Goal: Contribute content: Contribute content

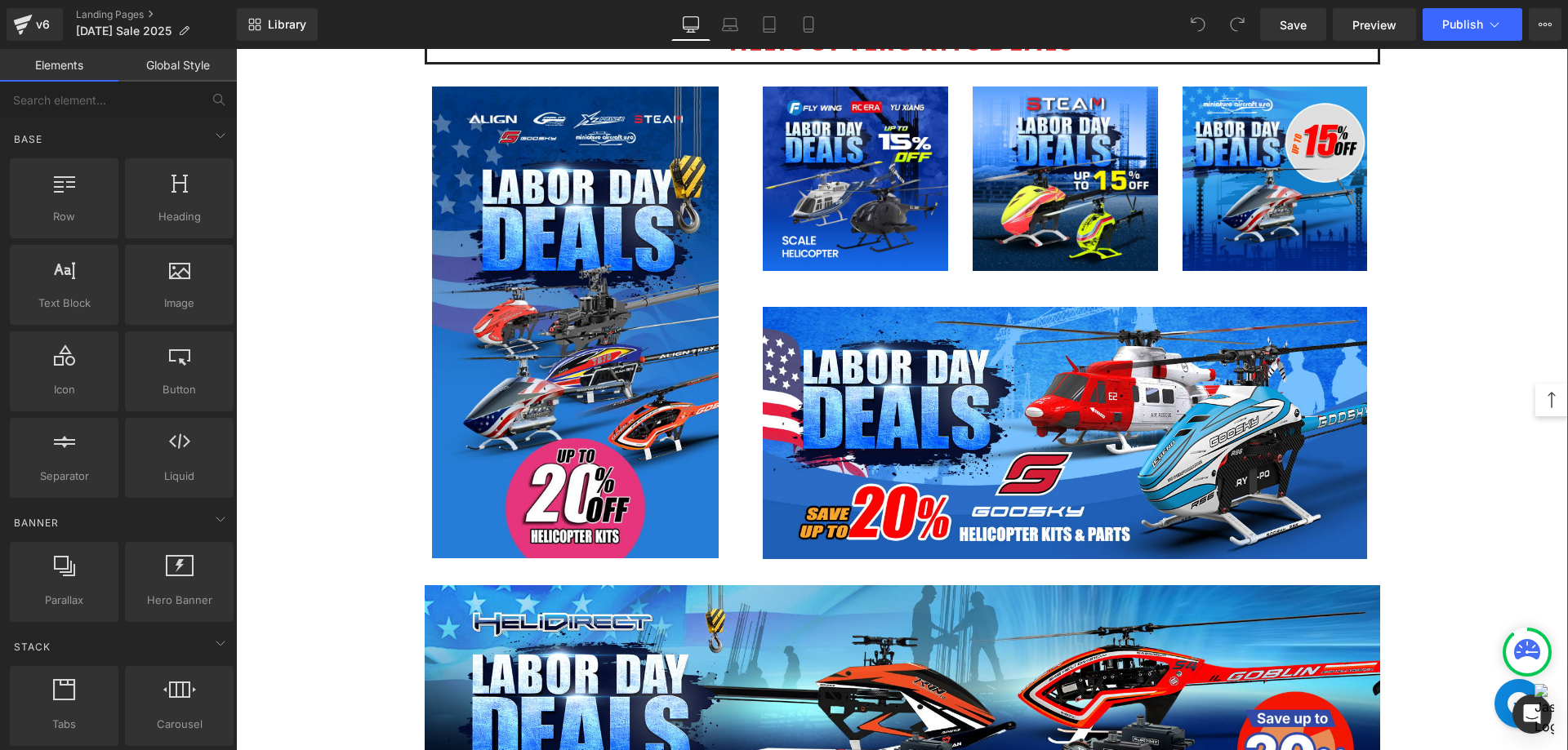
scroll to position [898, 0]
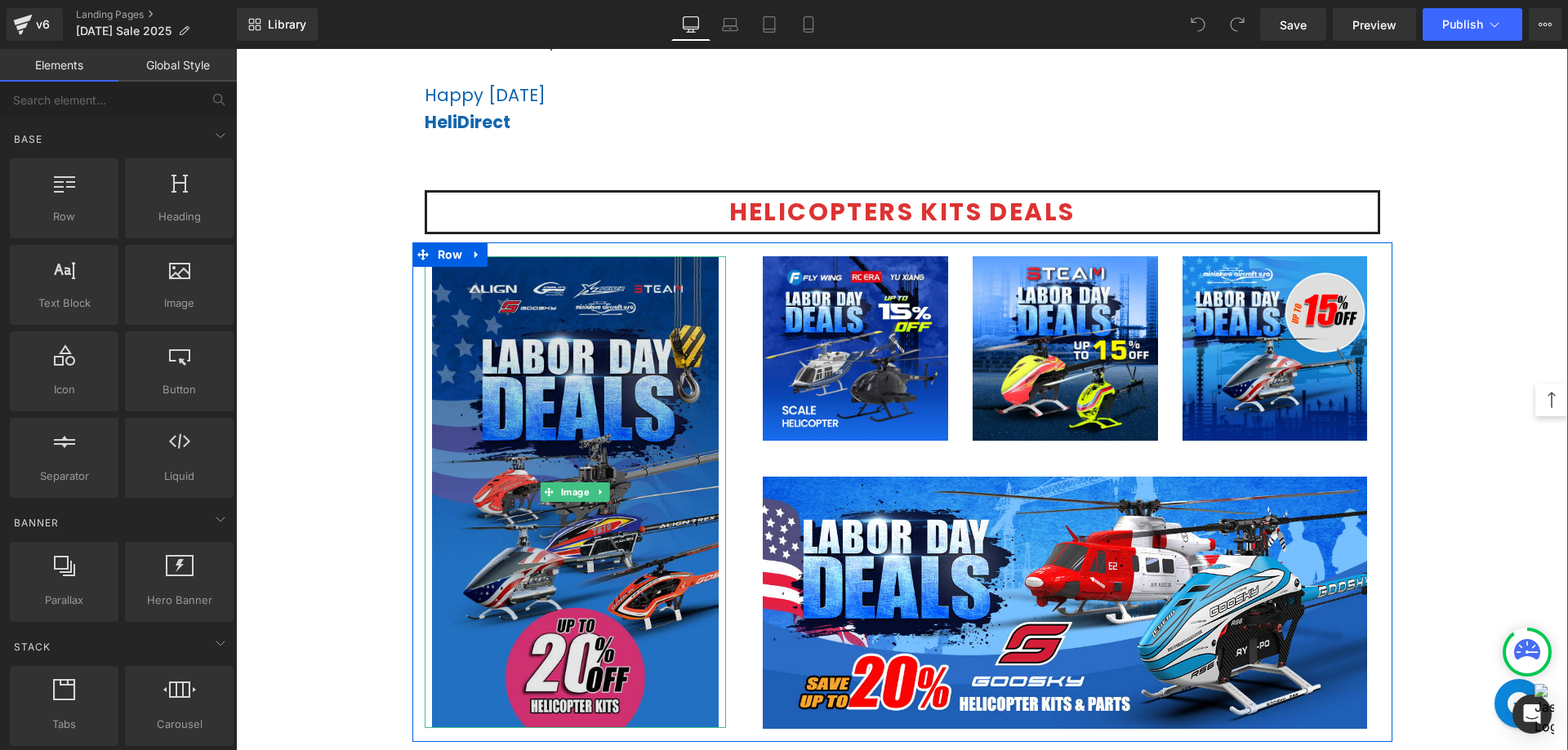
click at [584, 466] on img at bounding box center [575, 492] width 286 height 471
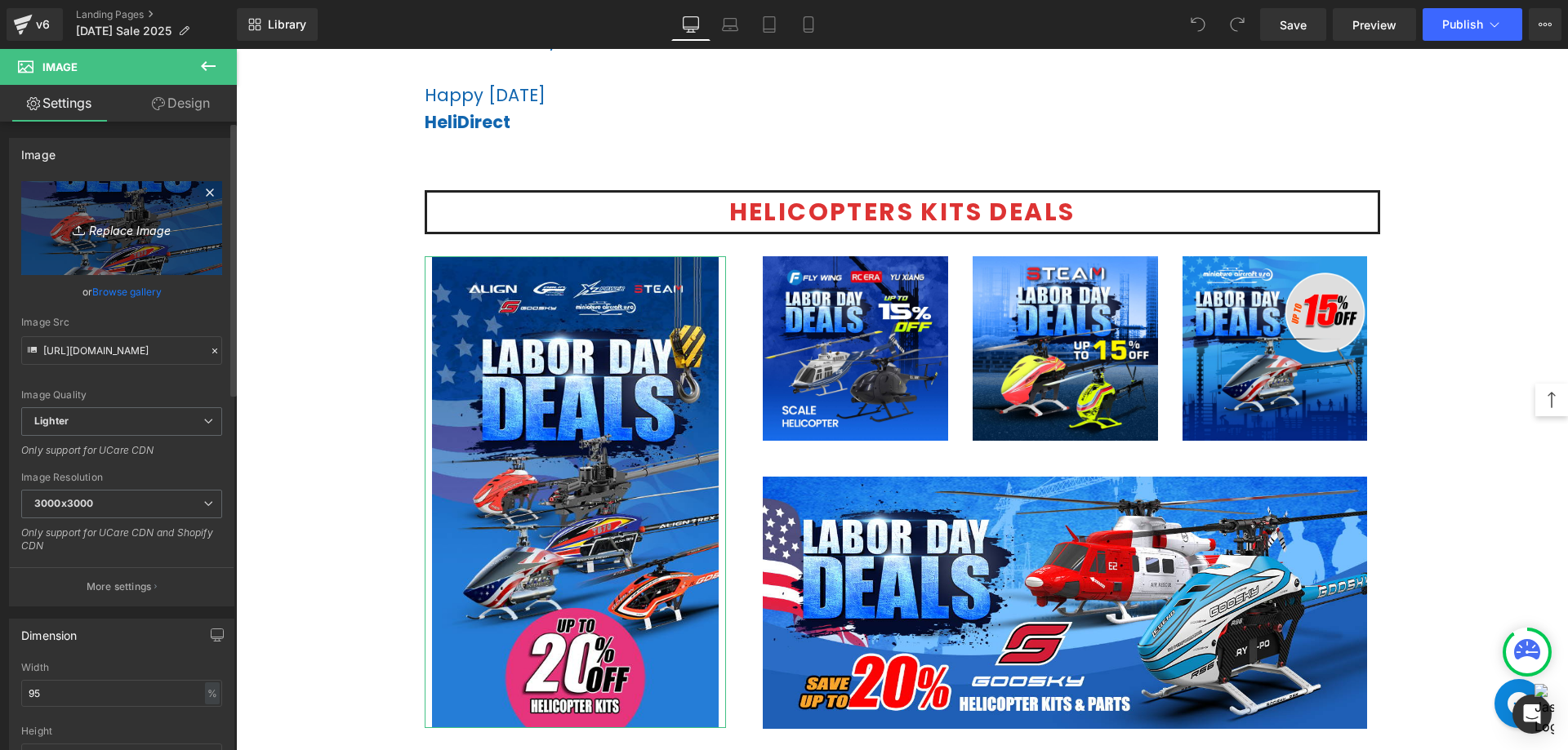
click at [132, 243] on link "Replace Image" at bounding box center [122, 228] width 201 height 94
type input "C:\fakepath\Heli All Brands-456x750.jpg"
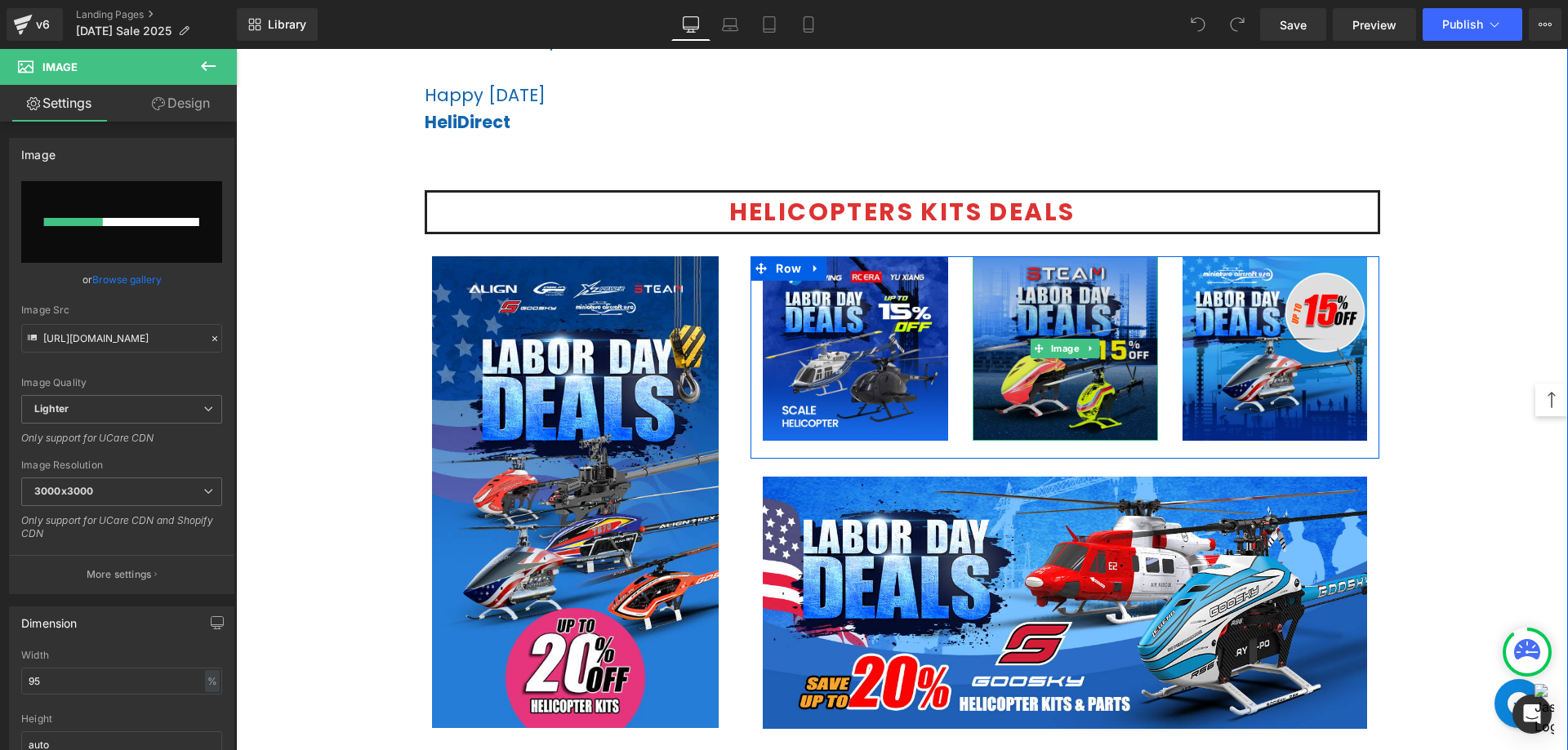
scroll to position [979, 0]
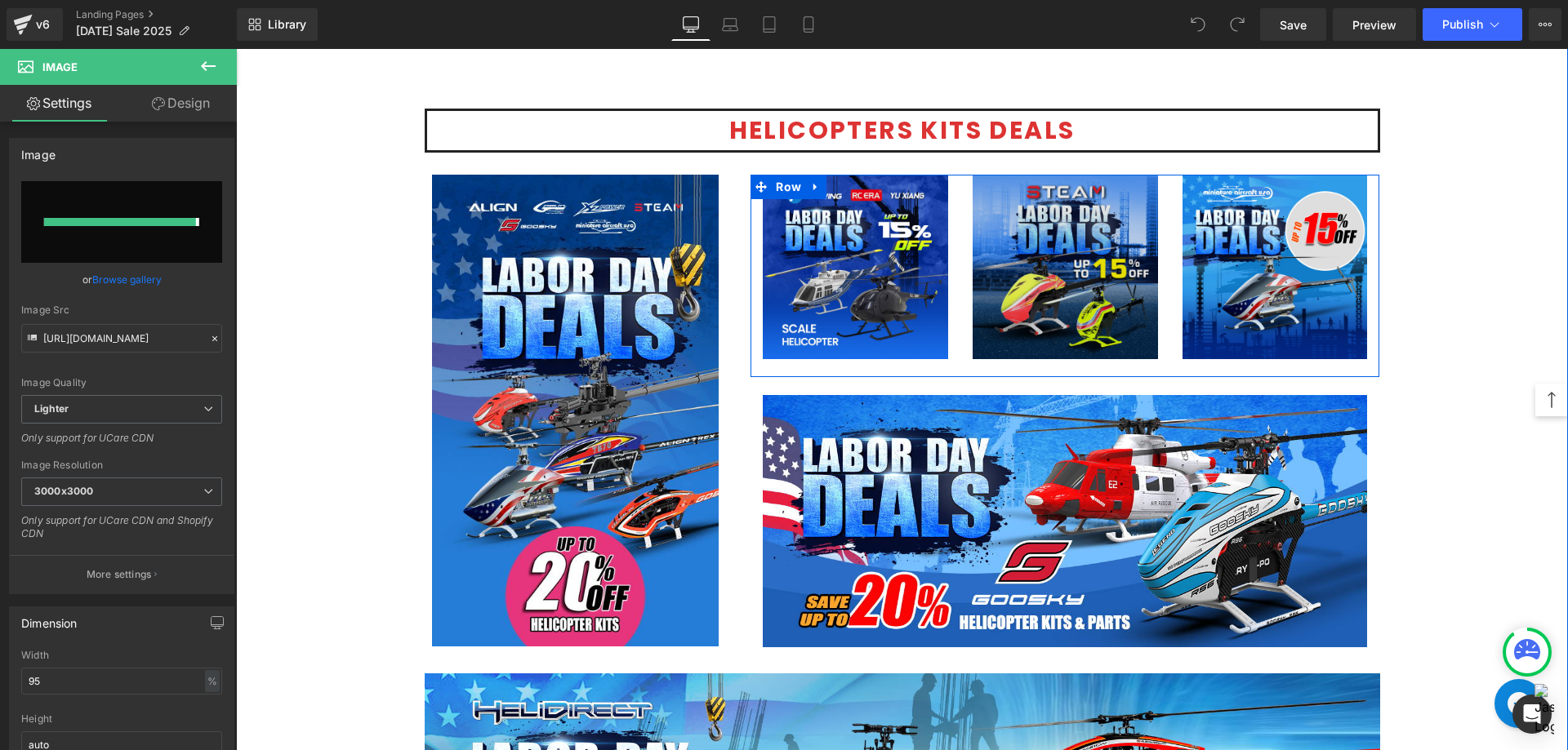
type input "[URL][DOMAIN_NAME]"
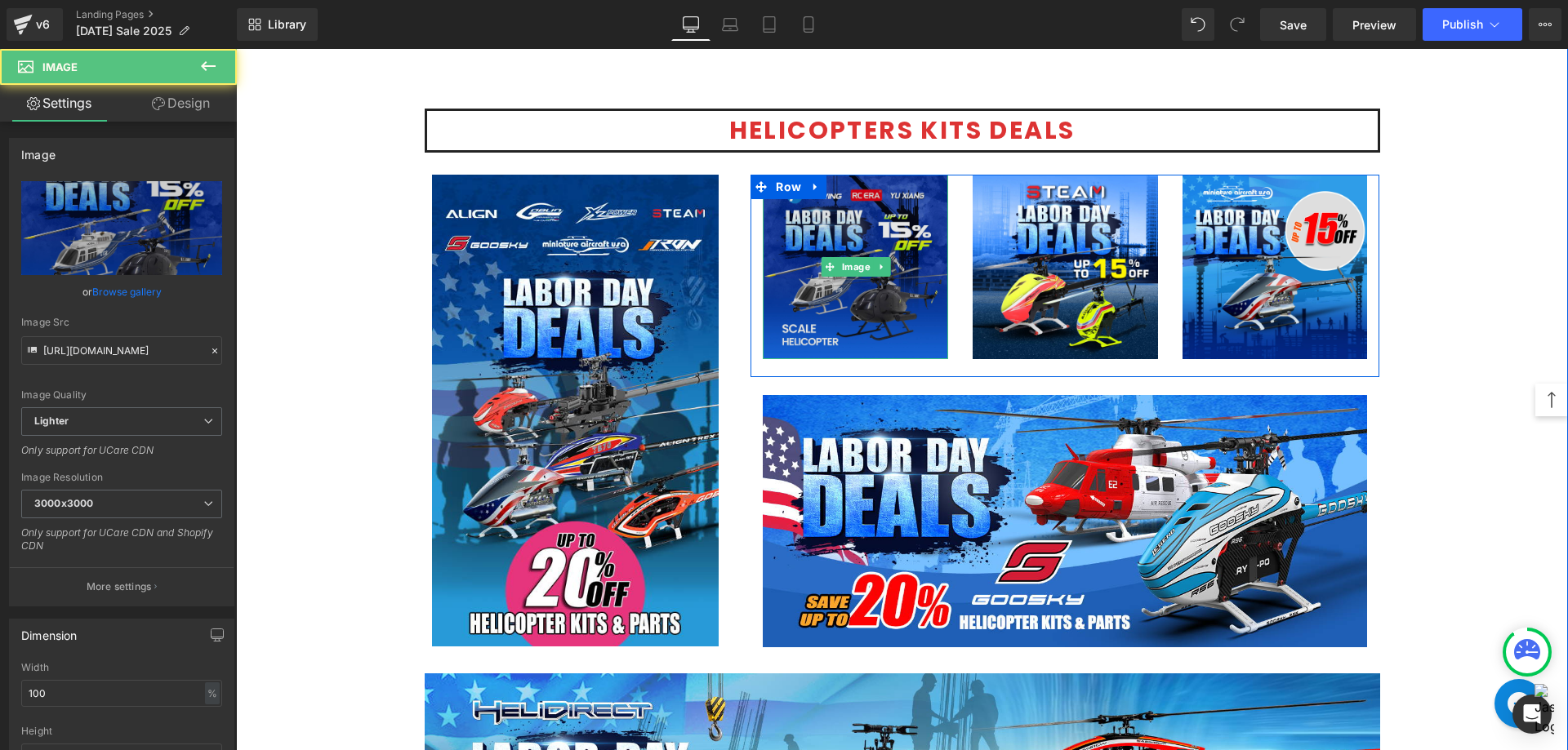
click at [891, 321] on img at bounding box center [855, 267] width 185 height 185
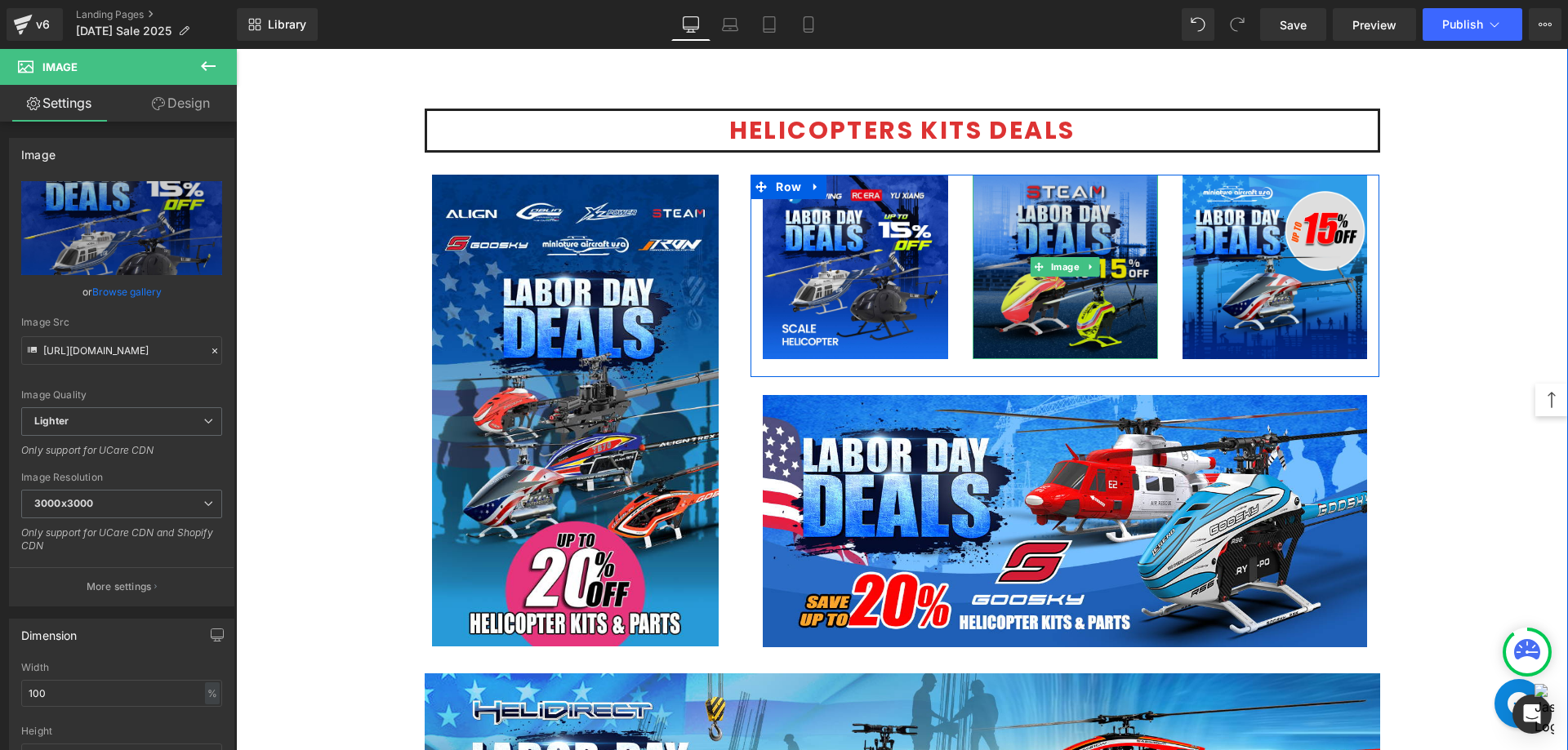
click at [1073, 310] on img at bounding box center [1065, 267] width 185 height 185
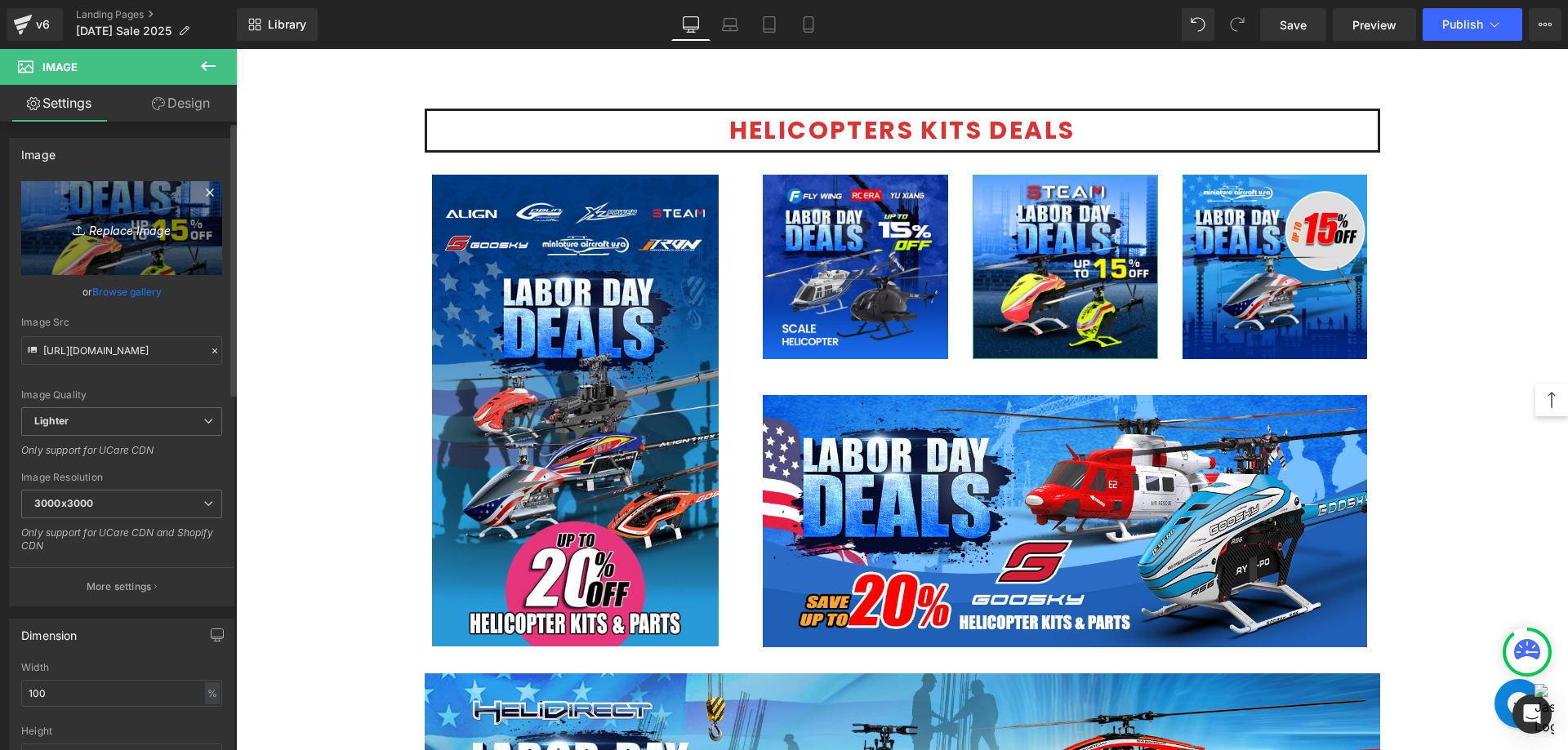
click at [137, 243] on link "Replace Image" at bounding box center [122, 228] width 201 height 94
type input "C:\fakepath\Steam Heli-1080 (2).jpg"
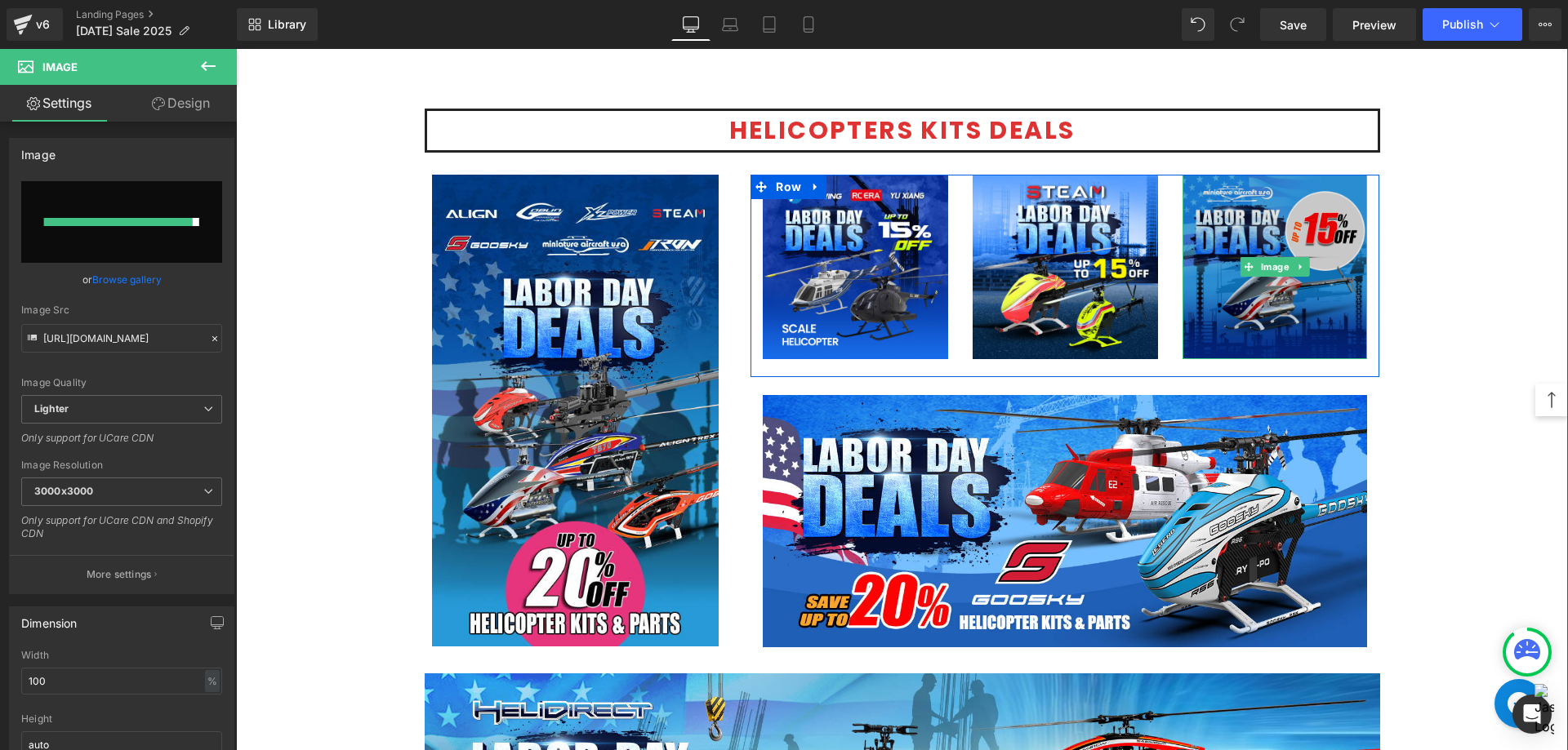
type input "[URL][DOMAIN_NAME]"
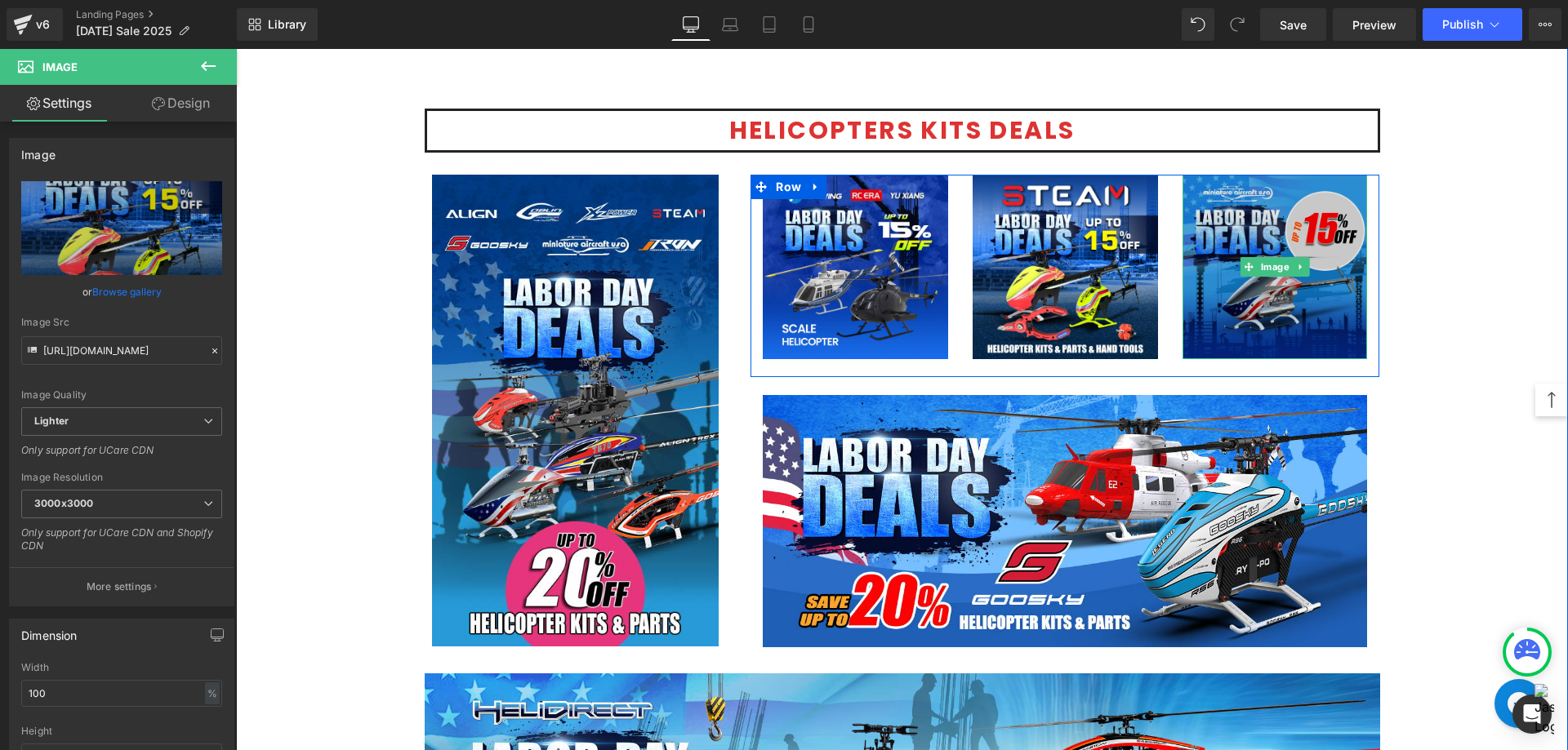
click at [1303, 330] on img at bounding box center [1275, 267] width 185 height 185
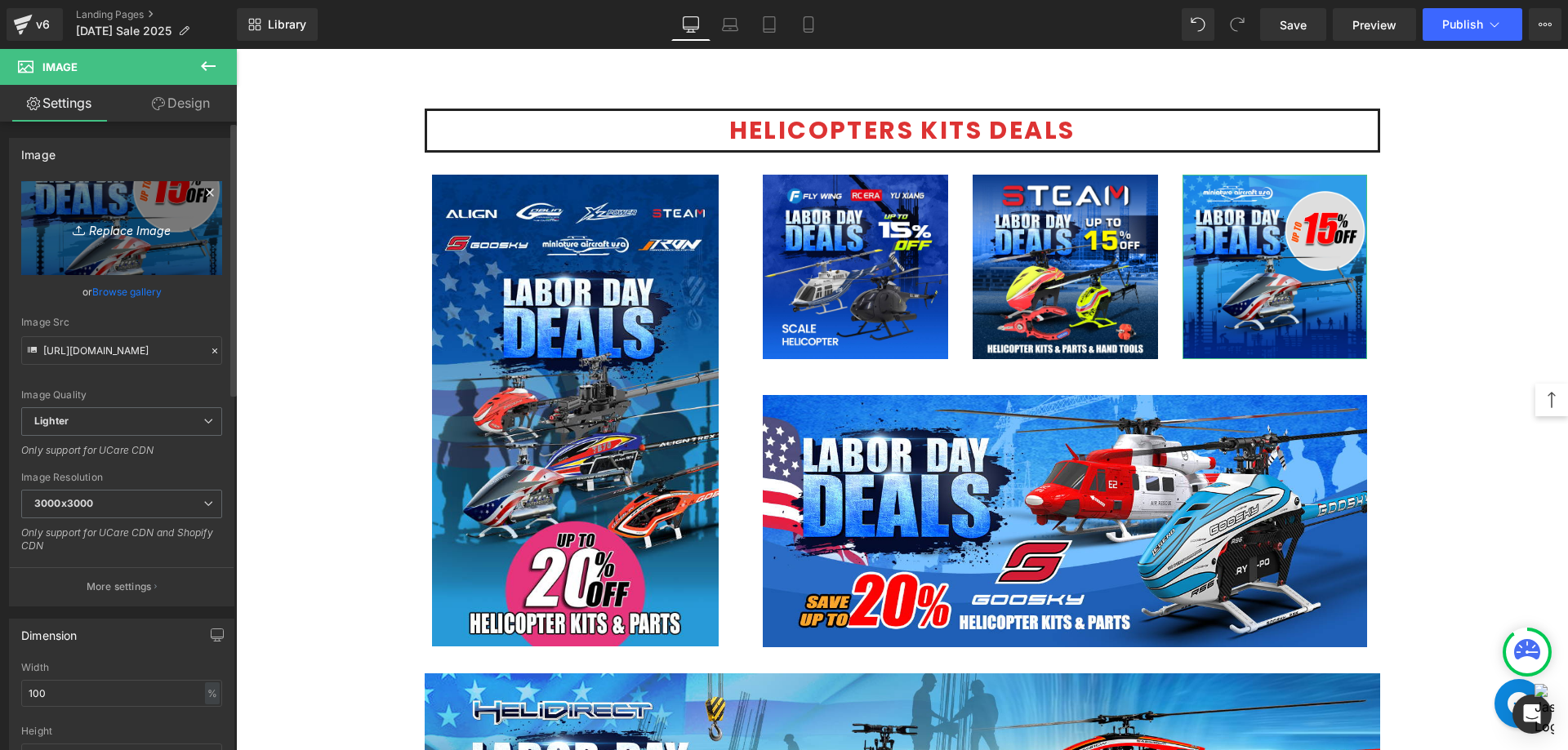
click at [125, 218] on icon "Replace Image" at bounding box center [122, 228] width 131 height 21
type input "C:\fakepath\Miniature Aircraft-1080.jpg"
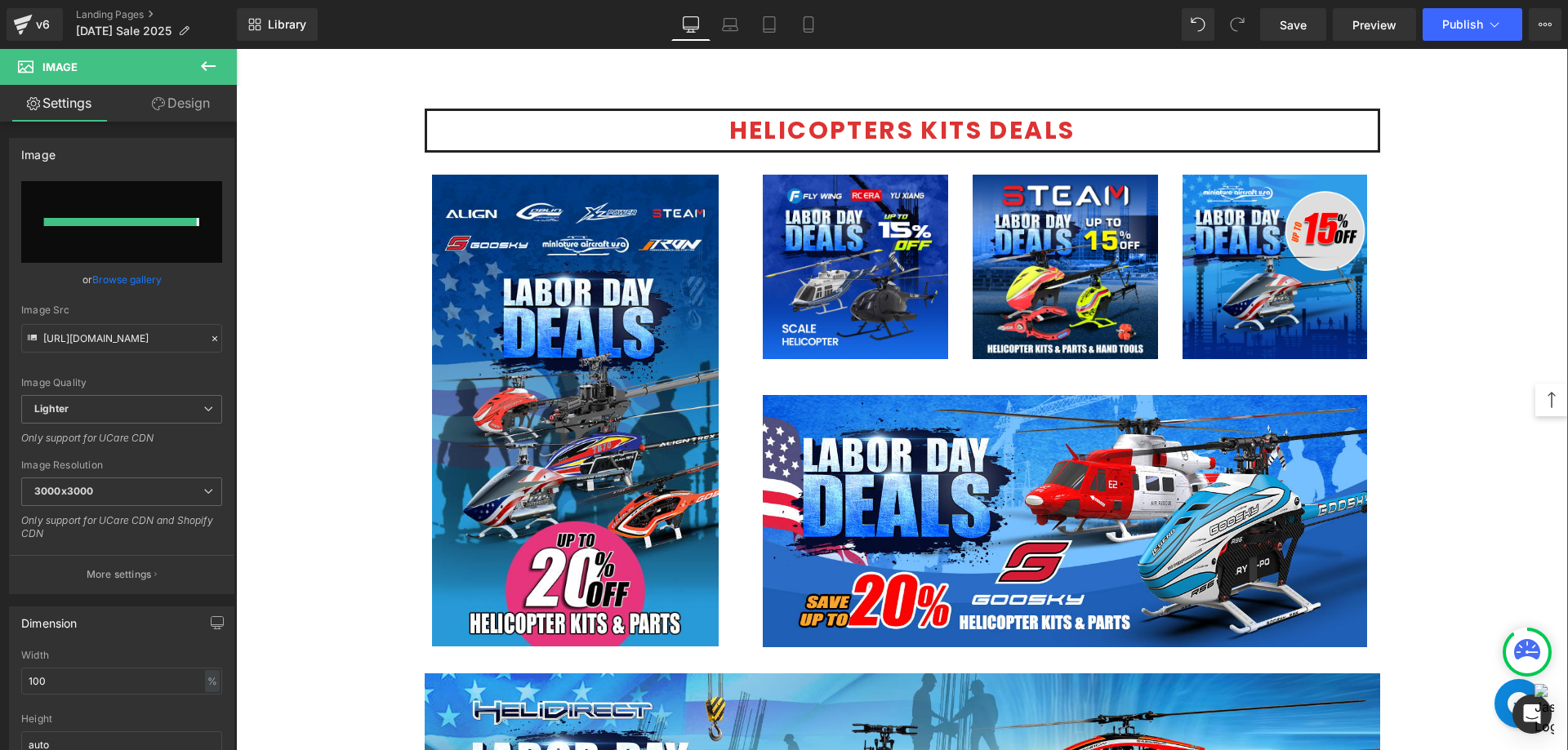
type input "[URL][DOMAIN_NAME]"
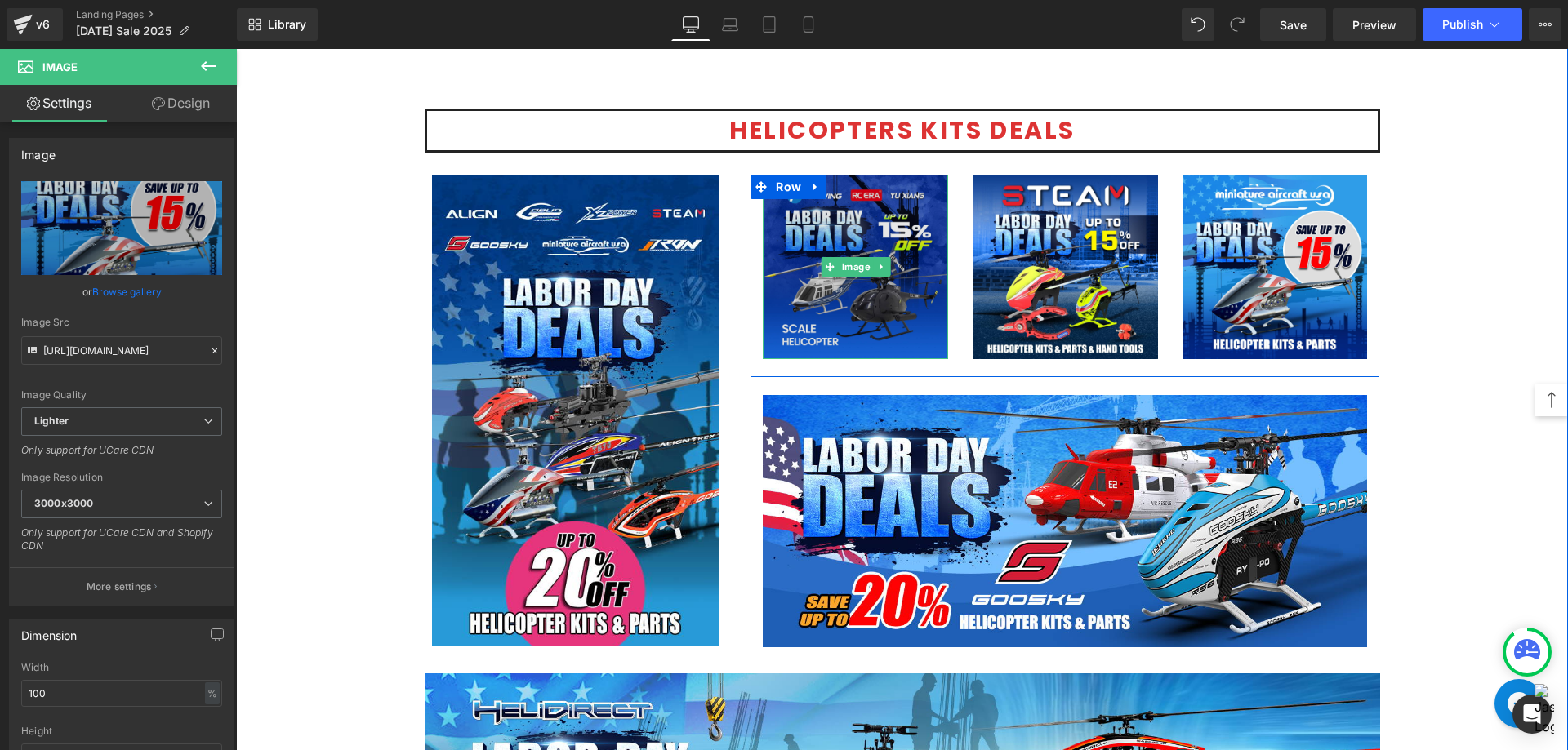
click at [876, 308] on img at bounding box center [855, 267] width 185 height 185
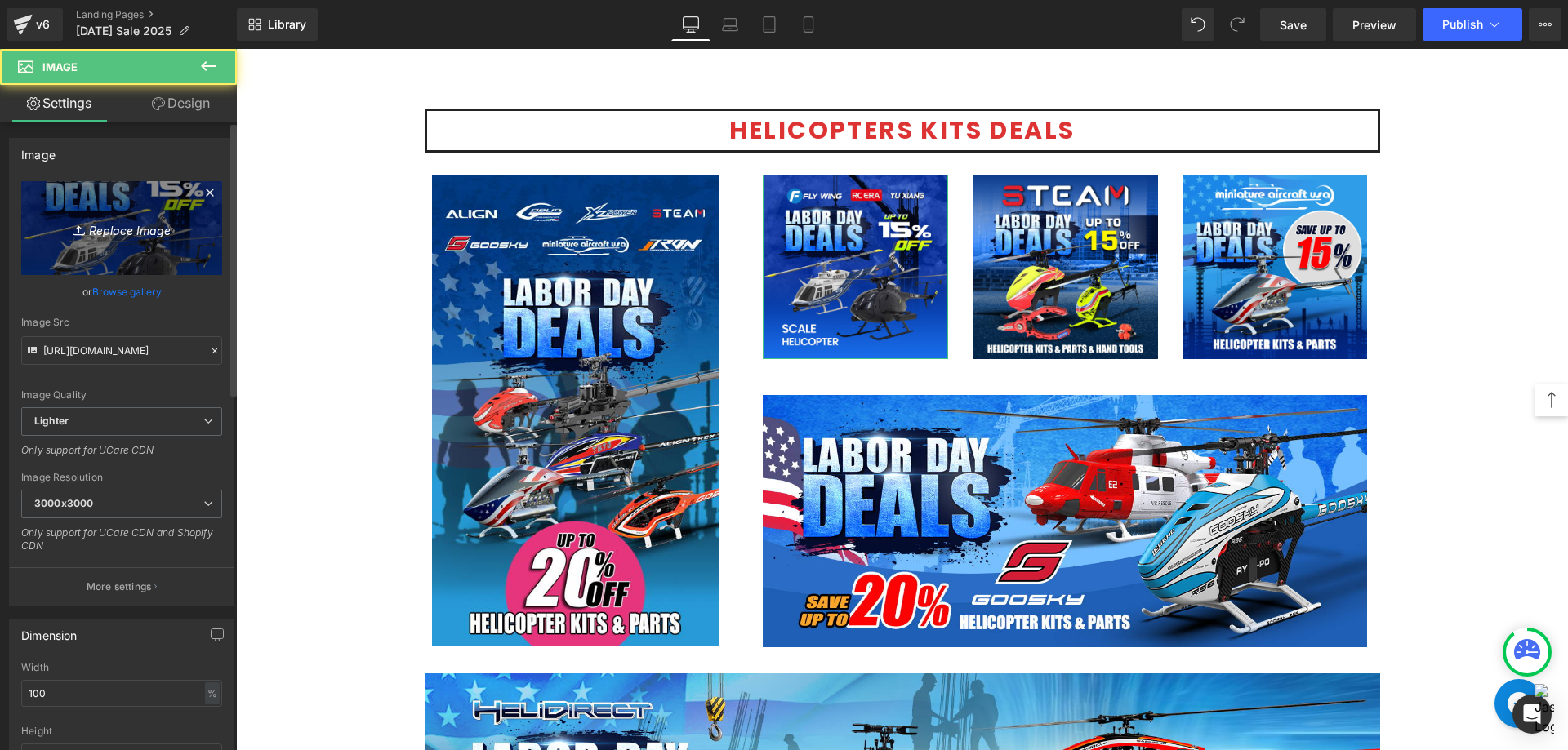
click at [109, 233] on icon "Replace Image" at bounding box center [122, 228] width 131 height 21
type input "C:\fakepath\Scale Heli -1080.jpg"
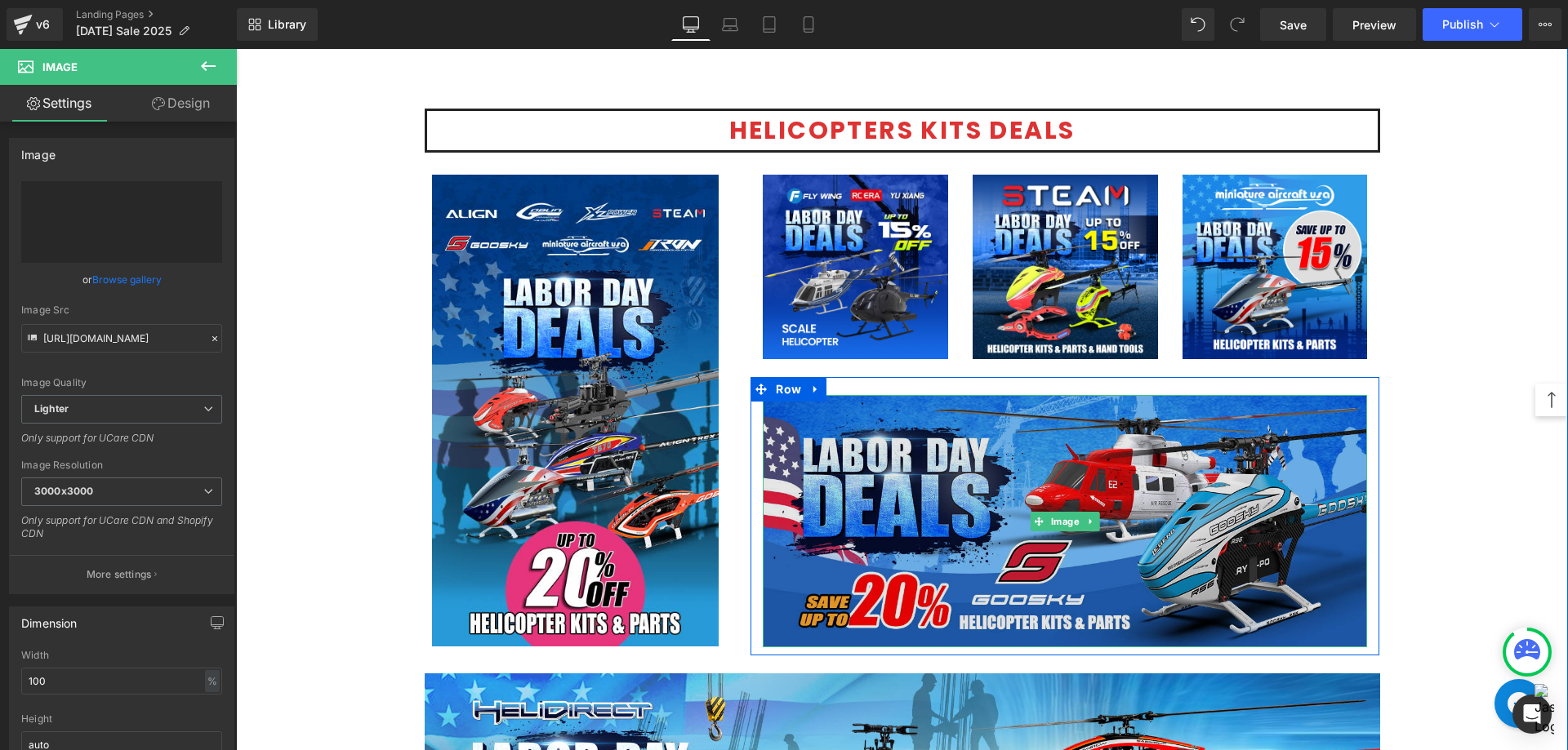
type input "[URL][DOMAIN_NAME]"
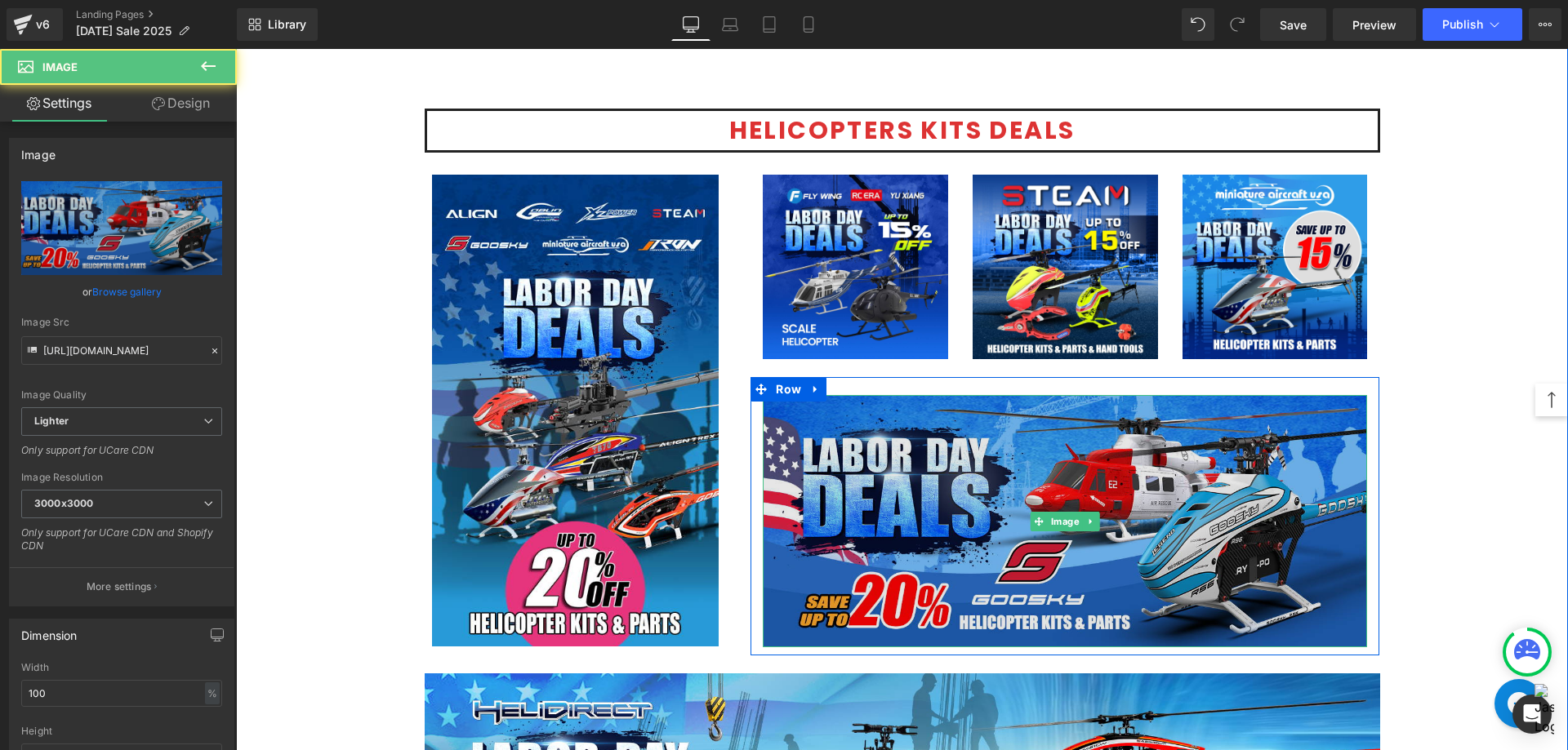
click at [863, 535] on img at bounding box center [1065, 520] width 604 height 252
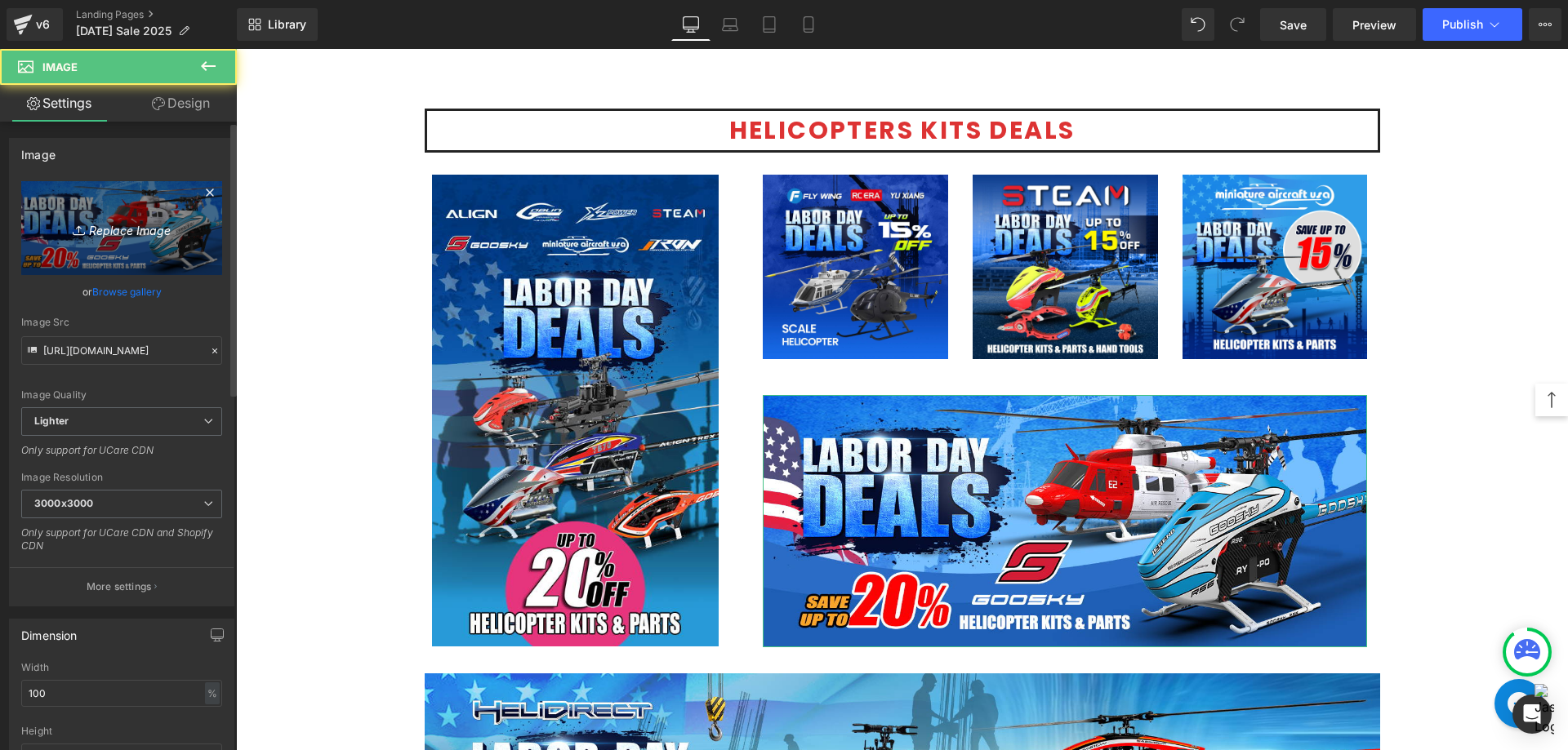
click at [119, 252] on link "Replace Image" at bounding box center [122, 228] width 201 height 94
type input "C:\fakepath\Goosky -1200x500.jpg"
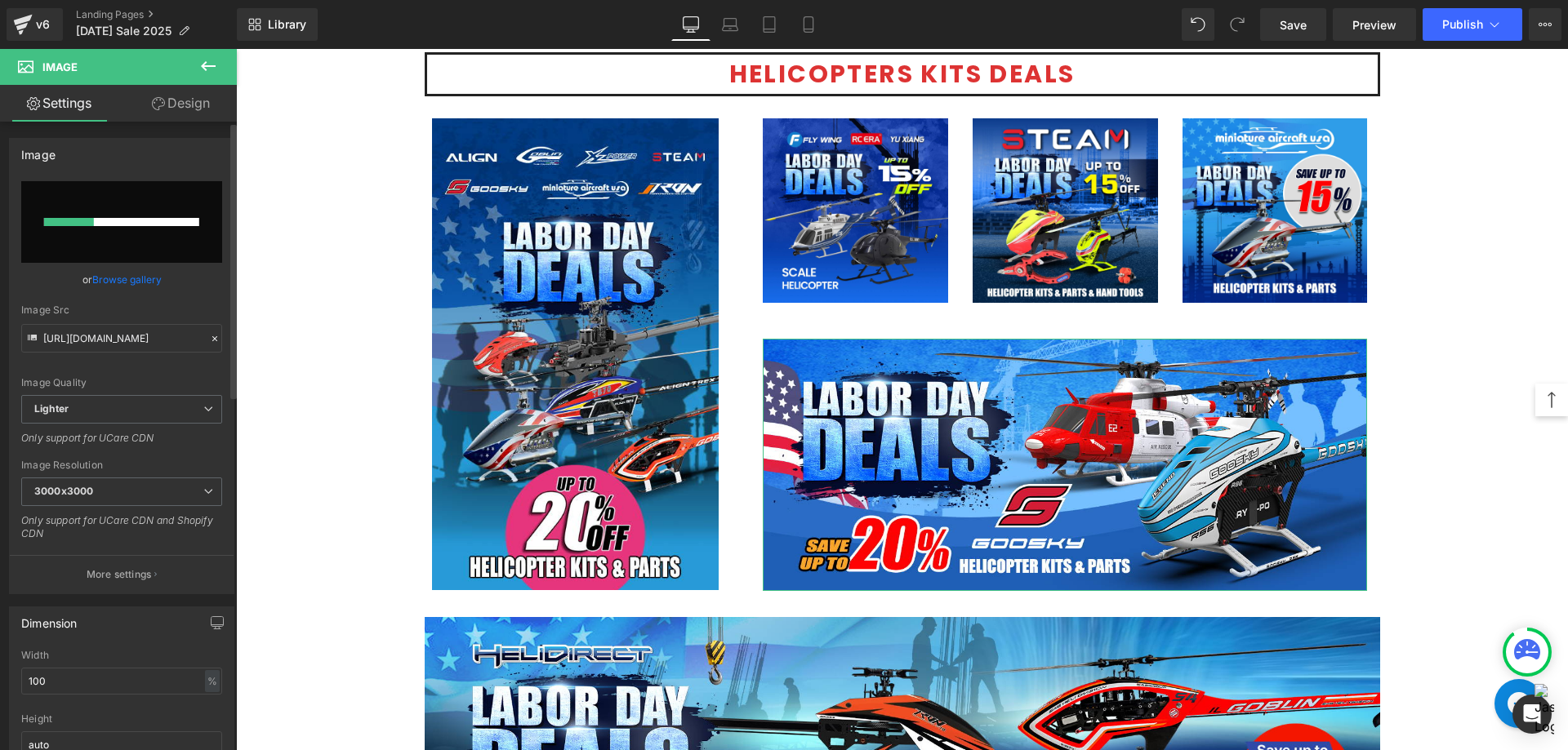
scroll to position [1143, 0]
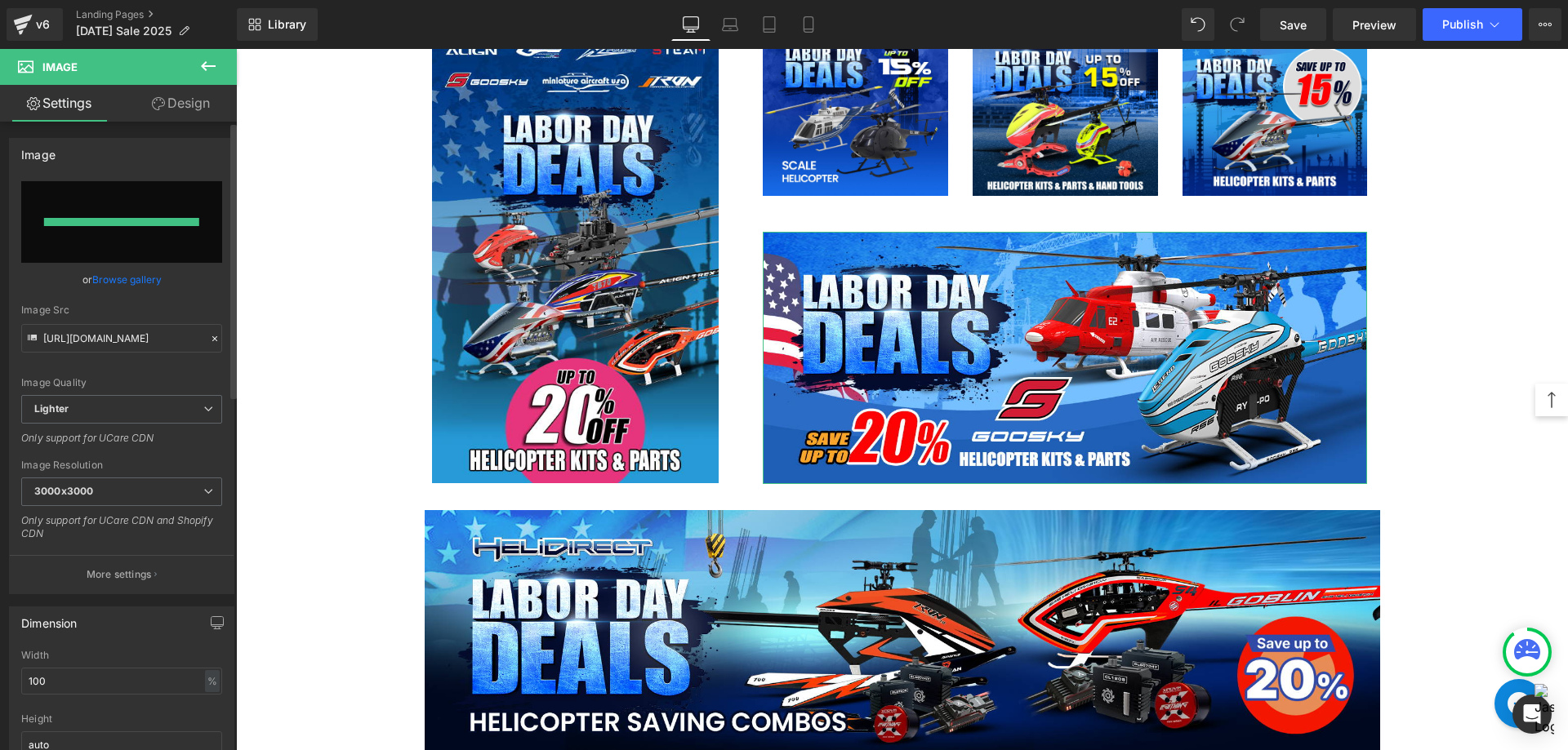
type input "[URL][DOMAIN_NAME]"
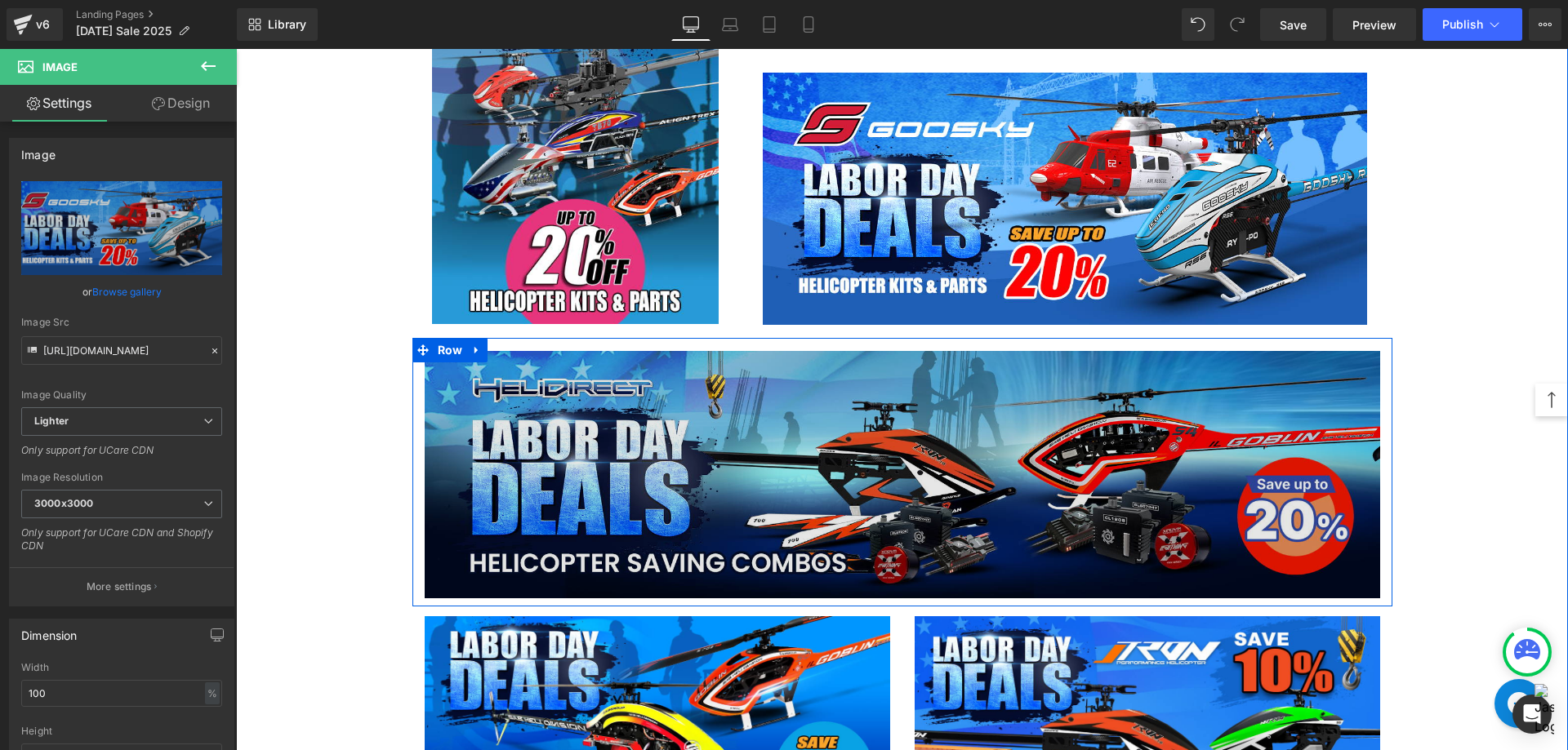
scroll to position [1305, 0]
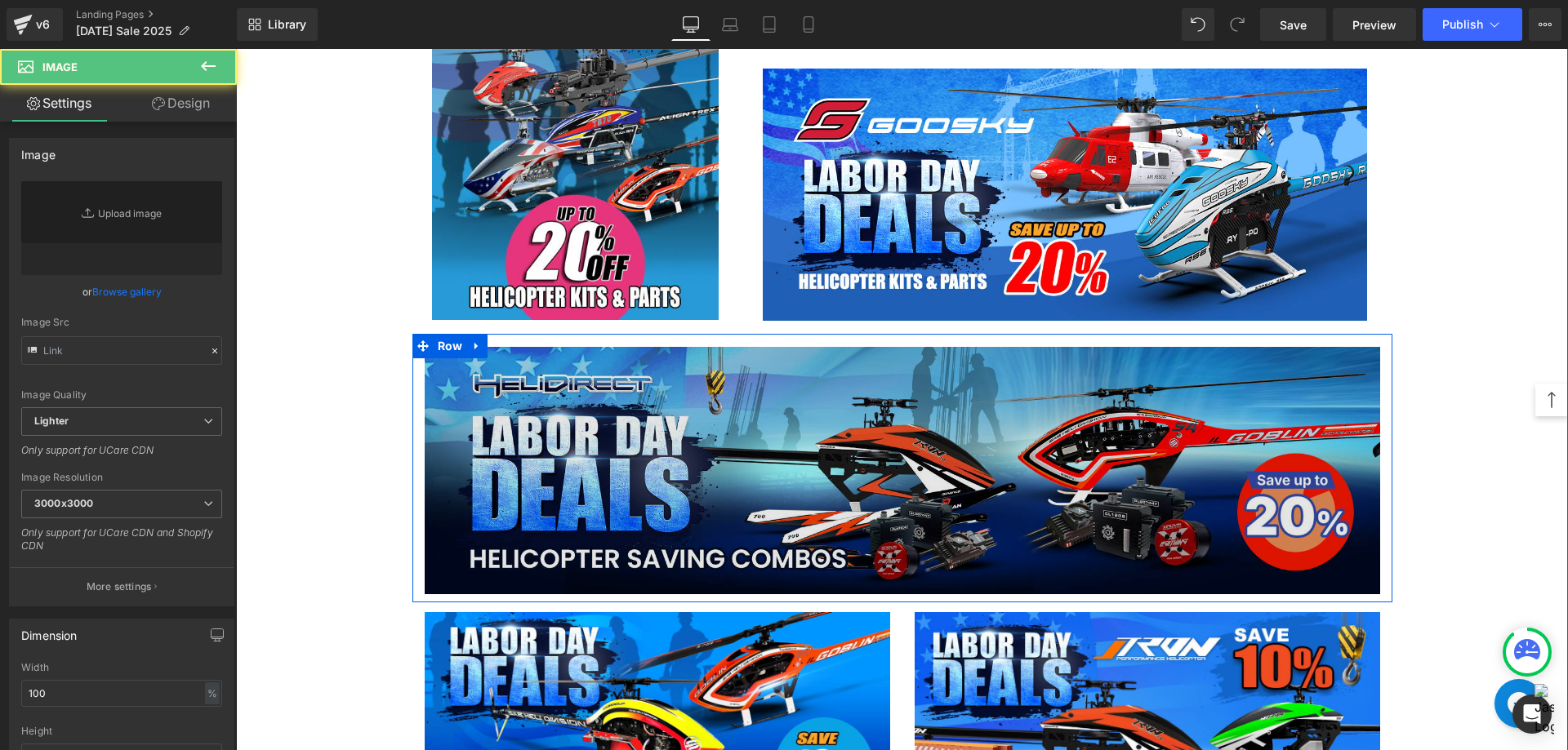
type input "[URL][DOMAIN_NAME][DATE]"
click at [827, 445] on img at bounding box center [902, 470] width 955 height 247
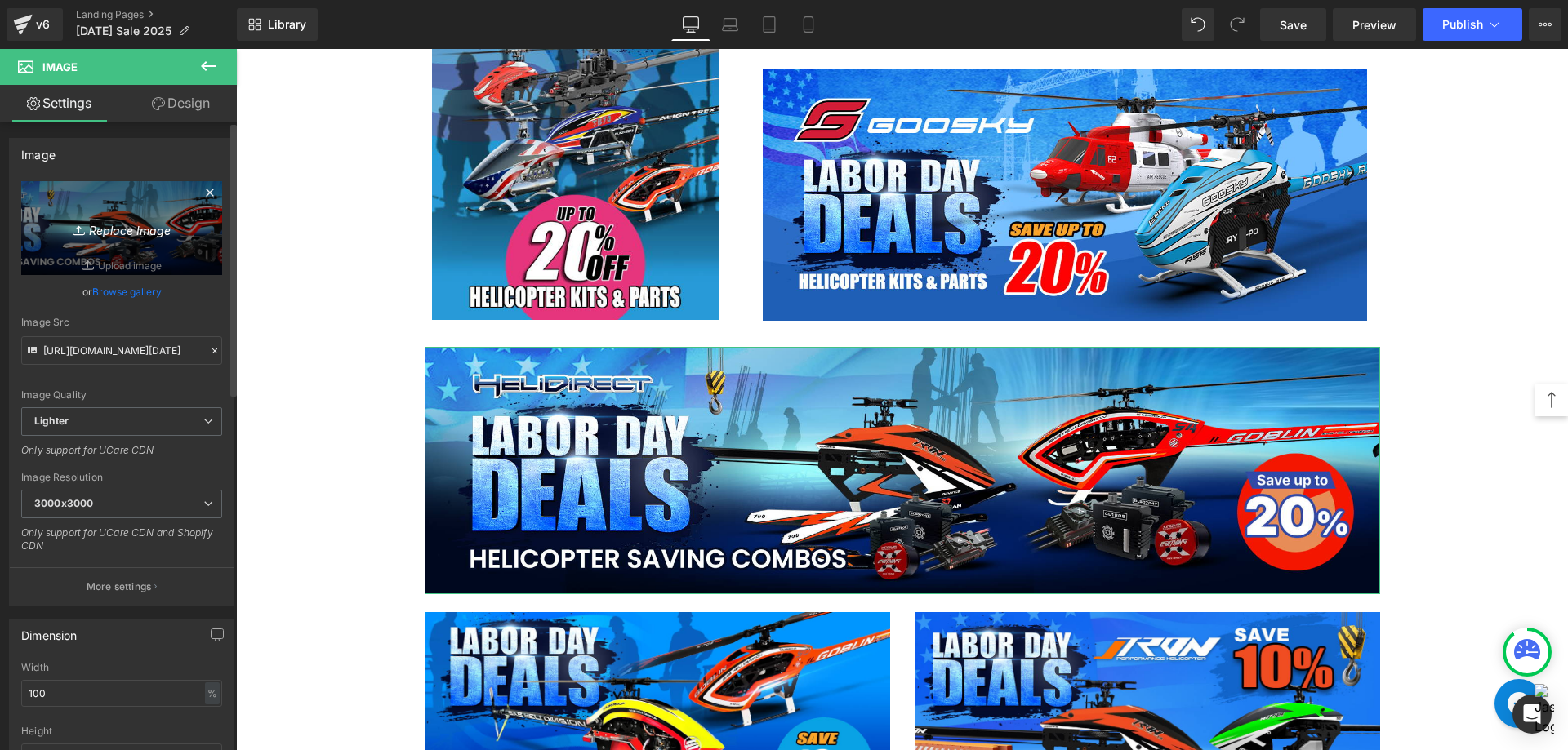
click at [123, 227] on icon "Replace Image" at bounding box center [122, 228] width 131 height 21
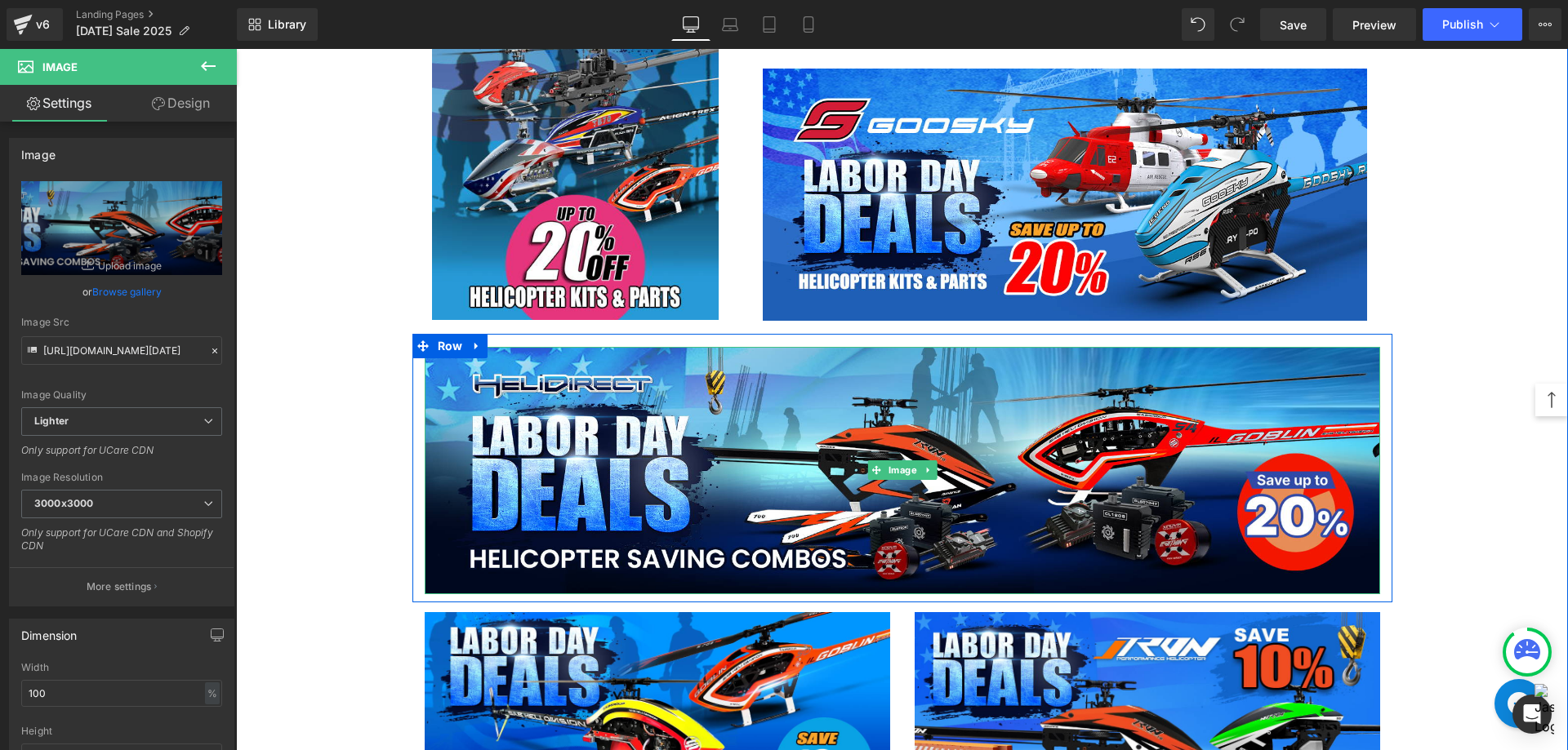
scroll to position [1550, 0]
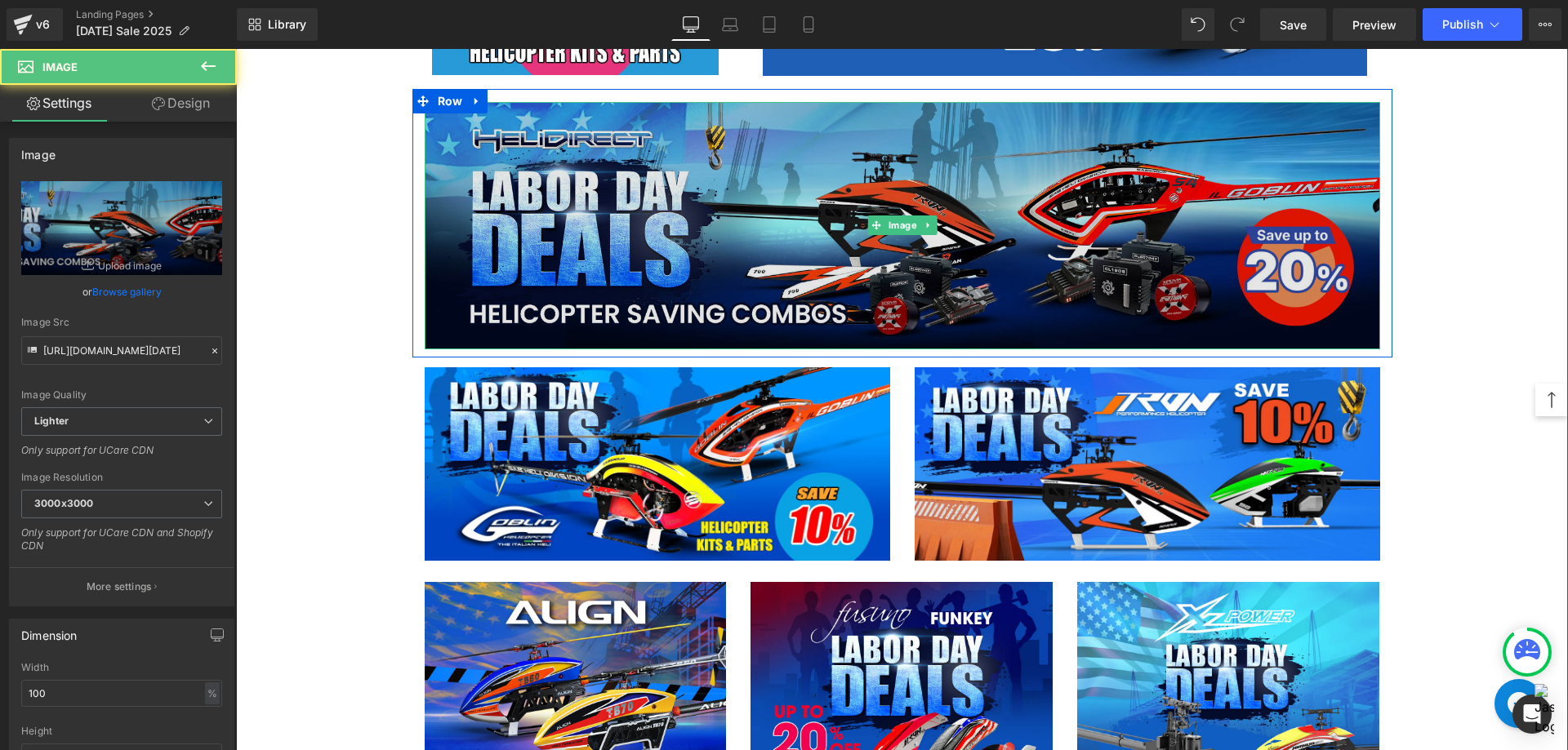
click at [718, 243] on img at bounding box center [902, 225] width 955 height 247
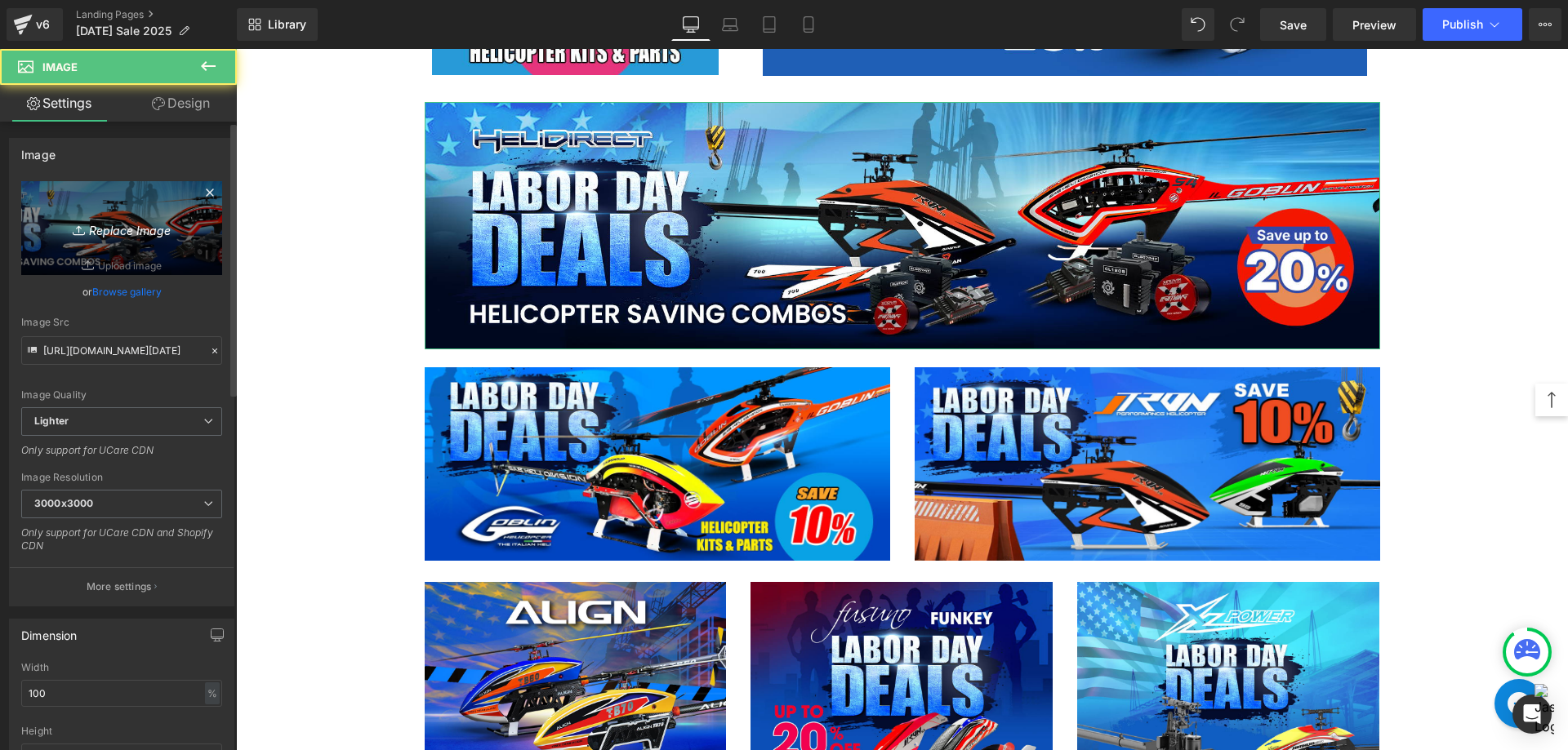
click at [112, 244] on link "Replace Image" at bounding box center [122, 228] width 201 height 94
type input "C:\fakepath\Combo-Heli [DATE]-1920x497.jpg"
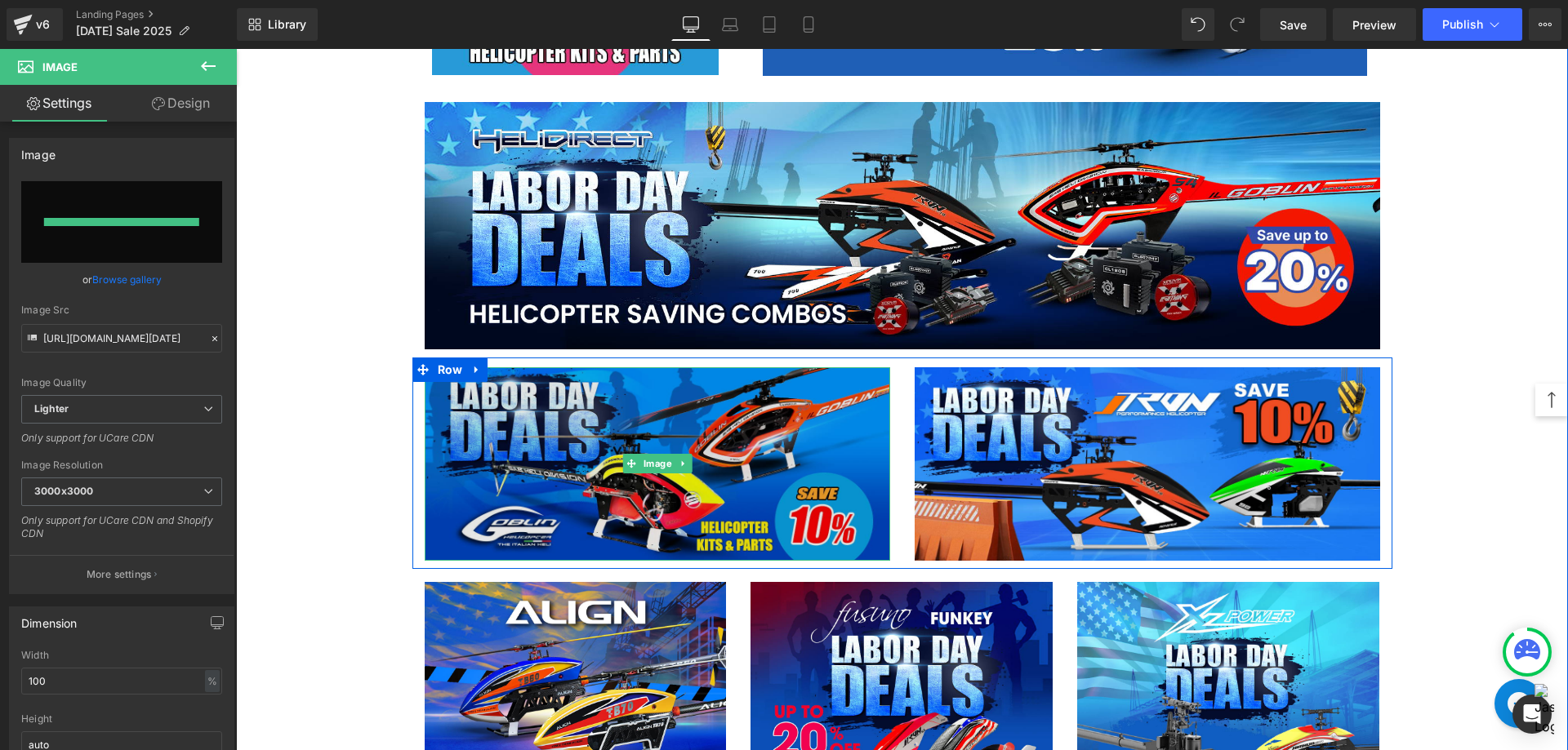
type input "[URL][DOMAIN_NAME][DATE]"
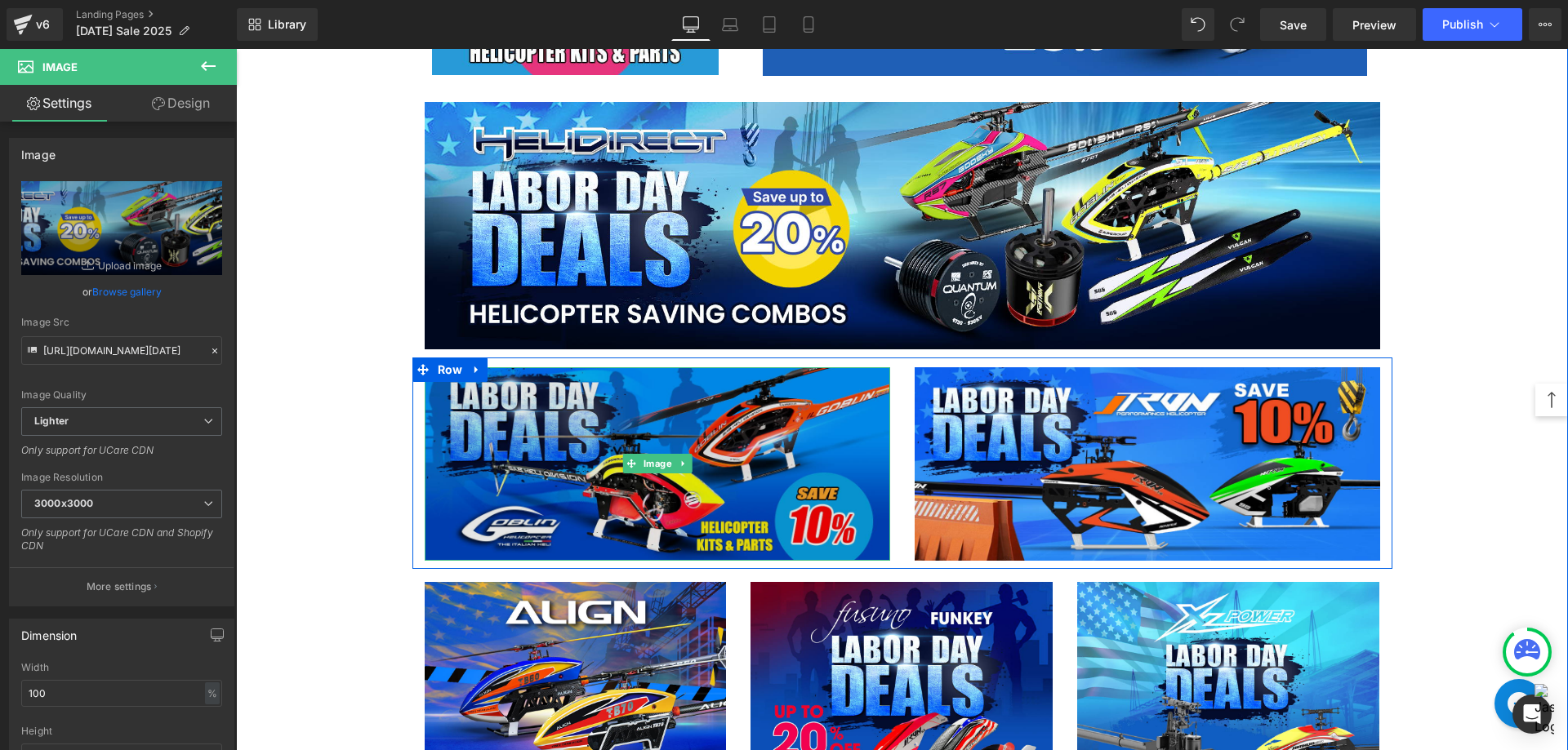
click at [720, 411] on img at bounding box center [657, 465] width 465 height 195
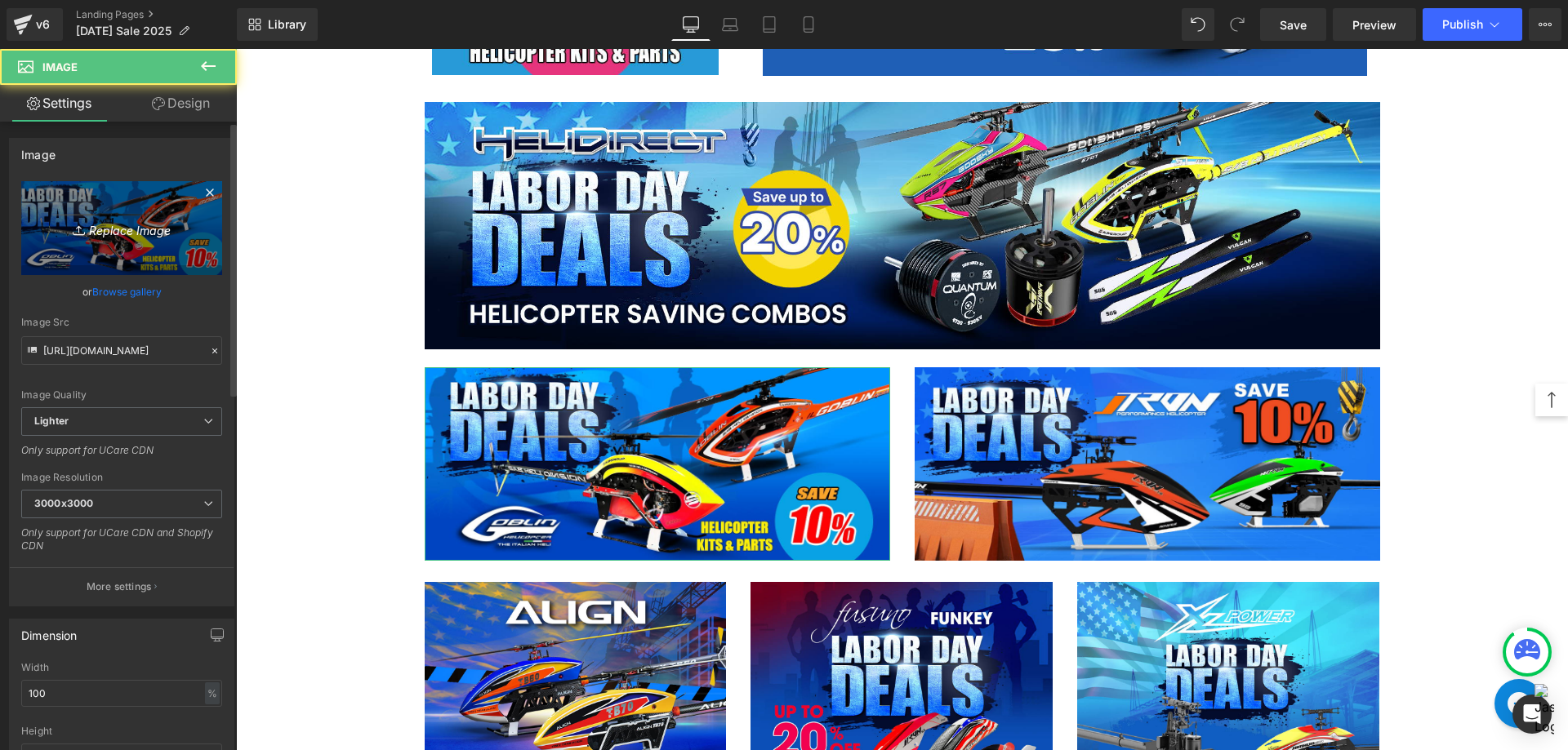
click at [96, 240] on link "Replace Image" at bounding box center [122, 228] width 201 height 94
type input "C:\fakepath\SAB heli-1200x500.jpg"
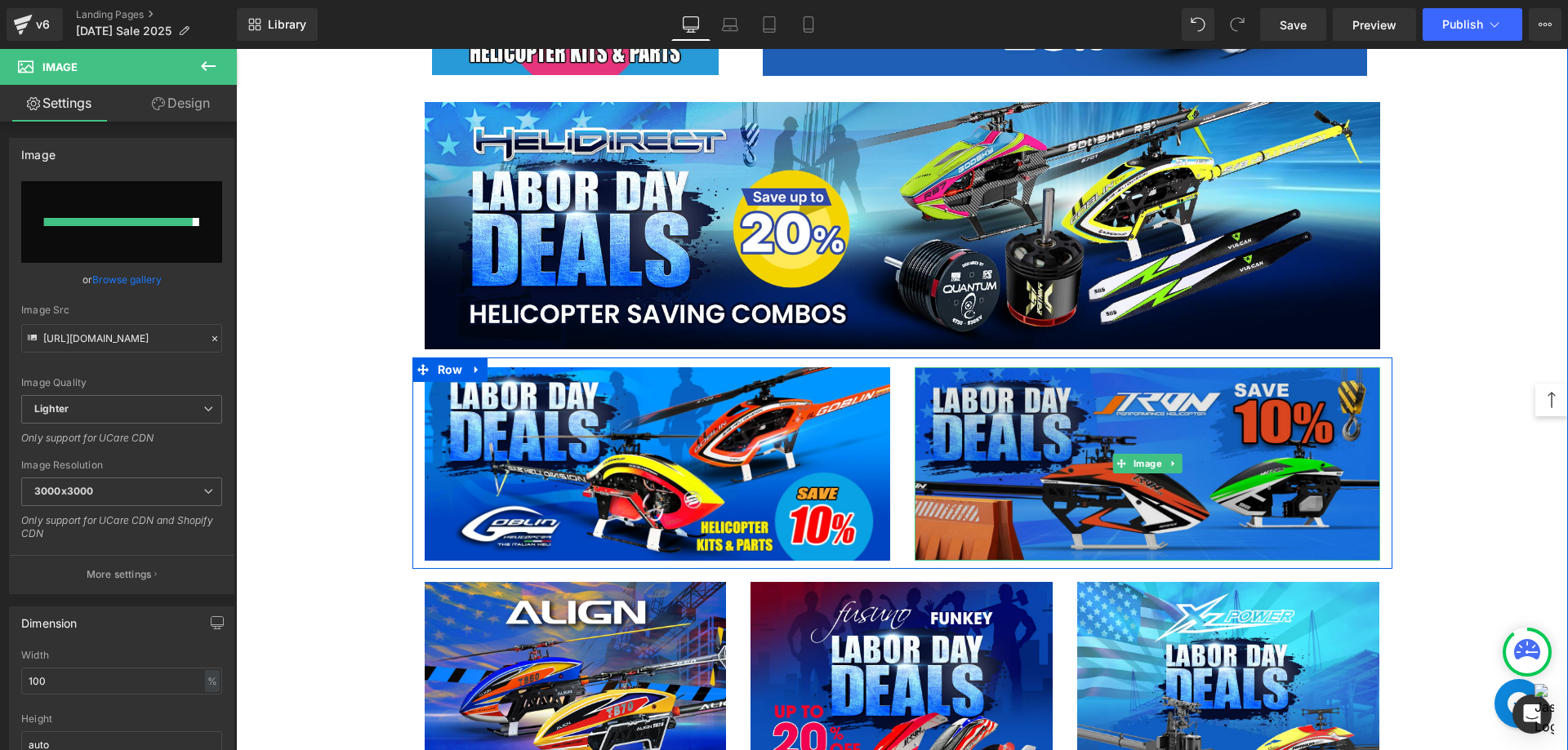
type input "[URL][DOMAIN_NAME]"
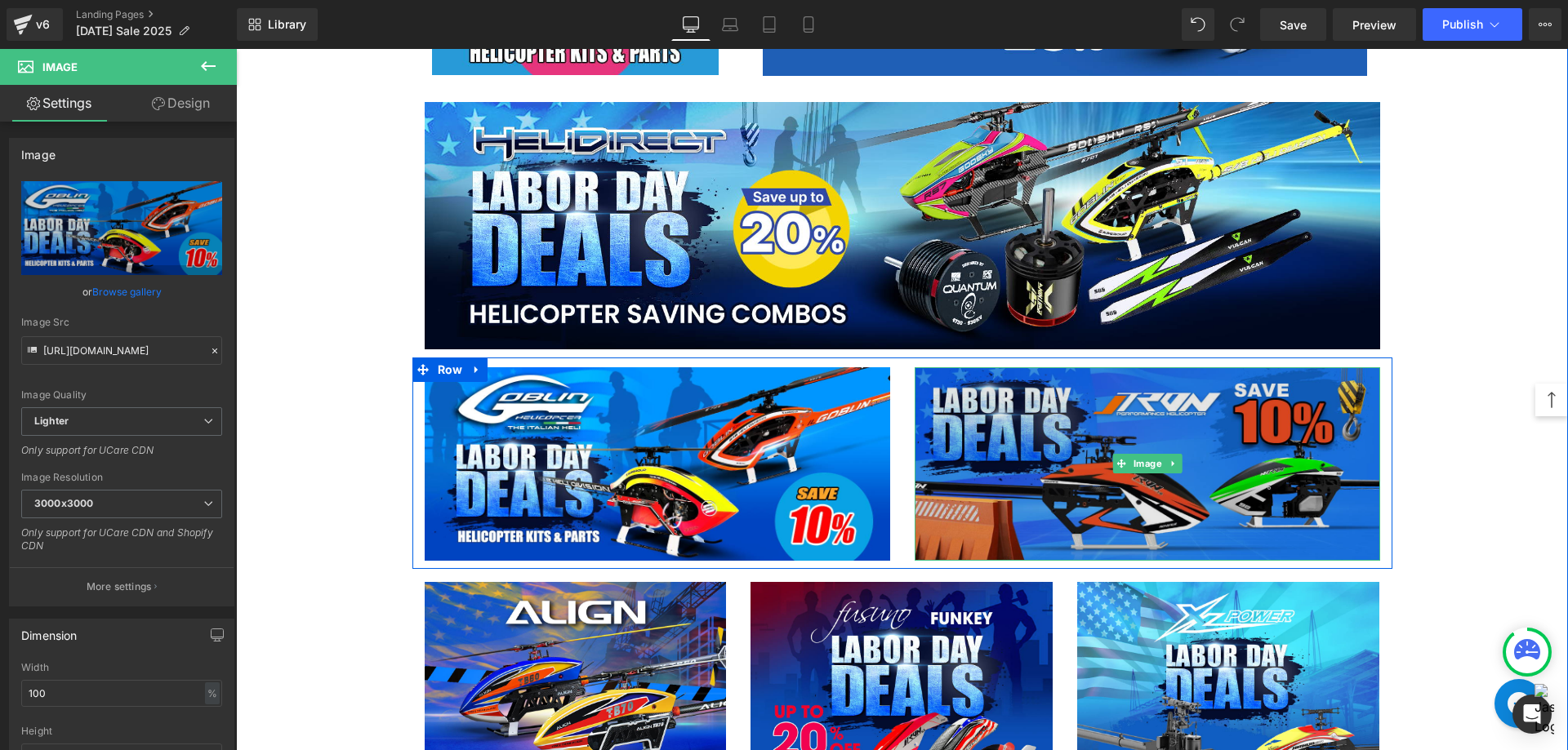
click at [1242, 395] on img at bounding box center [1146, 465] width 465 height 195
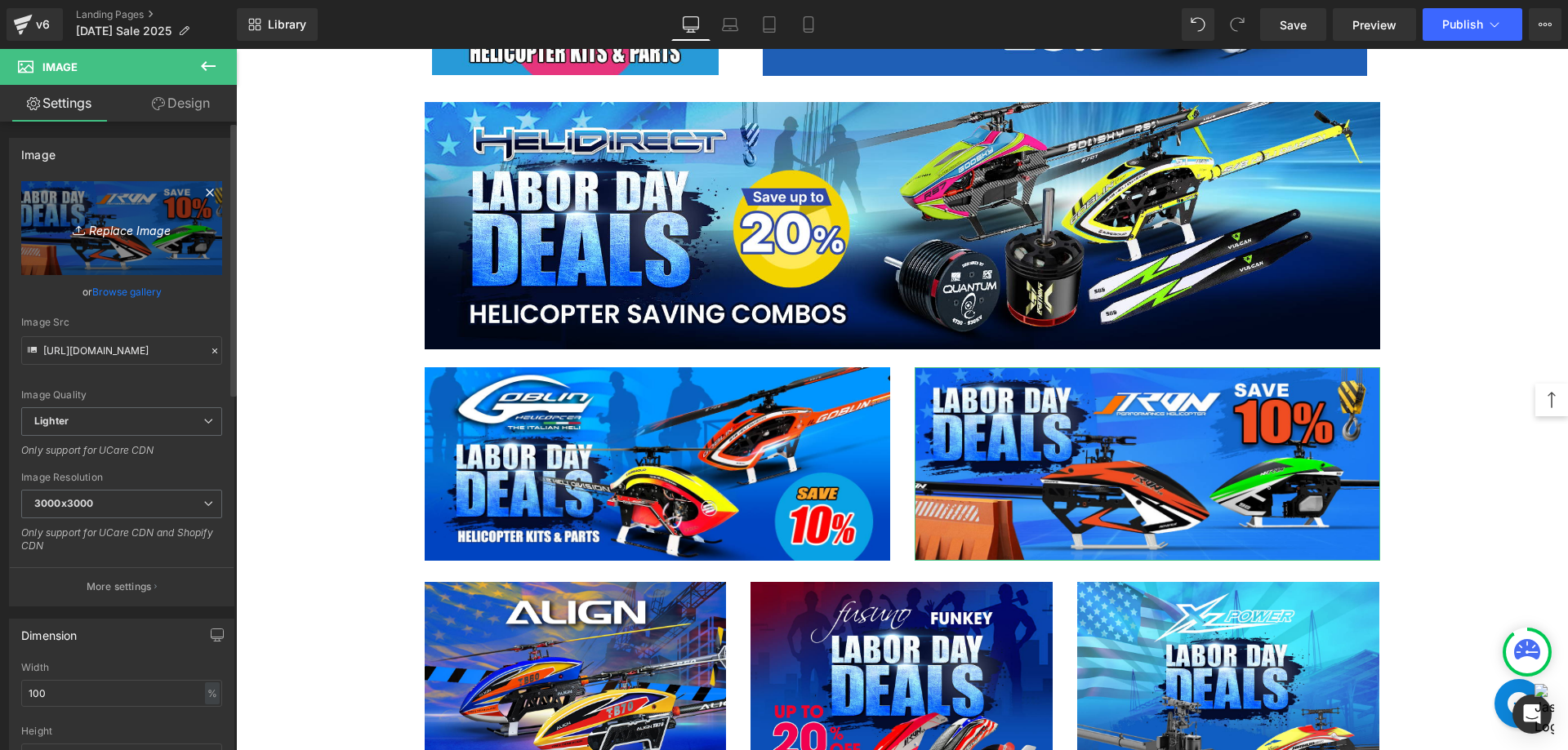
click at [163, 221] on icon "Replace Image" at bounding box center [122, 228] width 131 height 21
type input "C:\fakepath\Tron Heli-1200x500.jpg"
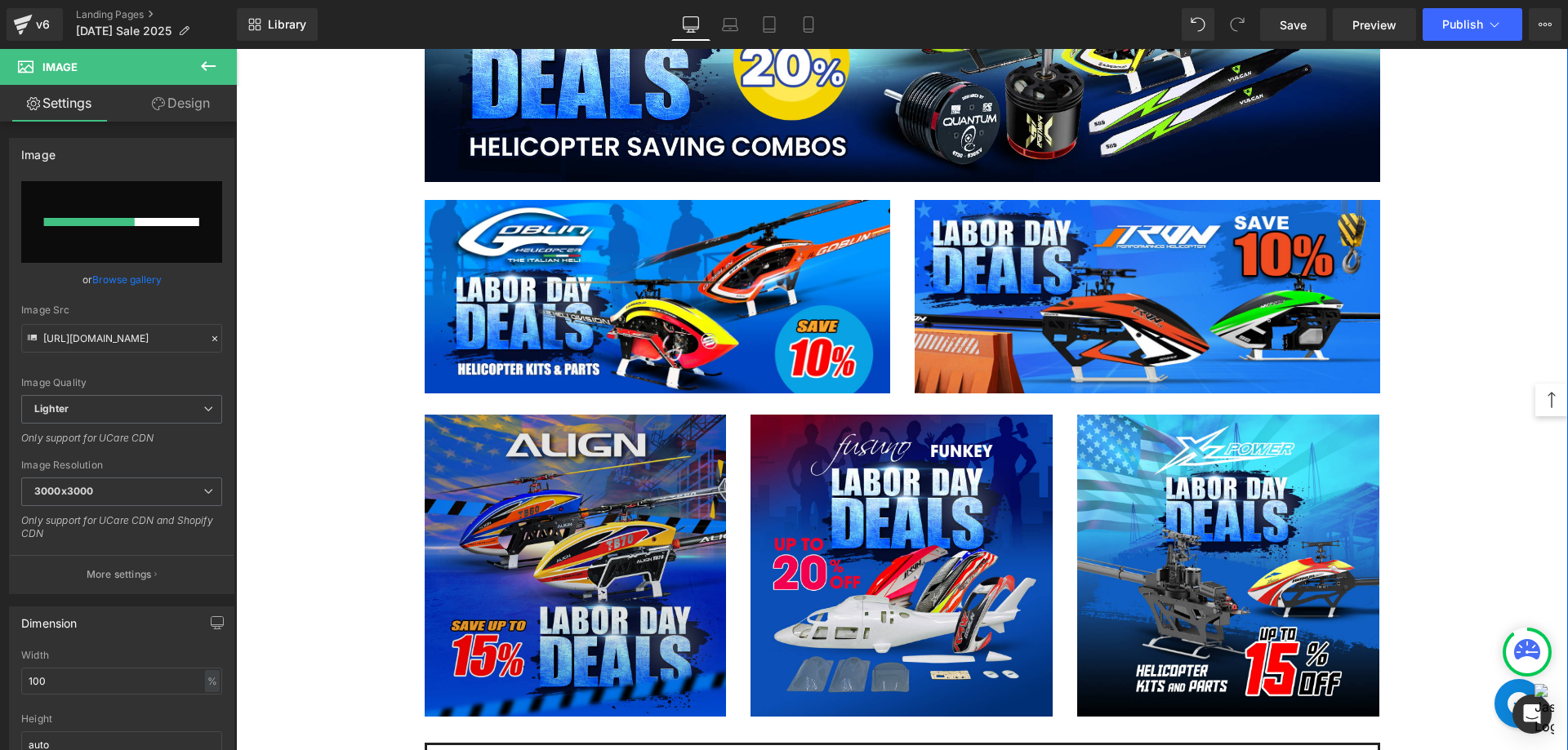
scroll to position [1714, 0]
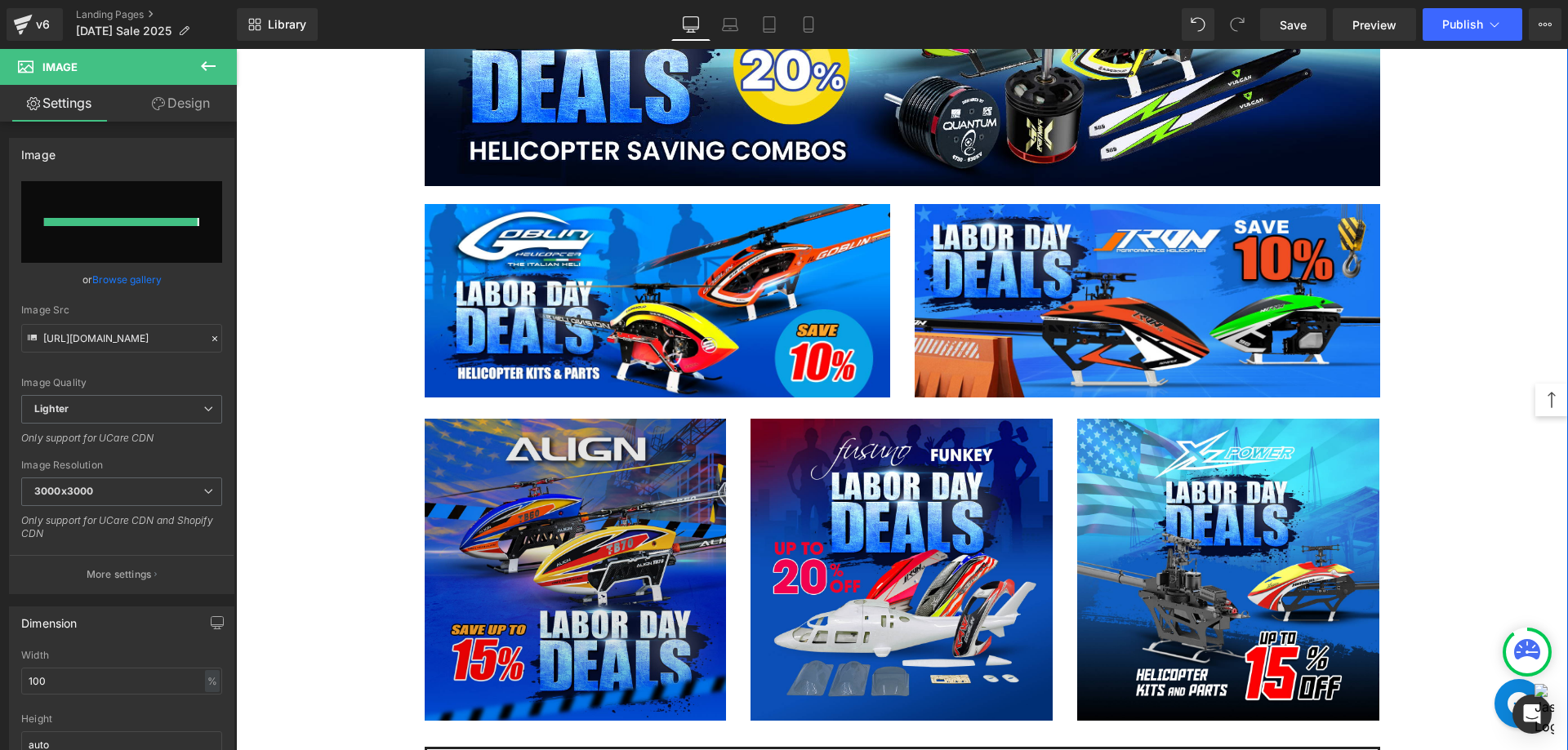
type input "[URL][DOMAIN_NAME]"
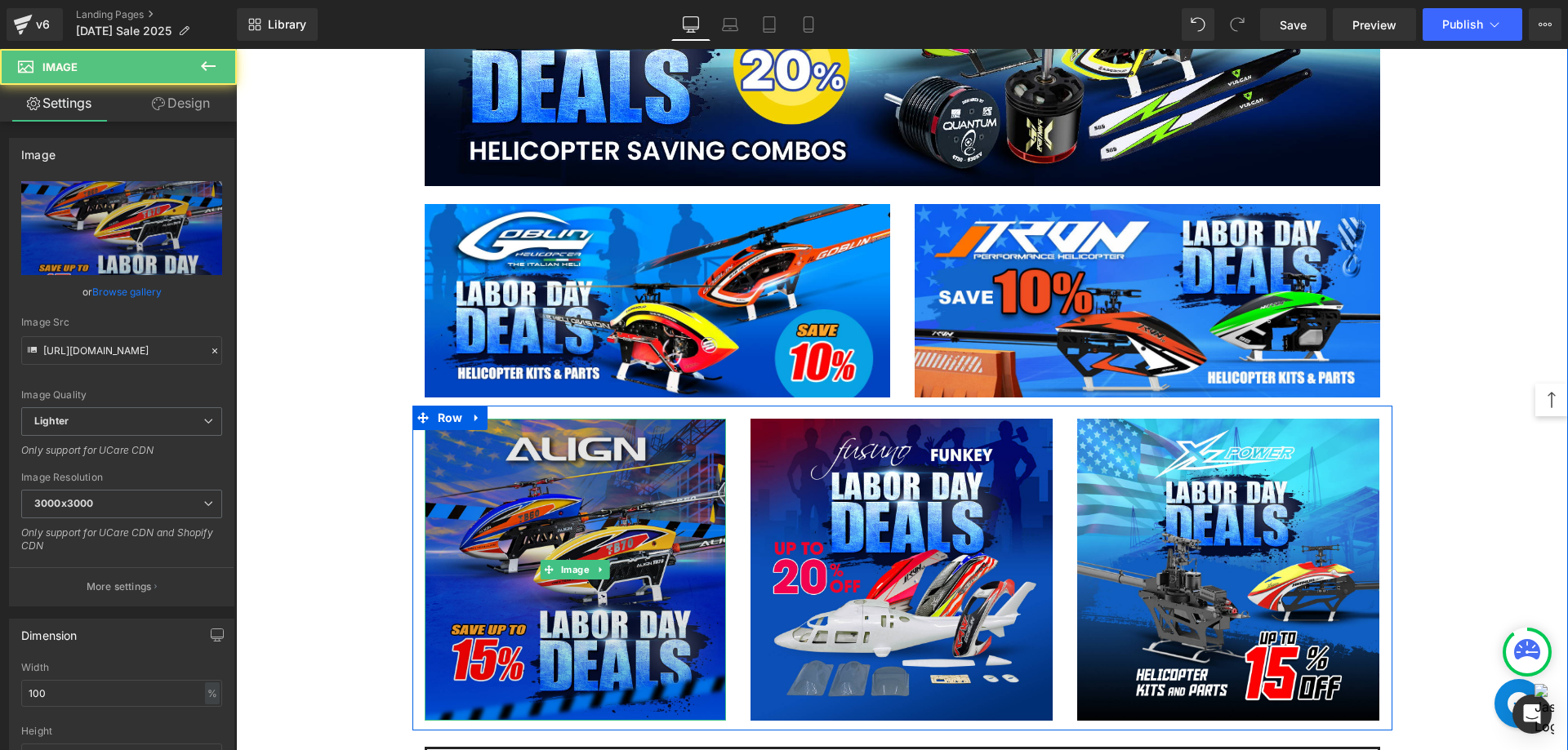
click at [570, 490] on img at bounding box center [575, 570] width 302 height 302
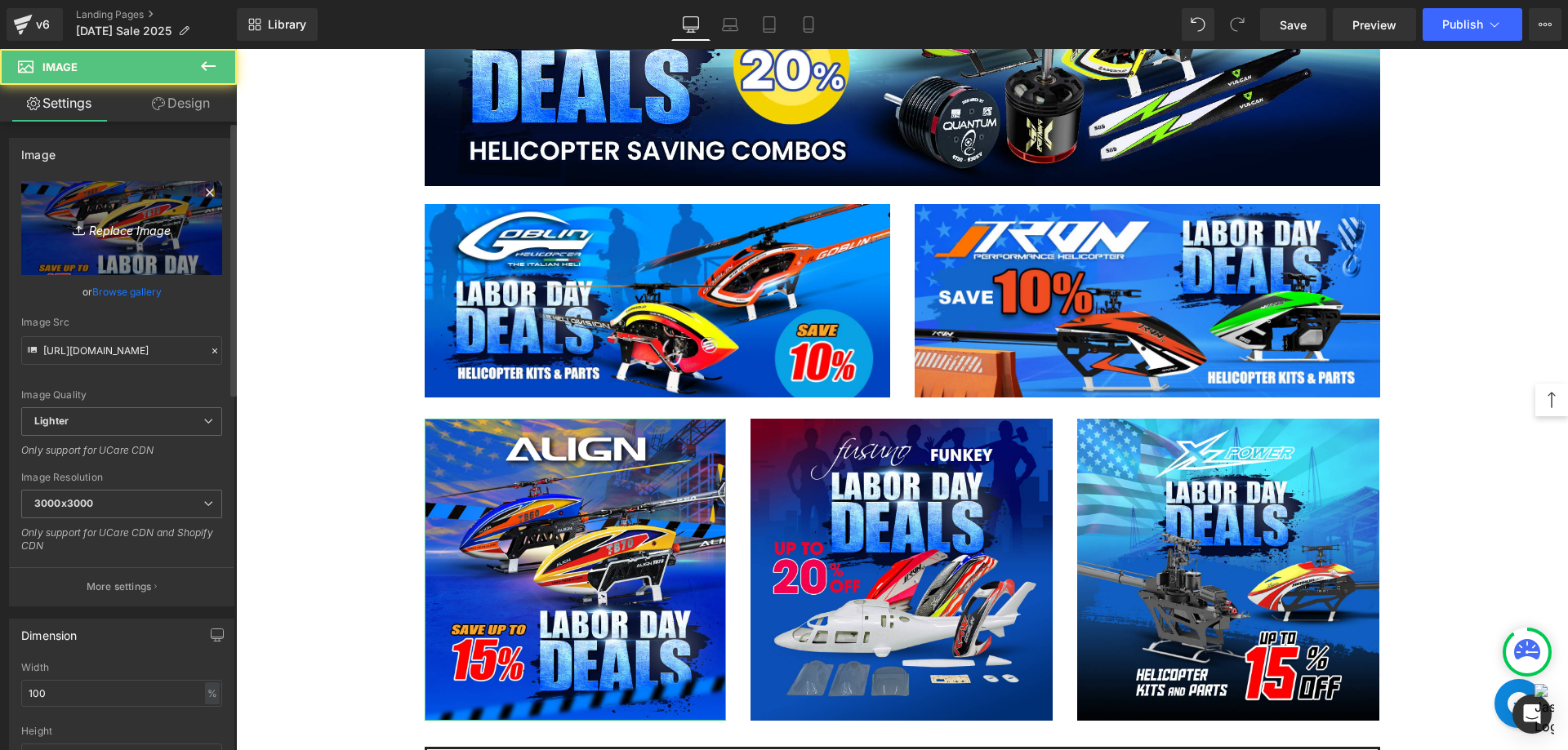
click at [146, 237] on icon "Replace Image" at bounding box center [122, 228] width 131 height 21
type input "C:\fakepath\Align Sale banner-1080.jpg"
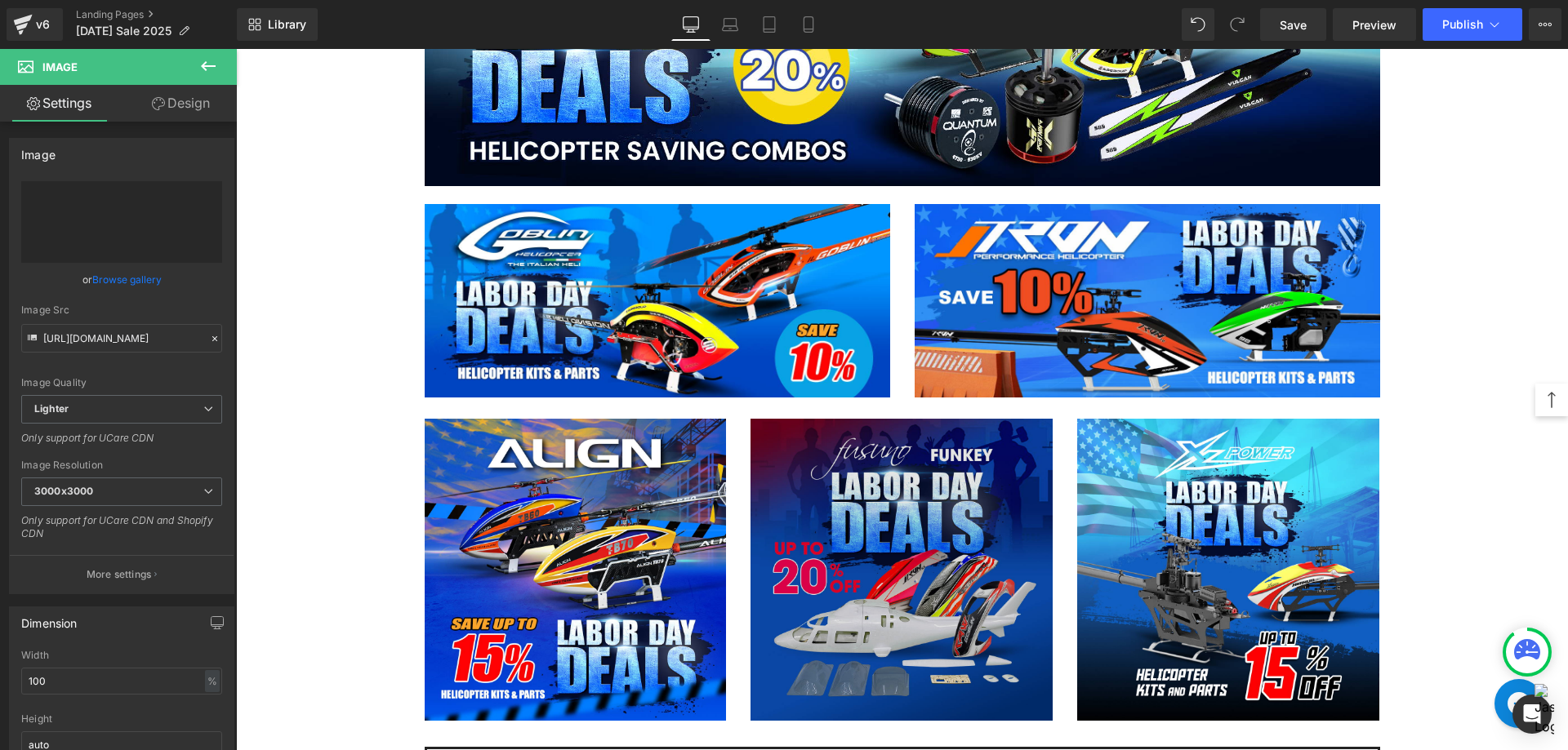
type input "[URL][DOMAIN_NAME]"
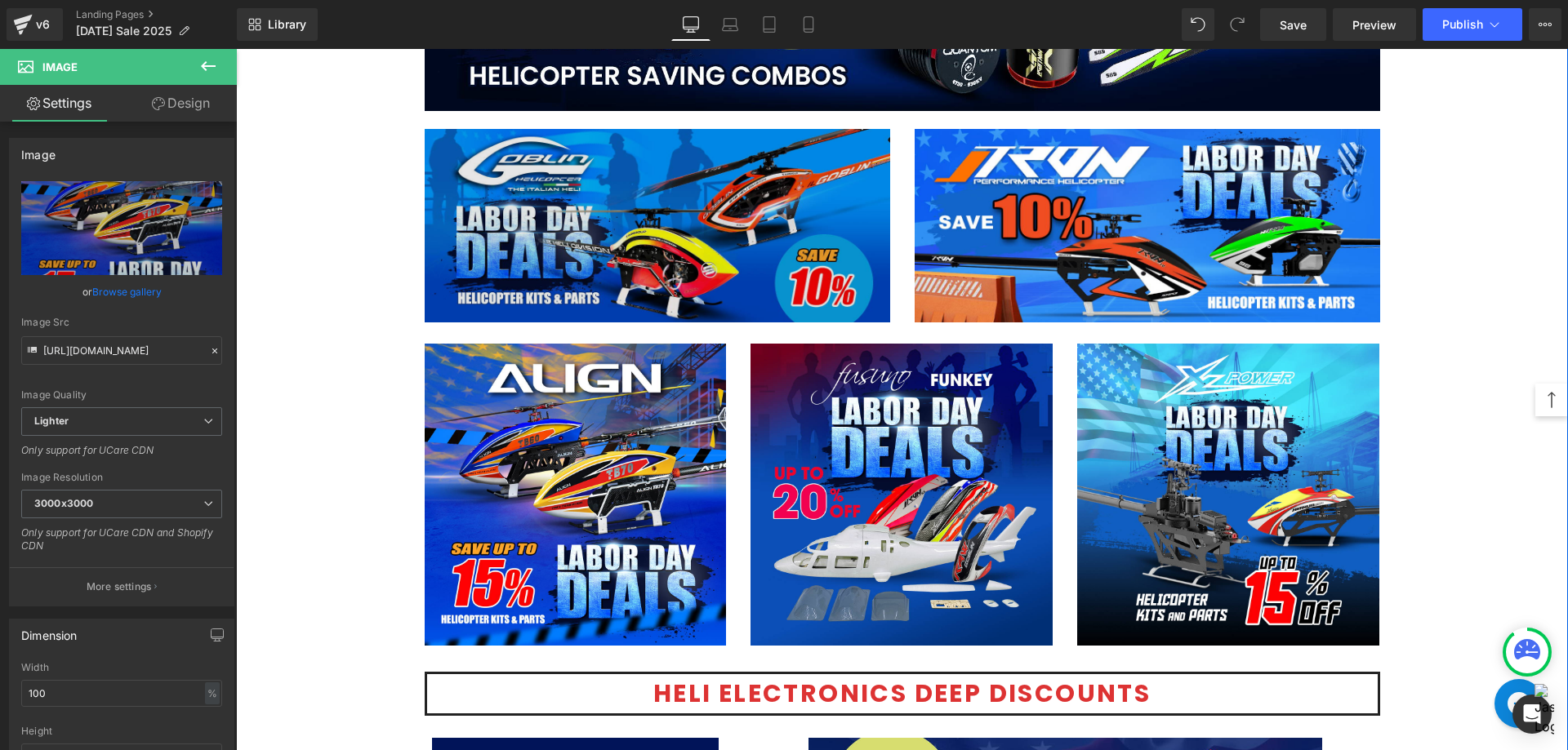
scroll to position [1796, 0]
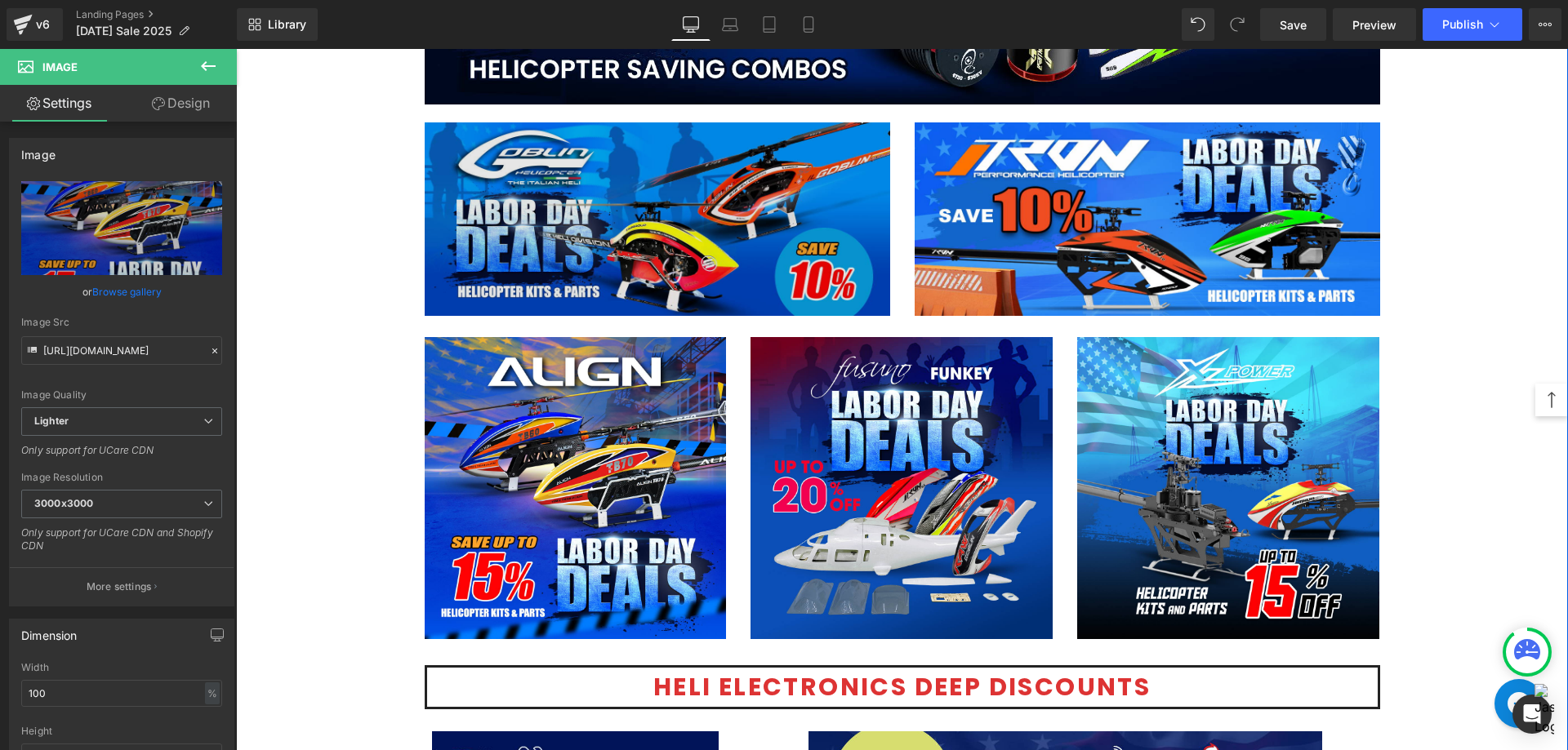
click at [704, 229] on img at bounding box center [657, 220] width 465 height 195
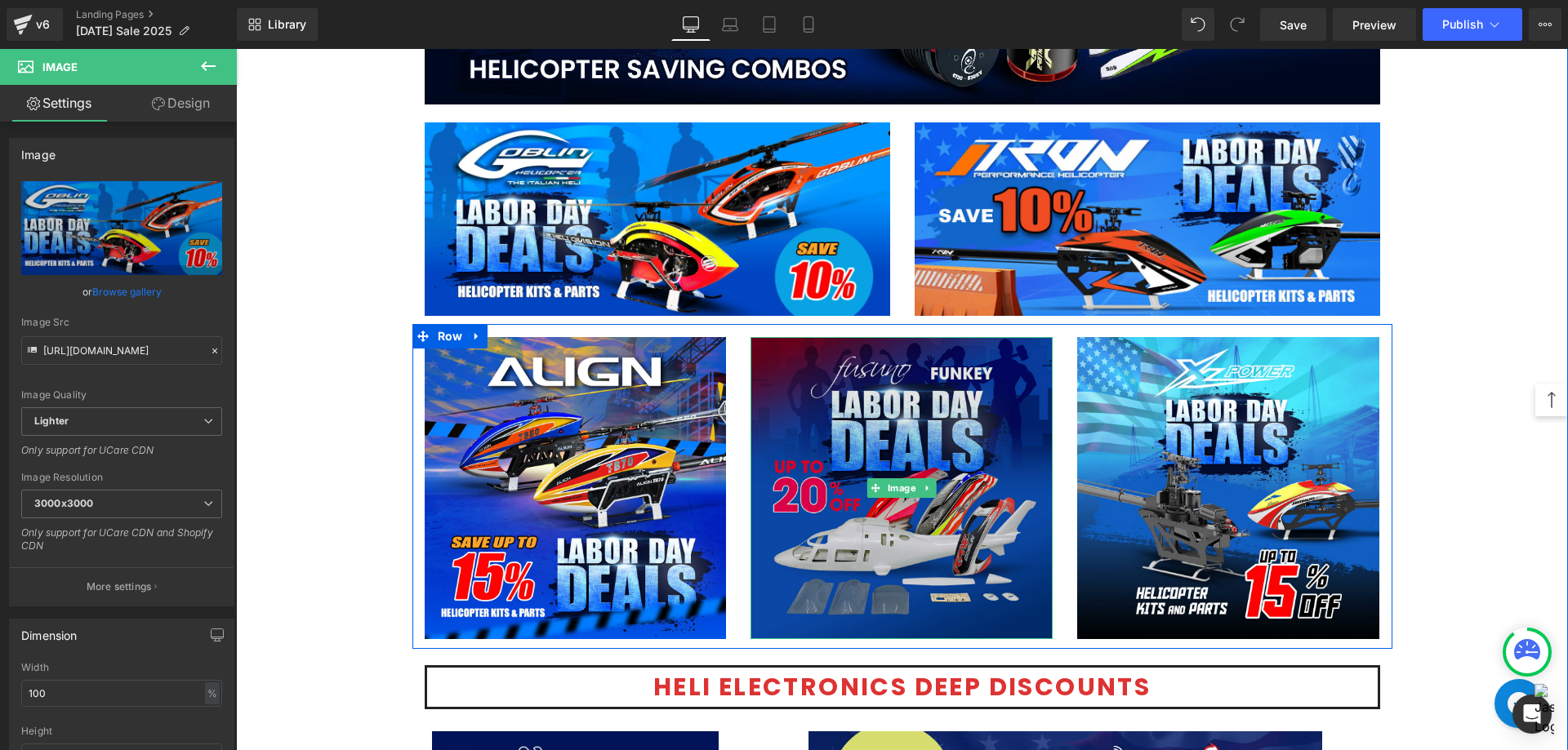
click at [978, 476] on img at bounding box center [901, 487] width 302 height 302
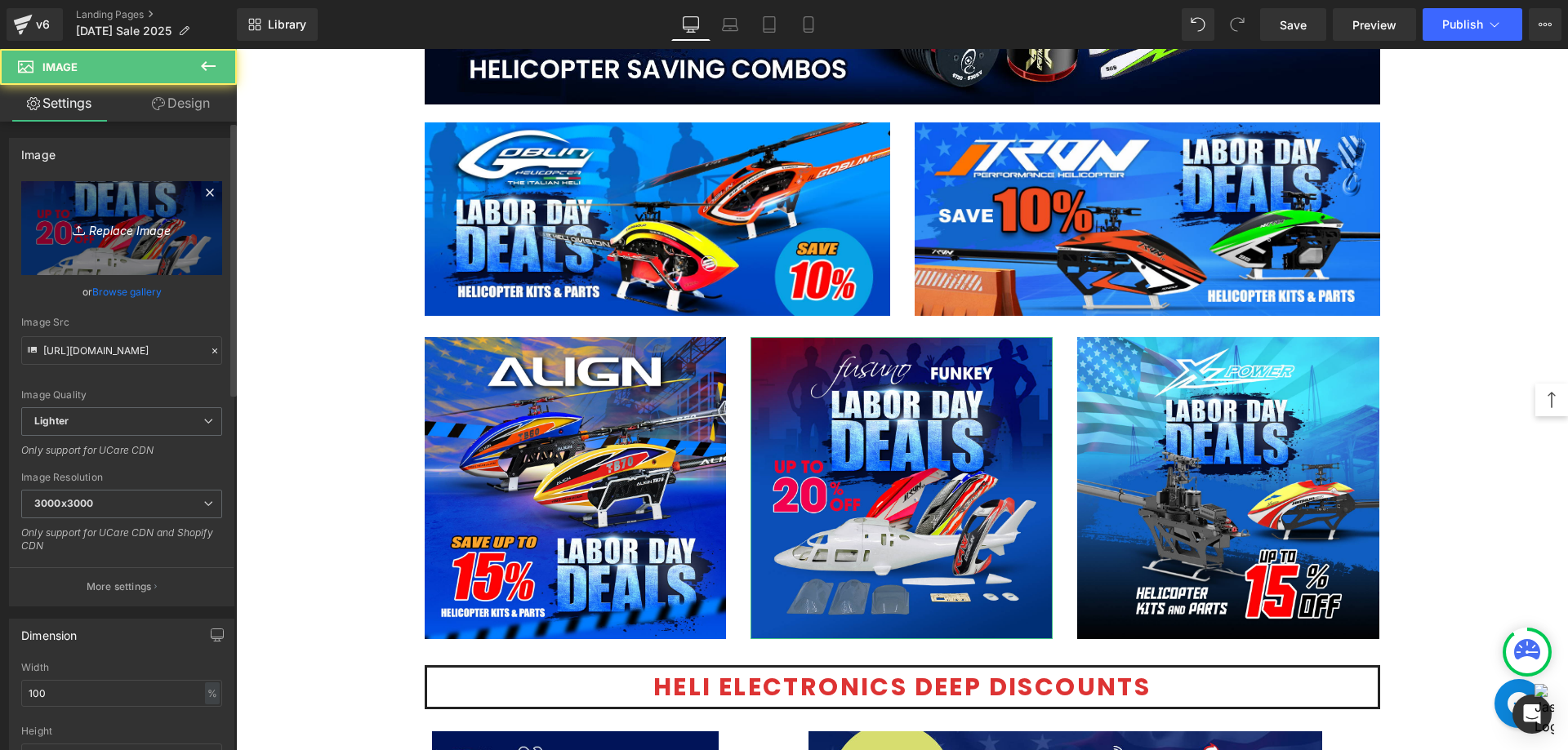
click at [83, 250] on link "Replace Image" at bounding box center [122, 228] width 201 height 94
type input "C:\fakepath\Canopy-Memorial-1080.jpg"
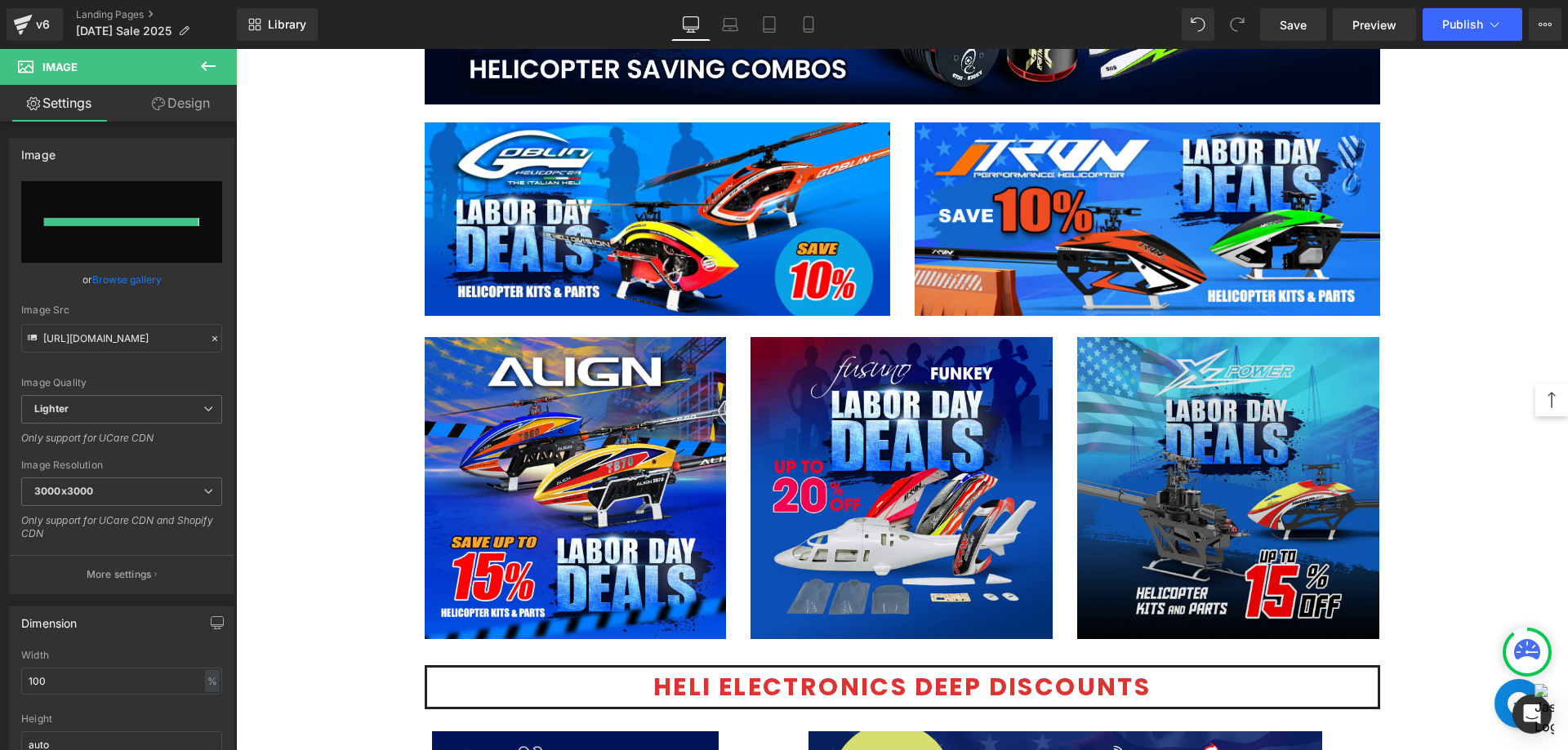
type input "[URL][DOMAIN_NAME]"
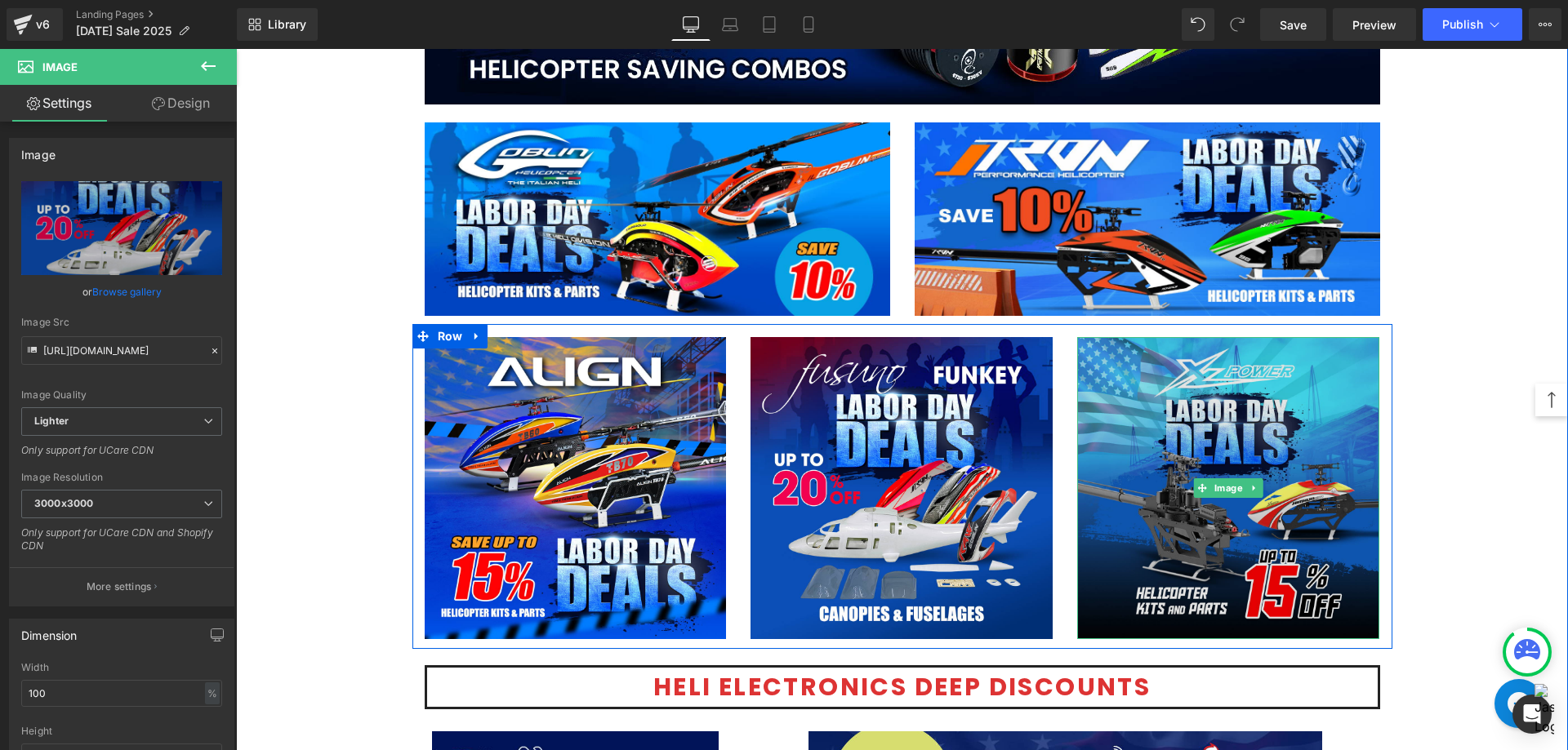
click at [1136, 421] on img at bounding box center [1227, 487] width 302 height 302
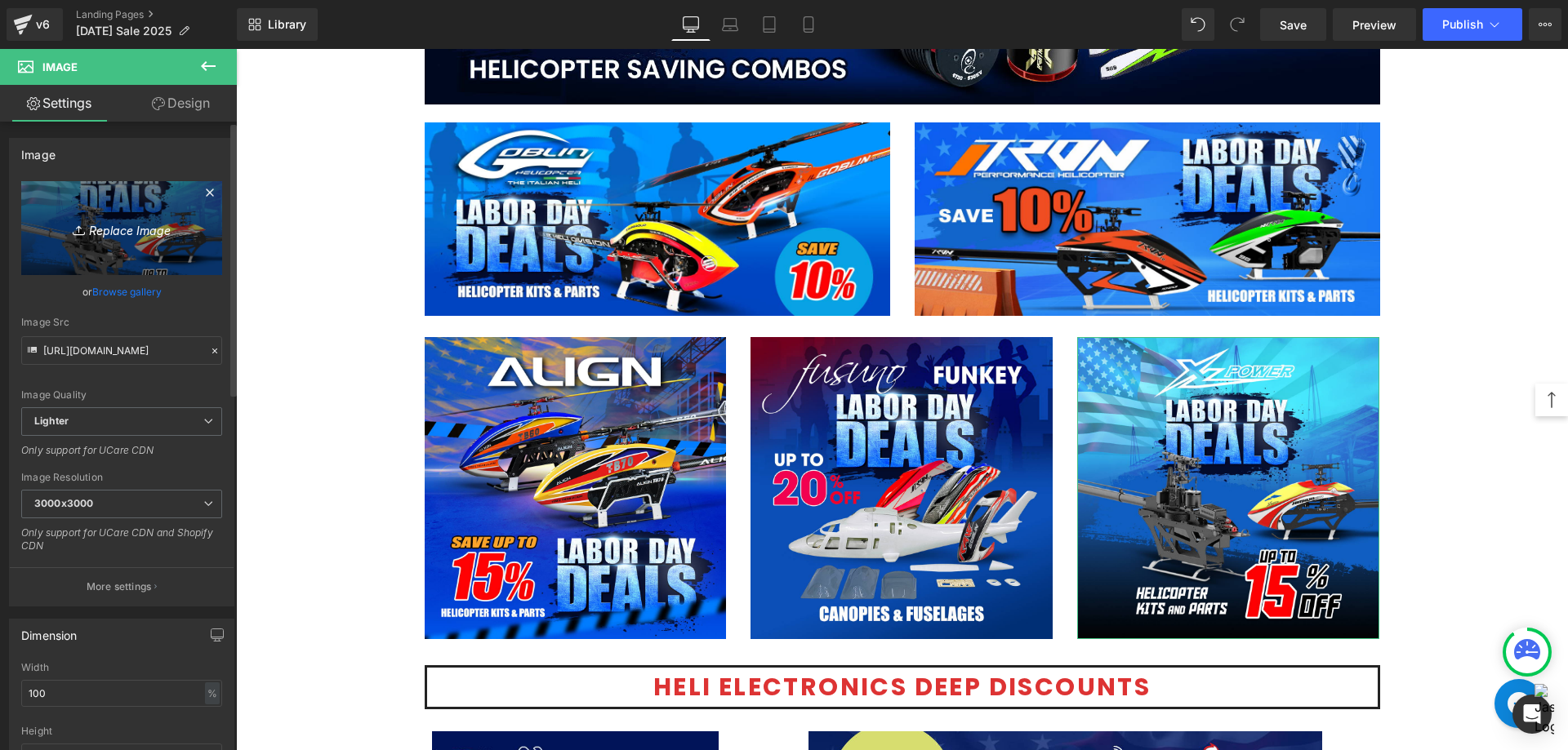
click at [104, 253] on link "Replace Image" at bounding box center [122, 228] width 201 height 94
type input "C:\fakepath\XL Power-1080.jpg"
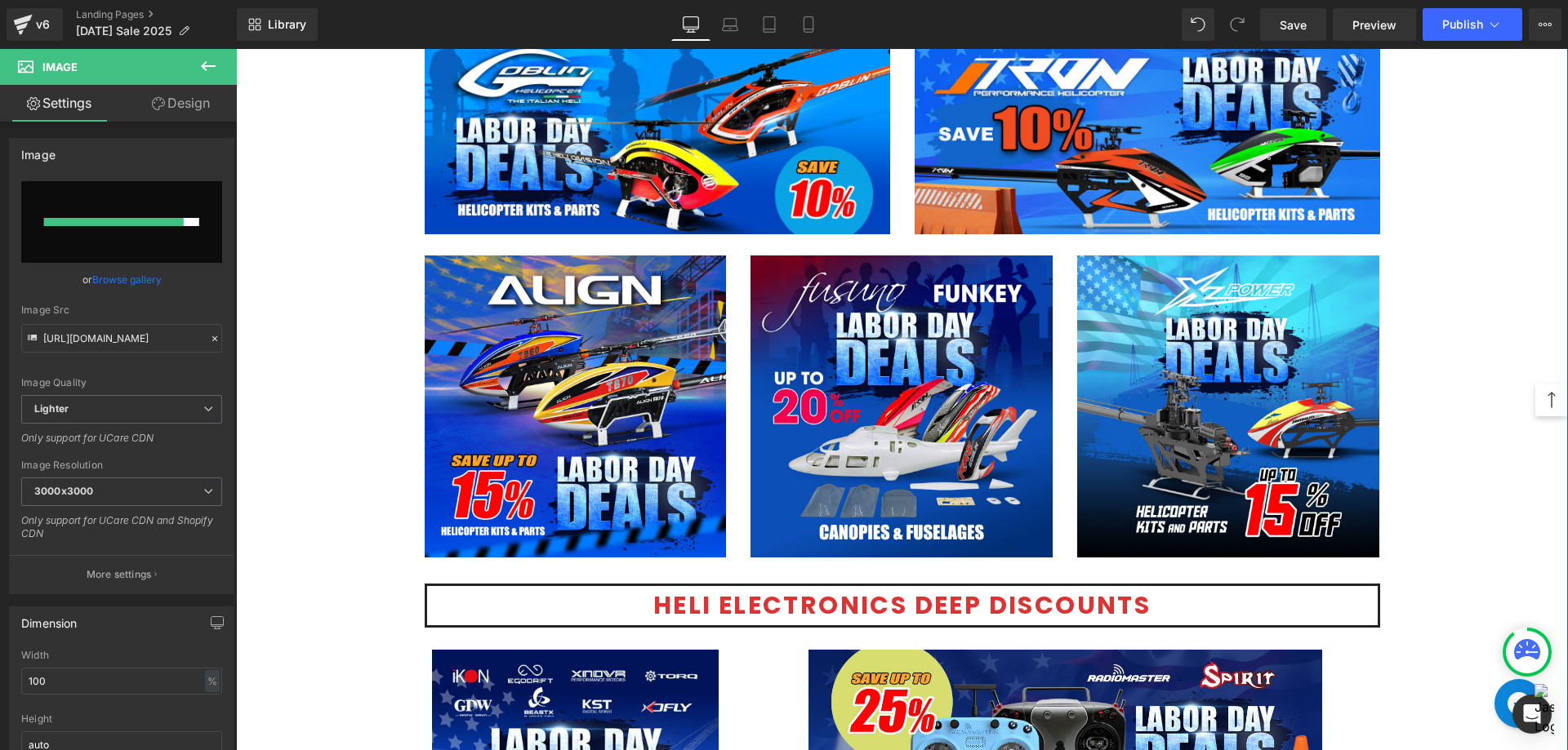
scroll to position [2203, 0]
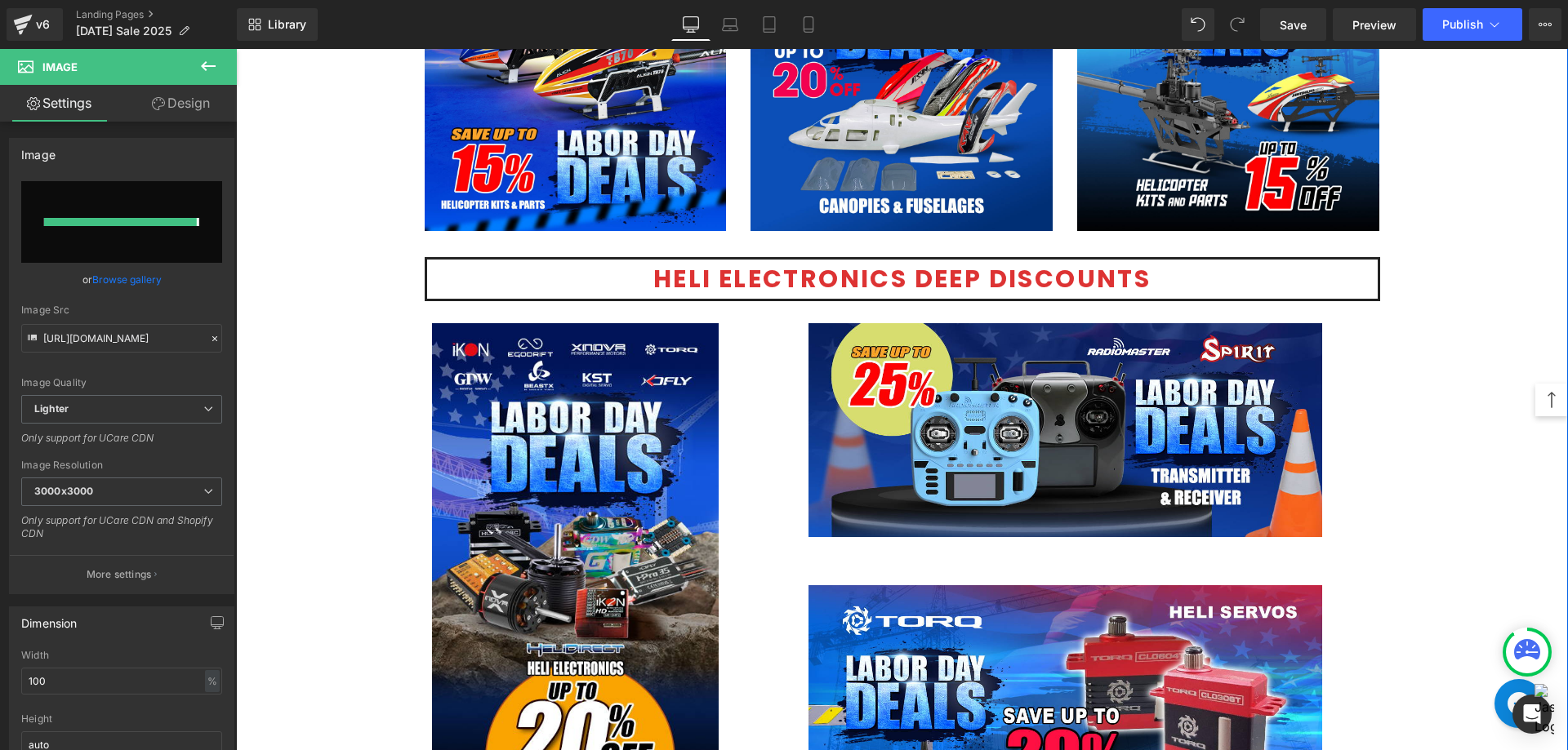
type input "[URL][DOMAIN_NAME]"
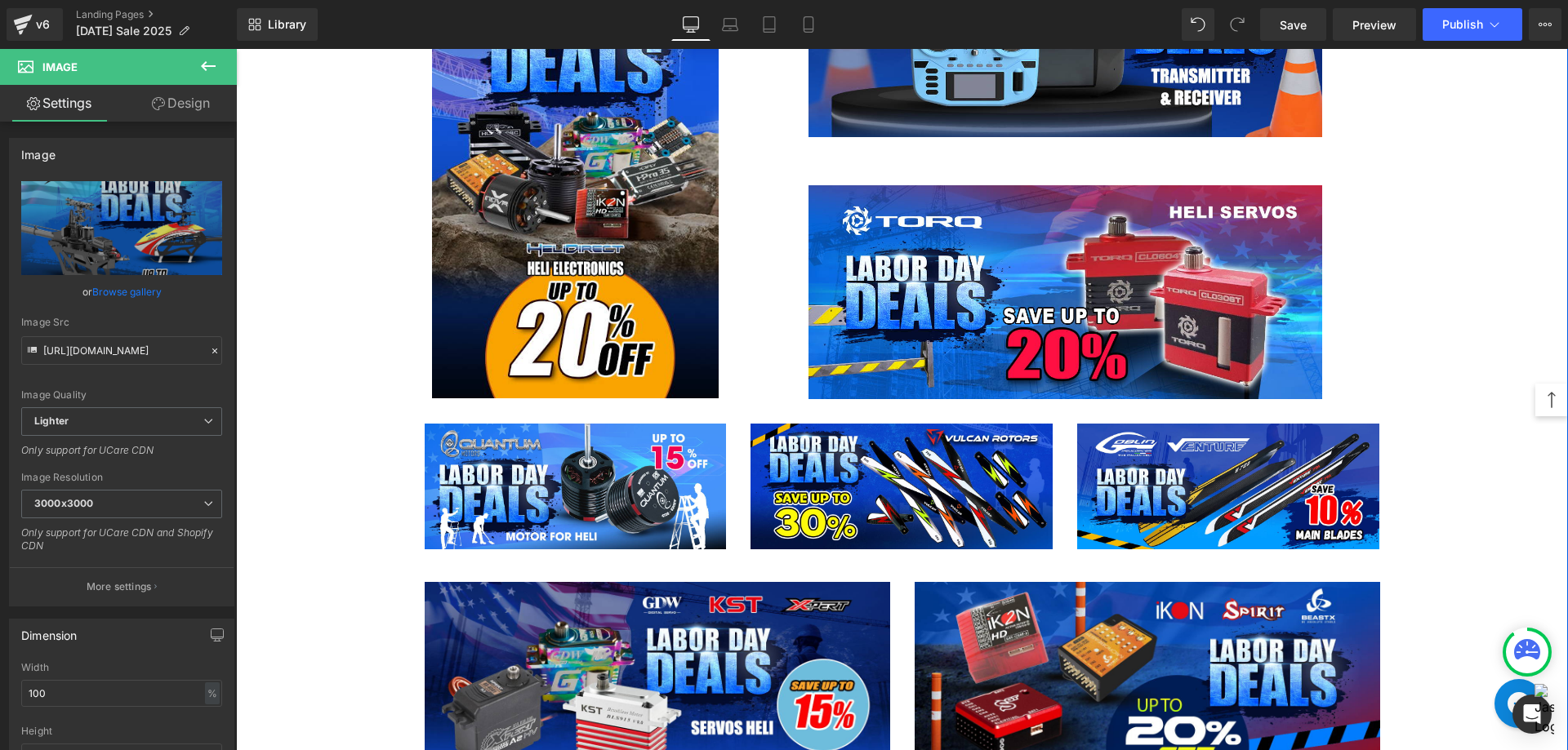
scroll to position [2612, 0]
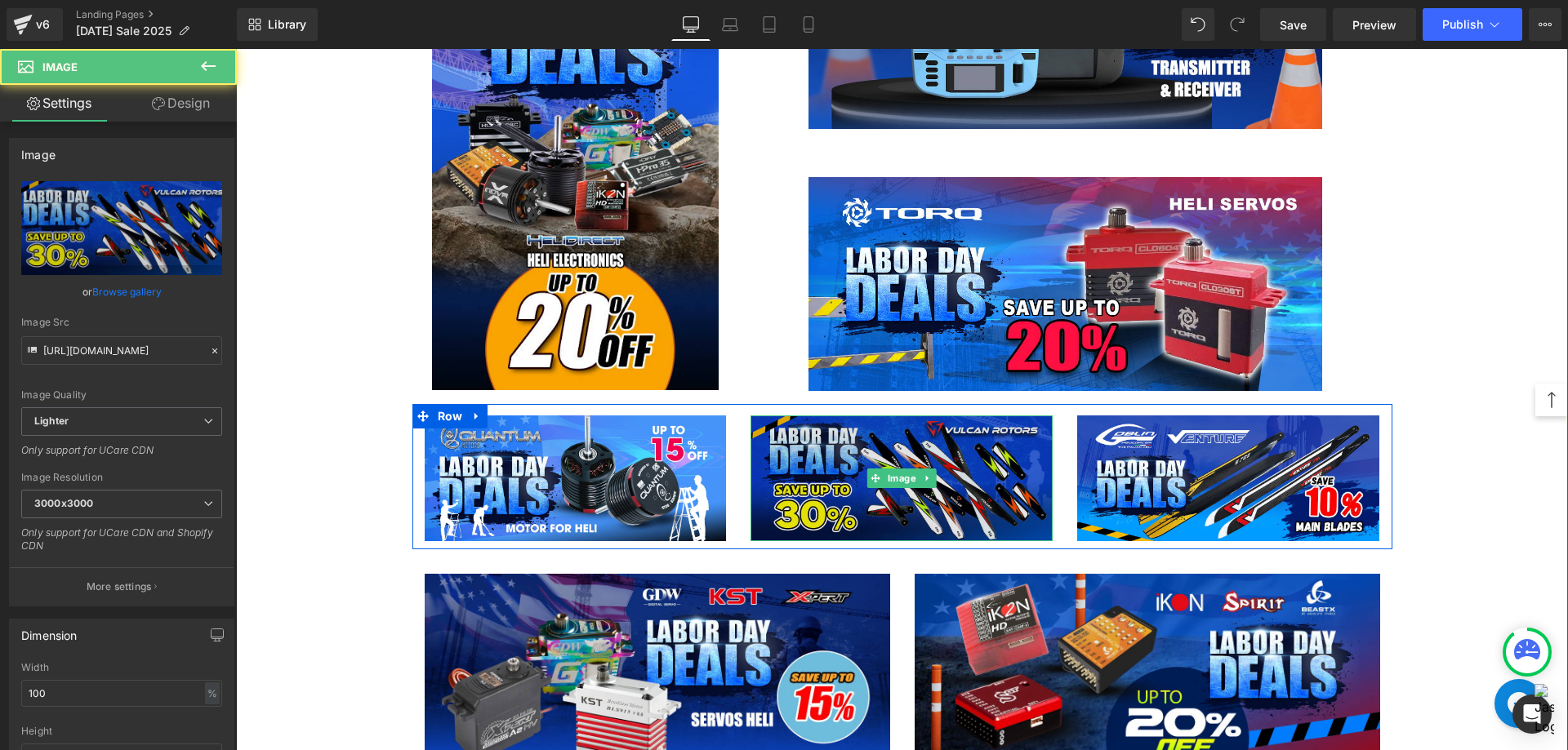
click at [854, 489] on img at bounding box center [901, 478] width 302 height 125
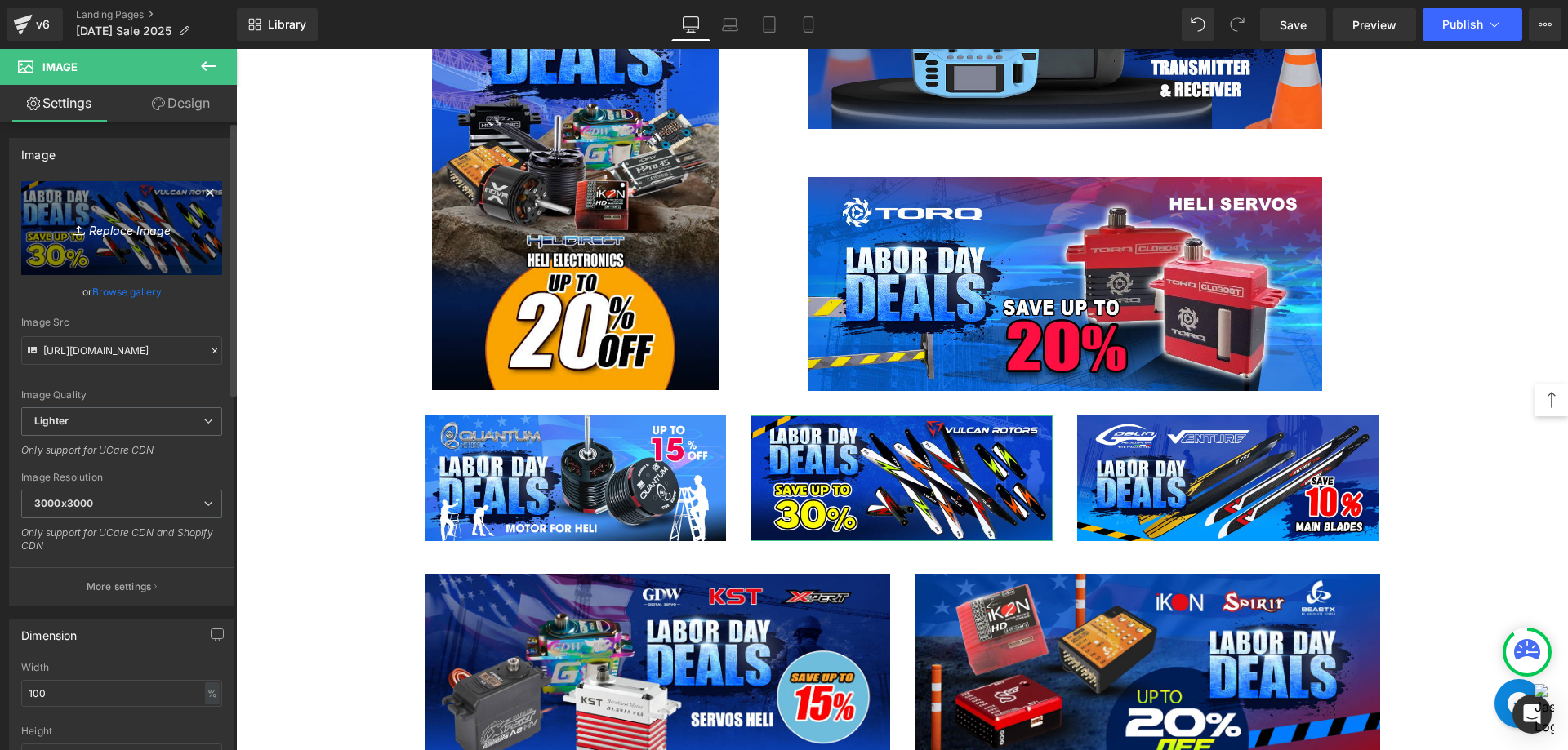
click at [112, 217] on link "Replace Image" at bounding box center [122, 228] width 201 height 94
type input "C:\fakepath\Sale- vulcan blades-1200x500.jpg"
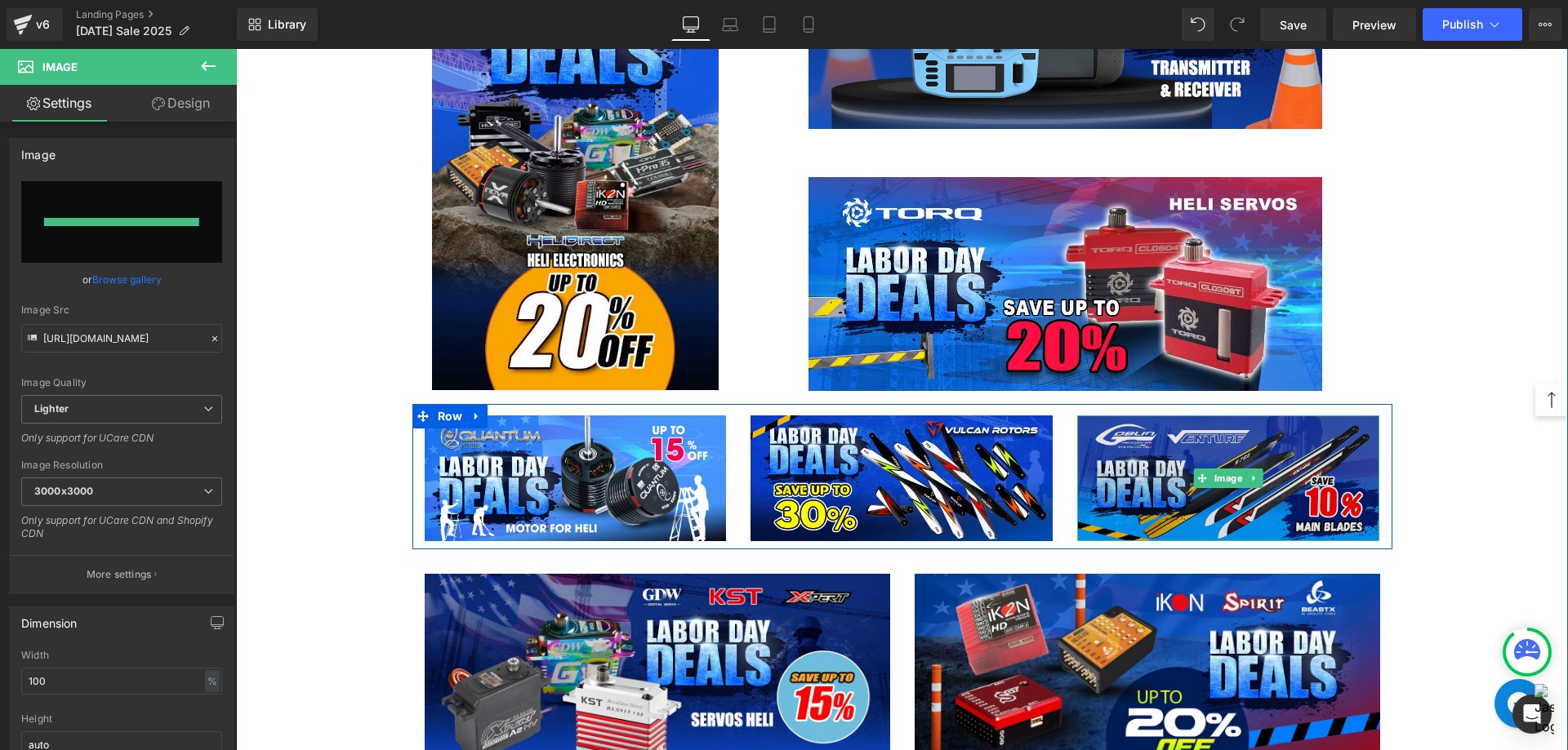
type input "[URL][DOMAIN_NAME]"
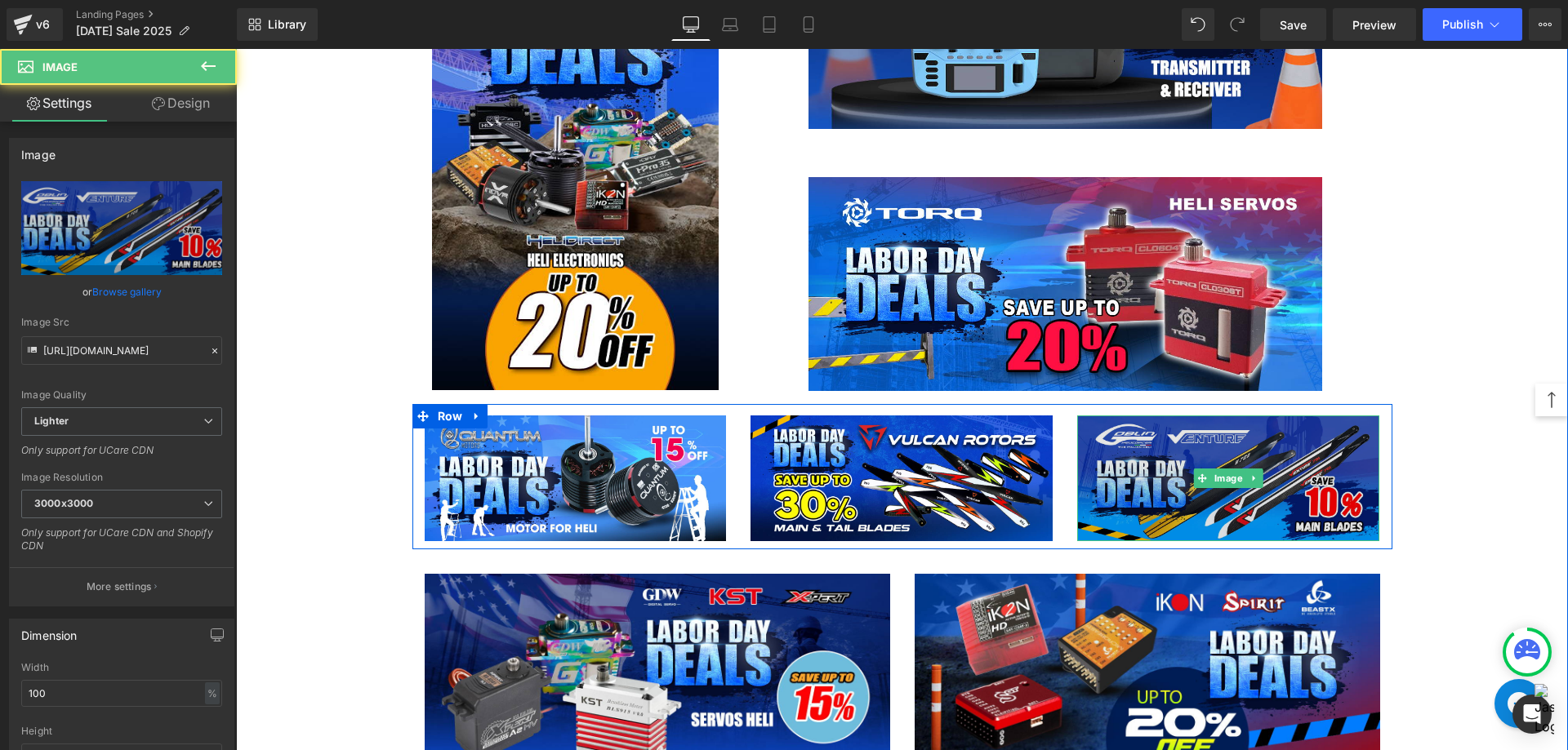
click at [1219, 508] on img at bounding box center [1227, 478] width 302 height 125
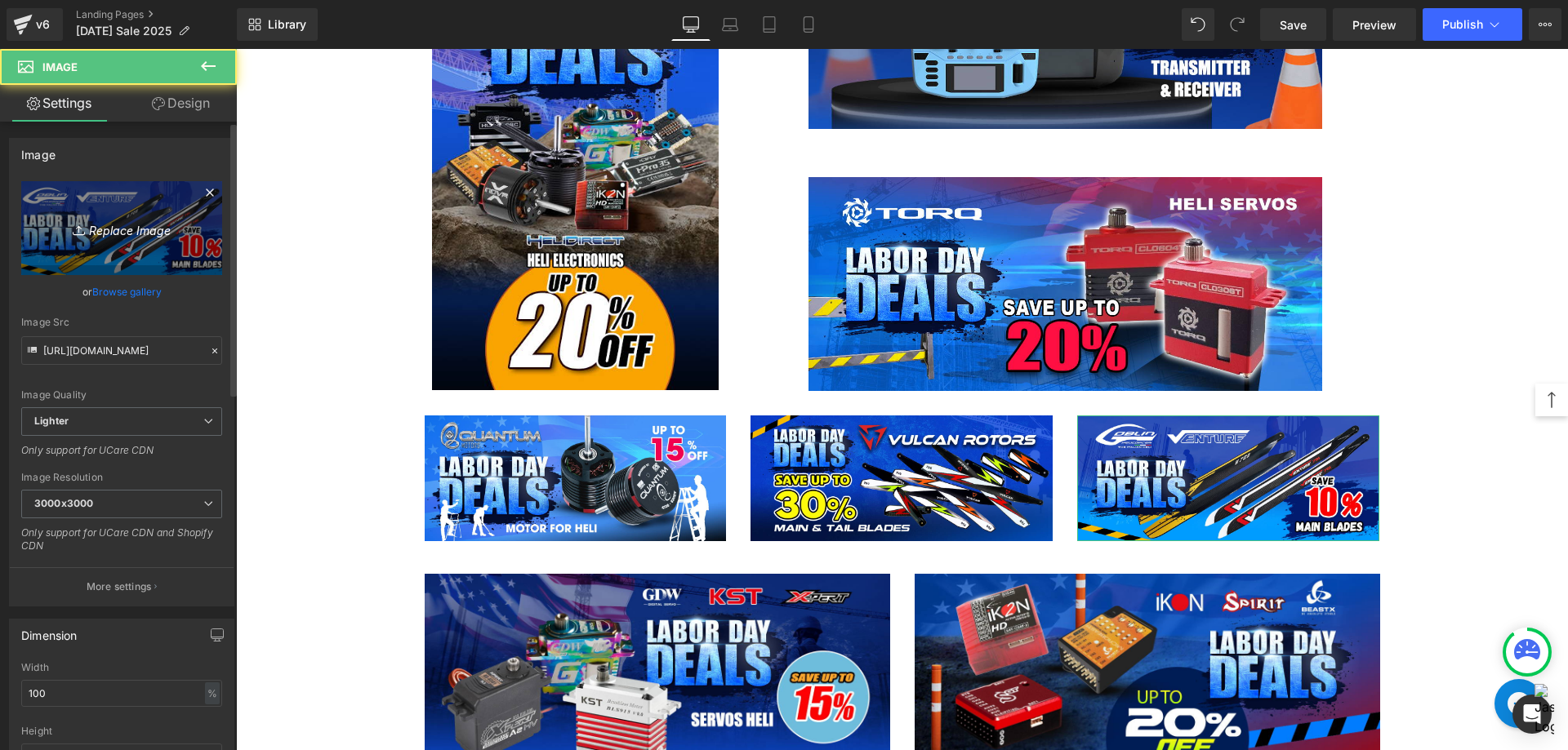
click at [140, 238] on link "Replace Image" at bounding box center [122, 228] width 201 height 94
type input "C:\fakepath\Venture Blade-1200x500.jpg"
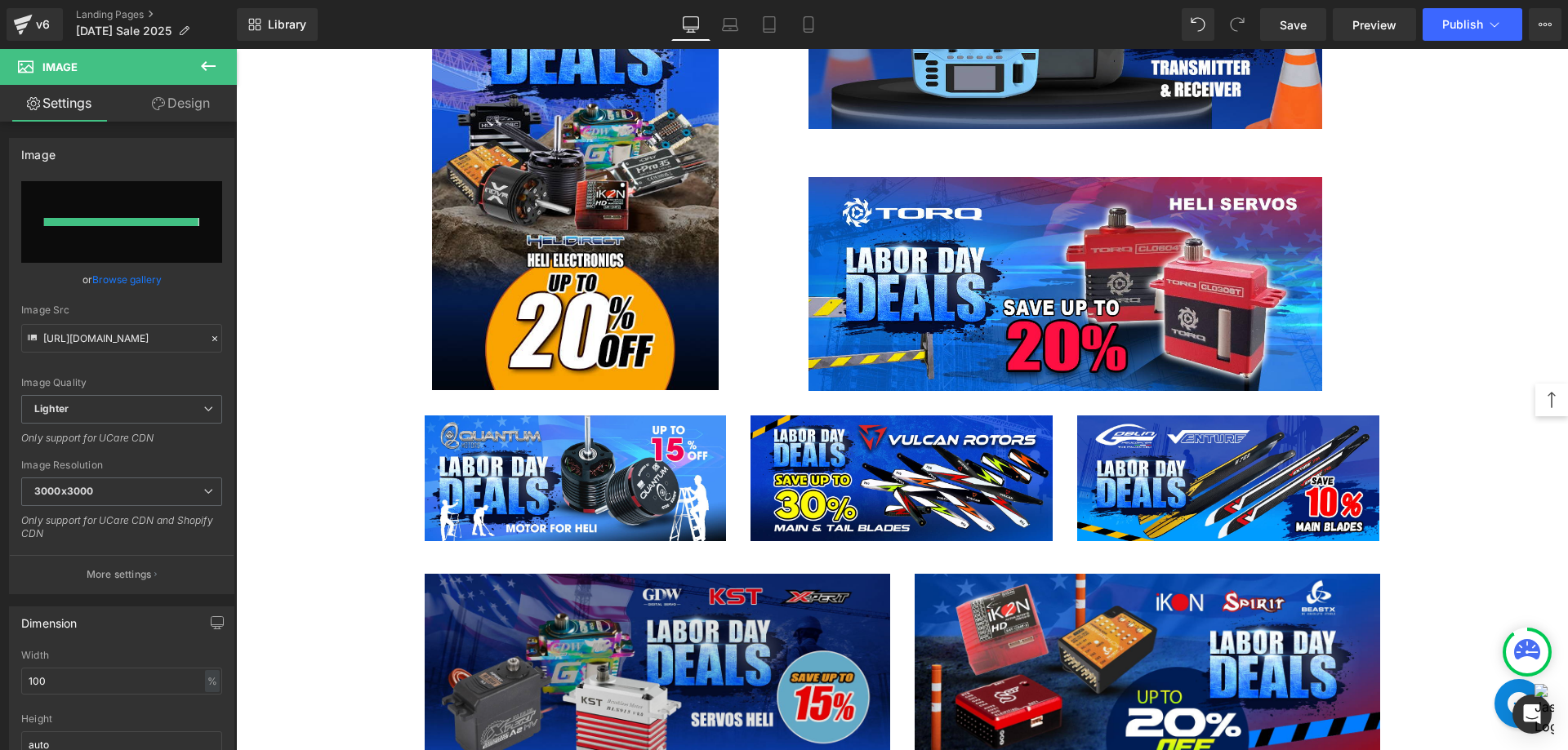
type input "[URL][DOMAIN_NAME]"
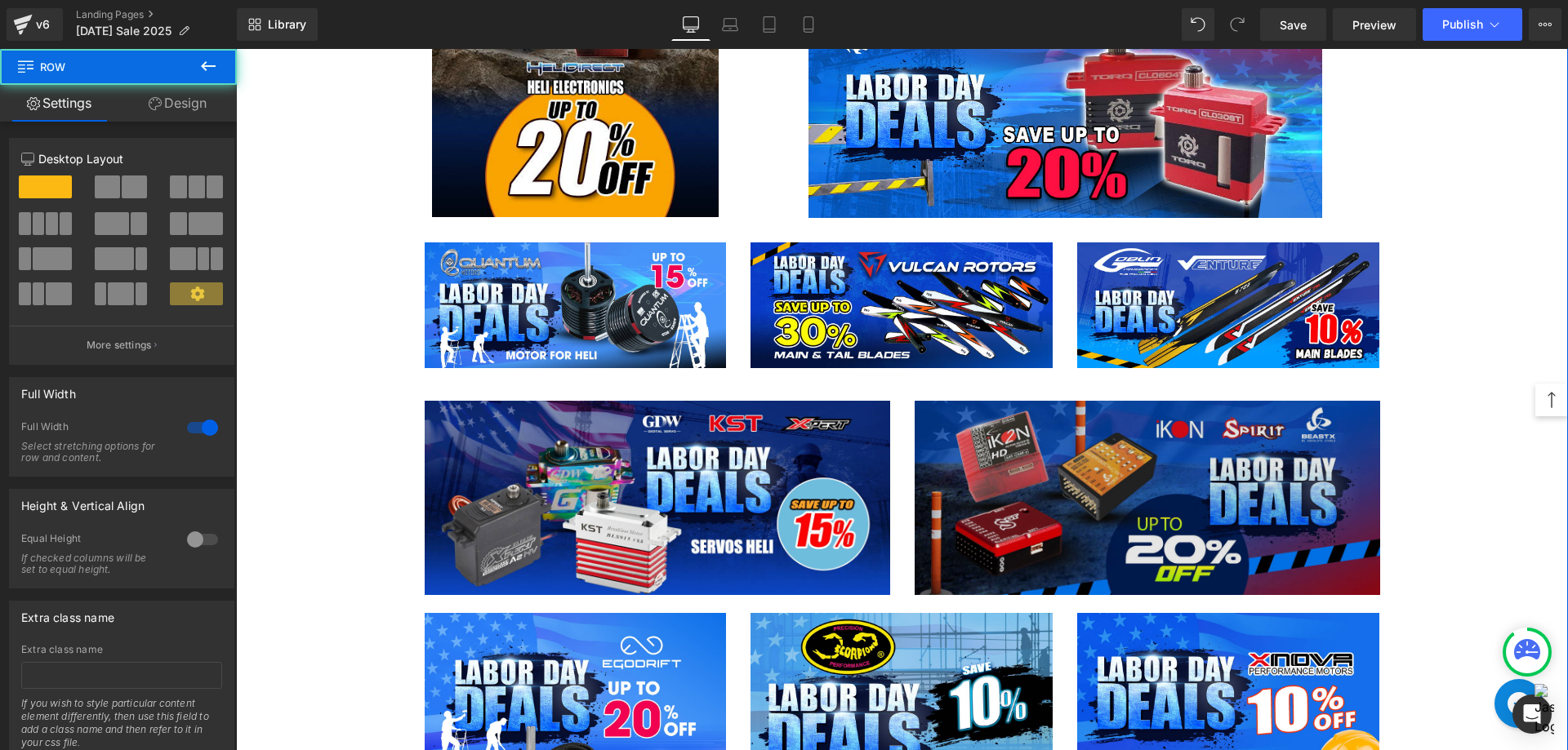
scroll to position [2856, 0]
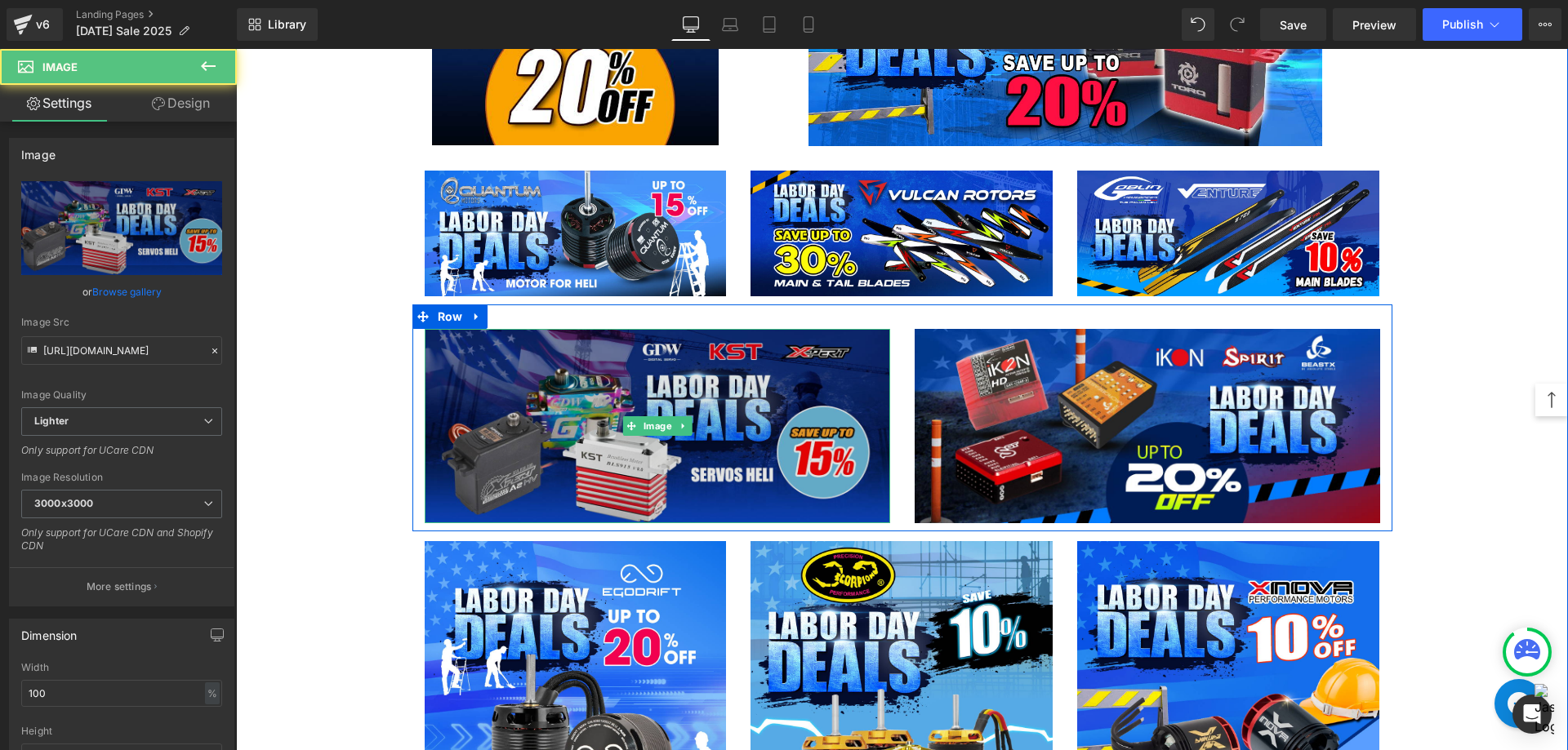
click at [520, 448] on img at bounding box center [657, 426] width 465 height 195
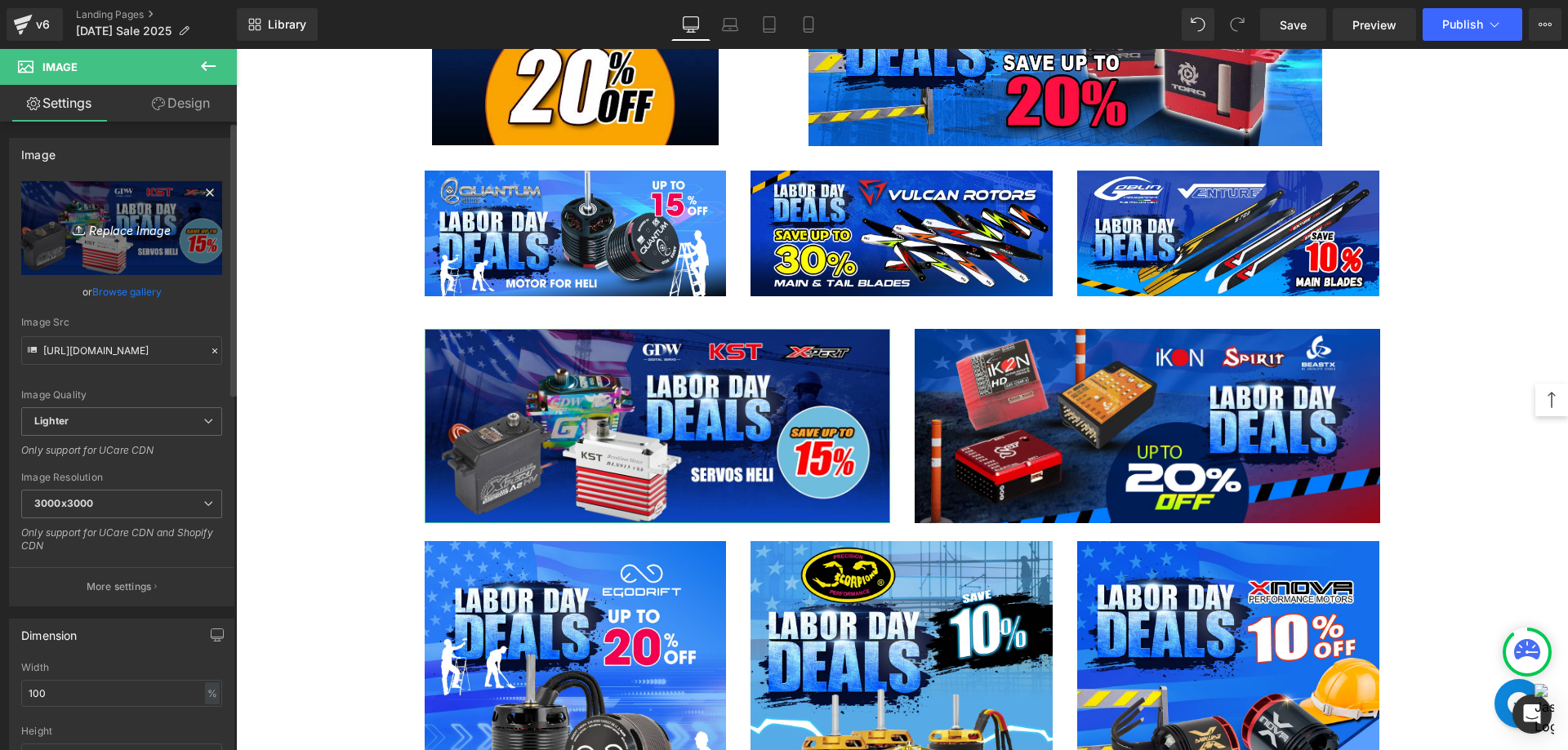
click at [132, 234] on icon "Replace Image" at bounding box center [122, 228] width 131 height 21
type input "C:\fakepath\Servos-1200x500.jpg"
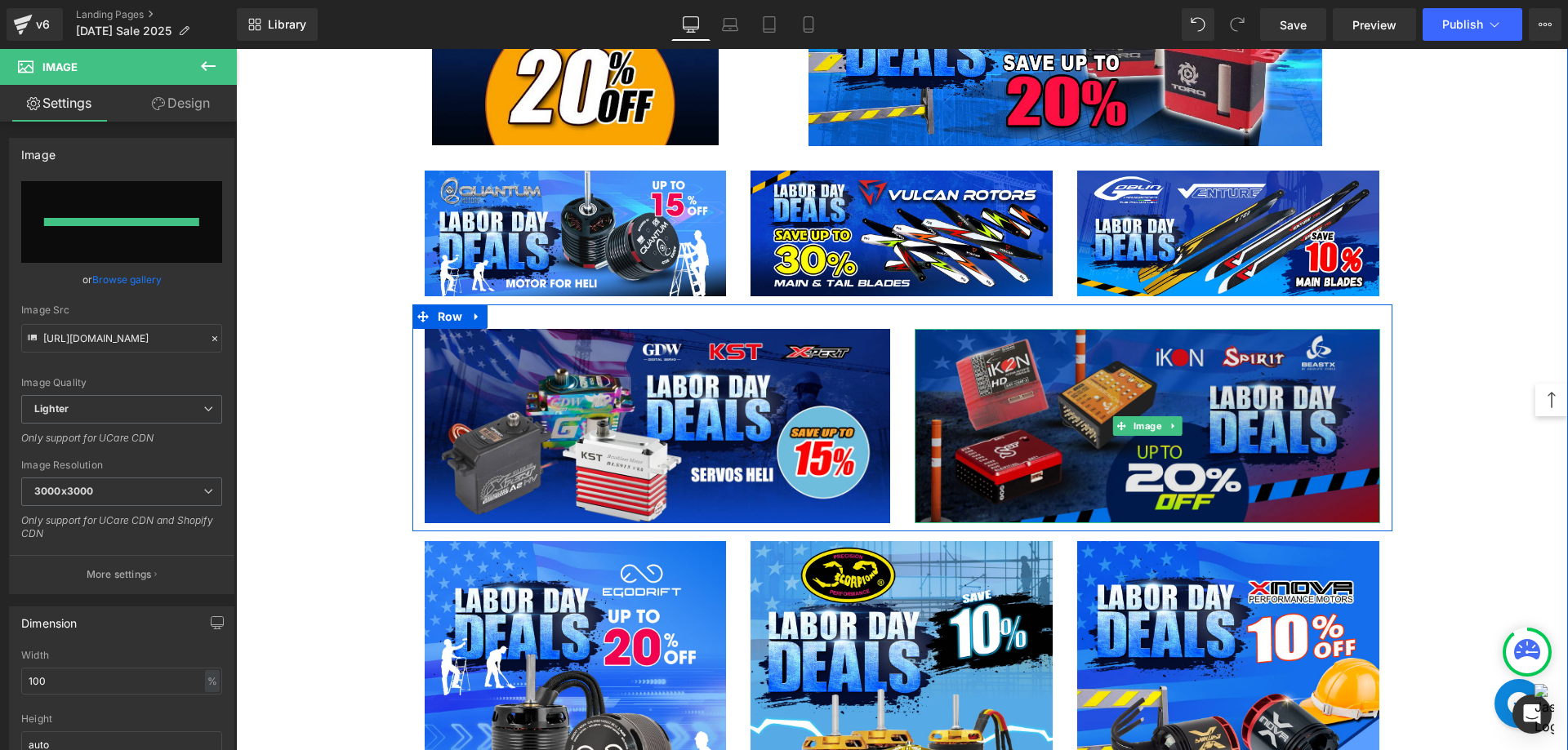
type input "[URL][DOMAIN_NAME]"
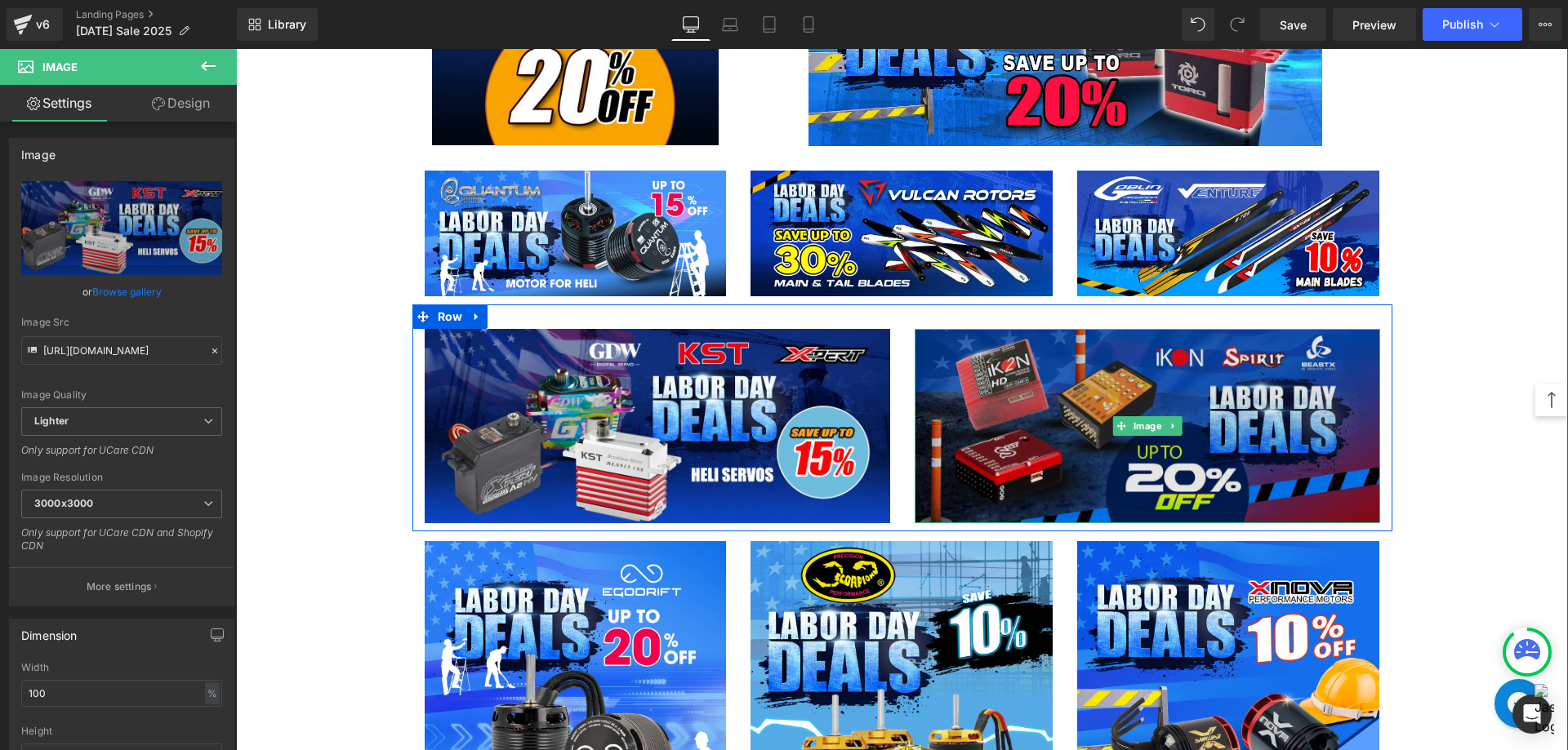
click at [1163, 465] on img at bounding box center [1146, 426] width 465 height 195
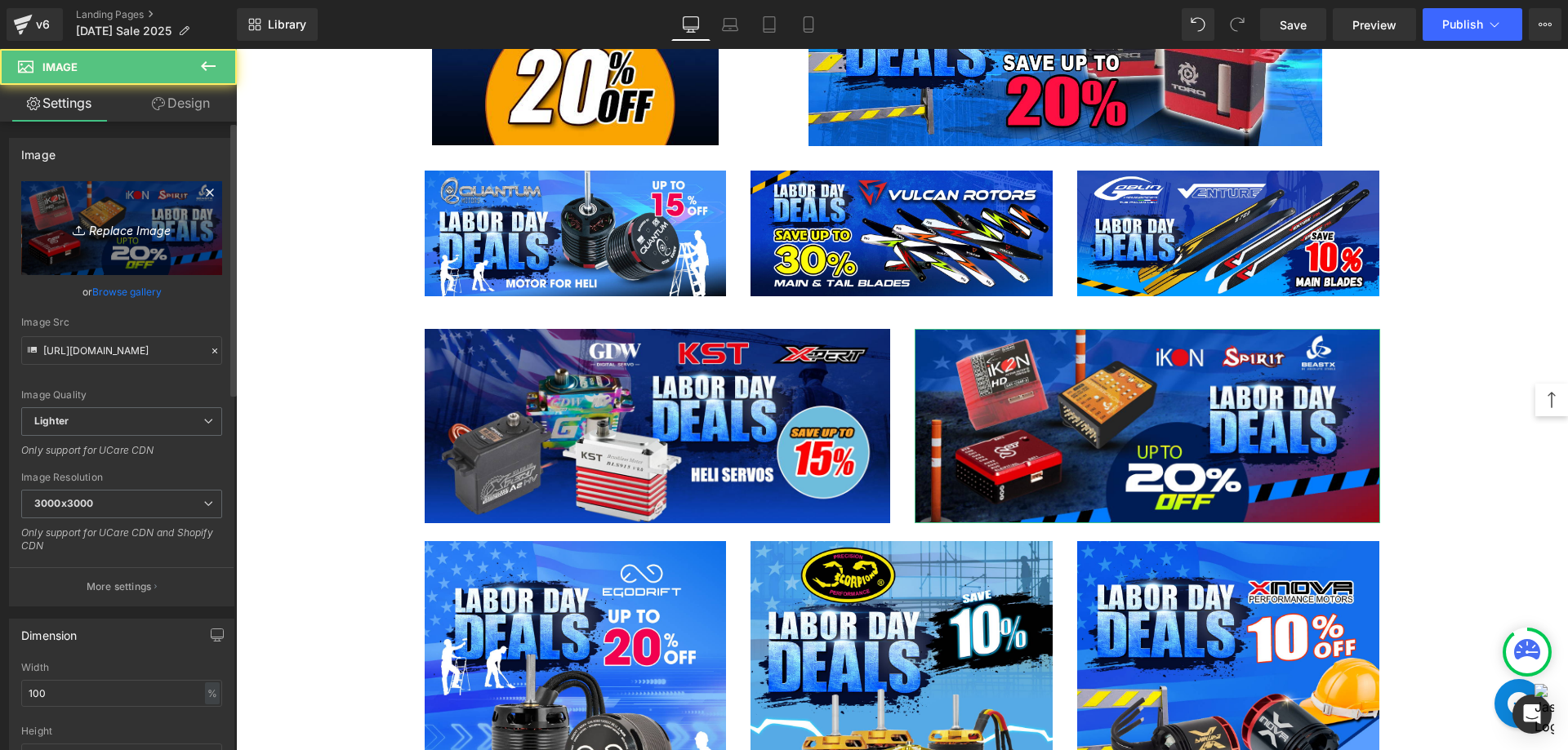
click at [109, 221] on icon "Replace Image" at bounding box center [122, 228] width 131 height 21
type input "C:\fakepath\Flybarless-1200x500.jpg"
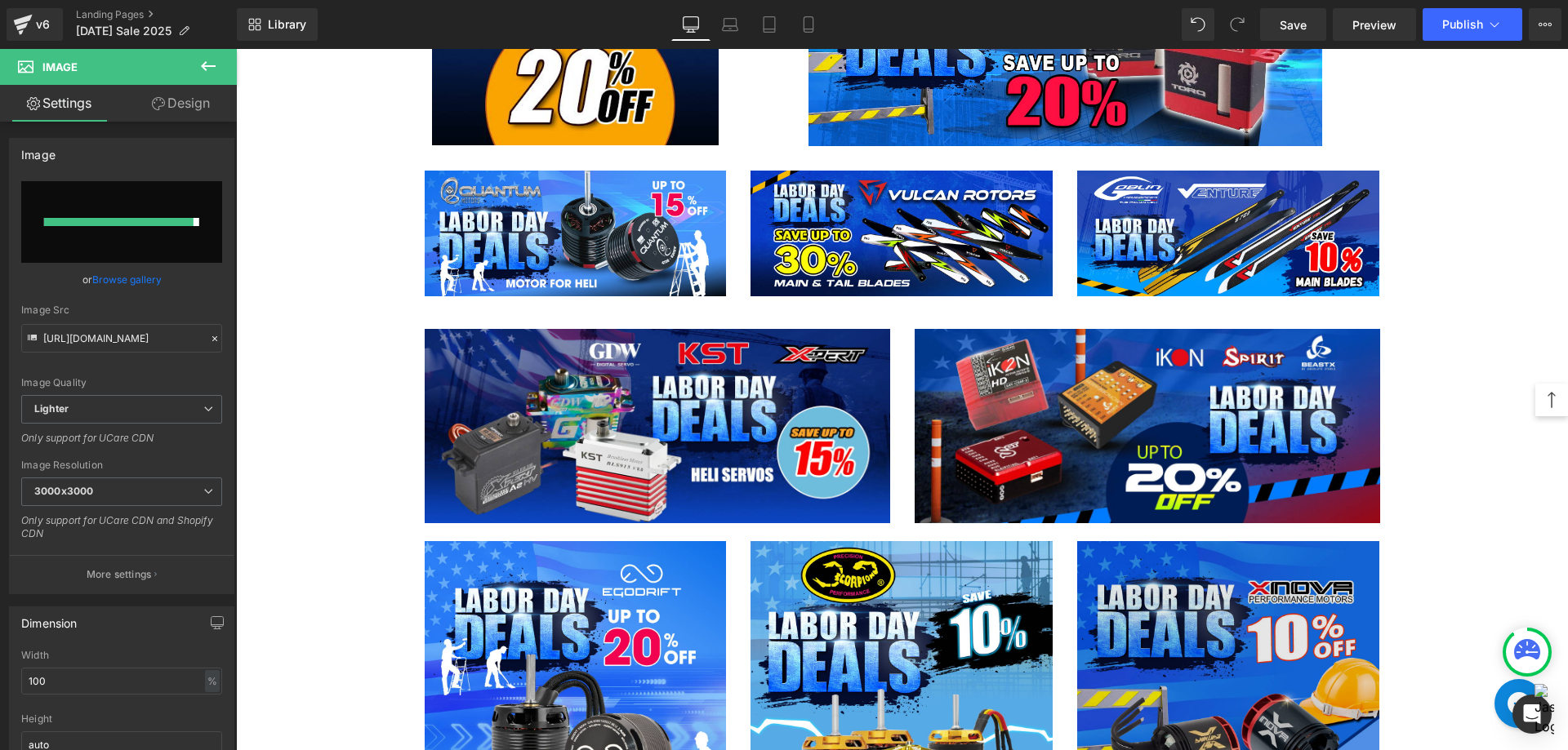
type input "[URL][DOMAIN_NAME]"
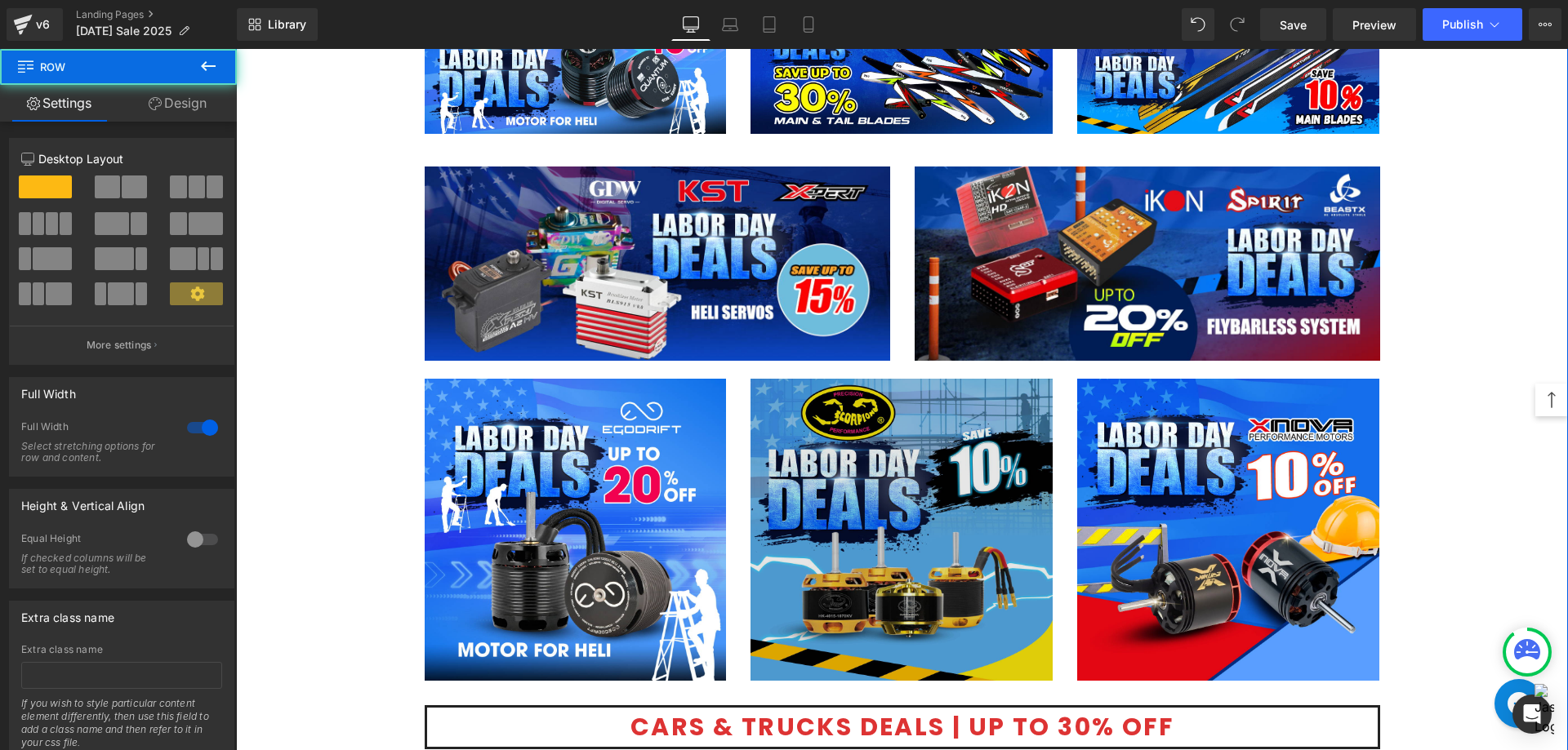
scroll to position [3020, 0]
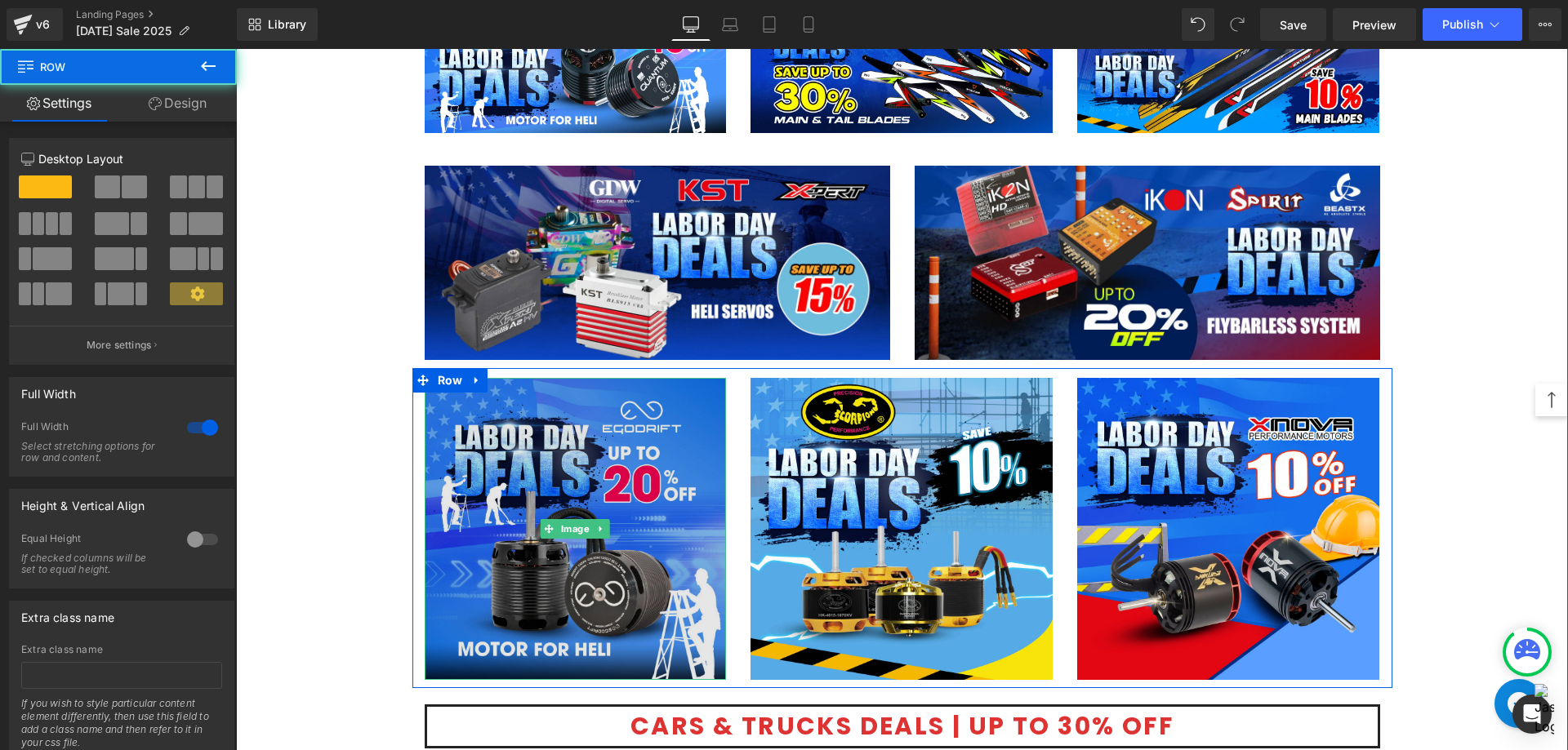
click at [615, 516] on img at bounding box center [575, 528] width 302 height 302
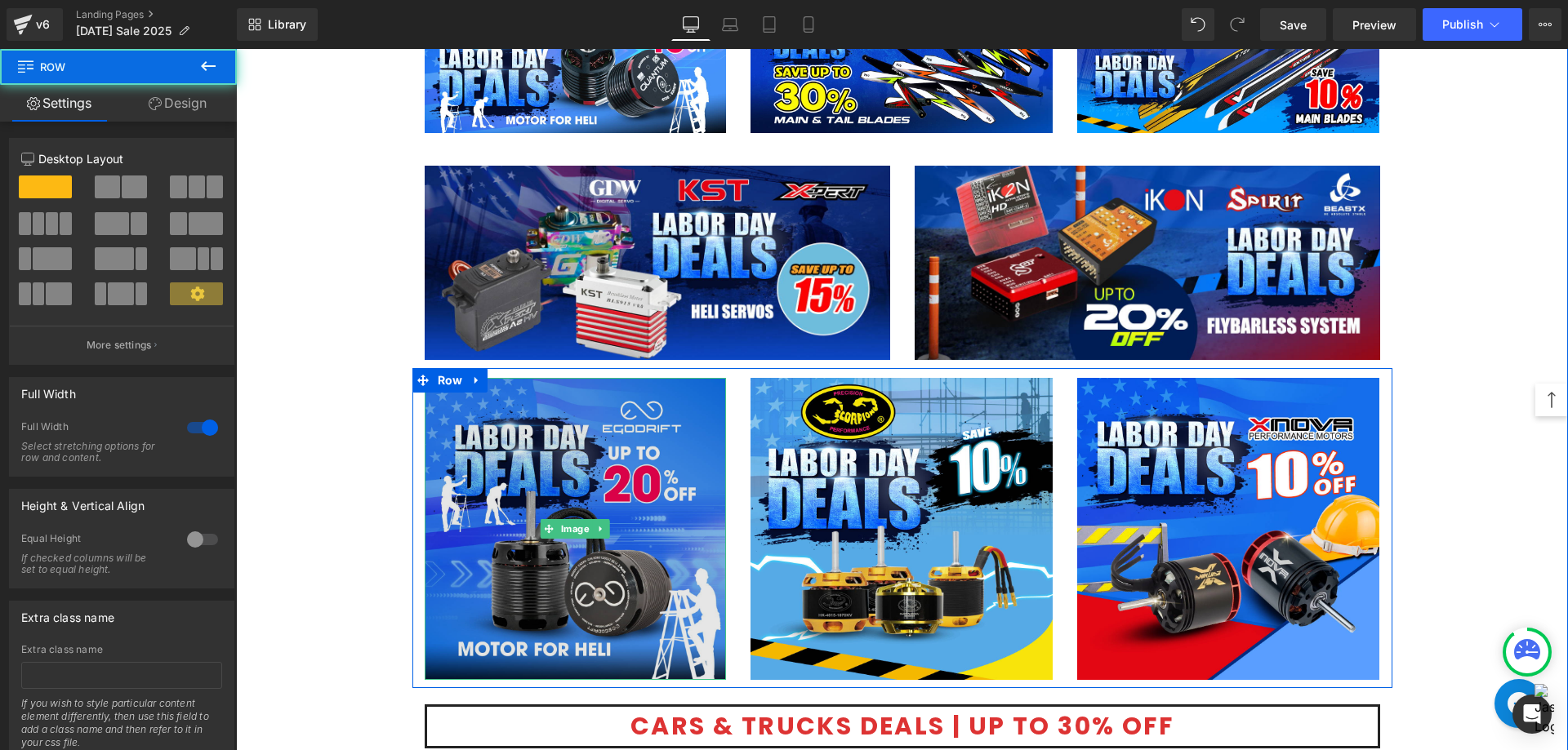
click at [535, 555] on img at bounding box center [575, 528] width 302 height 302
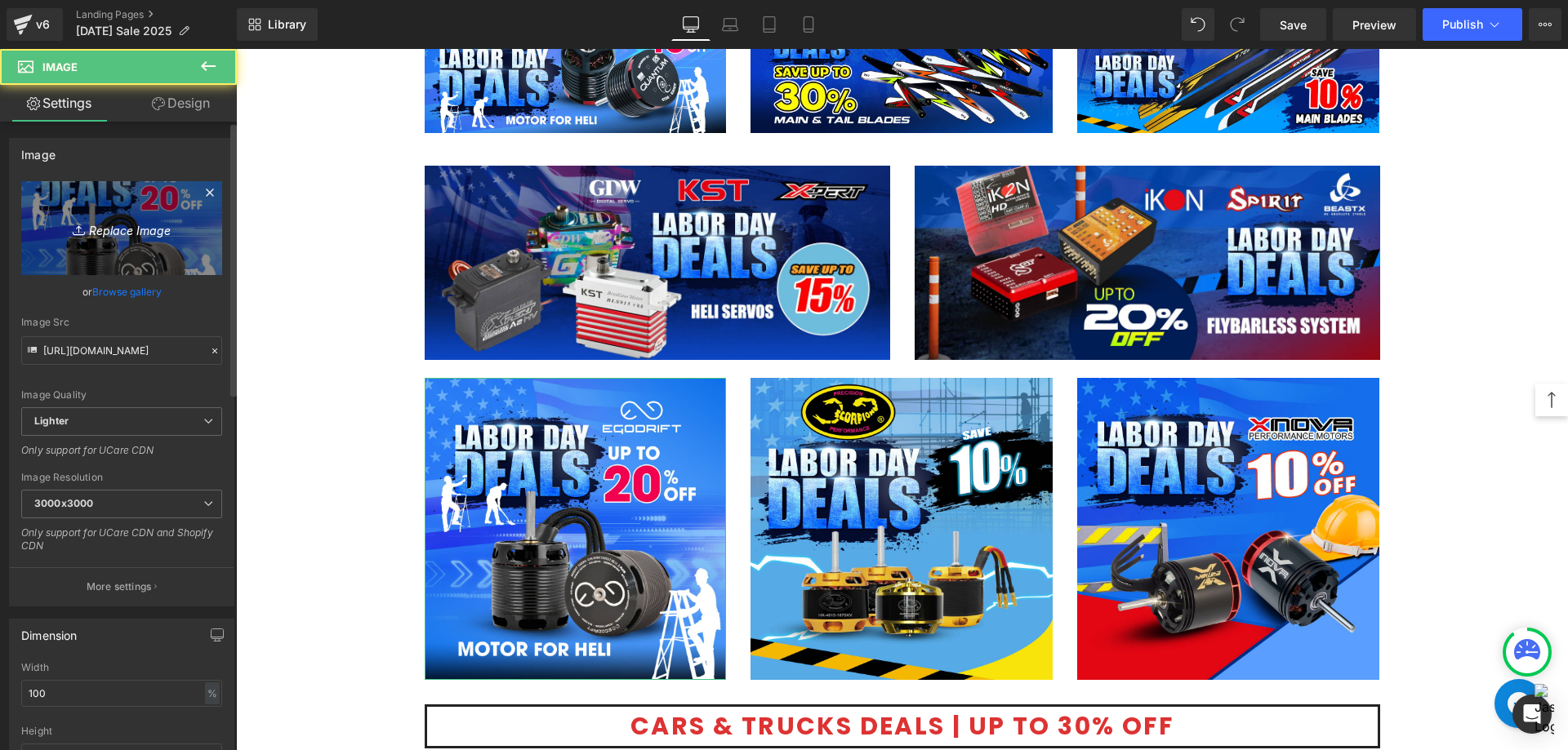
click at [88, 224] on icon "Replace Image" at bounding box center [122, 228] width 131 height 21
type input "C:\fakepath\Motor-1080.jpg"
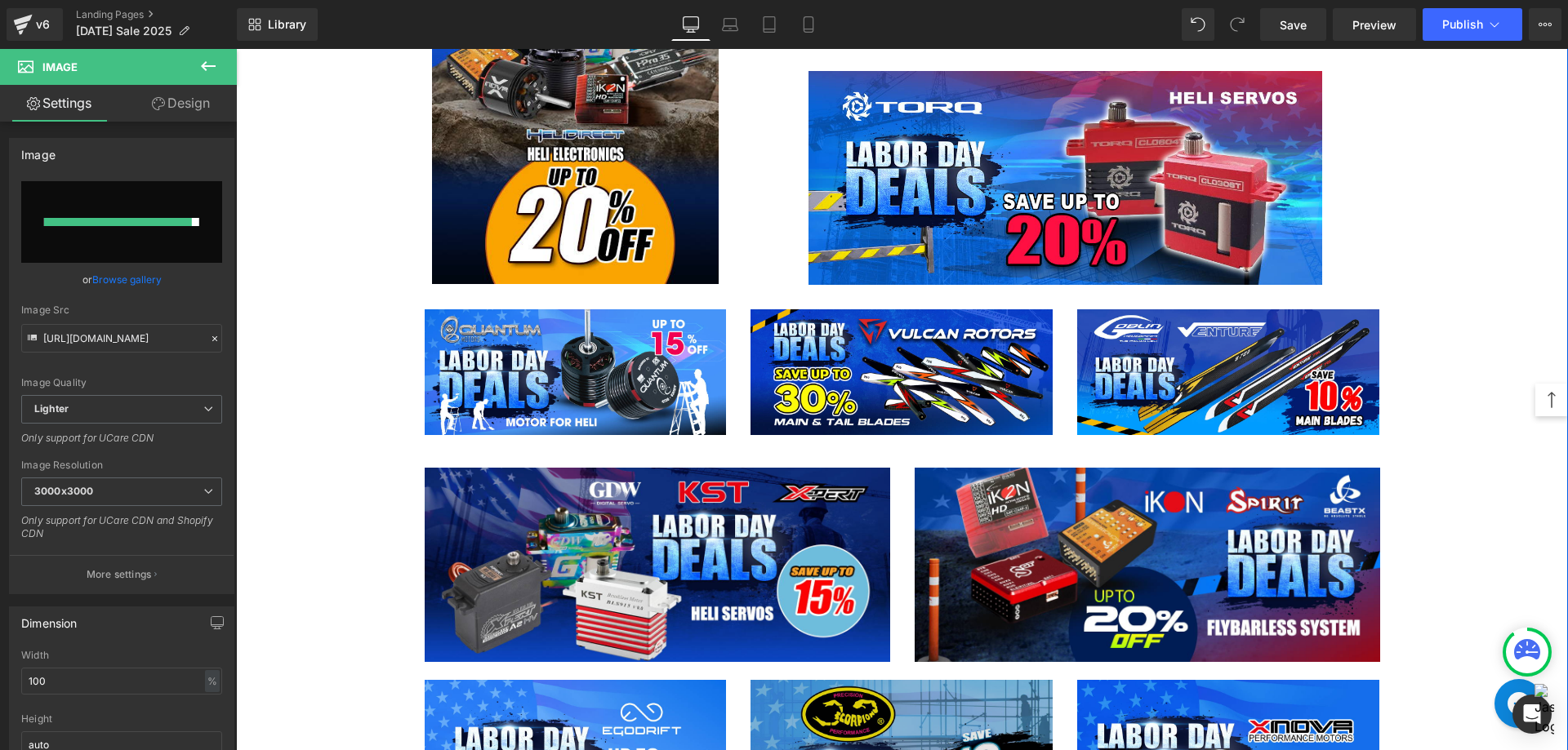
scroll to position [2693, 0]
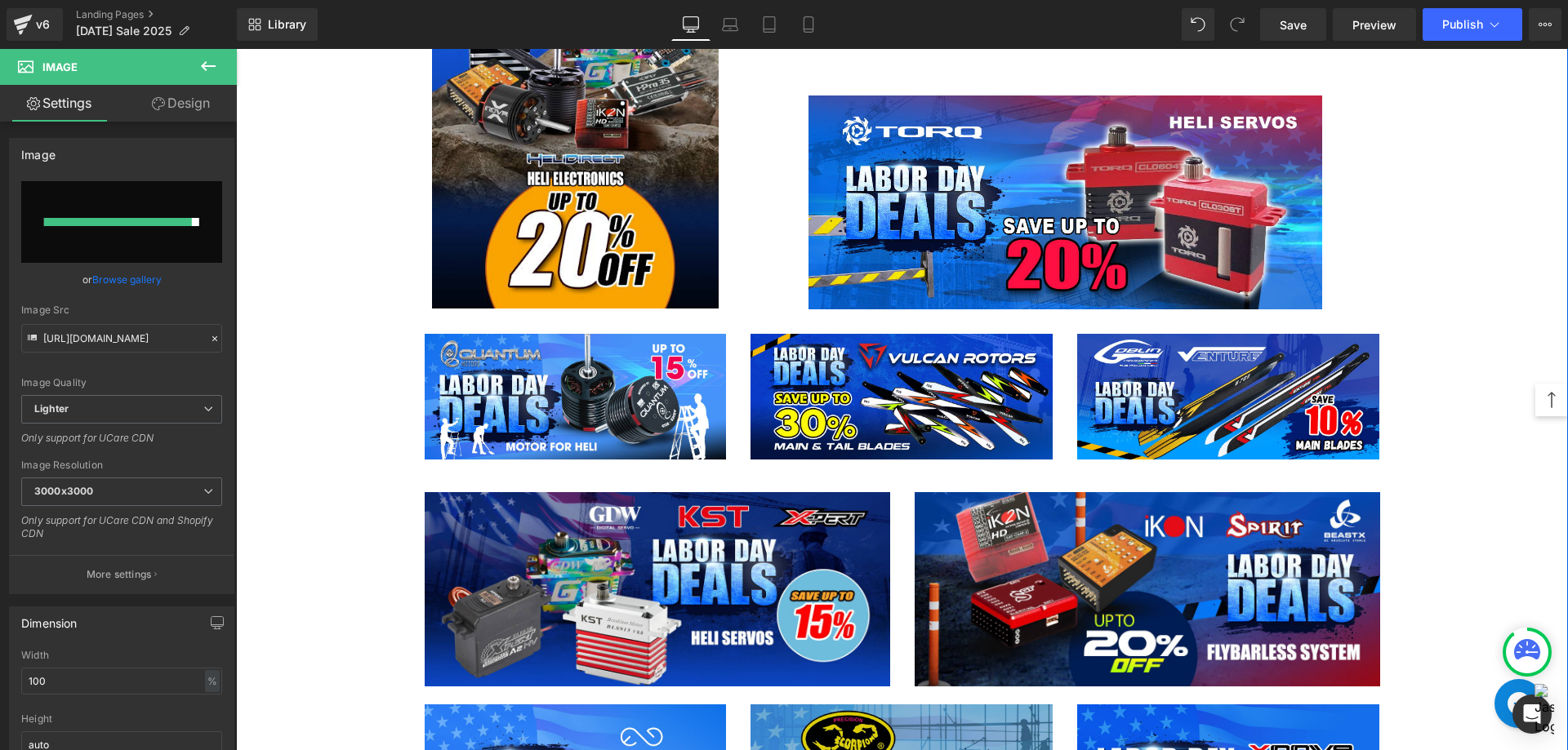
type input "[URL][DOMAIN_NAME]"
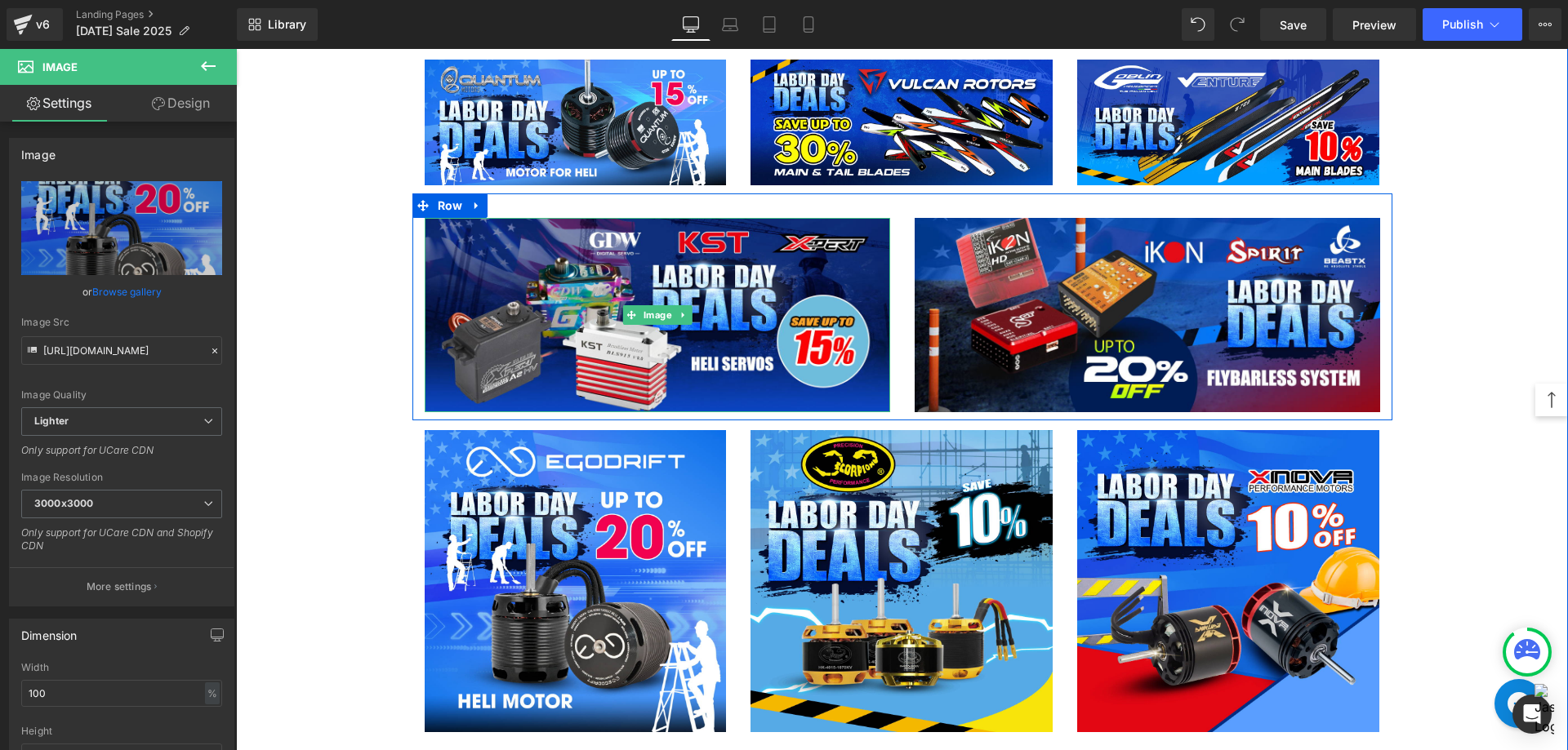
scroll to position [2938, 0]
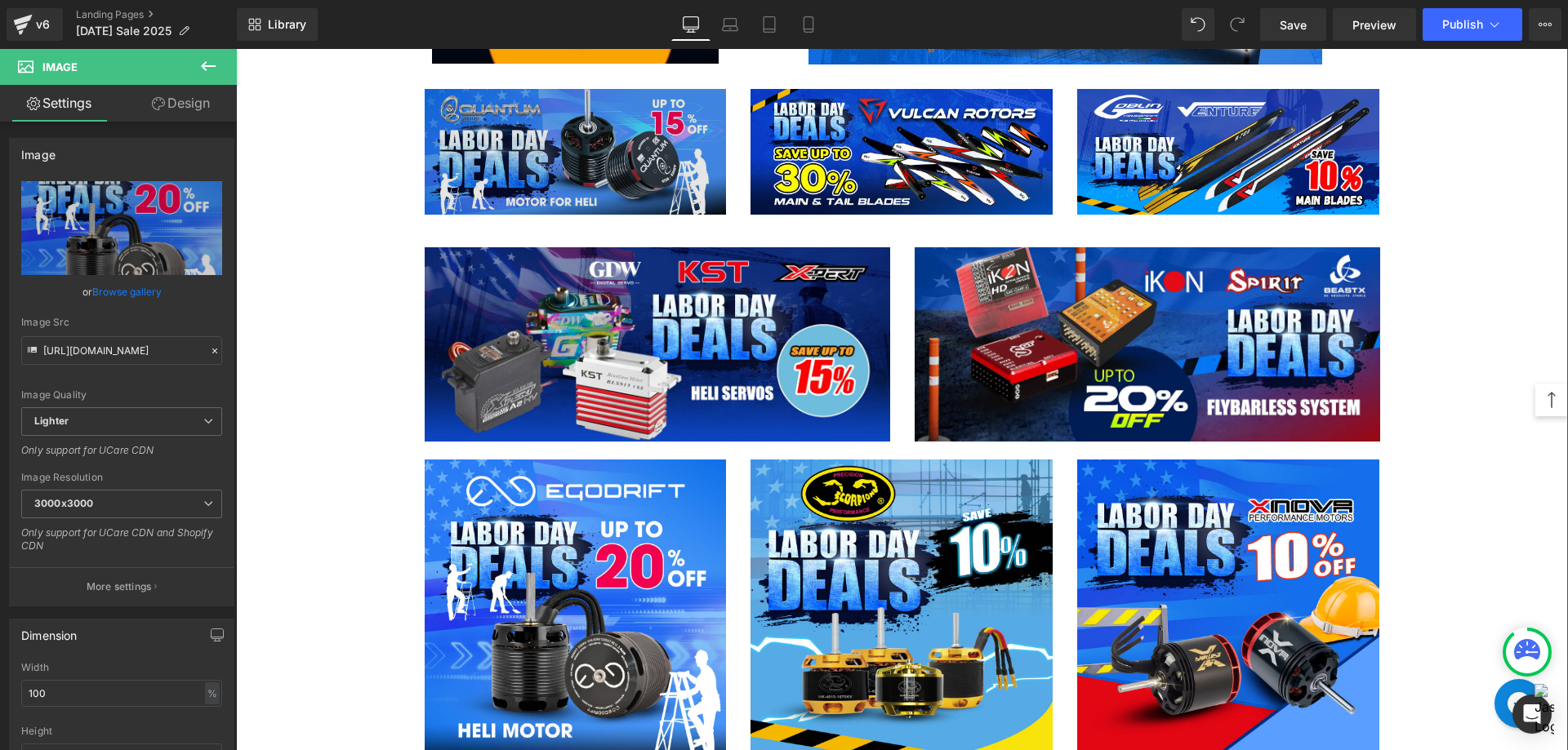
click at [583, 157] on div "Image" at bounding box center [575, 151] width 302 height 125
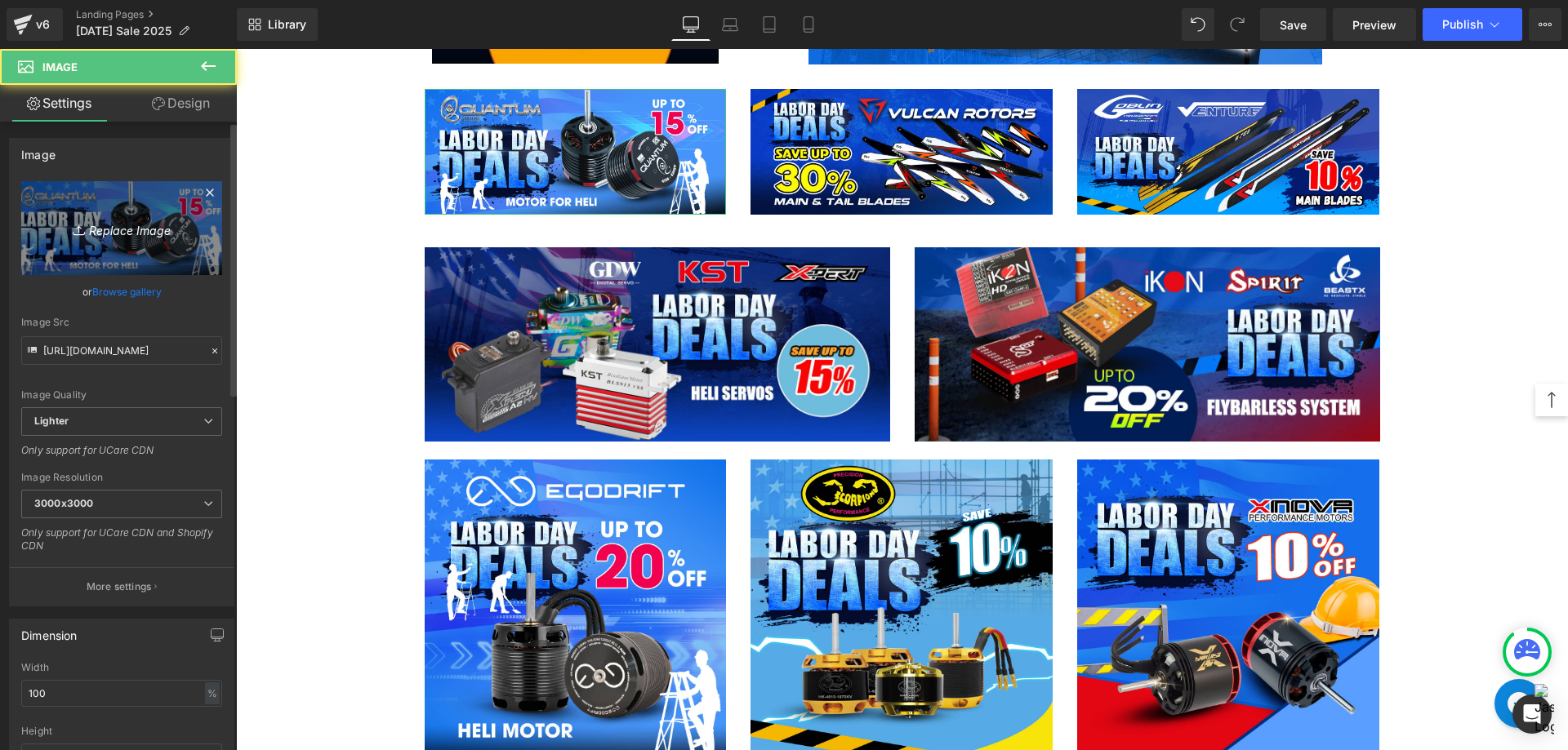
click at [117, 239] on link "Replace Image" at bounding box center [122, 228] width 201 height 94
type input "C:\fakepath\Motor Quantum -All size-1200x500.jpg"
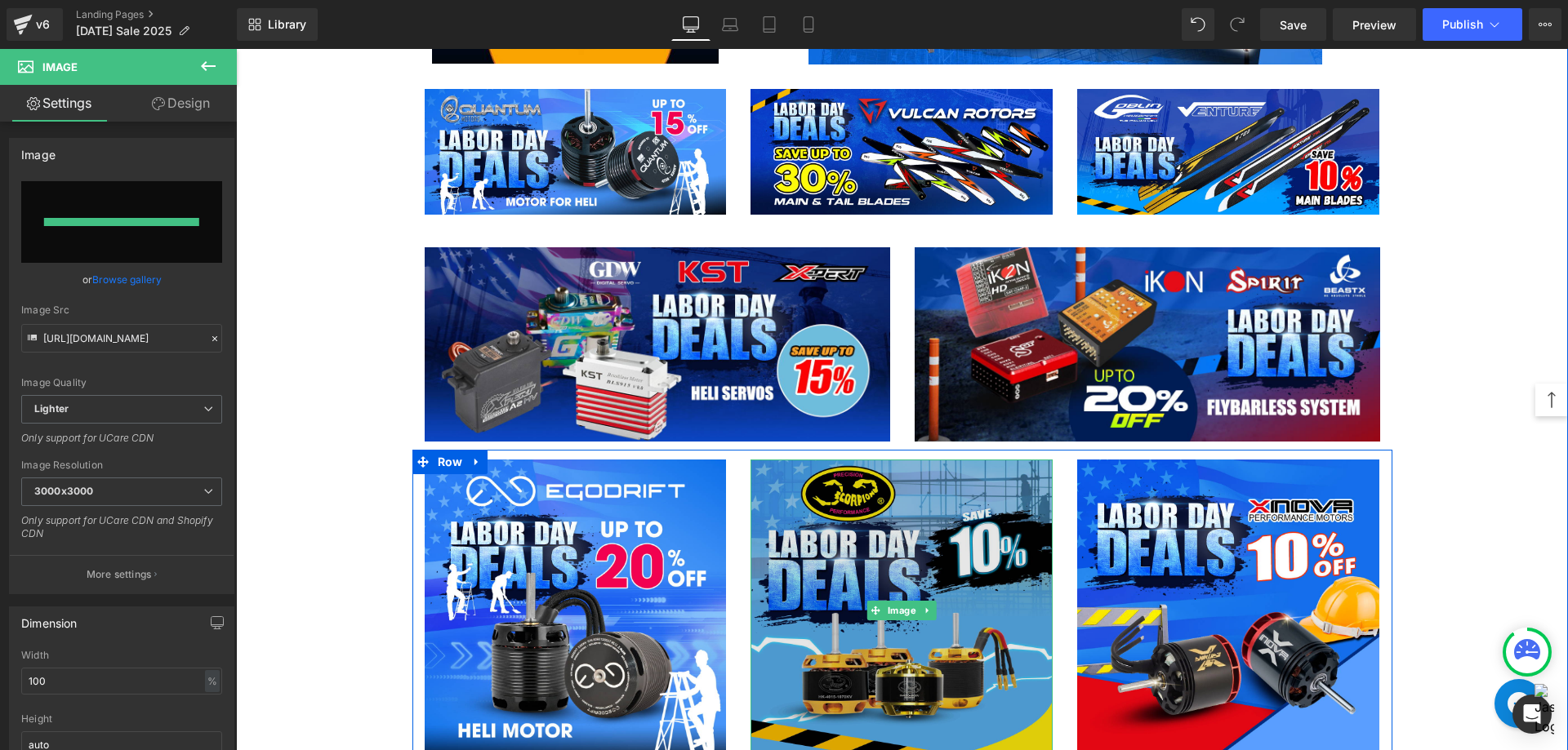
type input "[URL][DOMAIN_NAME]"
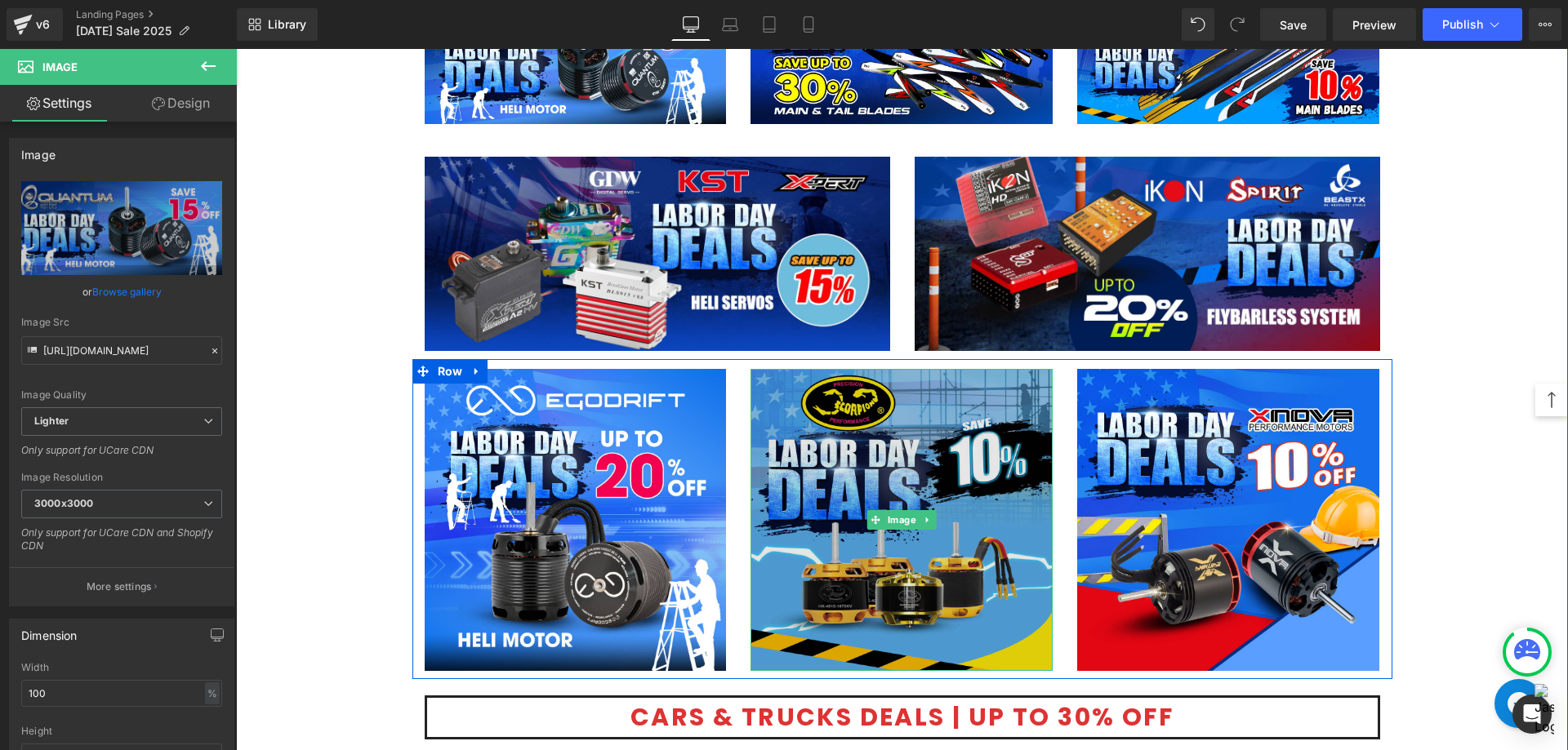
scroll to position [3101, 0]
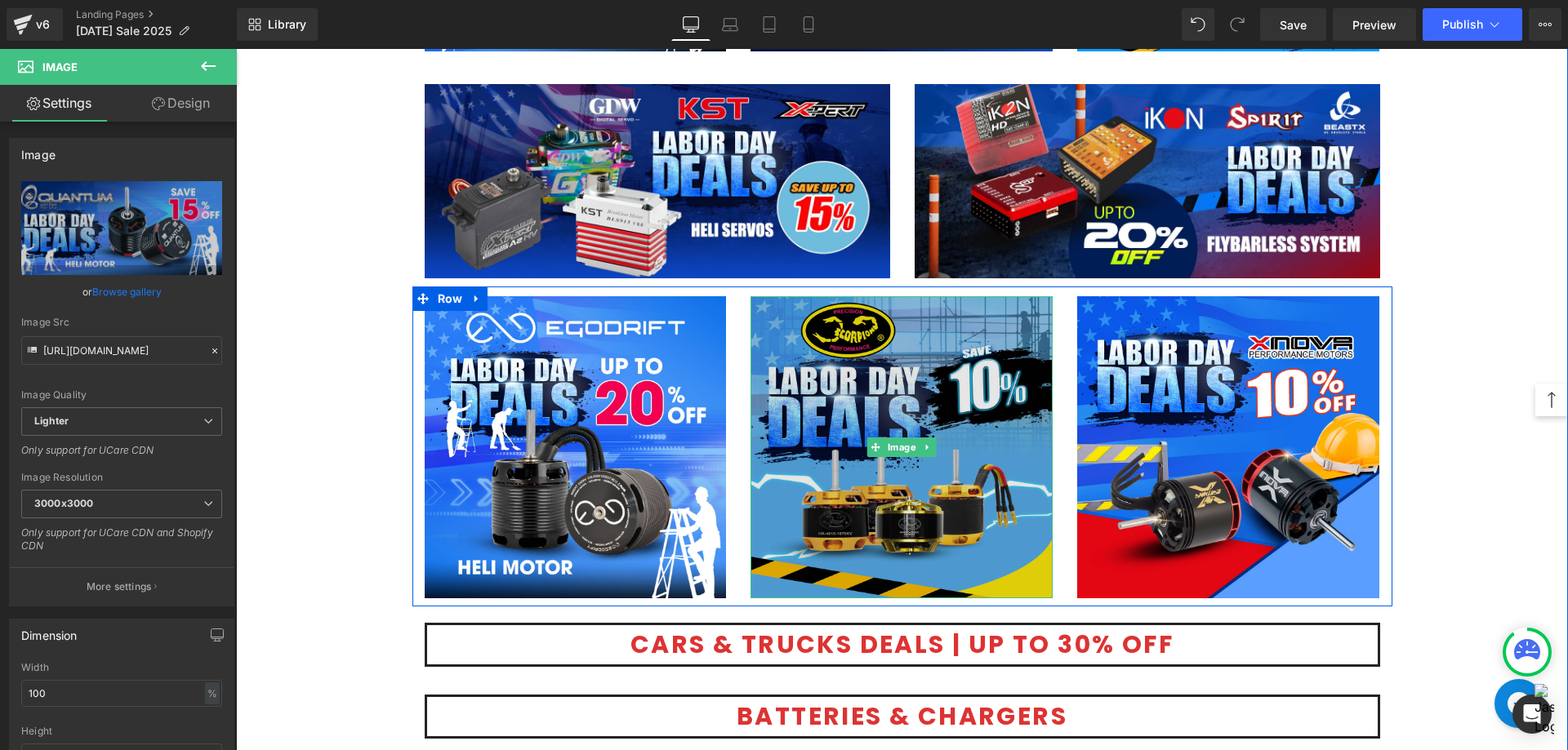
click at [946, 460] on img at bounding box center [901, 447] width 302 height 302
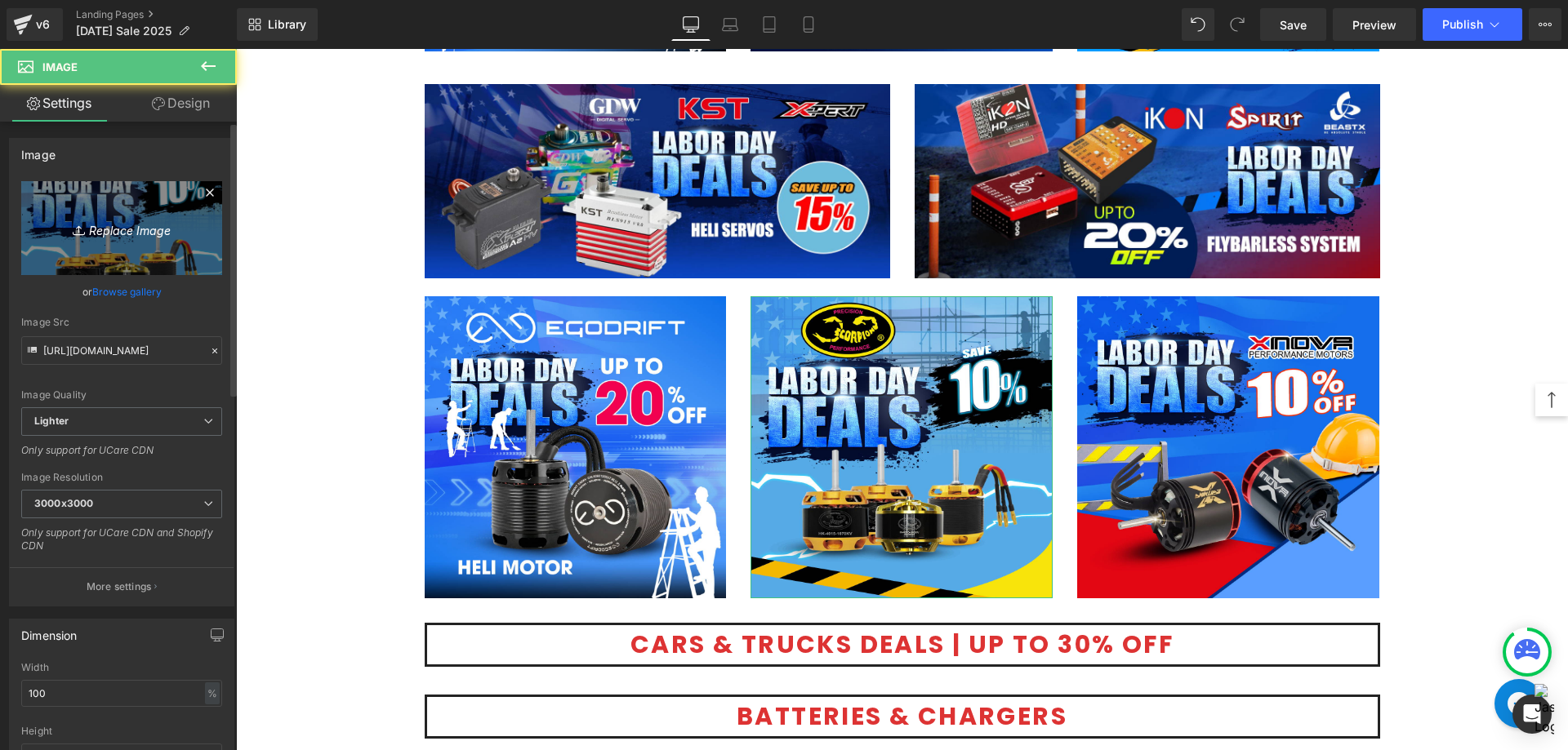
click at [140, 233] on icon "Replace Image" at bounding box center [122, 228] width 131 height 21
type input "C:\fakepath\Scopion ESC-All-1080.jpg"
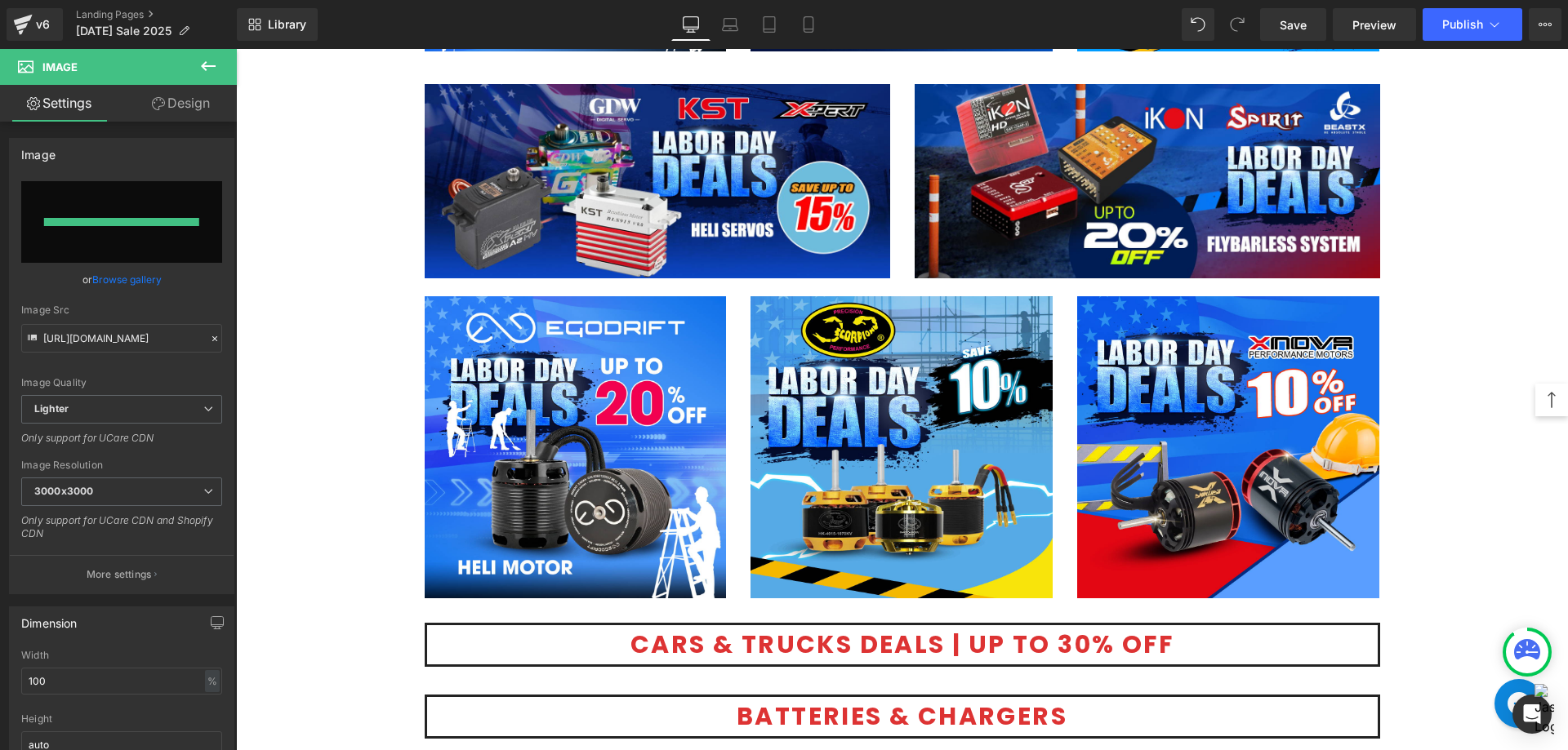
type input "[URL][DOMAIN_NAME]"
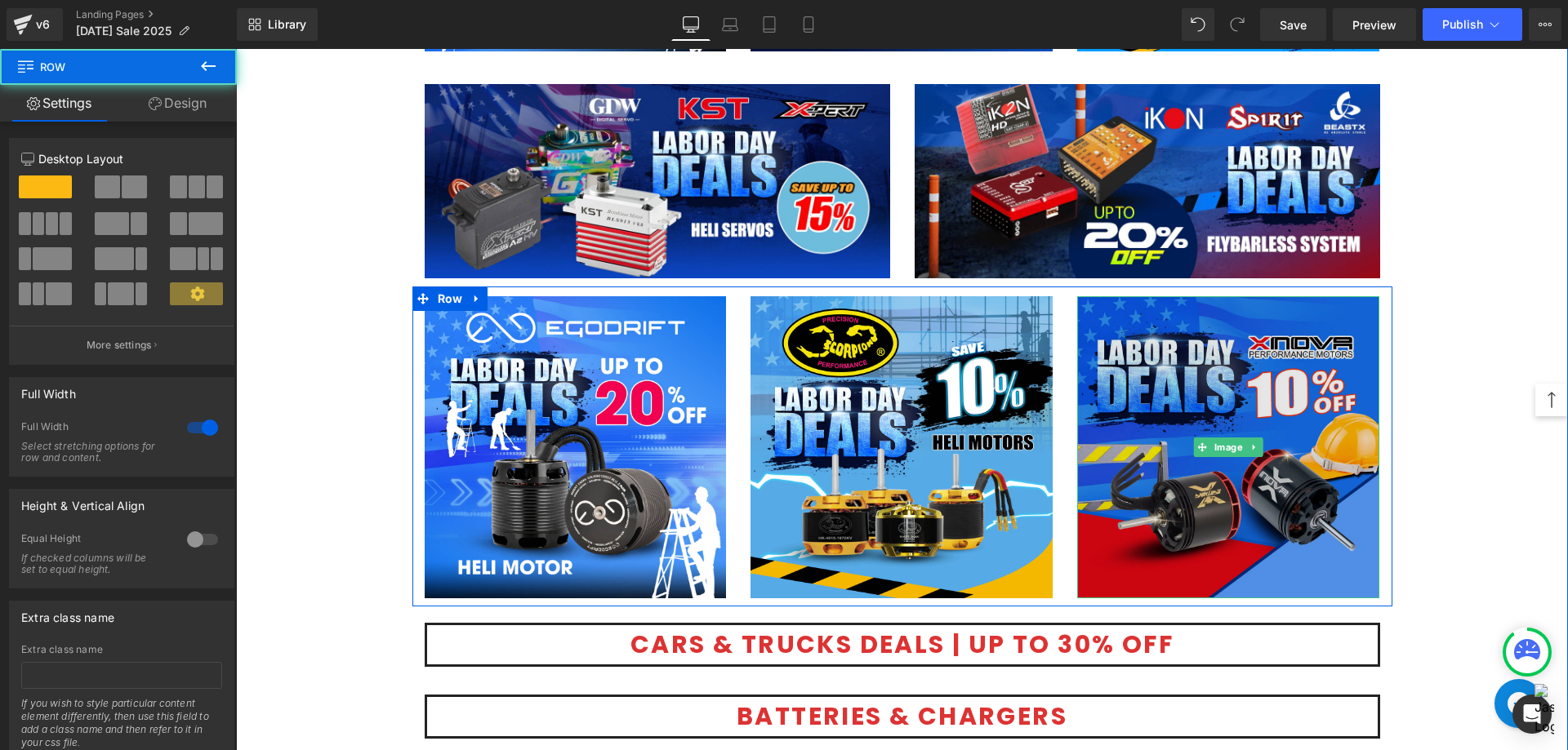
click at [1220, 513] on img at bounding box center [1227, 447] width 302 height 302
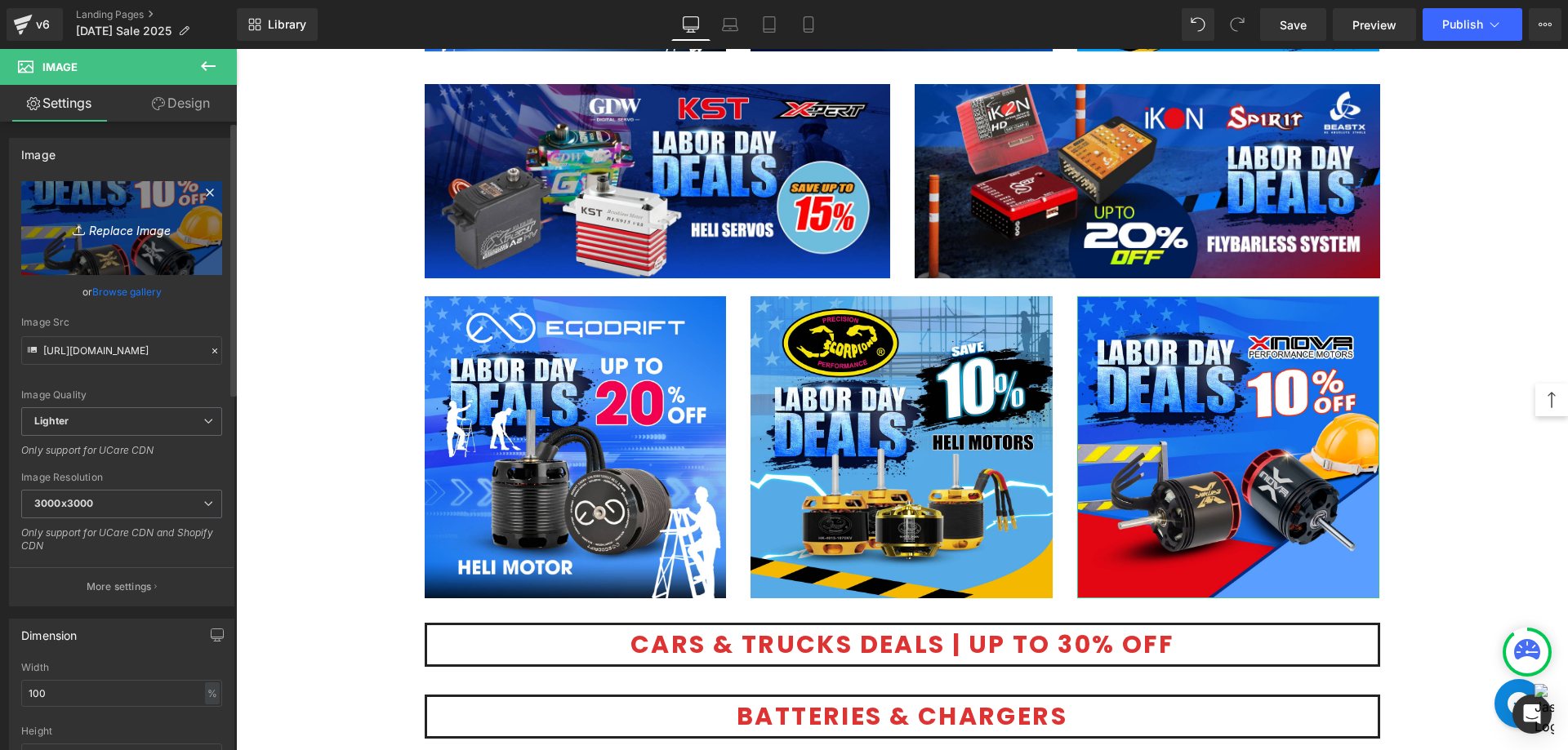
click at [123, 238] on icon "Replace Image" at bounding box center [122, 228] width 131 height 21
type input "C:\fakepath\Xnova -All size-1080.jpg"
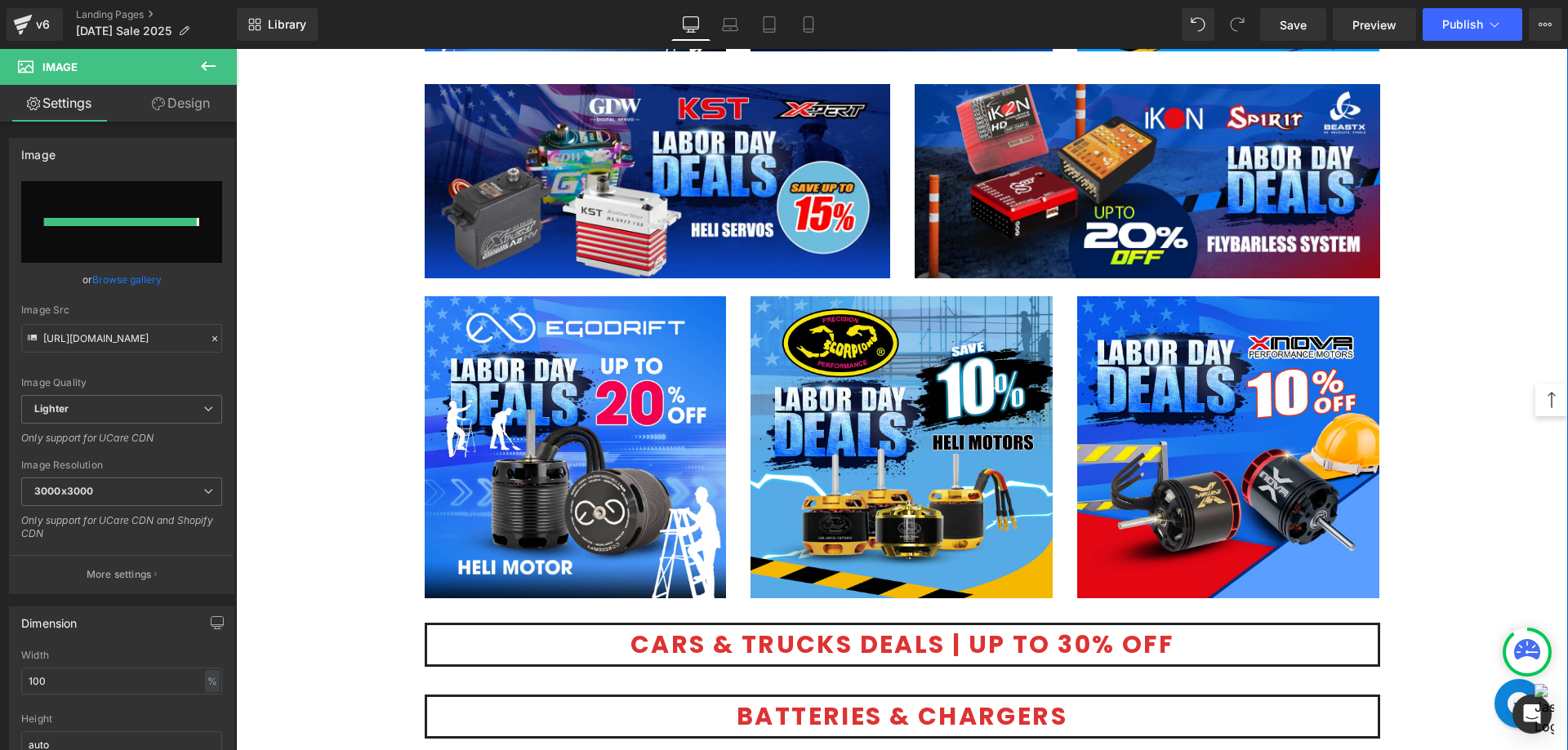
type input "[URL][DOMAIN_NAME]"
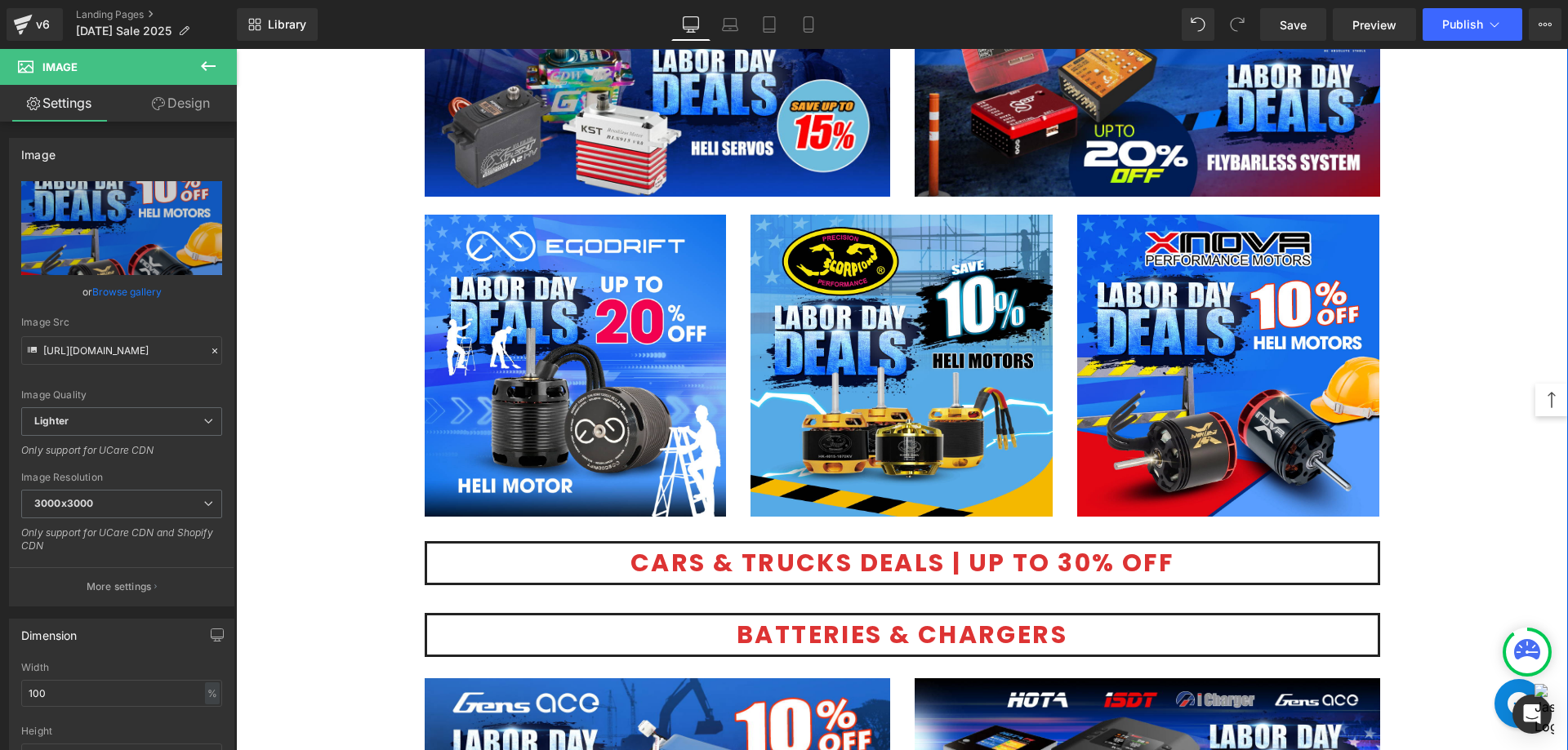
scroll to position [3672, 0]
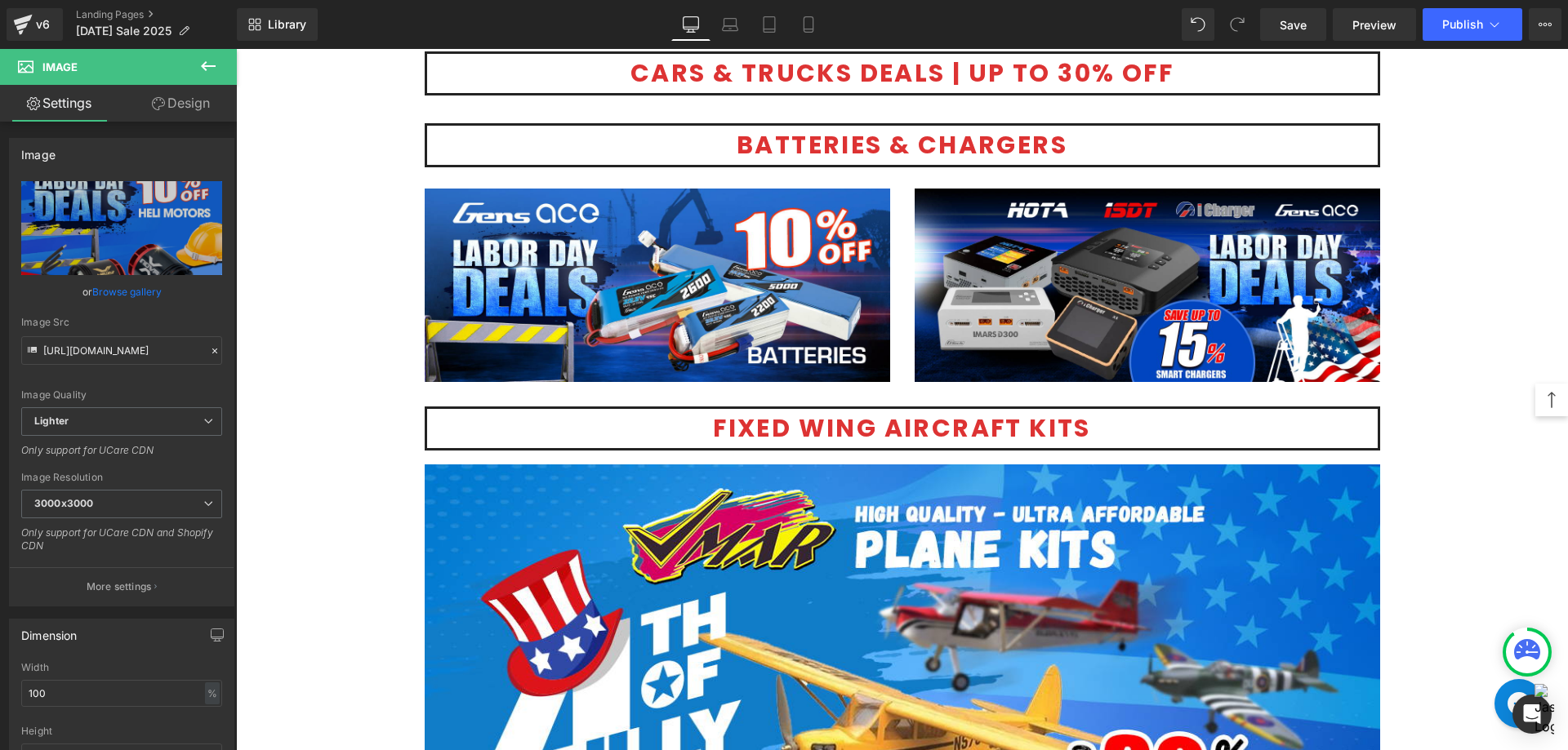
click at [208, 61] on icon at bounding box center [208, 65] width 20 height 20
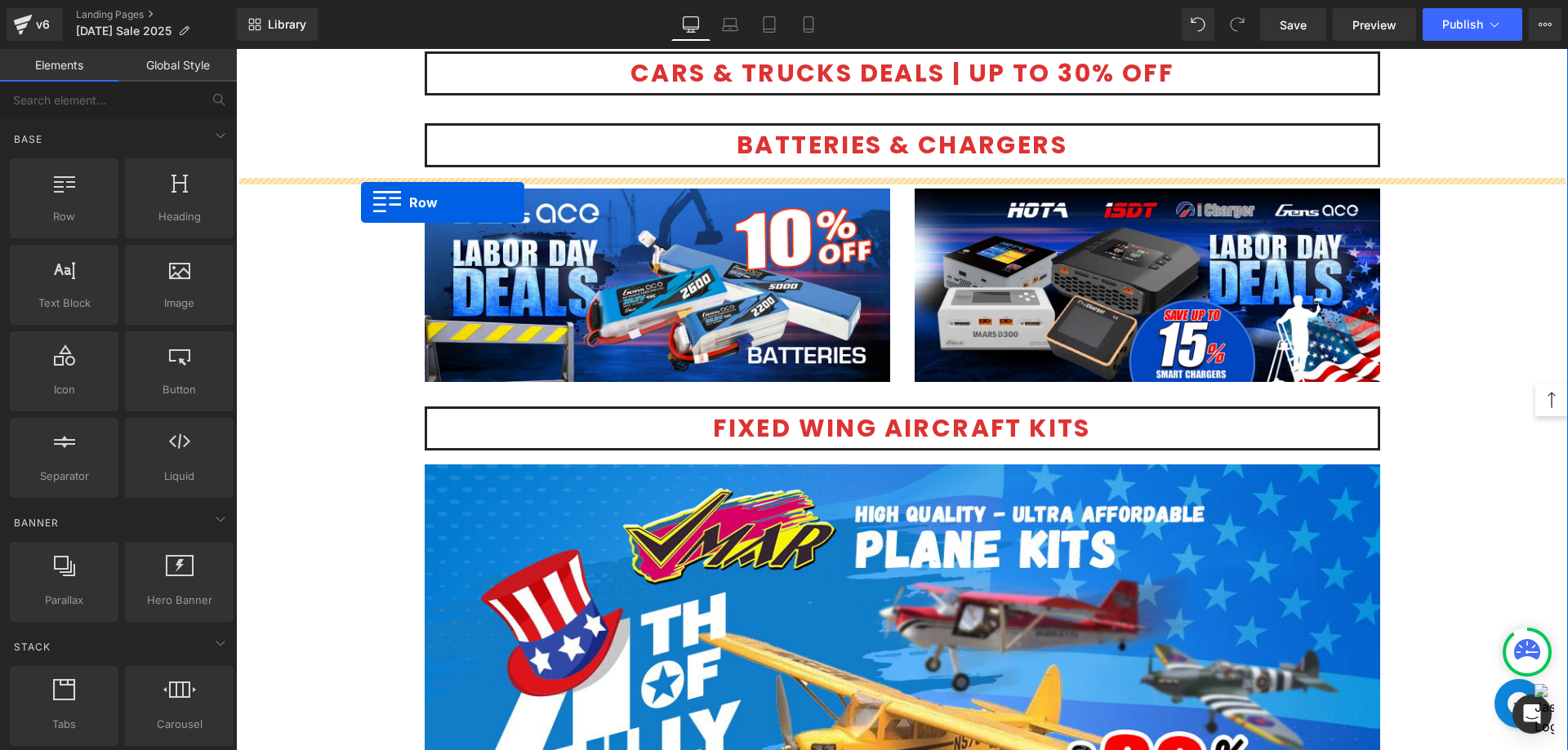
drag, startPoint x: 319, startPoint y: 264, endPoint x: 361, endPoint y: 202, distance: 74.9
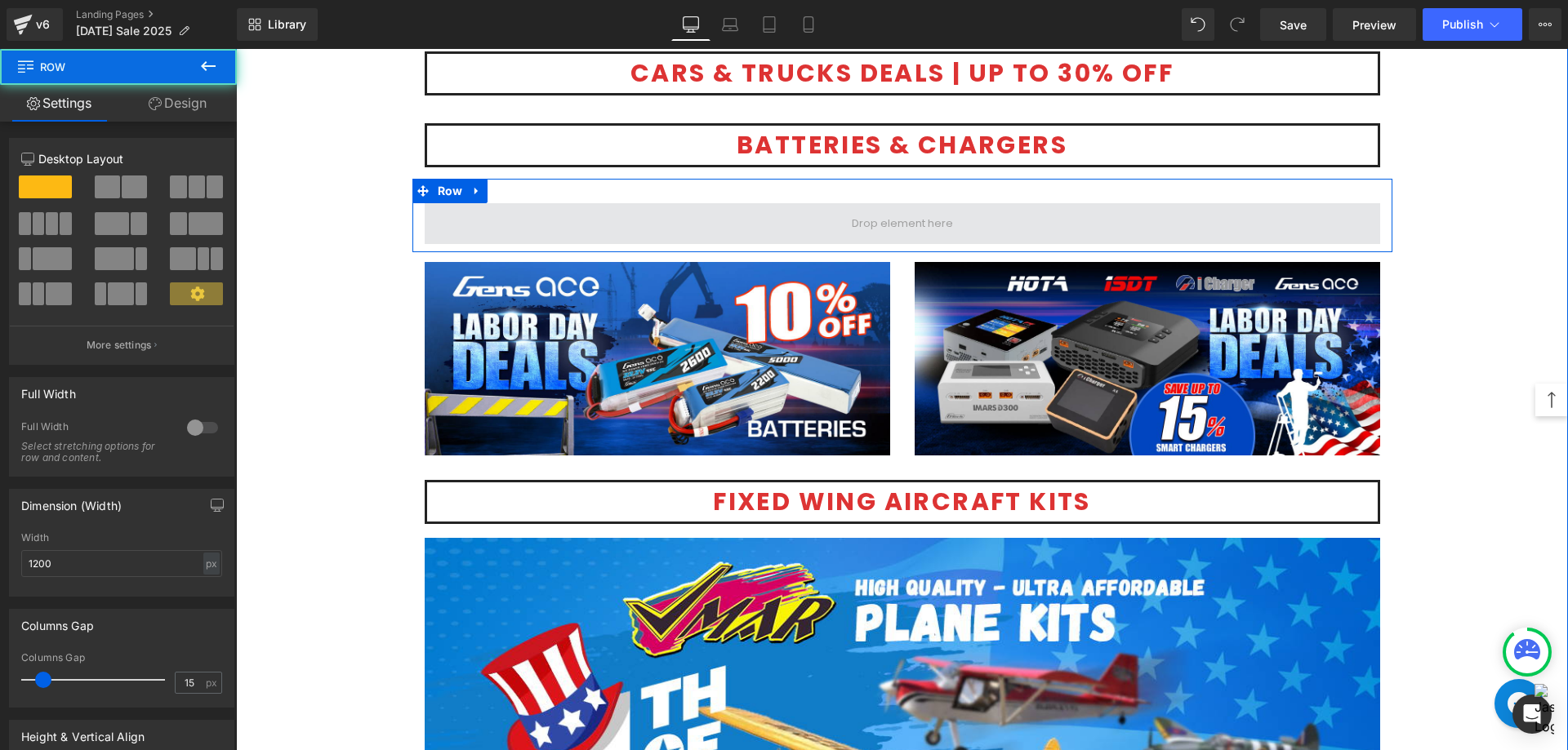
click at [838, 228] on span at bounding box center [902, 224] width 955 height 41
click at [852, 227] on span at bounding box center [902, 224] width 112 height 28
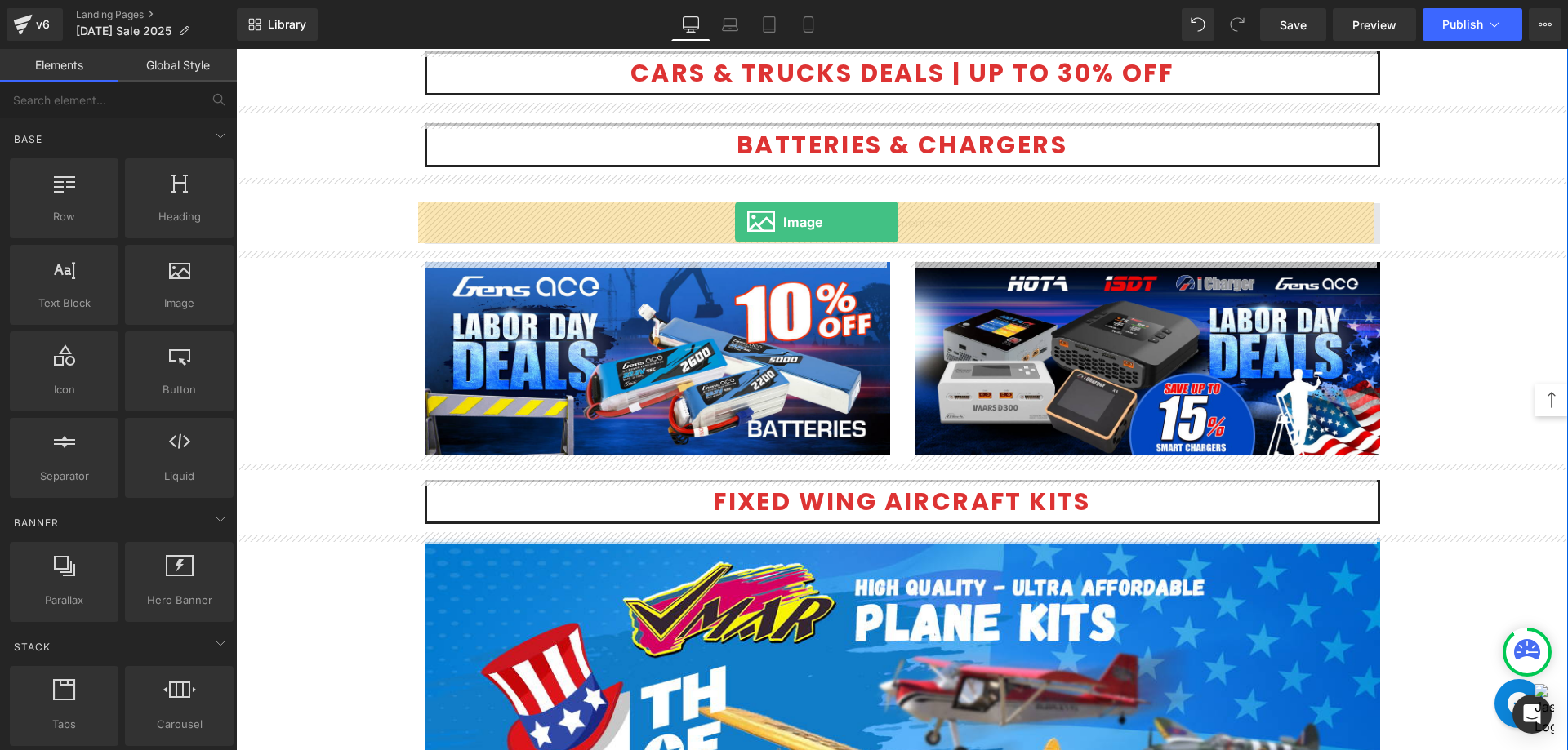
drag, startPoint x: 463, startPoint y: 349, endPoint x: 734, endPoint y: 222, distance: 299.3
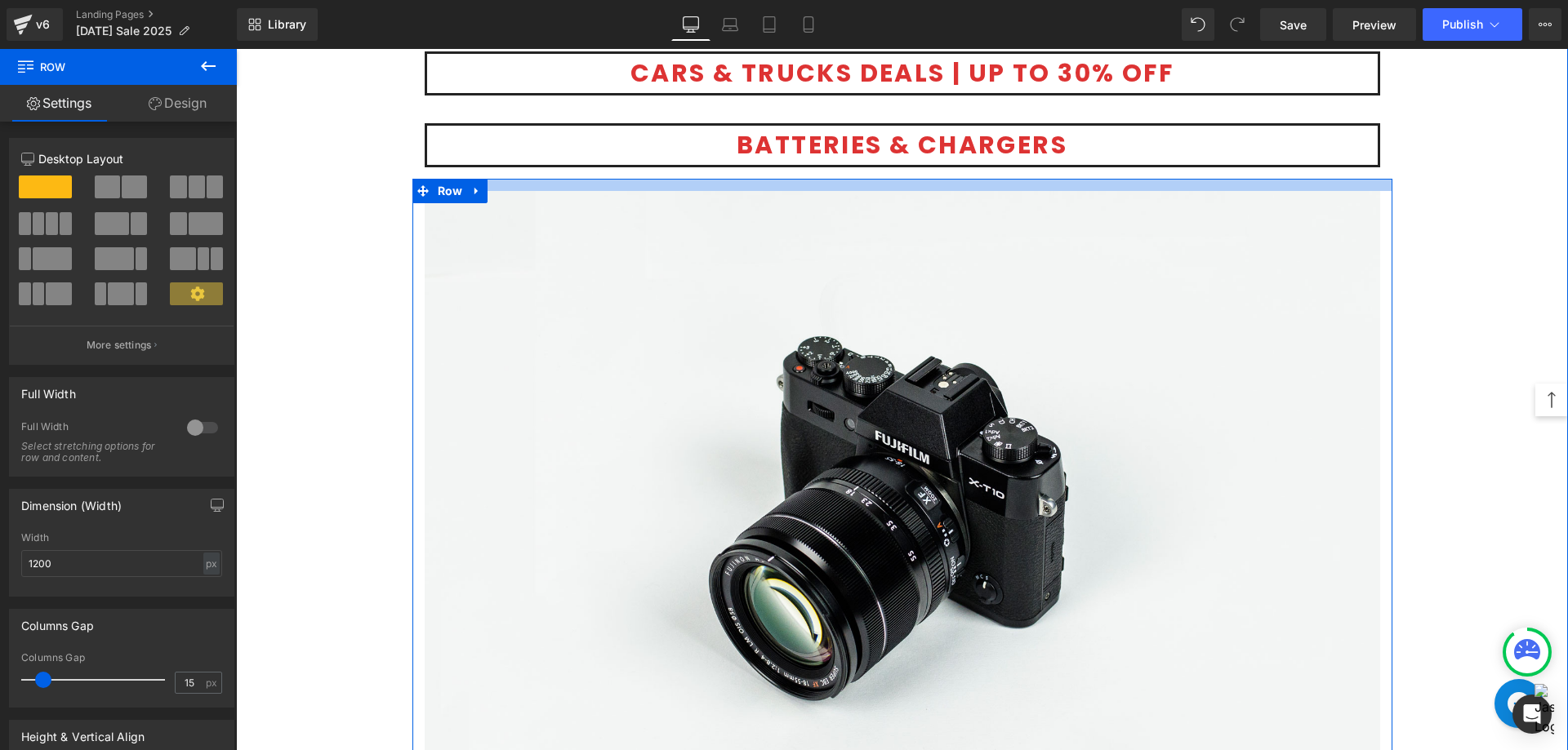
drag, startPoint x: 741, startPoint y: 185, endPoint x: 738, endPoint y: 173, distance: 12.4
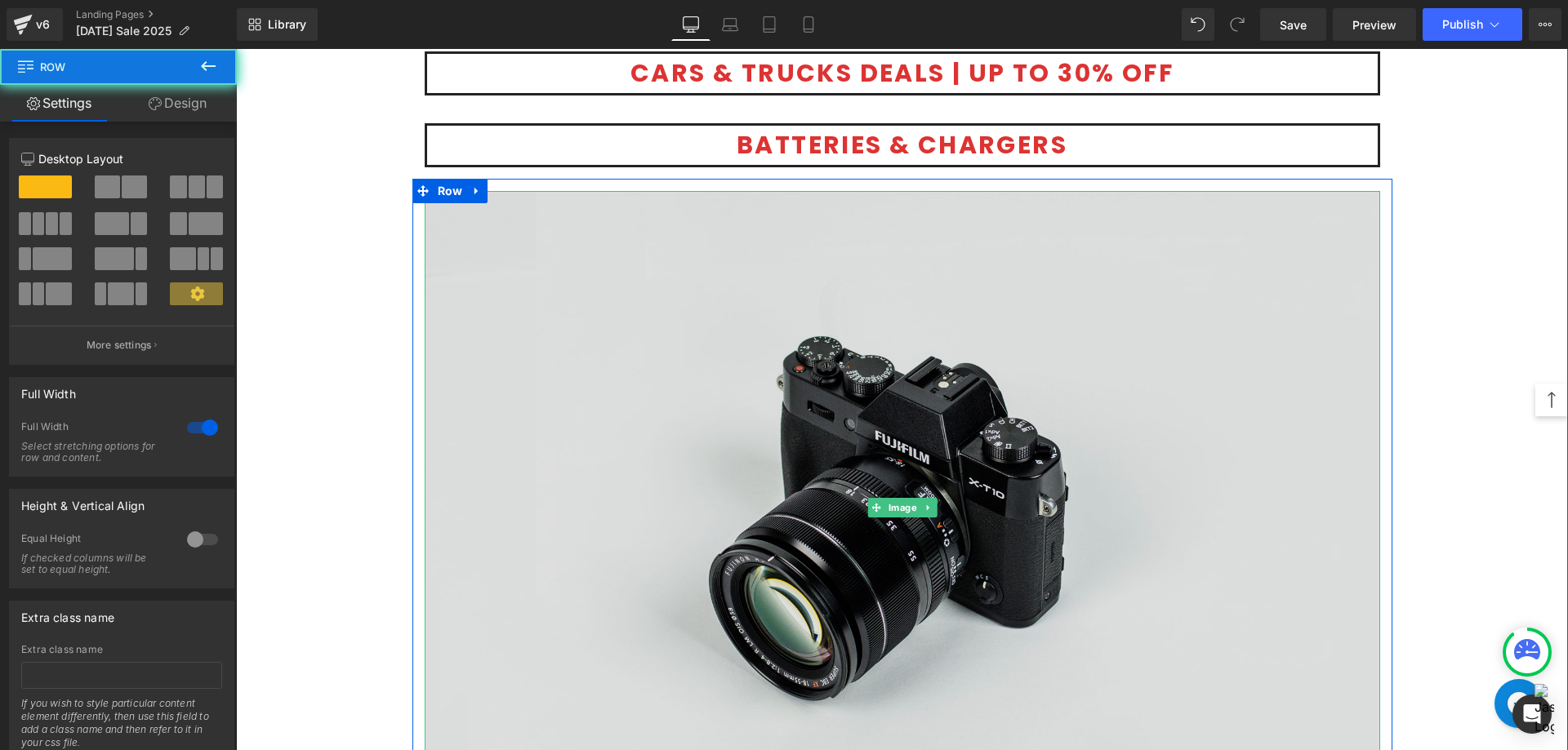
click at [594, 464] on img at bounding box center [902, 507] width 955 height 632
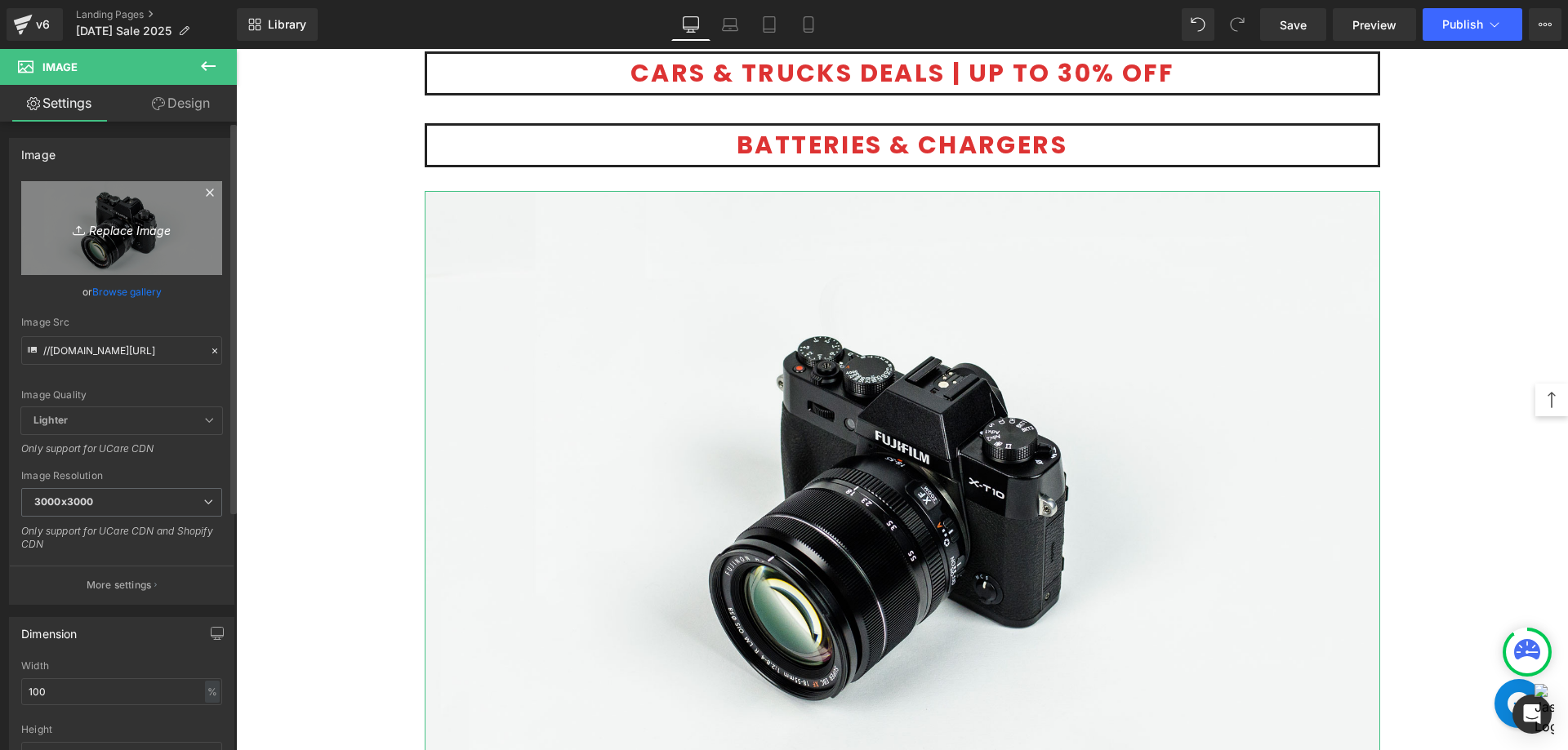
click at [143, 230] on icon "Replace Image" at bounding box center [122, 228] width 131 height 21
type input "C:\fakepath\Pulse Batteries-1200x500.jpg"
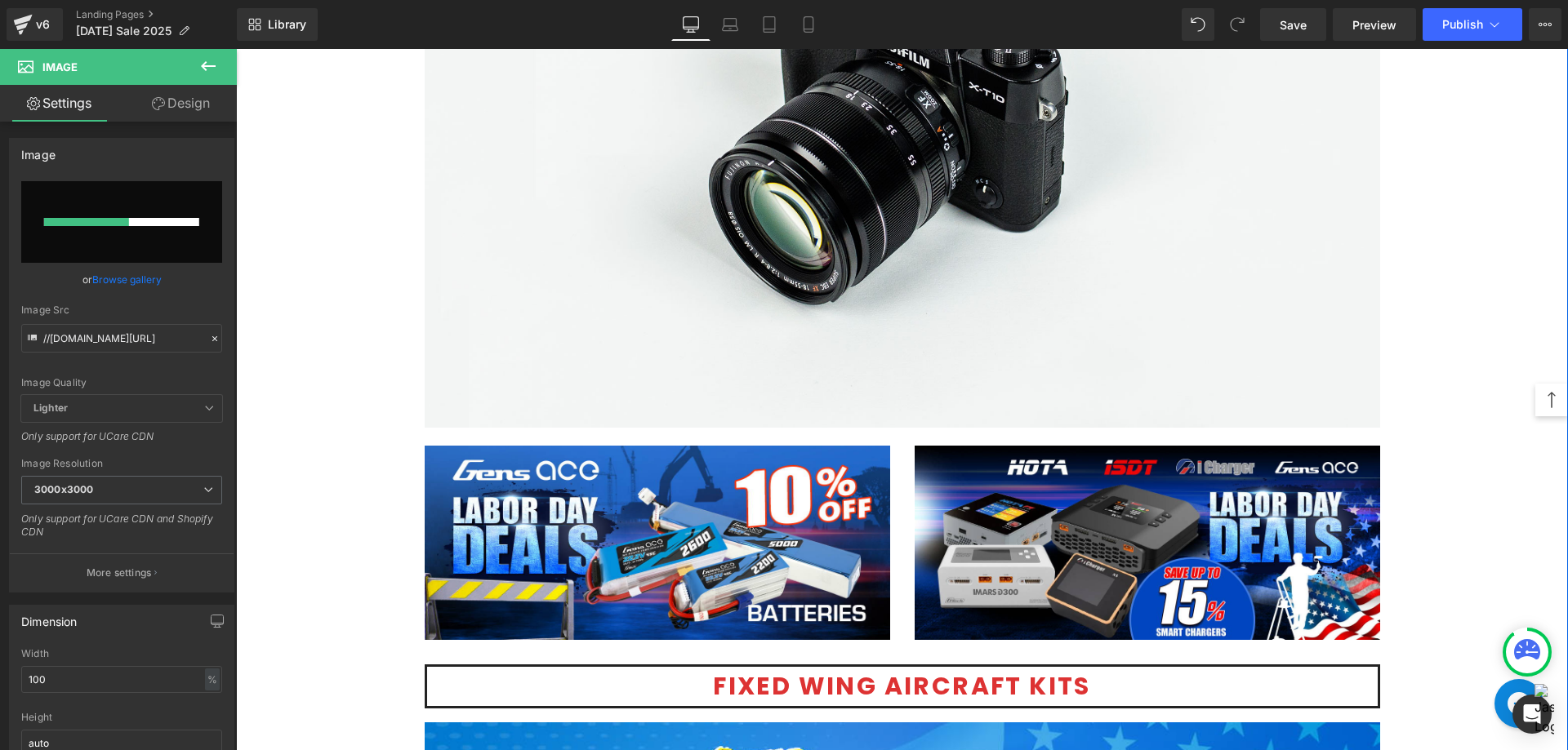
scroll to position [4244, 0]
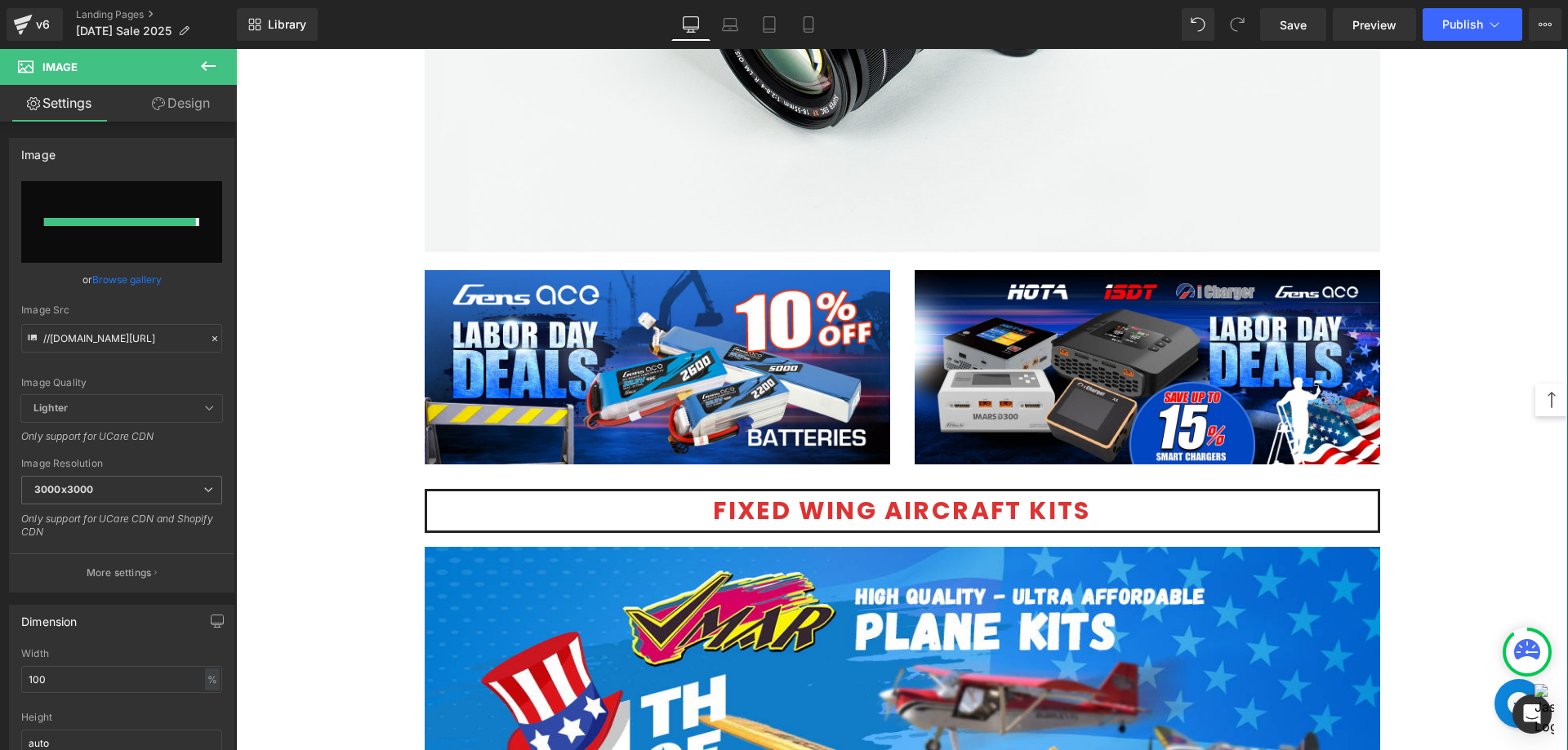
type input "[URL][DOMAIN_NAME]"
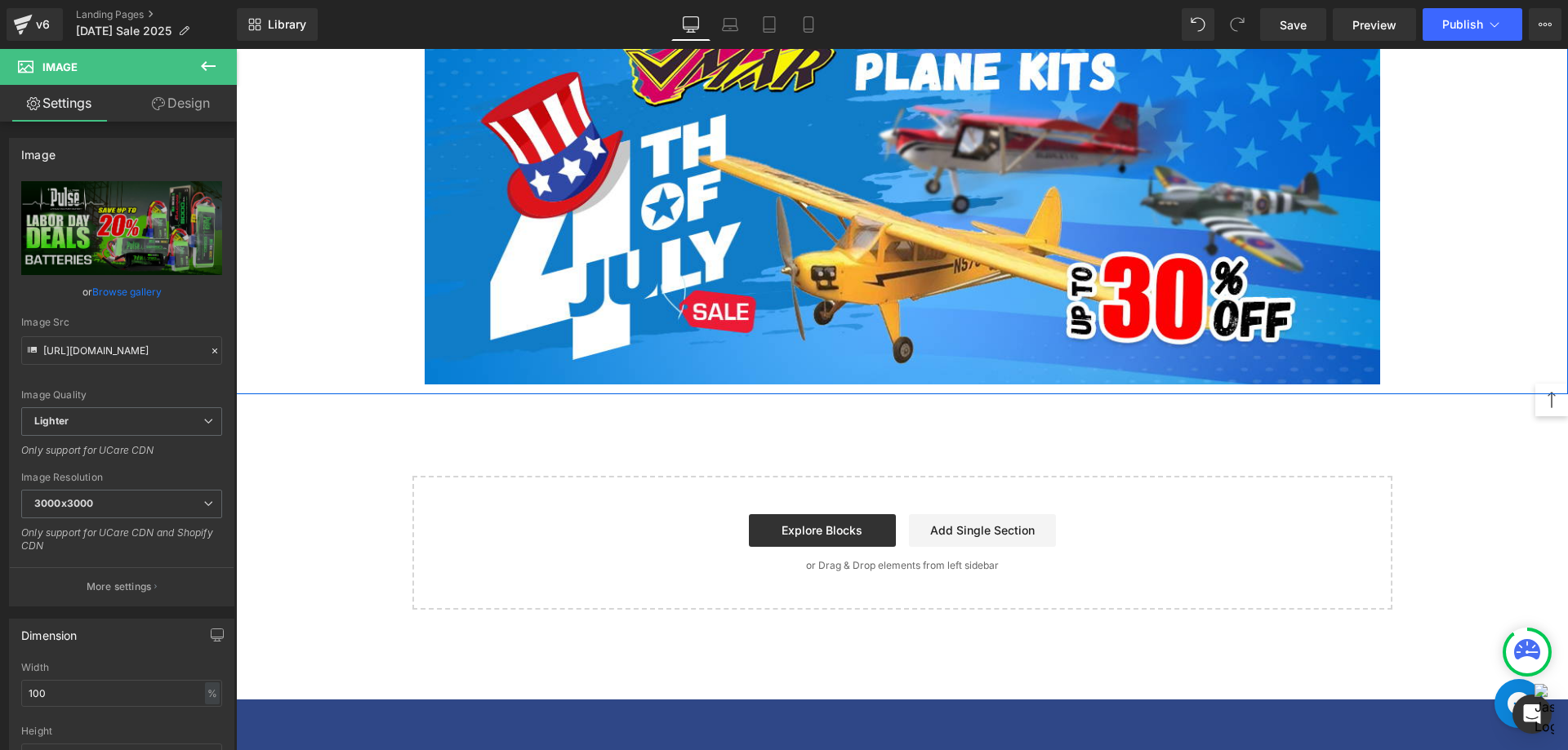
scroll to position [4570, 0]
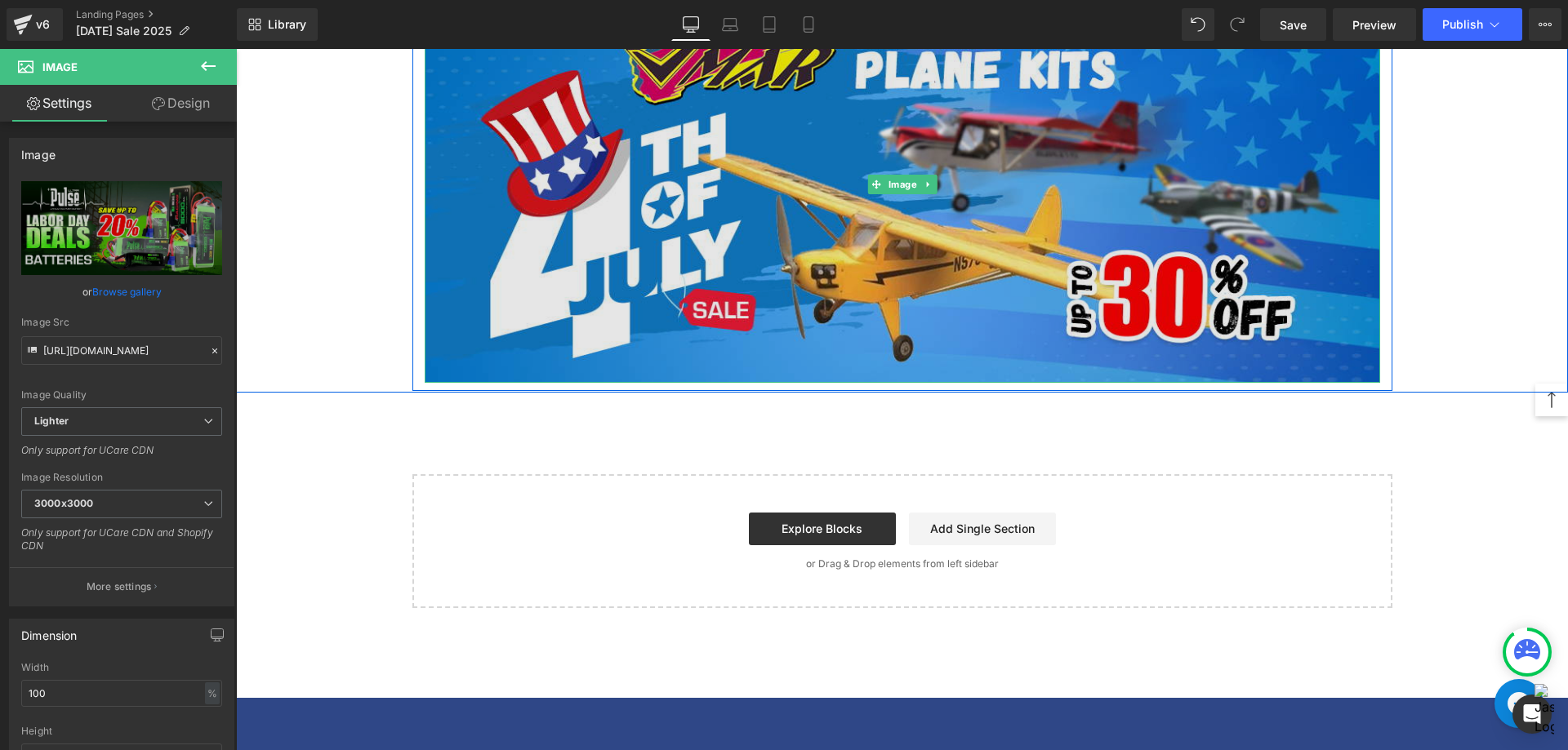
click at [812, 312] on img at bounding box center [902, 184] width 955 height 398
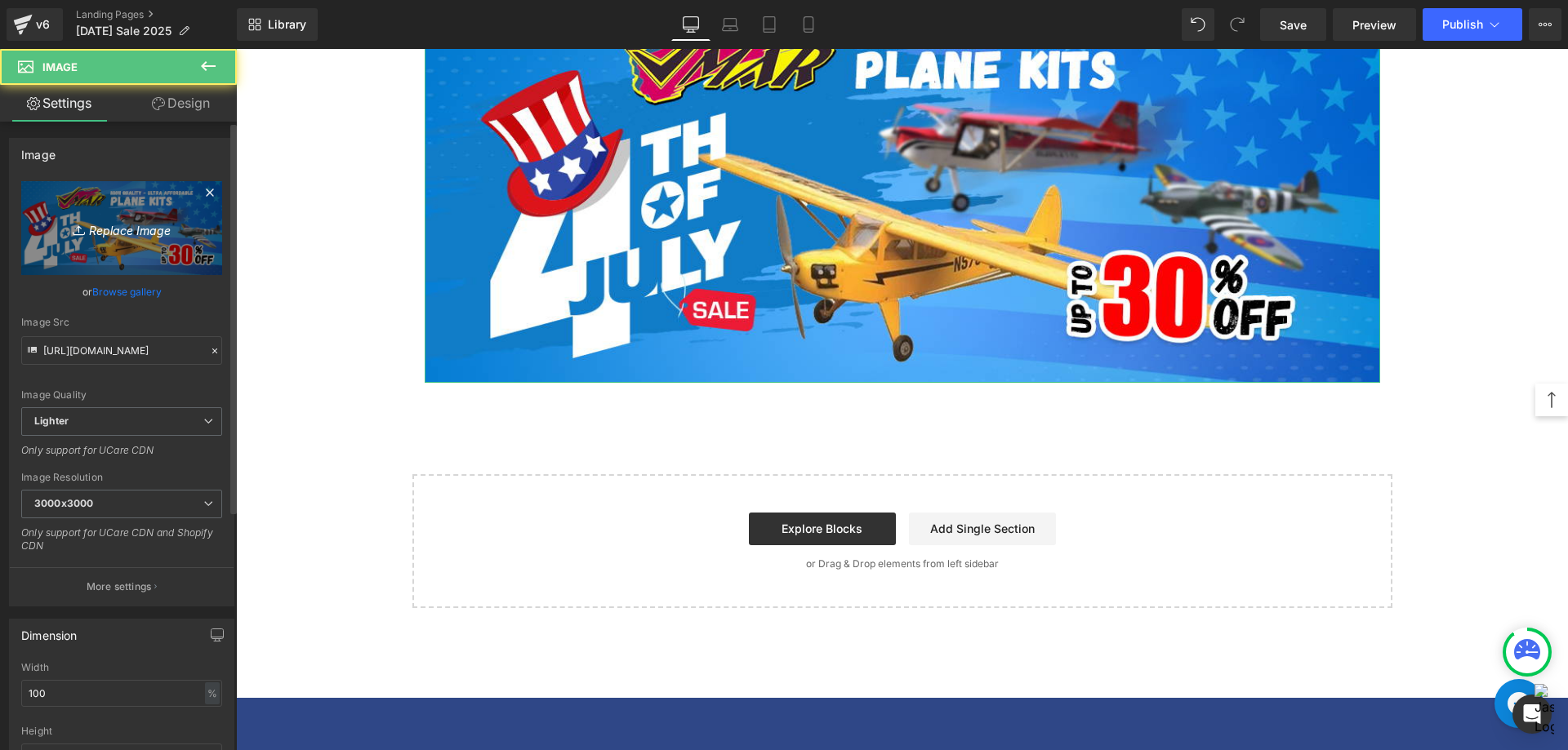
click at [101, 240] on link "Replace Image" at bounding box center [122, 228] width 201 height 94
type input "C:\fakepath\Vmar-Plane kit-1200x500.jpg"
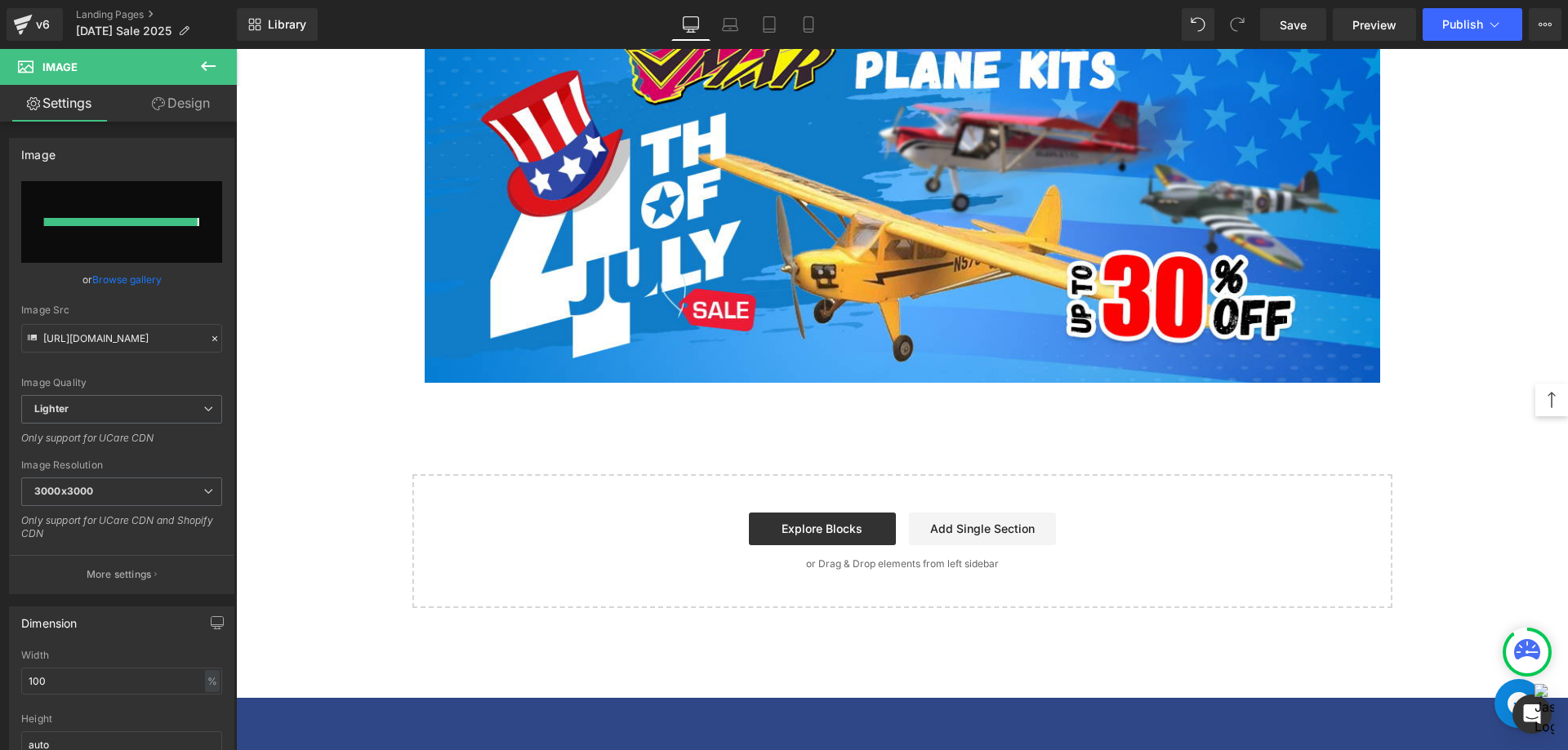
type input "[URL][DOMAIN_NAME]"
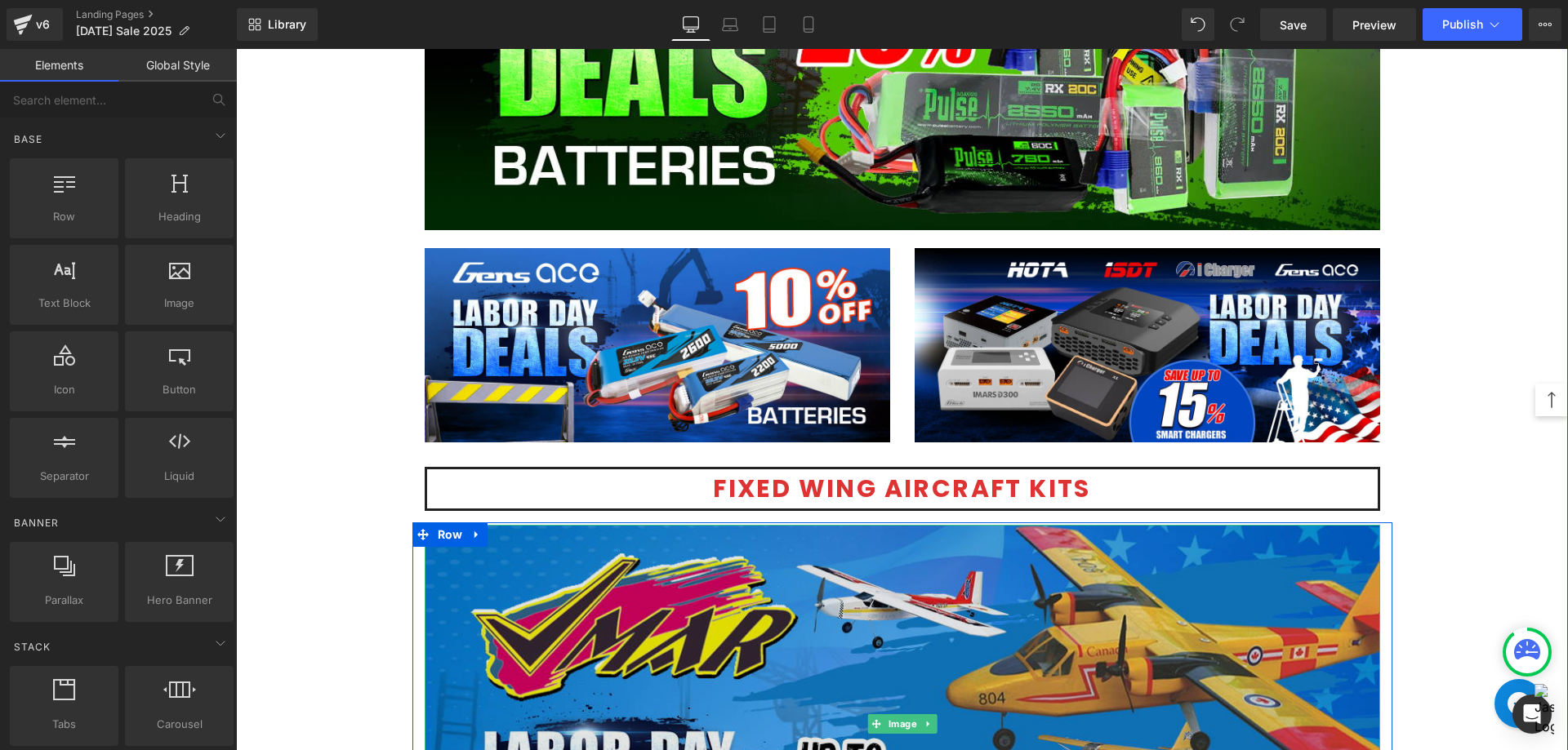
scroll to position [3999, 0]
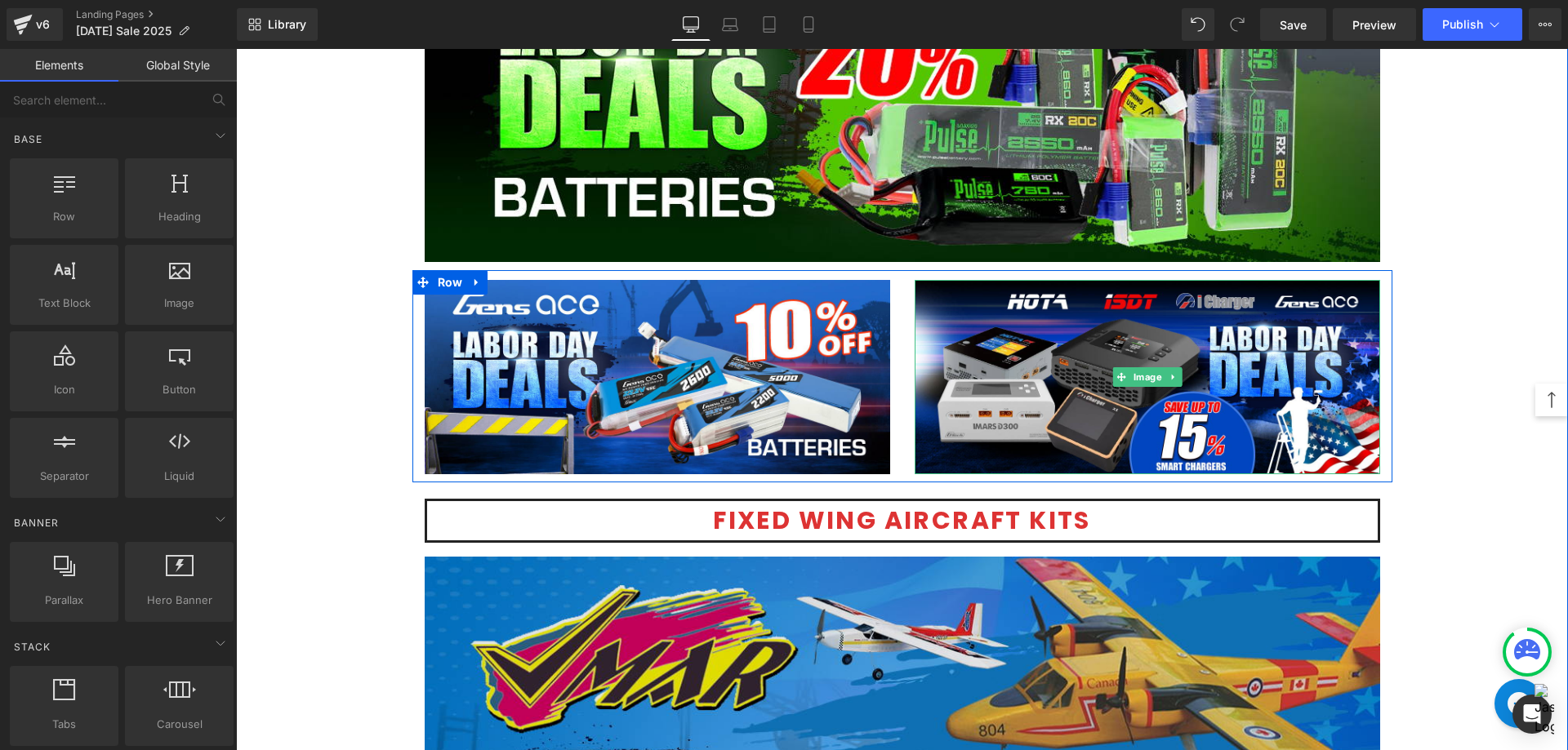
click at [999, 411] on img at bounding box center [1146, 377] width 465 height 195
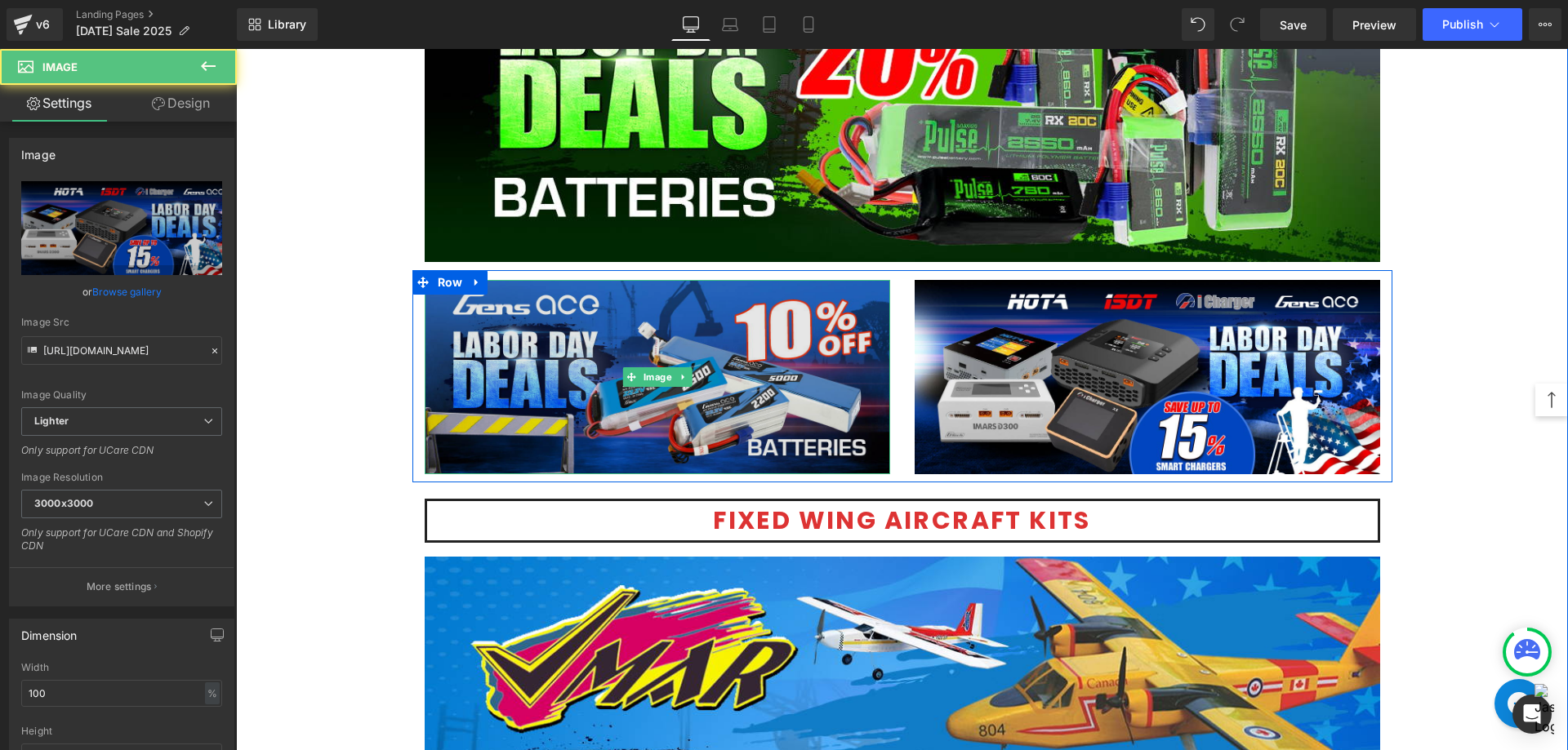
click at [666, 406] on img at bounding box center [657, 377] width 465 height 195
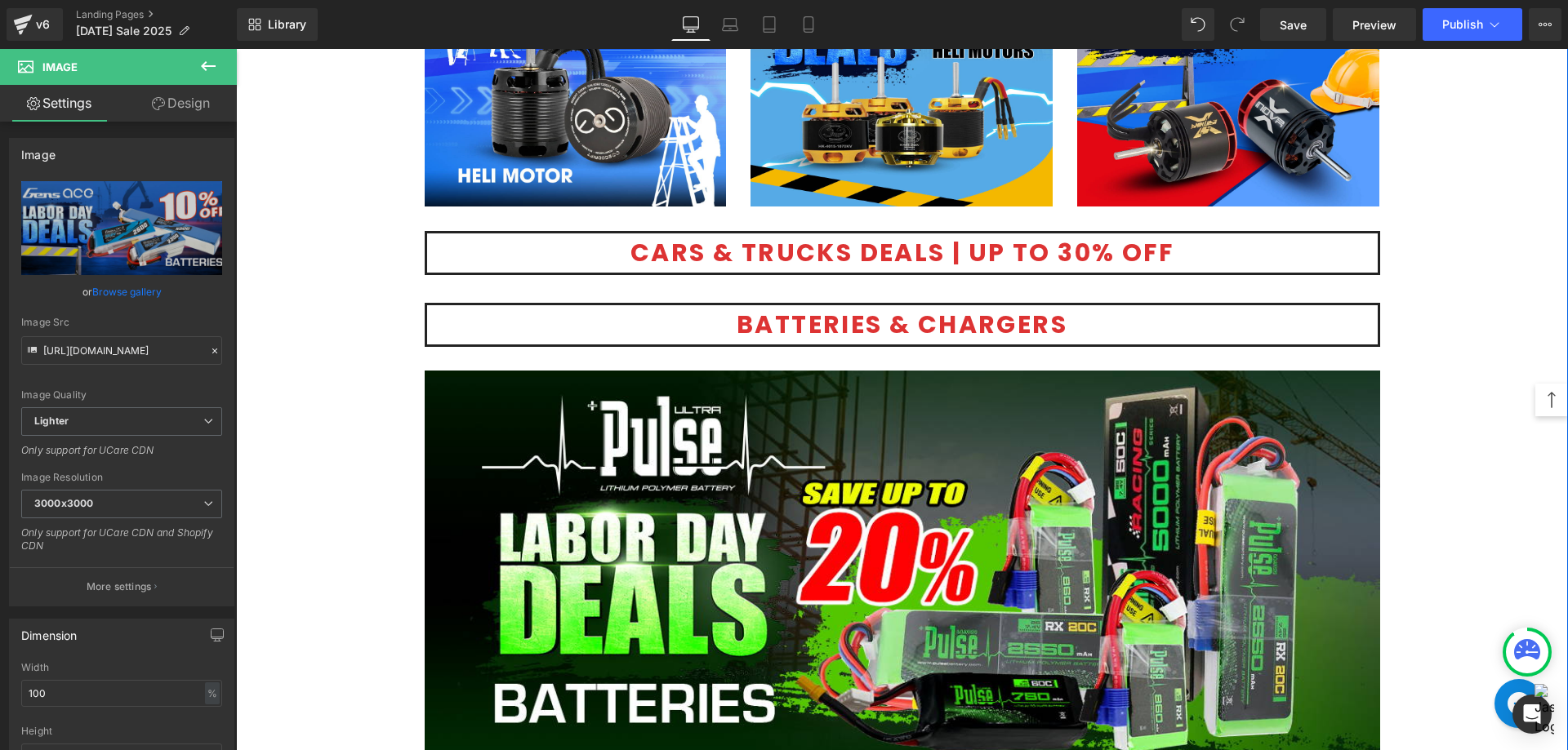
scroll to position [3182, 0]
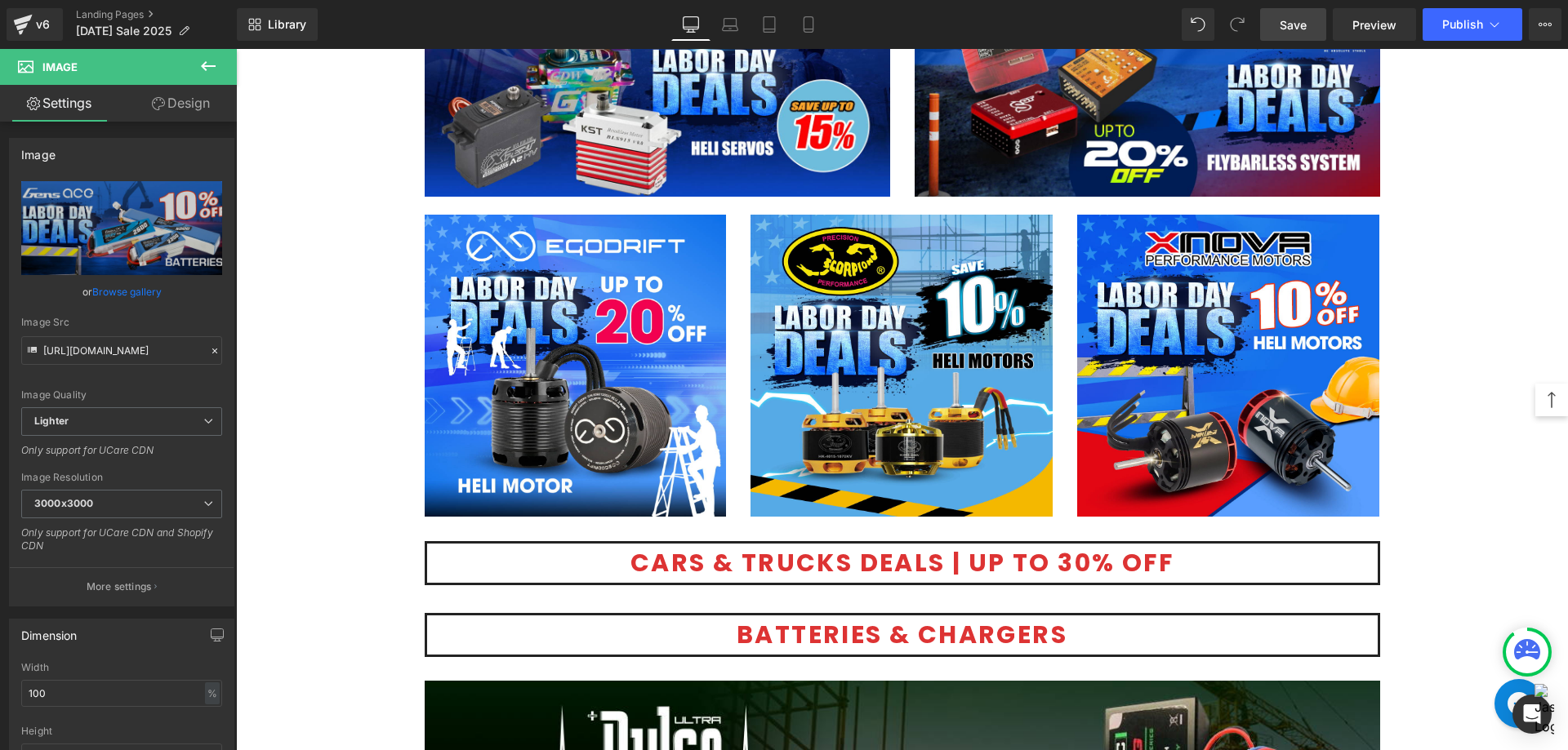
click at [1300, 26] on span "Save" at bounding box center [1292, 24] width 27 height 17
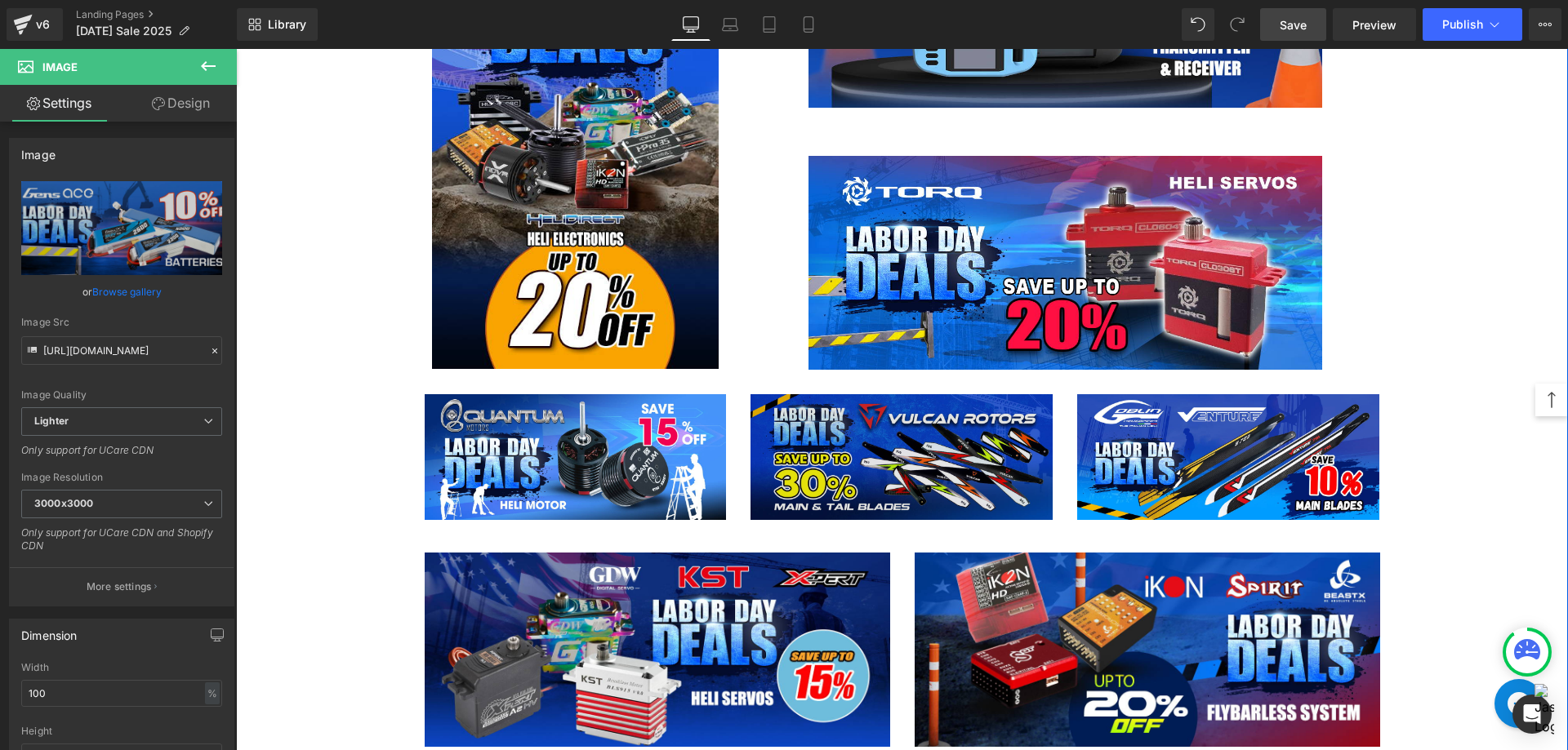
scroll to position [2775, 0]
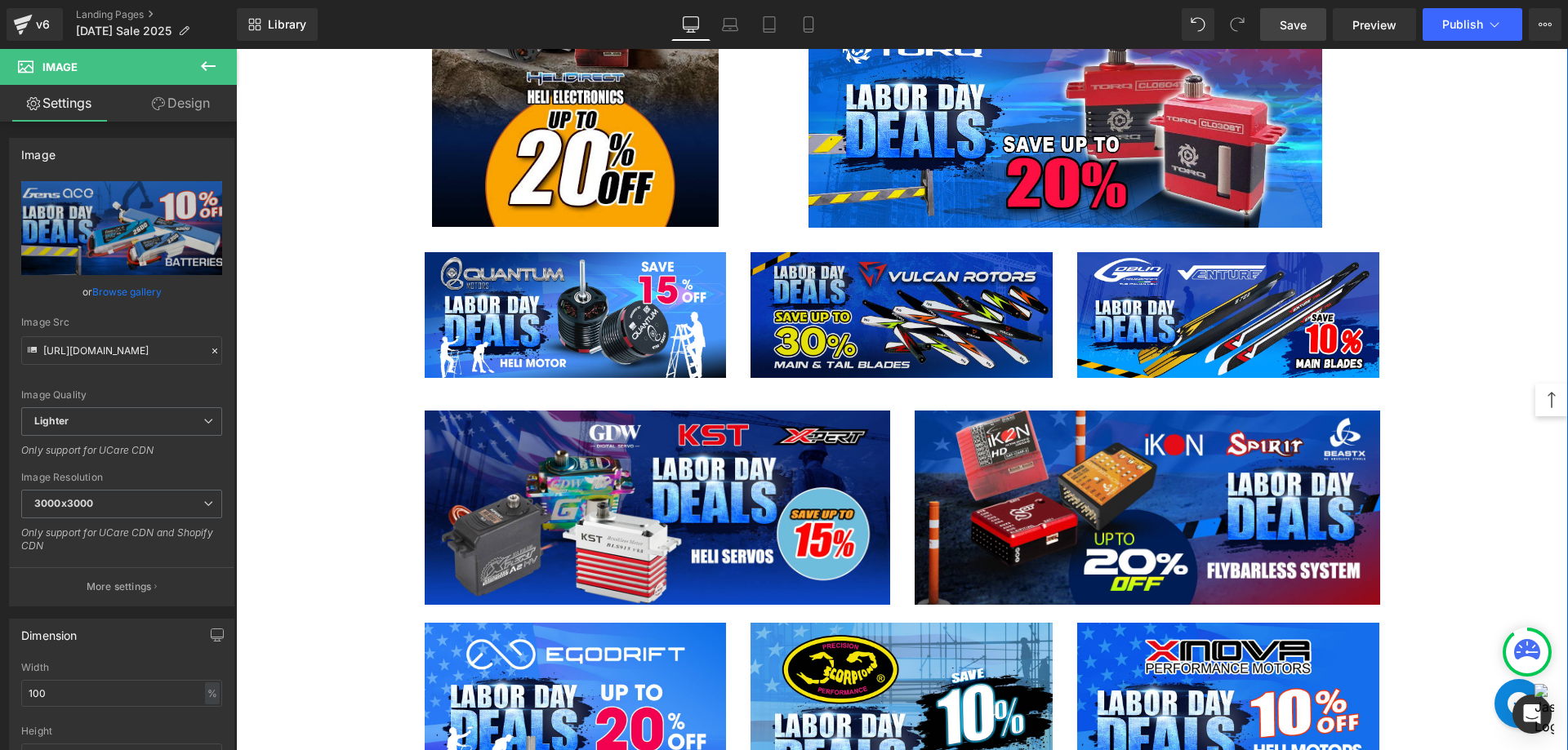
click at [808, 330] on img at bounding box center [901, 315] width 302 height 125
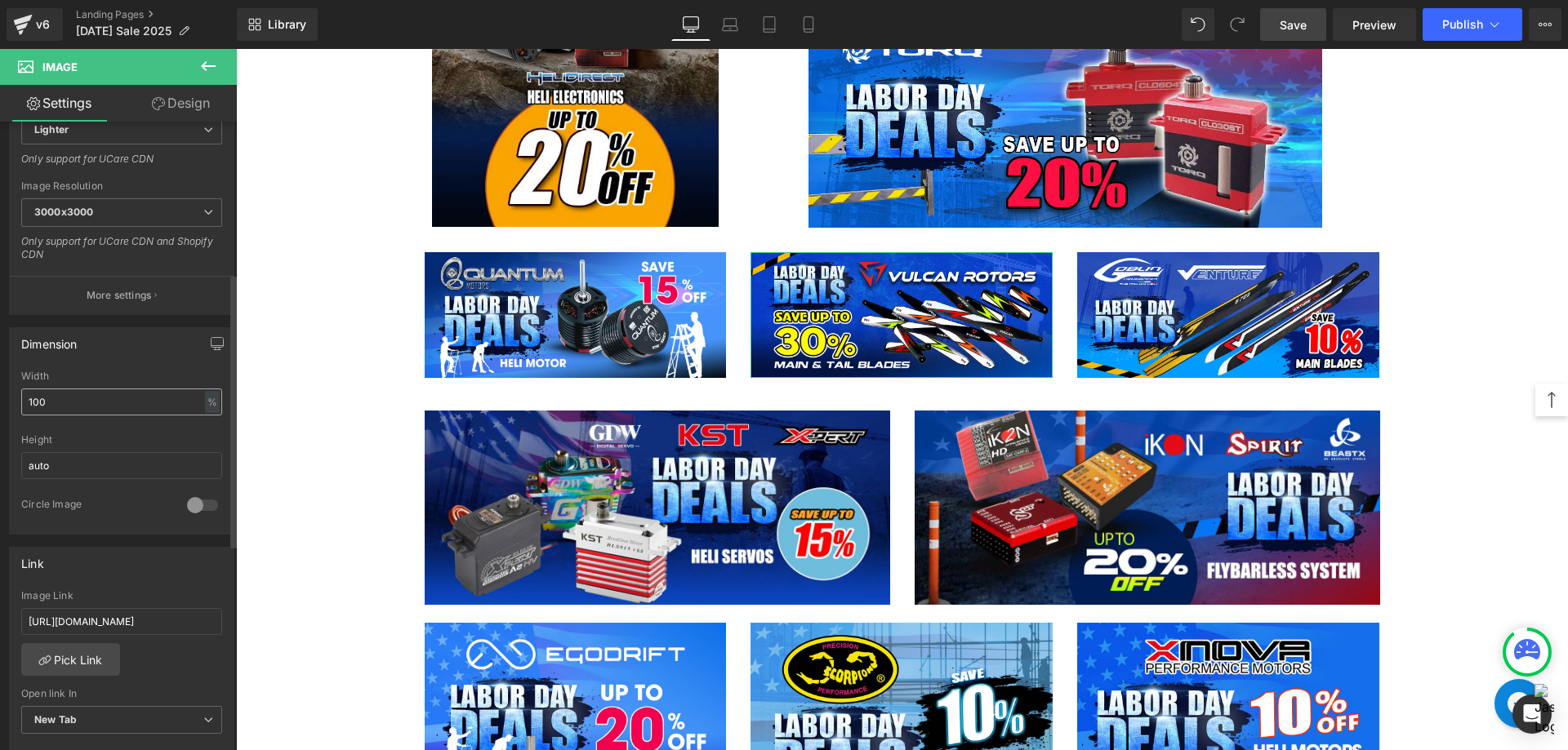
scroll to position [490, 0]
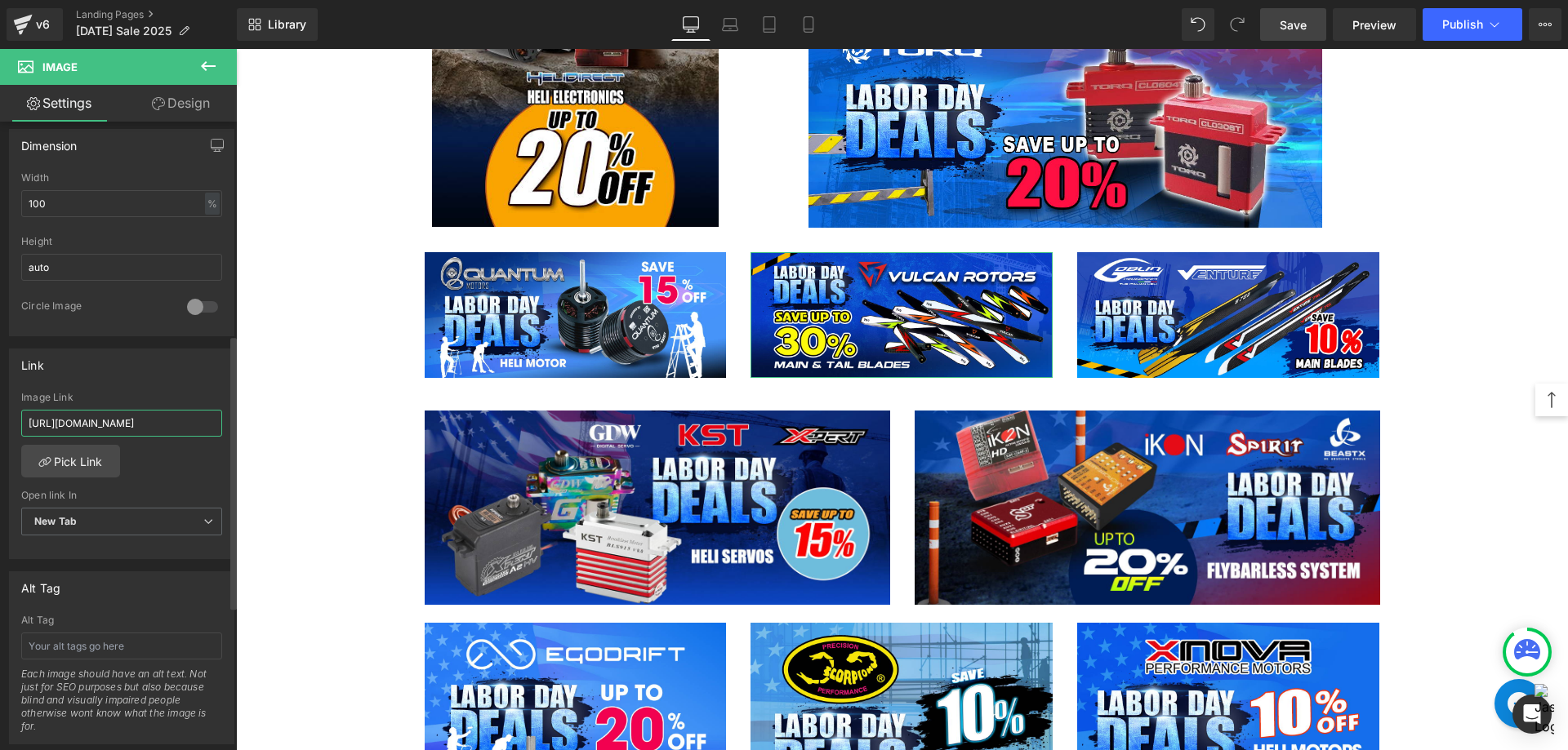
click at [157, 424] on input "[URL][DOMAIN_NAME]" at bounding box center [122, 423] width 201 height 27
type input "[URL][DOMAIN_NAME]"
click at [180, 468] on div "[URL][DOMAIN_NAME] Image Link [URL][DOMAIN_NAME] Pick Link Current Tab New Tab …" at bounding box center [121, 475] width 224 height 167
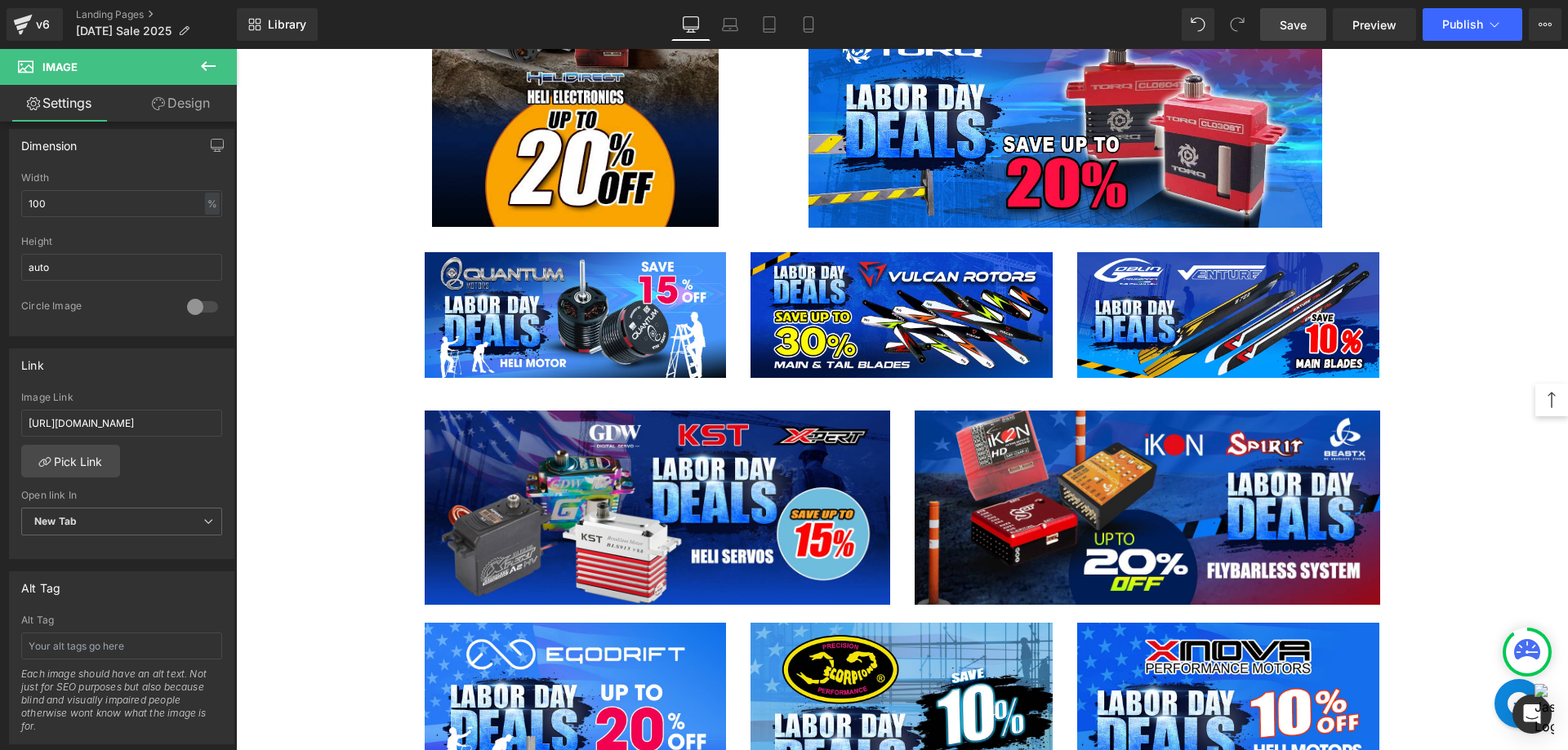
click at [213, 72] on icon at bounding box center [208, 65] width 20 height 20
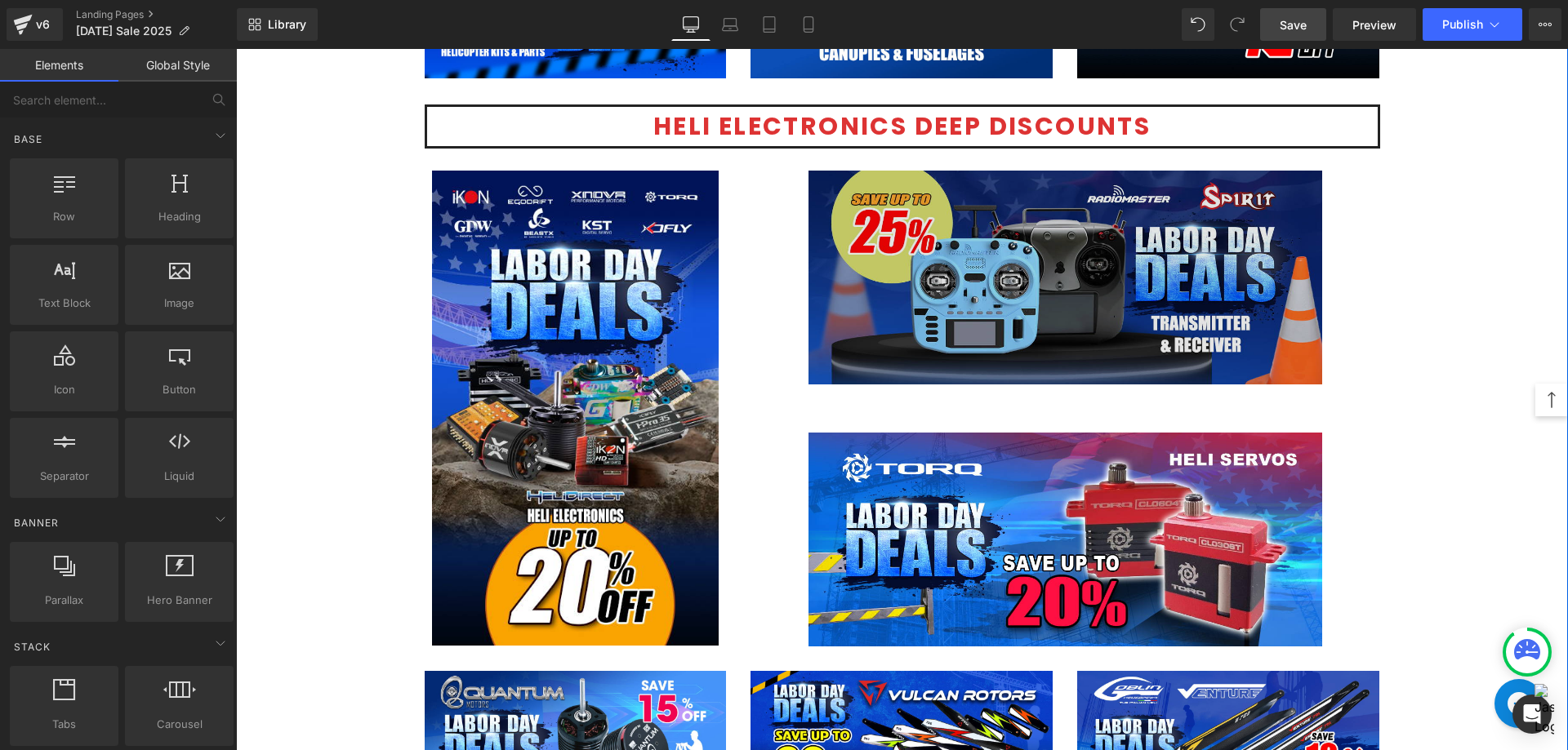
scroll to position [2367, 0]
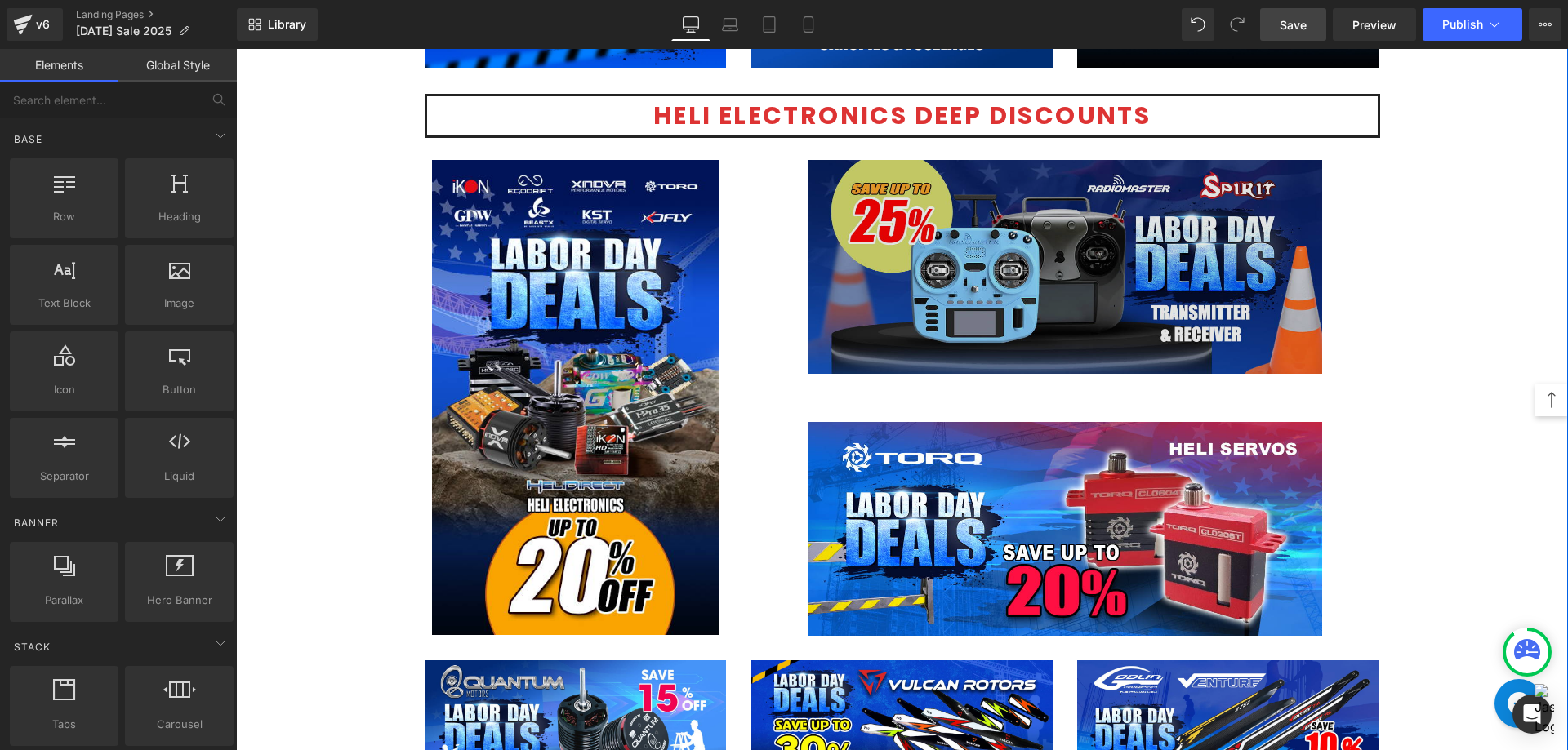
click at [1041, 311] on img at bounding box center [1065, 267] width 514 height 214
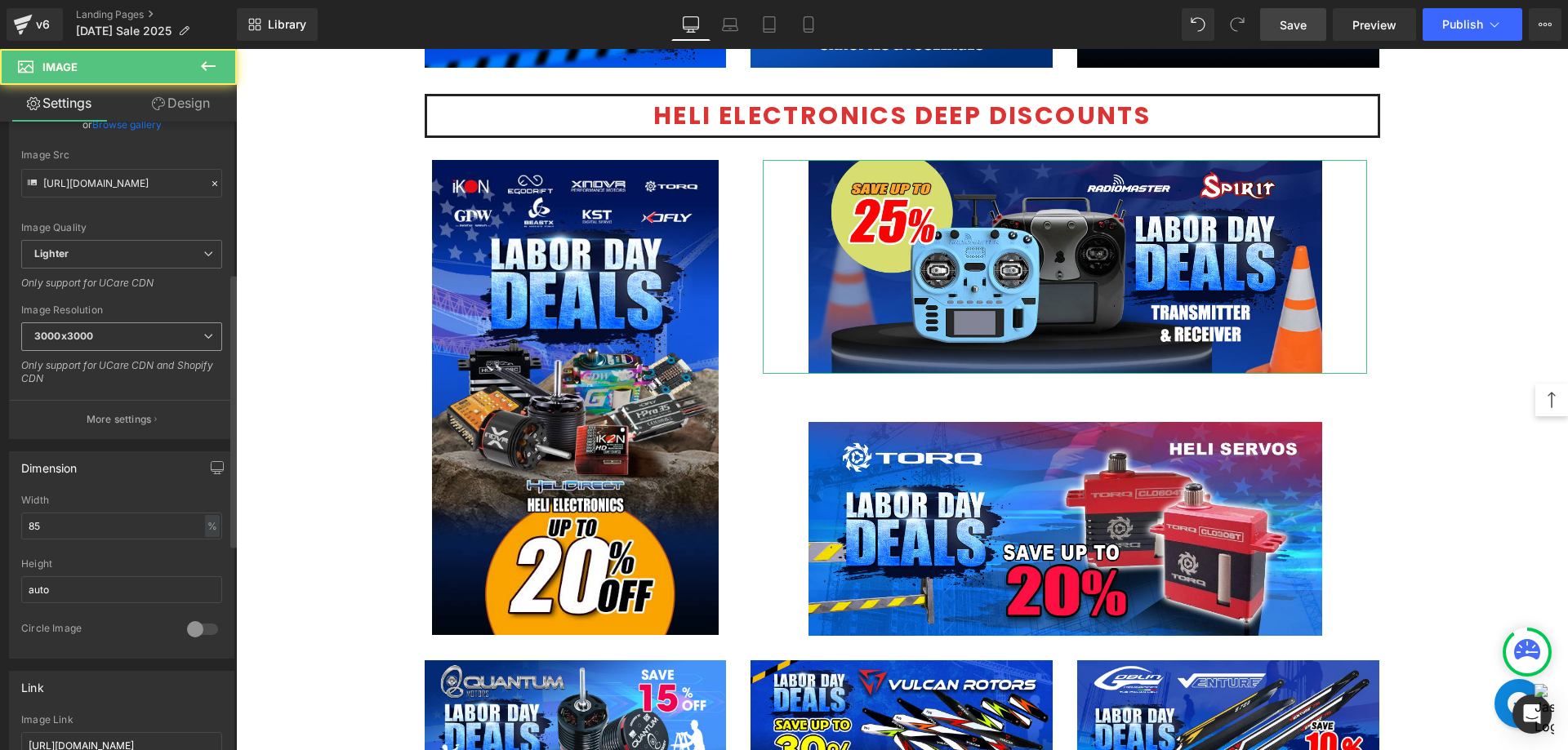
scroll to position [408, 0]
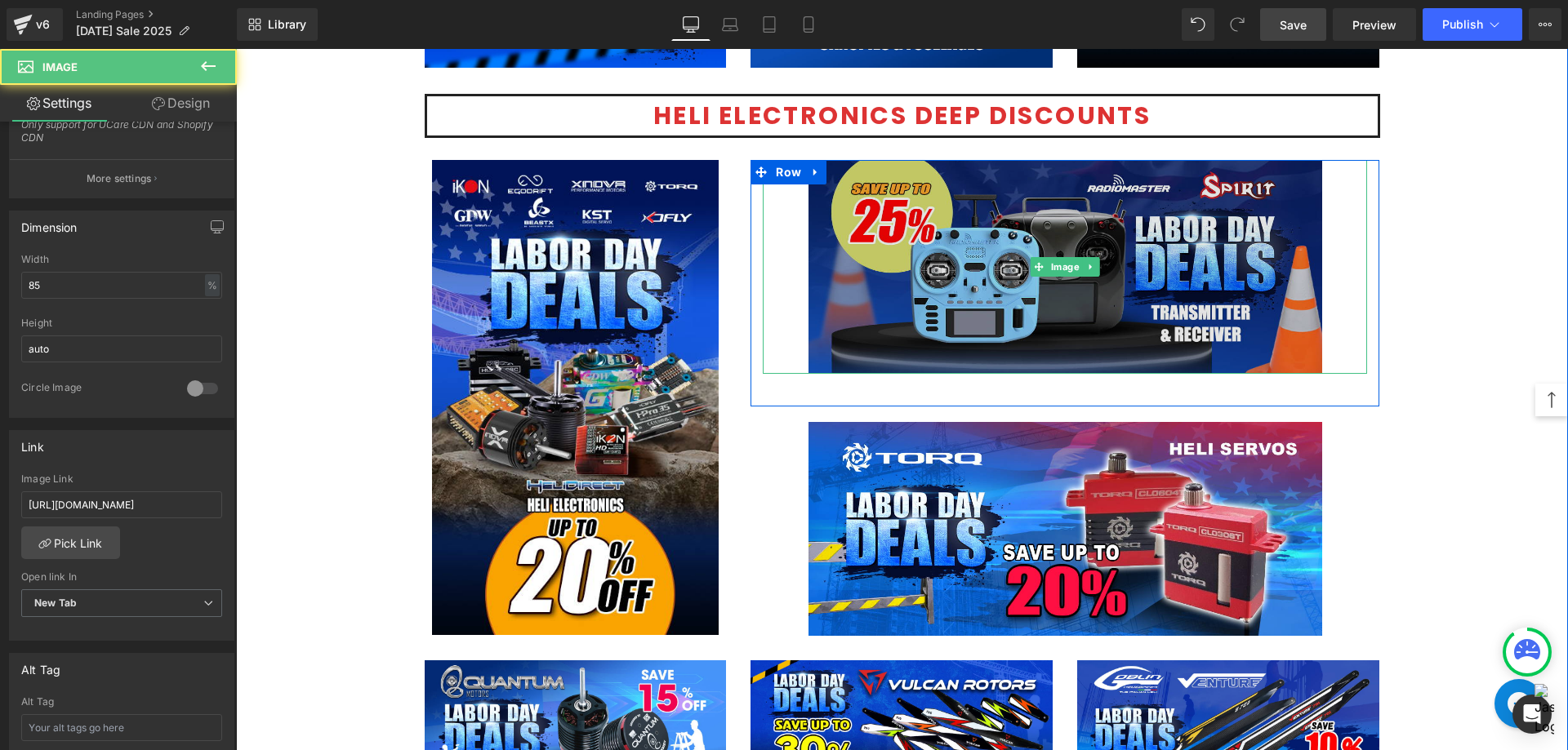
click at [1022, 309] on img at bounding box center [1065, 267] width 514 height 214
click at [867, 319] on img at bounding box center [1065, 267] width 514 height 214
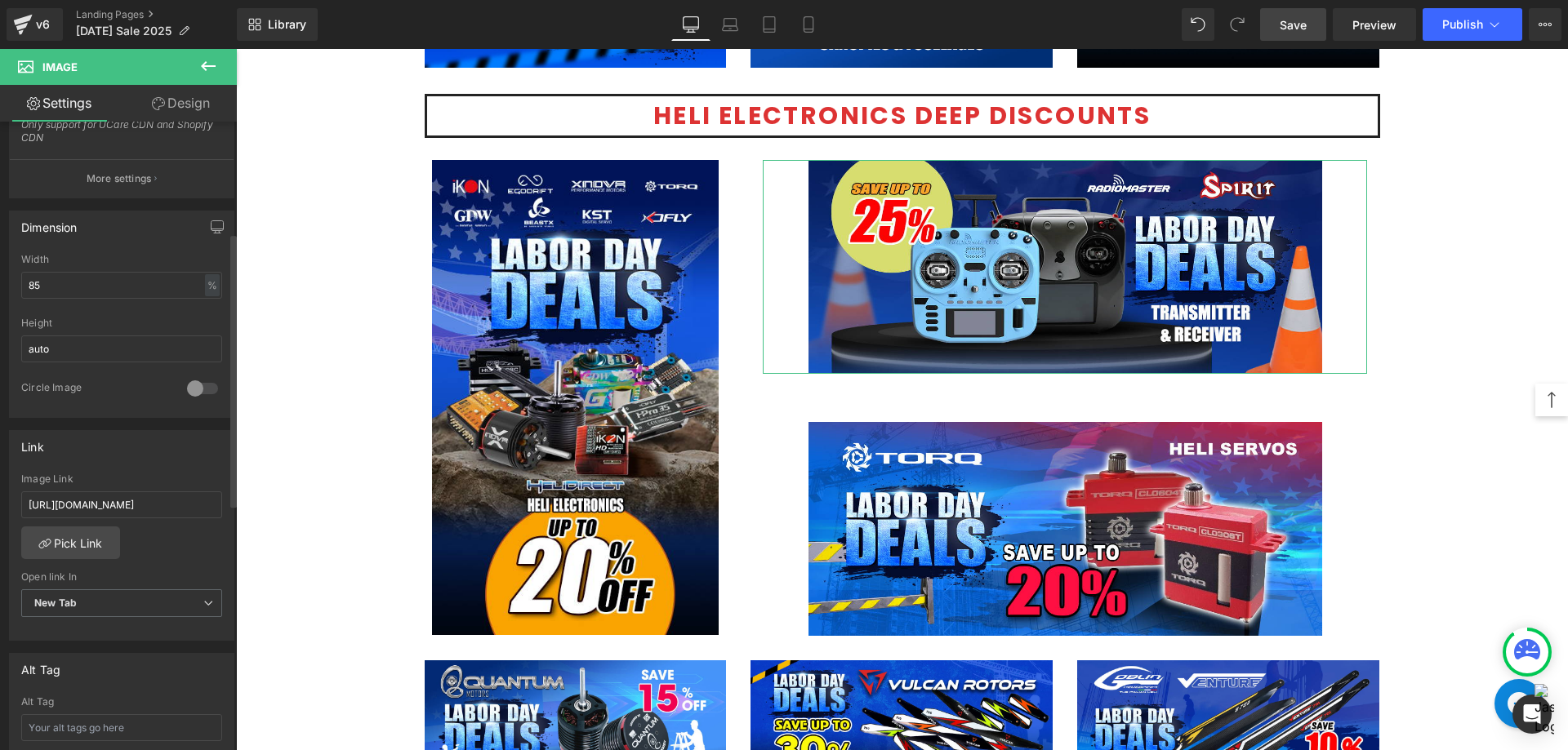
scroll to position [0, 0]
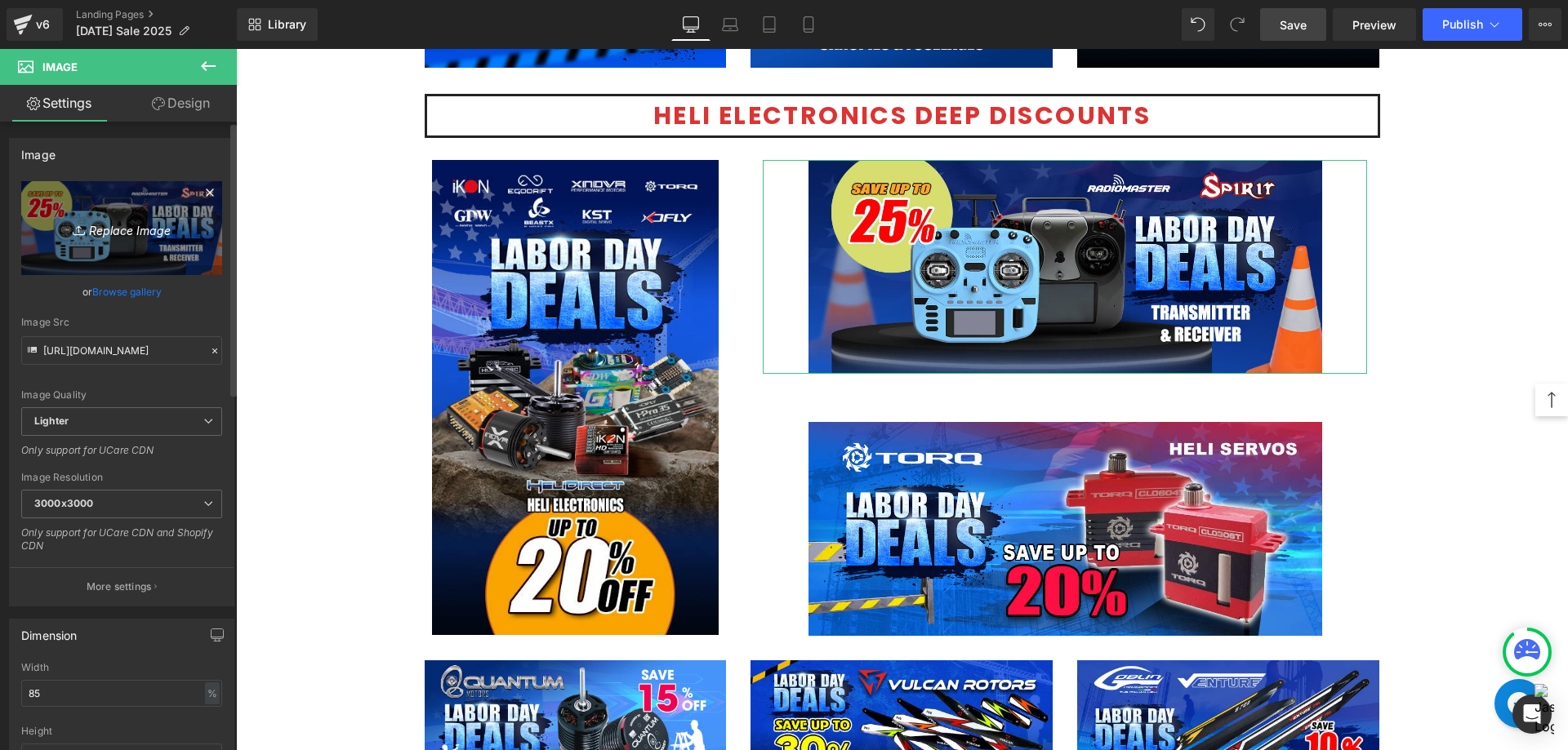
click at [112, 233] on icon "Replace Image" at bounding box center [122, 228] width 131 height 21
type input "C:\fakepath\TX-RX radio-1200x500.jpg"
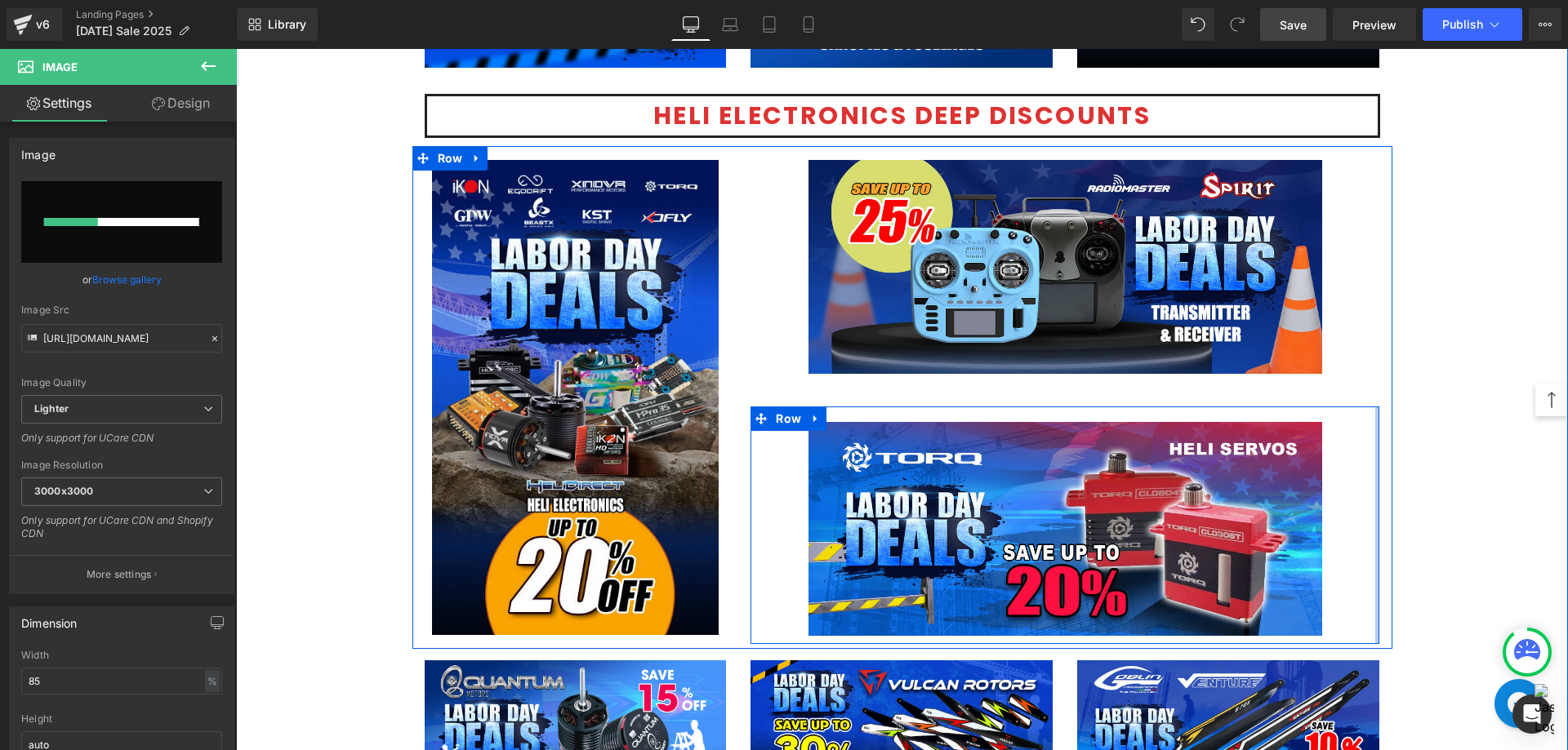
scroll to position [2448, 0]
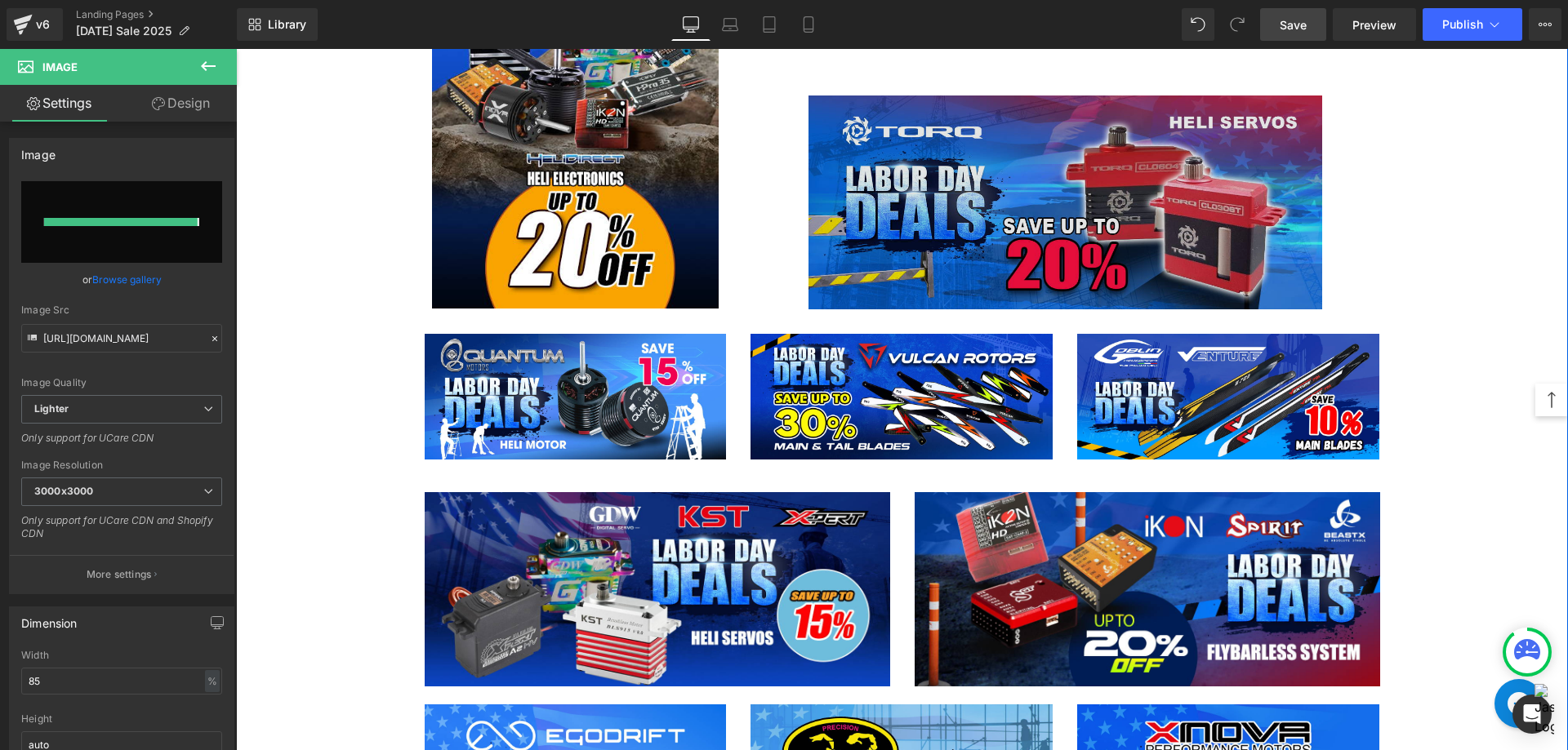
type input "[URL][DOMAIN_NAME]"
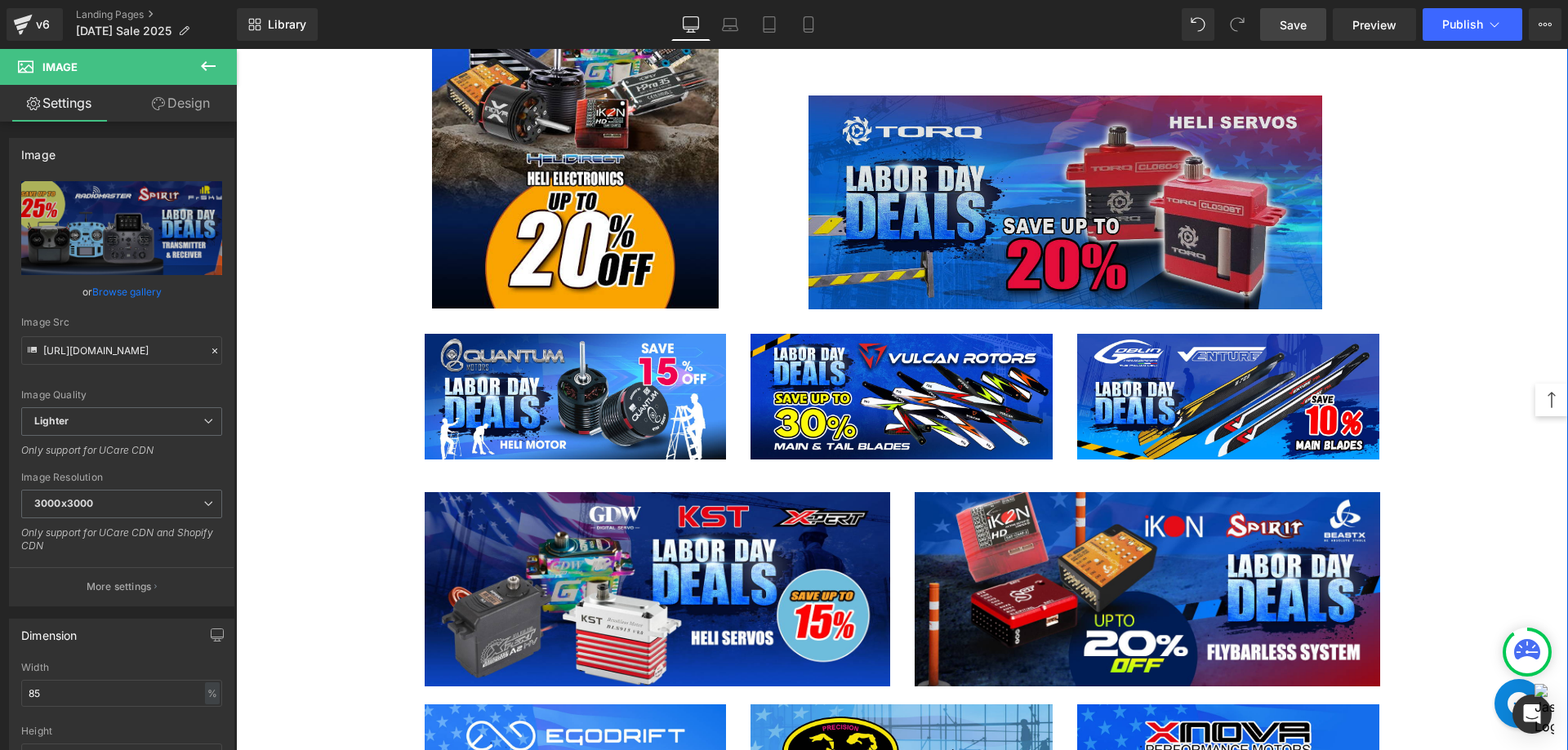
scroll to position [2612, 0]
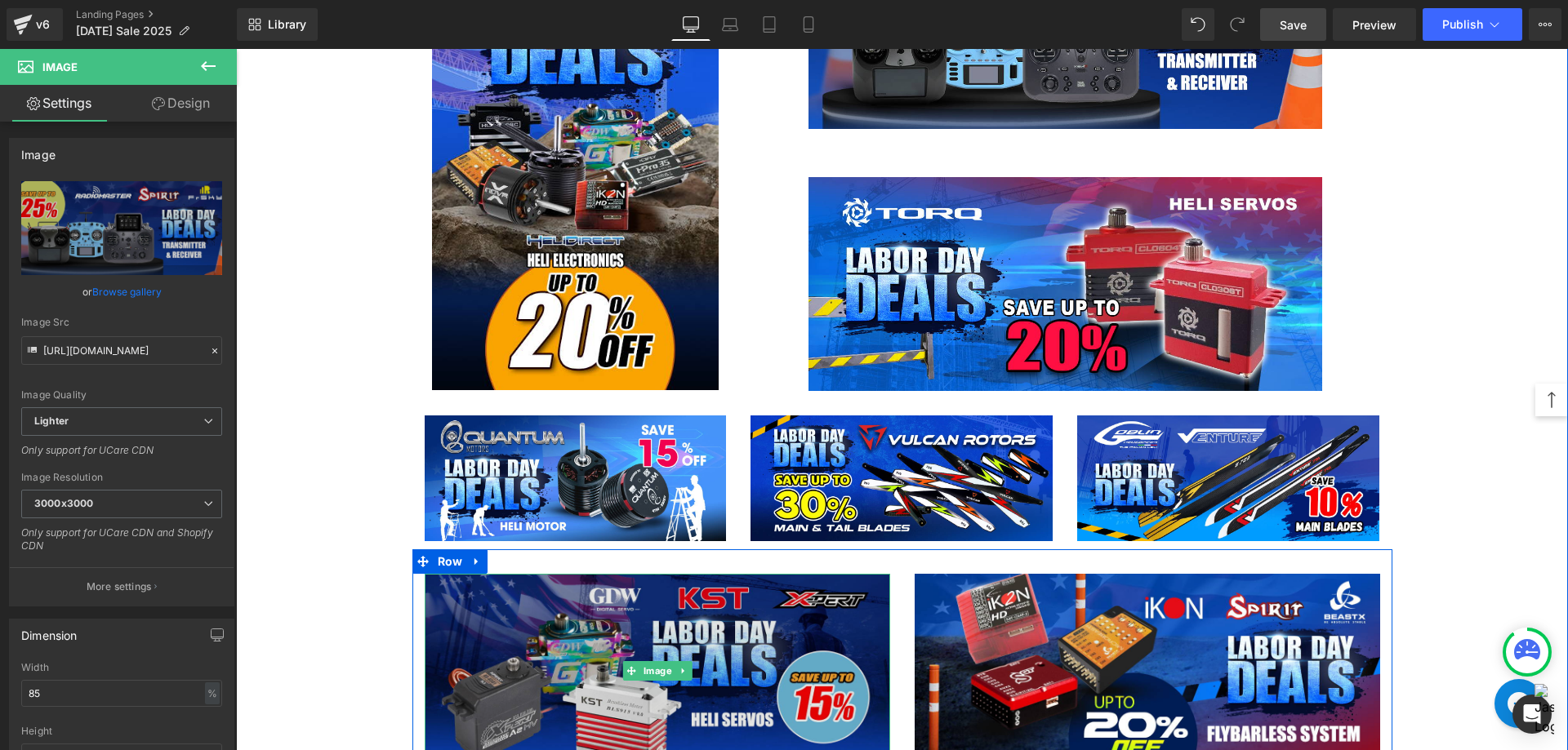
click at [573, 674] on img at bounding box center [657, 671] width 465 height 195
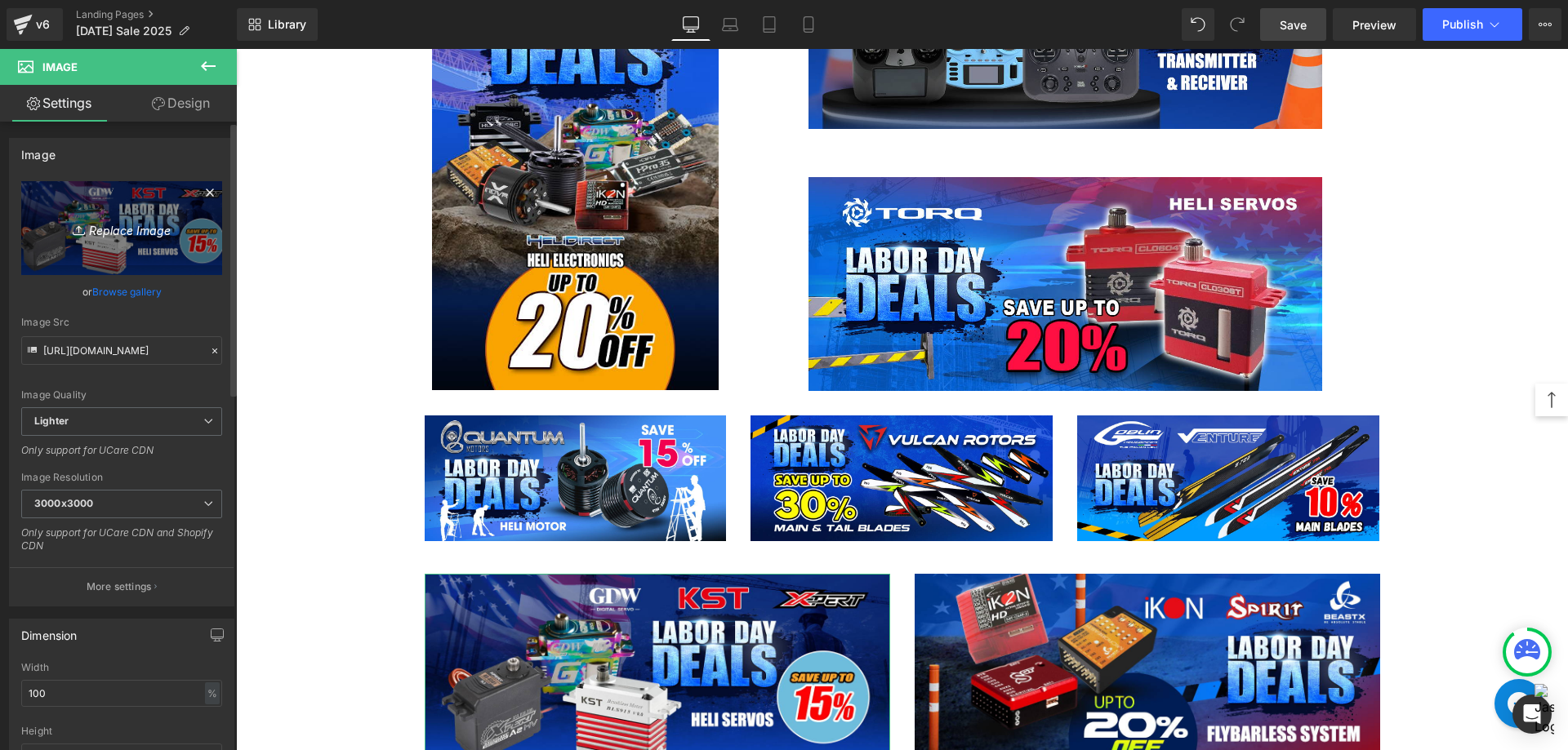
click at [103, 236] on icon "Replace Image" at bounding box center [122, 228] width 131 height 21
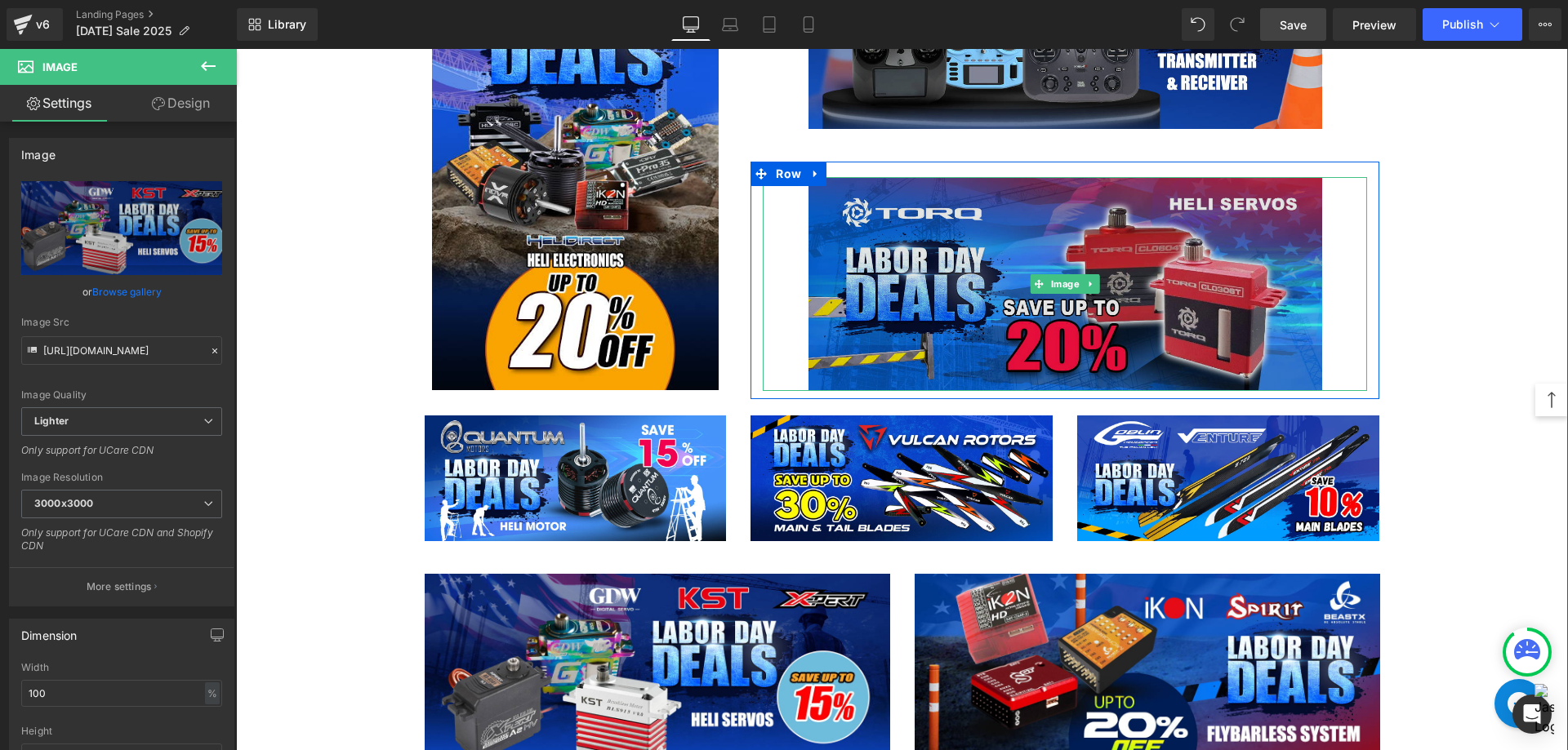
click at [1062, 310] on img at bounding box center [1065, 283] width 514 height 214
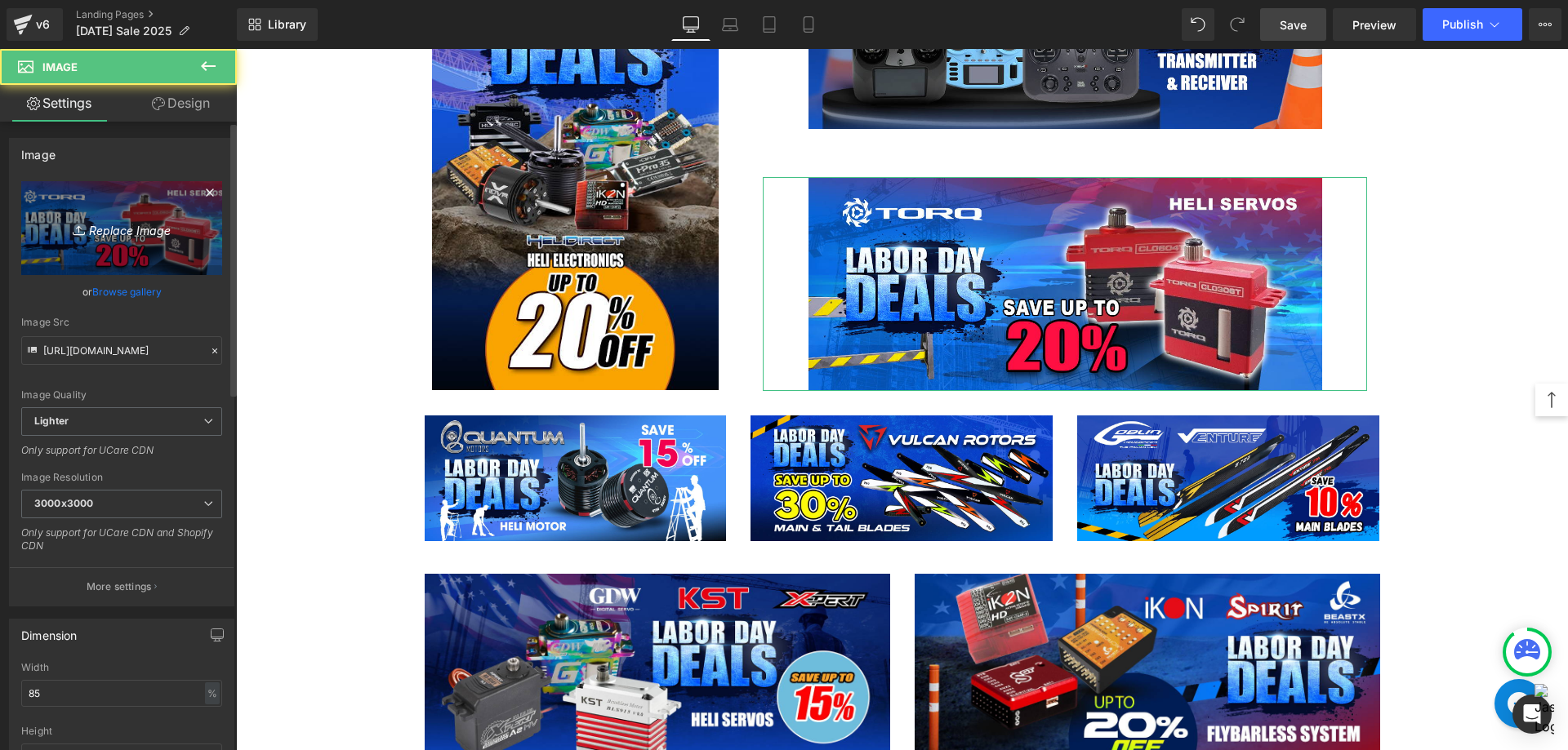
click at [73, 264] on link "Replace Image" at bounding box center [122, 228] width 201 height 94
type input "C:\fakepath\TORQ-servo-1200x500.jpg"
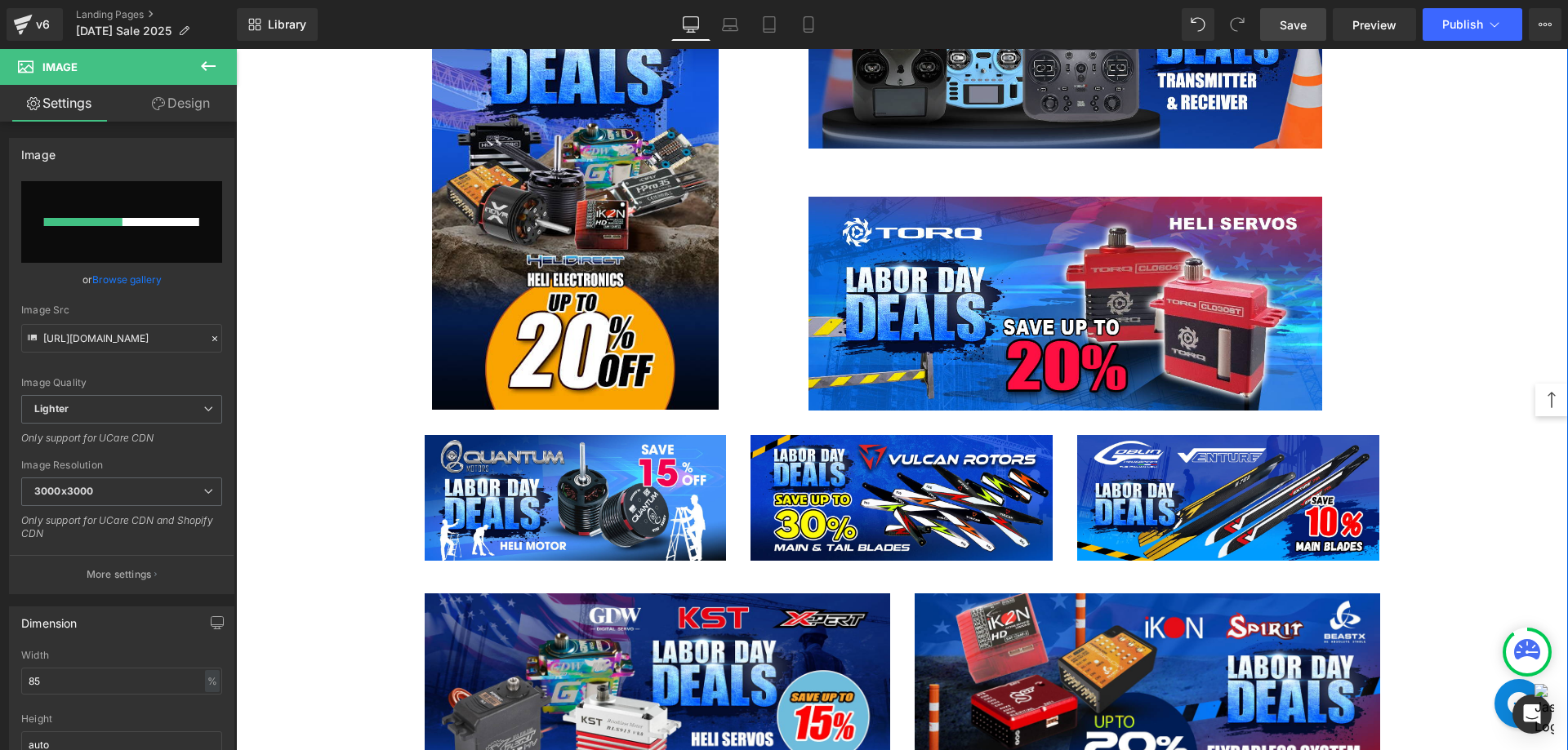
scroll to position [2693, 0]
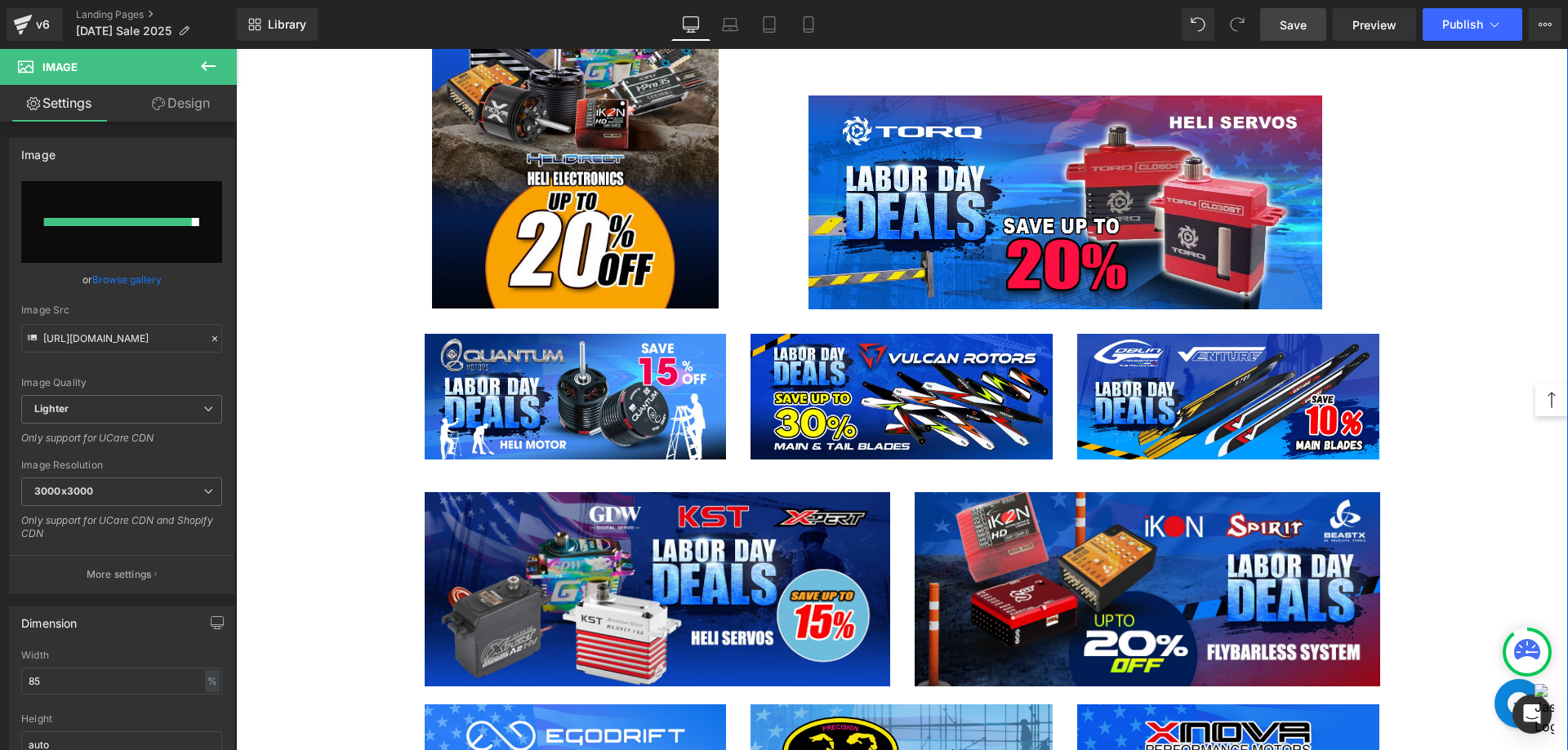
type input "[URL][DOMAIN_NAME]"
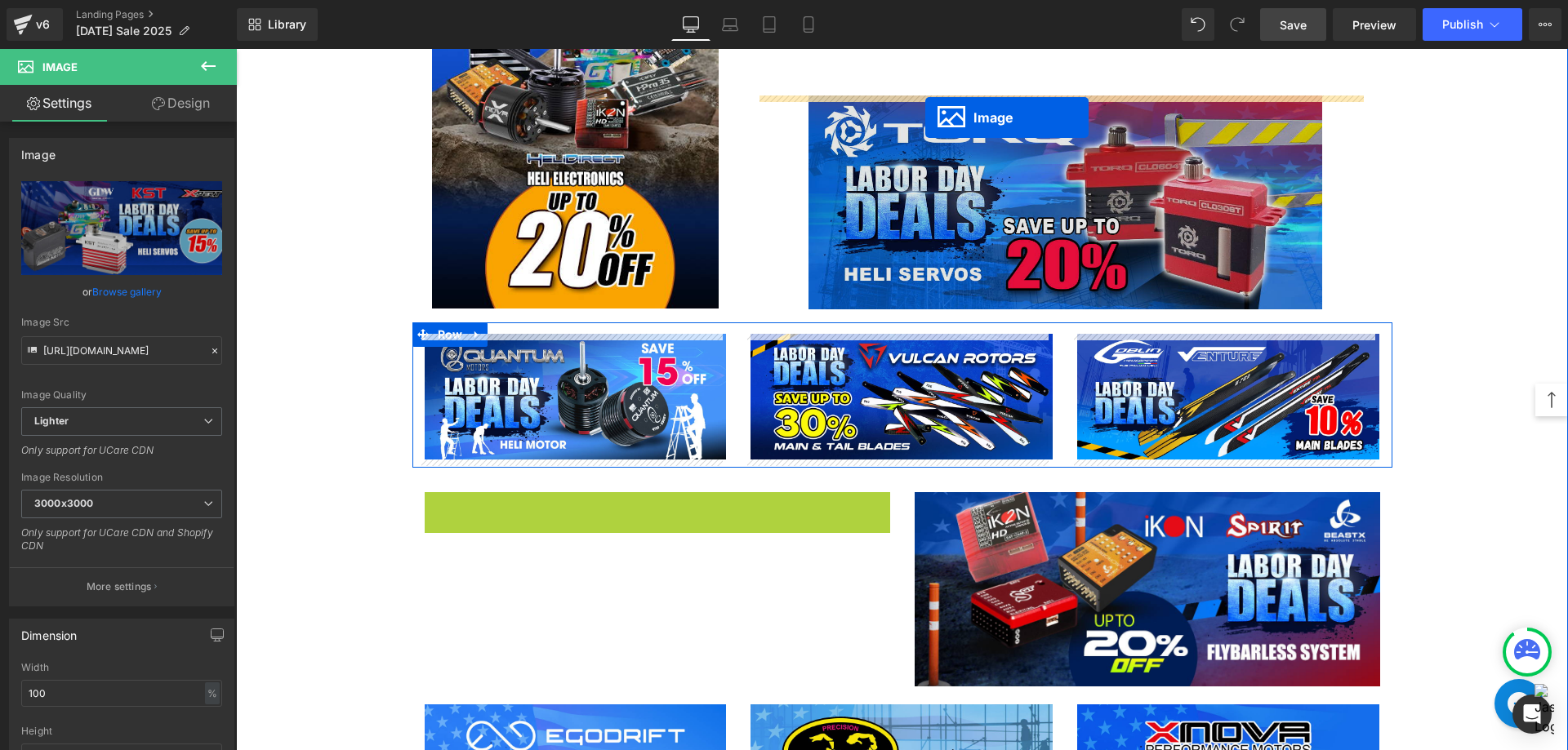
drag, startPoint x: 623, startPoint y: 593, endPoint x: 925, endPoint y: 118, distance: 562.9
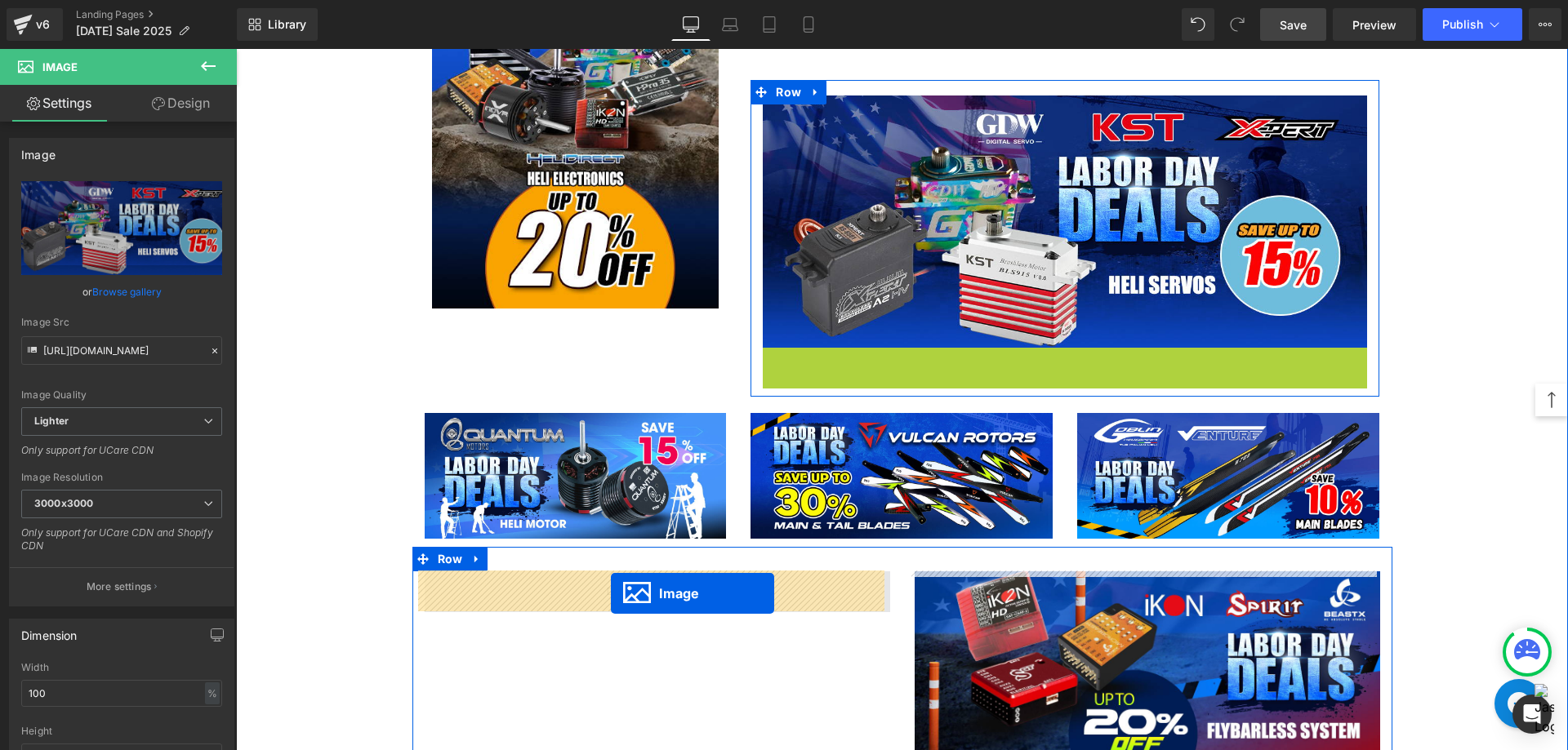
drag, startPoint x: 1031, startPoint y: 453, endPoint x: 611, endPoint y: 593, distance: 442.7
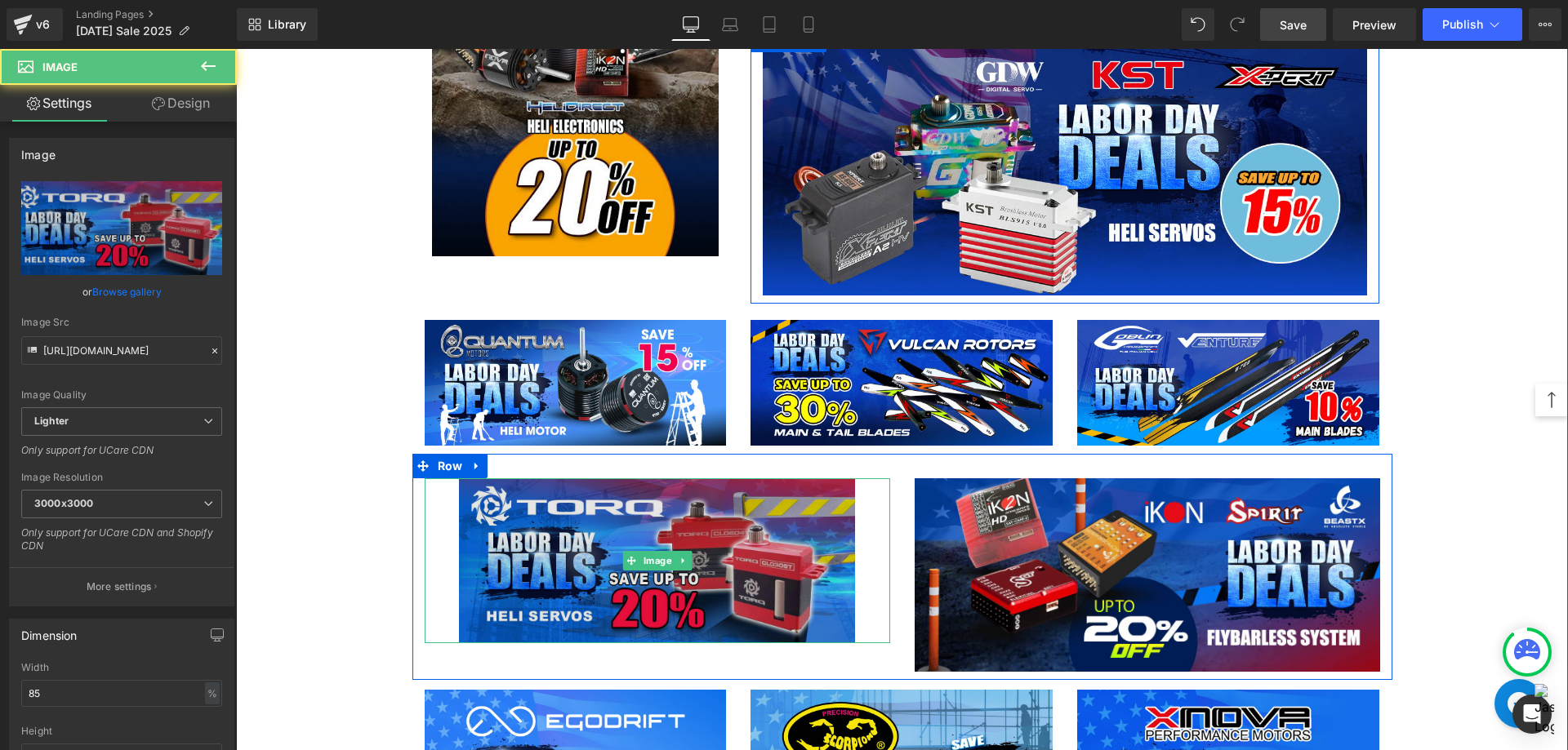
scroll to position [2775, 0]
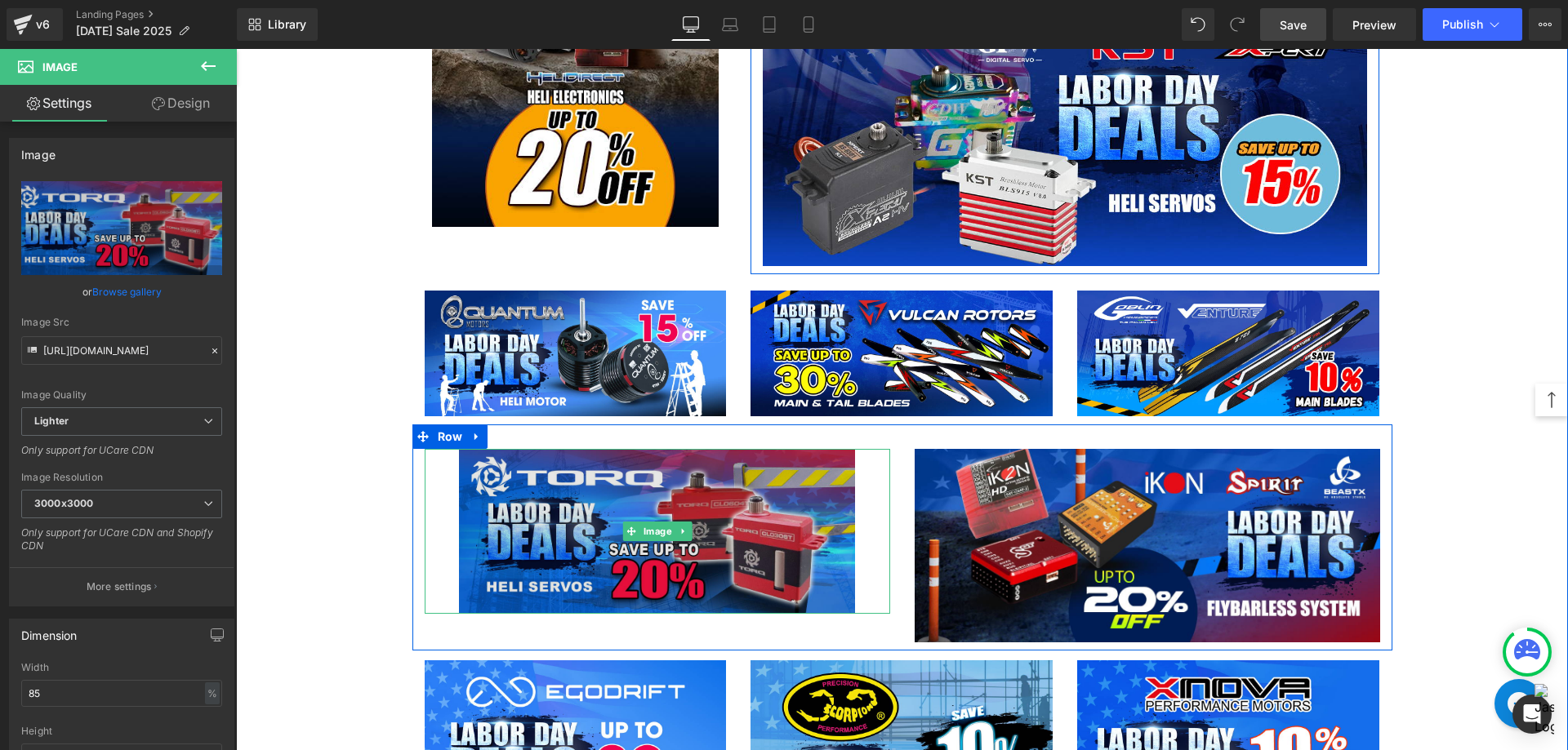
click at [531, 501] on img at bounding box center [656, 531] width 396 height 165
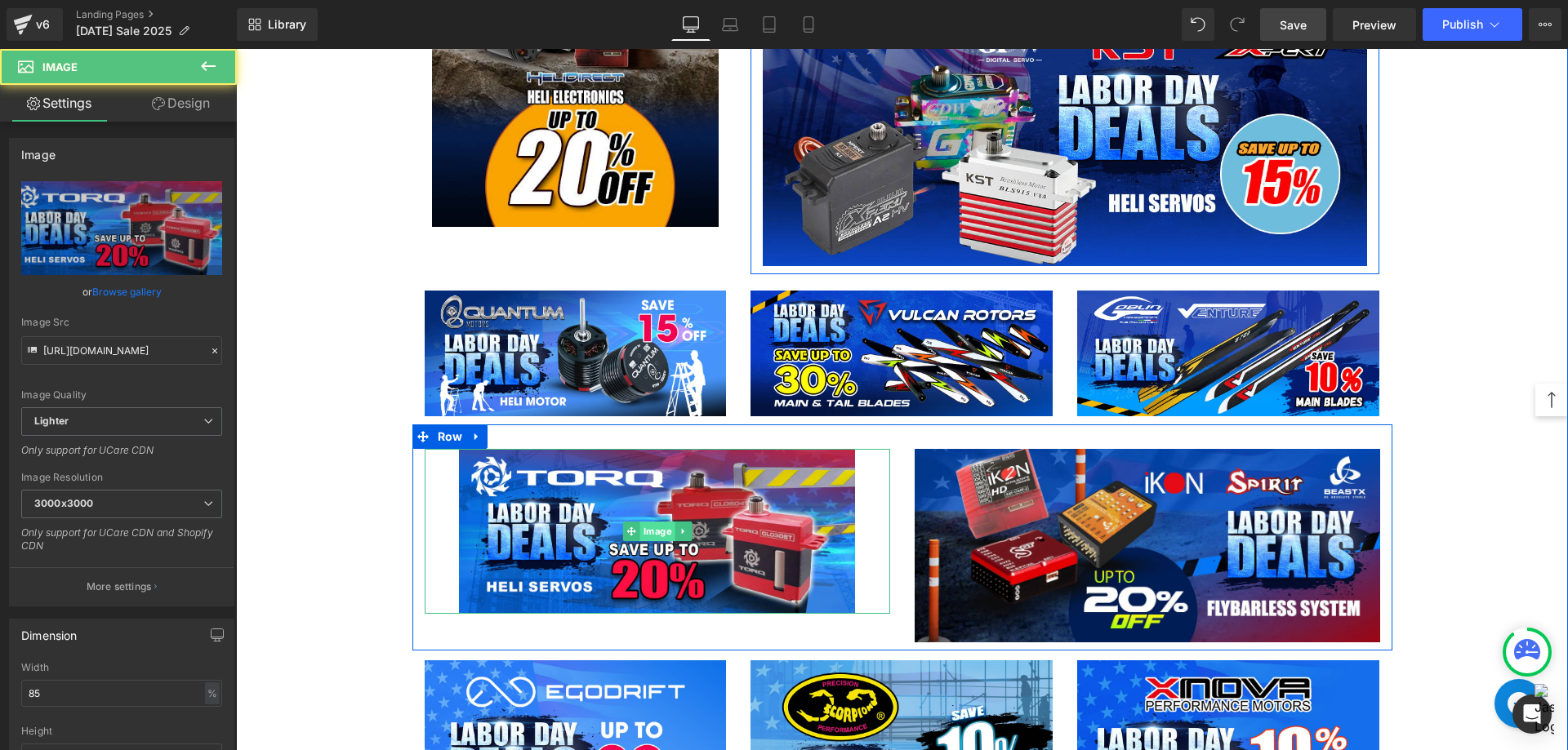
click at [649, 526] on span "Image" at bounding box center [657, 531] width 36 height 20
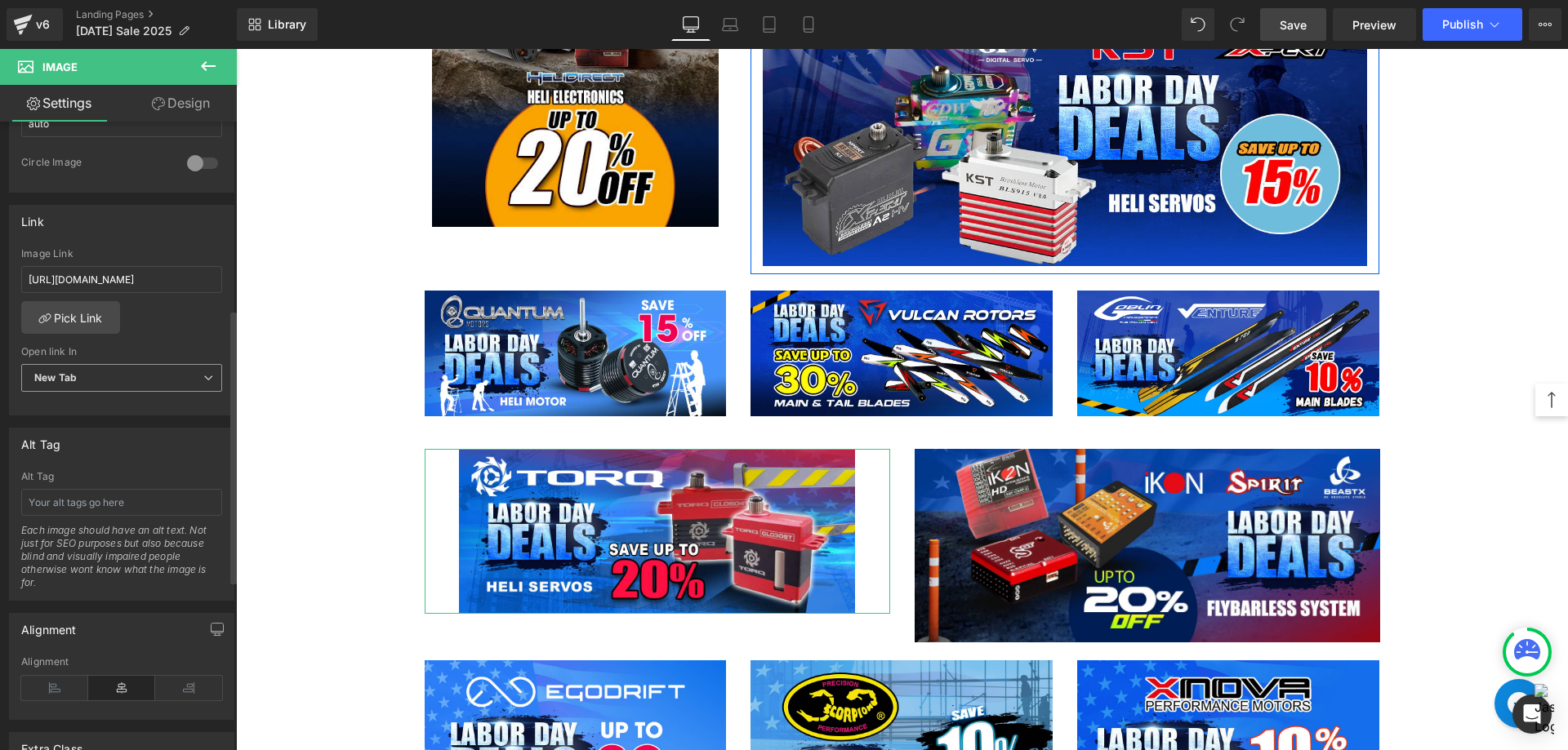
scroll to position [408, 0]
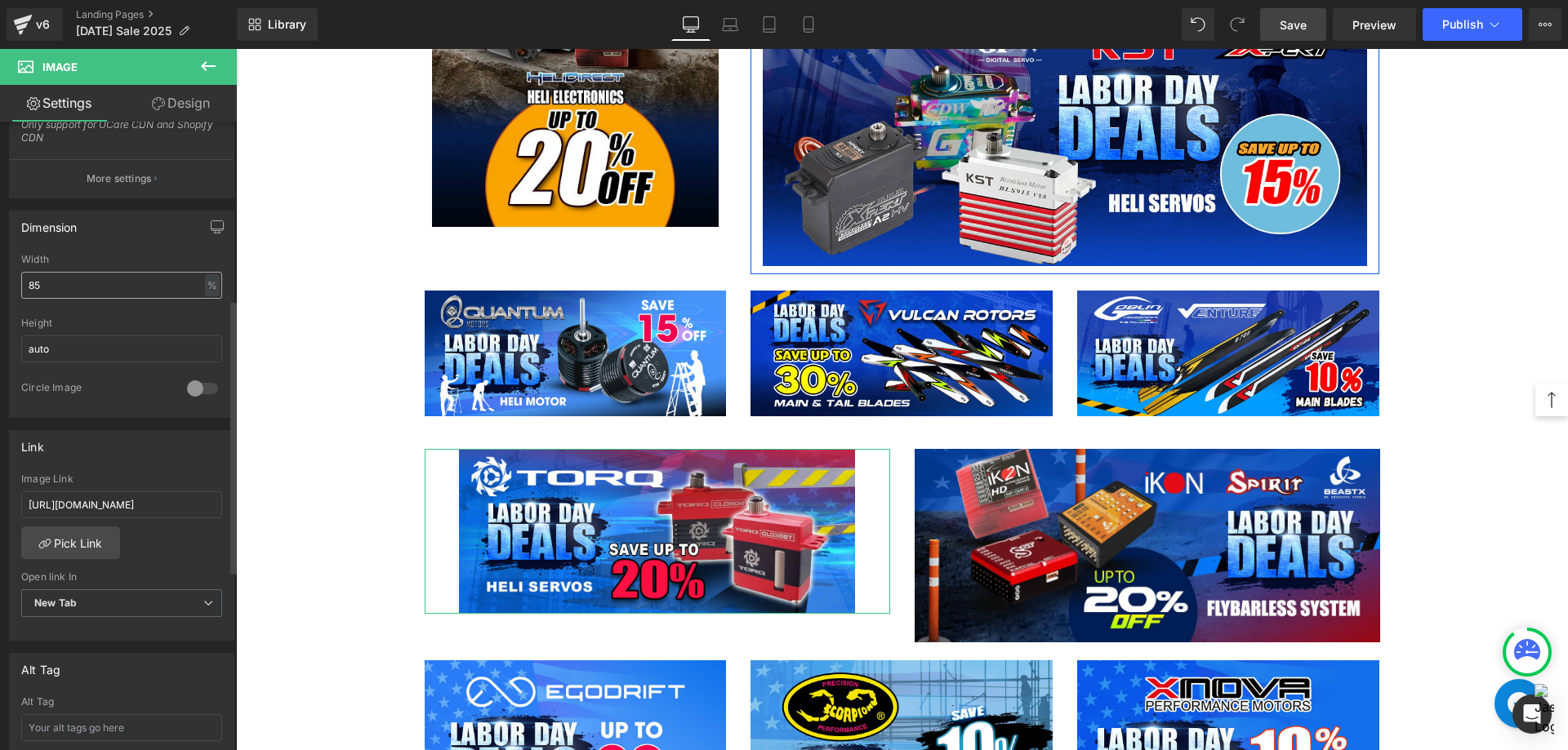
click at [75, 298] on div "Width 85 % % px" at bounding box center [122, 285] width 201 height 64
drag, startPoint x: 71, startPoint y: 288, endPoint x: 0, endPoint y: 282, distance: 71.3
click at [0, 282] on div "Dimension 85% Width 85 % % px auto Height auto 0 Circle Image" at bounding box center [122, 308] width 244 height 220
type input "100"
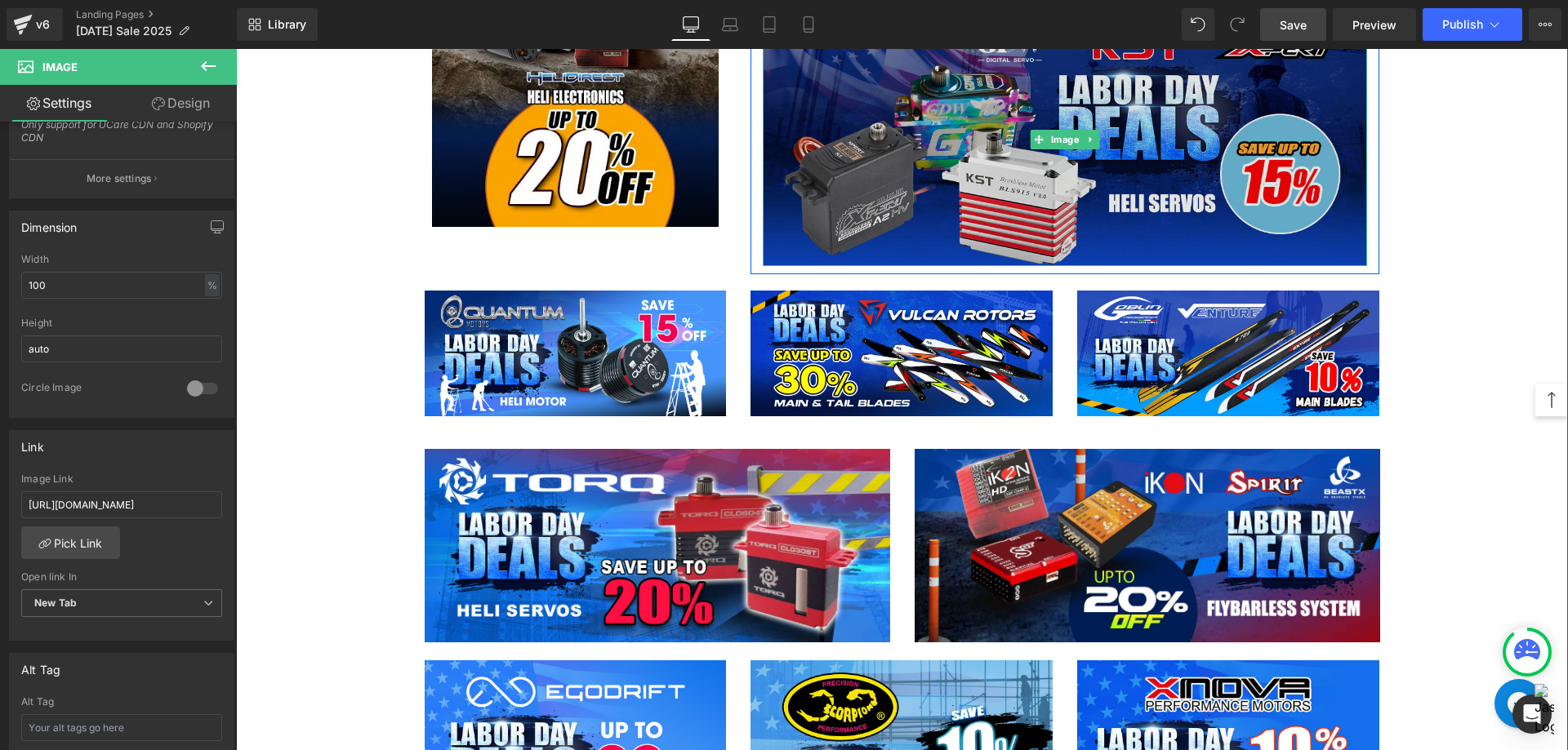
click at [997, 125] on img at bounding box center [1065, 139] width 604 height 252
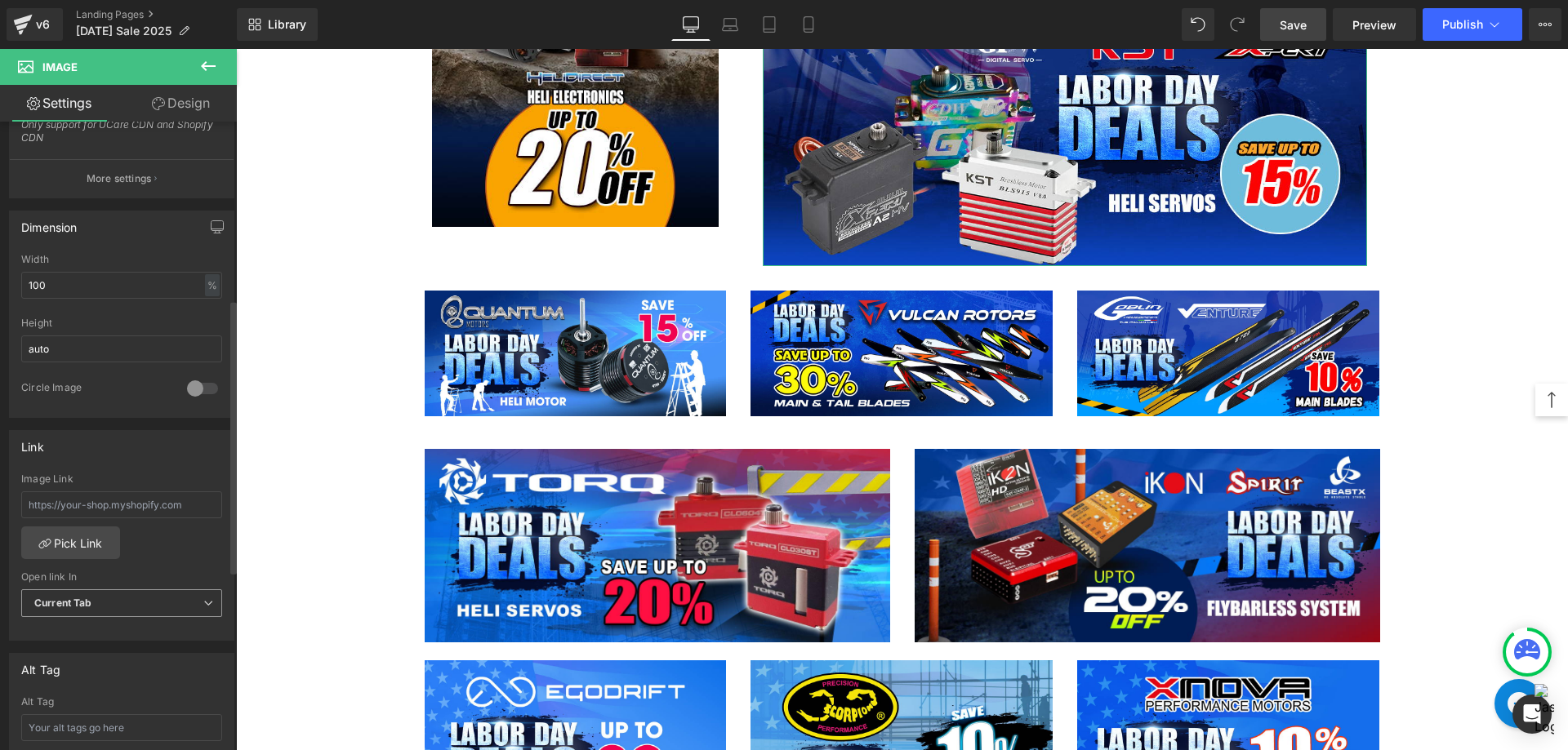
click at [110, 598] on span "Current Tab" at bounding box center [122, 603] width 201 height 29
click at [77, 653] on div "New Tab" at bounding box center [66, 656] width 42 height 11
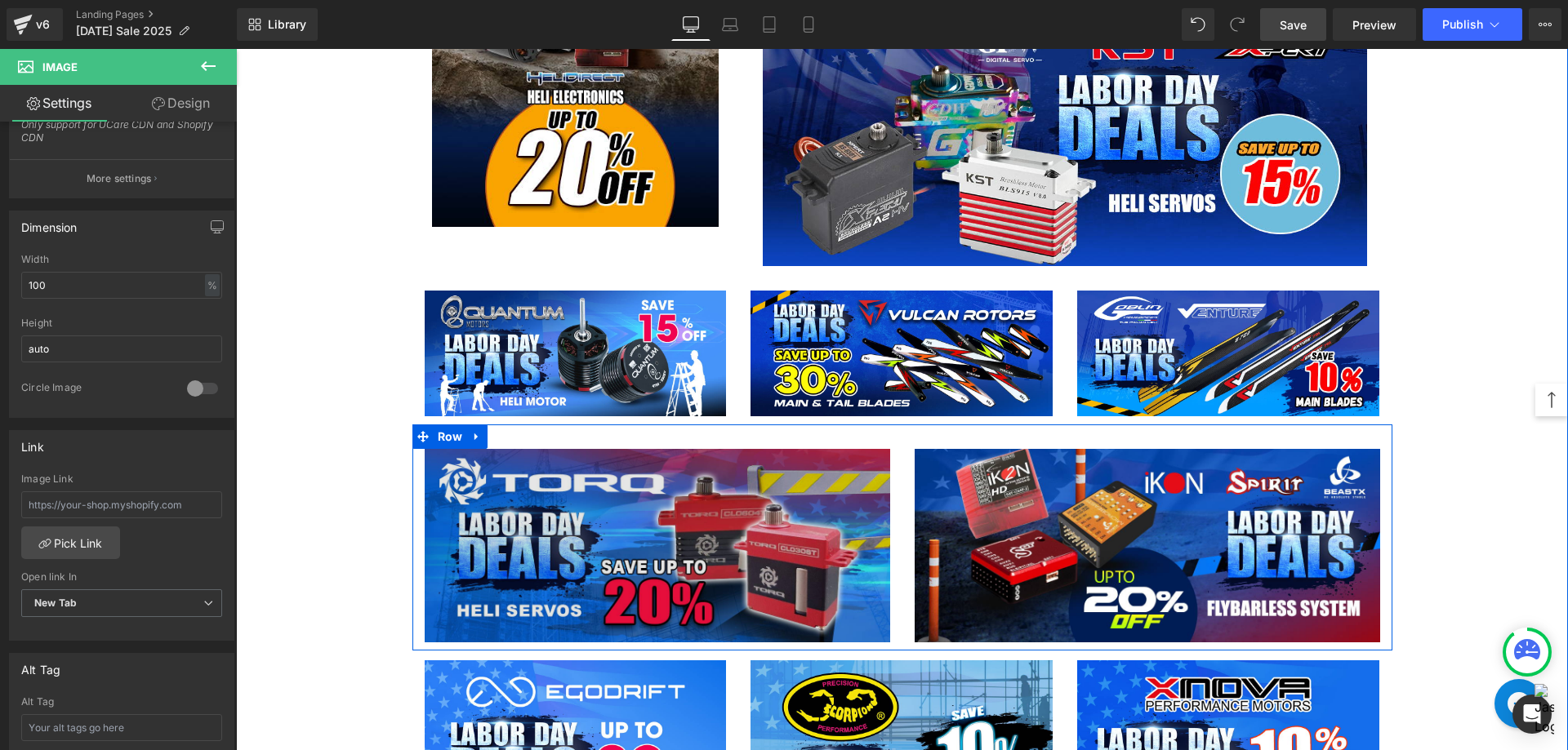
click at [690, 523] on img at bounding box center [657, 546] width 465 height 195
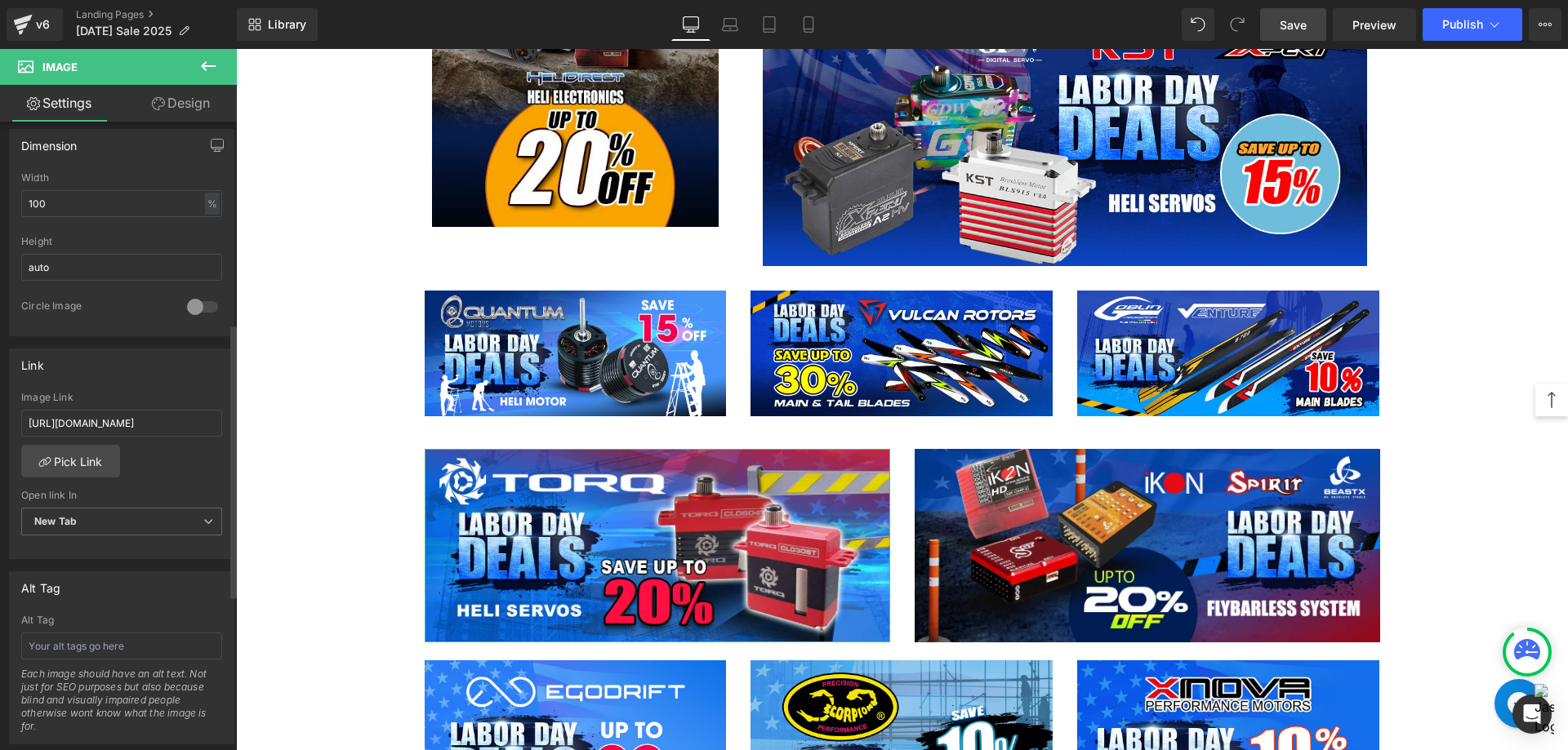
scroll to position [81, 0]
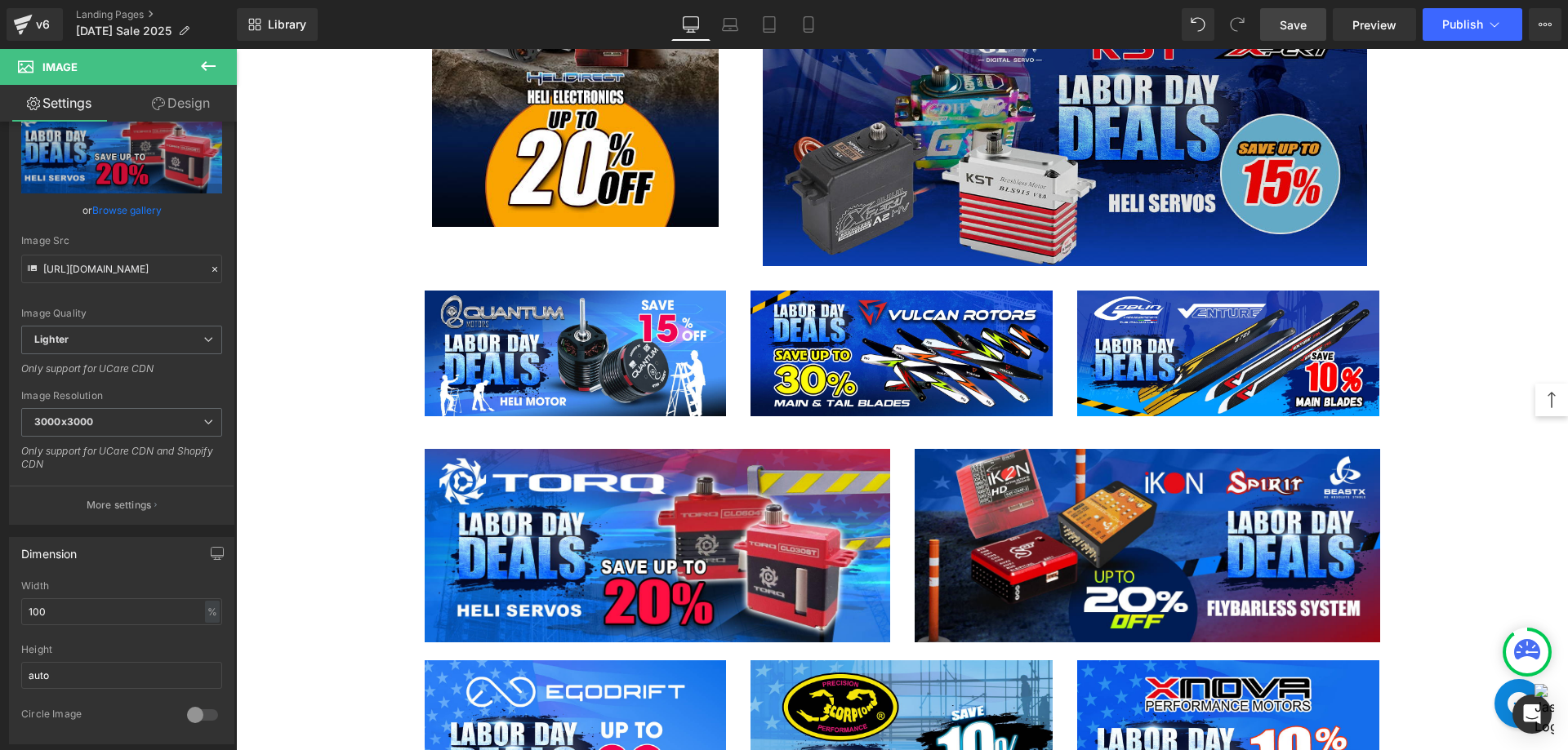
click at [1004, 169] on img at bounding box center [1065, 139] width 604 height 252
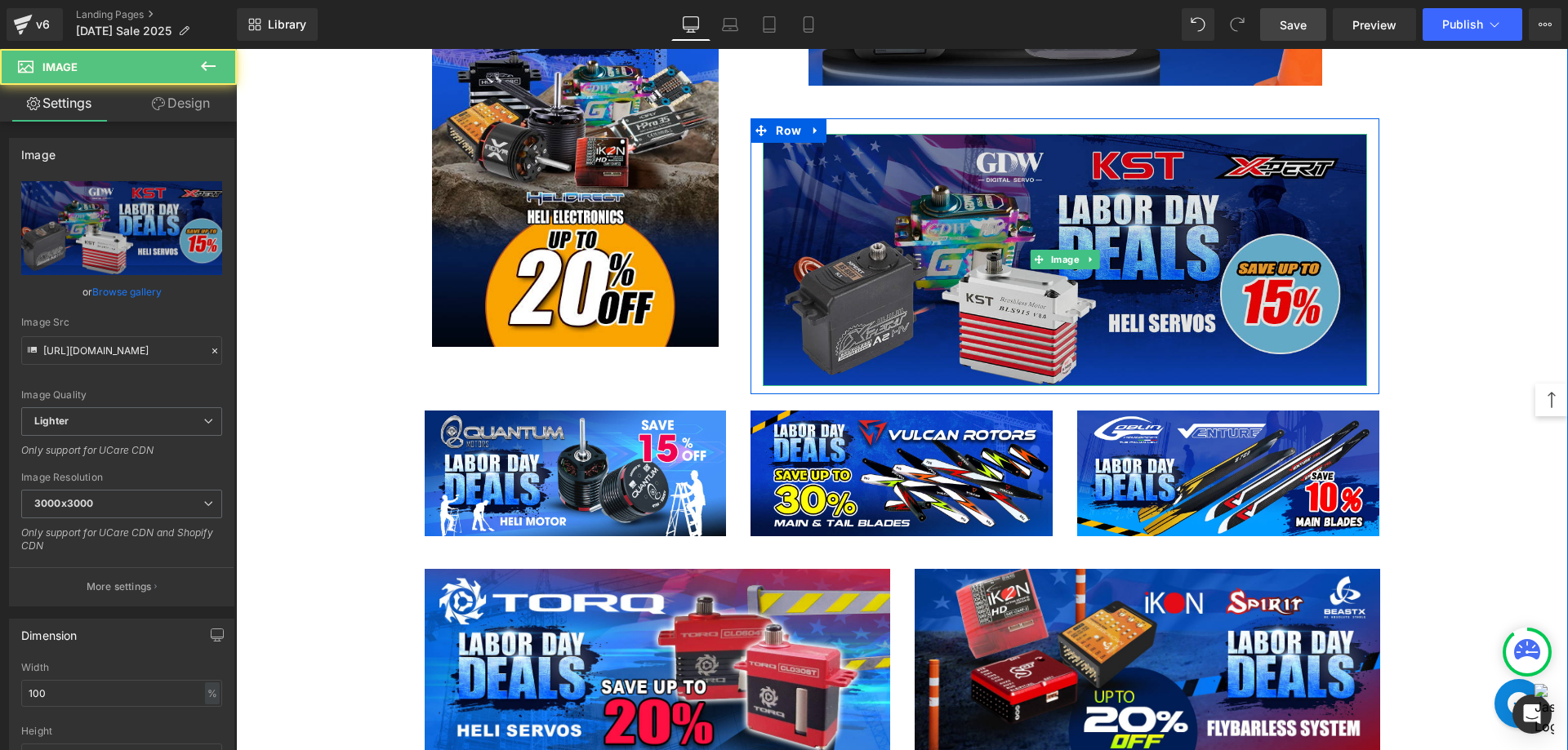
scroll to position [2448, 0]
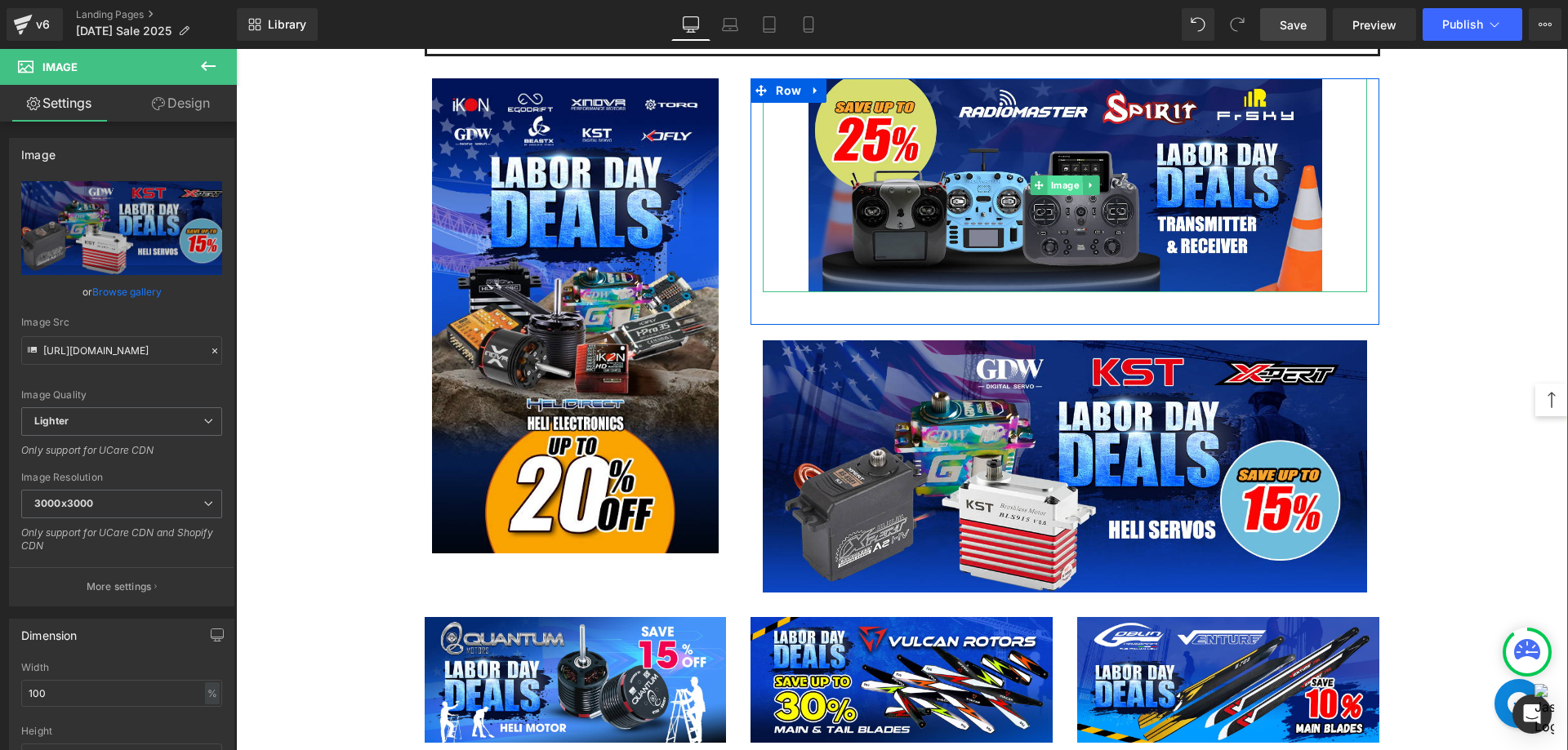
click at [1053, 184] on span "Image" at bounding box center [1066, 185] width 36 height 20
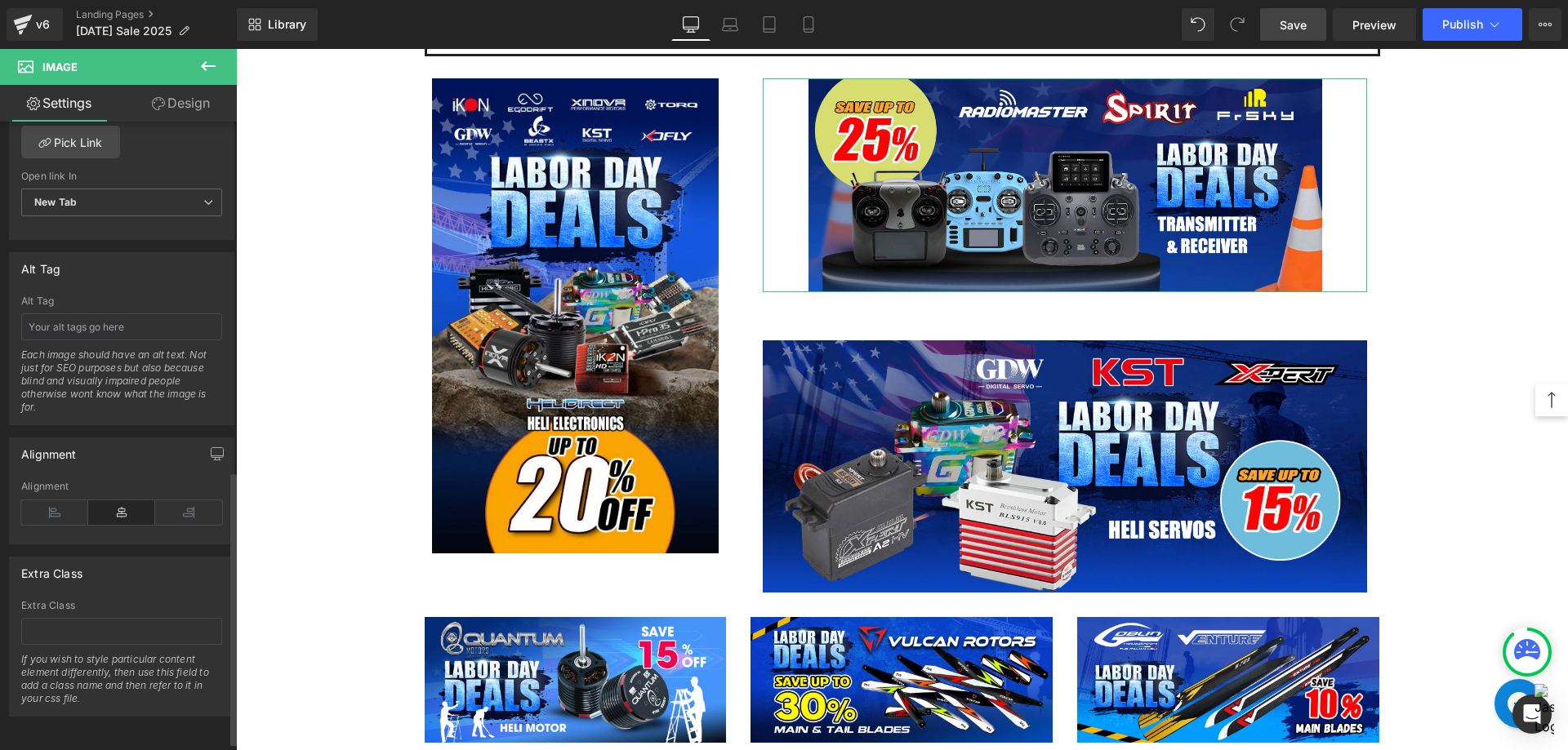
scroll to position [331, 0]
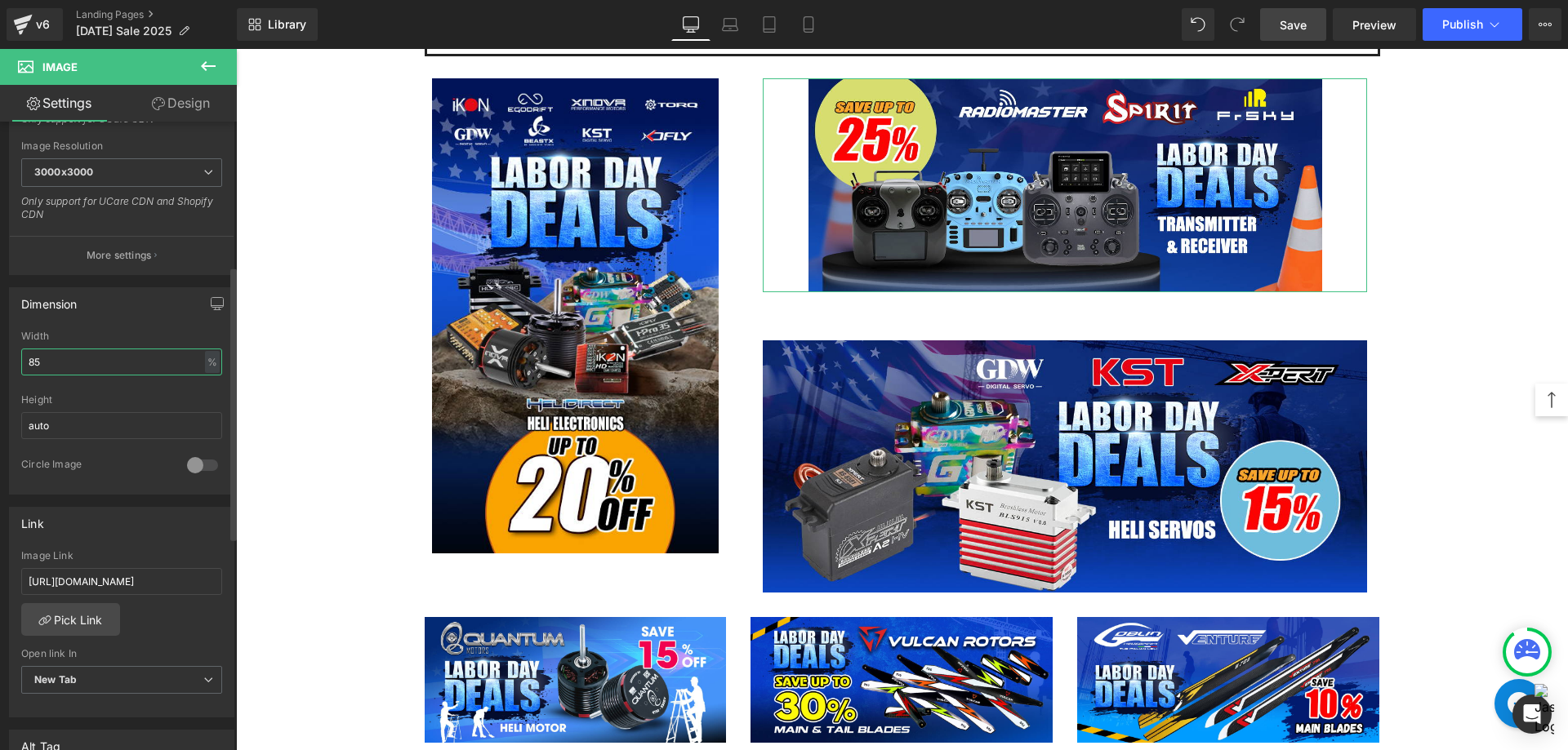
drag, startPoint x: 69, startPoint y: 368, endPoint x: 0, endPoint y: 367, distance: 69.0
click at [0, 367] on div "Dimension 85% Width 85 % % px auto Height auto 0 Circle Image" at bounding box center [122, 384] width 244 height 220
type input "100"
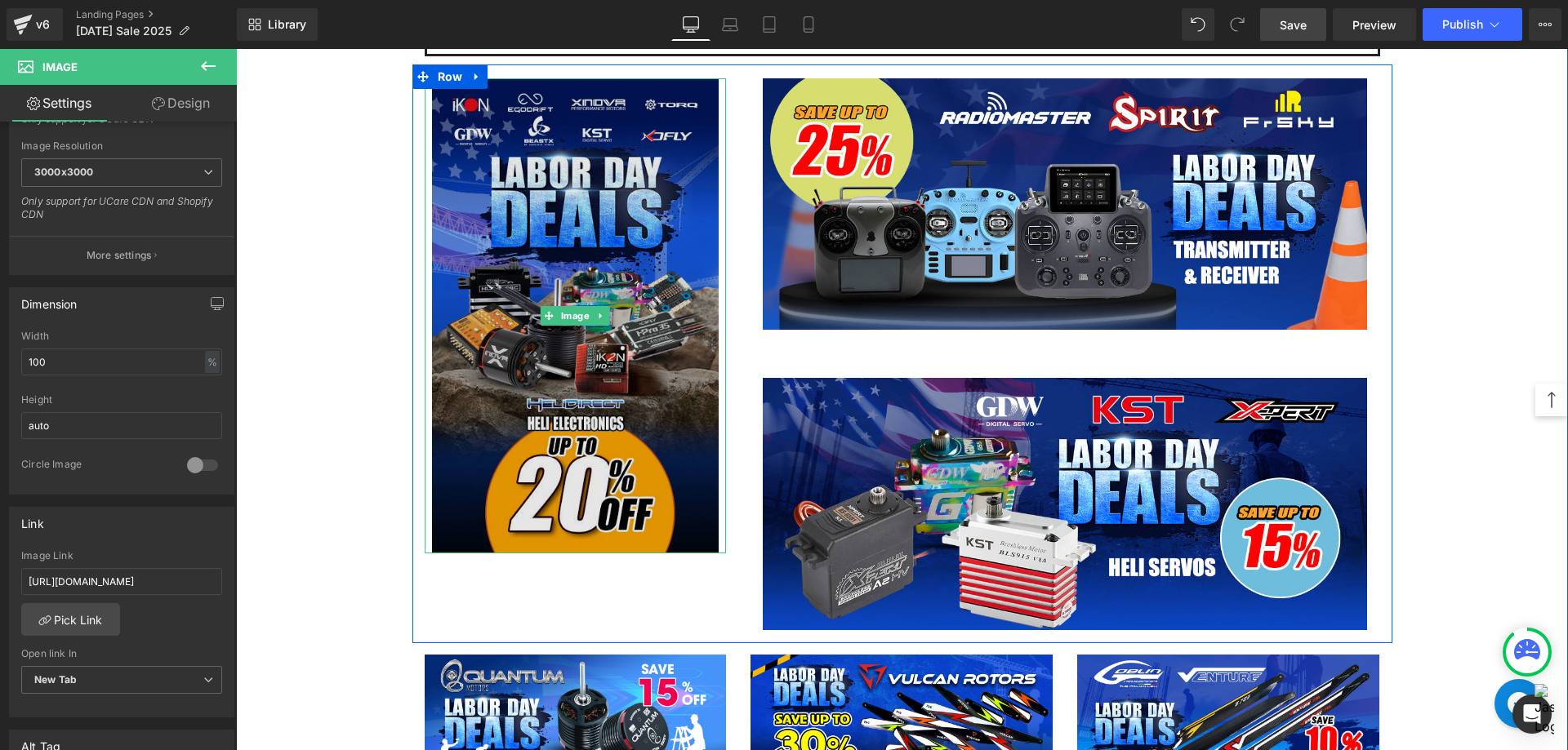
click at [608, 258] on img at bounding box center [575, 316] width 286 height 475
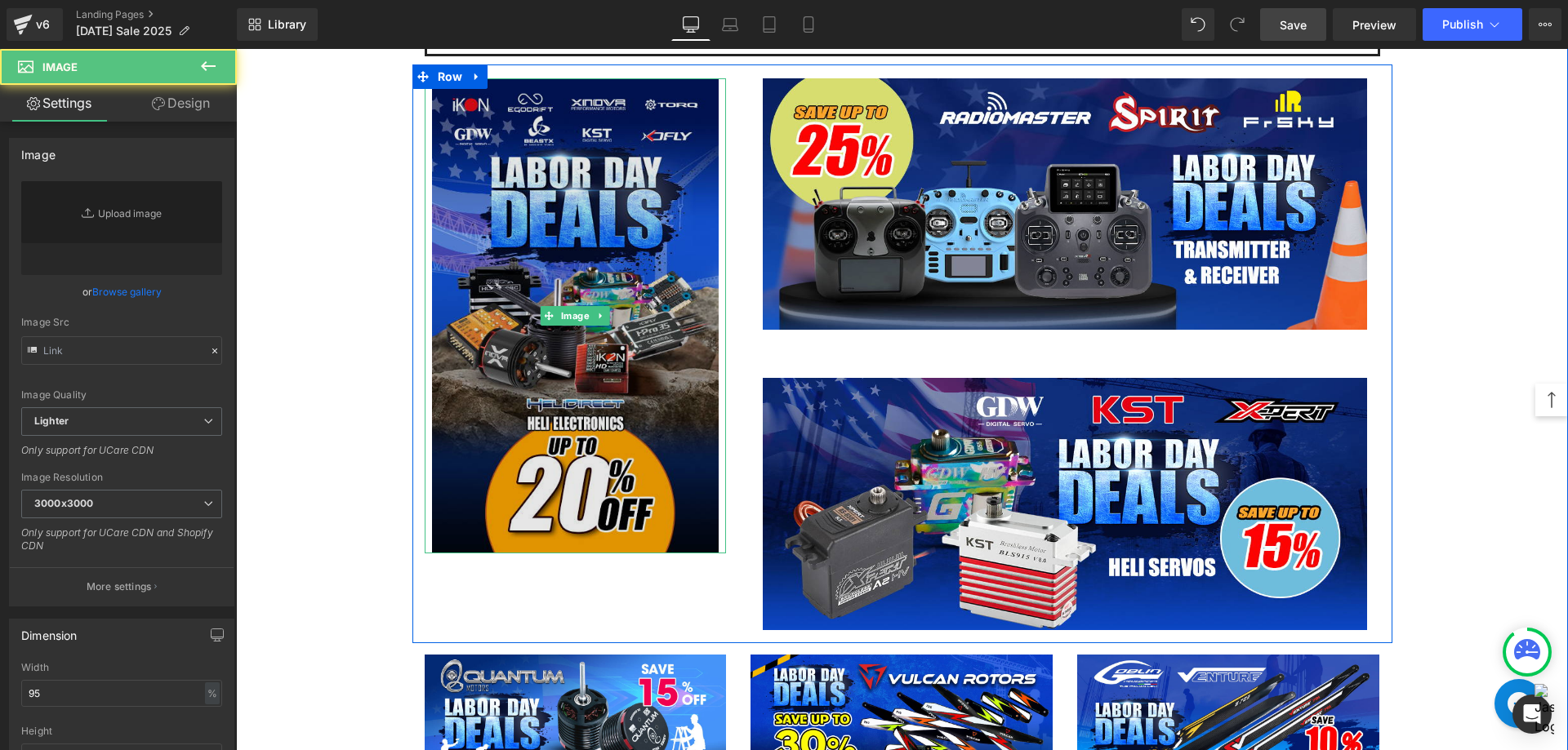
type input "[URL][DOMAIN_NAME]"
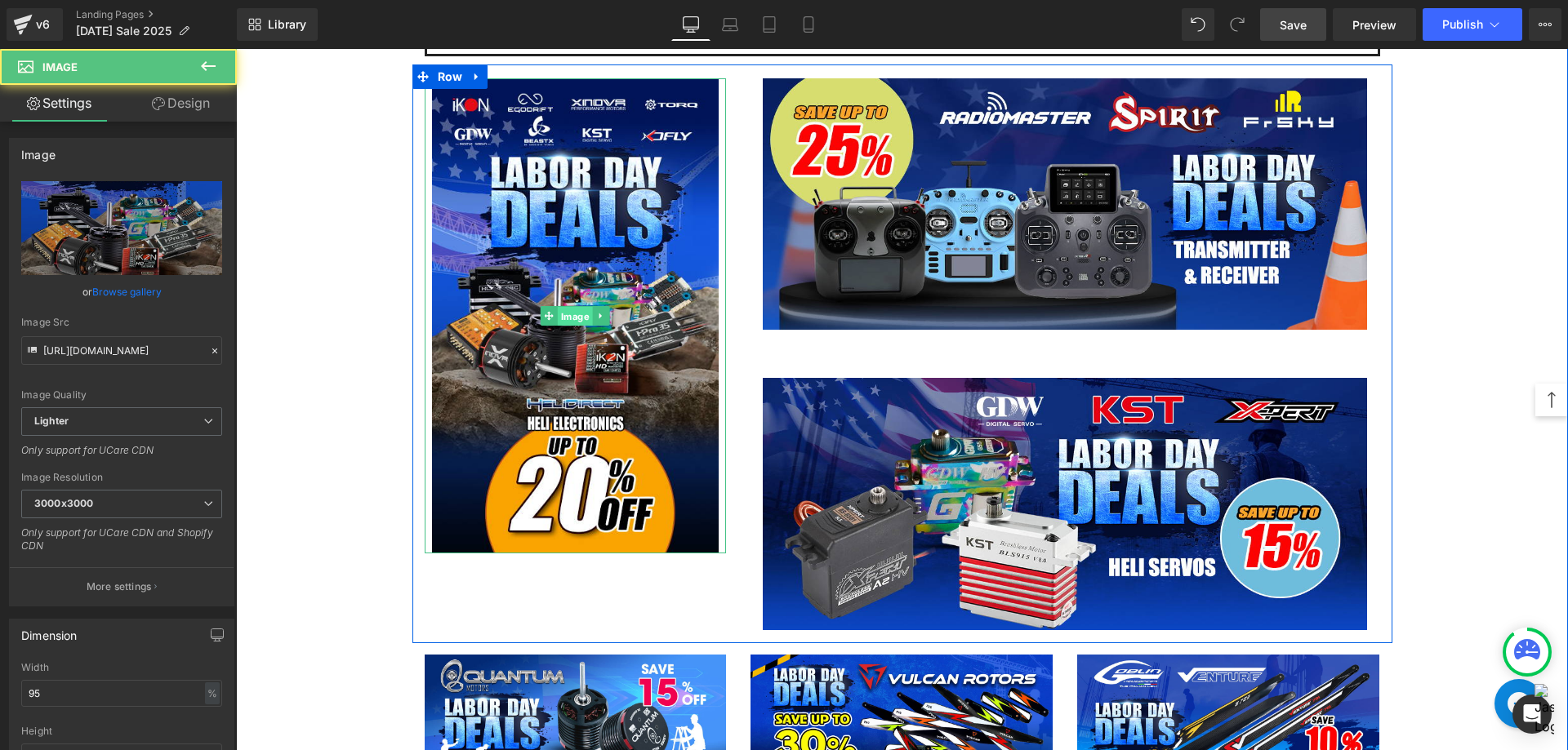
click at [573, 313] on span "Image" at bounding box center [575, 316] width 36 height 20
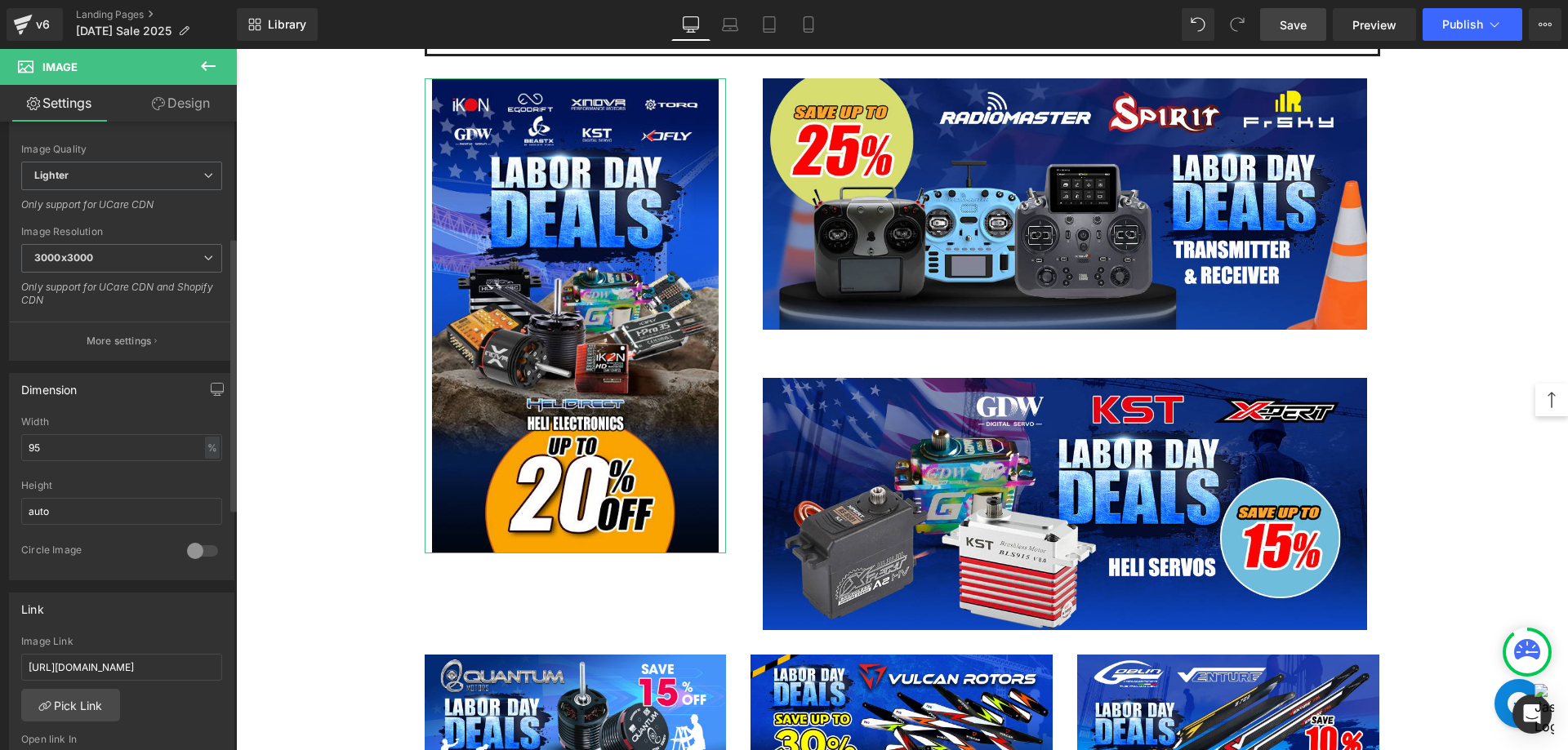
scroll to position [326, 0]
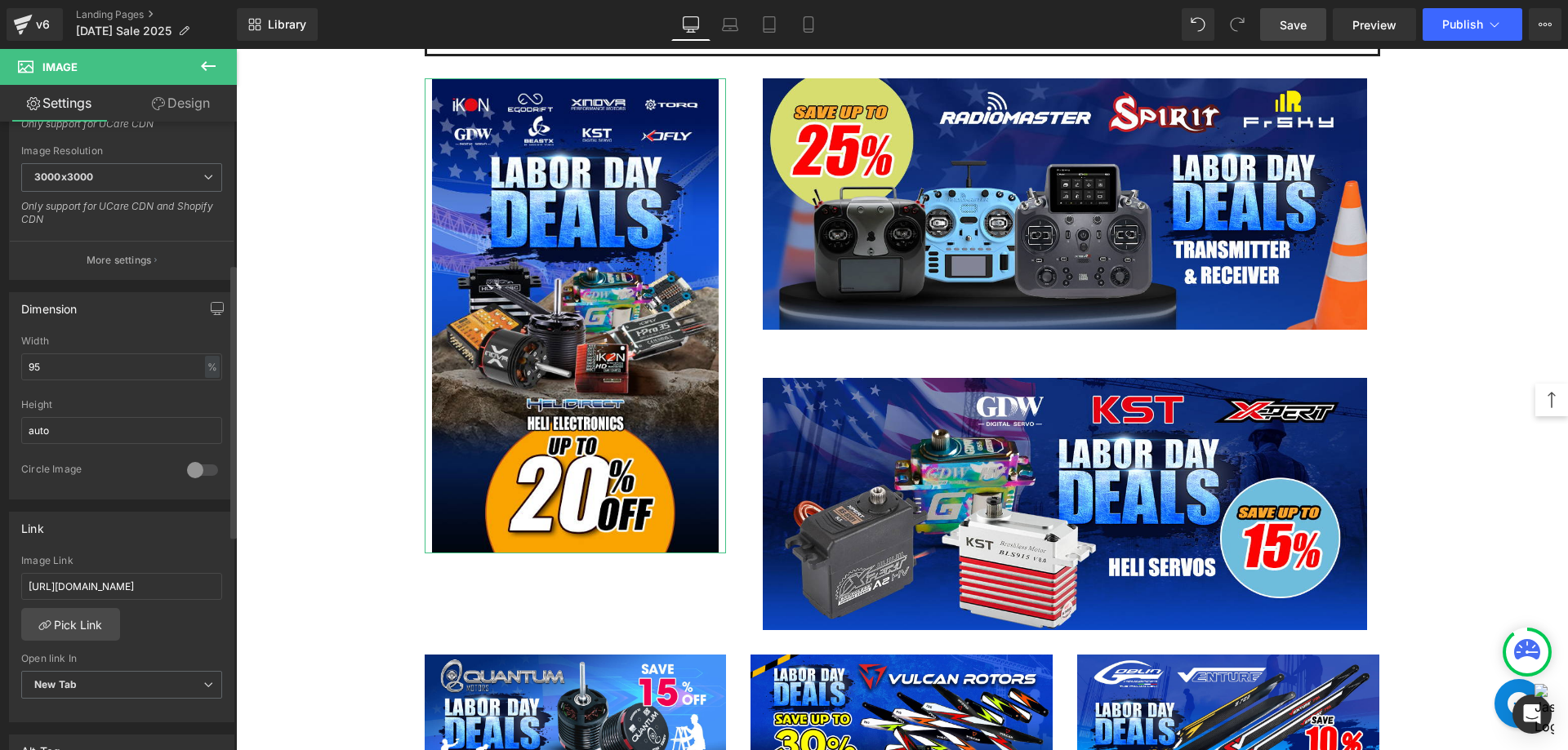
click at [53, 349] on div "Width 95 % % px" at bounding box center [122, 368] width 201 height 64
drag, startPoint x: 55, startPoint y: 359, endPoint x: 9, endPoint y: 374, distance: 48.4
click at [9, 373] on div "95% Width 95 % % px auto Height auto 0 Circle Image" at bounding box center [121, 417] width 224 height 164
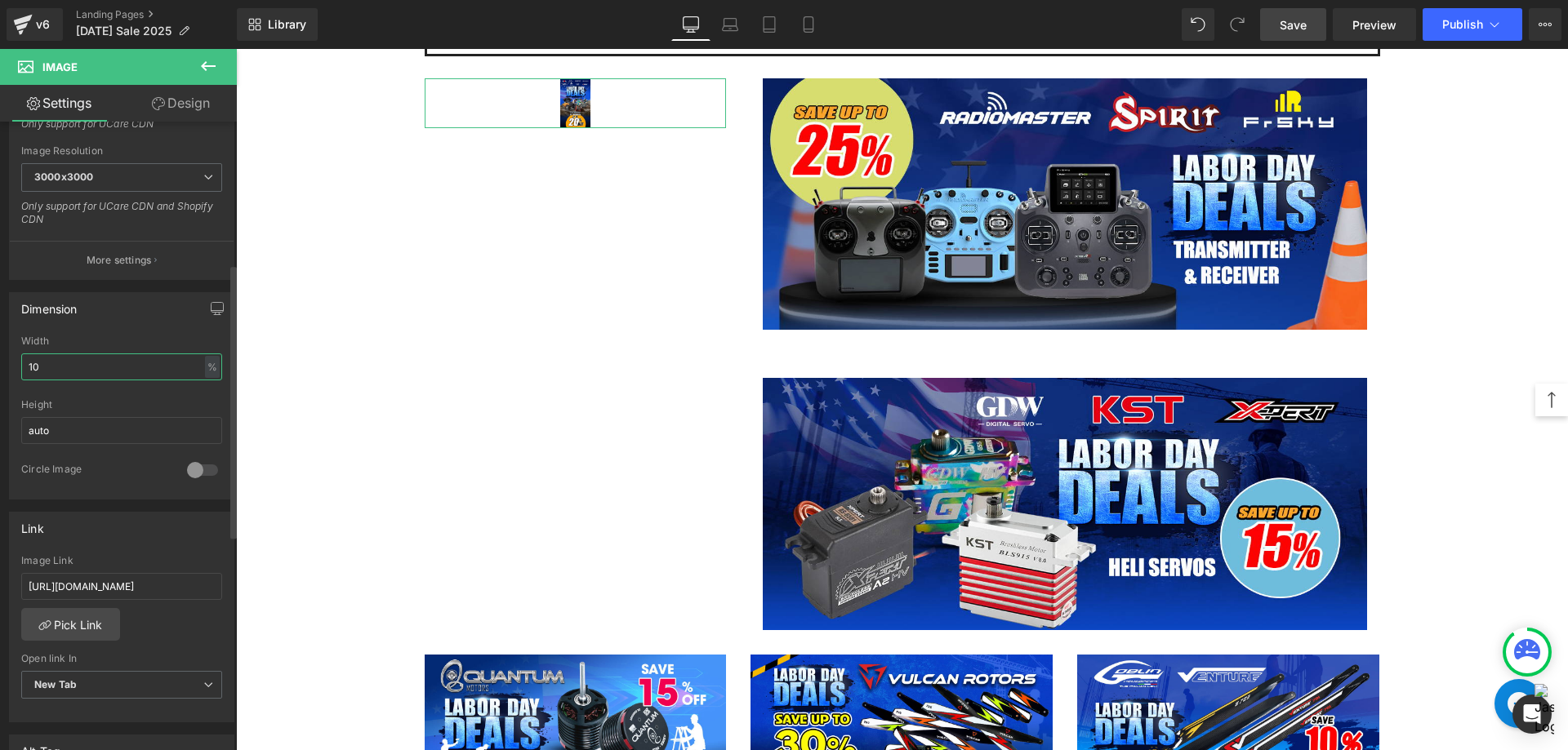
type input "100"
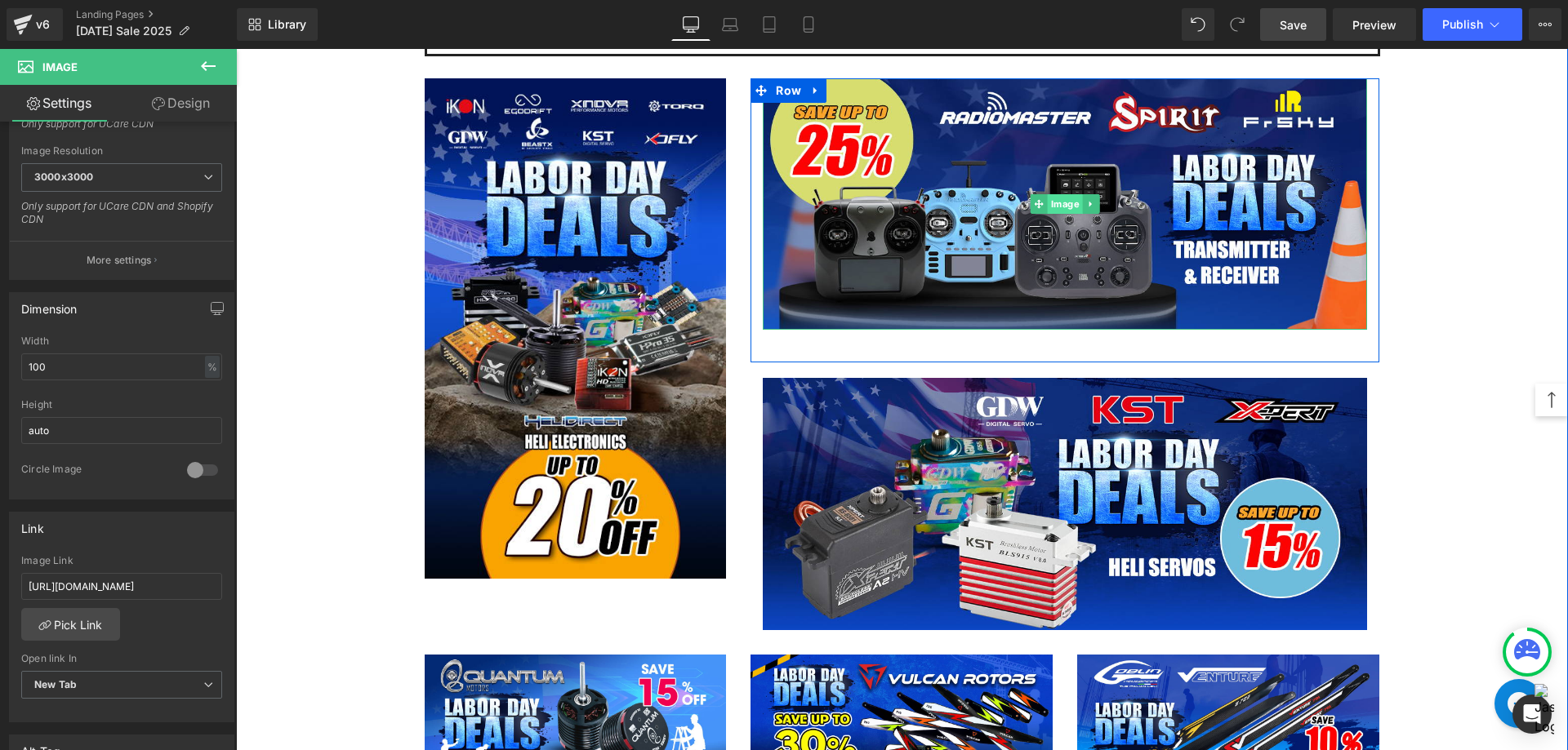
click at [1059, 204] on span "Image" at bounding box center [1066, 204] width 36 height 20
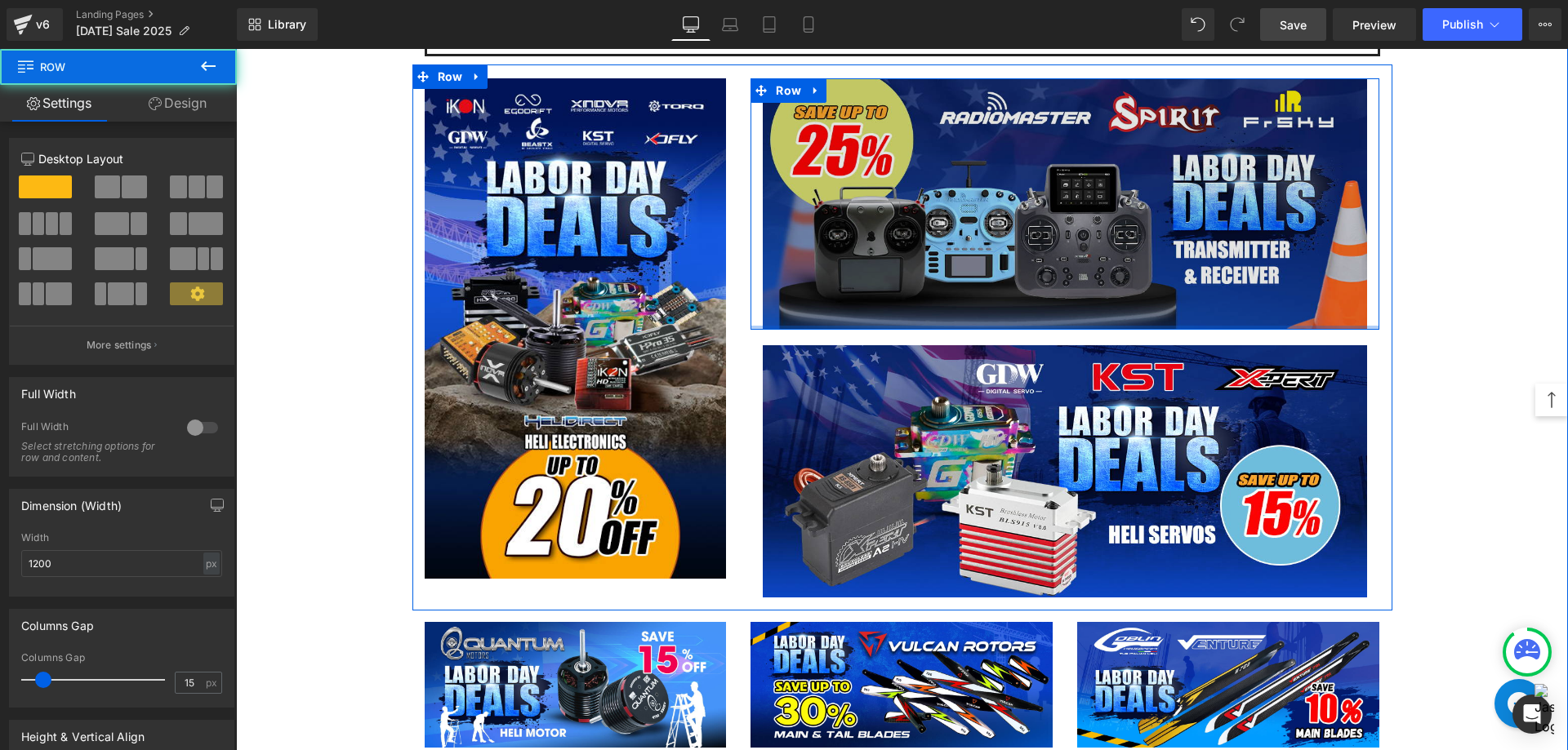
drag, startPoint x: 1012, startPoint y: 343, endPoint x: 1014, endPoint y: 294, distance: 49.0
click at [1014, 294] on div "Image Row" at bounding box center [1065, 204] width 629 height 252
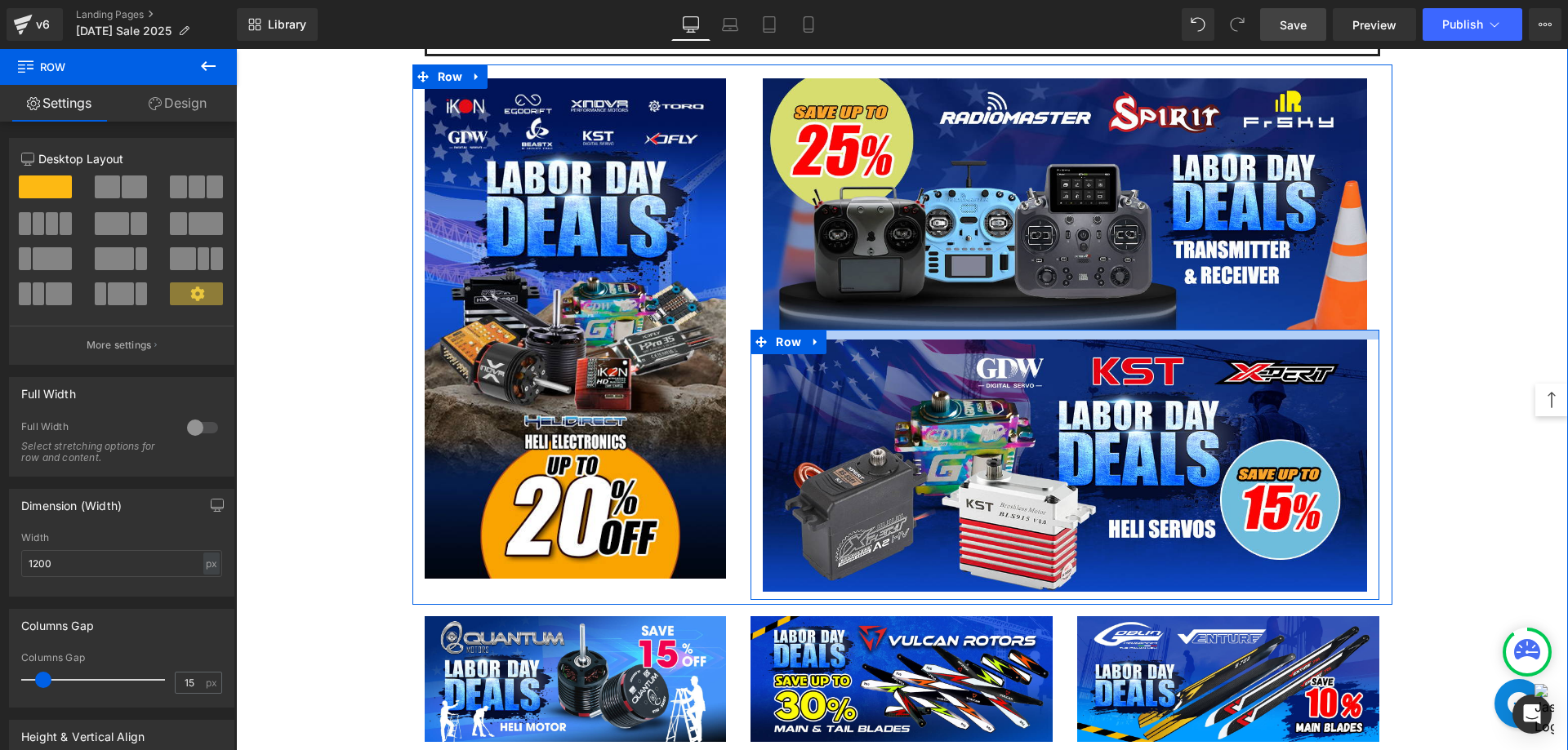
click at [1014, 334] on div at bounding box center [1065, 335] width 629 height 9
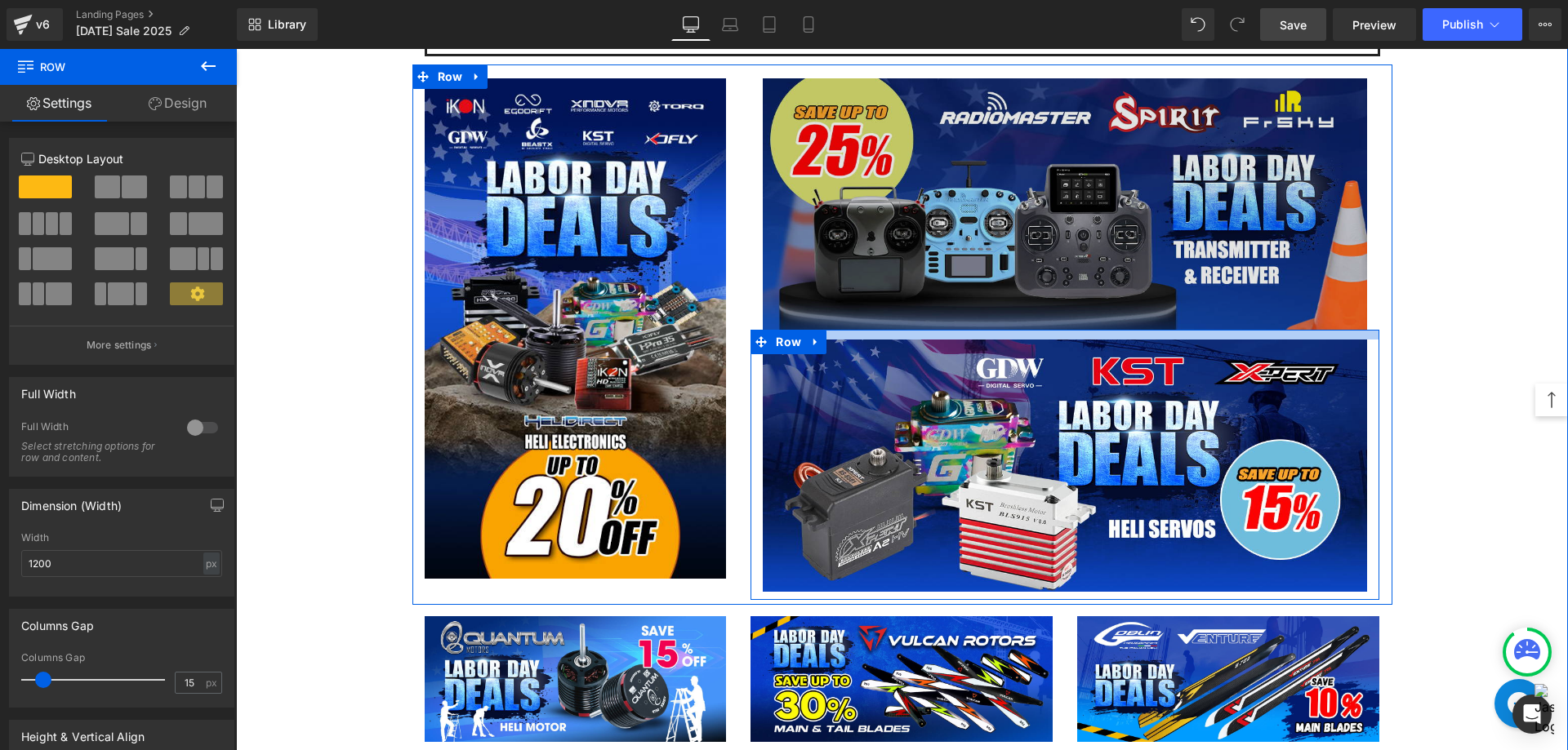
click at [1017, 252] on img at bounding box center [1065, 204] width 604 height 252
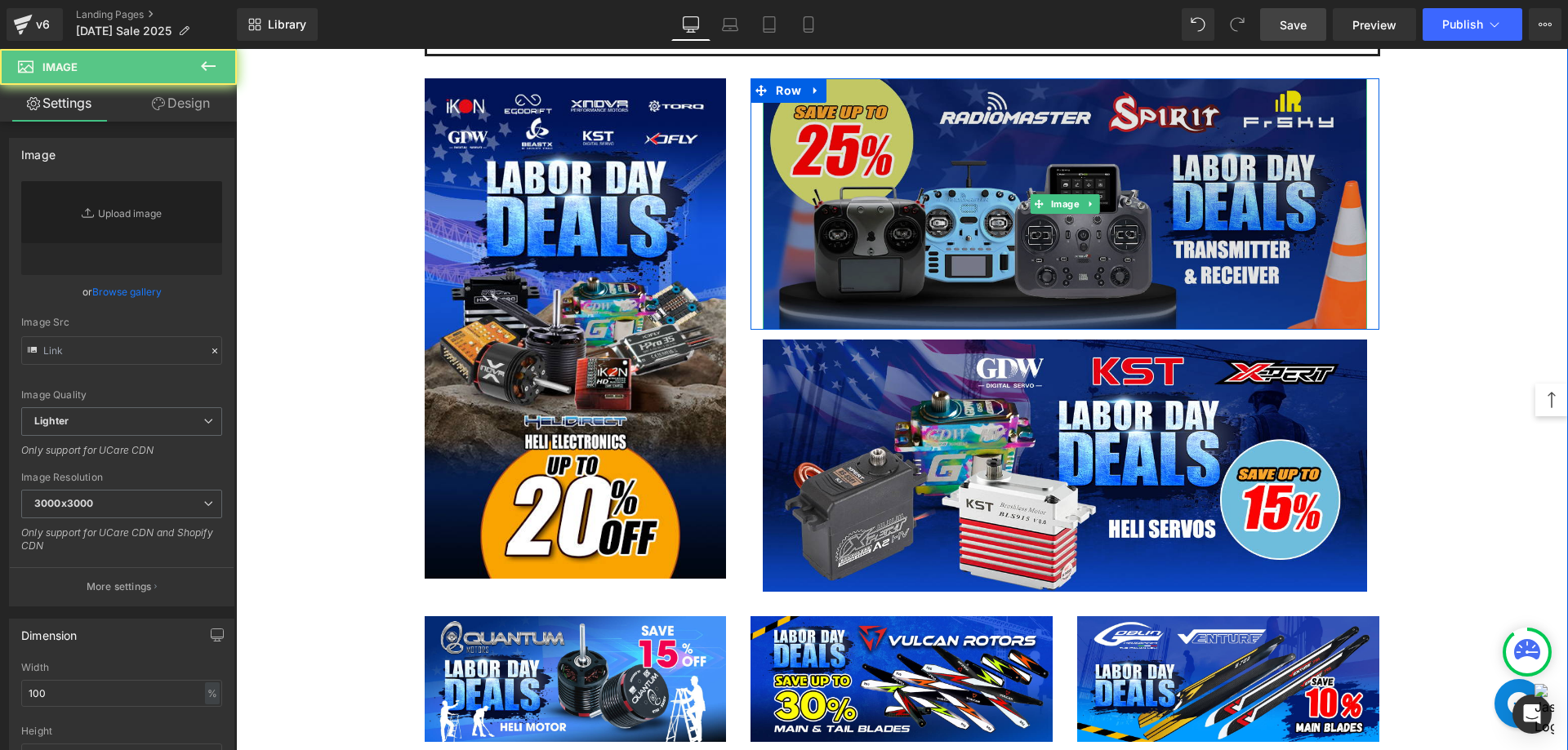
type input "[URL][DOMAIN_NAME]"
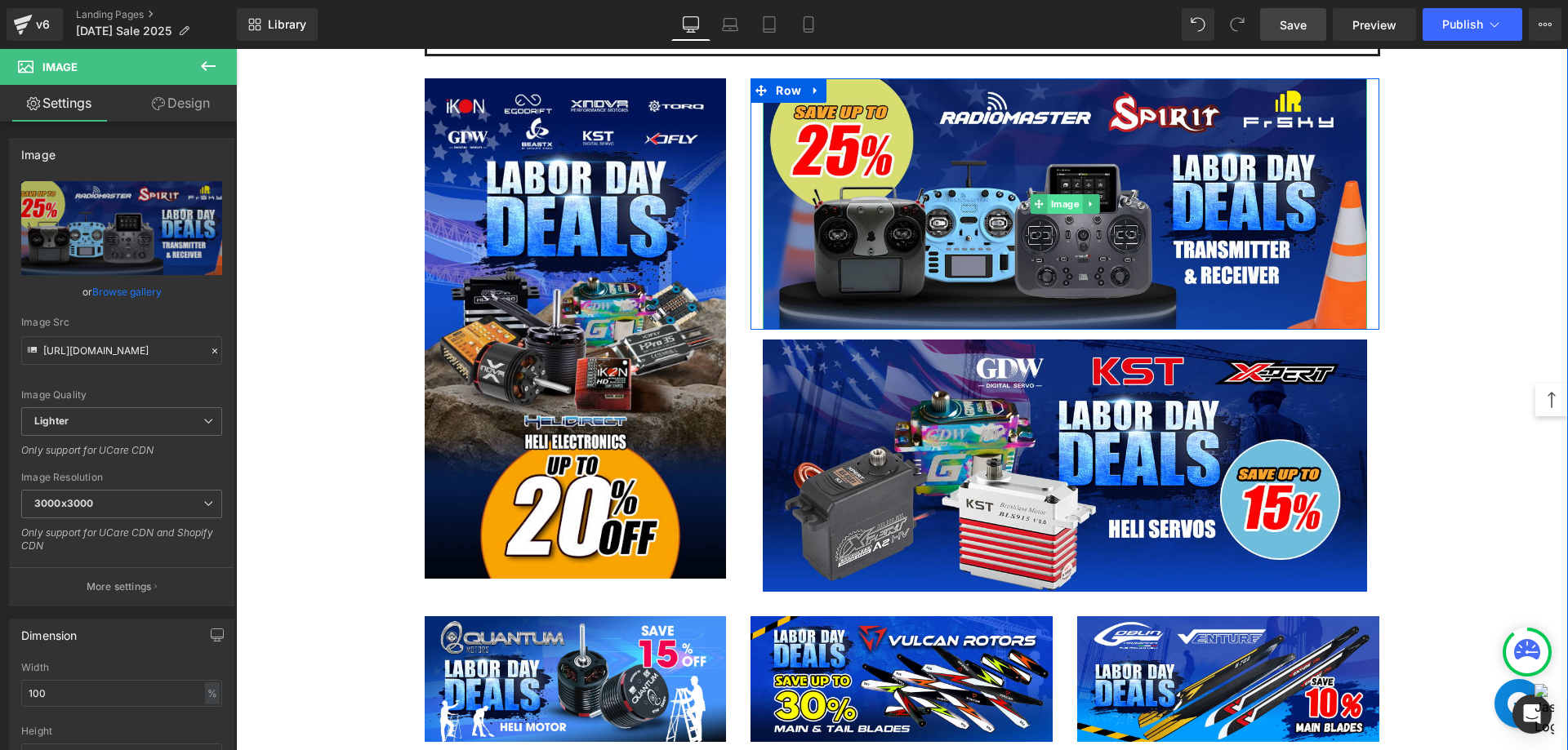
click at [1054, 209] on span "Image" at bounding box center [1066, 204] width 36 height 20
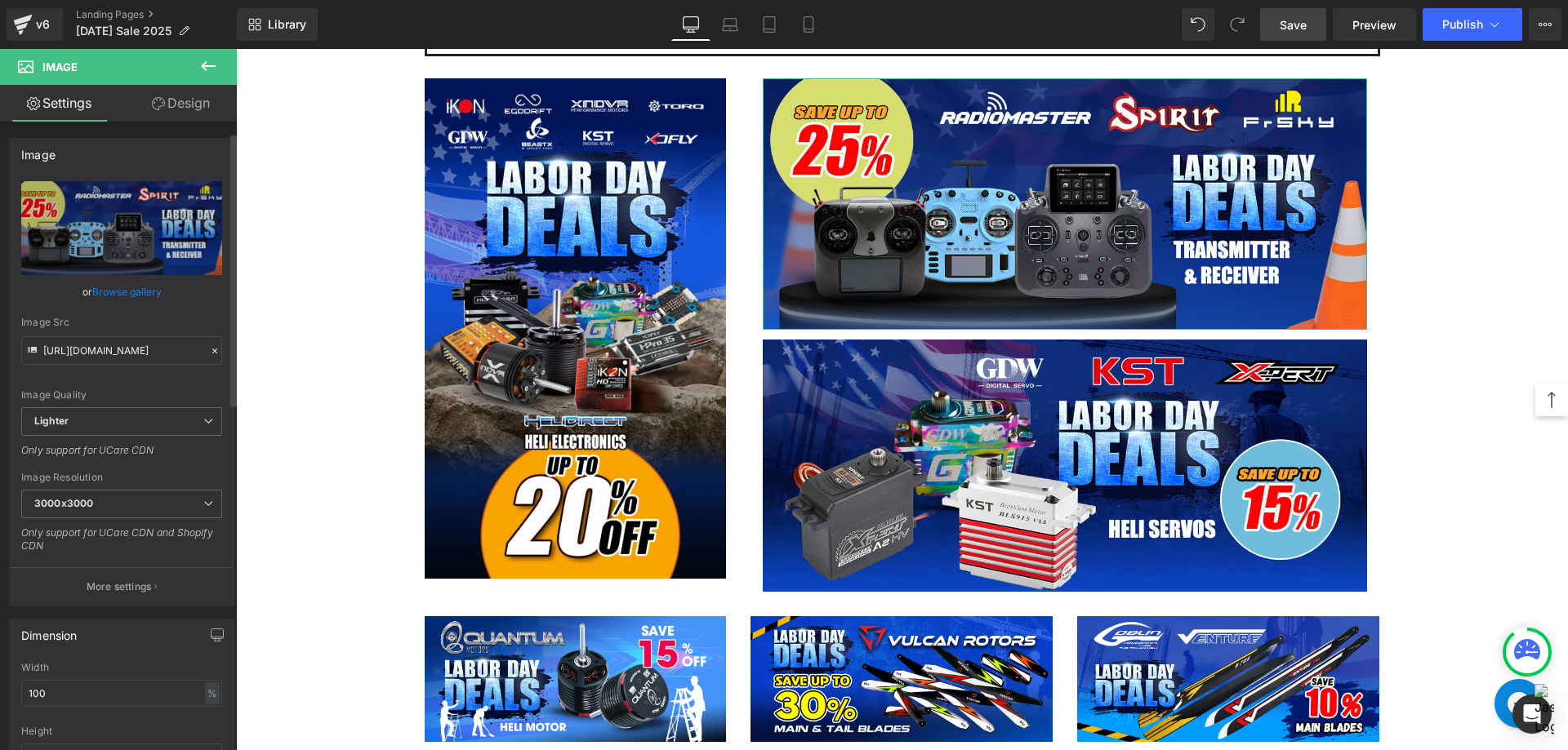
scroll to position [245, 0]
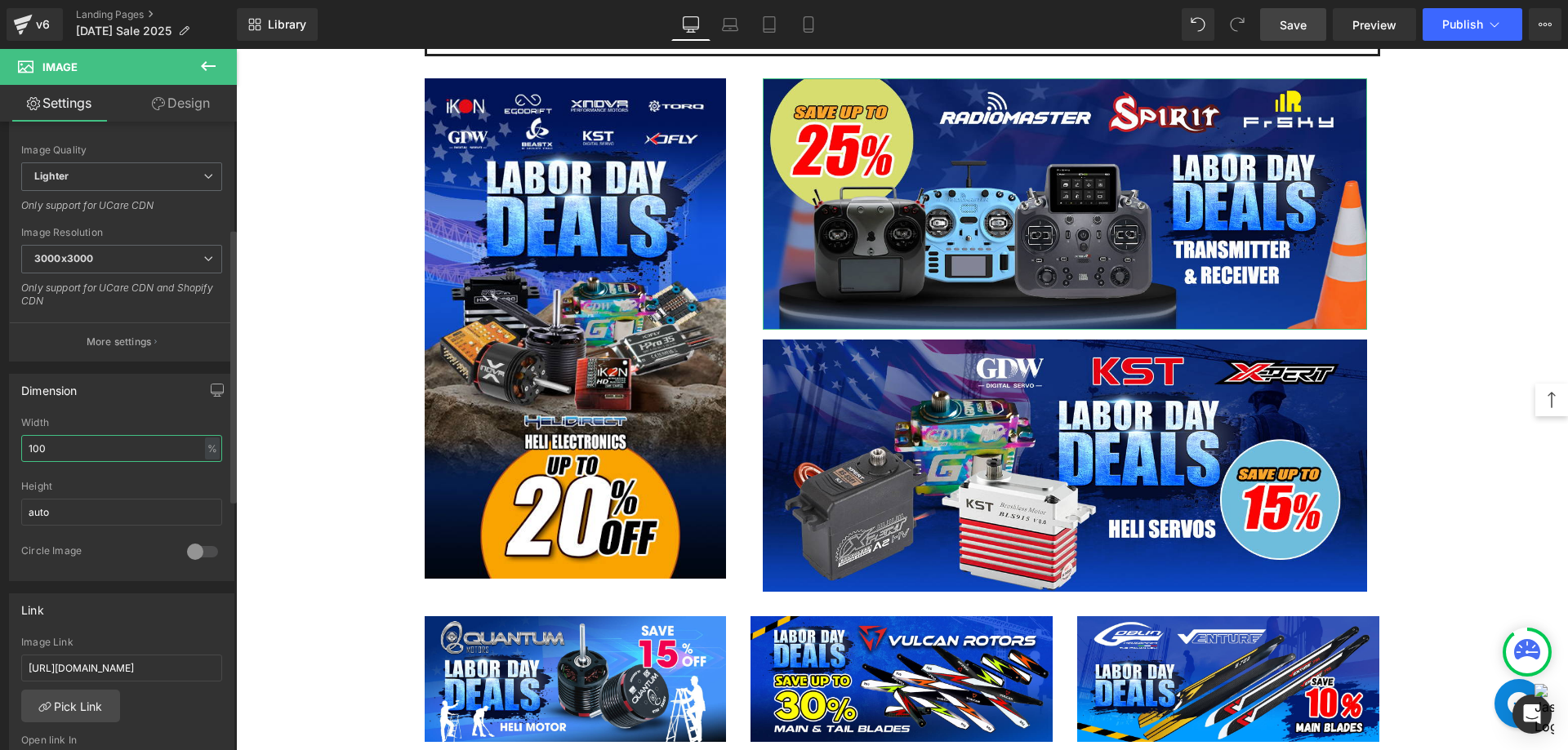
drag, startPoint x: 87, startPoint y: 441, endPoint x: 0, endPoint y: 455, distance: 88.1
click at [0, 454] on div "Dimension 100% Width 100 % % px auto Height auto 0 Circle Image" at bounding box center [122, 471] width 244 height 220
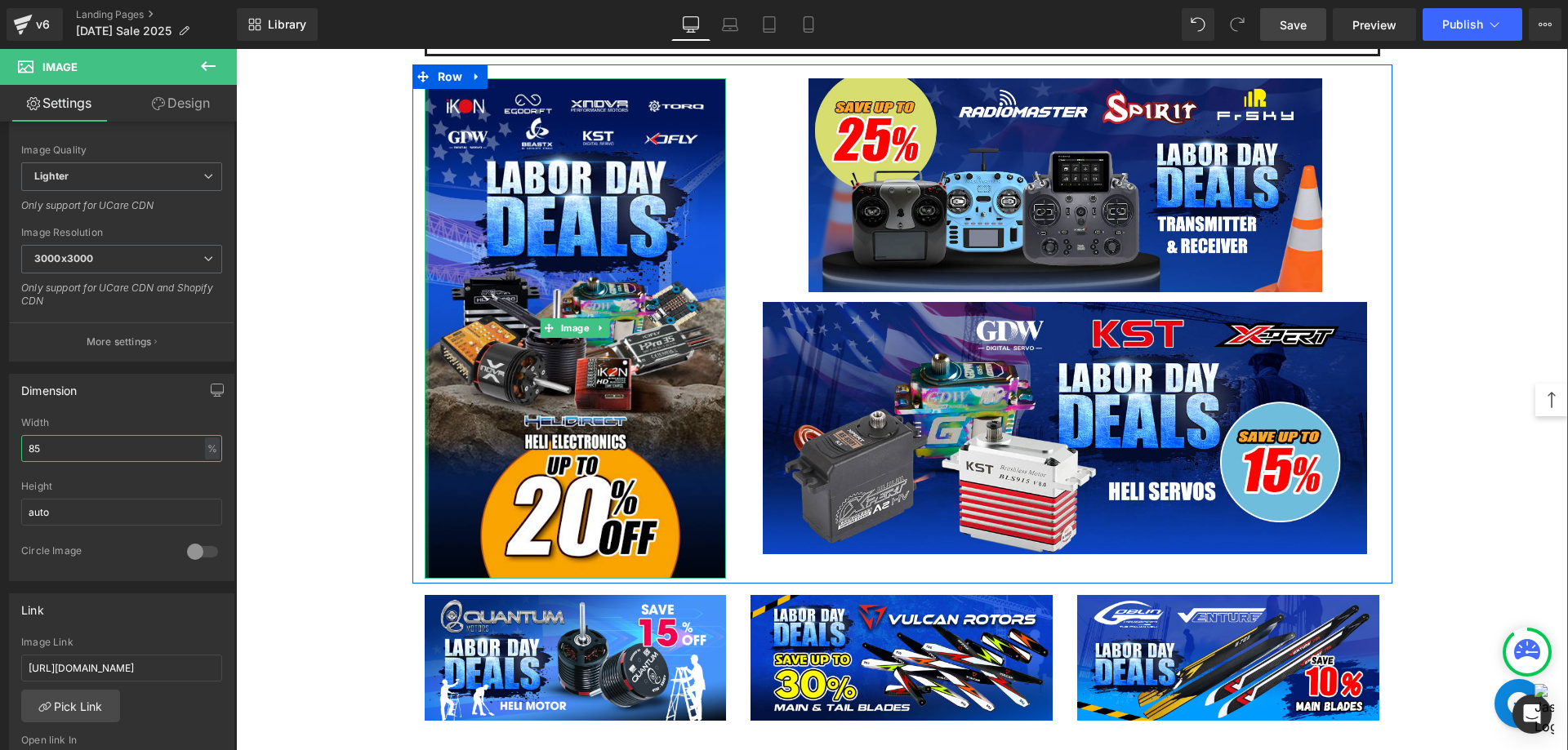
type input "8"
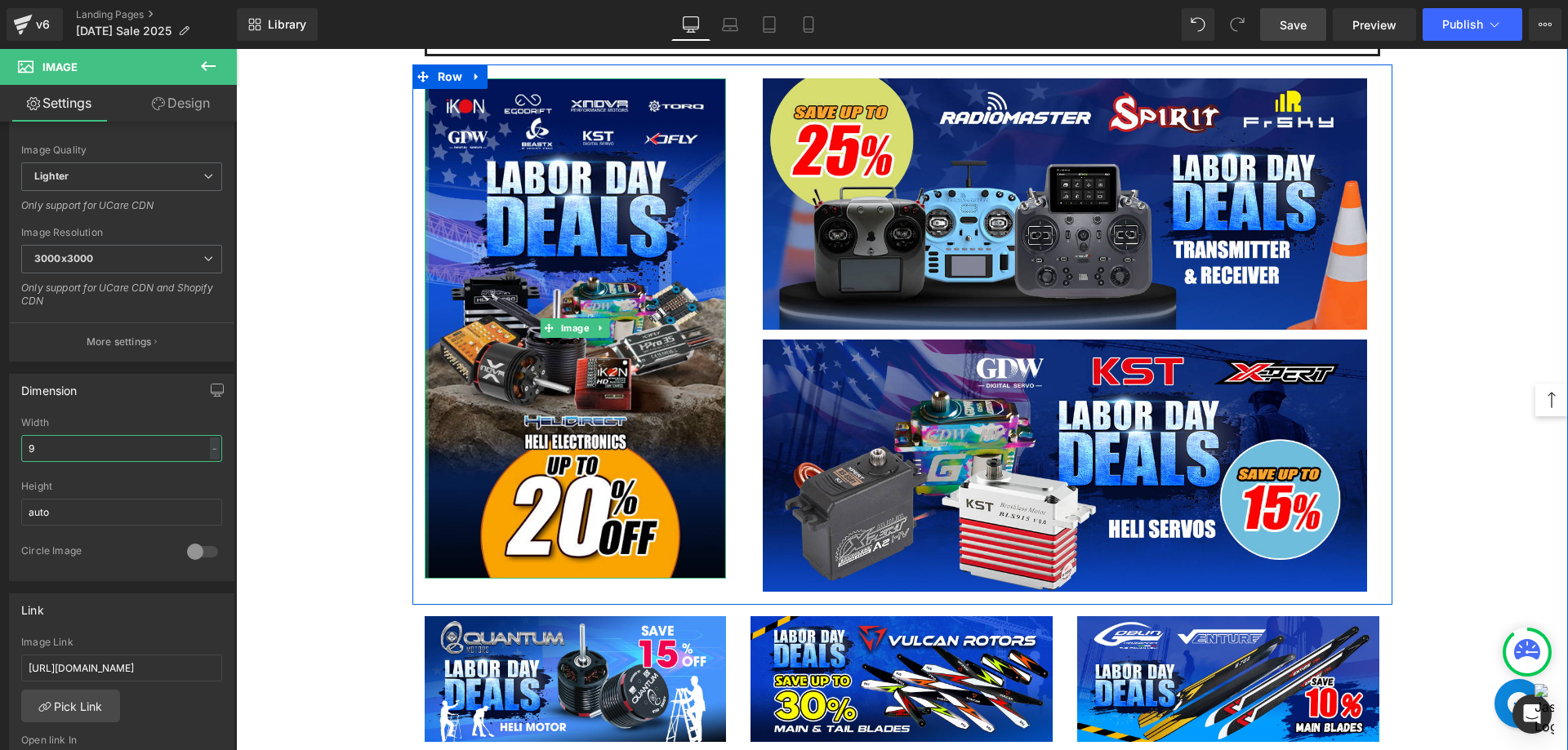
type input "95"
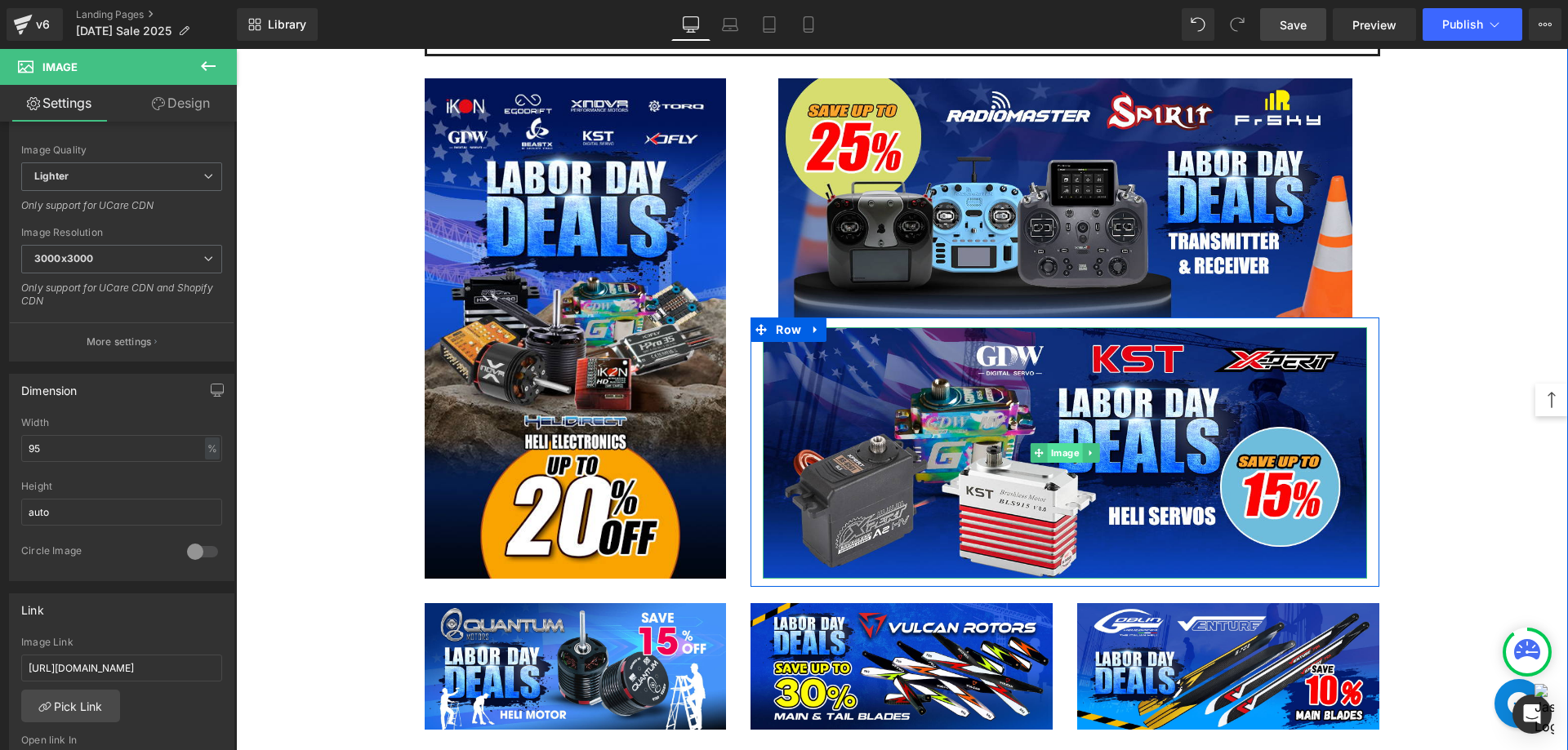
click at [1065, 455] on span "Image" at bounding box center [1066, 453] width 36 height 20
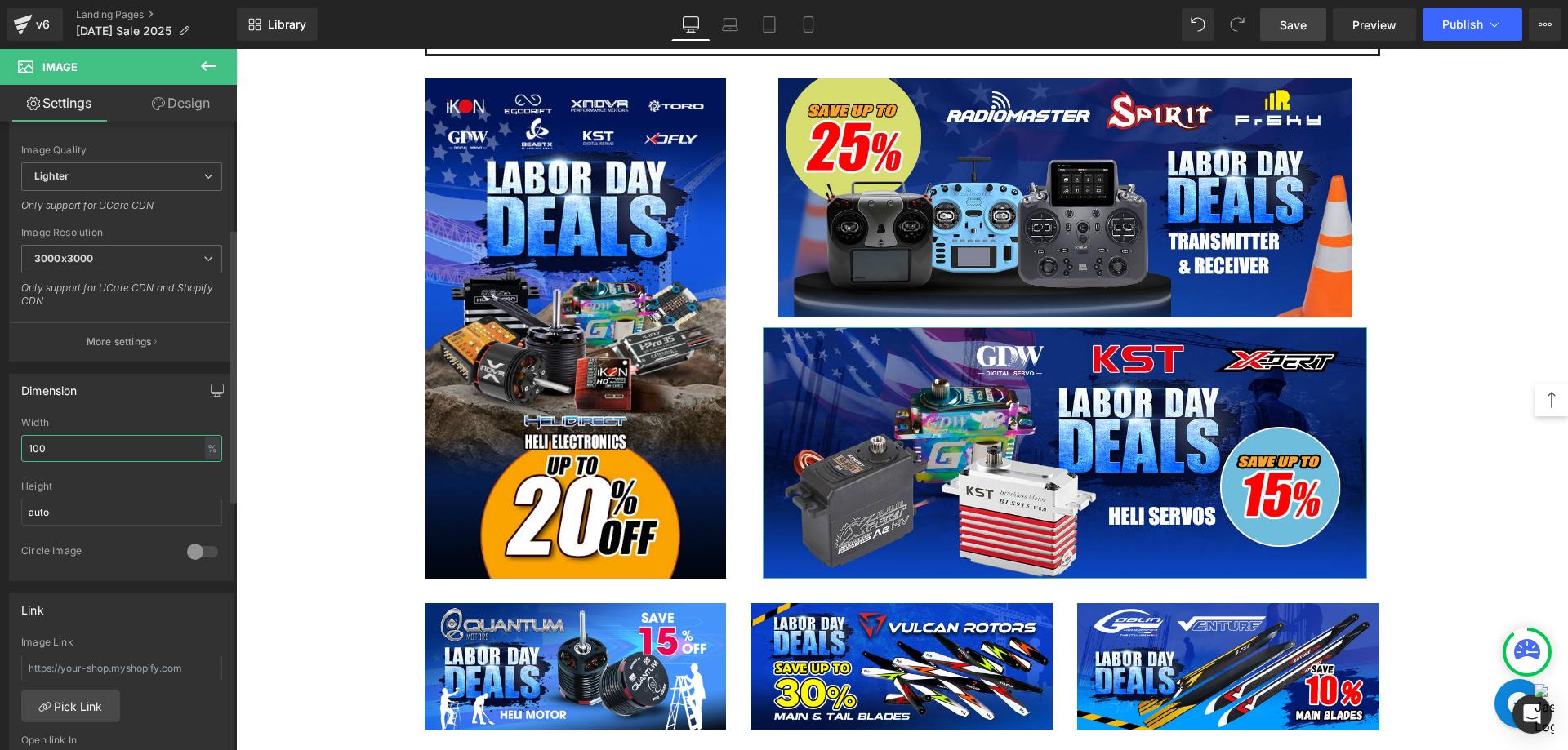
drag, startPoint x: 67, startPoint y: 444, endPoint x: 0, endPoint y: 449, distance: 67.2
click at [0, 449] on div "Dimension 100% Width 100 % % px auto Height auto 0 Circle Image" at bounding box center [122, 471] width 244 height 220
type input "95"
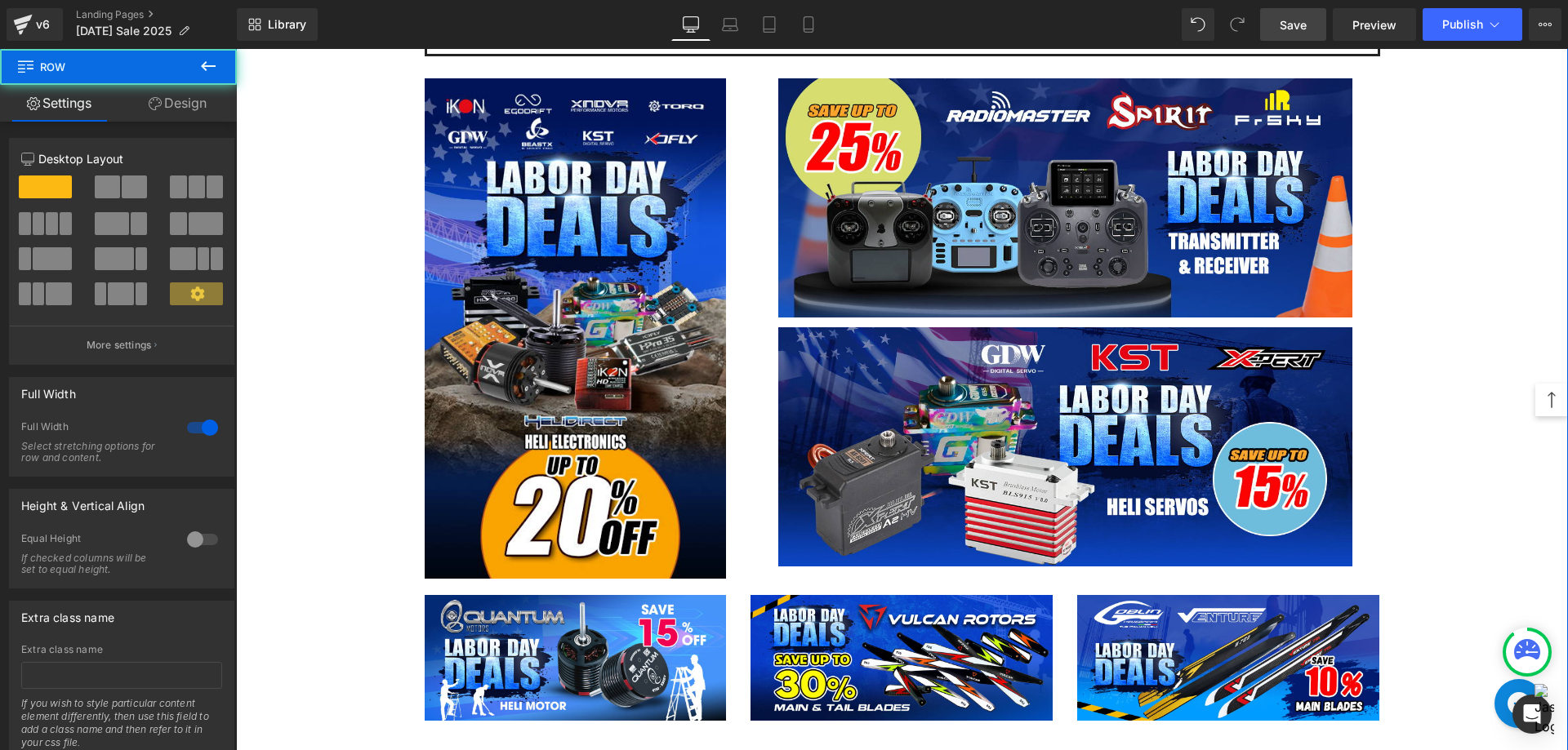
click at [1509, 532] on div "Image Image Row Honoring Your Hard Work! Text Block At HeliDirect, we know that…" at bounding box center [901, 139] width 1331 height 4779
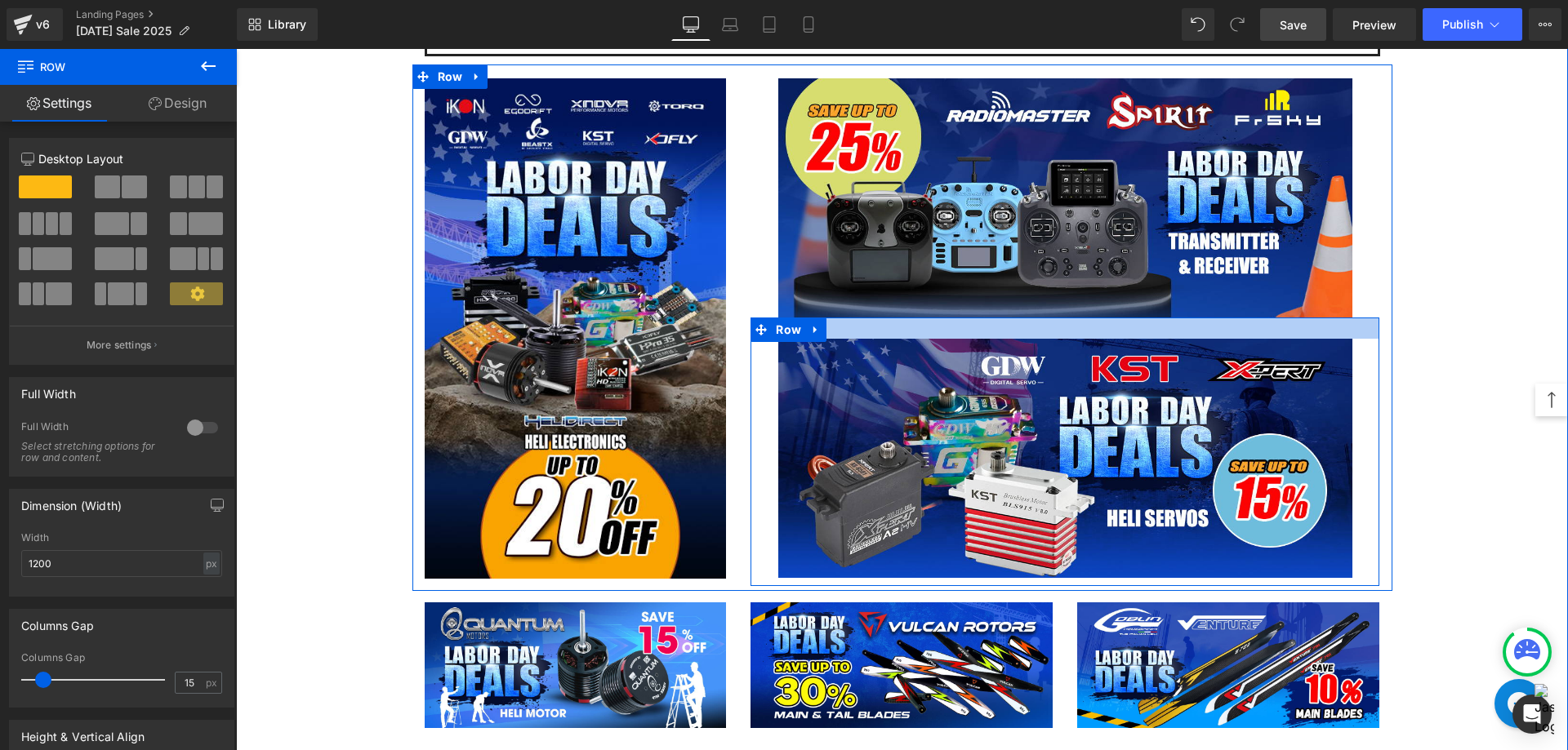
drag, startPoint x: 1045, startPoint y: 324, endPoint x: 1042, endPoint y: 336, distance: 12.4
click at [1042, 336] on div at bounding box center [1065, 327] width 629 height 22
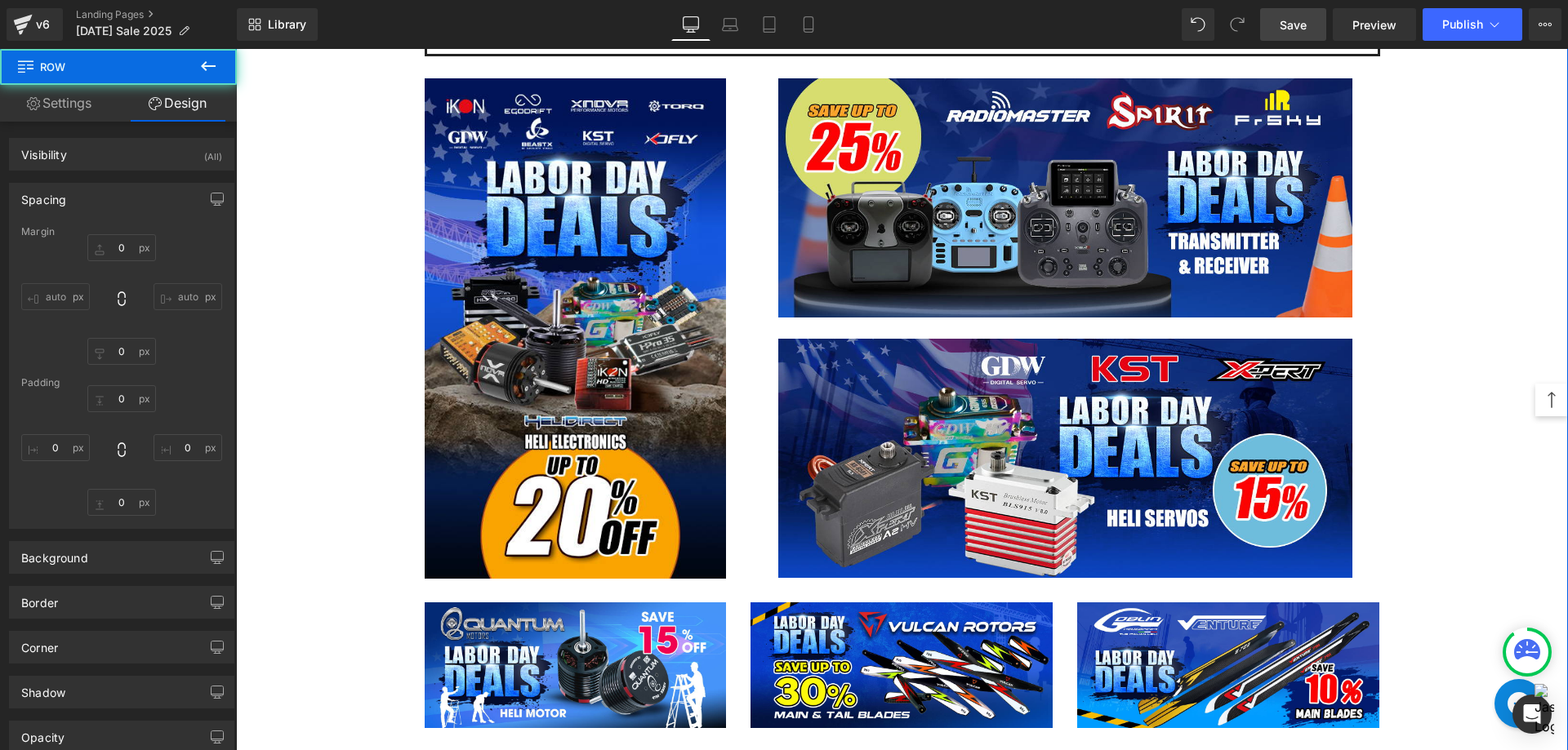
click at [1452, 381] on div "Image Image Row Honoring Your Hard Work! Text Block At HeliDirect, we know that…" at bounding box center [901, 143] width 1331 height 4786
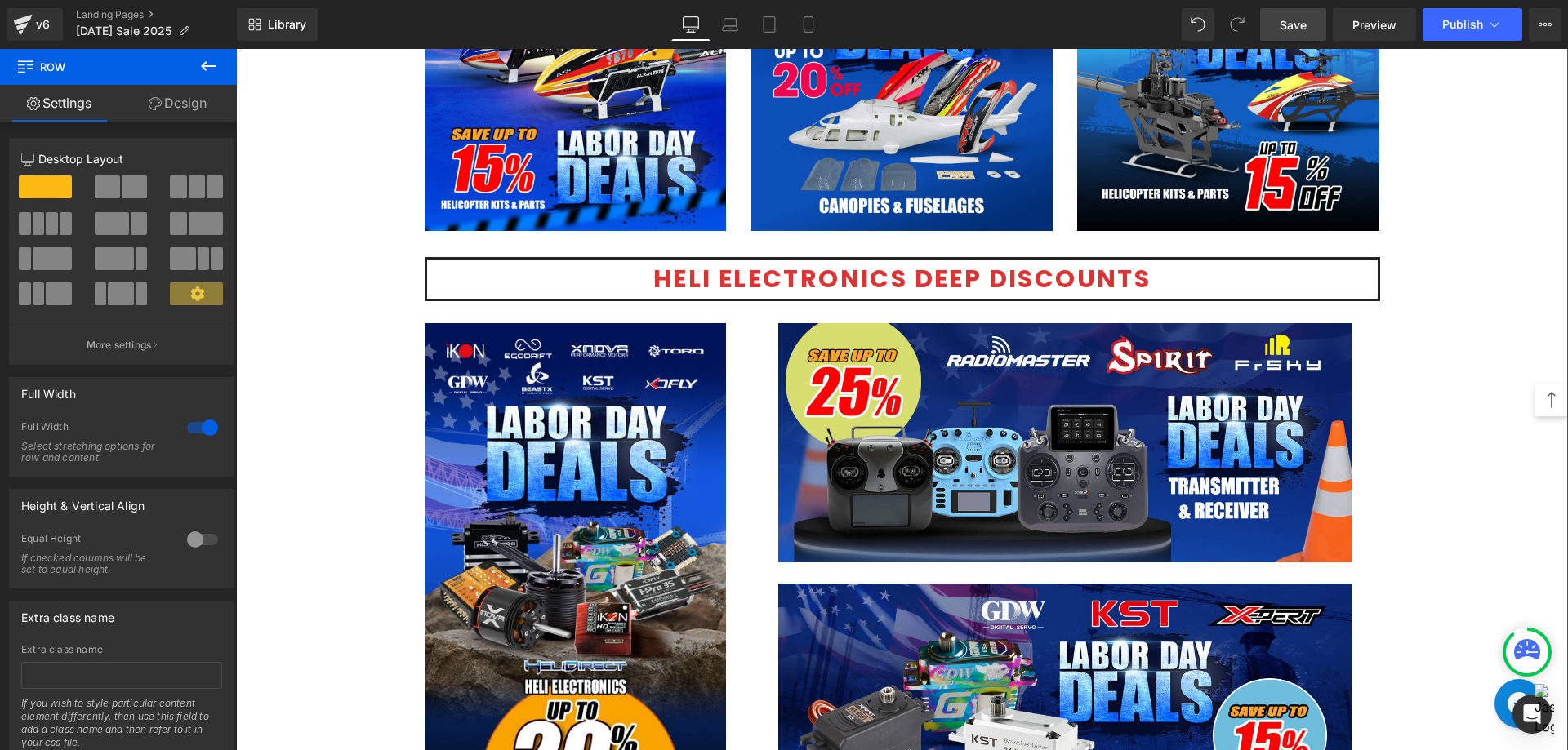
scroll to position [2367, 0]
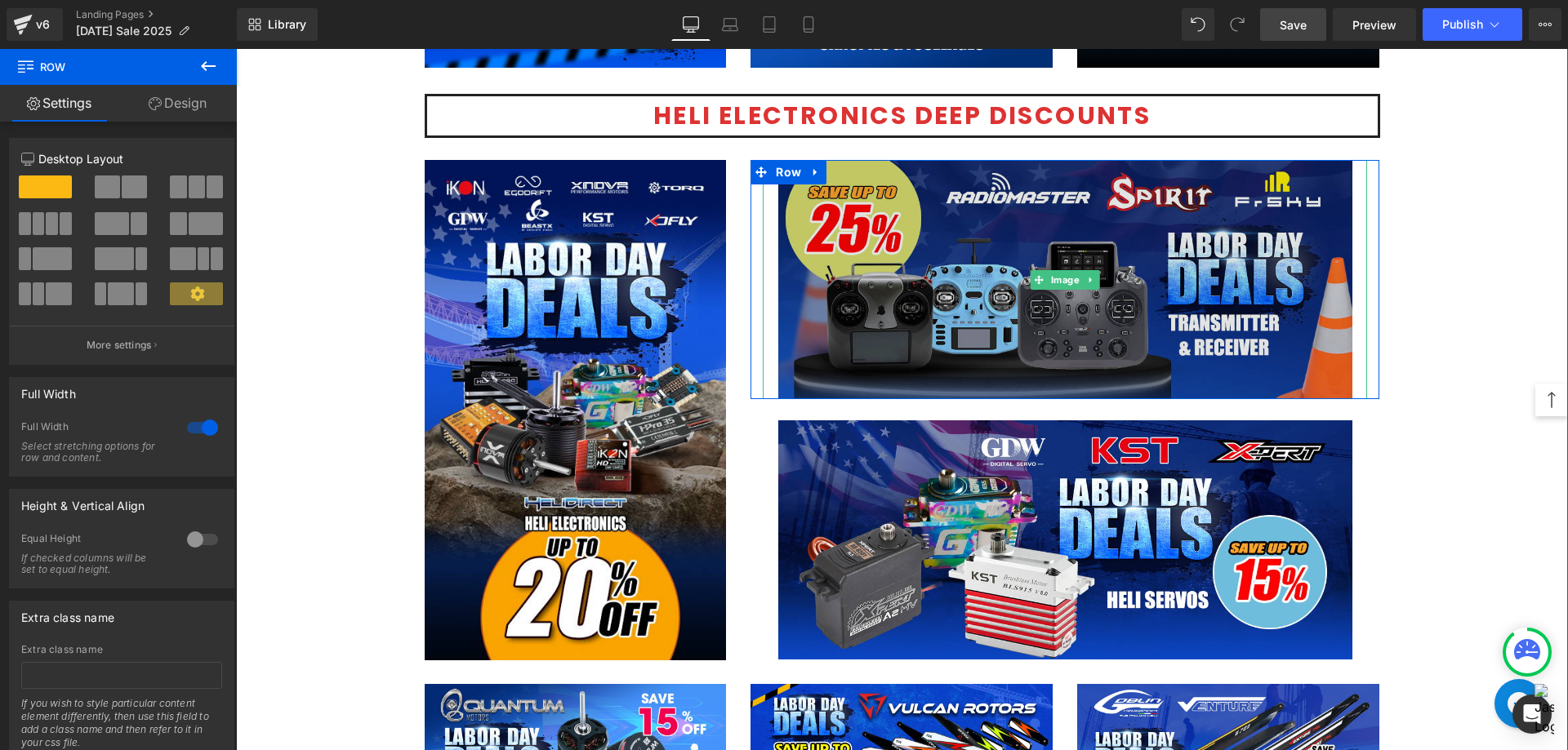
click at [937, 309] on img at bounding box center [1065, 280] width 573 height 239
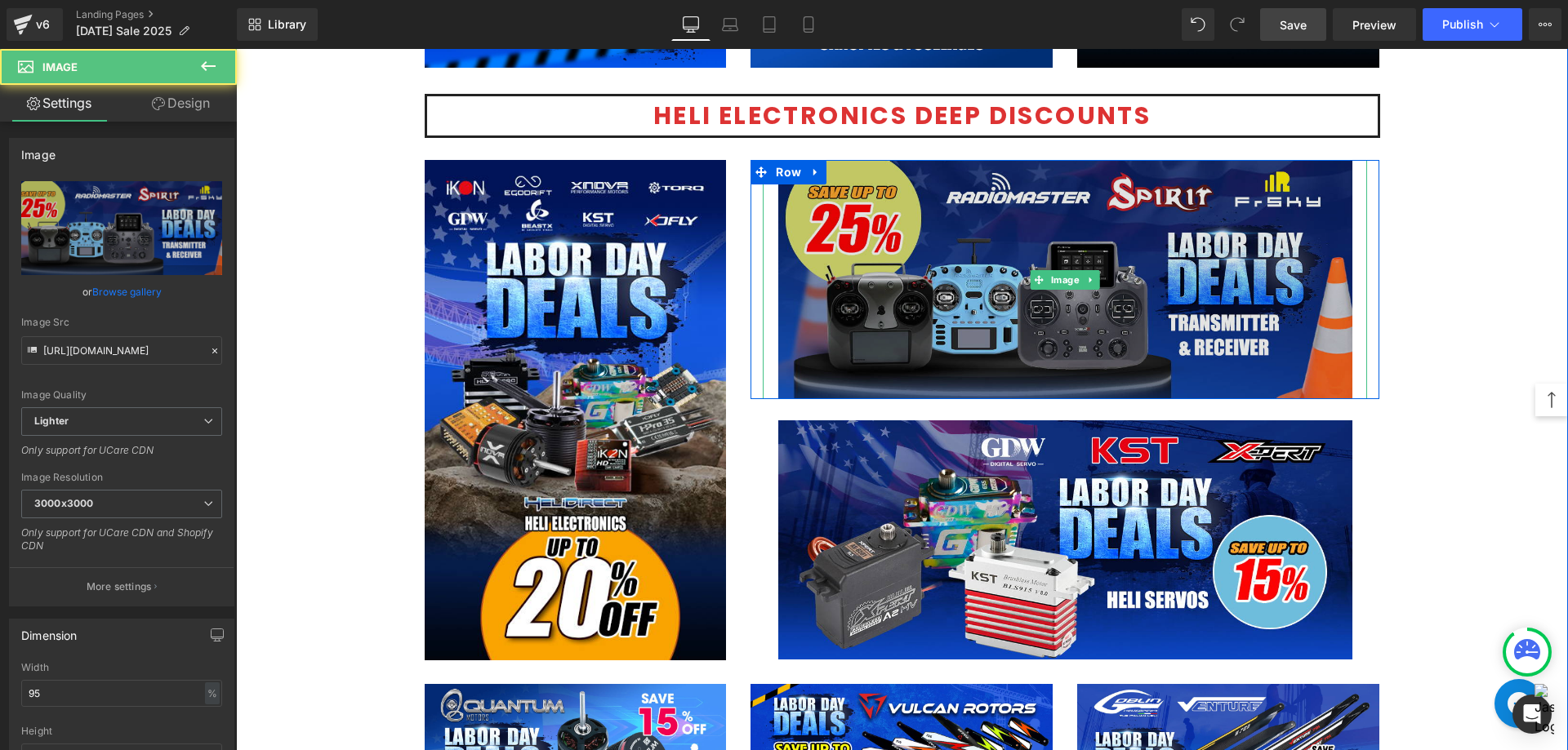
click at [940, 337] on img at bounding box center [1065, 280] width 573 height 239
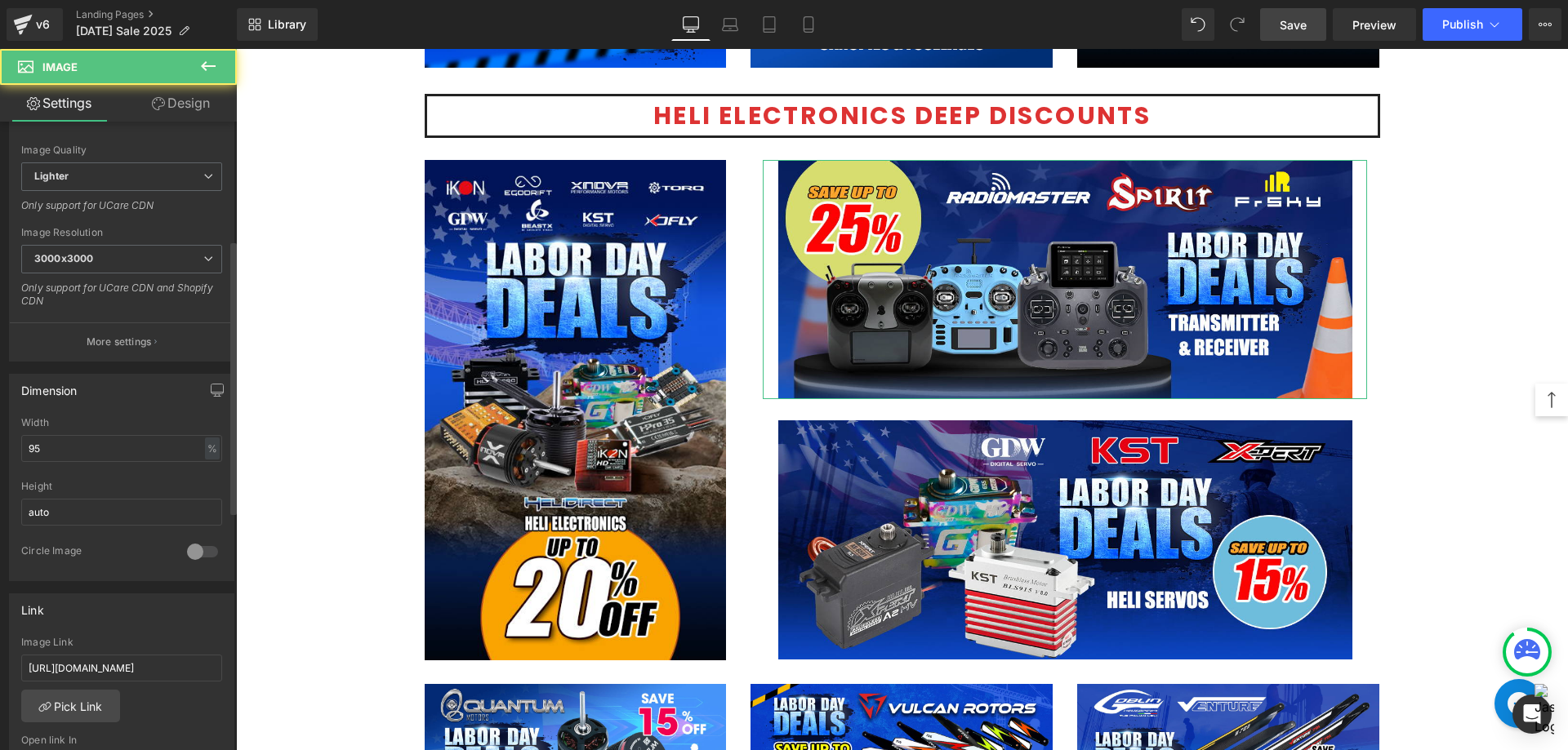
scroll to position [571, 0]
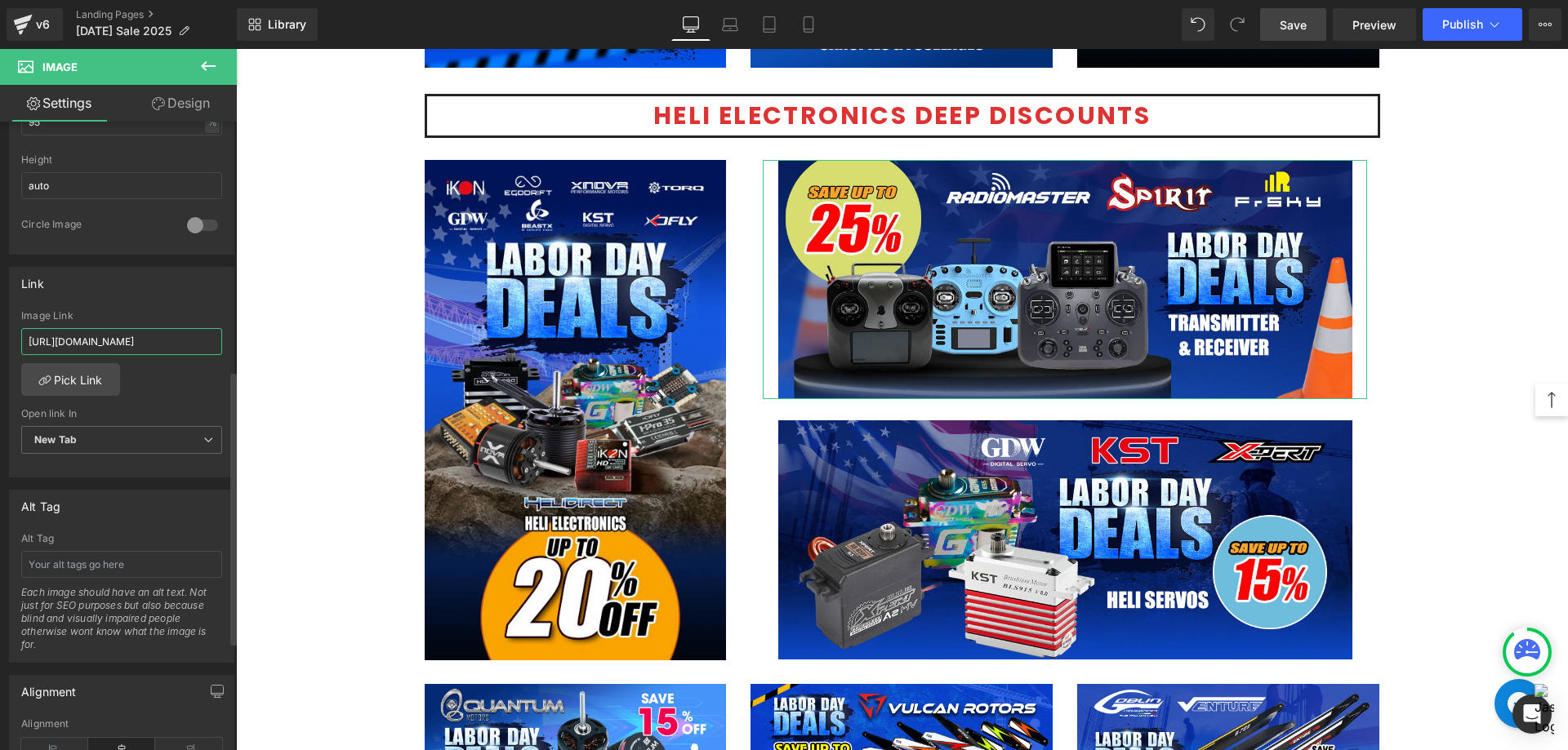
click at [109, 339] on input "[URL][DOMAIN_NAME]" at bounding box center [122, 341] width 201 height 27
paste input "radio-promotional"
type input "[URL][DOMAIN_NAME]"
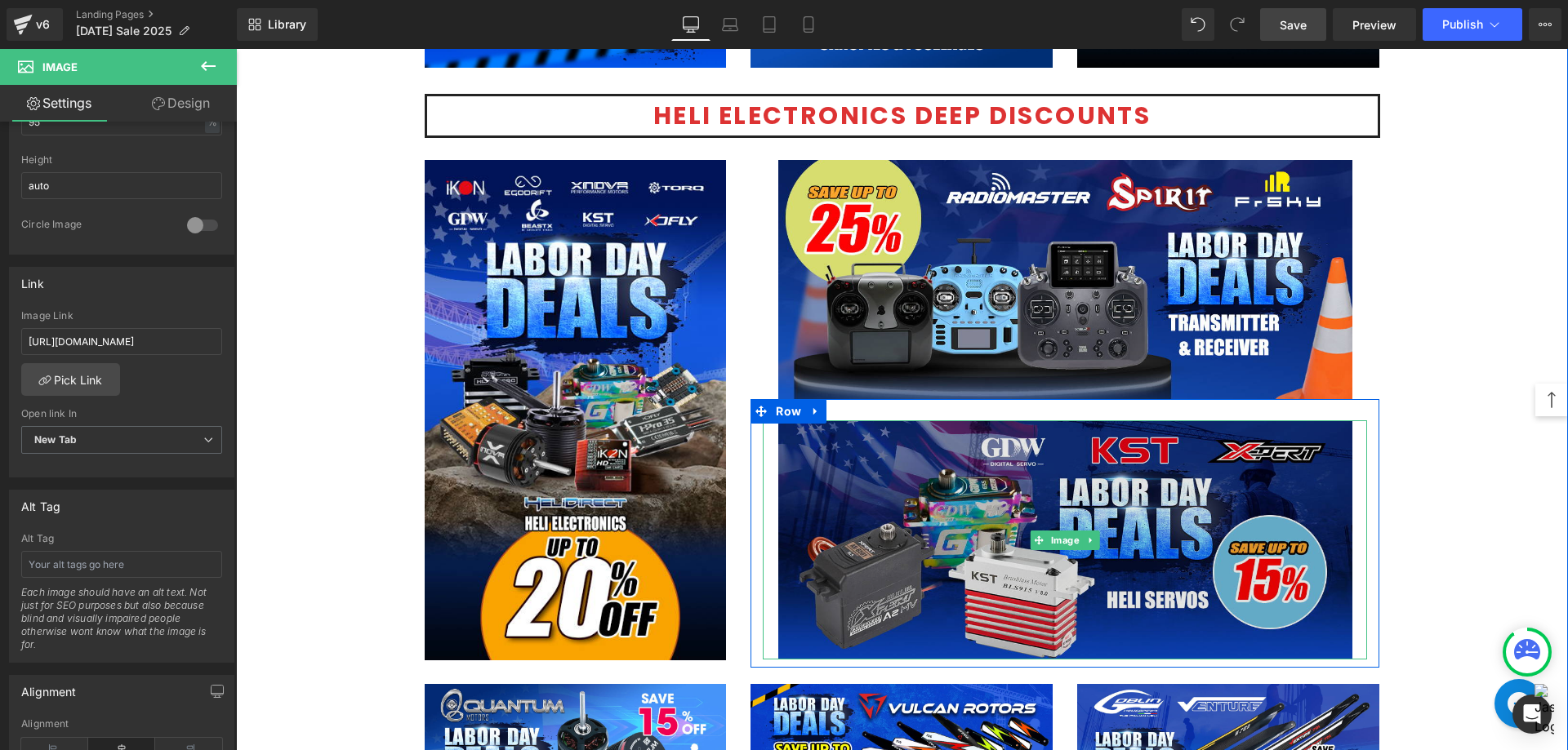
click at [842, 525] on img at bounding box center [1065, 540] width 573 height 239
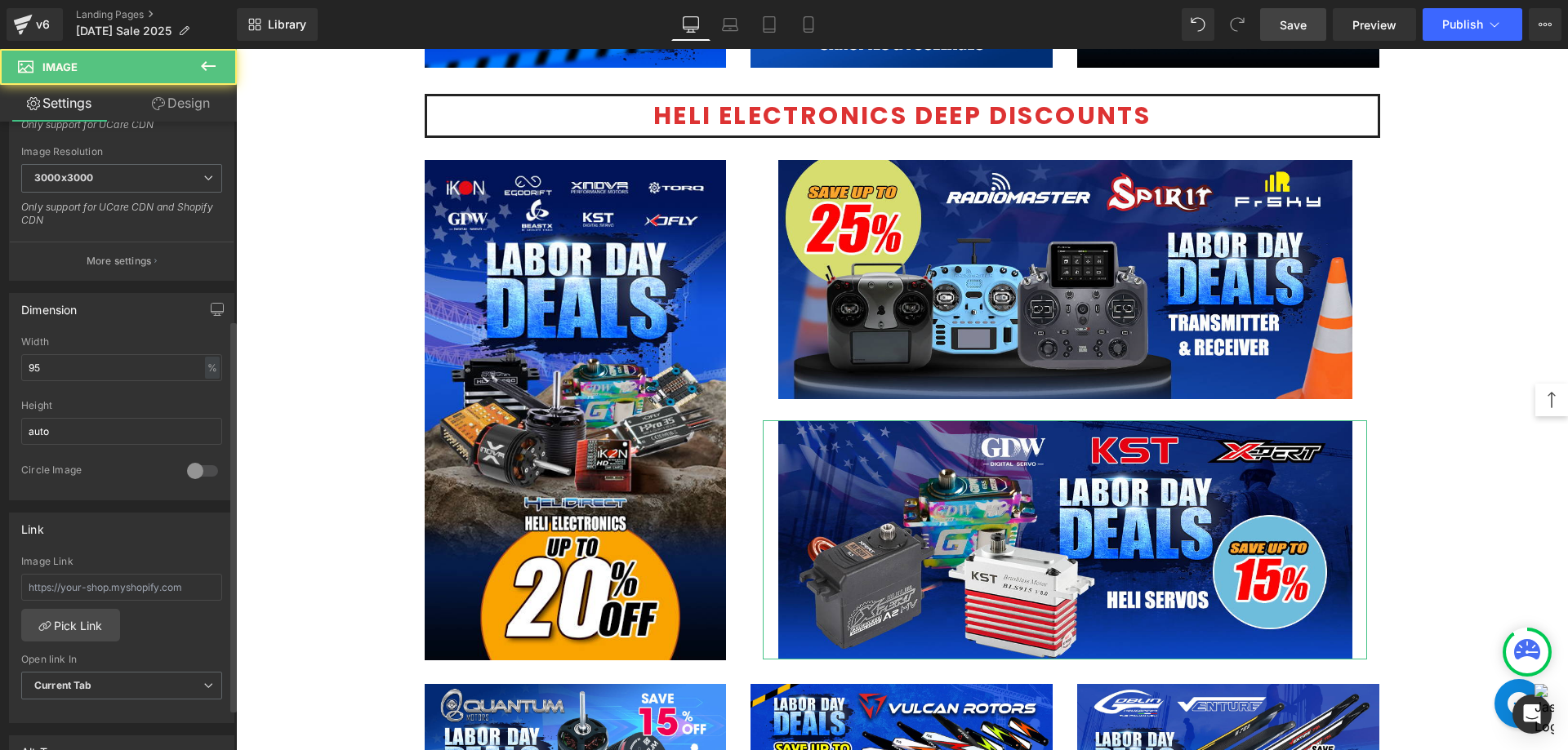
scroll to position [326, 0]
click at [136, 599] on input "text" at bounding box center [122, 586] width 201 height 27
click at [132, 696] on span "Current Tab" at bounding box center [122, 685] width 201 height 29
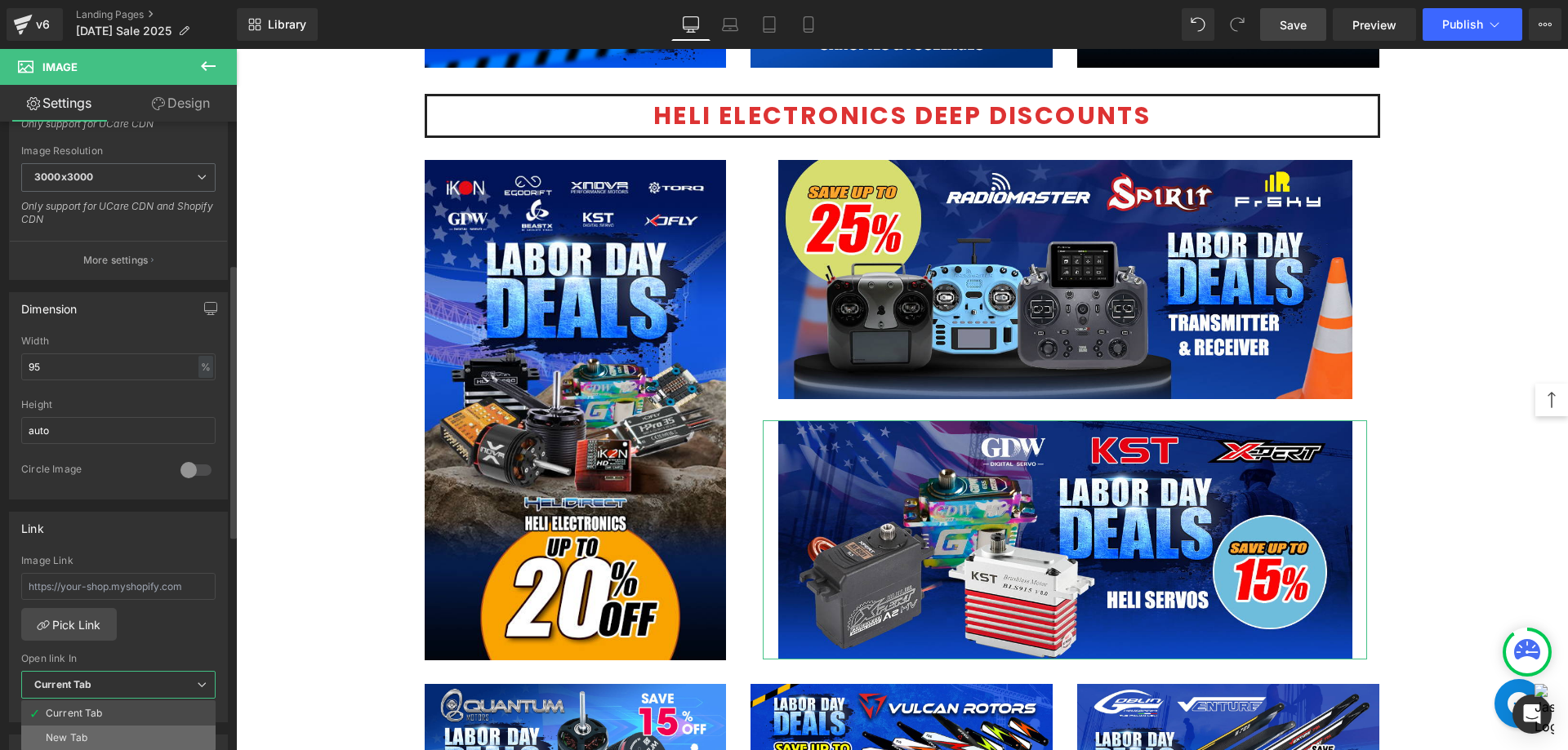
click at [118, 728] on li "New Tab" at bounding box center [119, 738] width 195 height 24
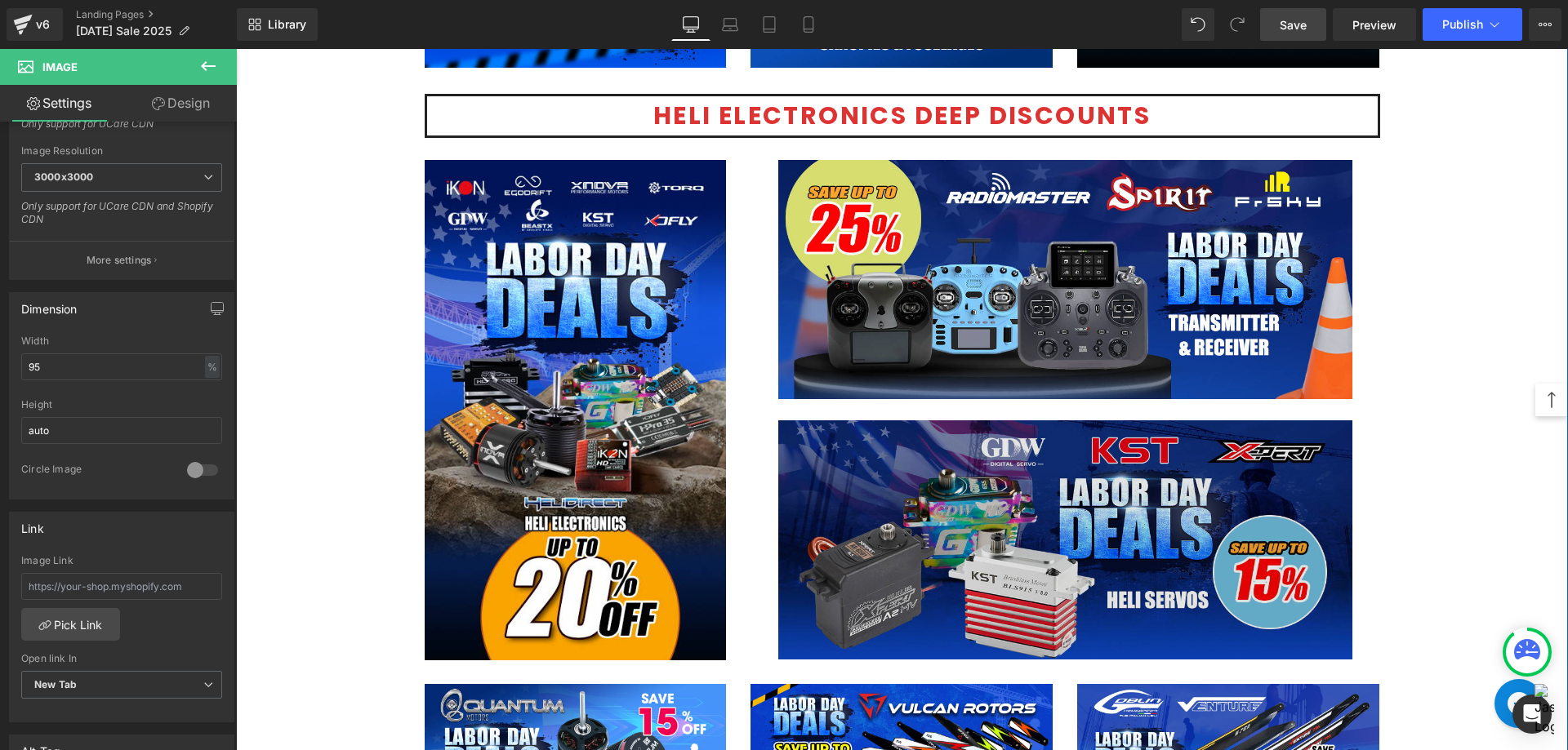
click at [870, 570] on img at bounding box center [1065, 540] width 573 height 239
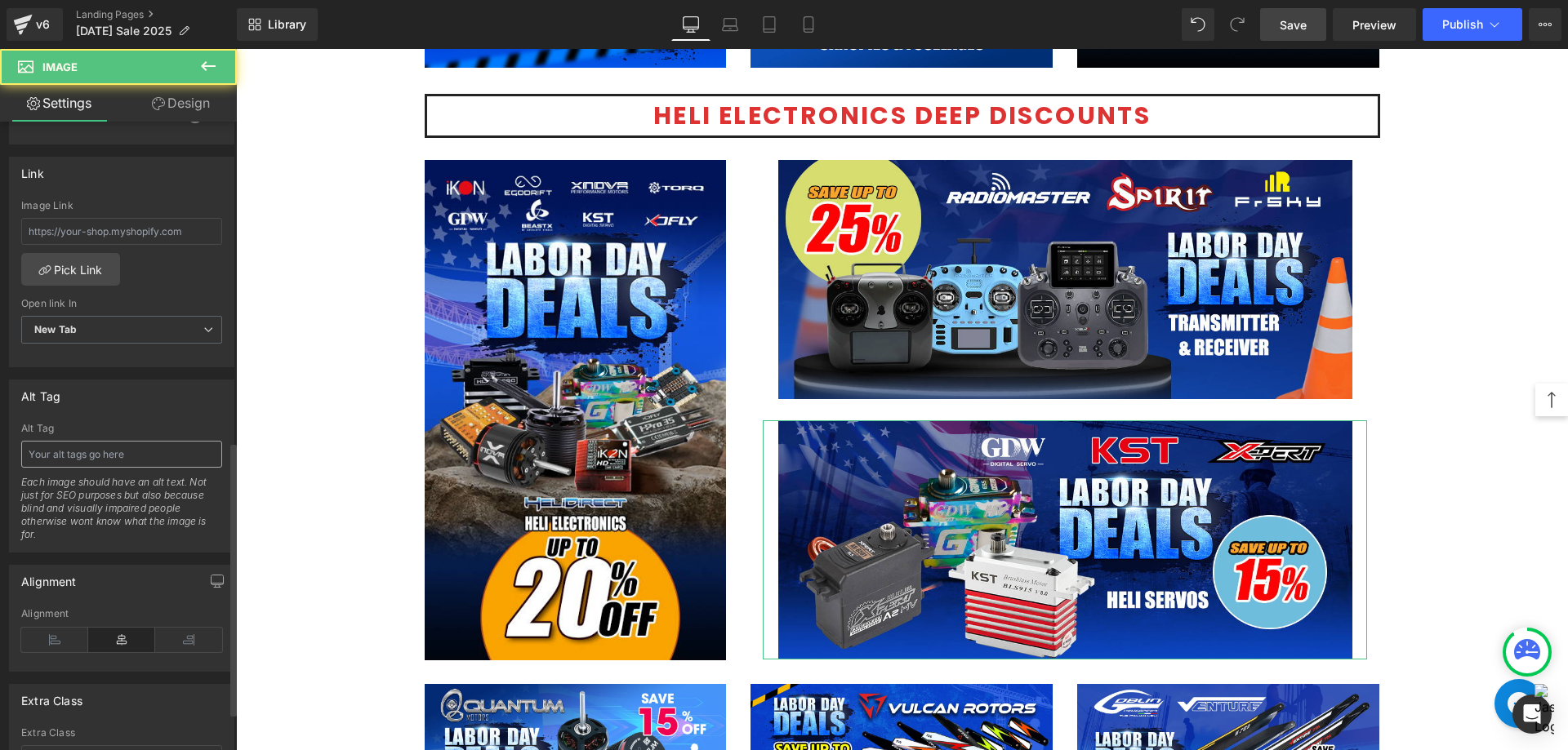
scroll to position [734, 0]
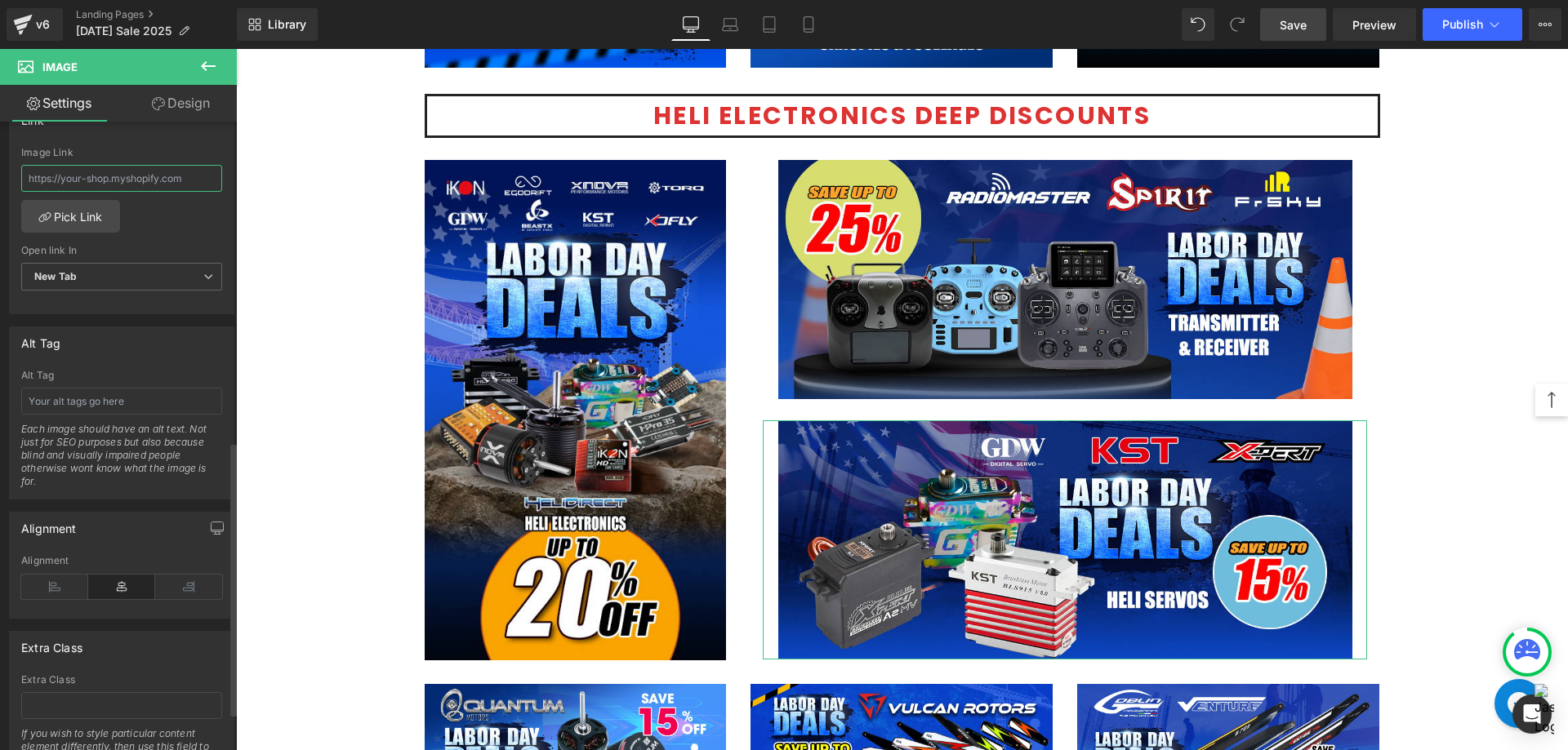
click at [135, 179] on input "text" at bounding box center [122, 178] width 201 height 27
paste input "[URL][DOMAIN_NAME]"
type input "[URL][DOMAIN_NAME]"
click at [164, 229] on div "[URL][DOMAIN_NAME] Image Link [URL][DOMAIN_NAME] Pick Link Current Tab New Tab …" at bounding box center [121, 230] width 224 height 167
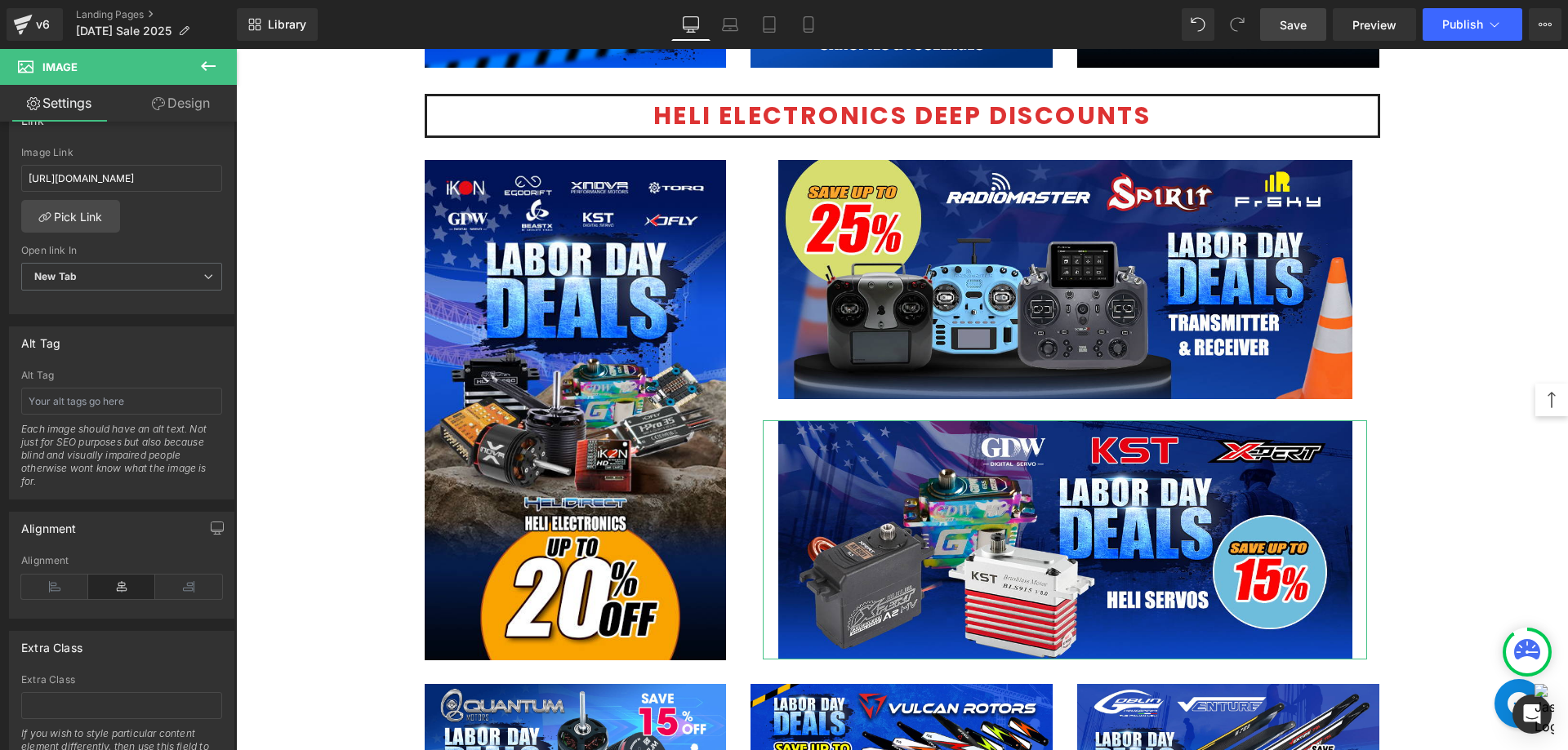
scroll to position [0, 0]
drag, startPoint x: 202, startPoint y: 69, endPoint x: 375, endPoint y: 46, distance: 174.5
click at [202, 69] on icon at bounding box center [208, 65] width 20 height 20
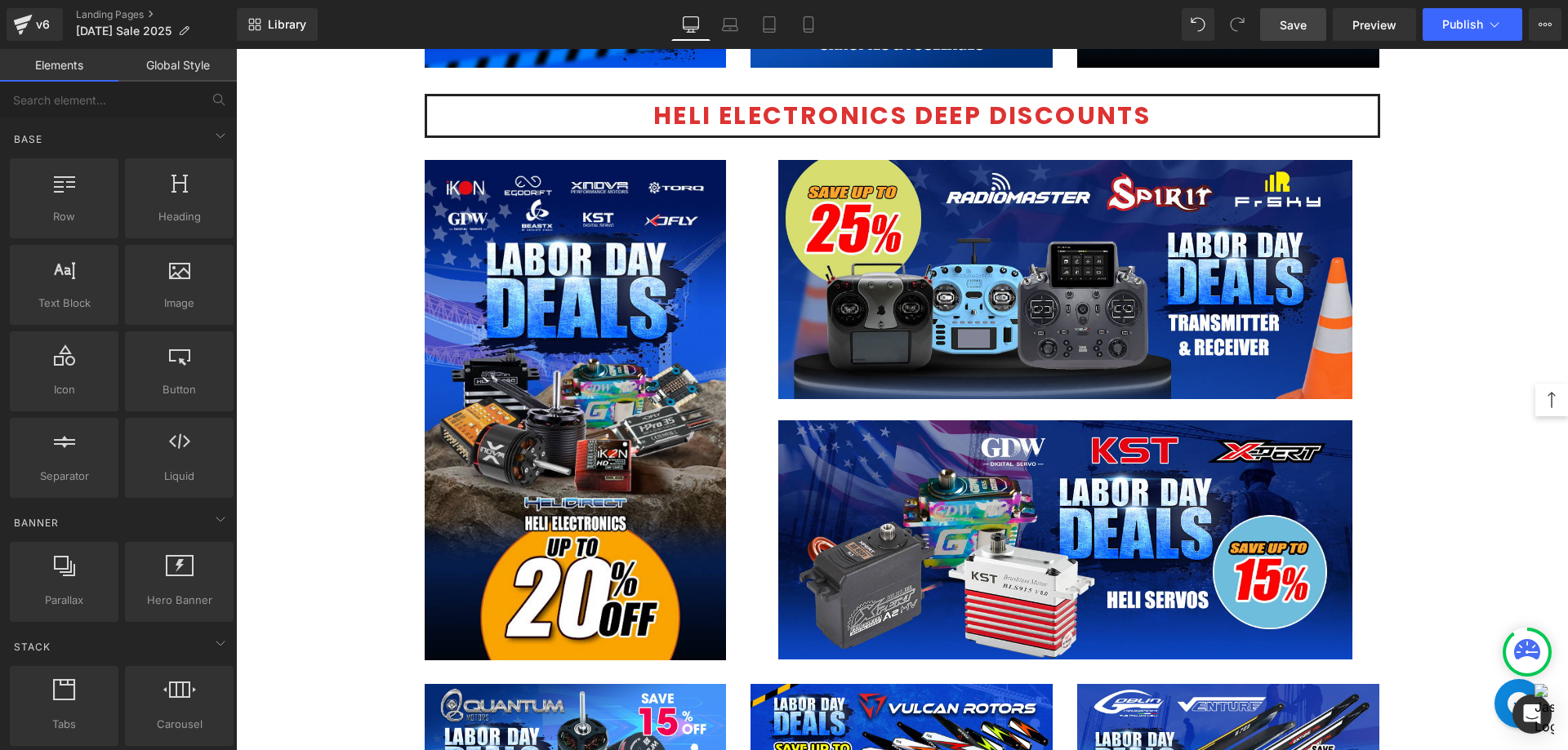
click at [1277, 24] on link "Save" at bounding box center [1293, 24] width 66 height 33
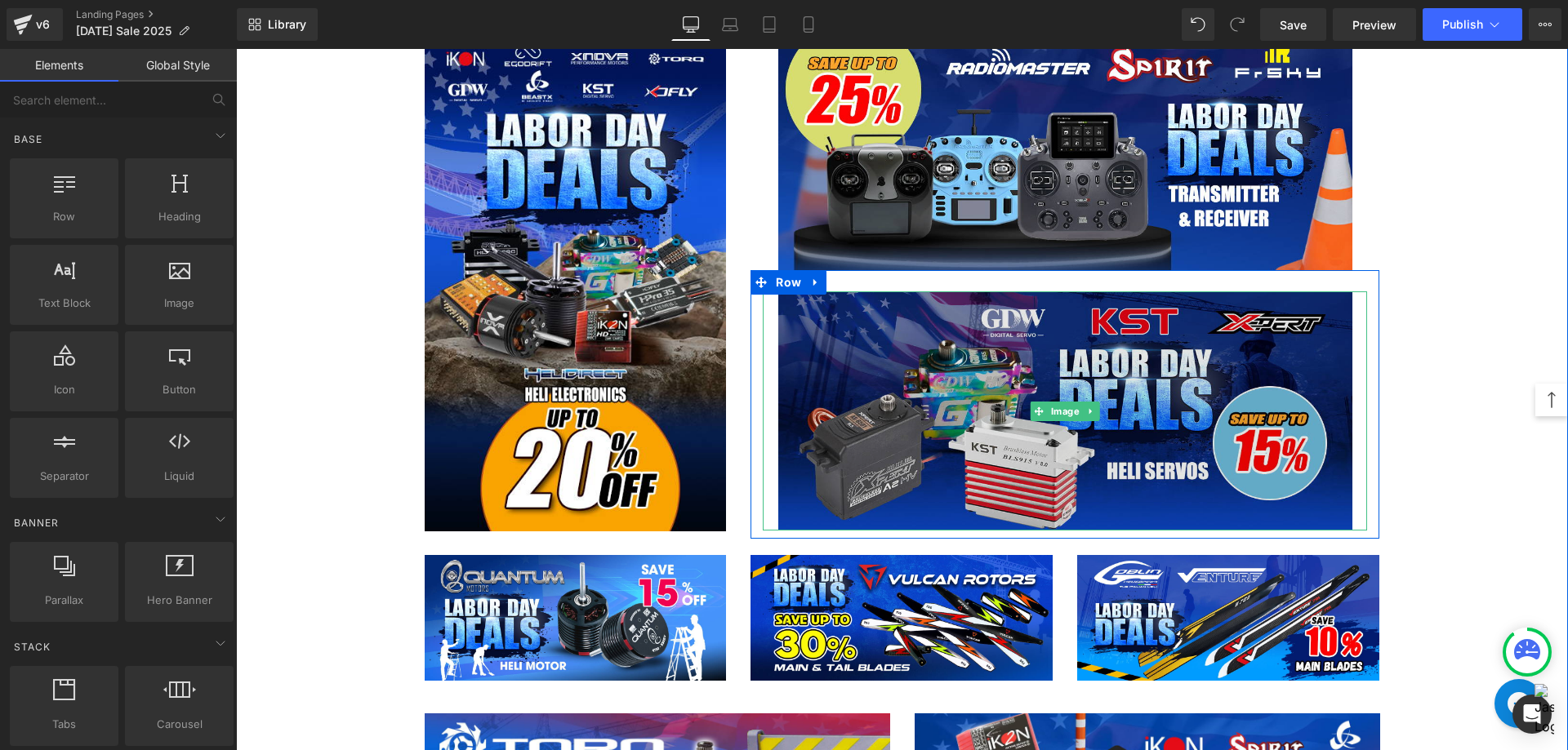
scroll to position [2775, 0]
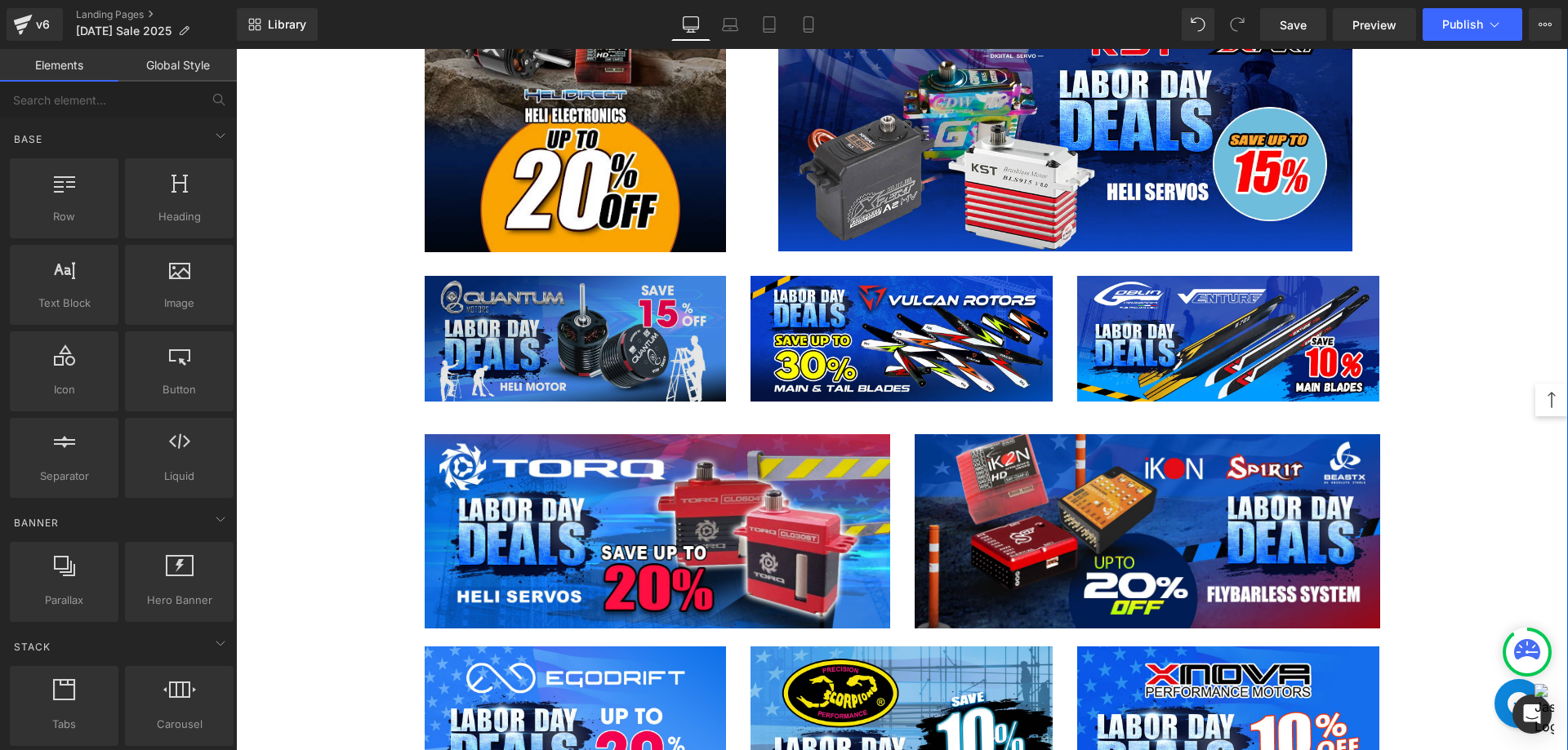
click at [604, 310] on img at bounding box center [575, 339] width 302 height 125
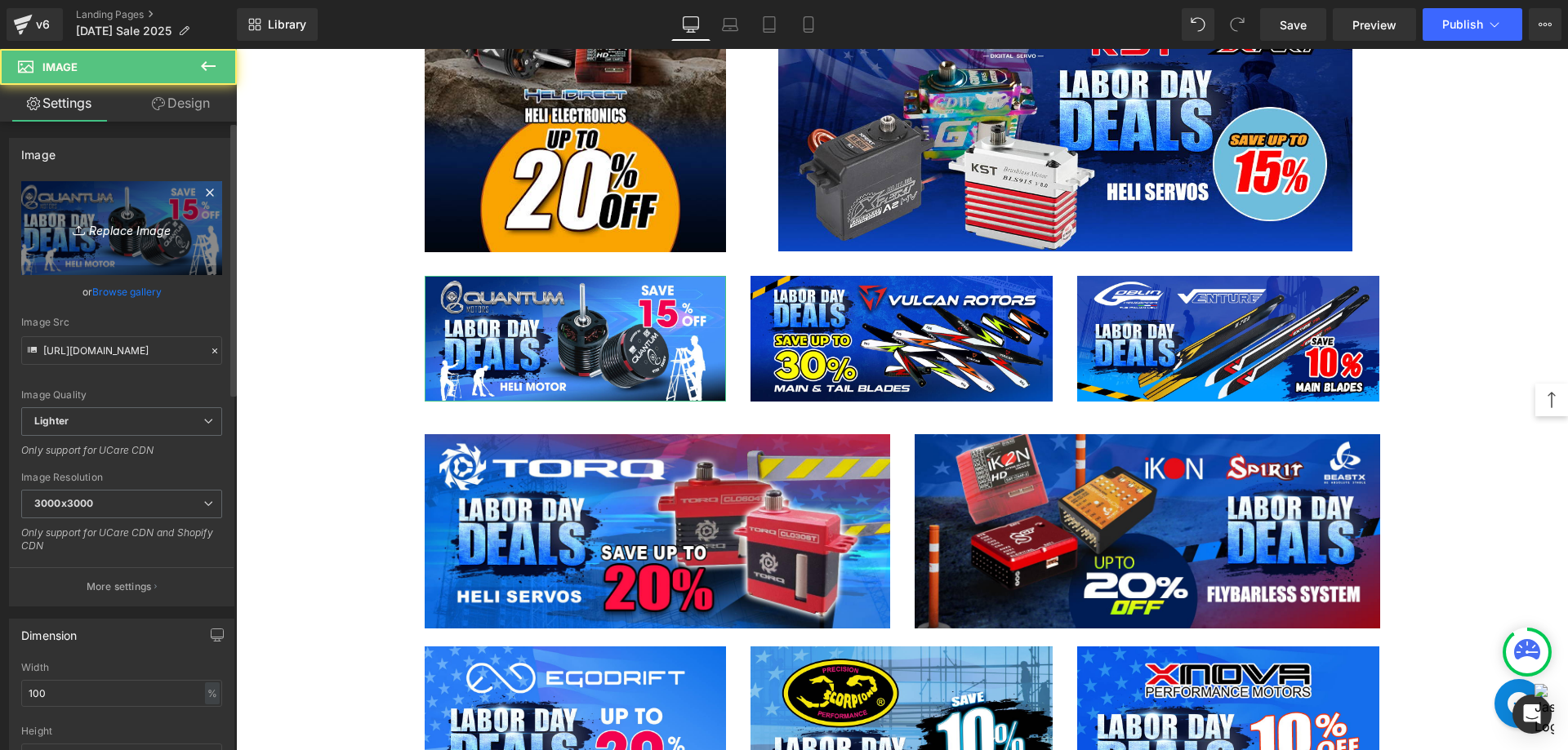
click at [103, 224] on icon "Replace Image" at bounding box center [122, 228] width 131 height 21
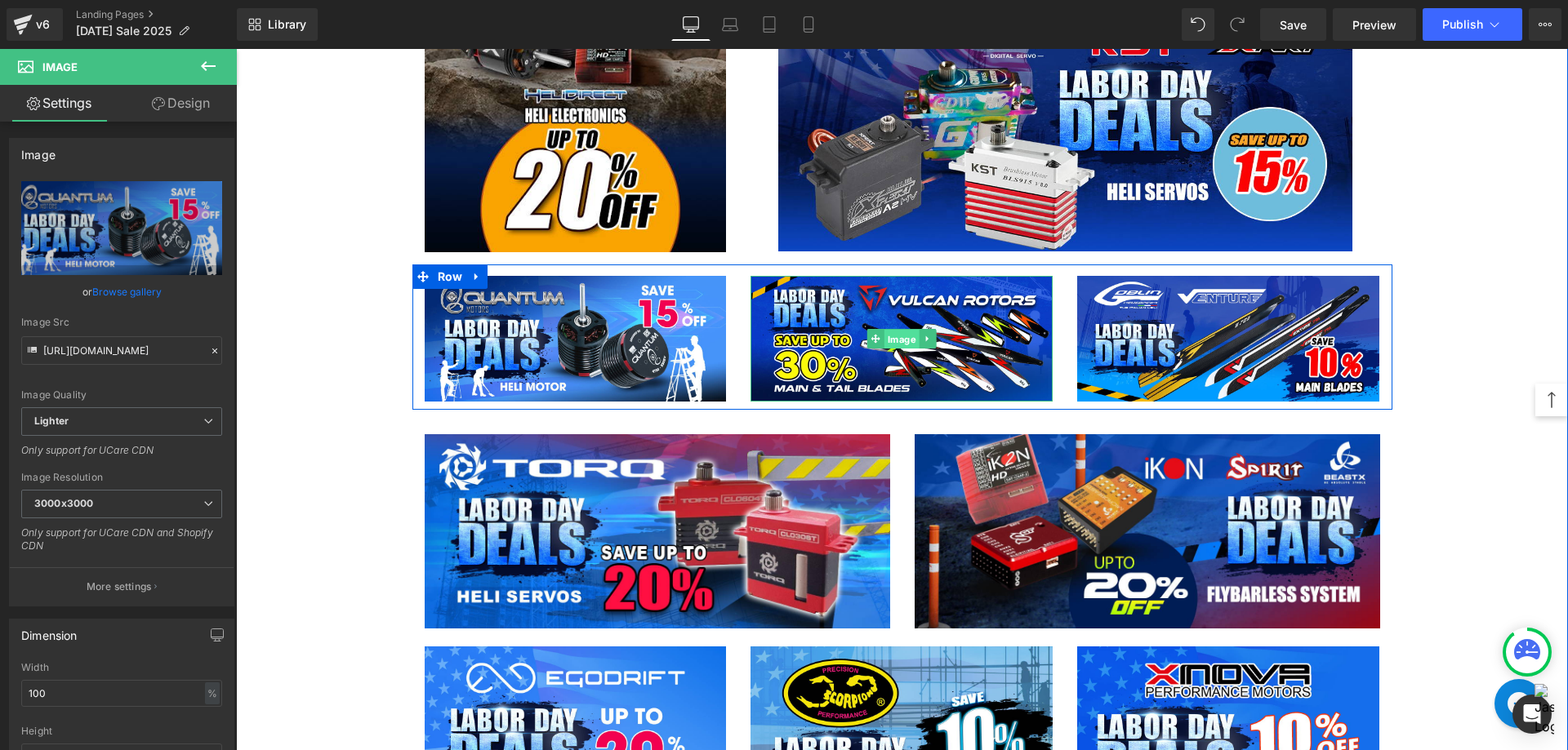
click at [897, 337] on span "Image" at bounding box center [902, 339] width 36 height 20
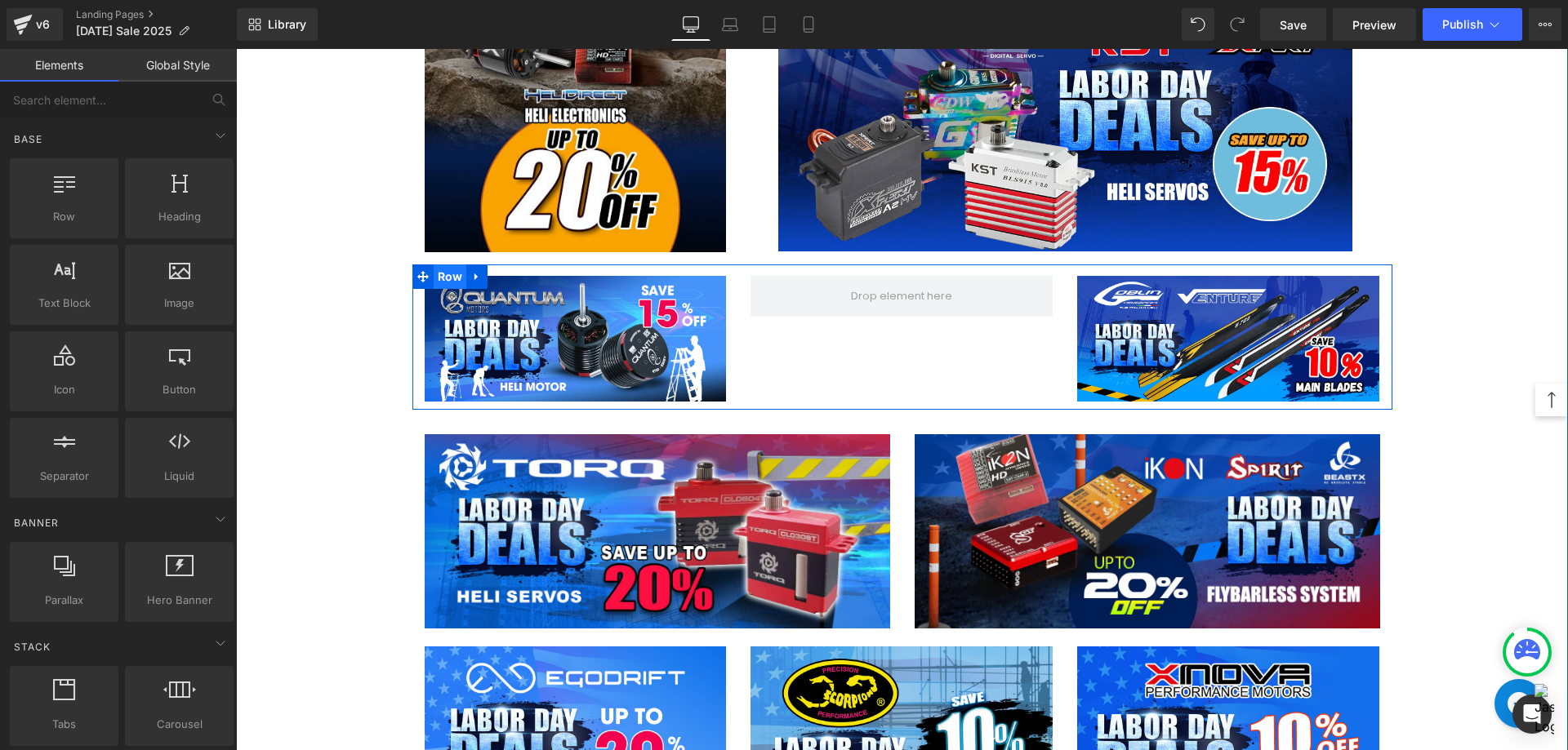
click at [451, 279] on span "Row" at bounding box center [450, 277] width 34 height 24
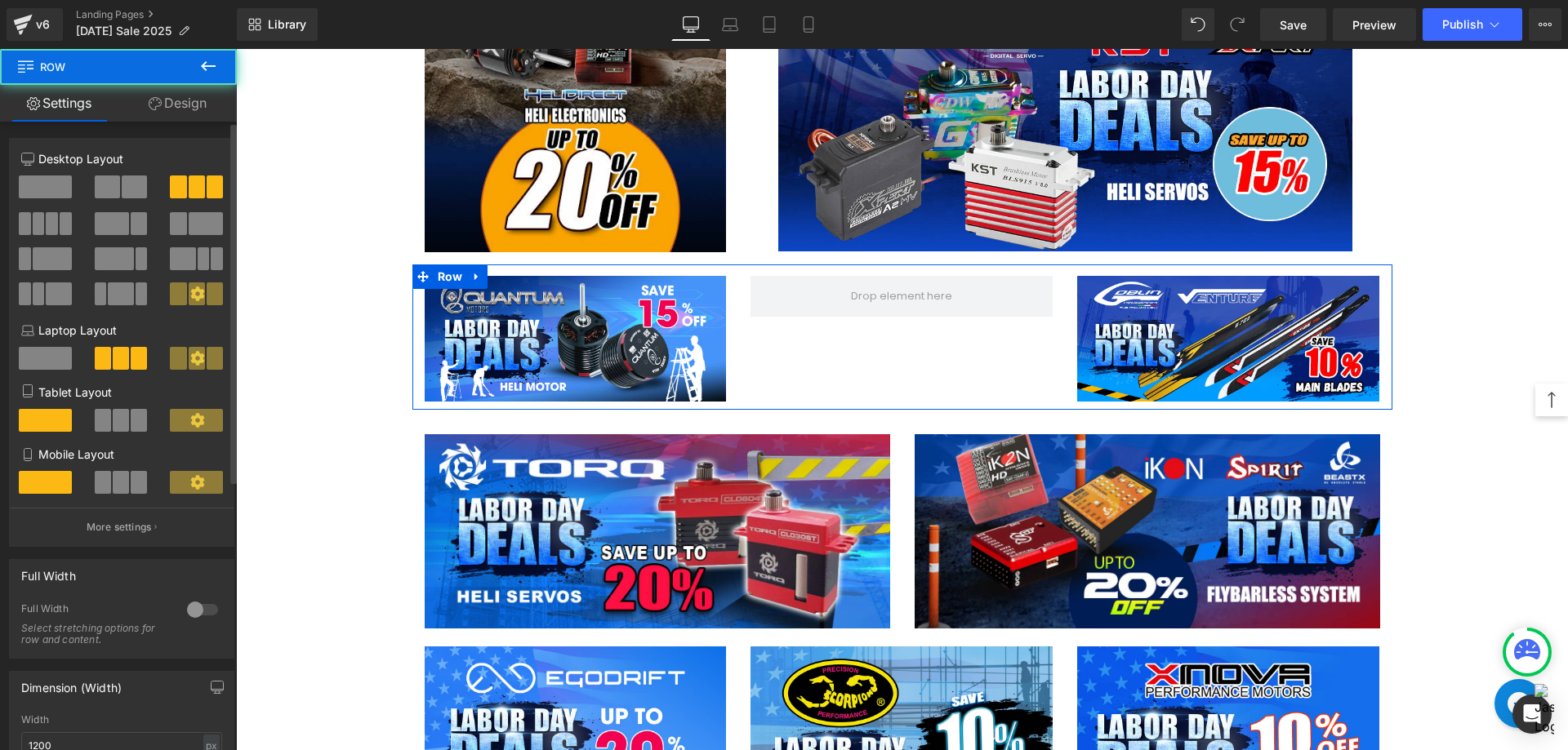
click at [109, 180] on span at bounding box center [107, 187] width 25 height 22
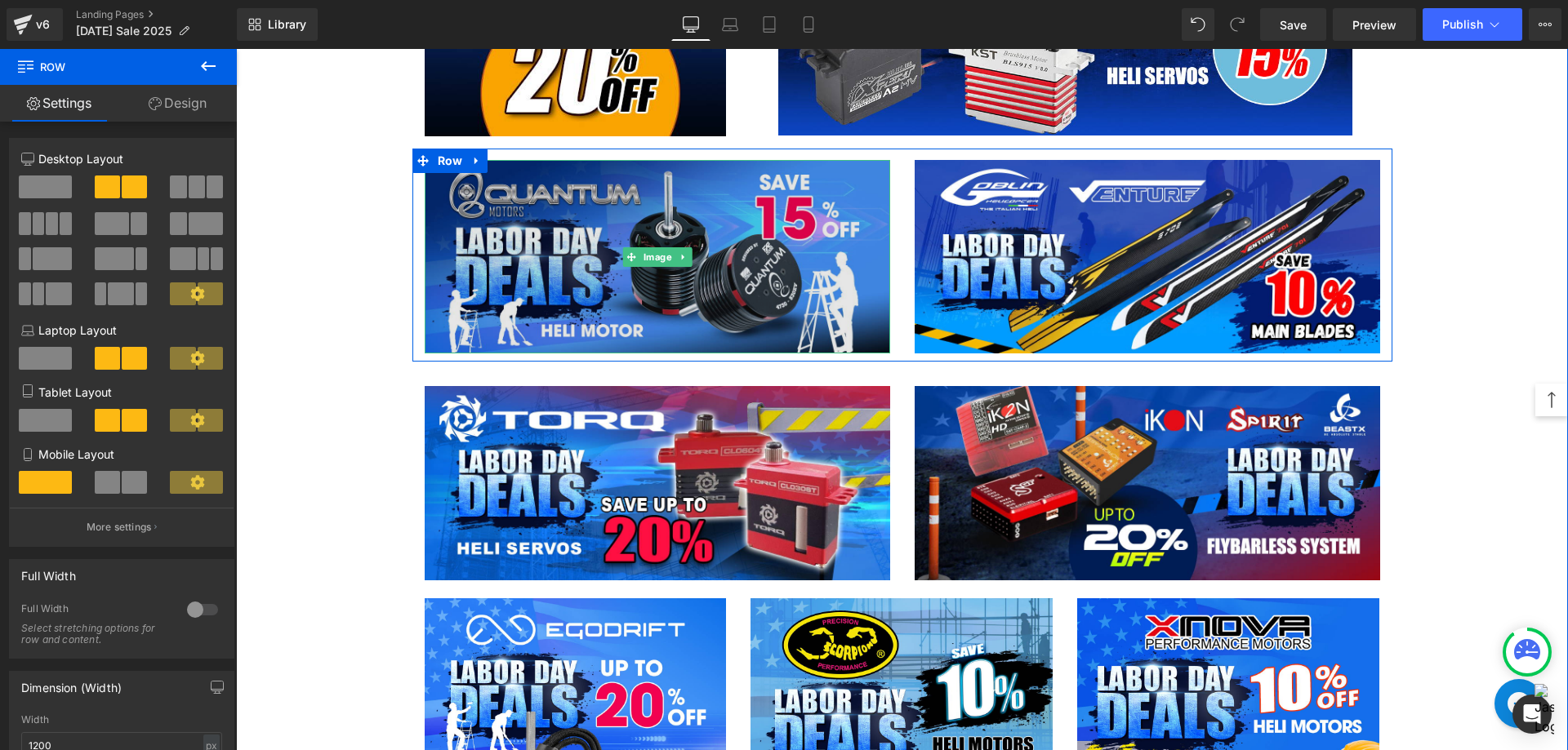
scroll to position [3101, 0]
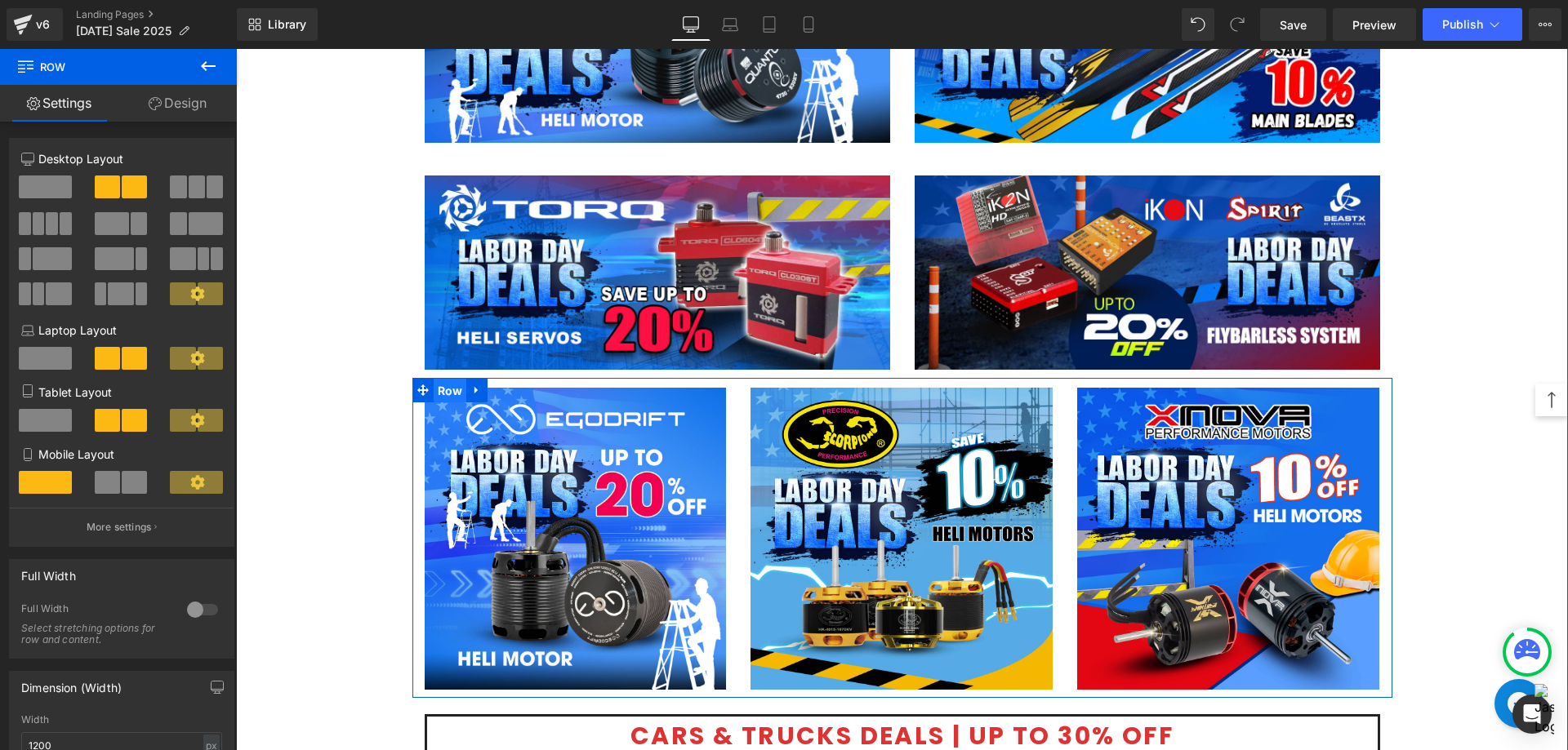
click at [444, 389] on span "Row" at bounding box center [450, 391] width 34 height 24
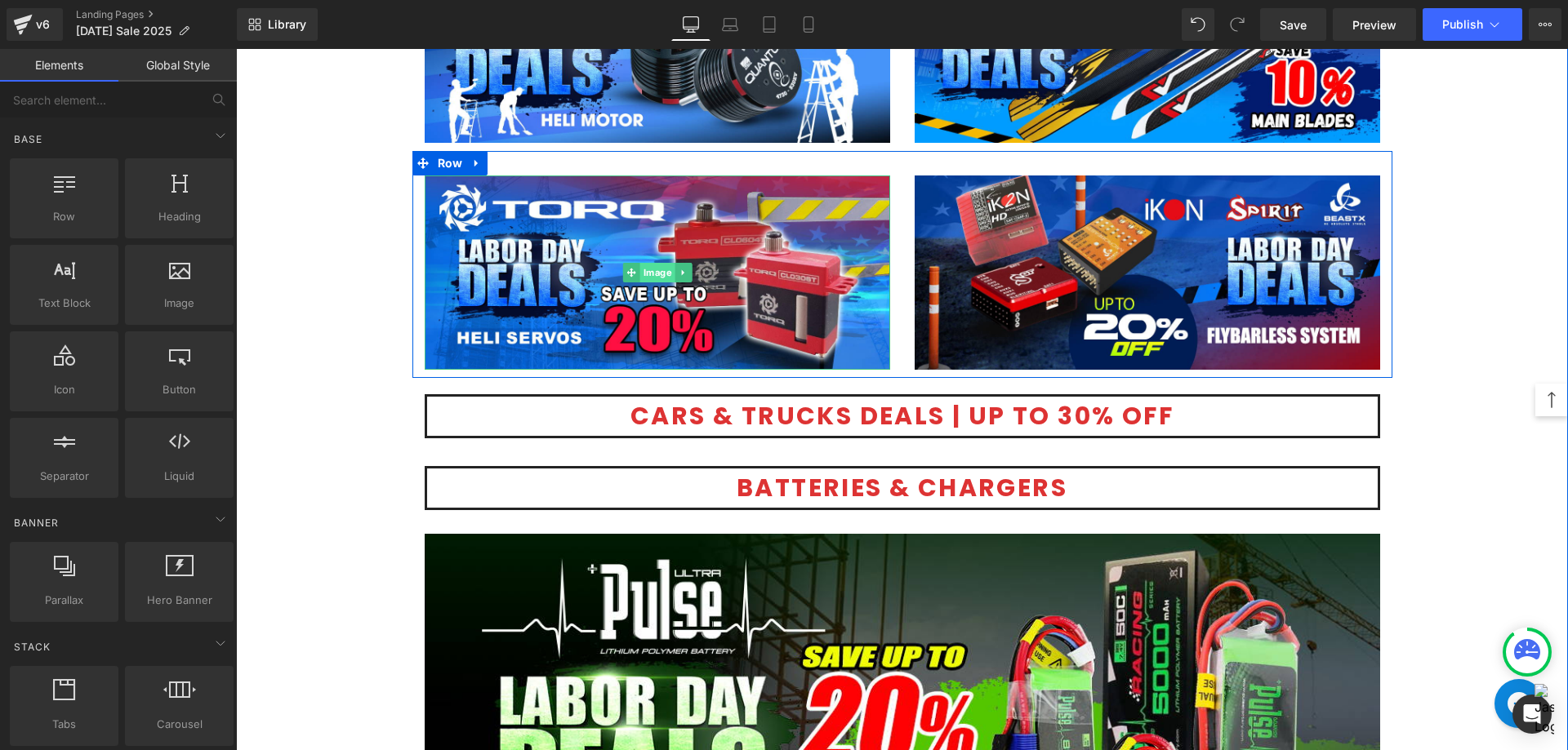
click at [648, 273] on span "Image" at bounding box center [657, 272] width 36 height 20
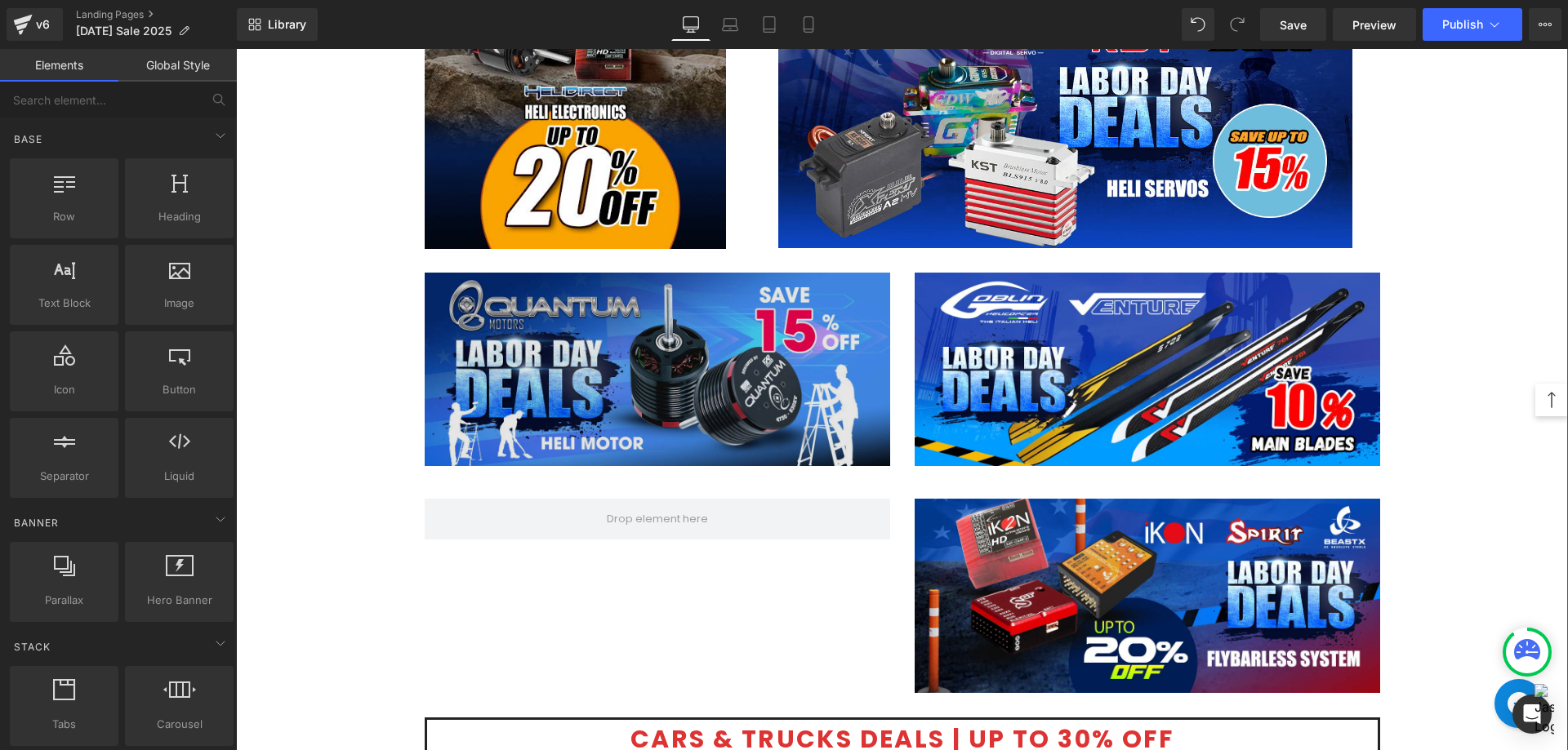
scroll to position [2775, 0]
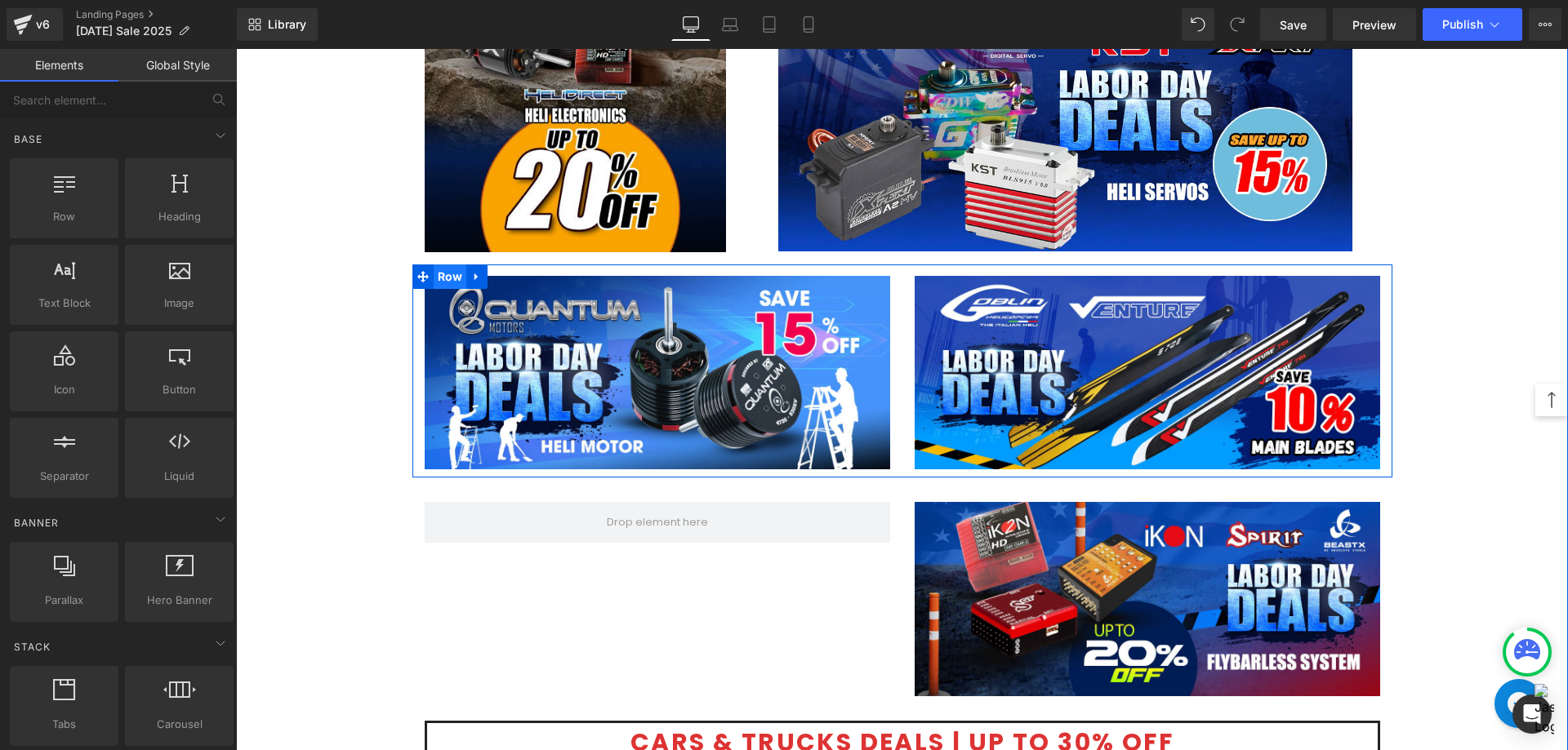
click at [450, 276] on span "Row" at bounding box center [450, 277] width 34 height 24
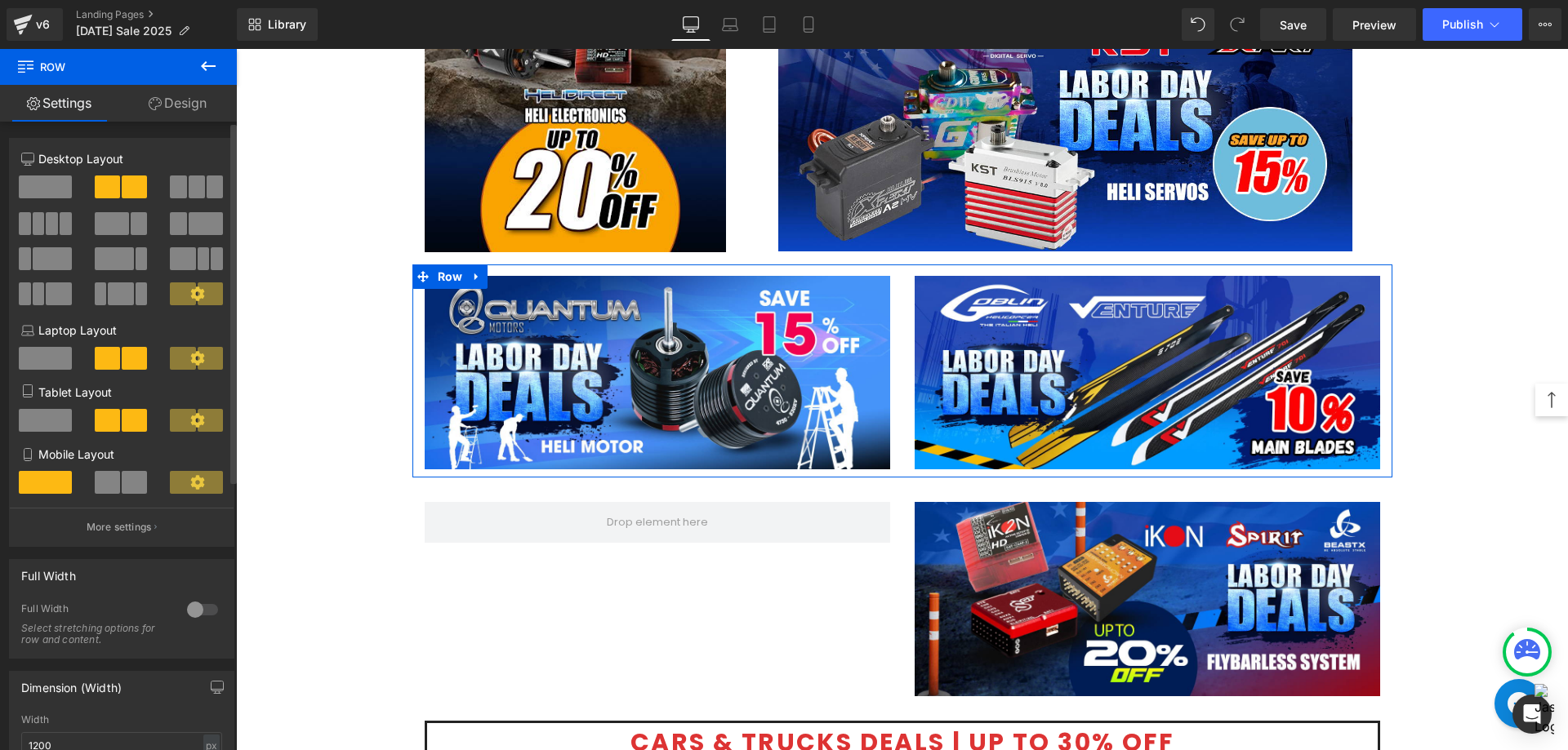
click at [189, 189] on span at bounding box center [196, 187] width 16 height 22
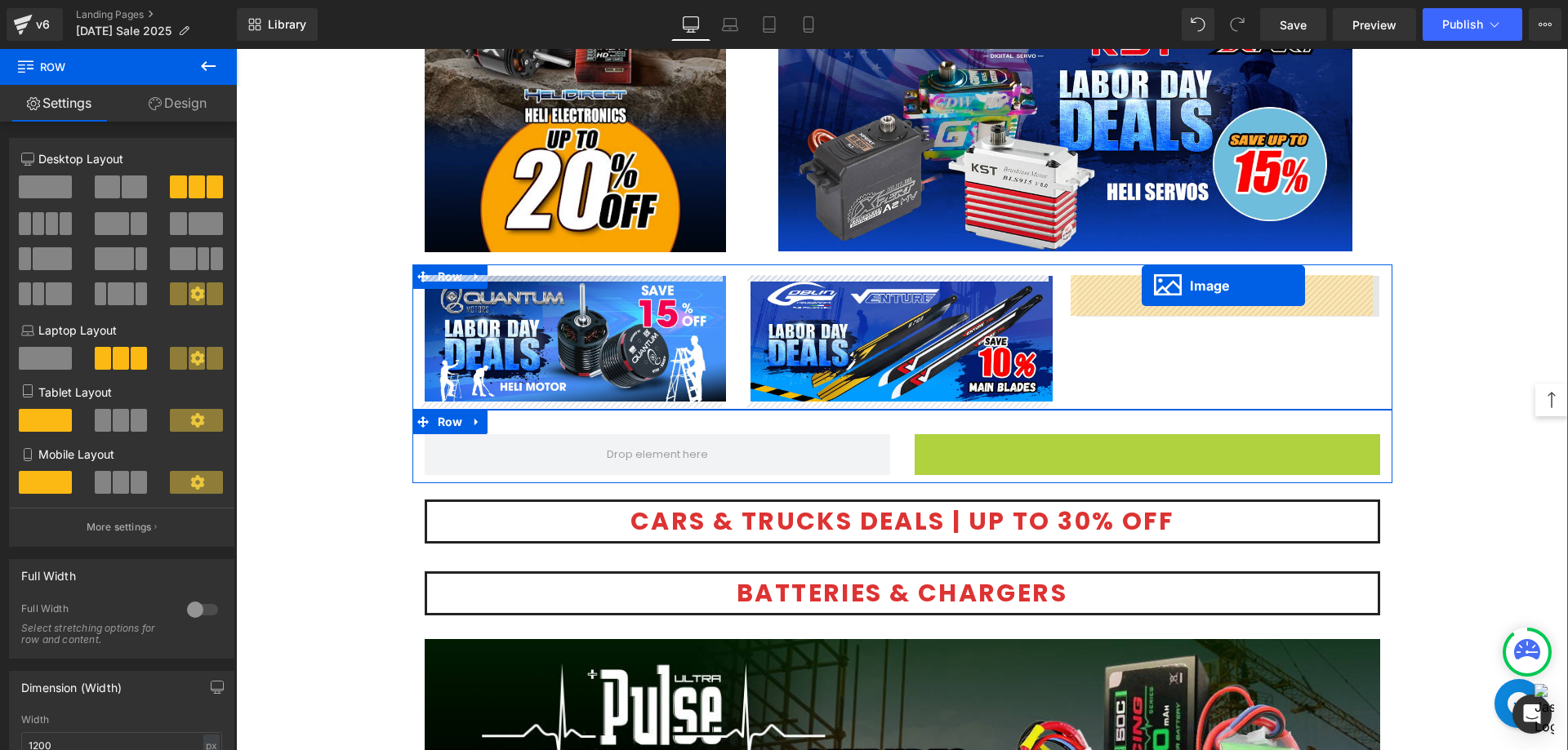
drag, startPoint x: 1113, startPoint y: 528, endPoint x: 1141, endPoint y: 285, distance: 244.6
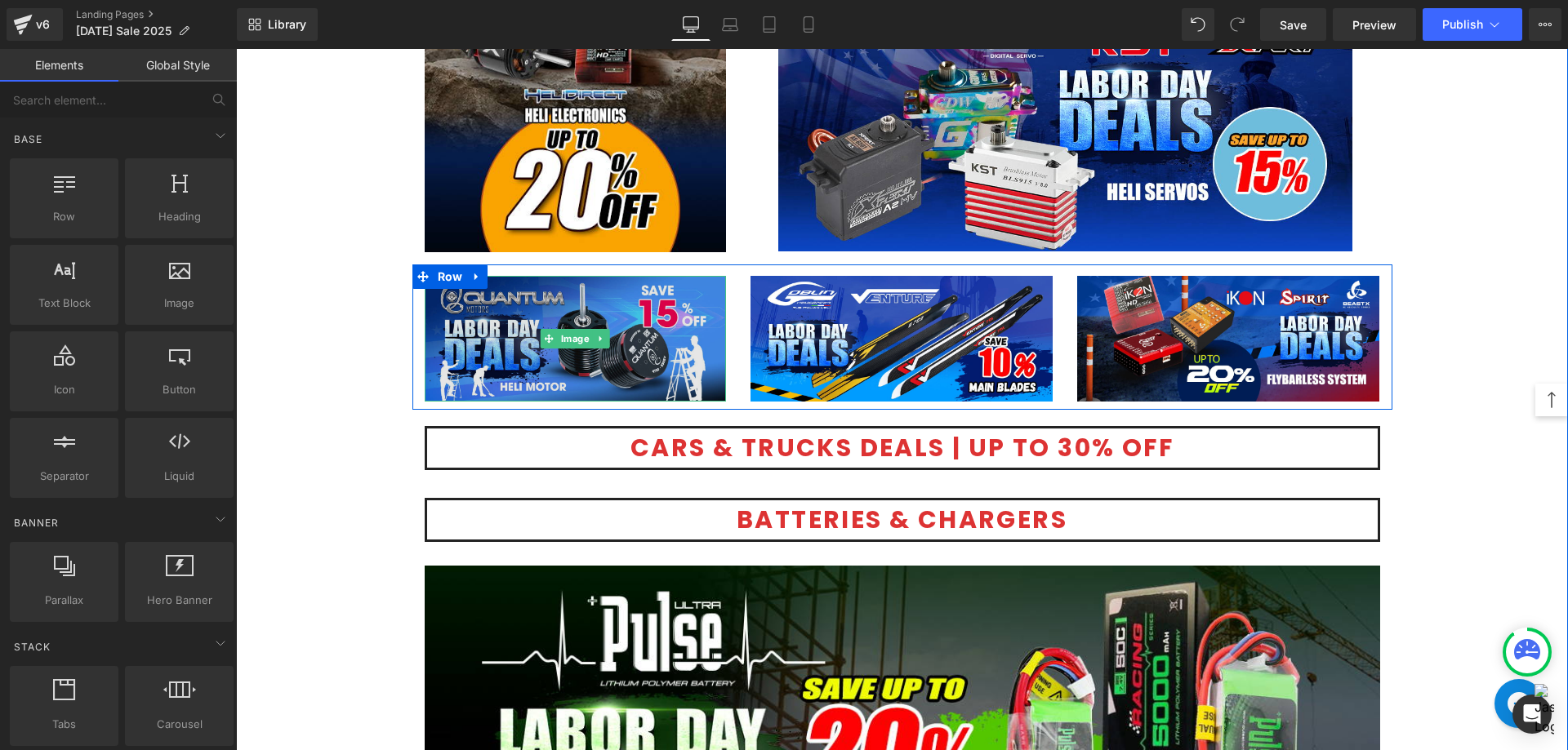
click at [560, 349] on img at bounding box center [575, 339] width 302 height 125
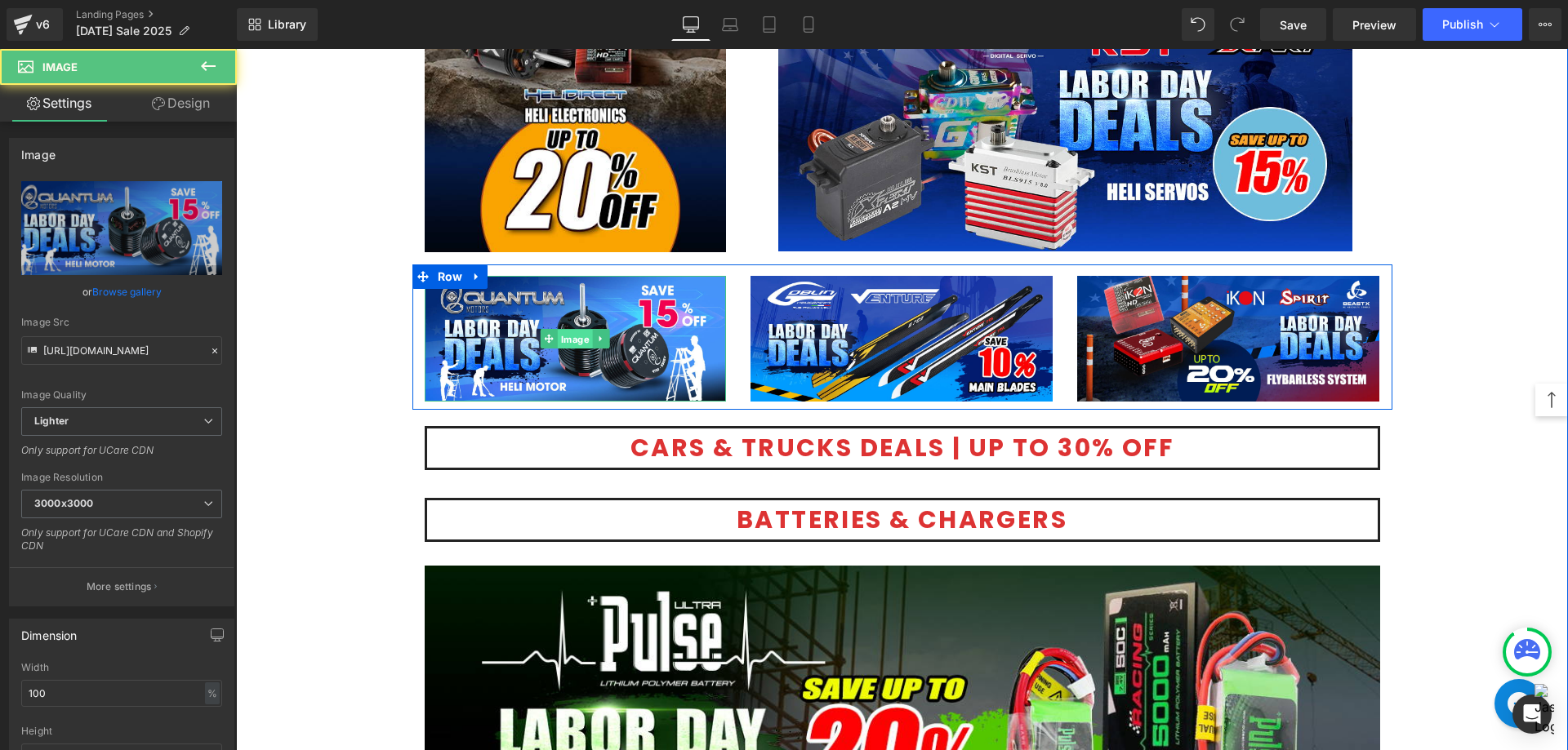
click at [558, 337] on span "Image" at bounding box center [575, 339] width 36 height 20
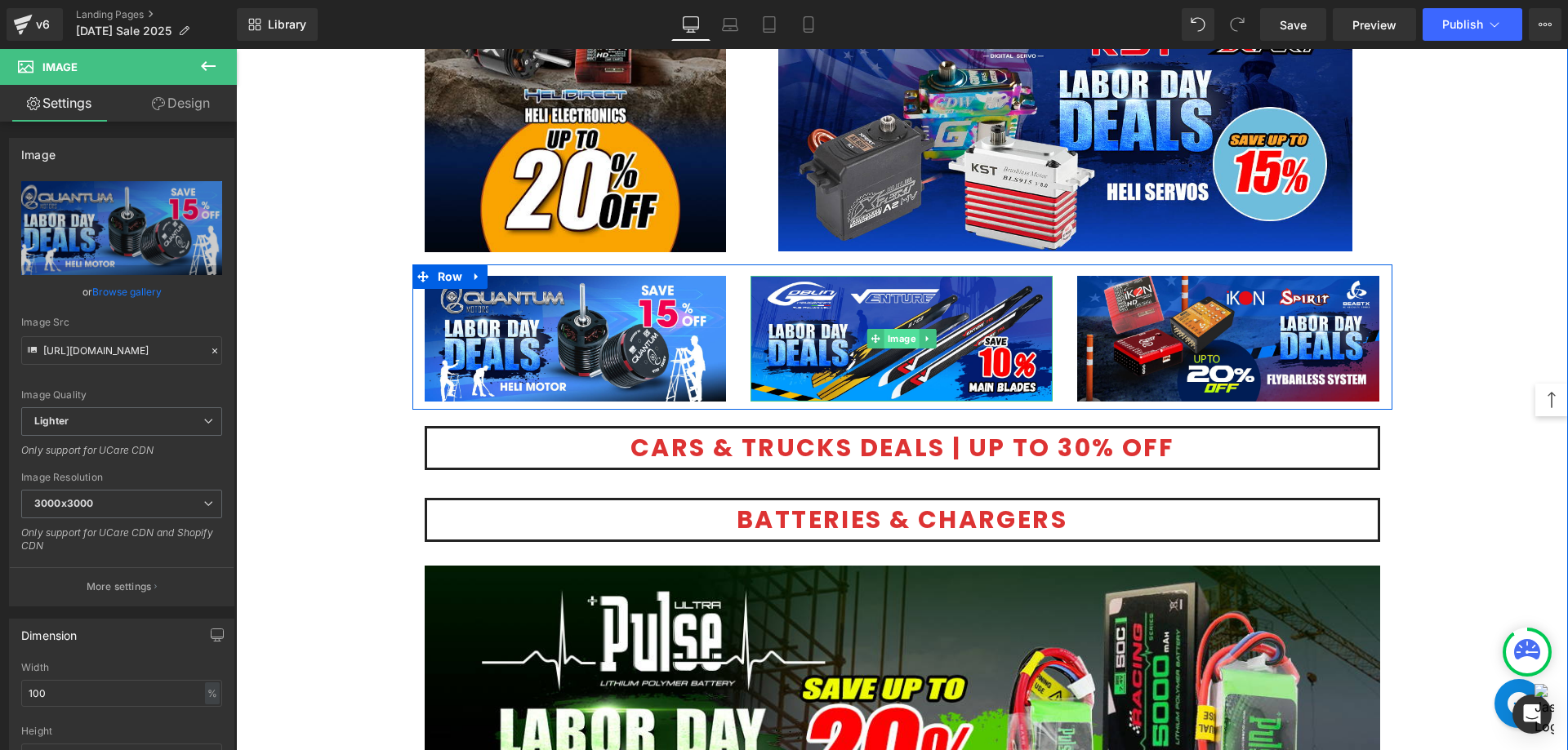
click at [895, 341] on span "Image" at bounding box center [902, 339] width 36 height 20
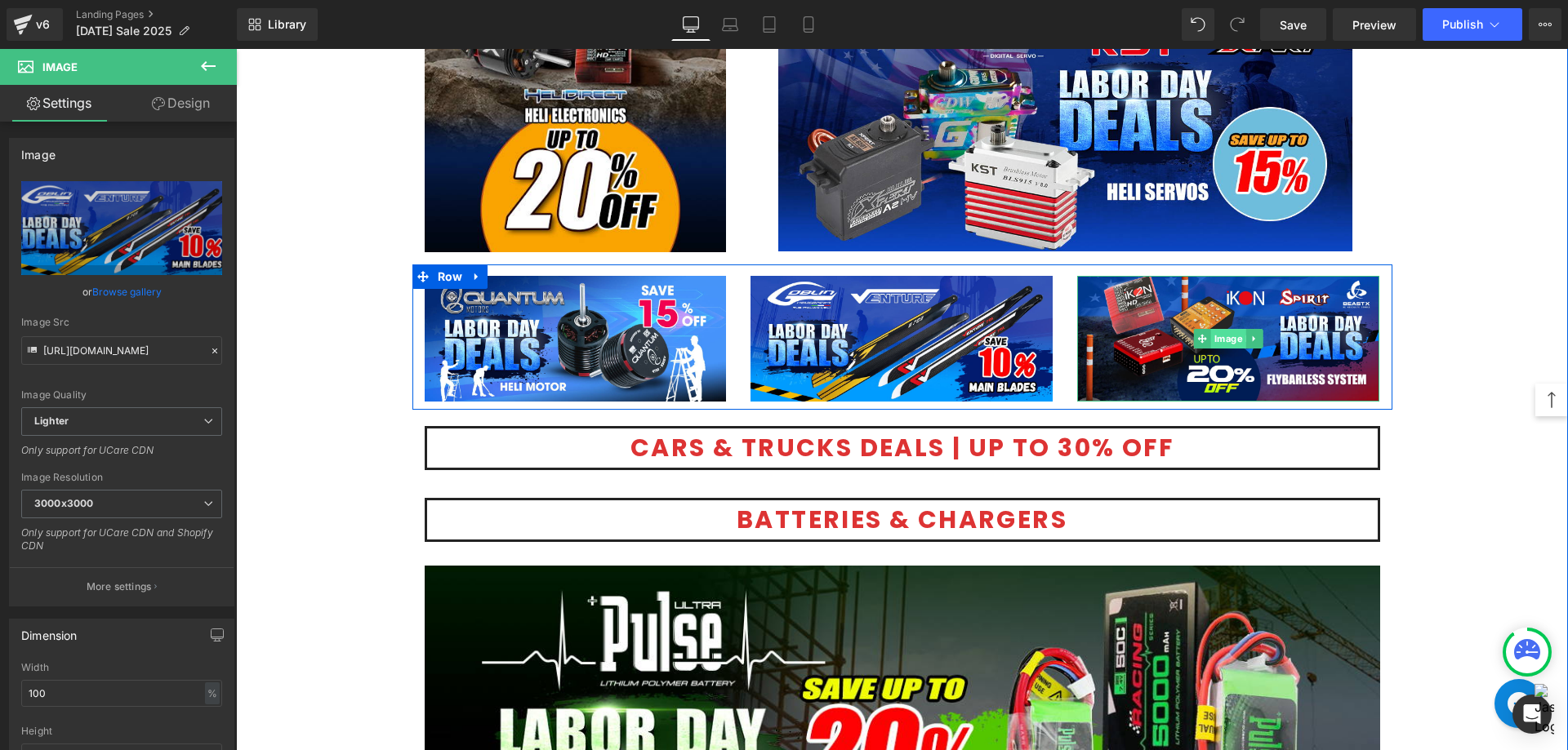
click at [1215, 341] on span "Image" at bounding box center [1228, 339] width 36 height 20
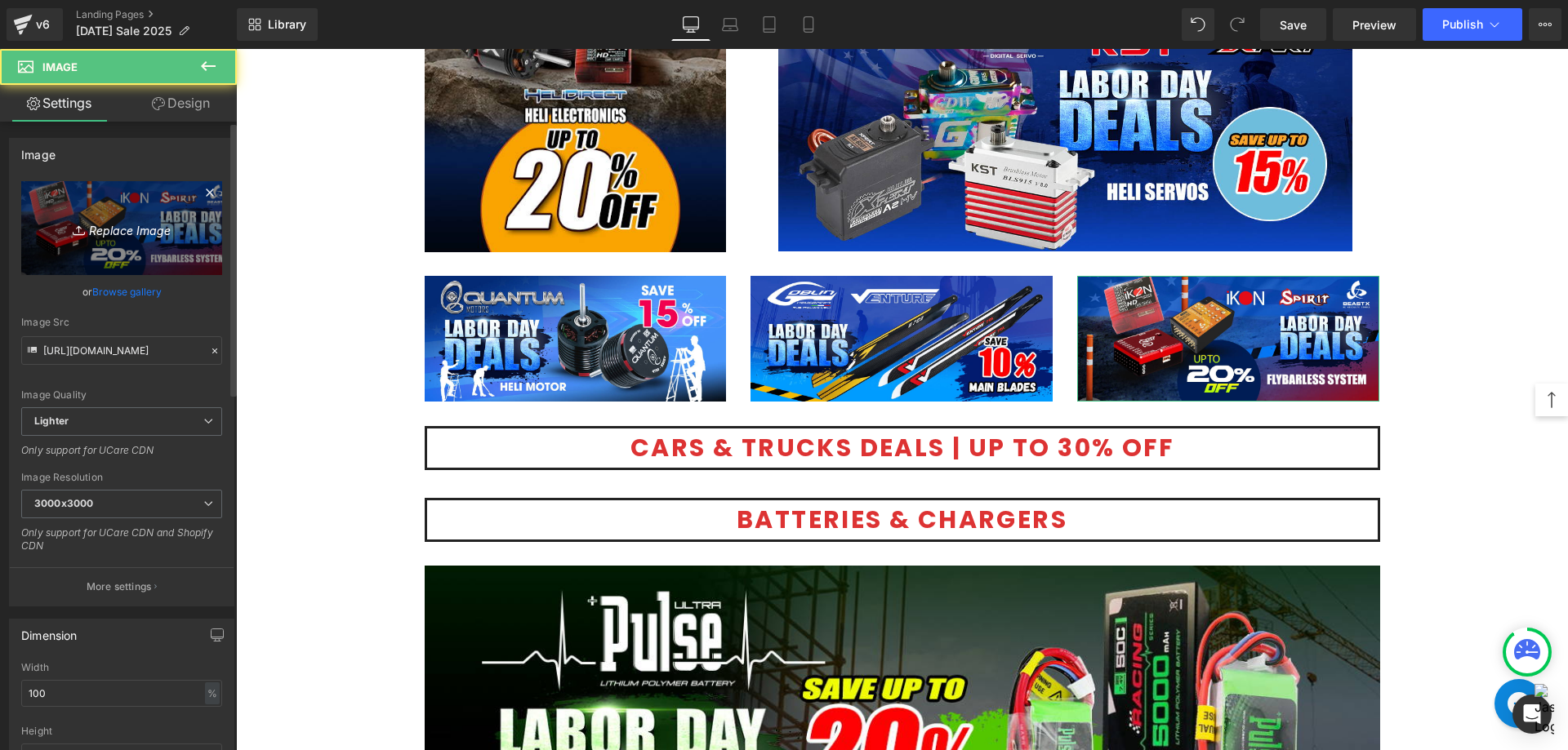
click at [94, 207] on link "Replace Image" at bounding box center [122, 228] width 201 height 94
type input "C:\fakepath\Flybarless-1080.jpg"
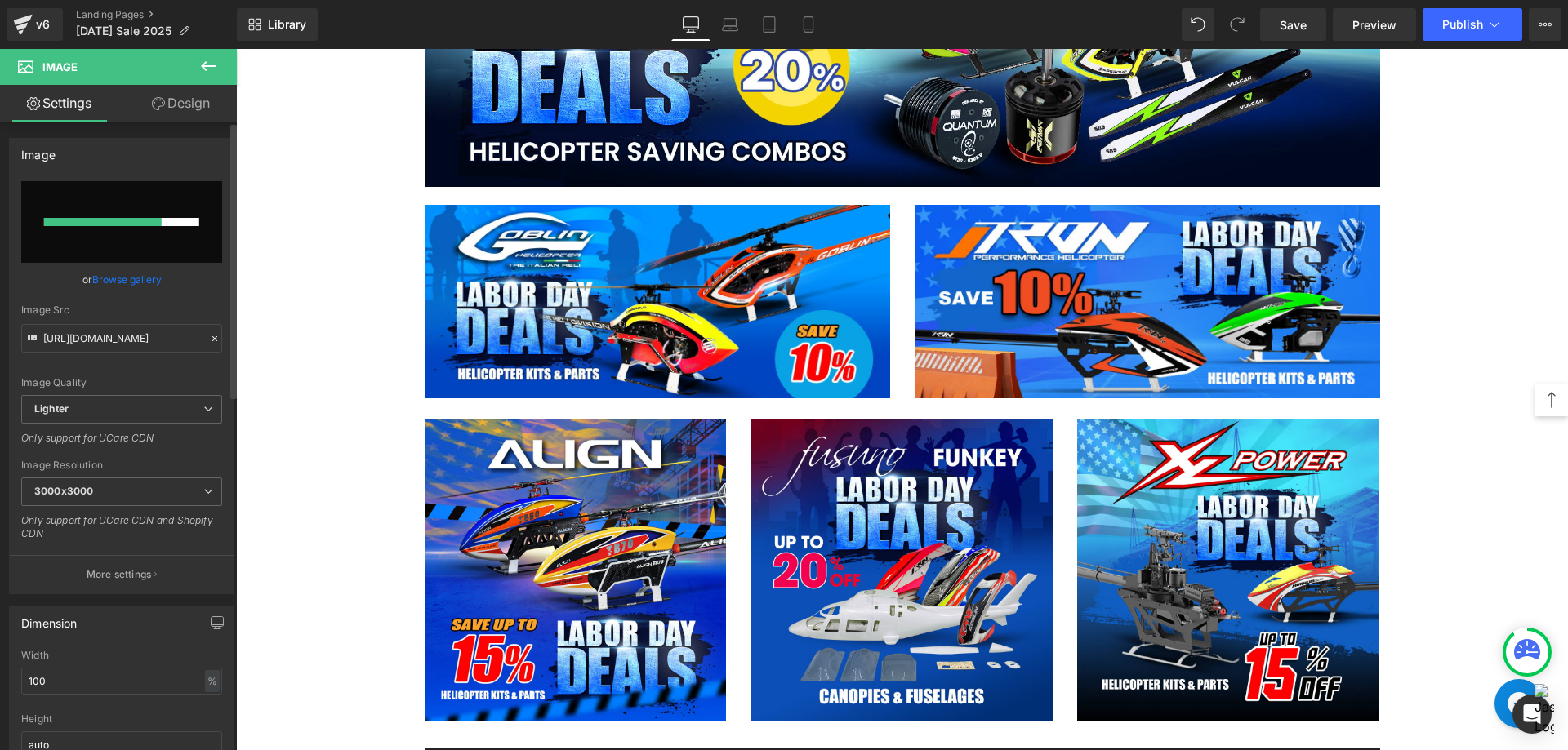
scroll to position [1714, 0]
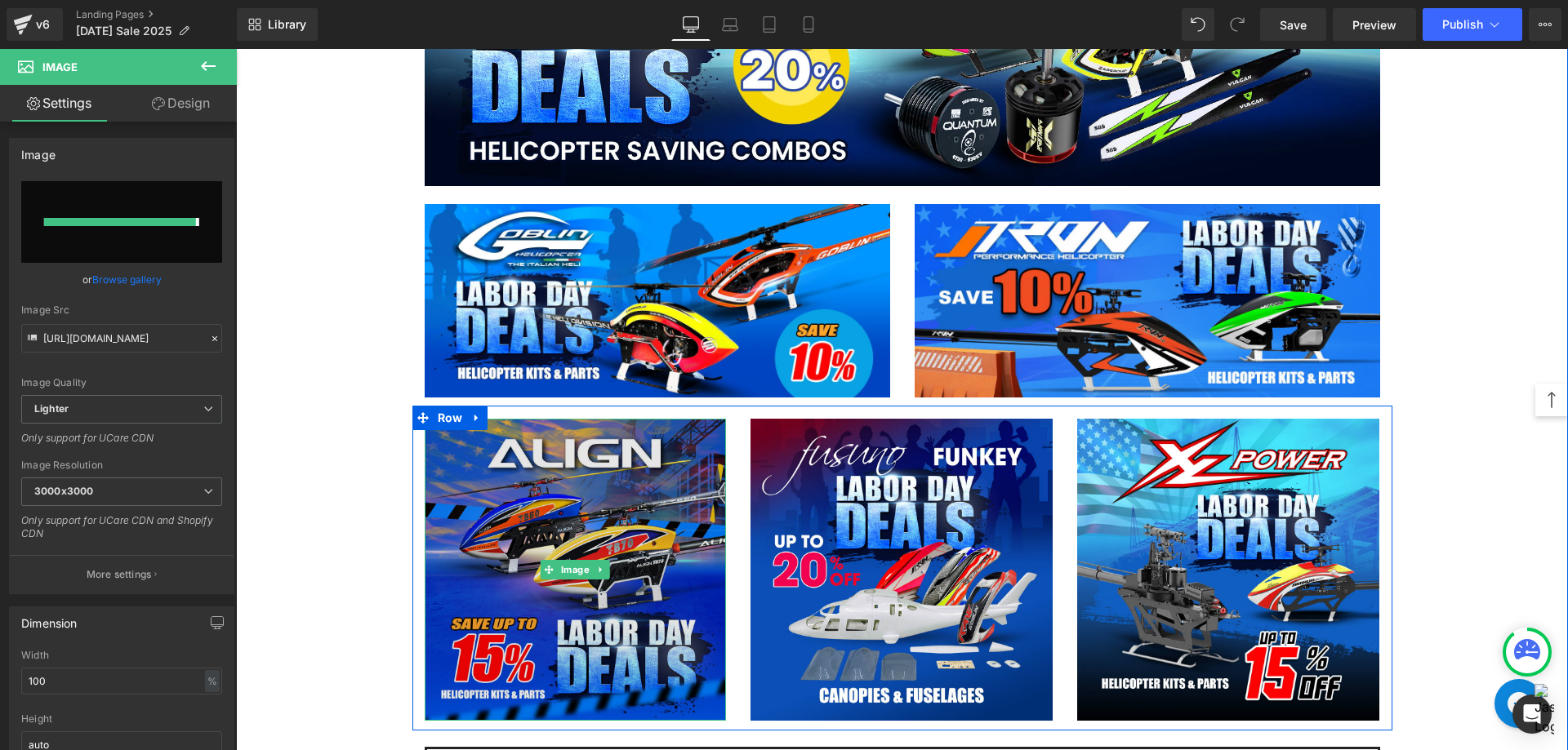
type input "[URL][DOMAIN_NAME]"
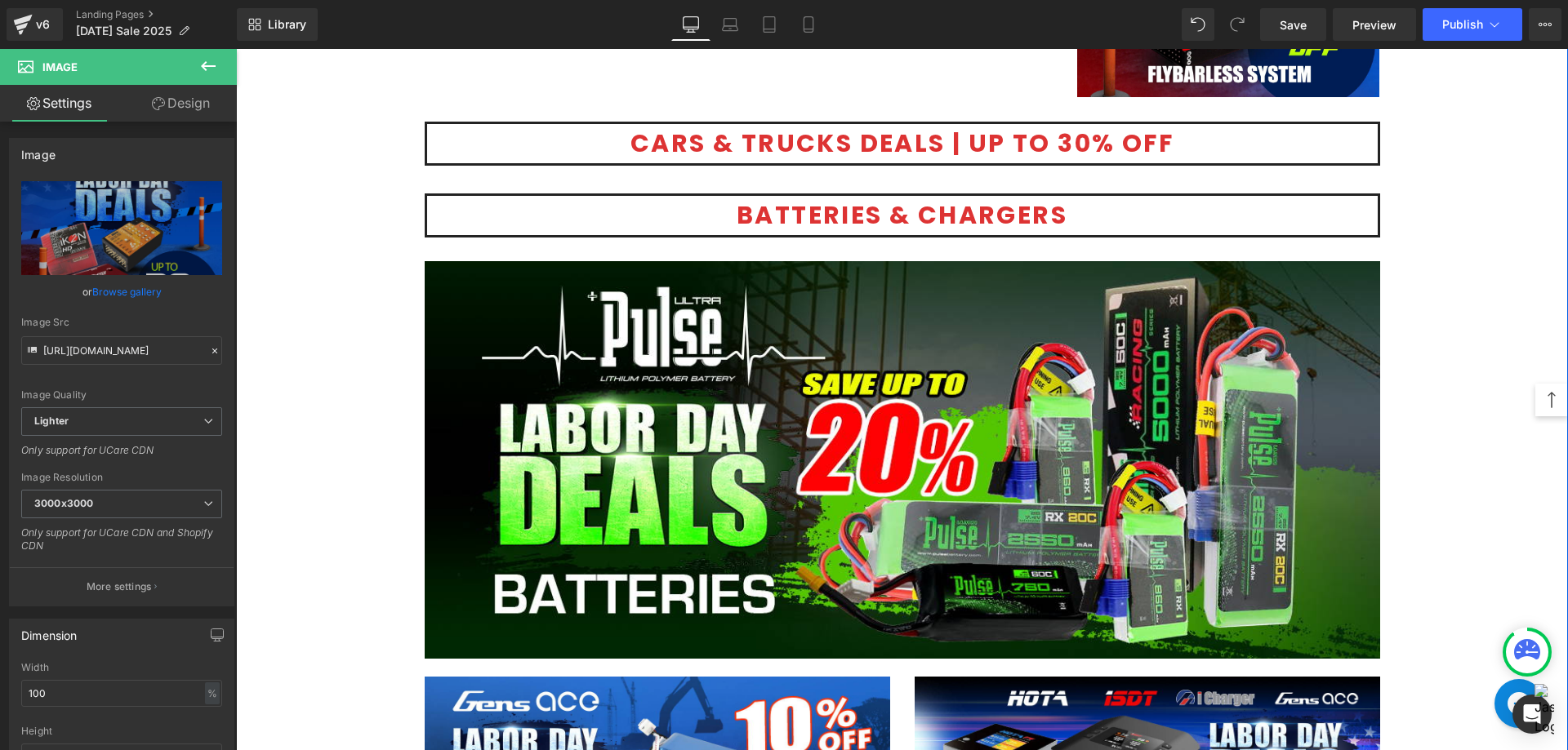
scroll to position [3427, 0]
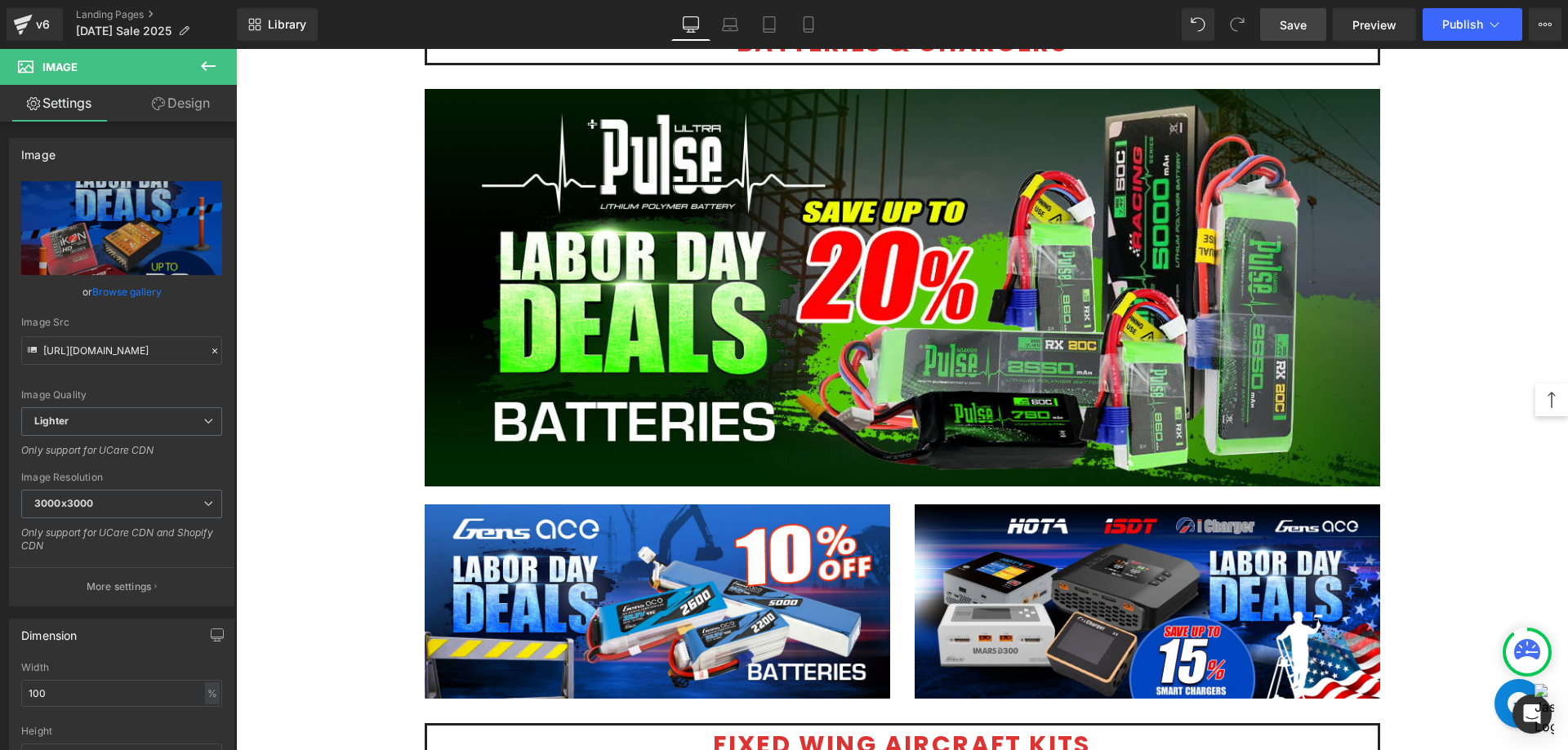
click at [1295, 26] on span "Save" at bounding box center [1292, 24] width 27 height 17
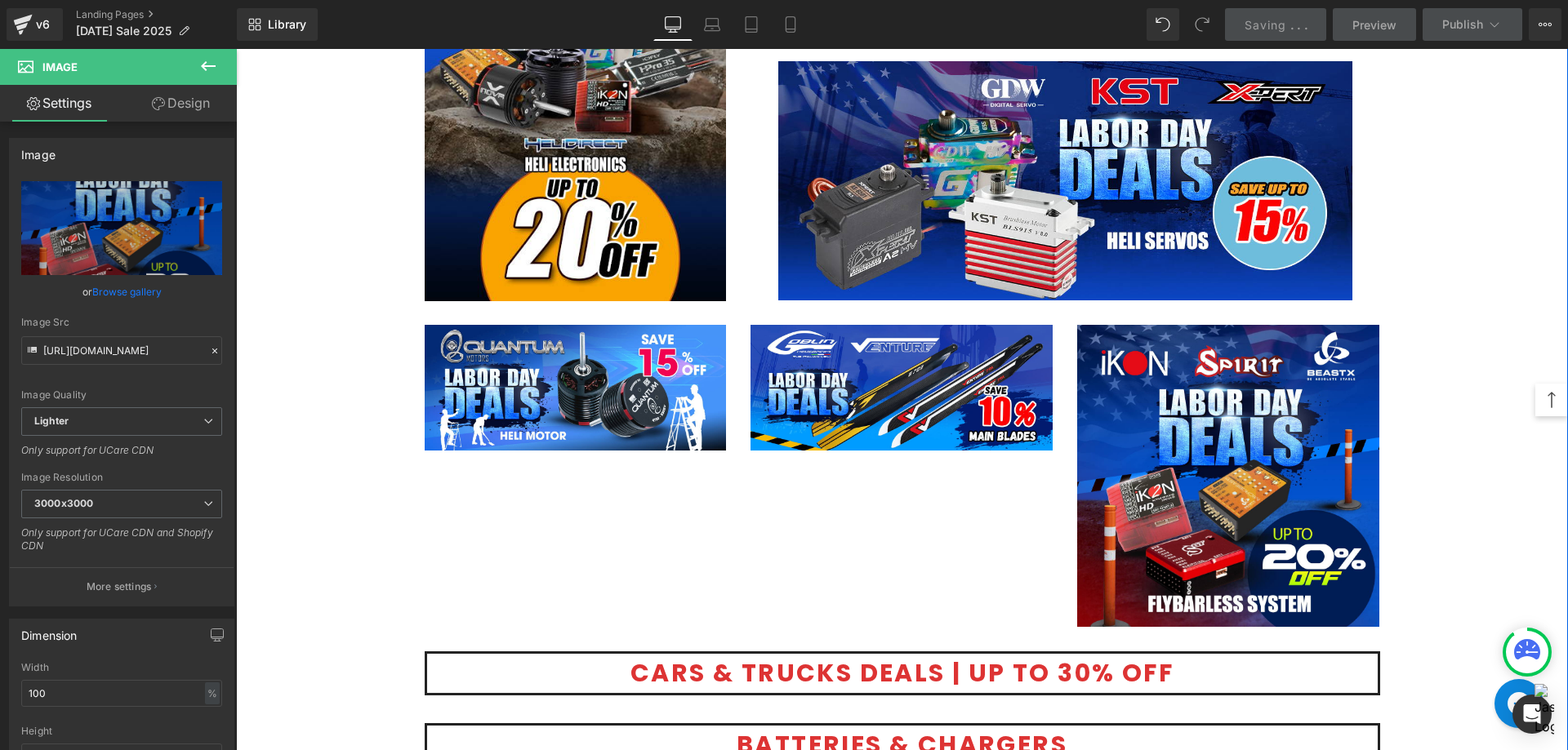
scroll to position [2693, 0]
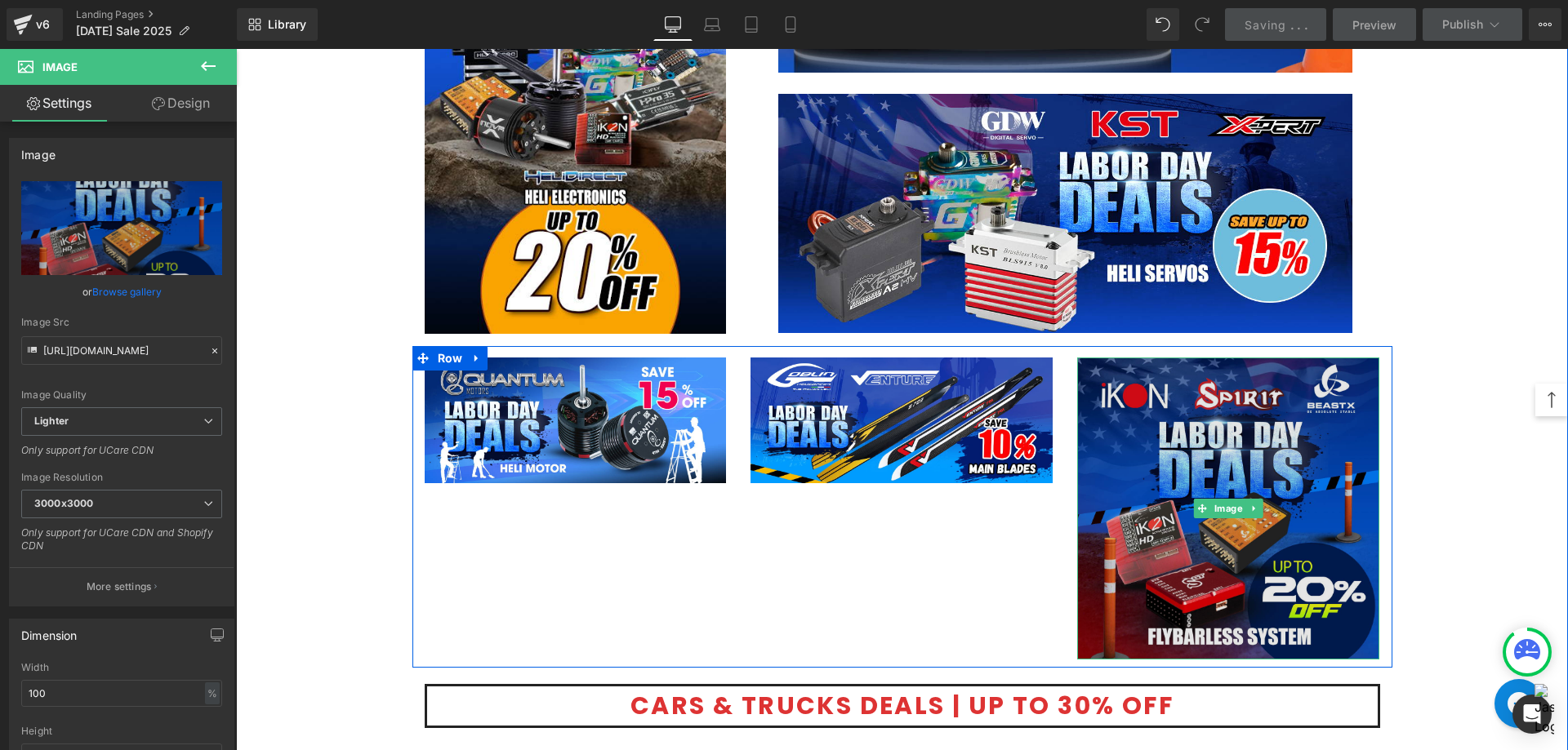
click at [1218, 450] on img at bounding box center [1227, 508] width 302 height 302
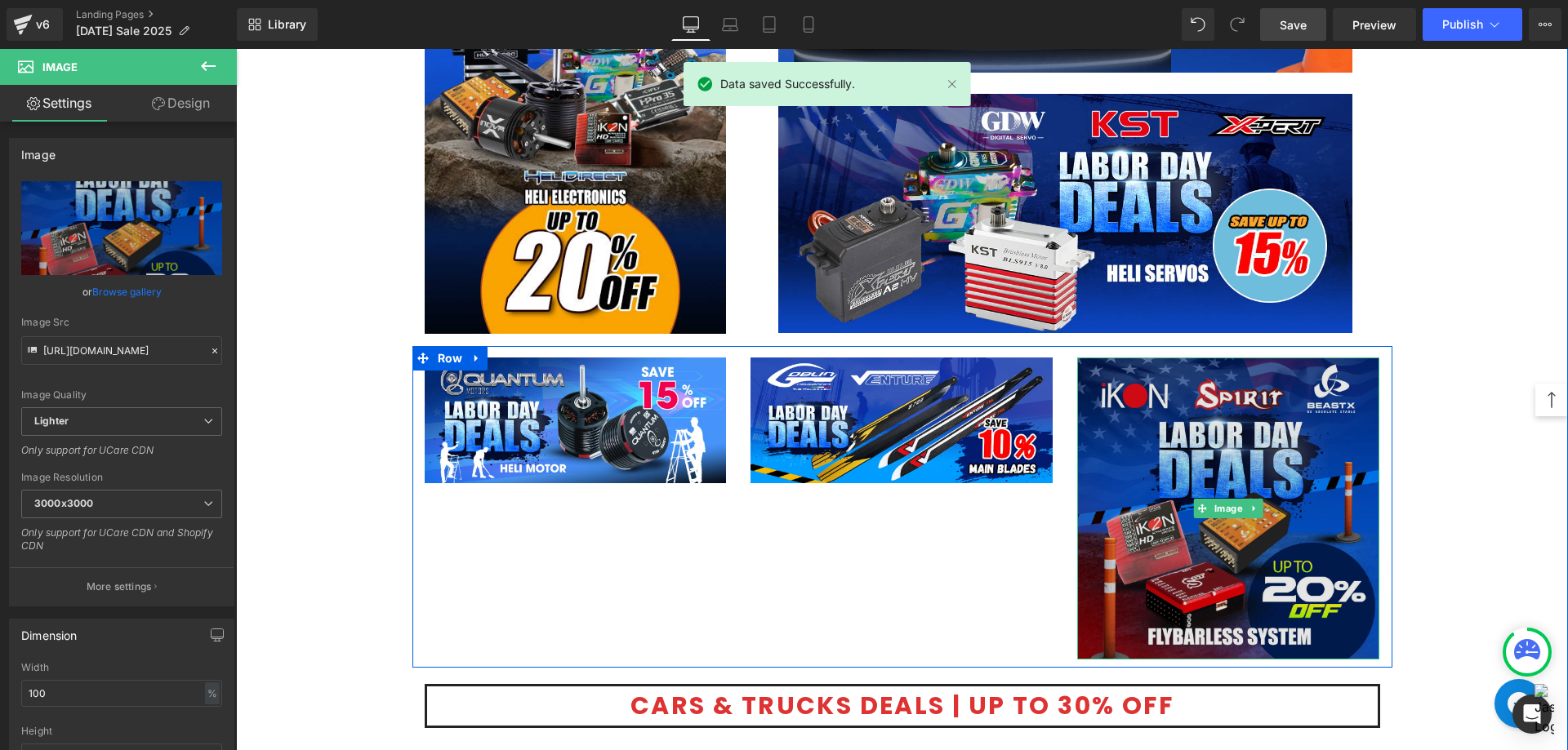
click at [1185, 450] on img at bounding box center [1227, 508] width 302 height 302
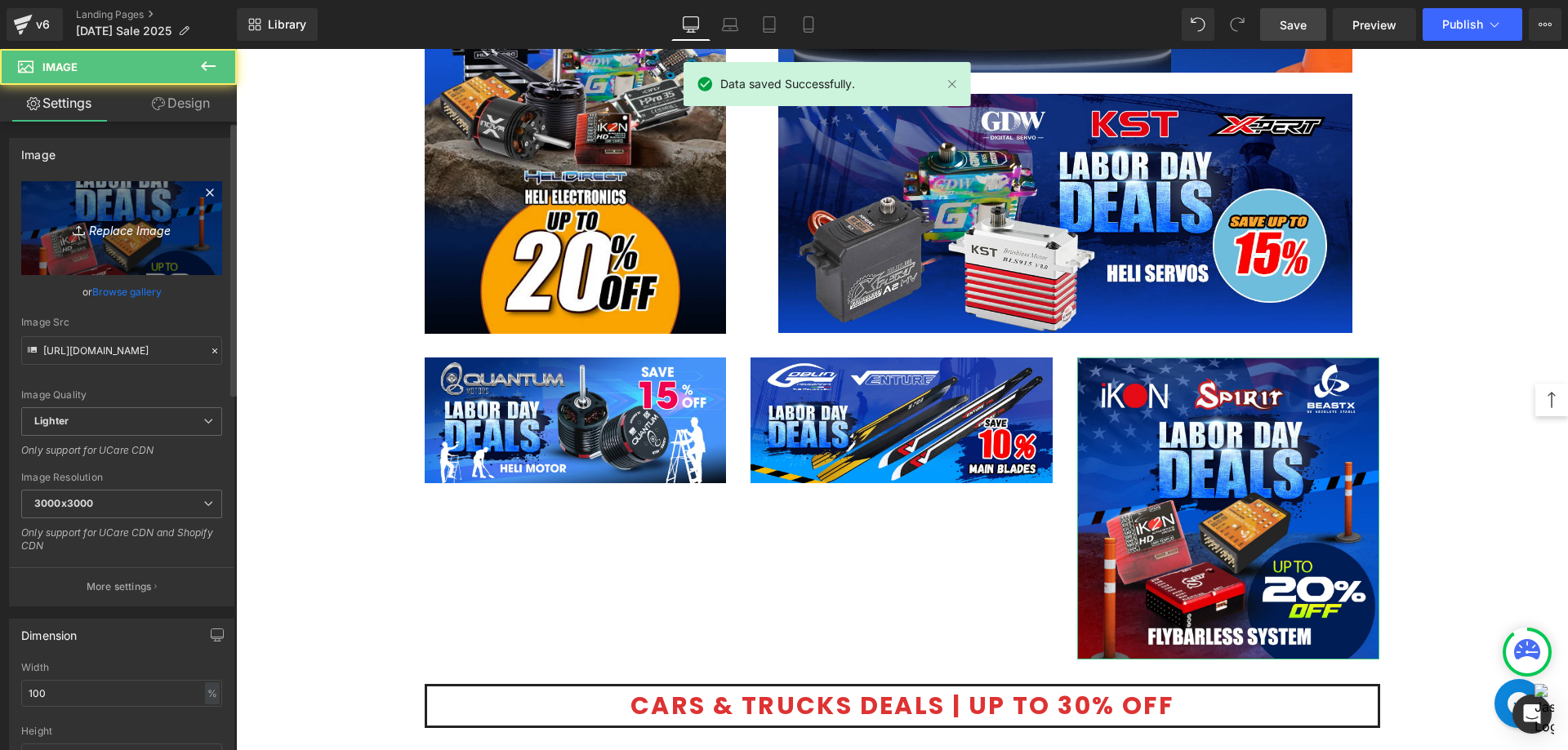
click at [138, 225] on icon "Replace Image" at bounding box center [122, 228] width 131 height 21
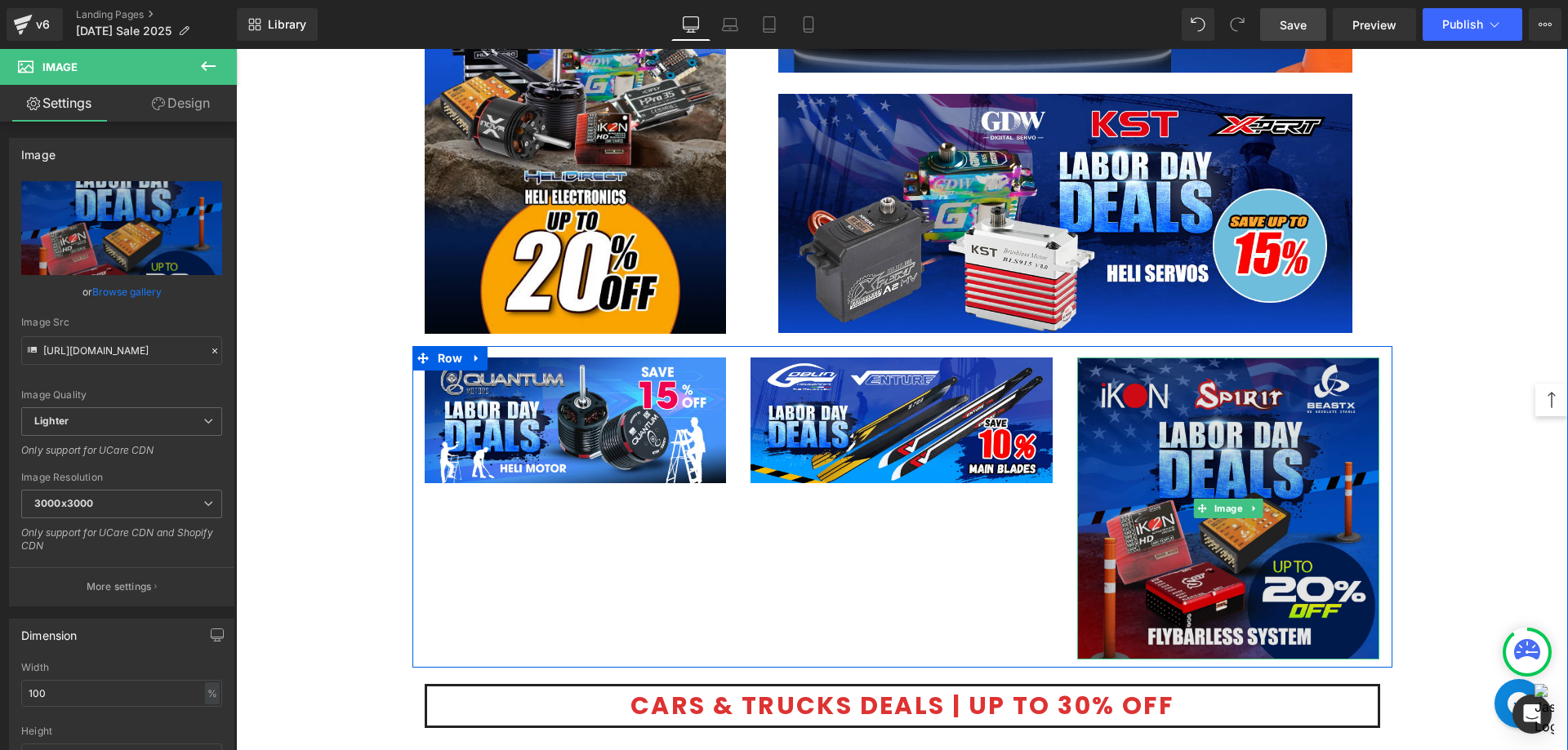
click at [1213, 494] on img at bounding box center [1227, 508] width 302 height 302
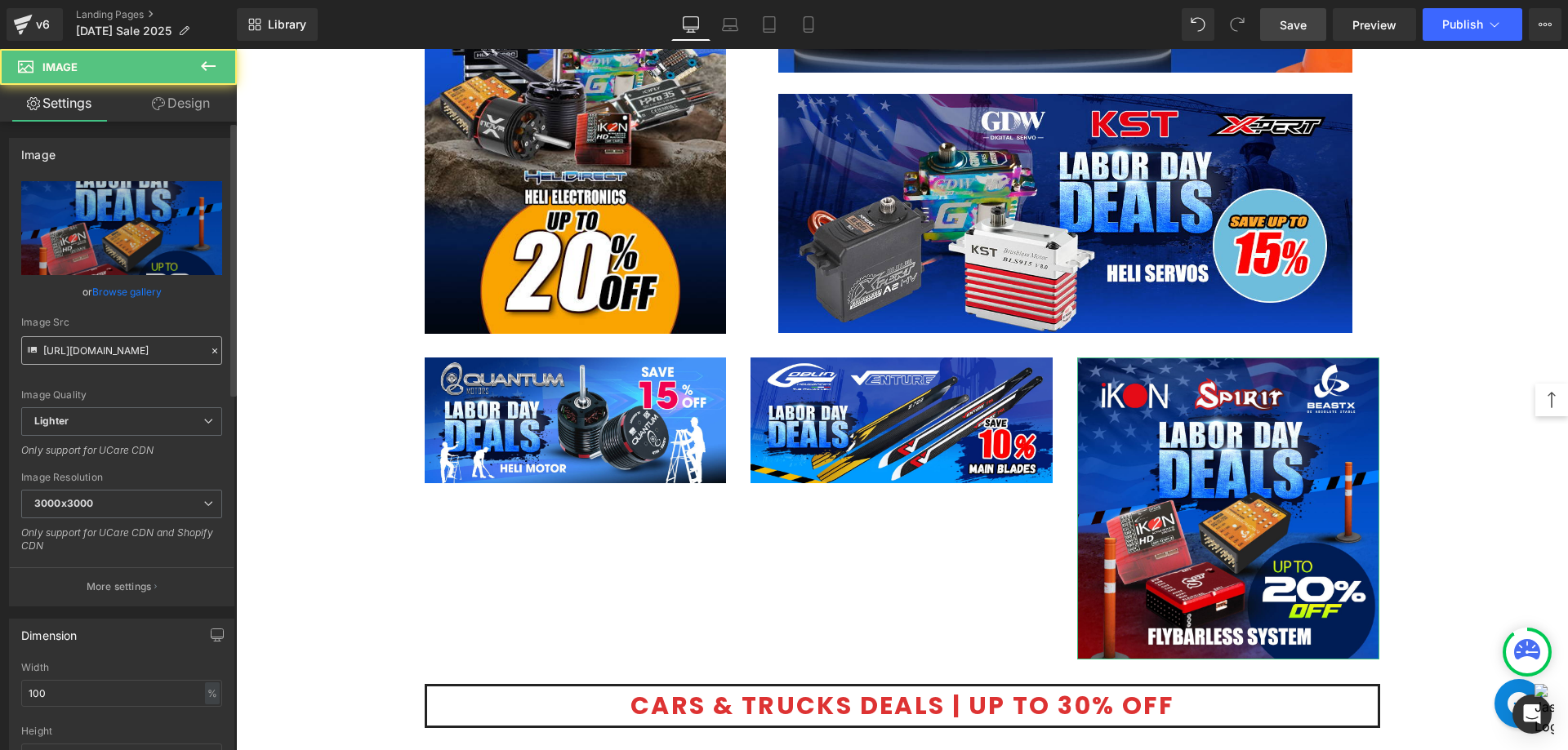
scroll to position [408, 0]
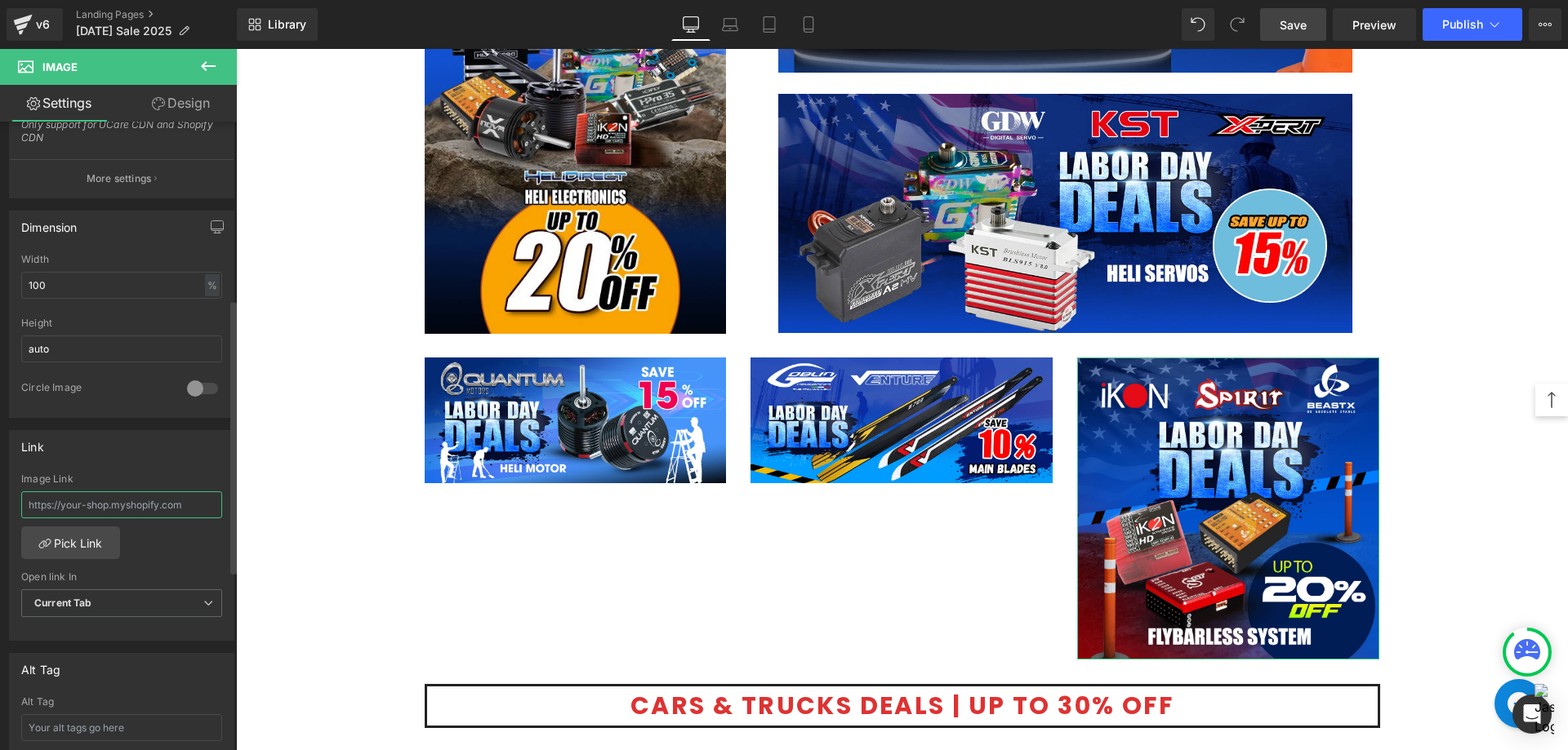
click at [133, 512] on input "text" at bounding box center [122, 504] width 201 height 27
paste input "[URL][DOMAIN_NAME]"
type input "[URL][DOMAIN_NAME]"
click at [116, 605] on span "Current Tab" at bounding box center [122, 603] width 201 height 29
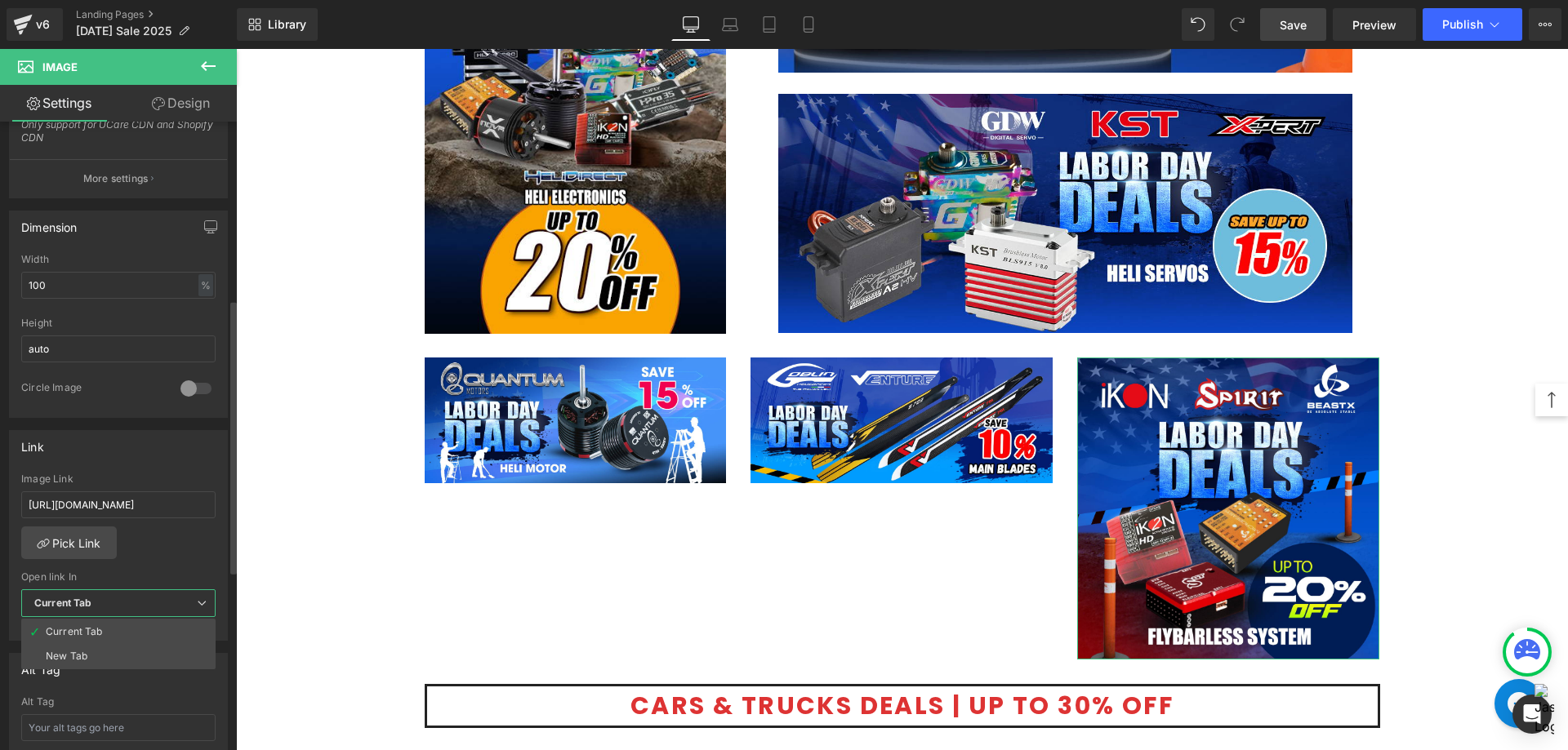
scroll to position [0, 0]
click at [95, 648] on li "New Tab" at bounding box center [119, 656] width 195 height 24
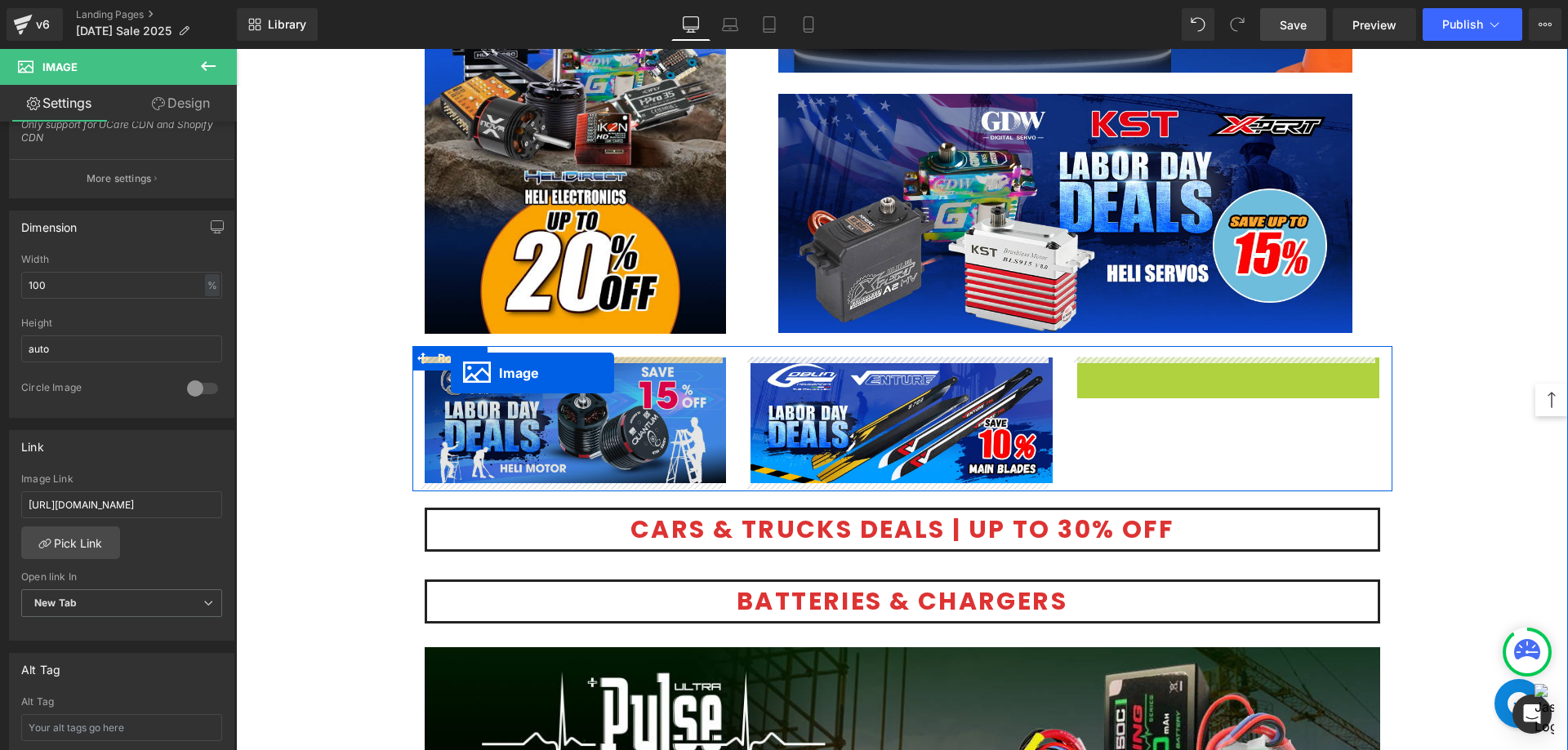
drag, startPoint x: 1200, startPoint y: 510, endPoint x: 451, endPoint y: 373, distance: 761.4
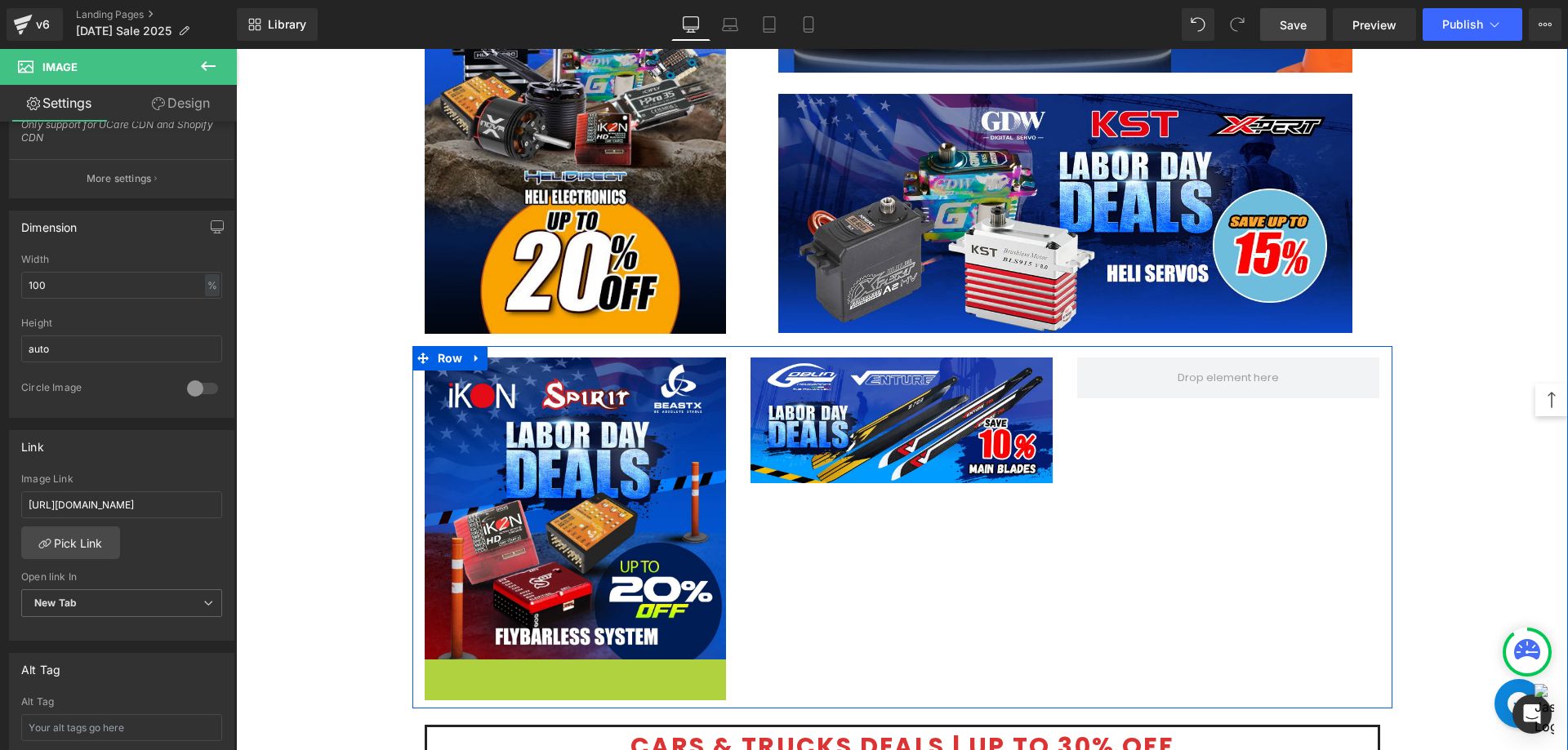
scroll to position [2709, 0]
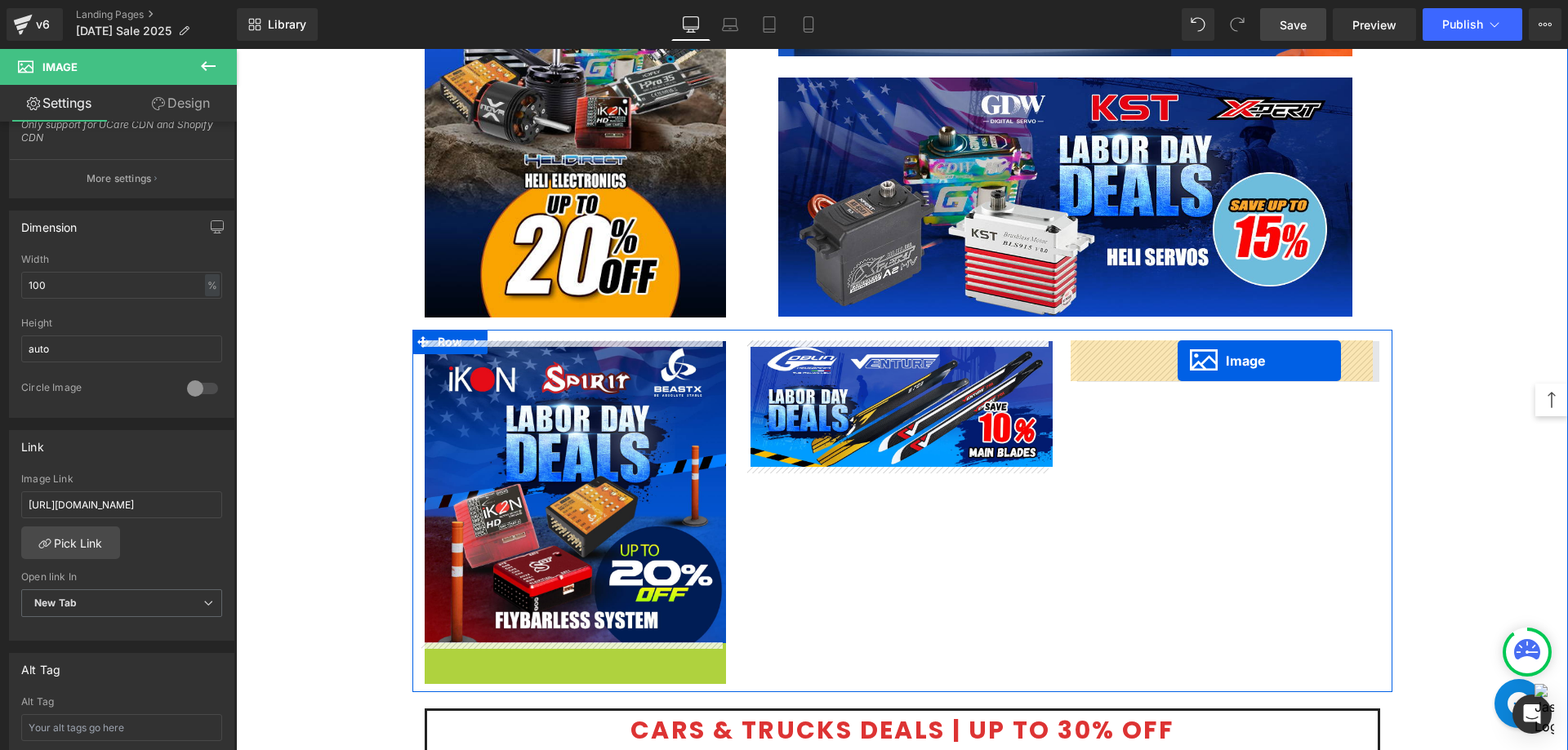
drag, startPoint x: 543, startPoint y: 721, endPoint x: 1177, endPoint y: 361, distance: 729.1
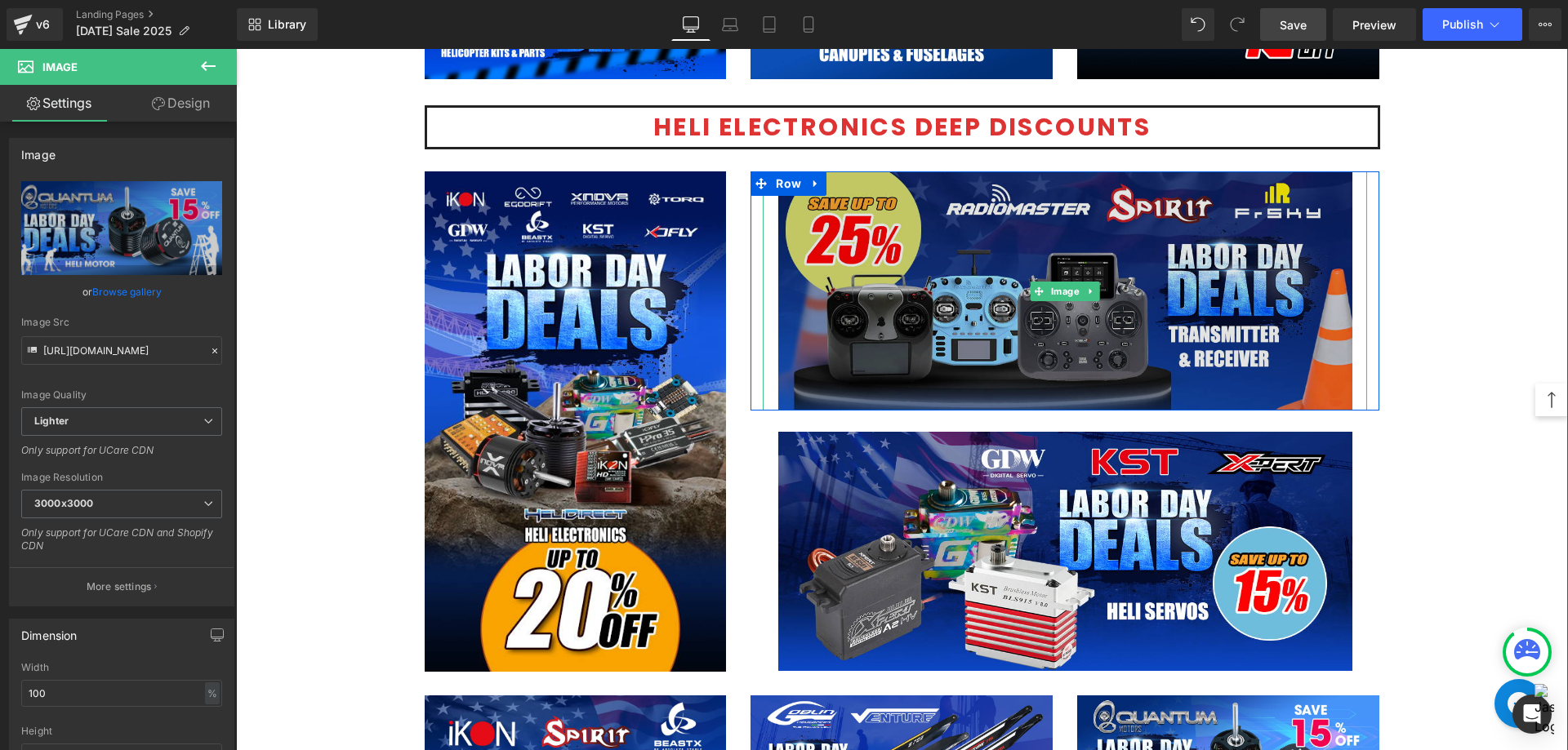
scroll to position [2464, 0]
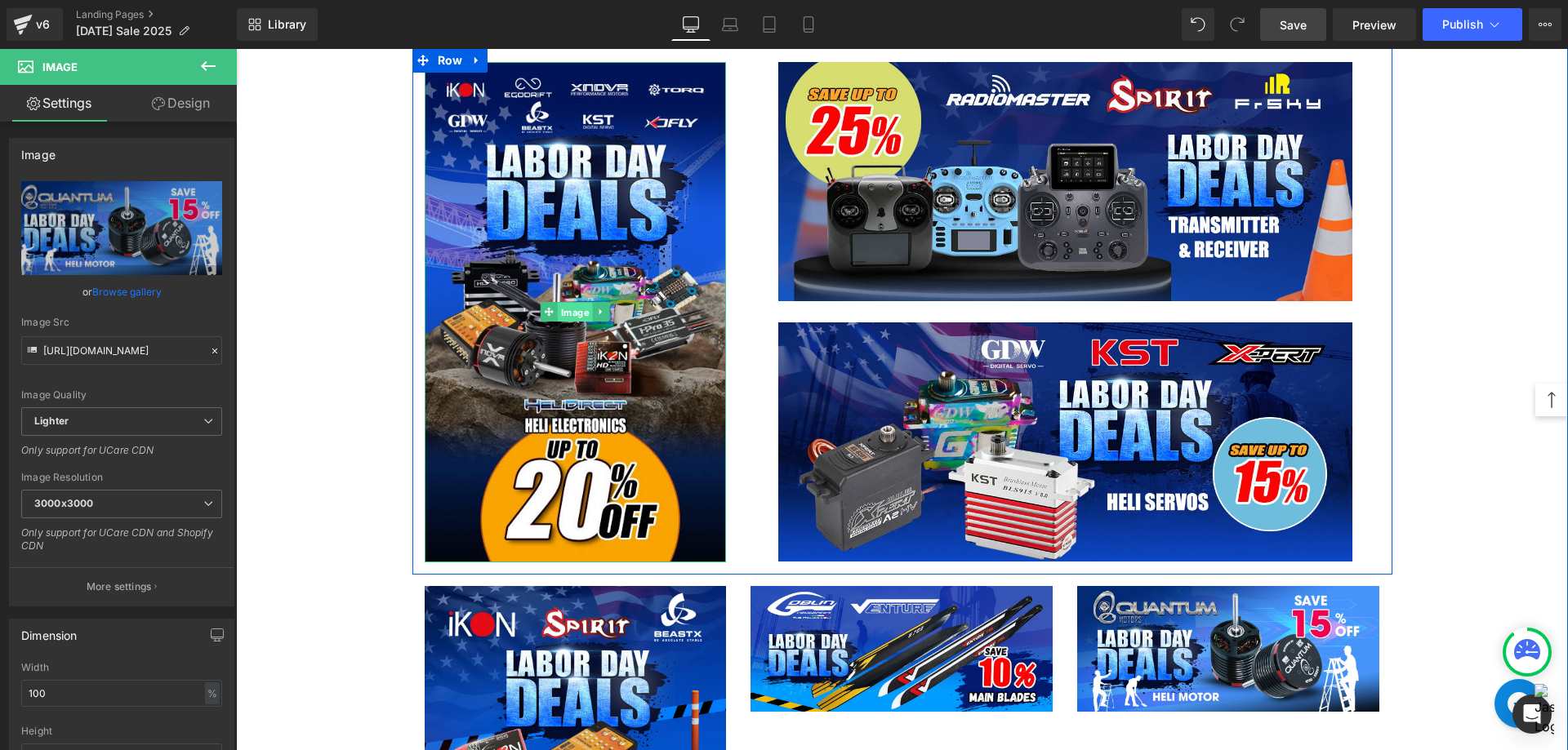
click at [561, 314] on span "Image" at bounding box center [575, 312] width 36 height 20
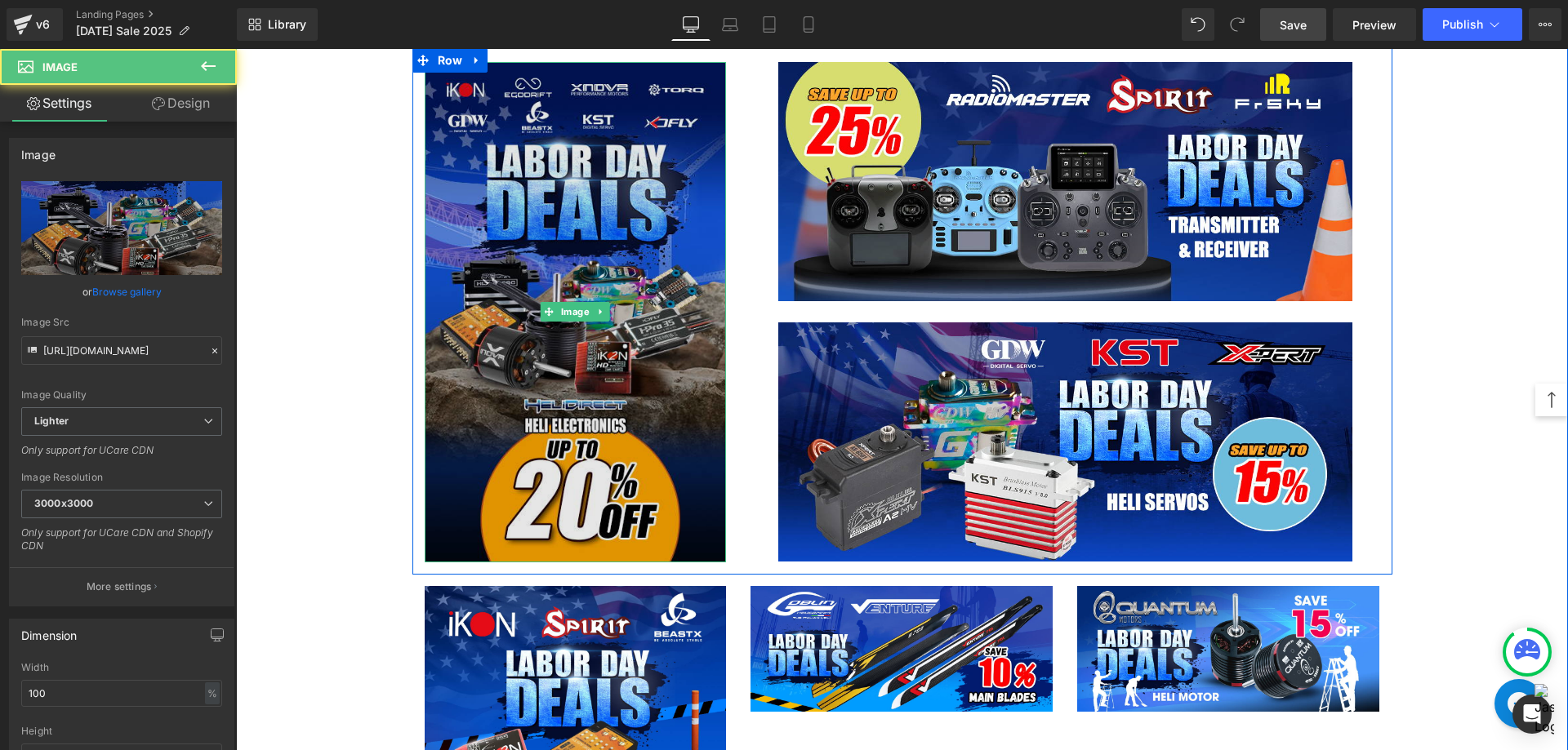
click at [574, 244] on img at bounding box center [575, 311] width 302 height 500
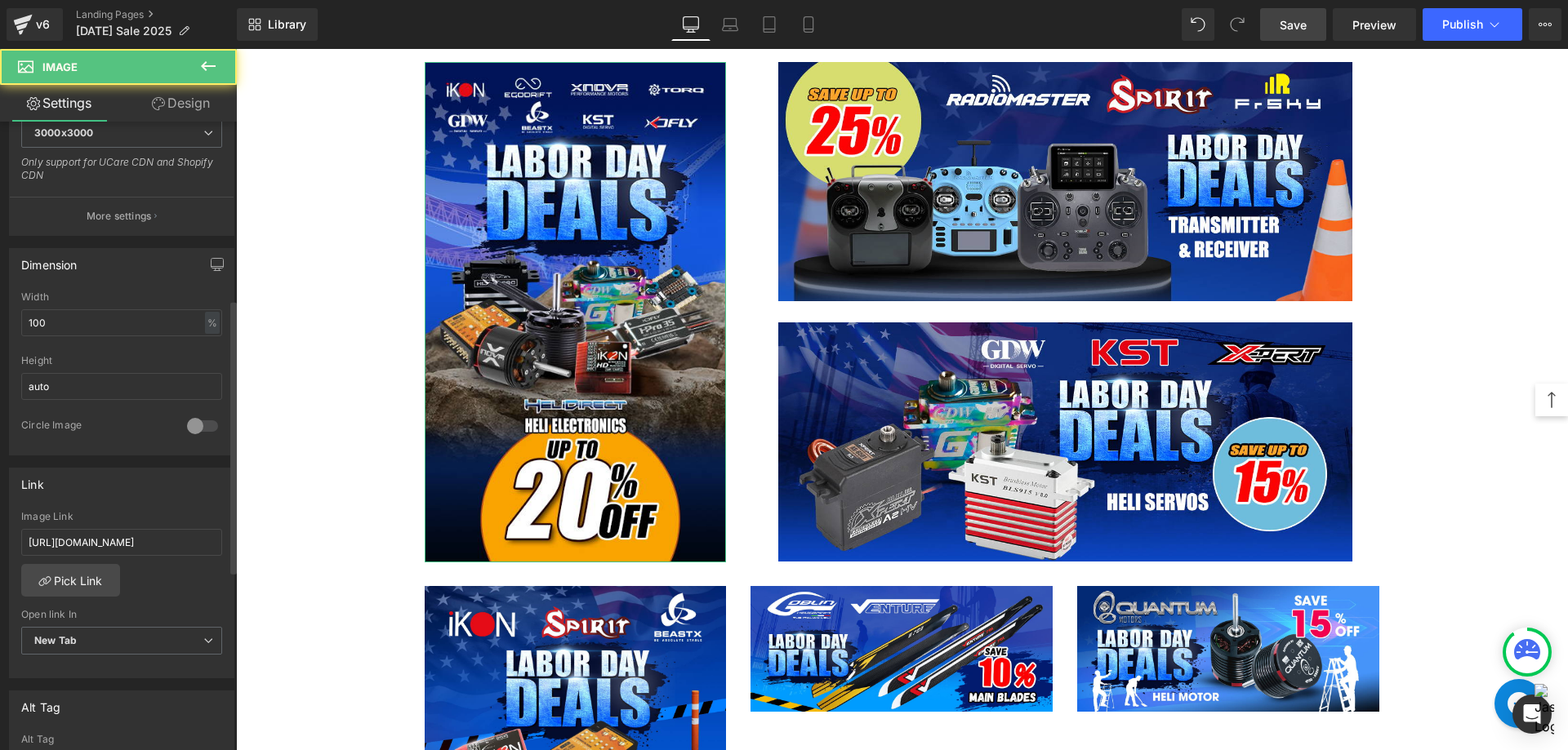
scroll to position [408, 0]
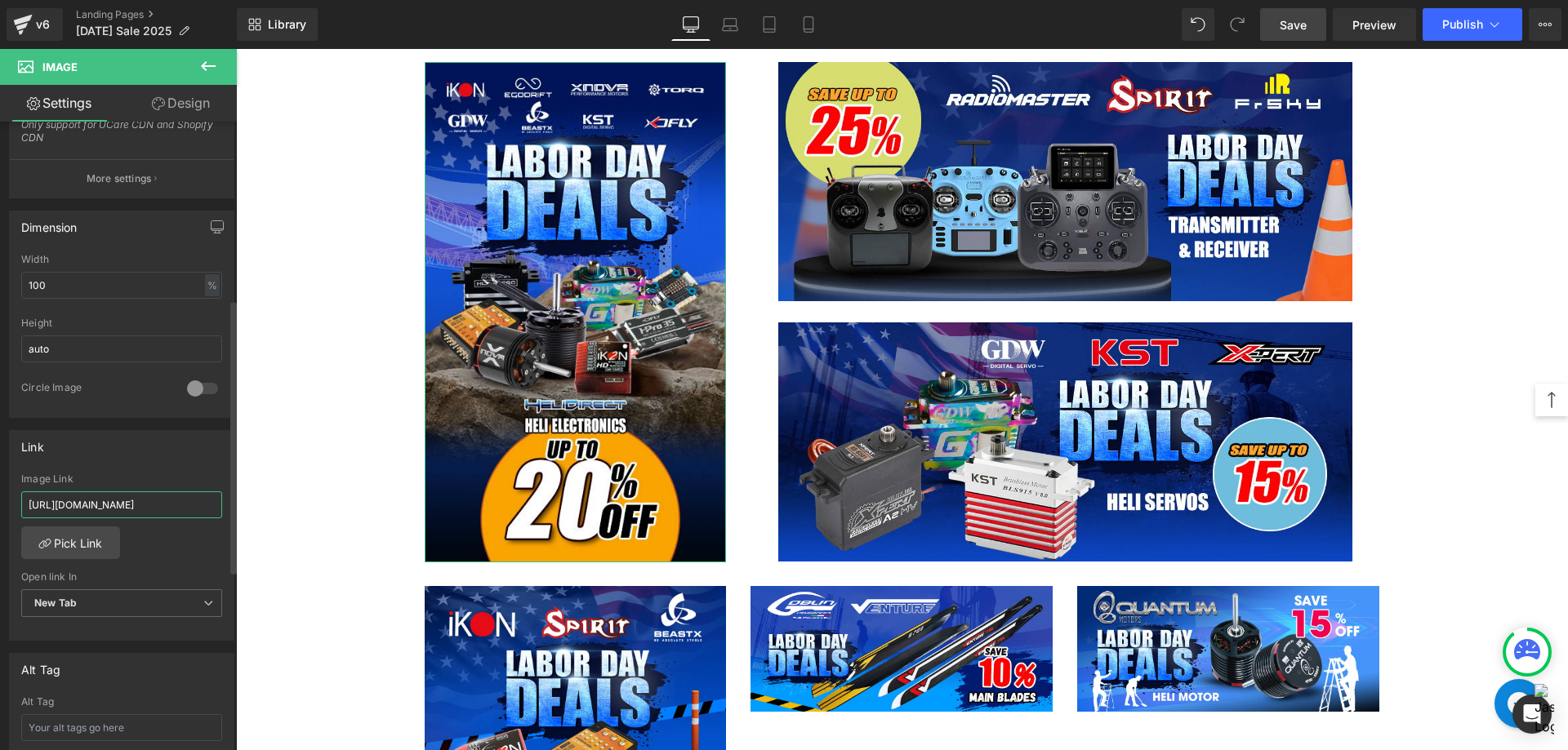
click at [140, 507] on input "[URL][DOMAIN_NAME]" at bounding box center [122, 504] width 201 height 27
click at [167, 548] on div "[URL][DOMAIN_NAME] Image Link [URL][DOMAIN_NAME] Pick Link Current Tab New Tab …" at bounding box center [121, 556] width 224 height 167
click at [214, 67] on icon at bounding box center [209, 65] width 15 height 9
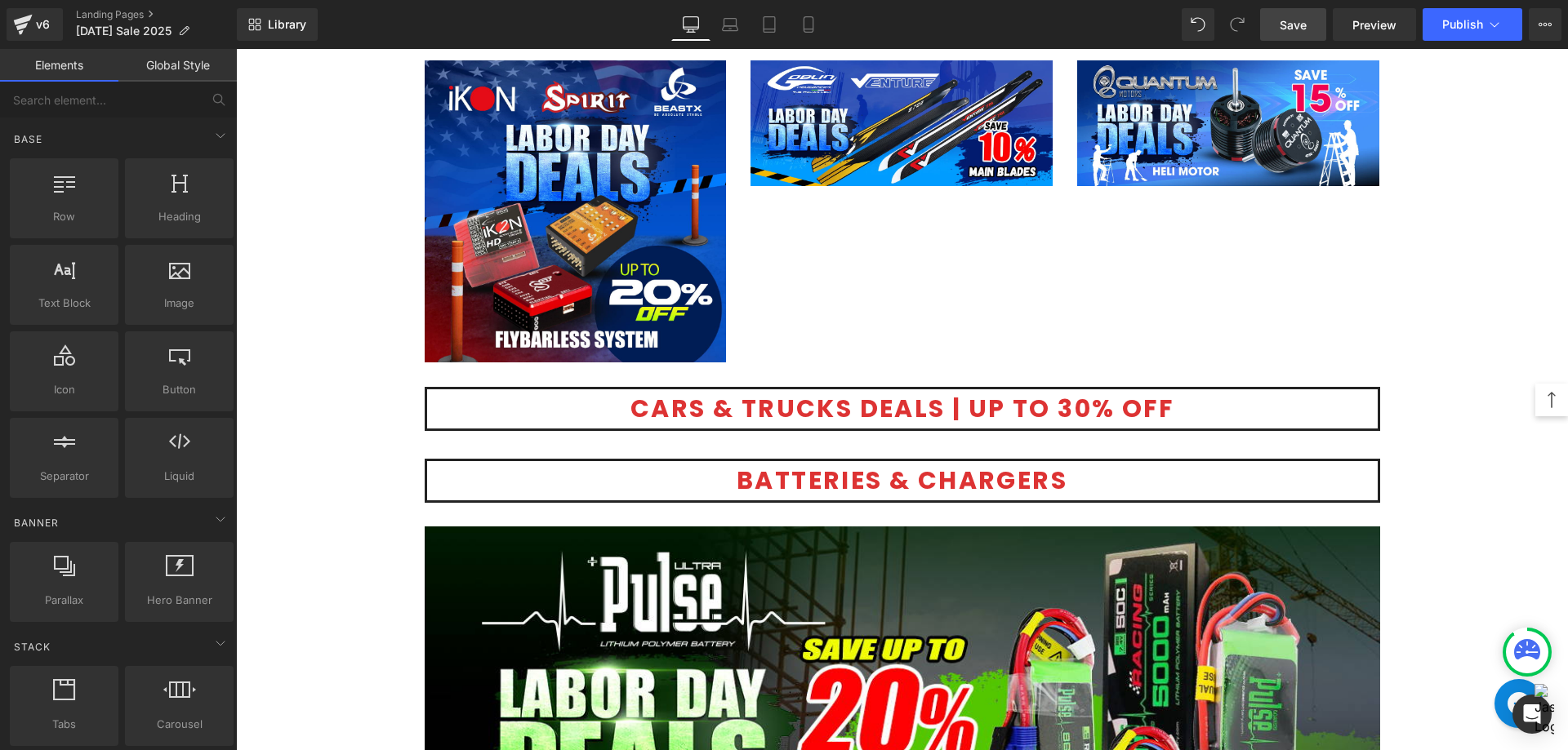
scroll to position [3036, 0]
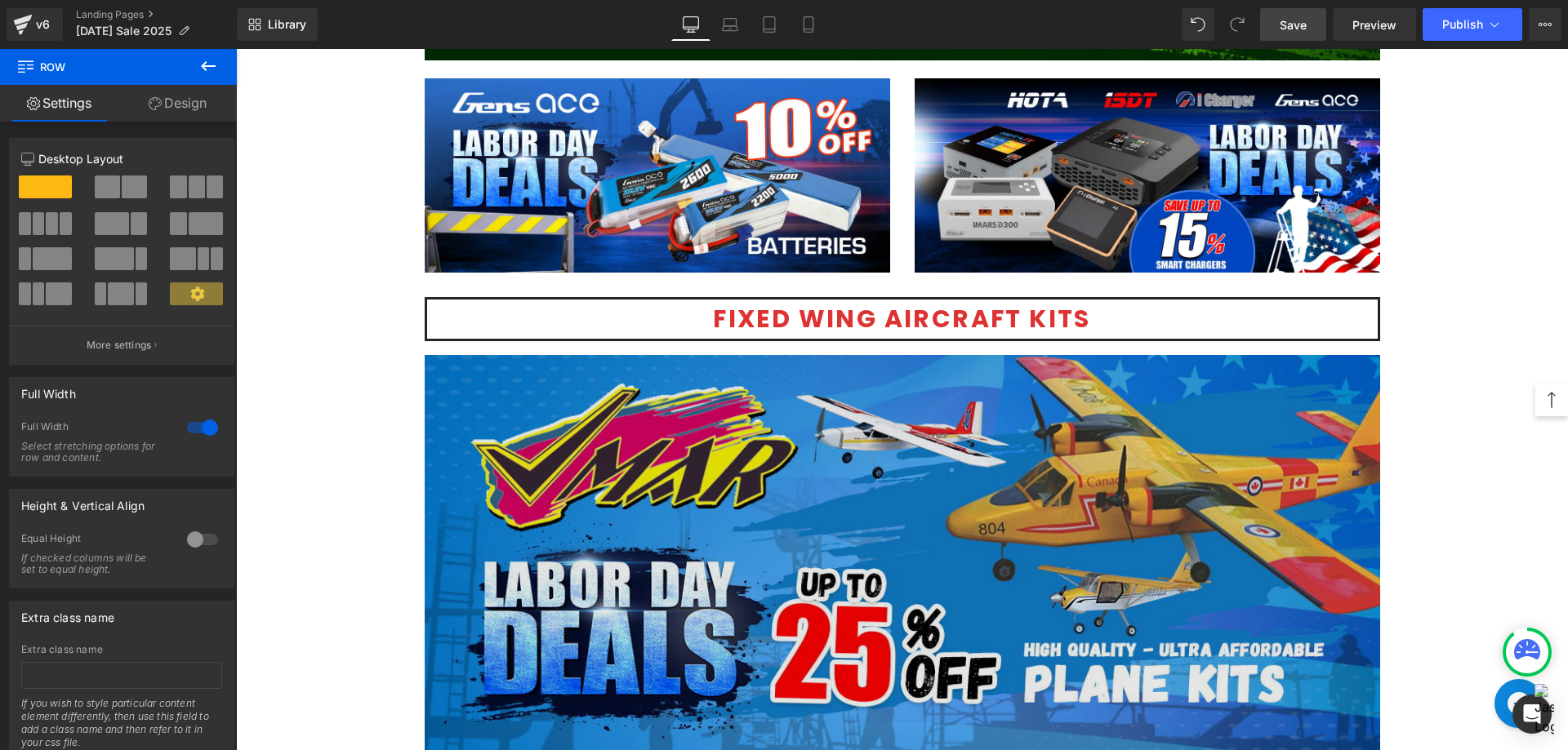
scroll to position [3852, 0]
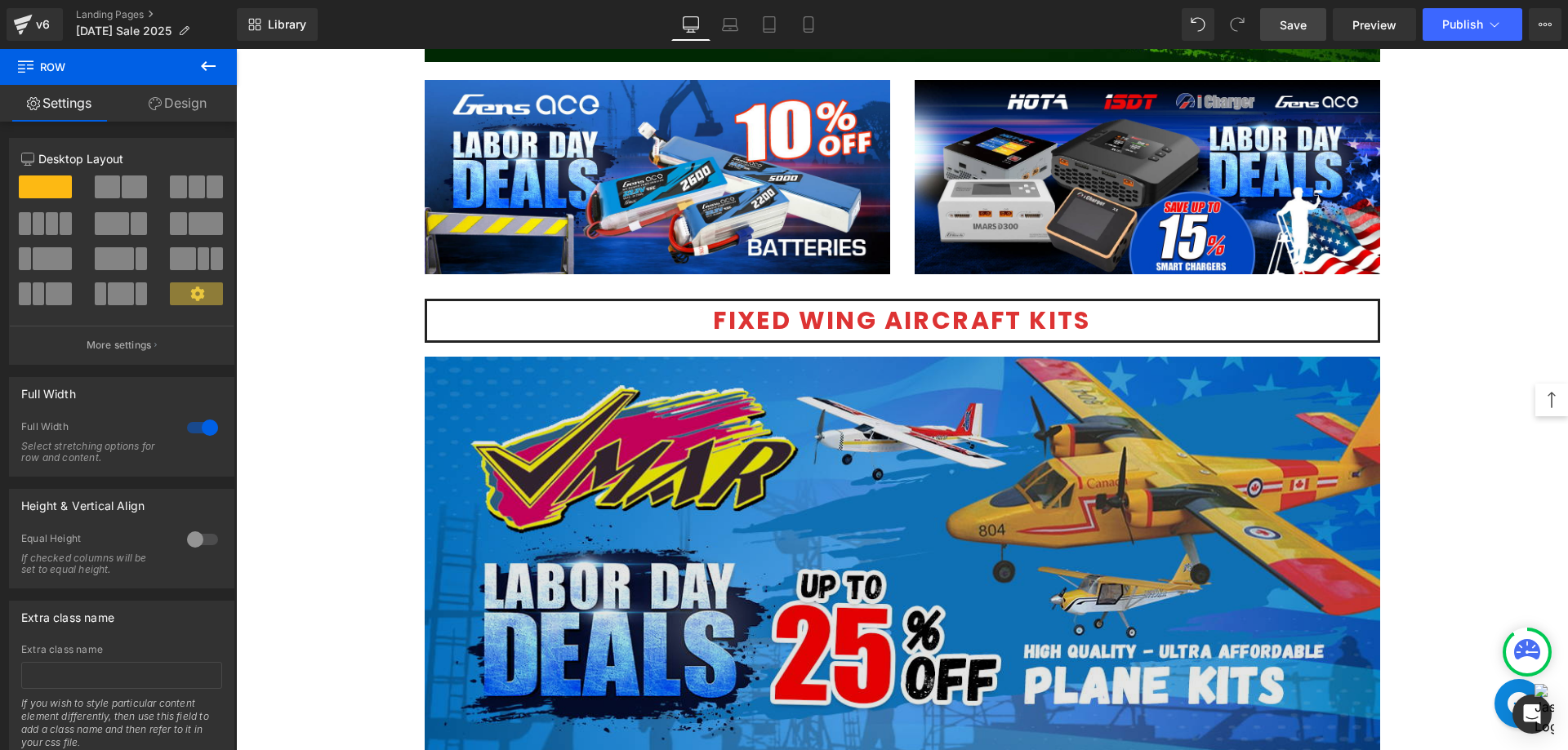
click at [844, 361] on img at bounding box center [902, 555] width 955 height 398
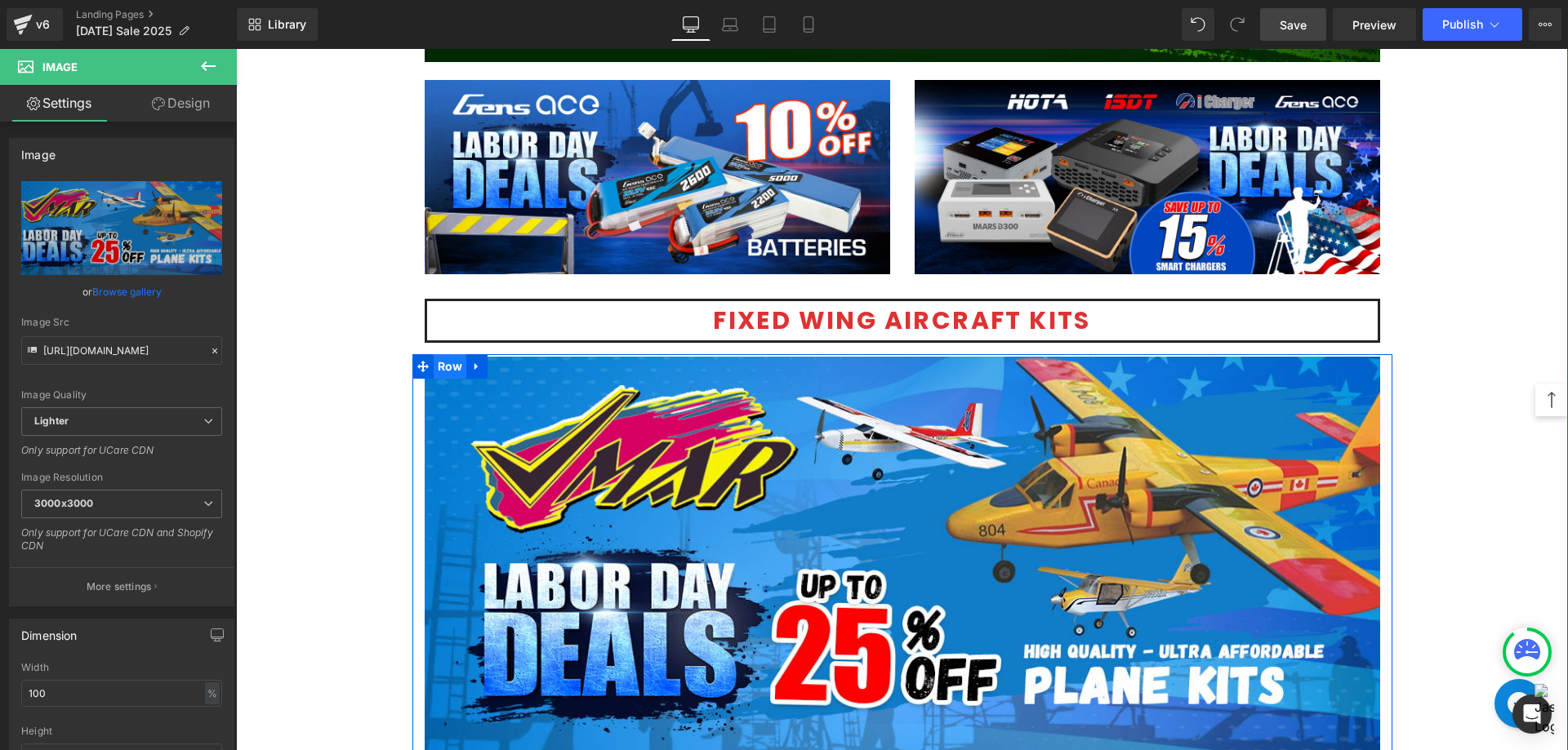
click at [451, 368] on span "Row" at bounding box center [450, 367] width 34 height 24
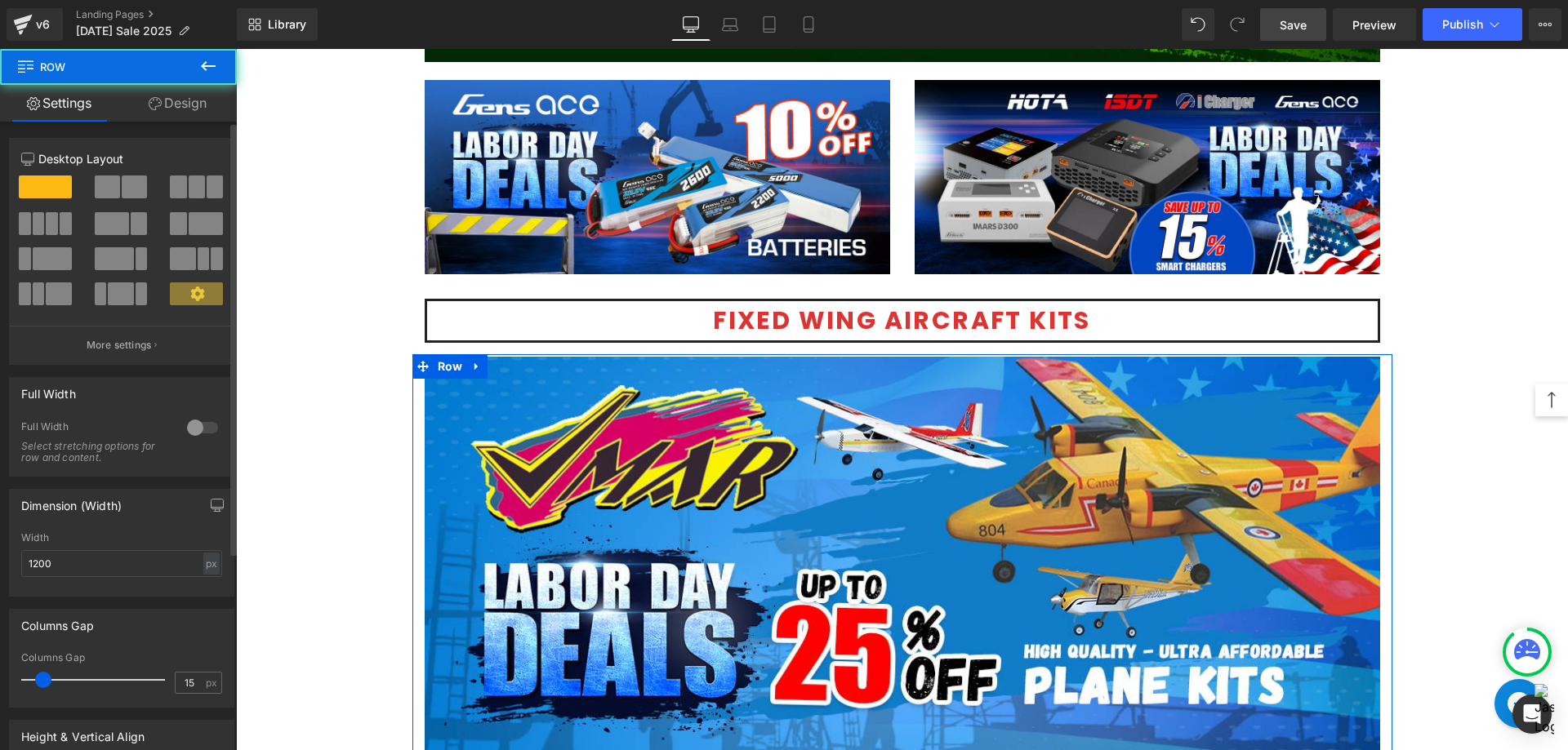
click at [125, 197] on span at bounding box center [134, 187] width 25 height 22
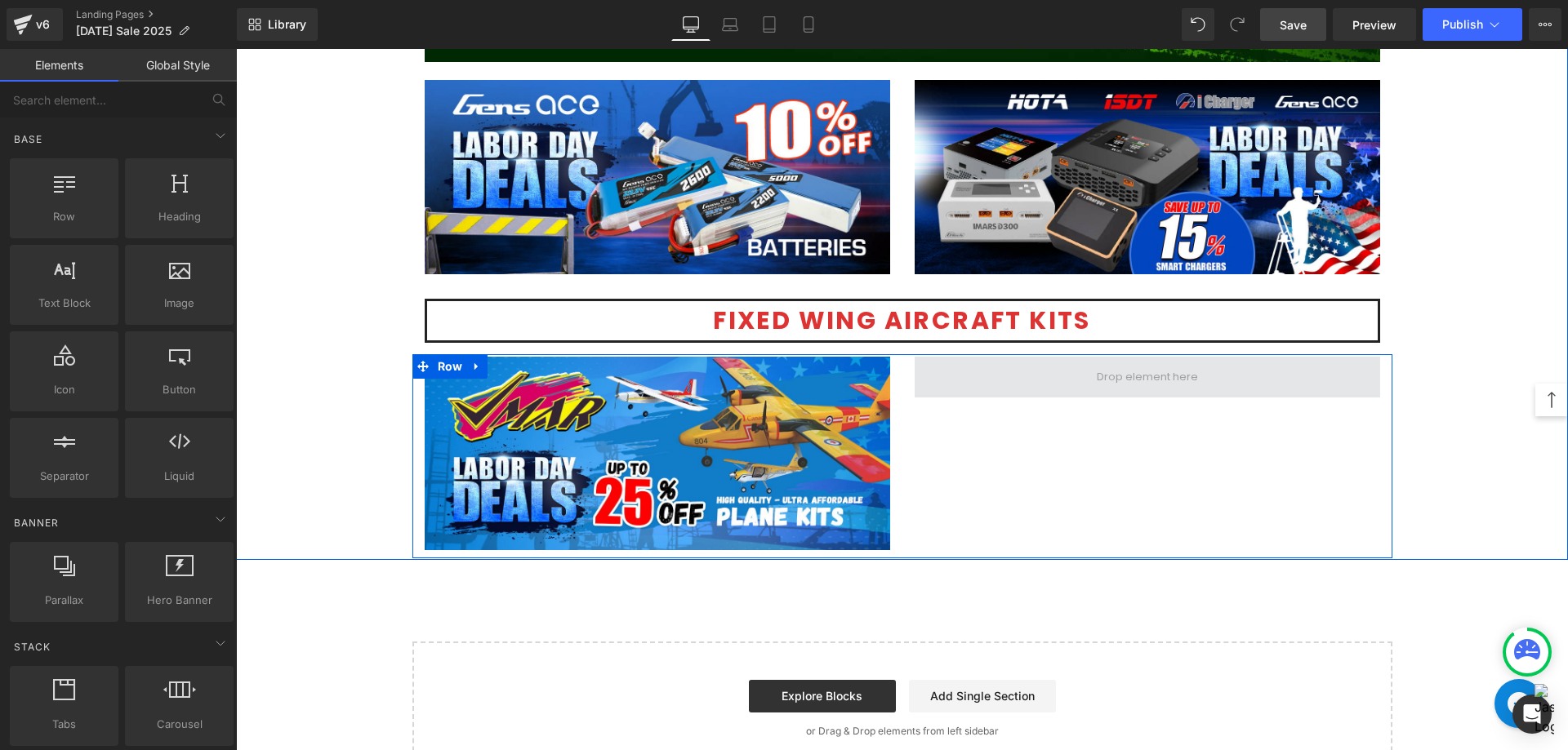
click at [1120, 382] on span at bounding box center [1147, 377] width 112 height 28
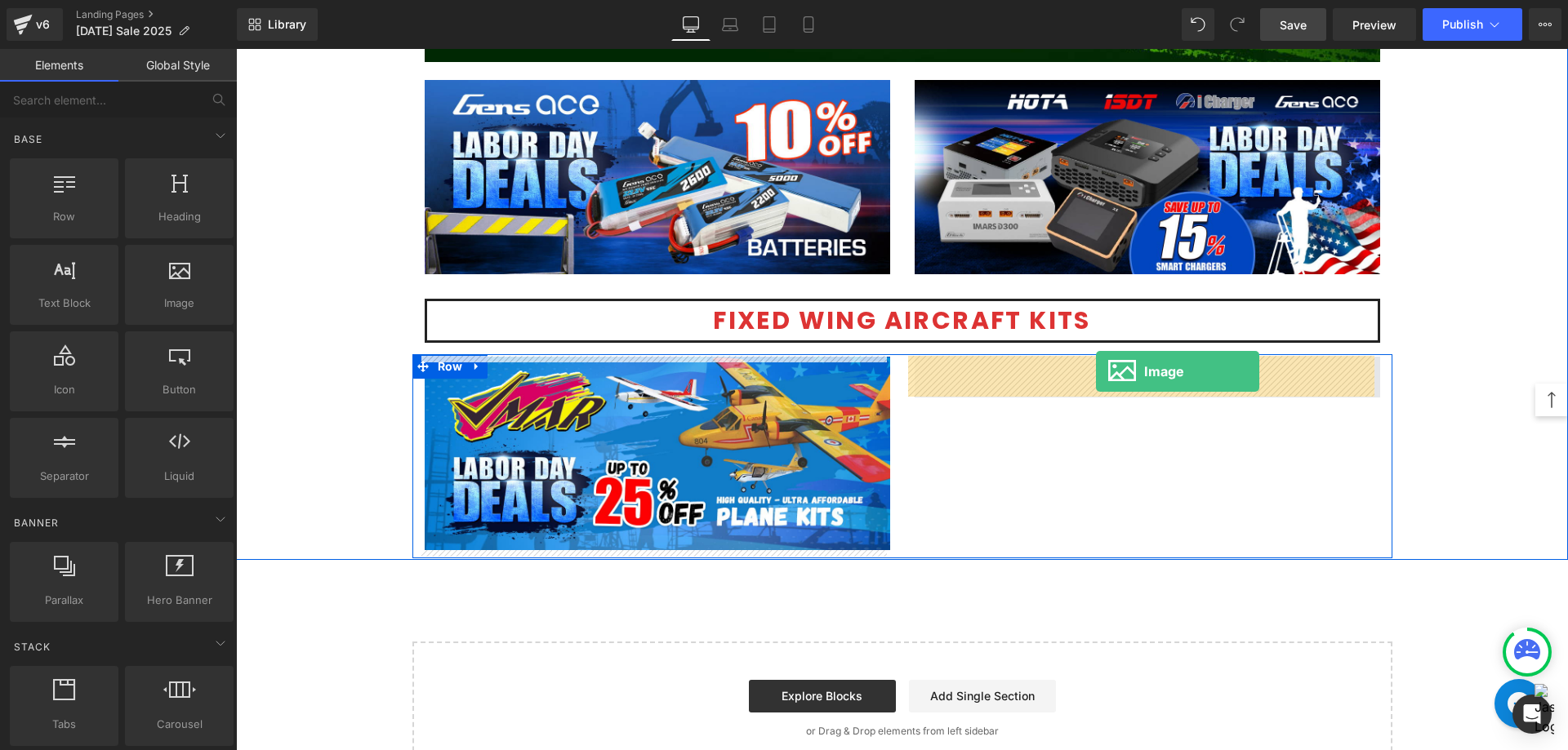
drag, startPoint x: 412, startPoint y: 322, endPoint x: 1096, endPoint y: 371, distance: 685.8
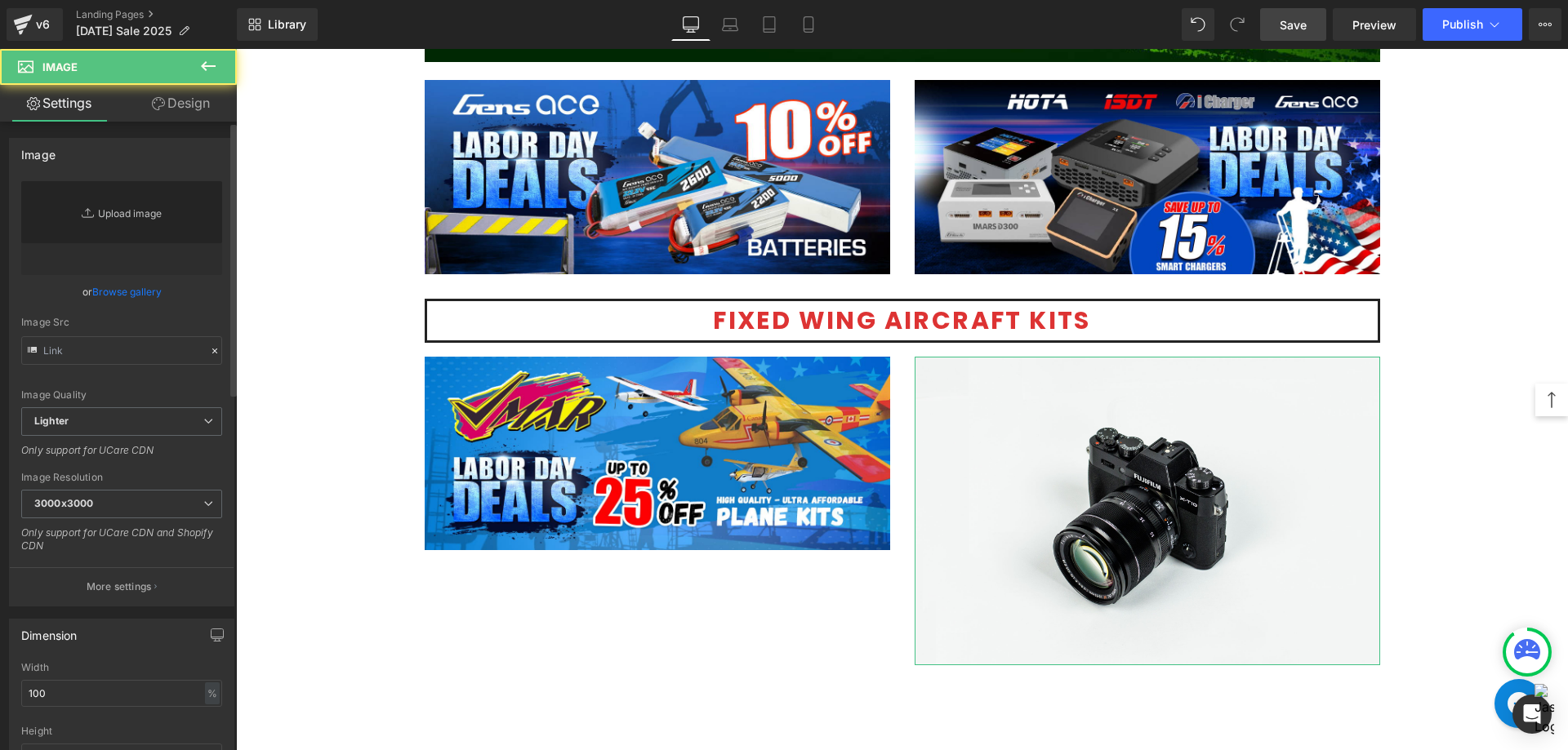
type input "//[DOMAIN_NAME][URL]"
click at [135, 237] on link "Replace Image" at bounding box center [122, 228] width 201 height 94
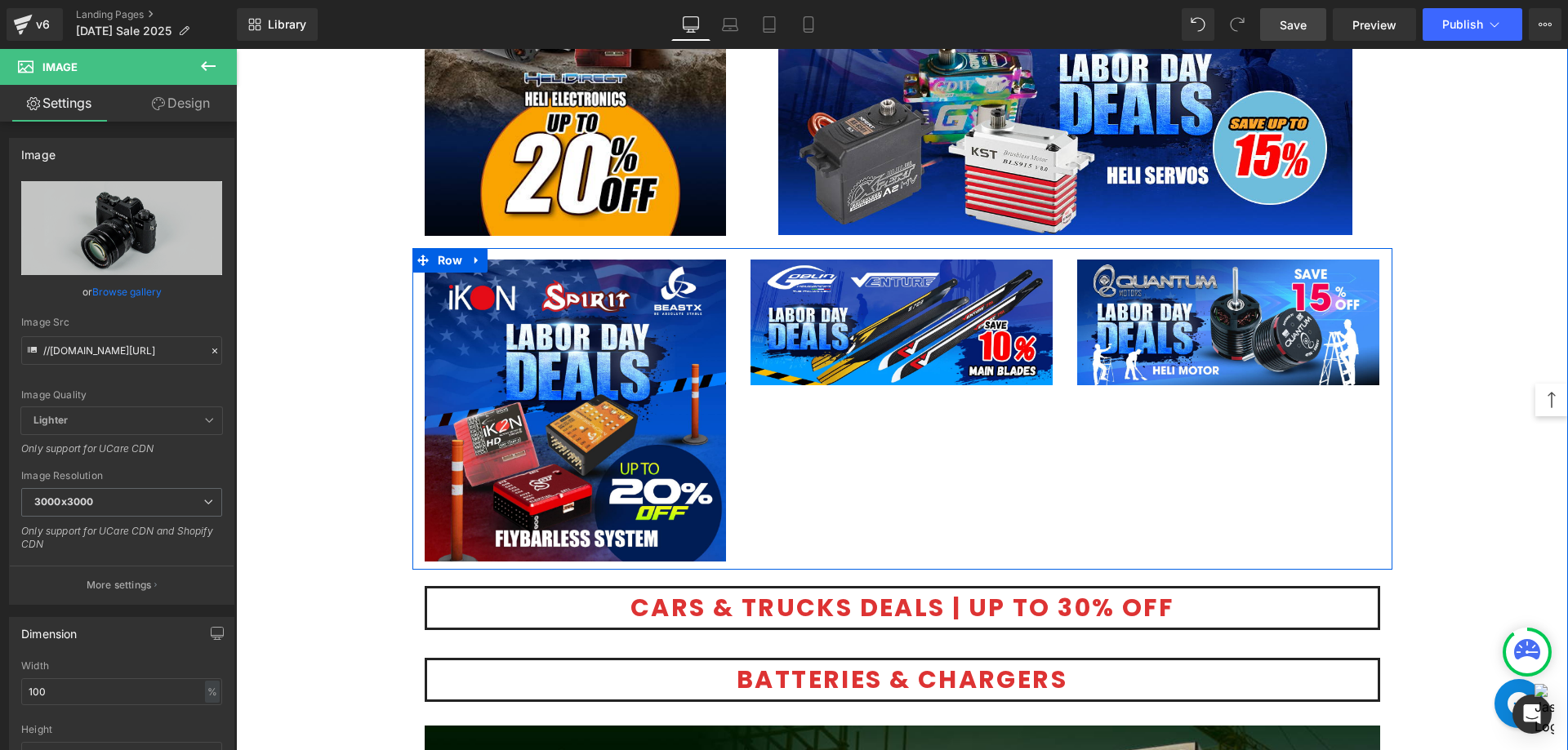
scroll to position [3036, 0]
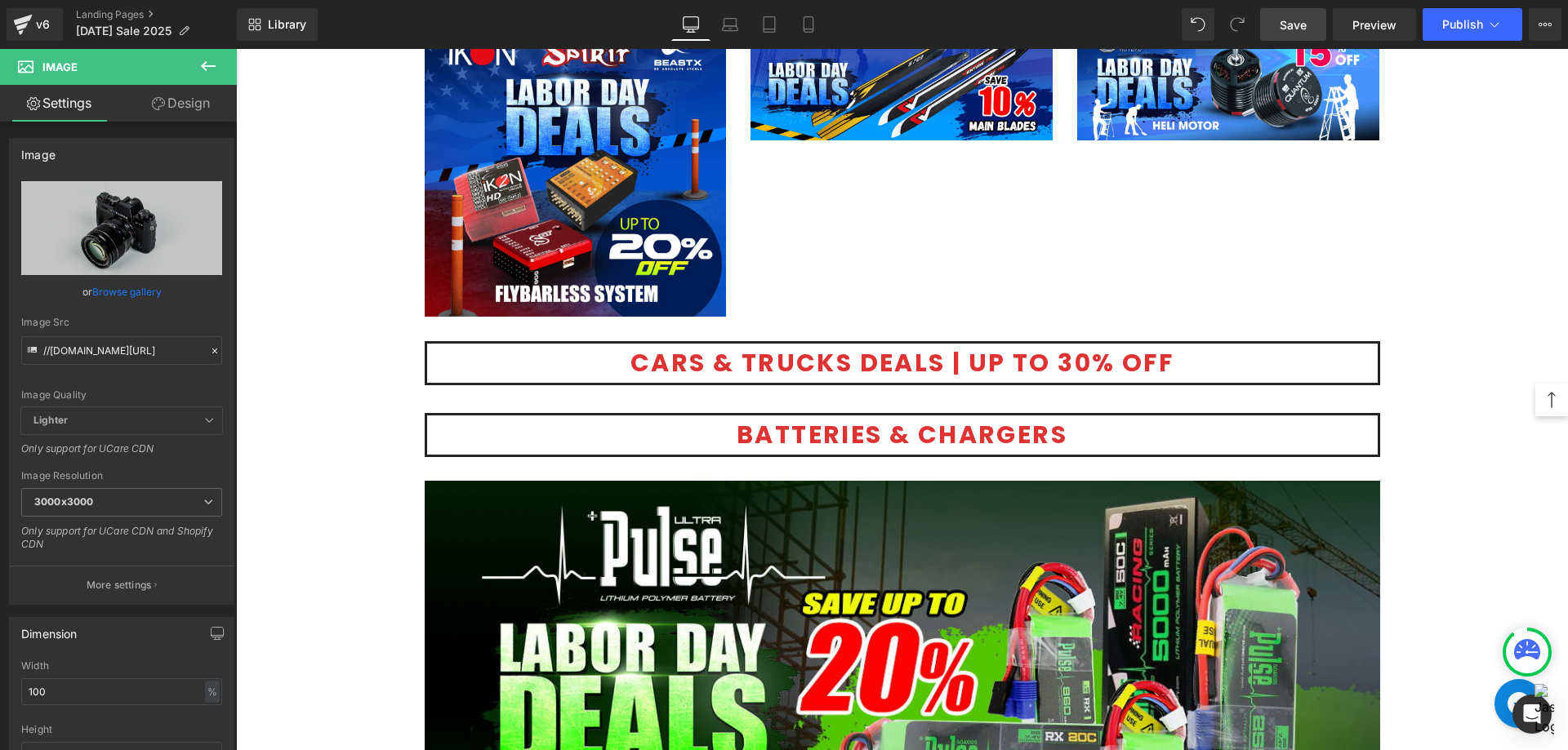
click at [210, 67] on icon at bounding box center [208, 65] width 20 height 20
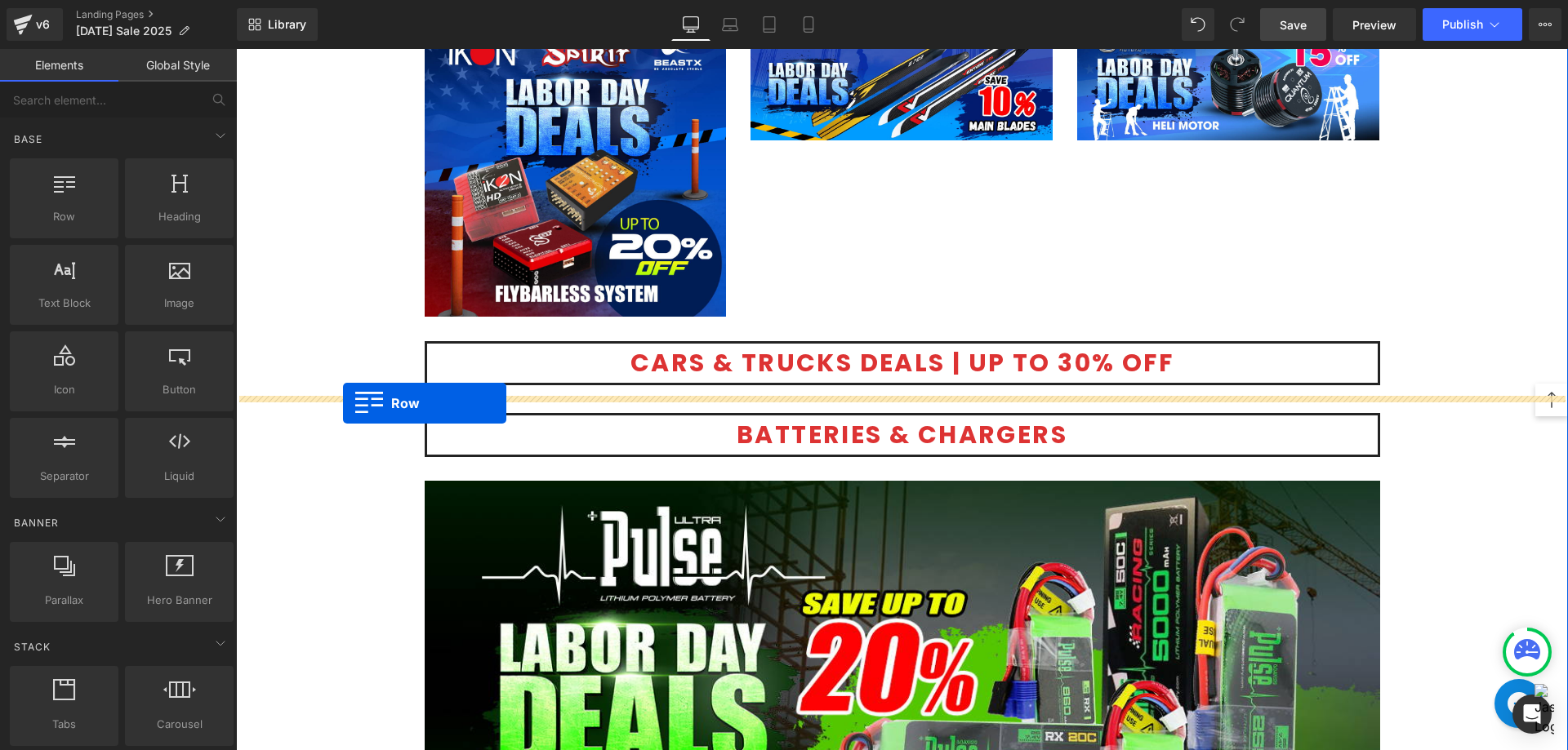
drag, startPoint x: 282, startPoint y: 263, endPoint x: 343, endPoint y: 403, distance: 152.7
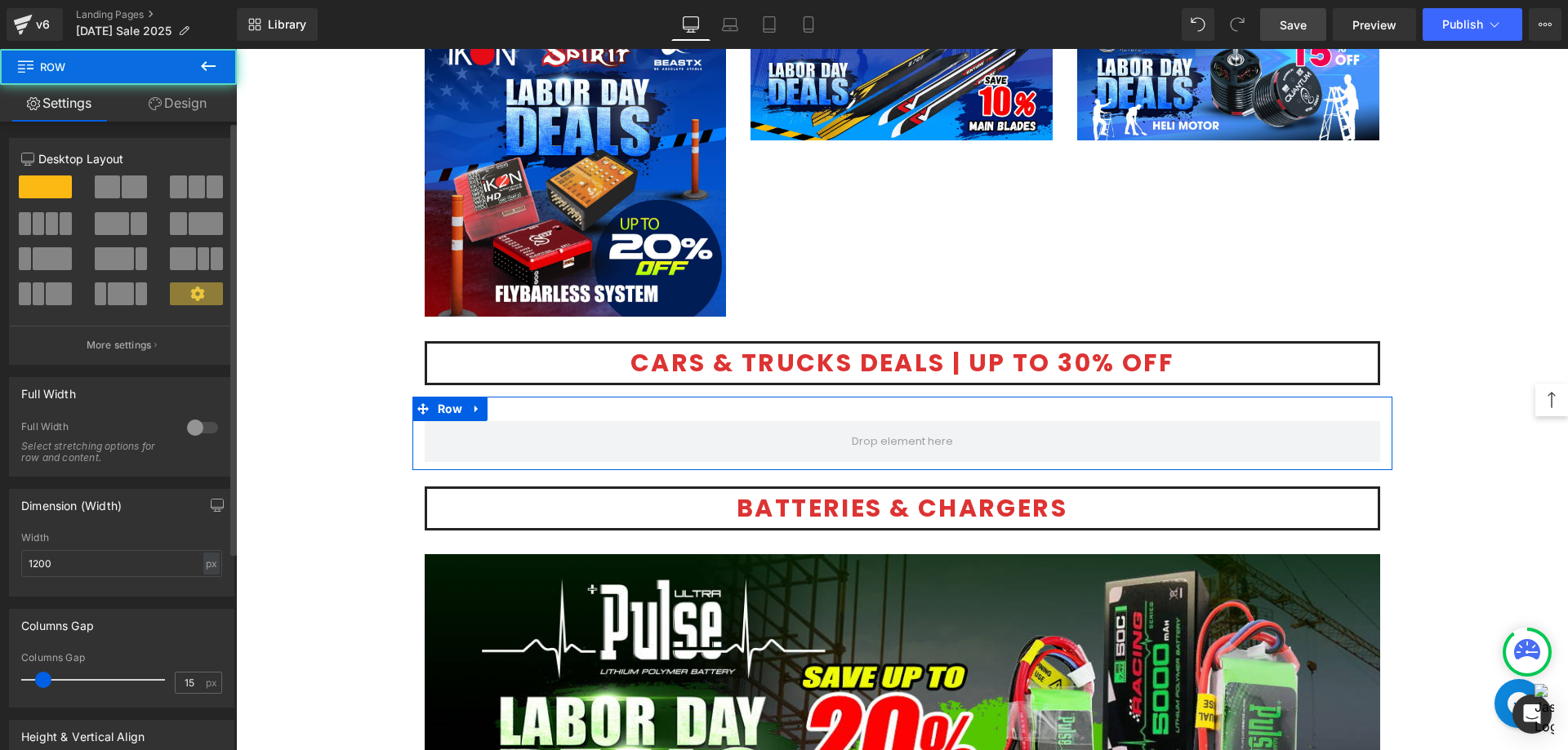
click at [139, 180] on span at bounding box center [134, 187] width 25 height 22
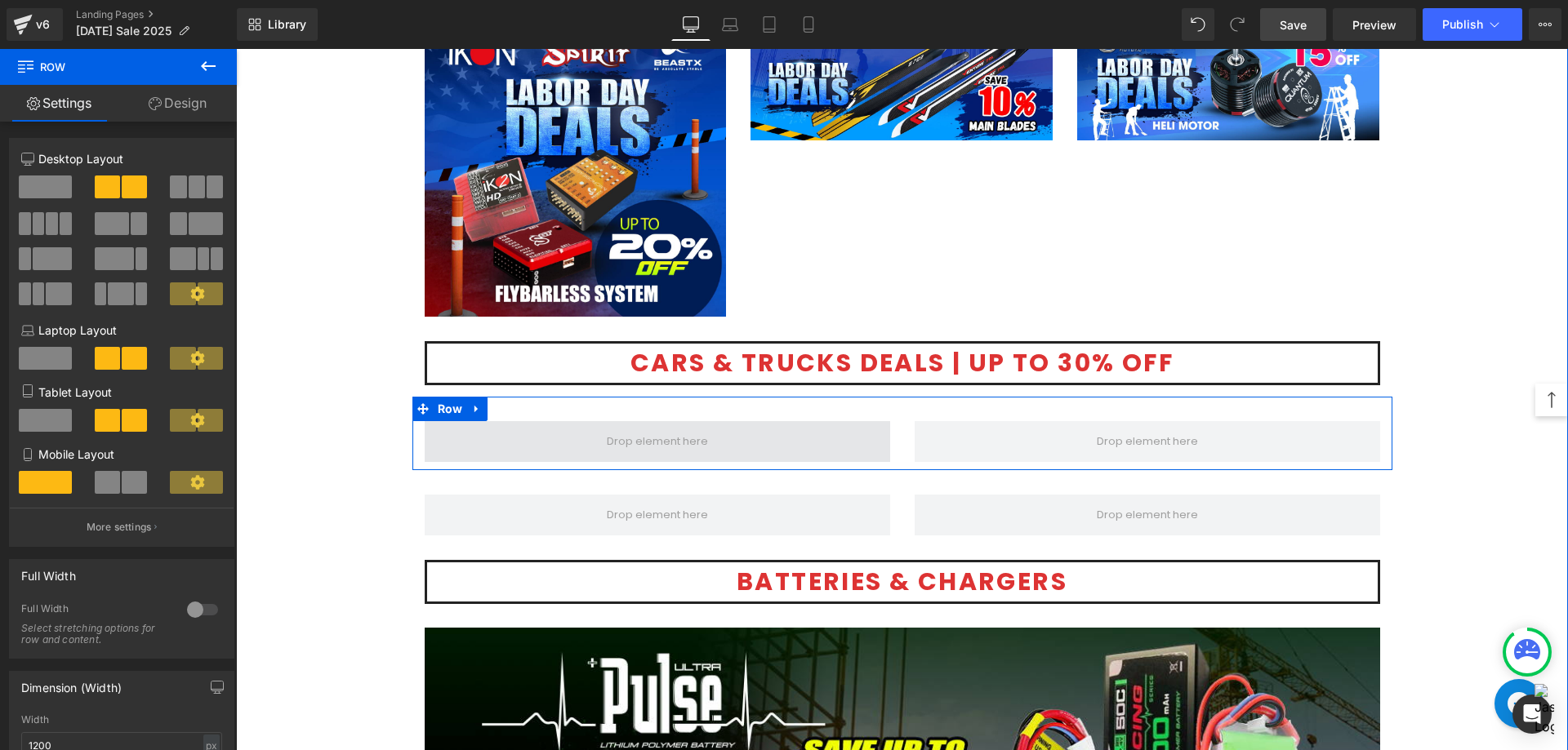
click at [606, 440] on span at bounding box center [657, 441] width 112 height 28
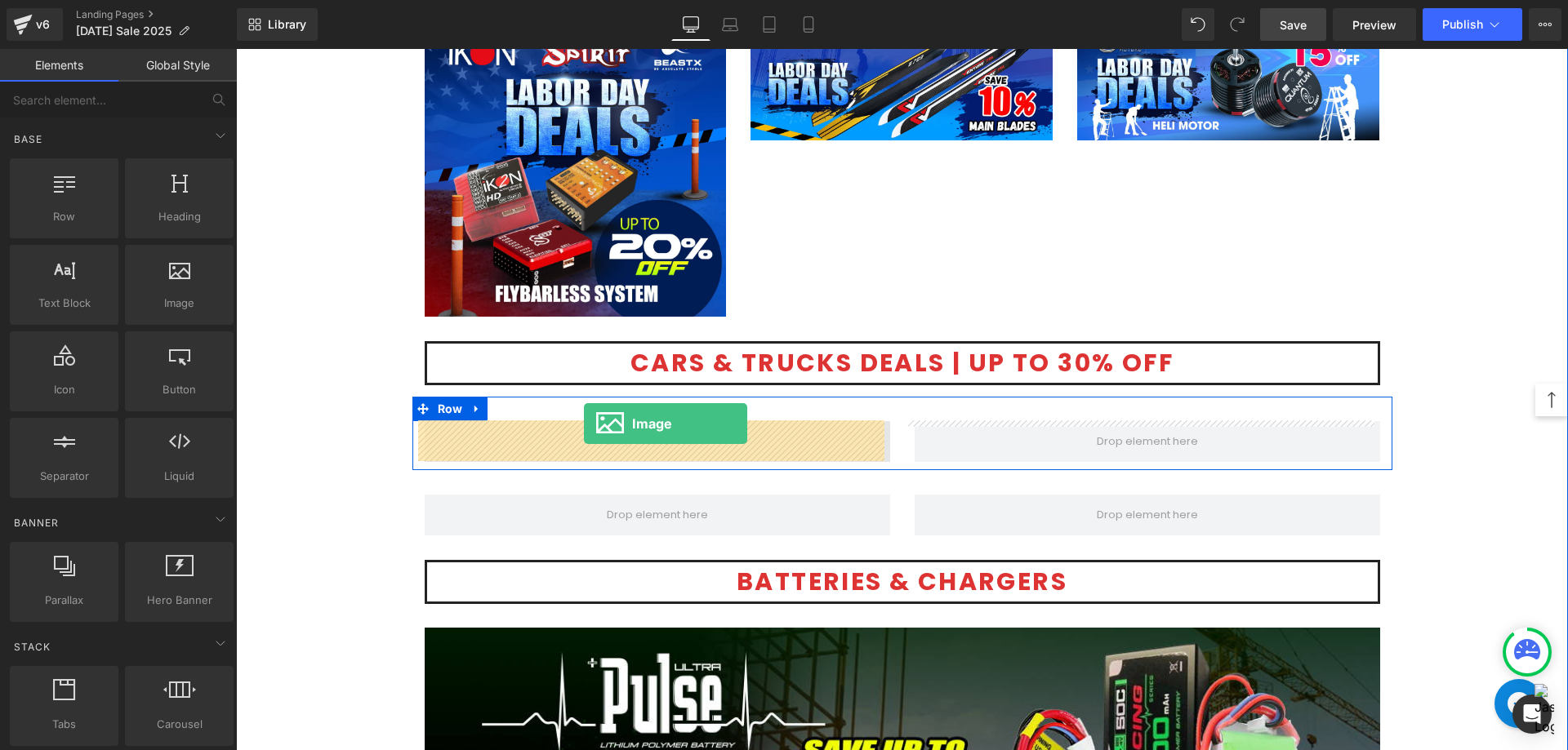
drag, startPoint x: 414, startPoint y: 349, endPoint x: 584, endPoint y: 424, distance: 185.8
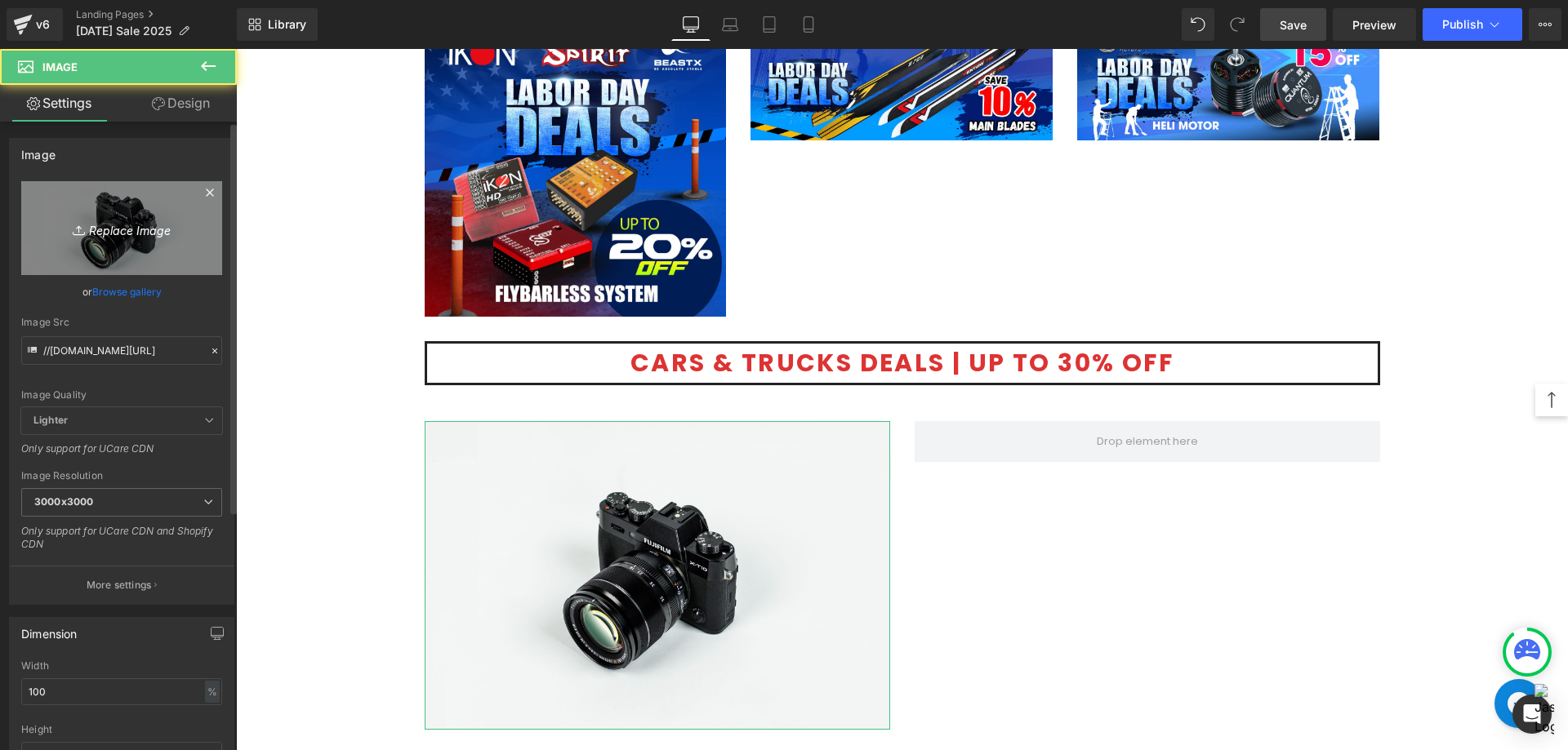
click at [103, 212] on link "Replace Image" at bounding box center [122, 228] width 201 height 94
type input "C:\fakepath\Furitek_HD _1200X500.png"
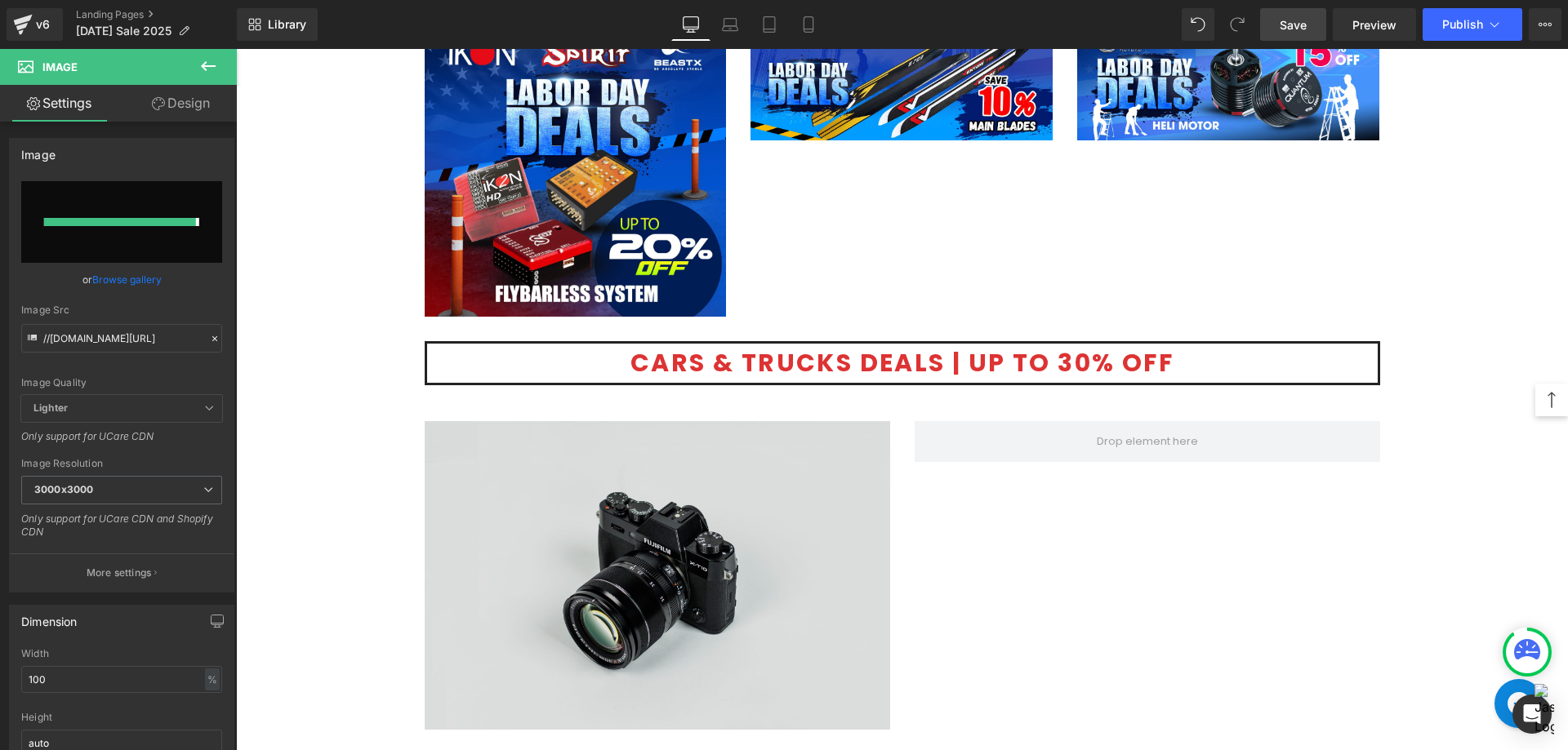
type input "[URL][DOMAIN_NAME]"
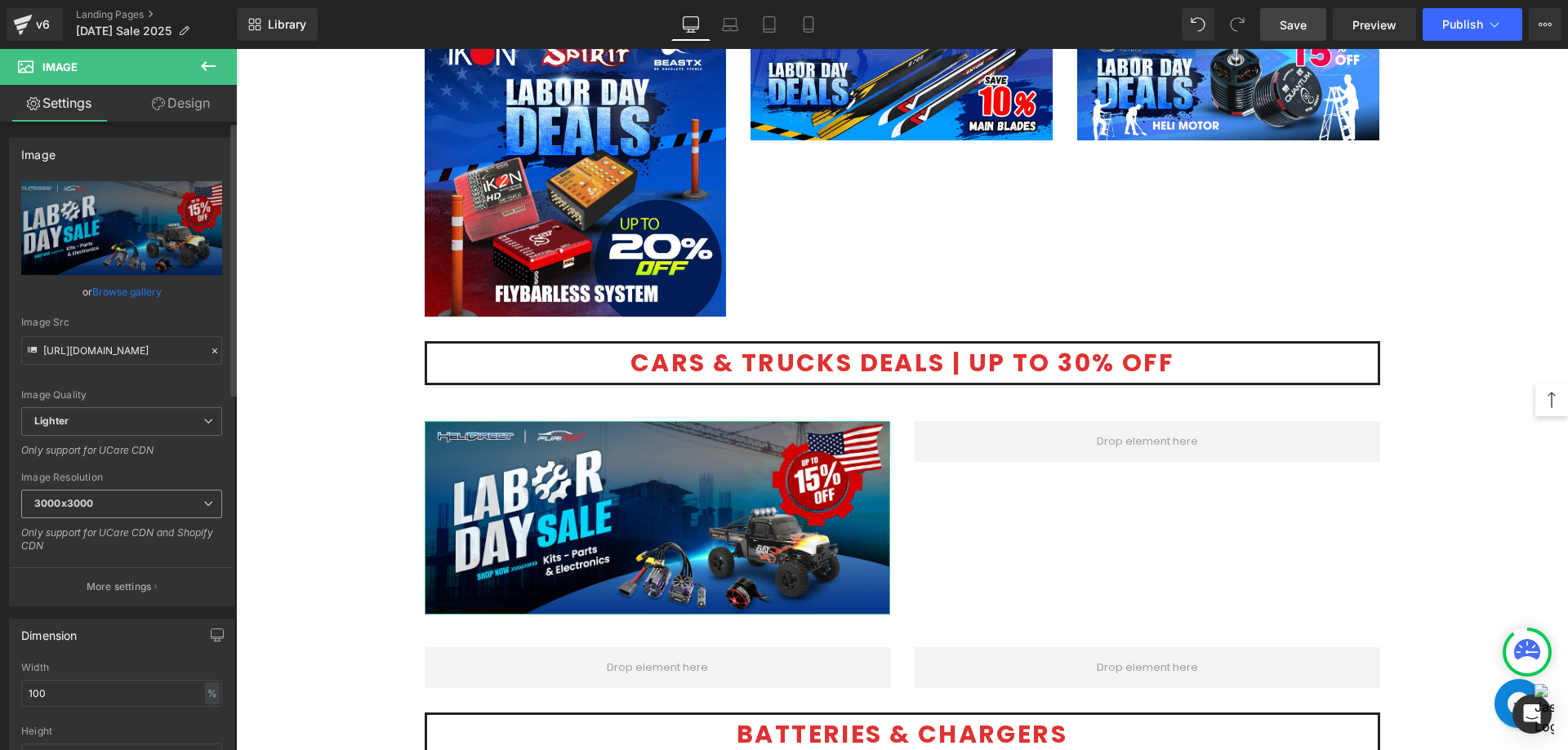
scroll to position [408, 0]
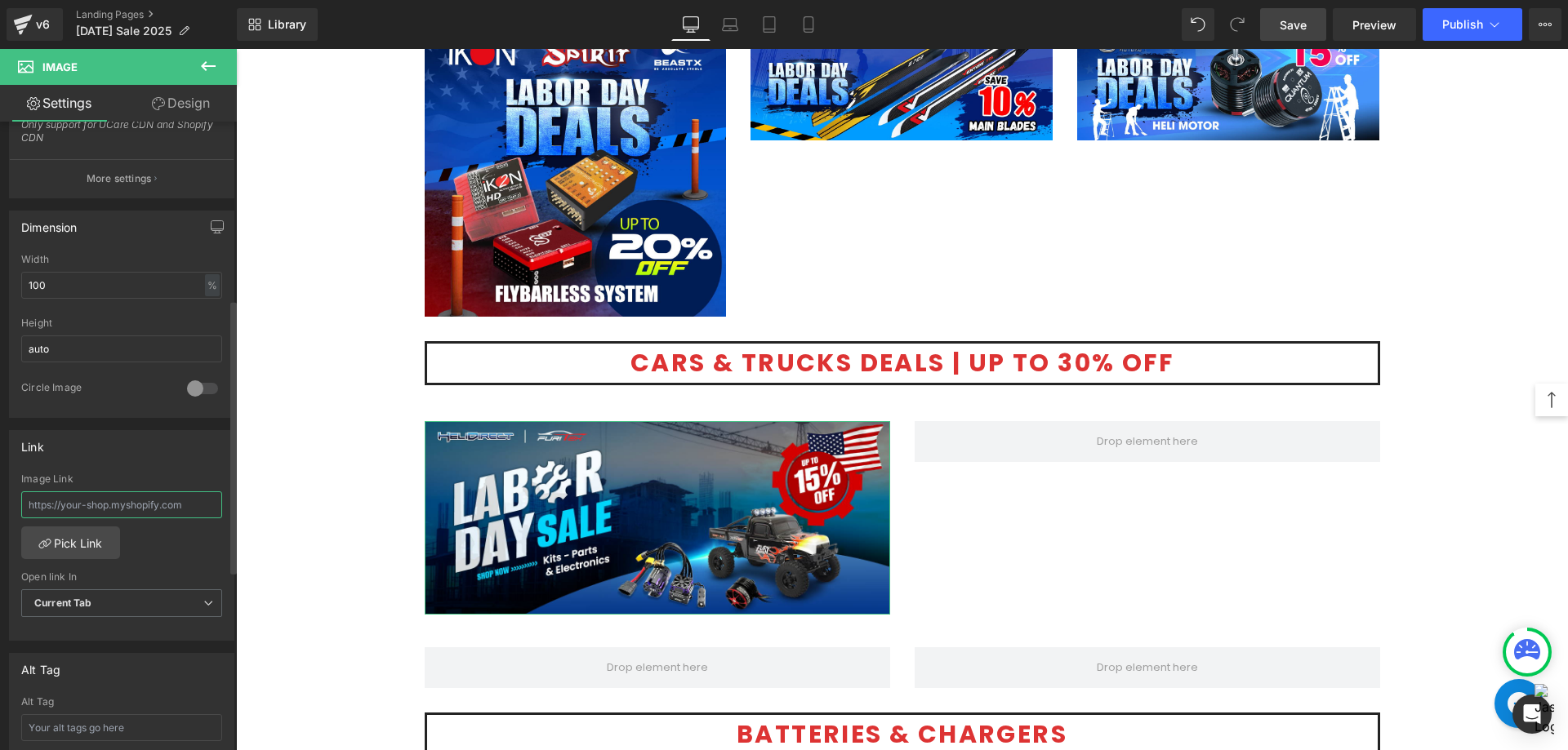
click at [137, 515] on input "text" at bounding box center [122, 504] width 201 height 27
paste input "[URL][DOMAIN_NAME]"
type input "[URL][DOMAIN_NAME]"
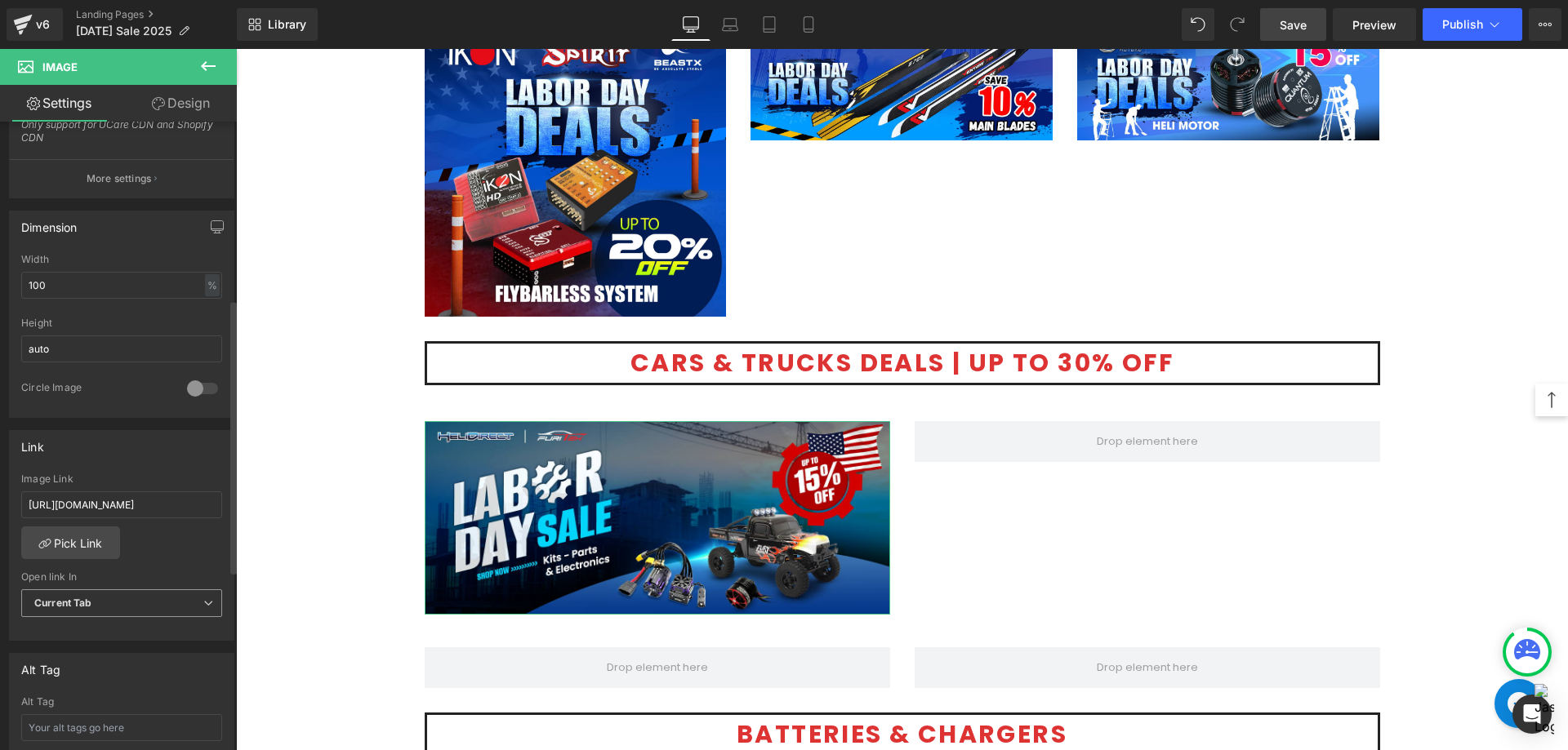
click at [125, 612] on span "Current Tab" at bounding box center [122, 603] width 201 height 29
click at [85, 653] on div "New Tab" at bounding box center [66, 656] width 42 height 11
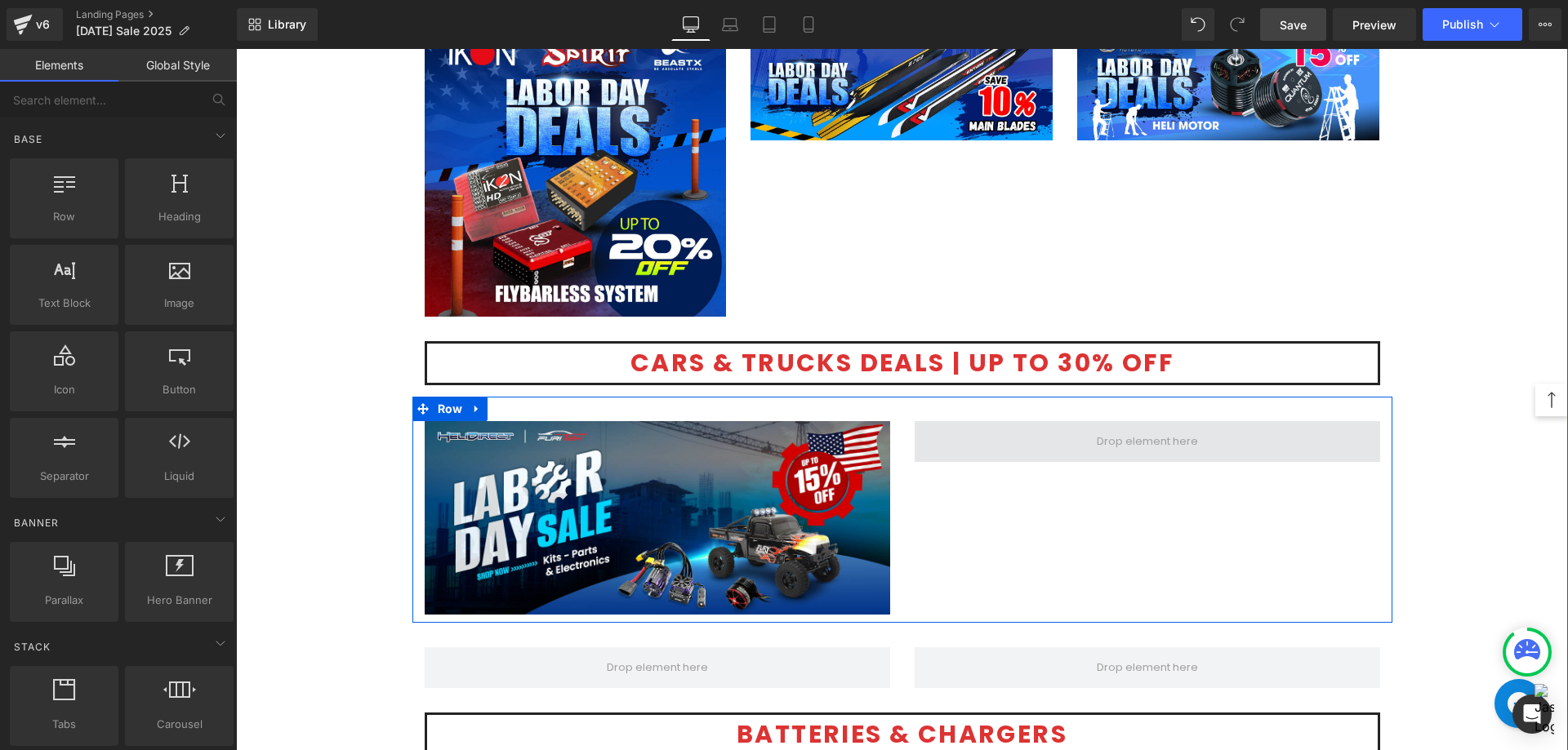
click at [1169, 446] on span at bounding box center [1147, 441] width 112 height 28
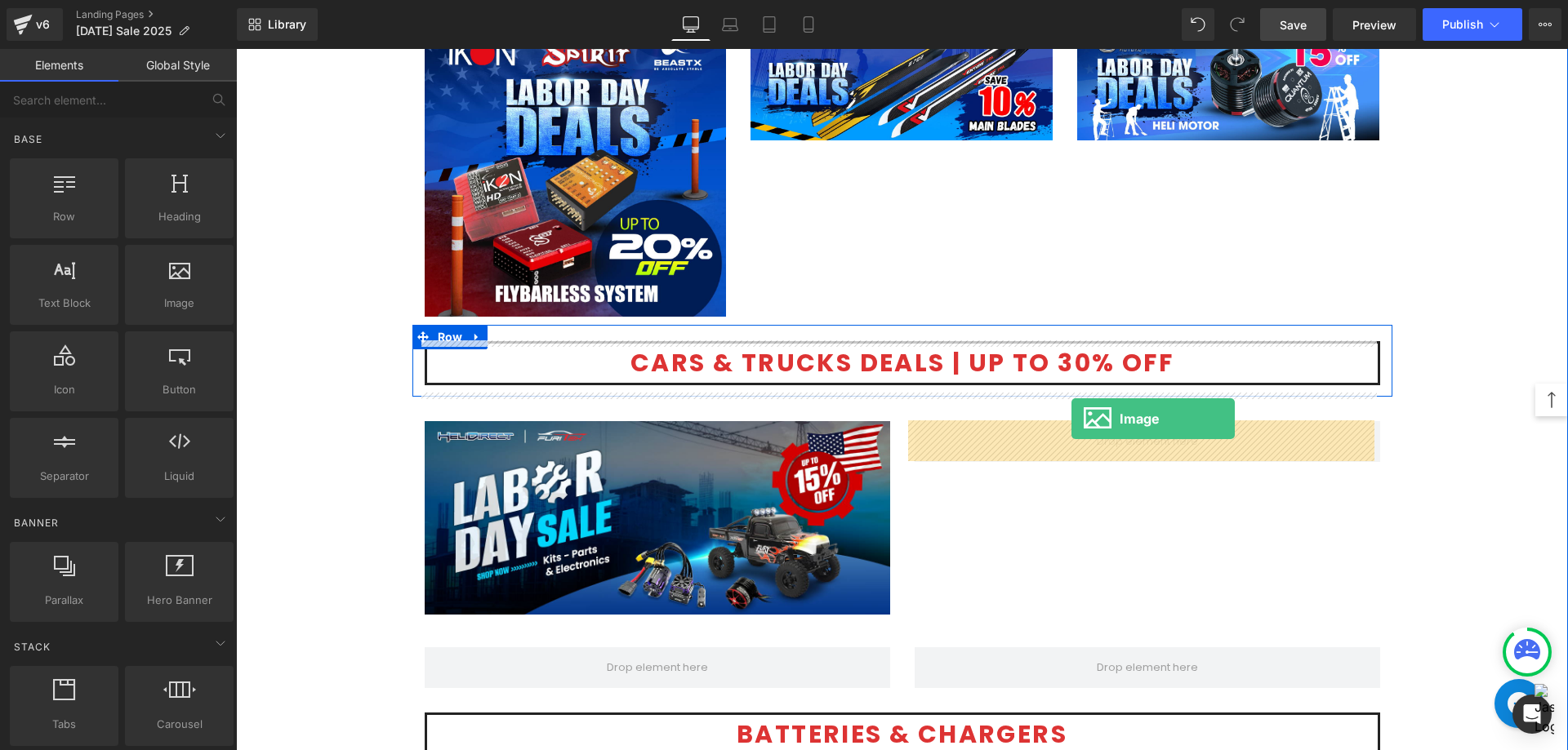
drag, startPoint x: 349, startPoint y: 306, endPoint x: 1071, endPoint y: 419, distance: 730.8
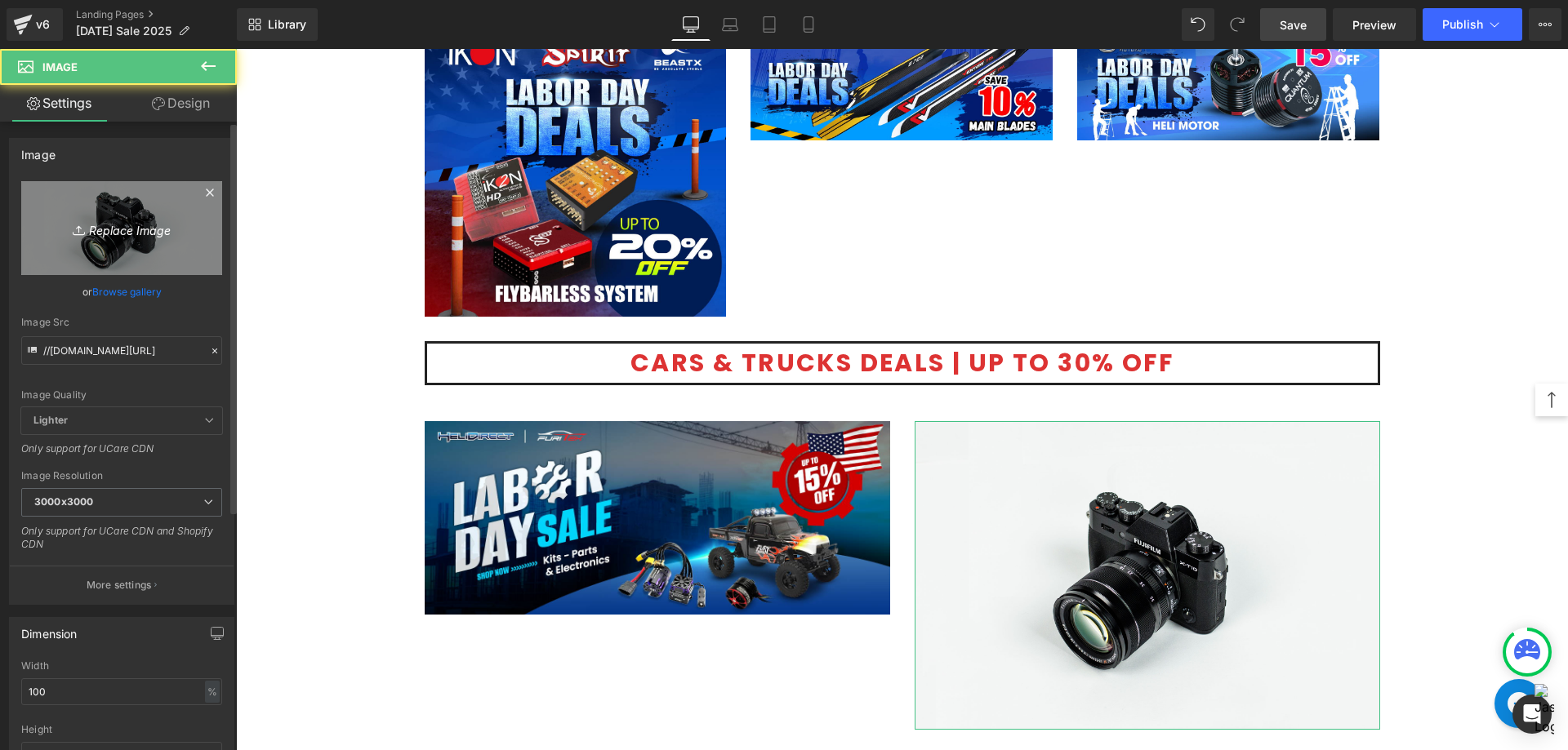
click at [107, 260] on link "Replace Image" at bounding box center [122, 228] width 201 height 94
type input "C:\fakepath\Hobbyplus_HD _1200X500.png"
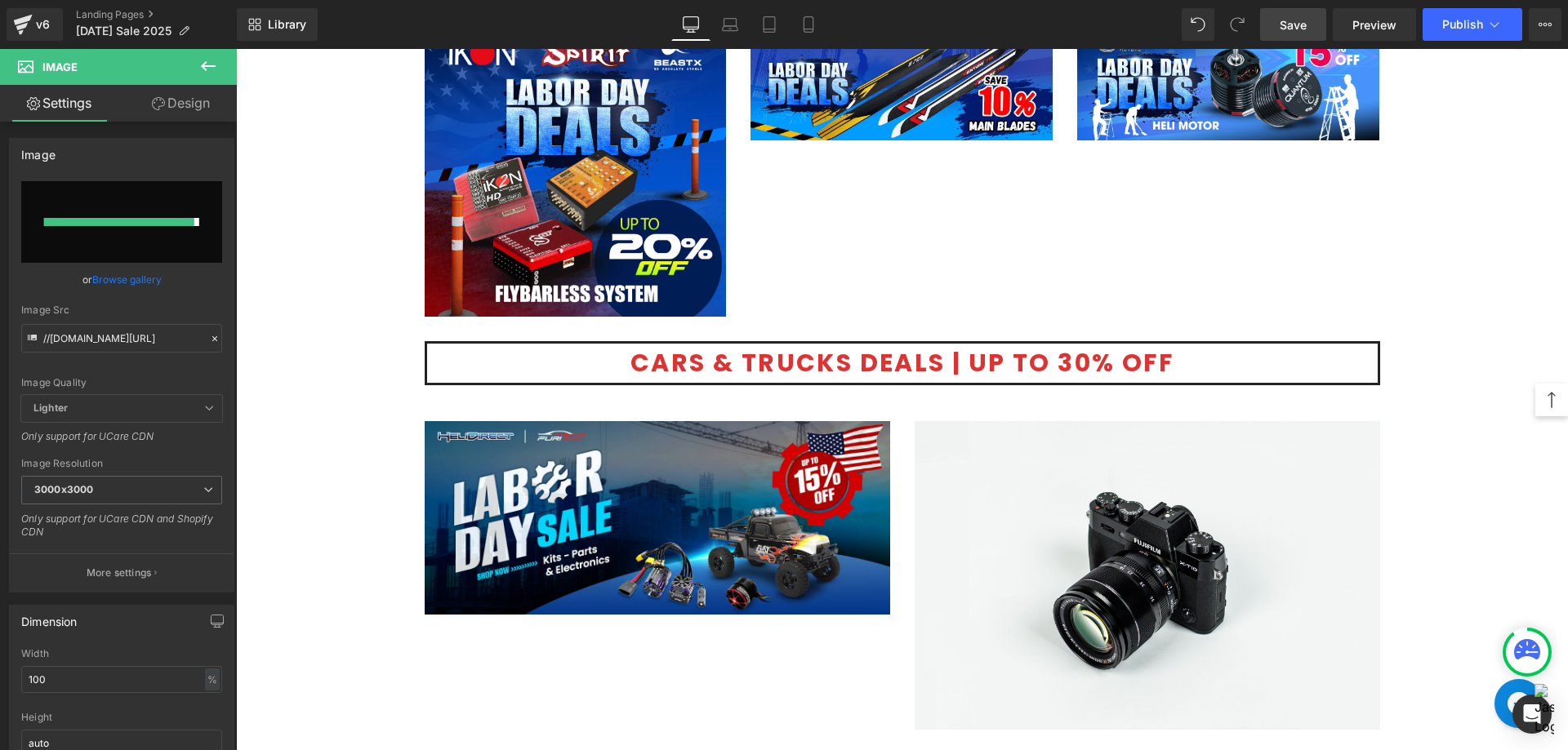
type input "[URL][DOMAIN_NAME]"
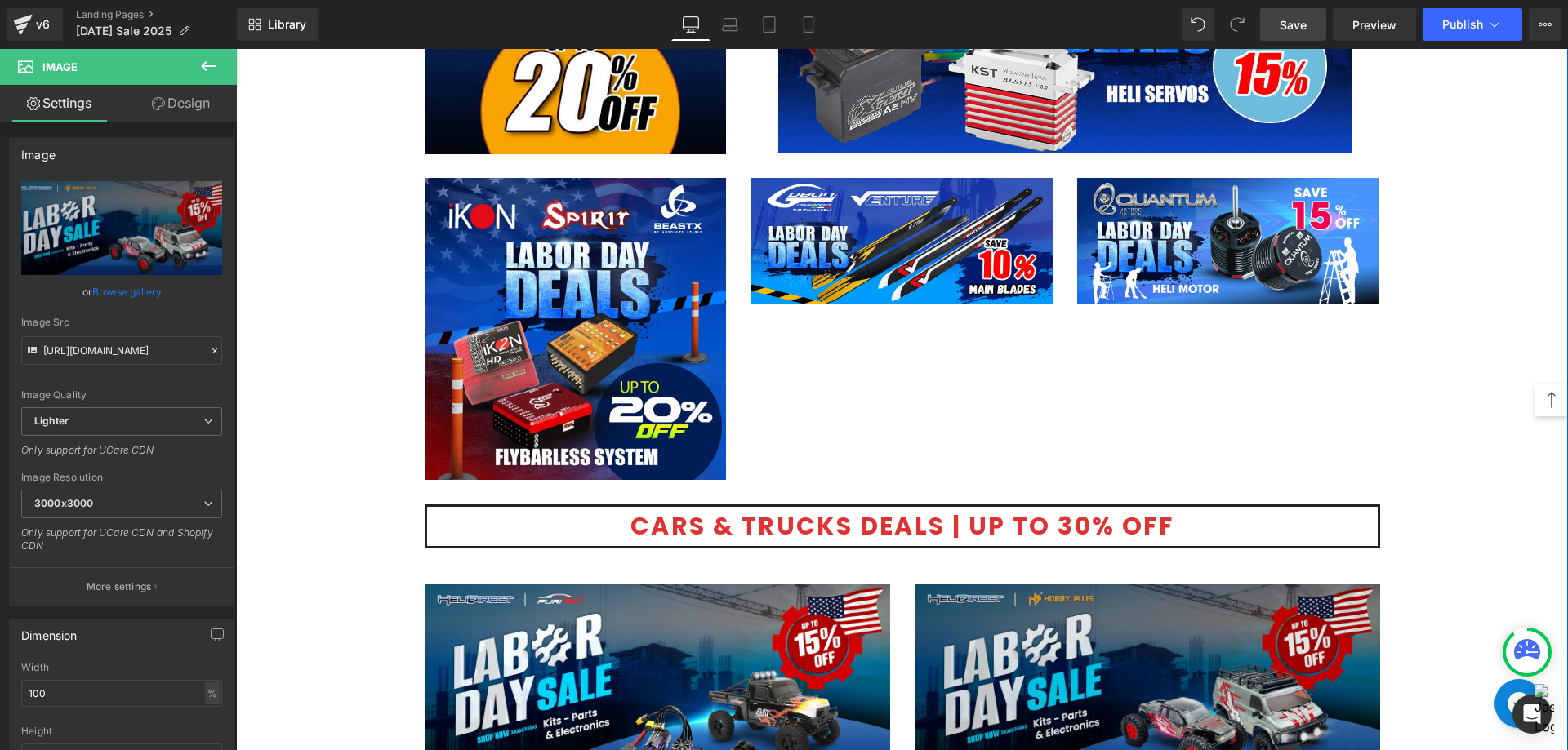
scroll to position [3199, 0]
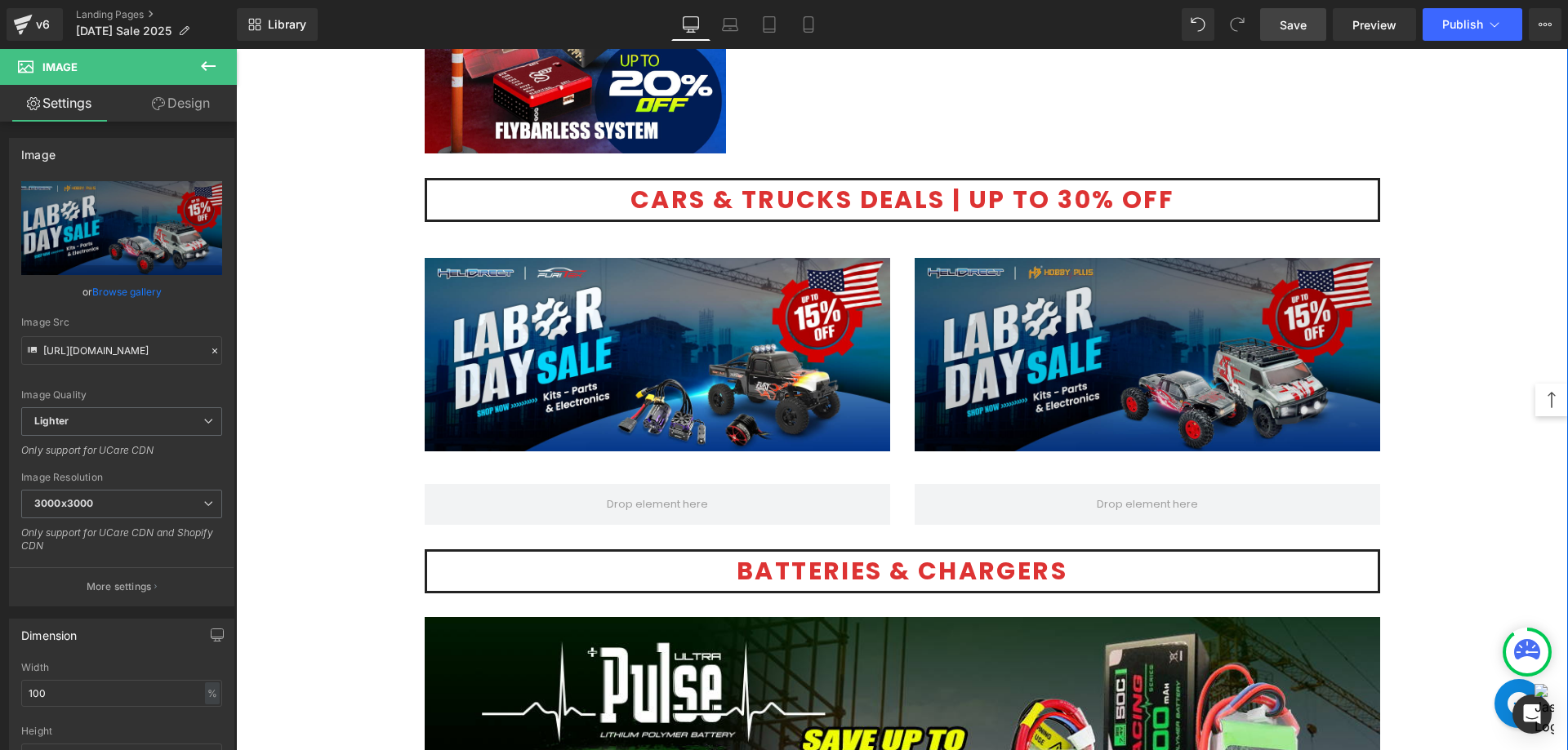
click at [981, 347] on img at bounding box center [1146, 355] width 465 height 195
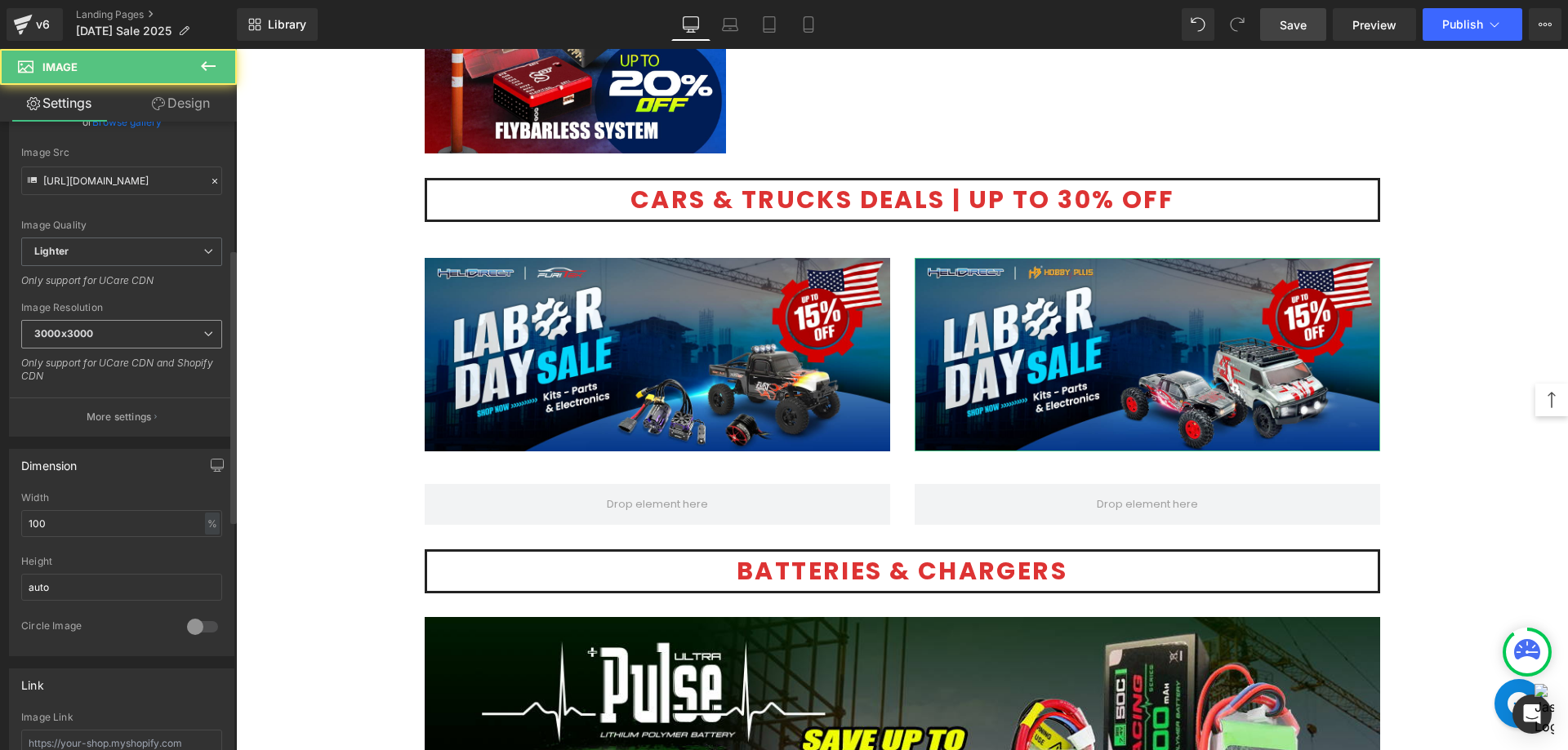
scroll to position [408, 0]
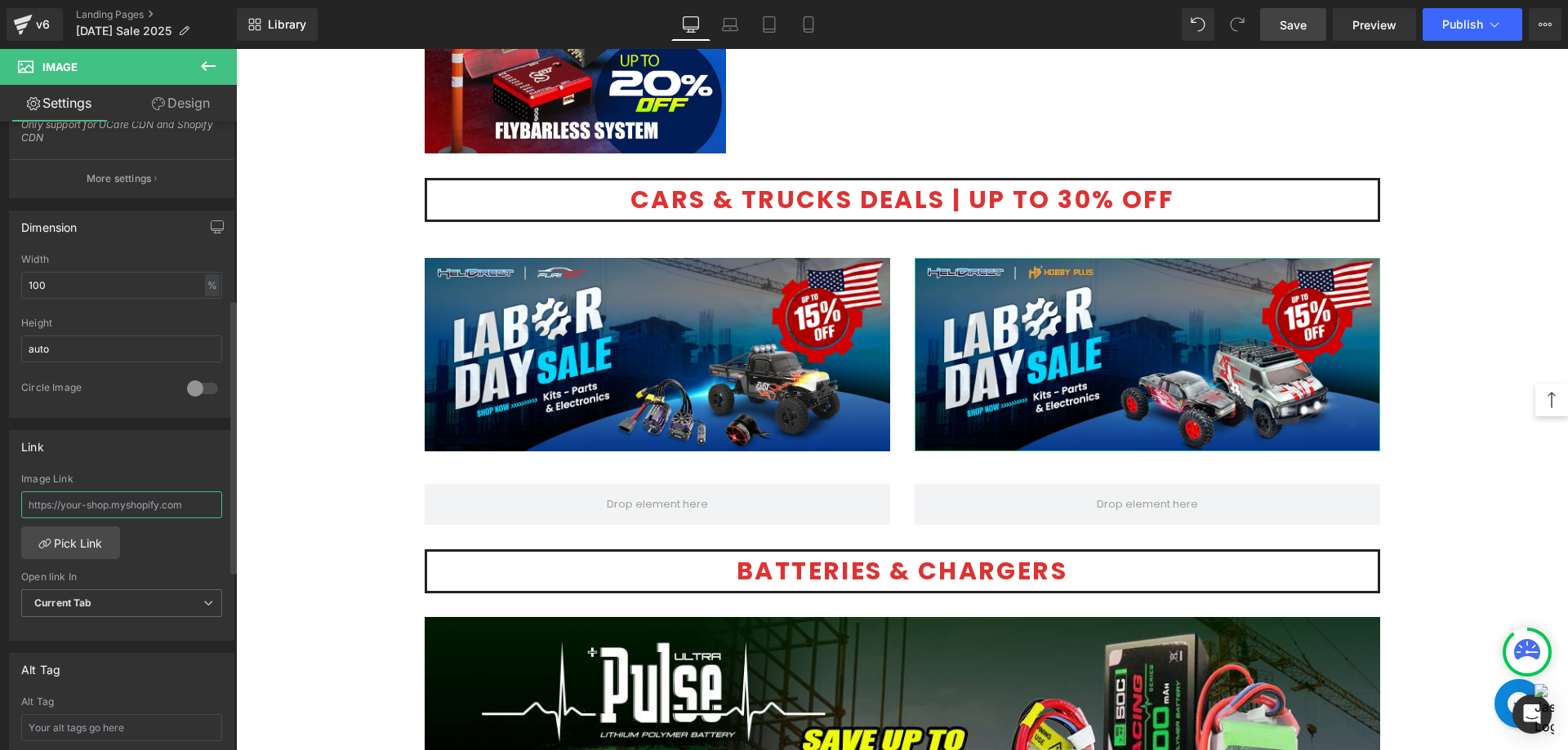
click at [87, 510] on input "text" at bounding box center [122, 504] width 201 height 27
paste input "[URL][DOMAIN_NAME]"
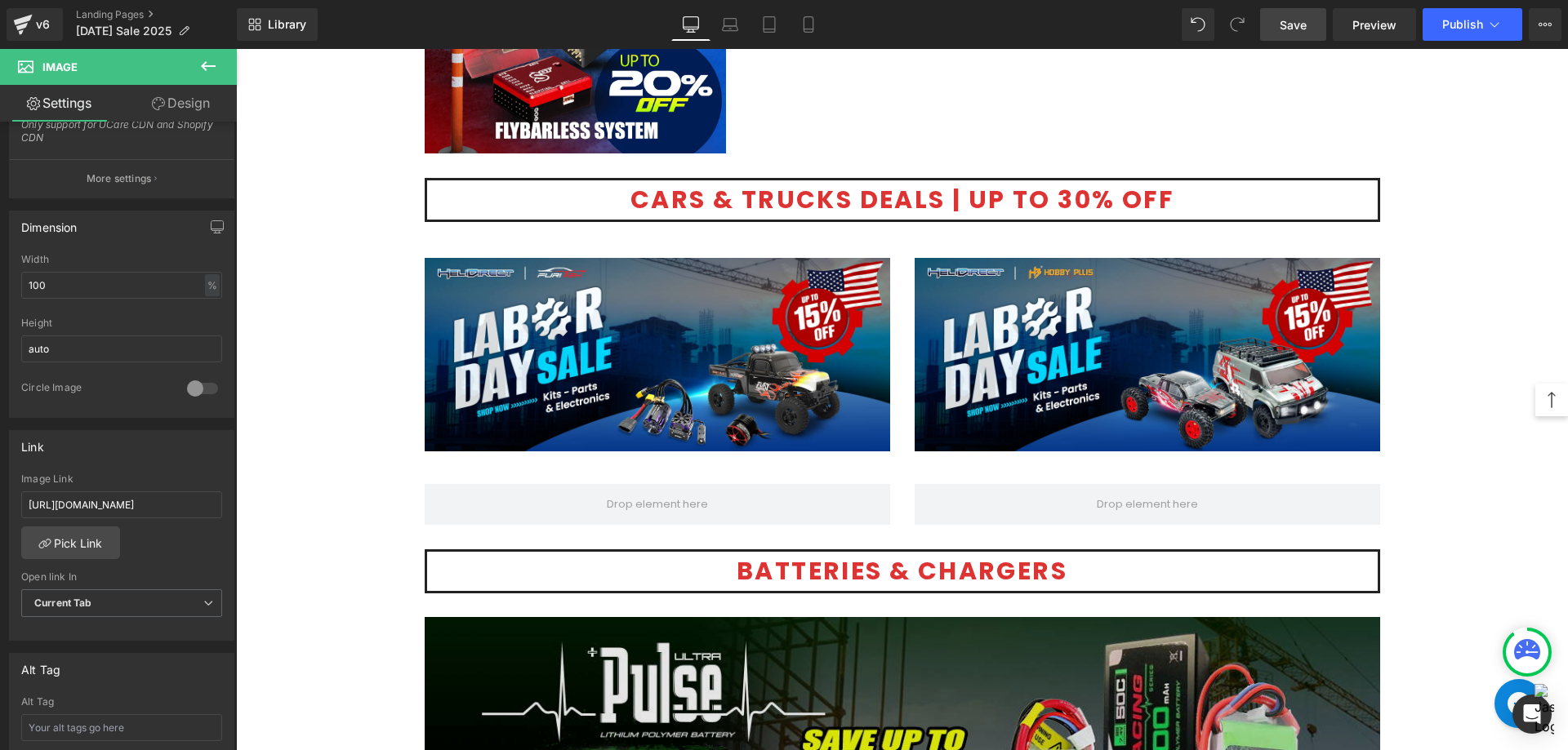
scroll to position [0, 0]
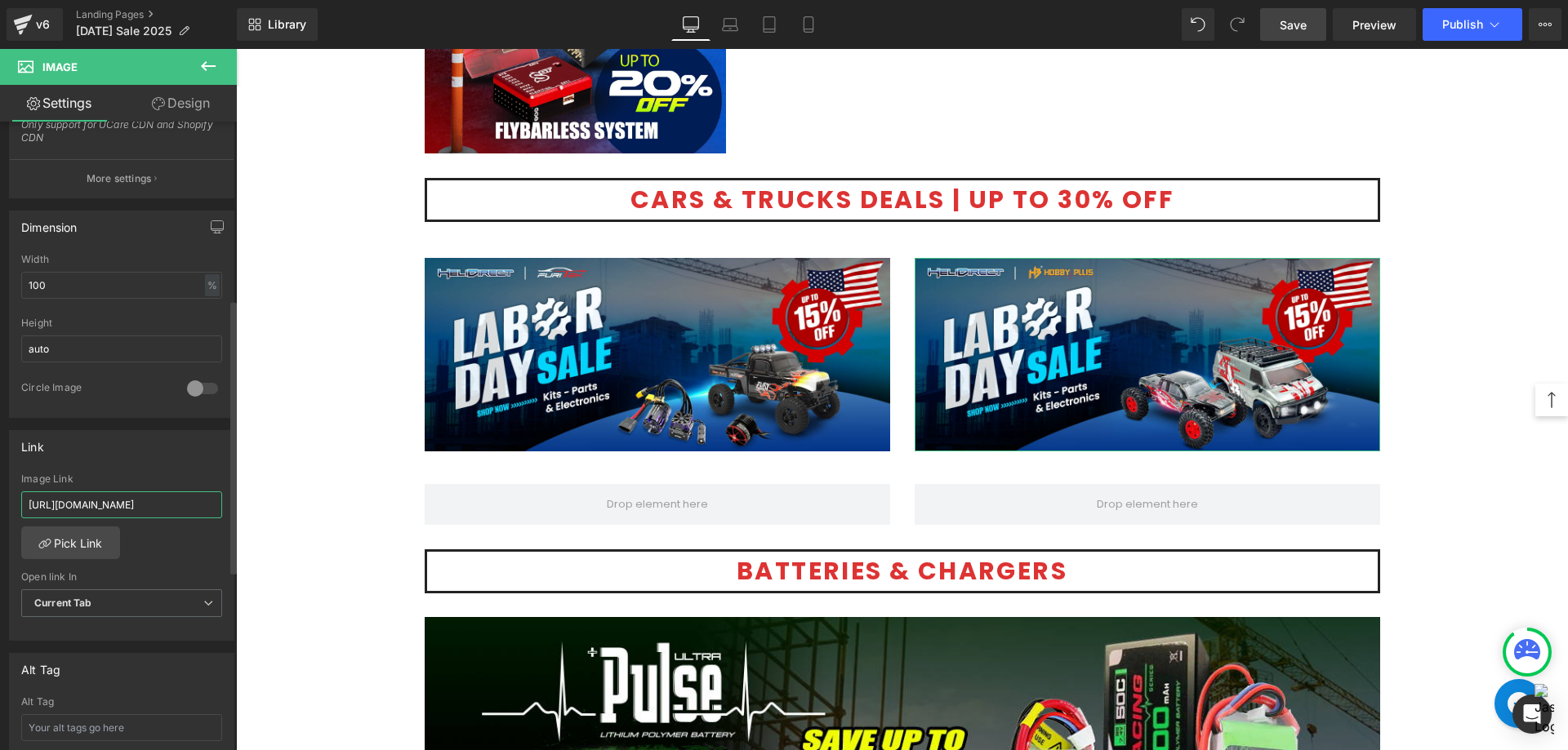
click at [123, 506] on input "[URL][DOMAIN_NAME]" at bounding box center [122, 504] width 201 height 27
paste input "hobbyplus"
type input "[URL][DOMAIN_NAME]"
click at [167, 609] on span "Current Tab" at bounding box center [122, 603] width 201 height 29
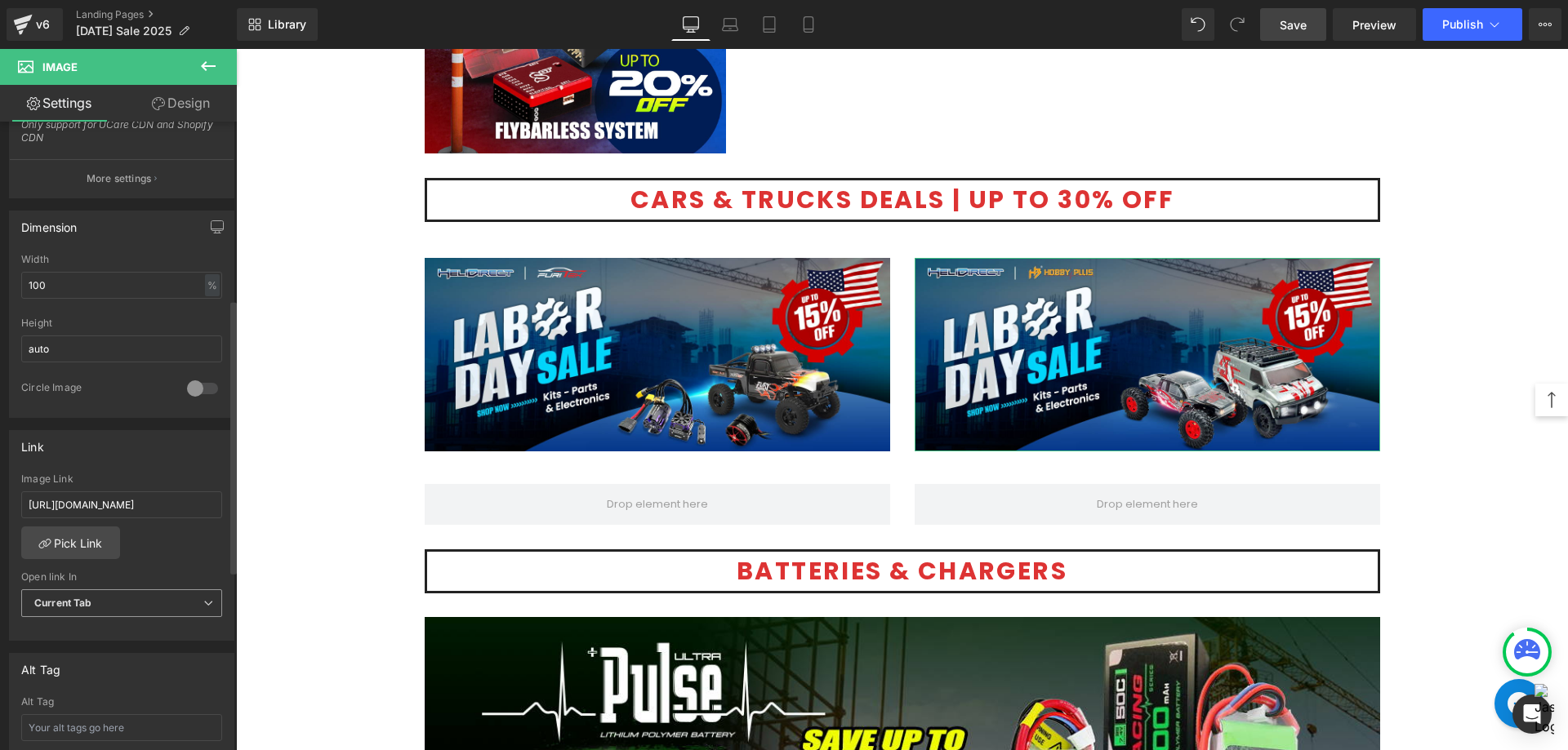
scroll to position [0, 0]
click at [90, 653] on li "New Tab" at bounding box center [119, 656] width 195 height 24
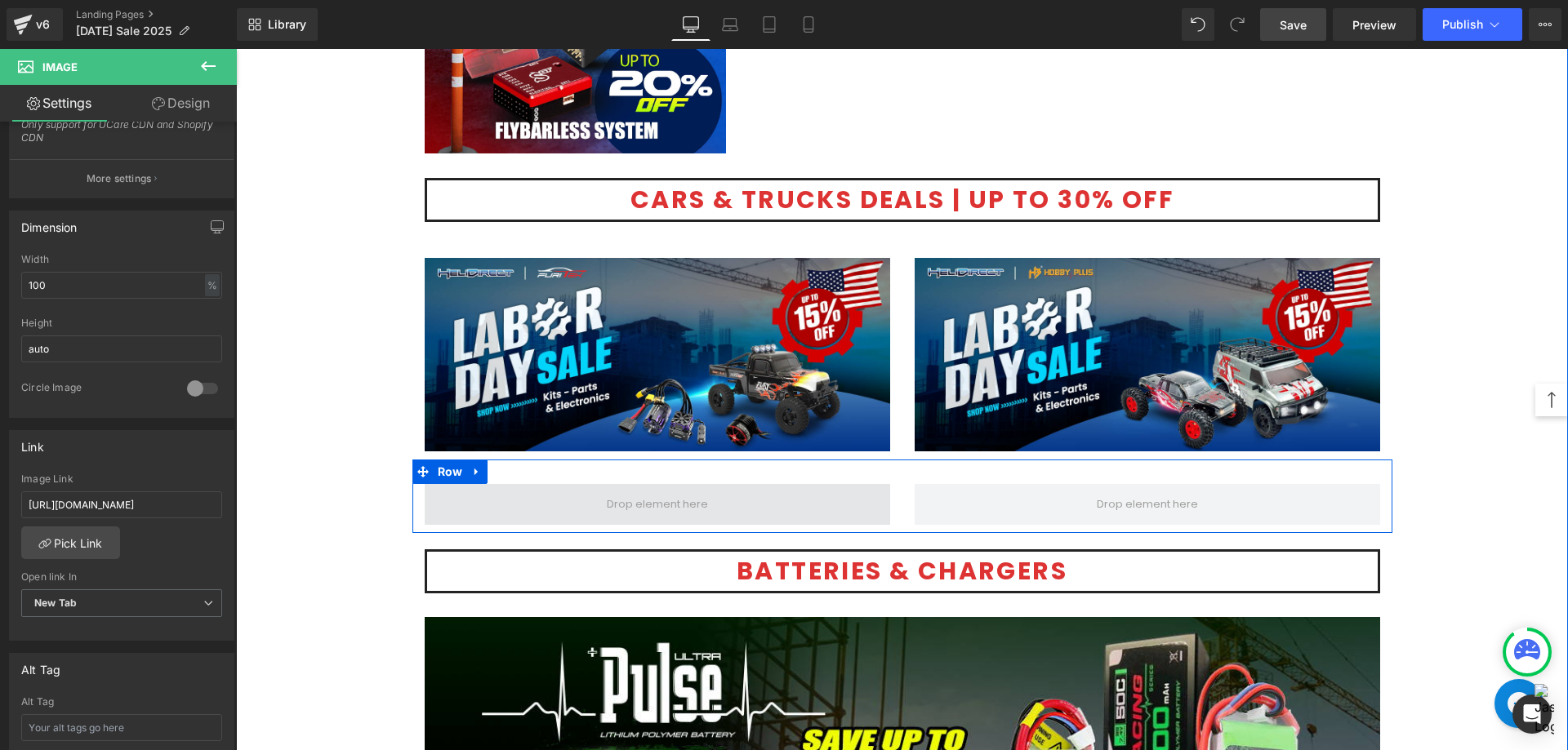
click at [674, 503] on span at bounding box center [657, 504] width 112 height 28
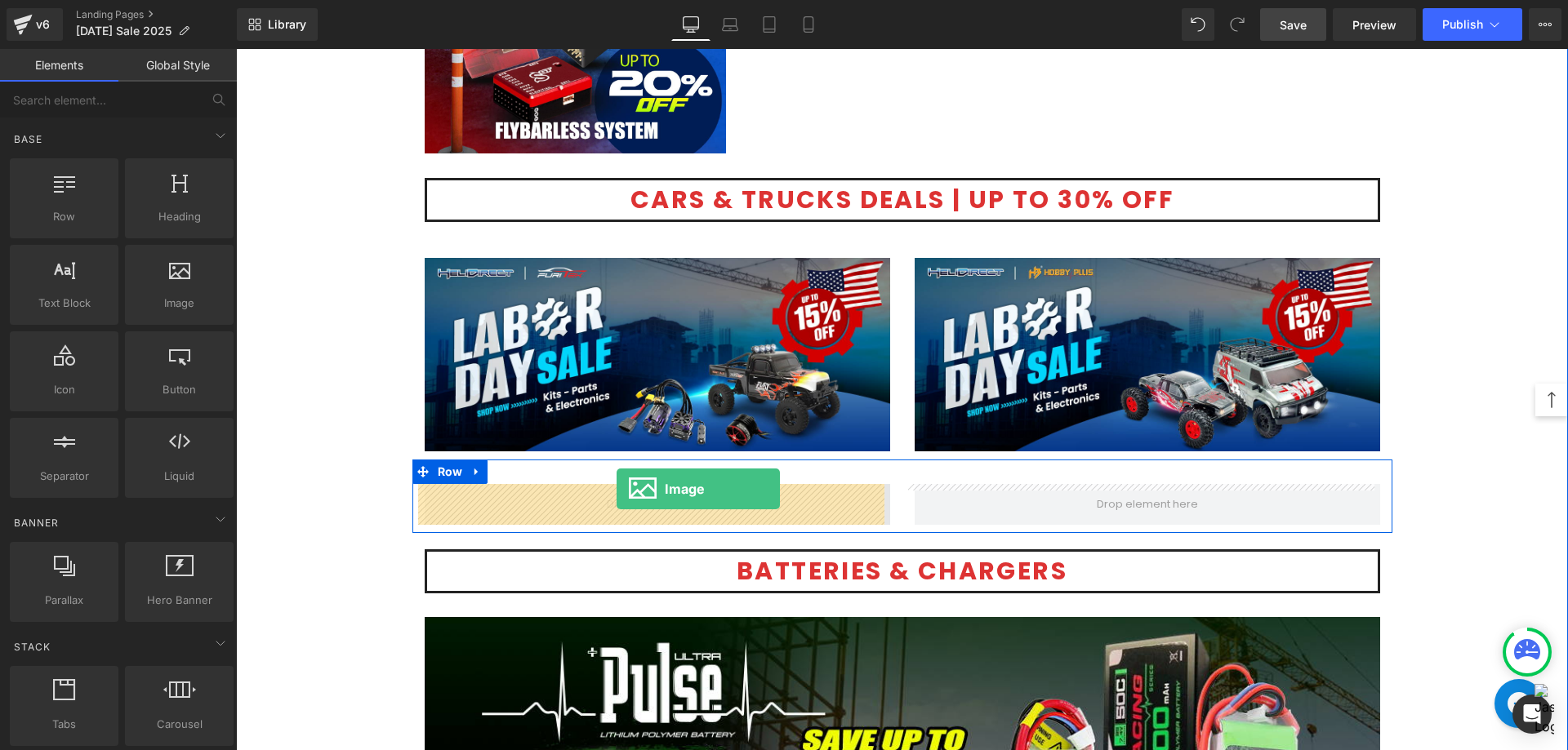
drag, startPoint x: 429, startPoint y: 332, endPoint x: 617, endPoint y: 489, distance: 244.9
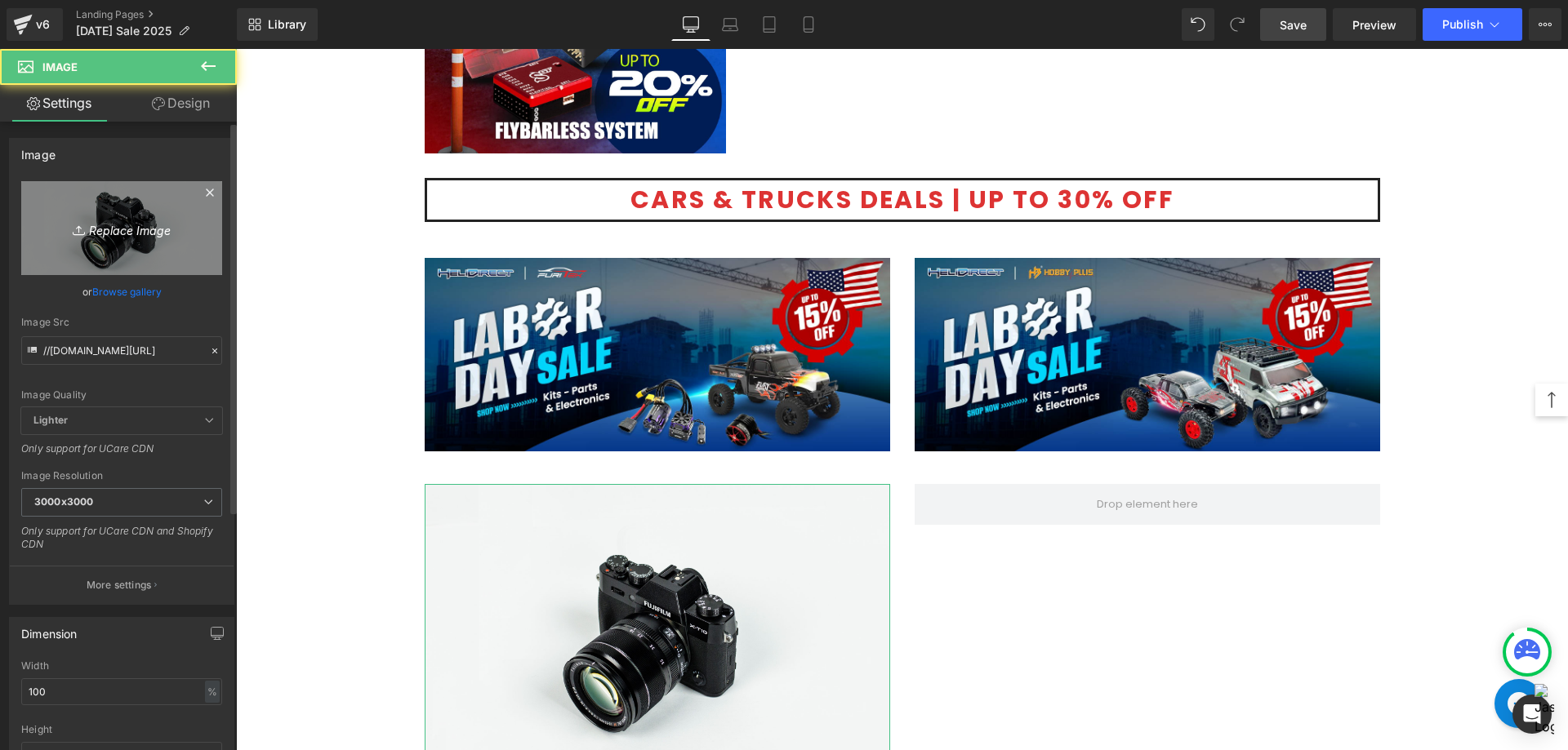
click at [127, 232] on icon "Replace Image" at bounding box center [122, 228] width 131 height 21
type input "C:\fakepath\[DATE]_car_HD_1200X500.png"
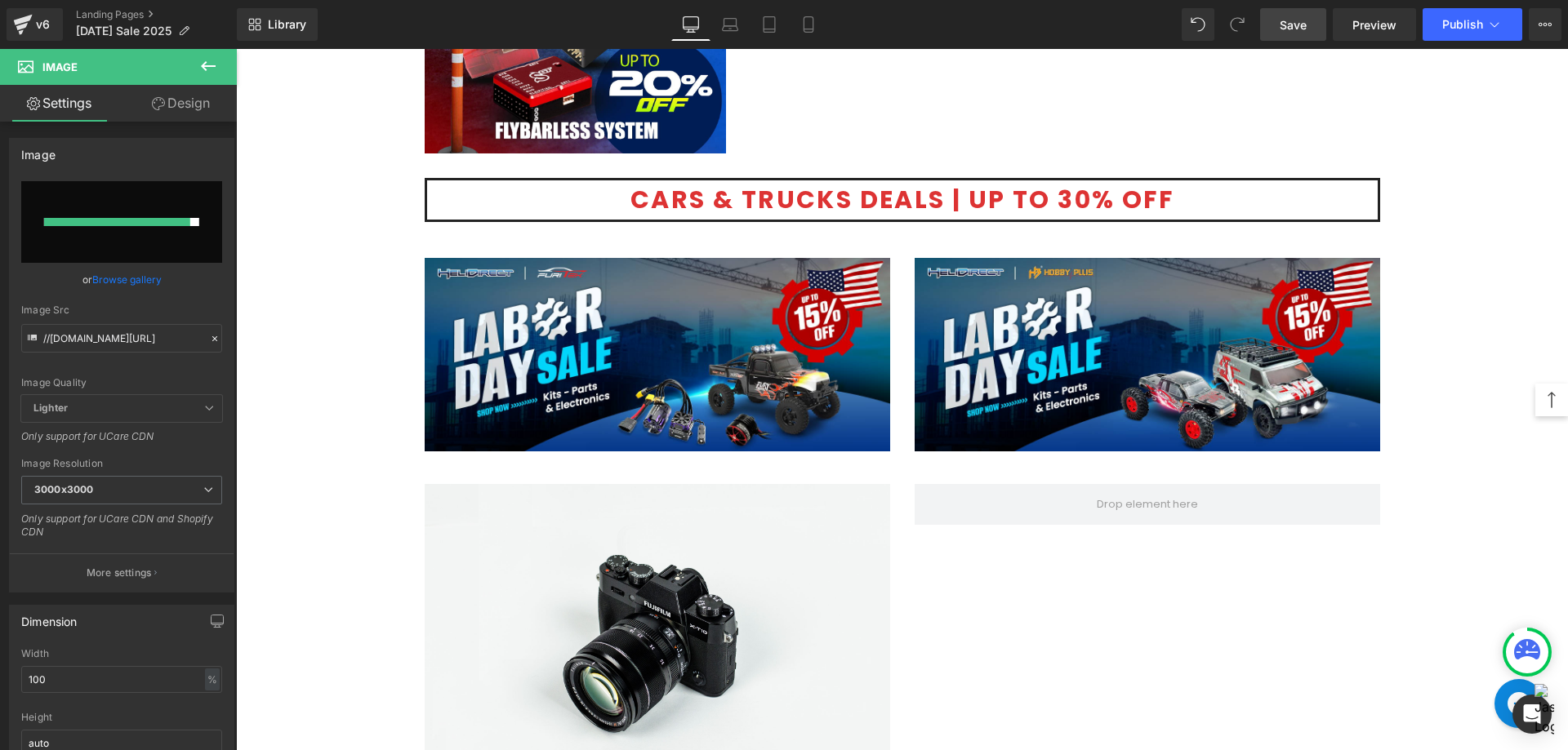
type input "[URL][DOMAIN_NAME]"
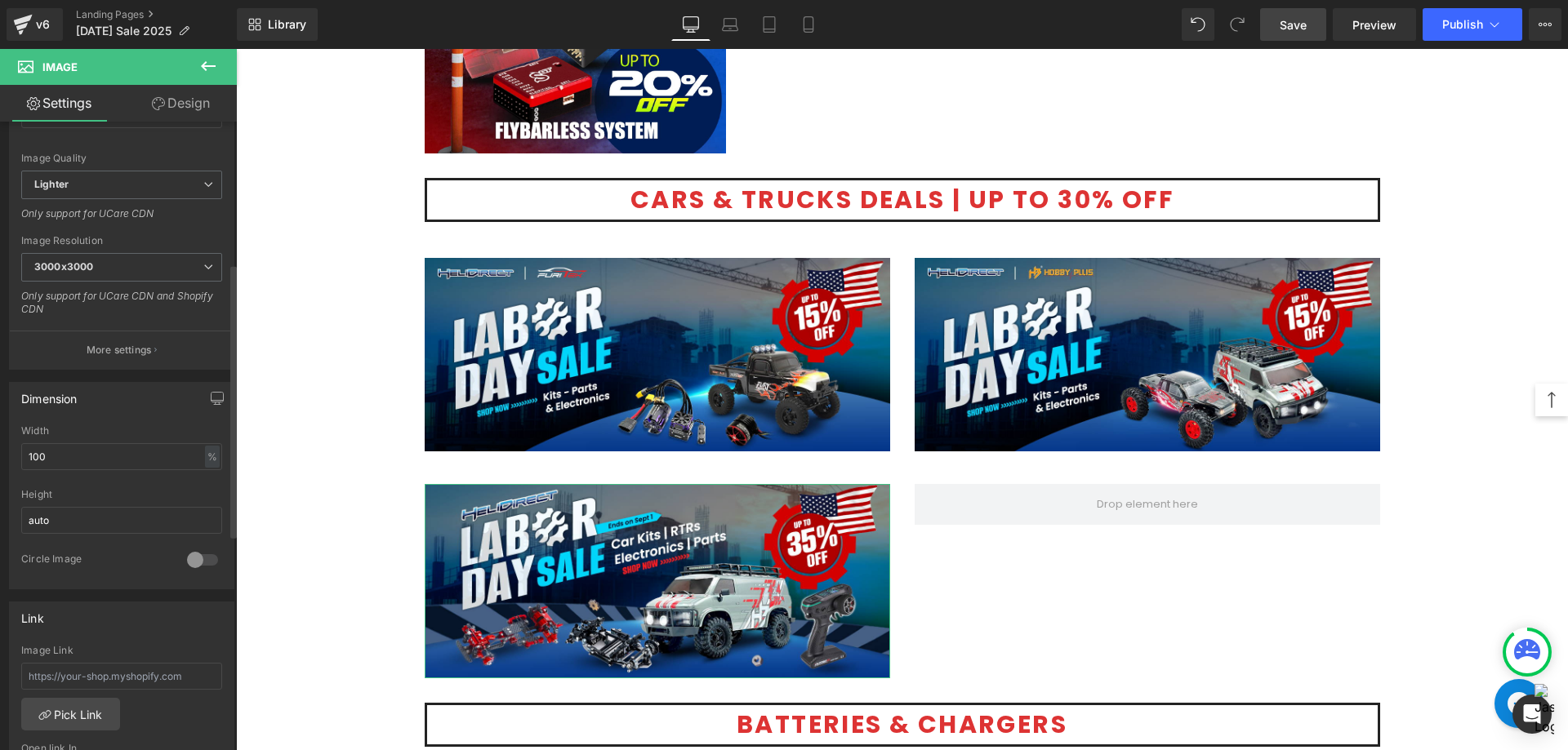
scroll to position [326, 0]
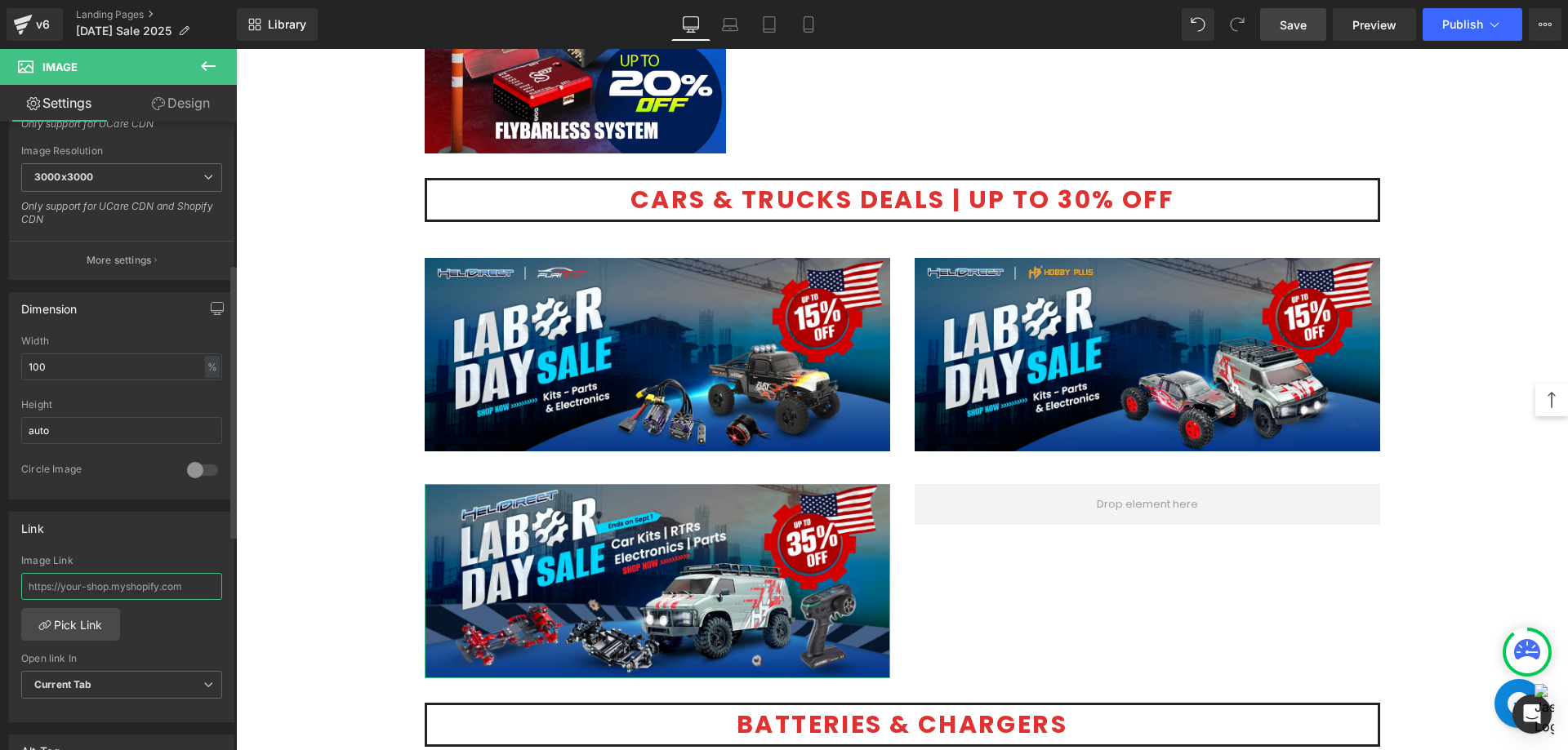
click at [101, 579] on input "text" at bounding box center [122, 586] width 201 height 27
paste input "[URL][DOMAIN_NAME]"
type input "[URL][DOMAIN_NAME]"
click at [116, 680] on span "Current Tab" at bounding box center [122, 685] width 201 height 29
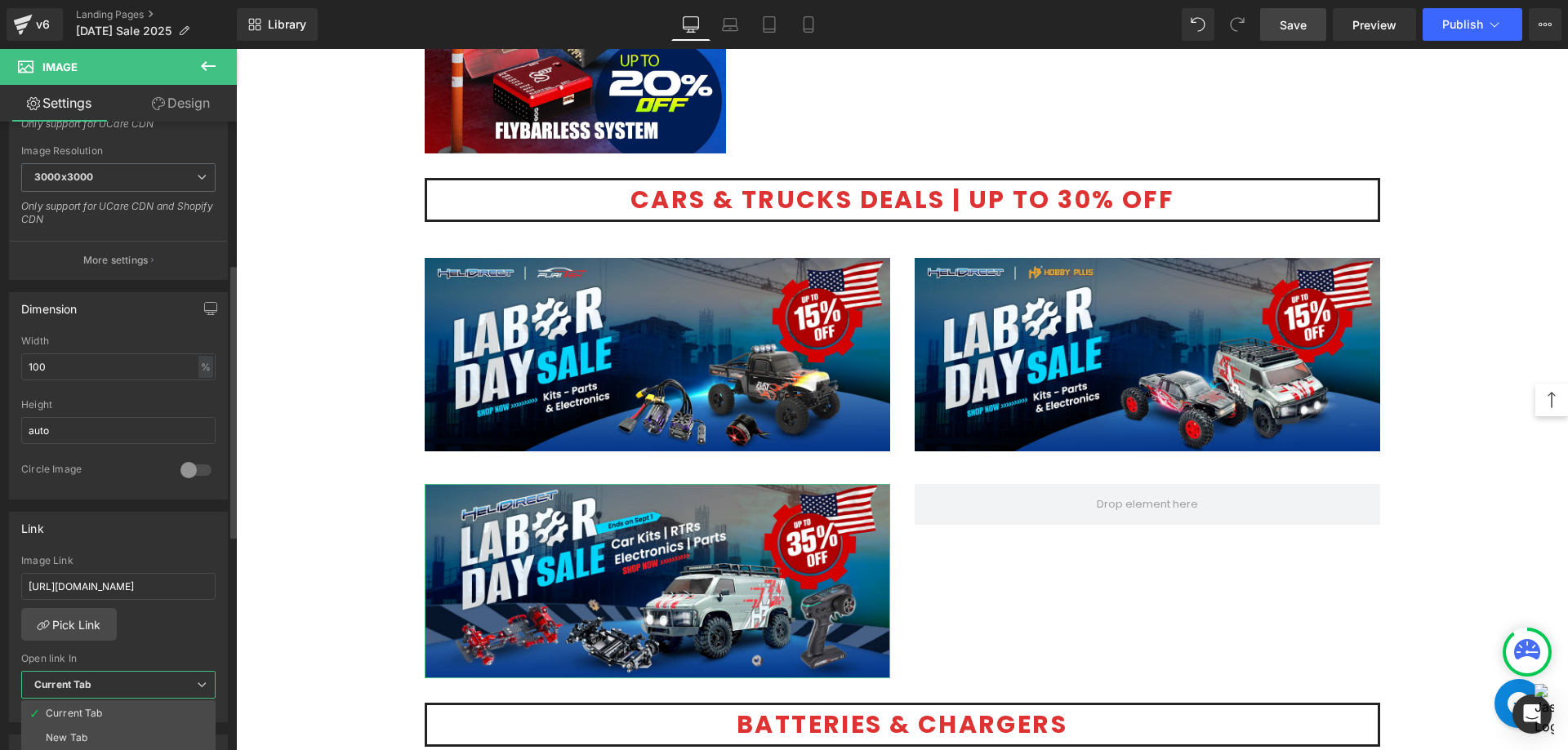
scroll to position [0, 0]
click at [80, 727] on li "New Tab" at bounding box center [119, 738] width 195 height 24
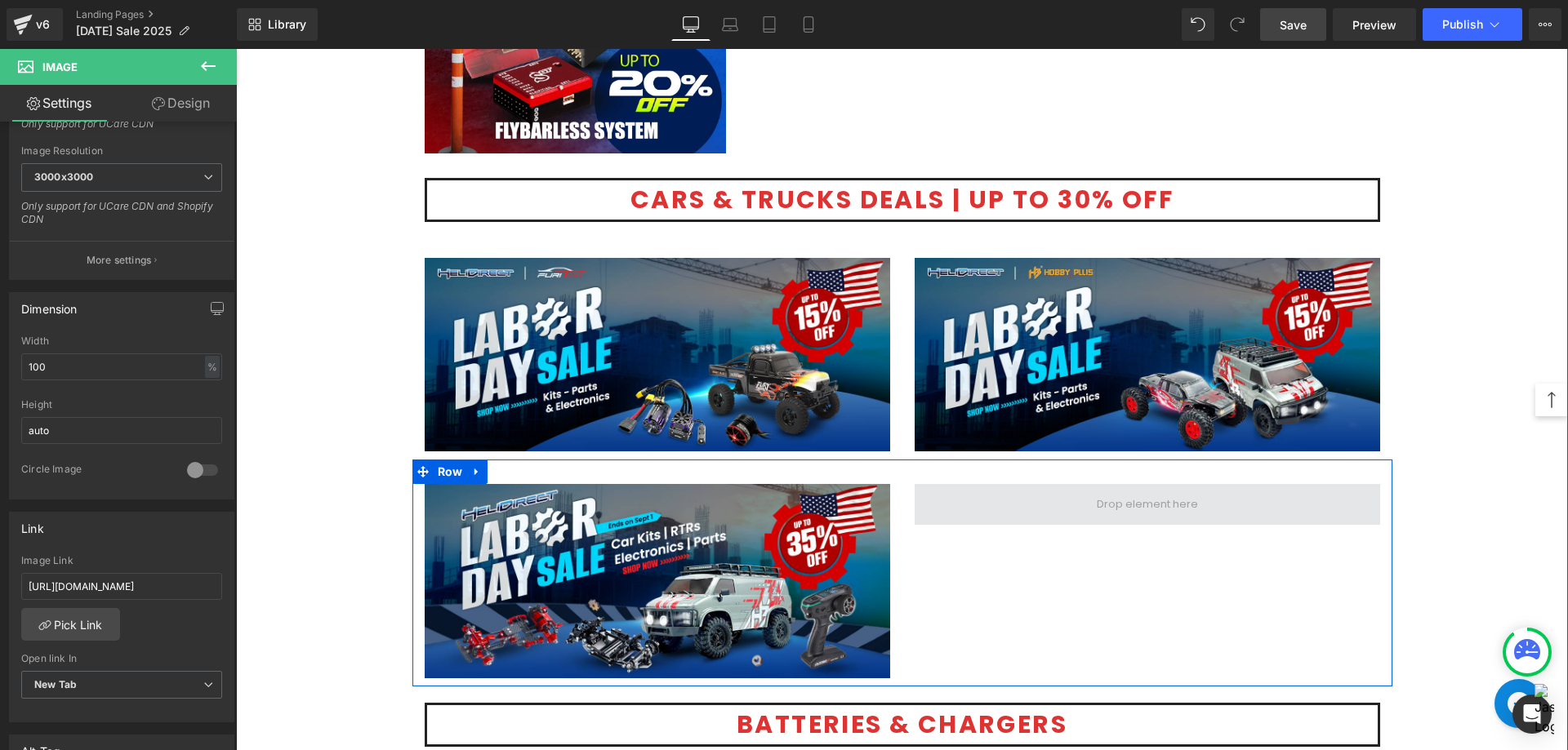
click at [1165, 512] on span at bounding box center [1147, 504] width 112 height 28
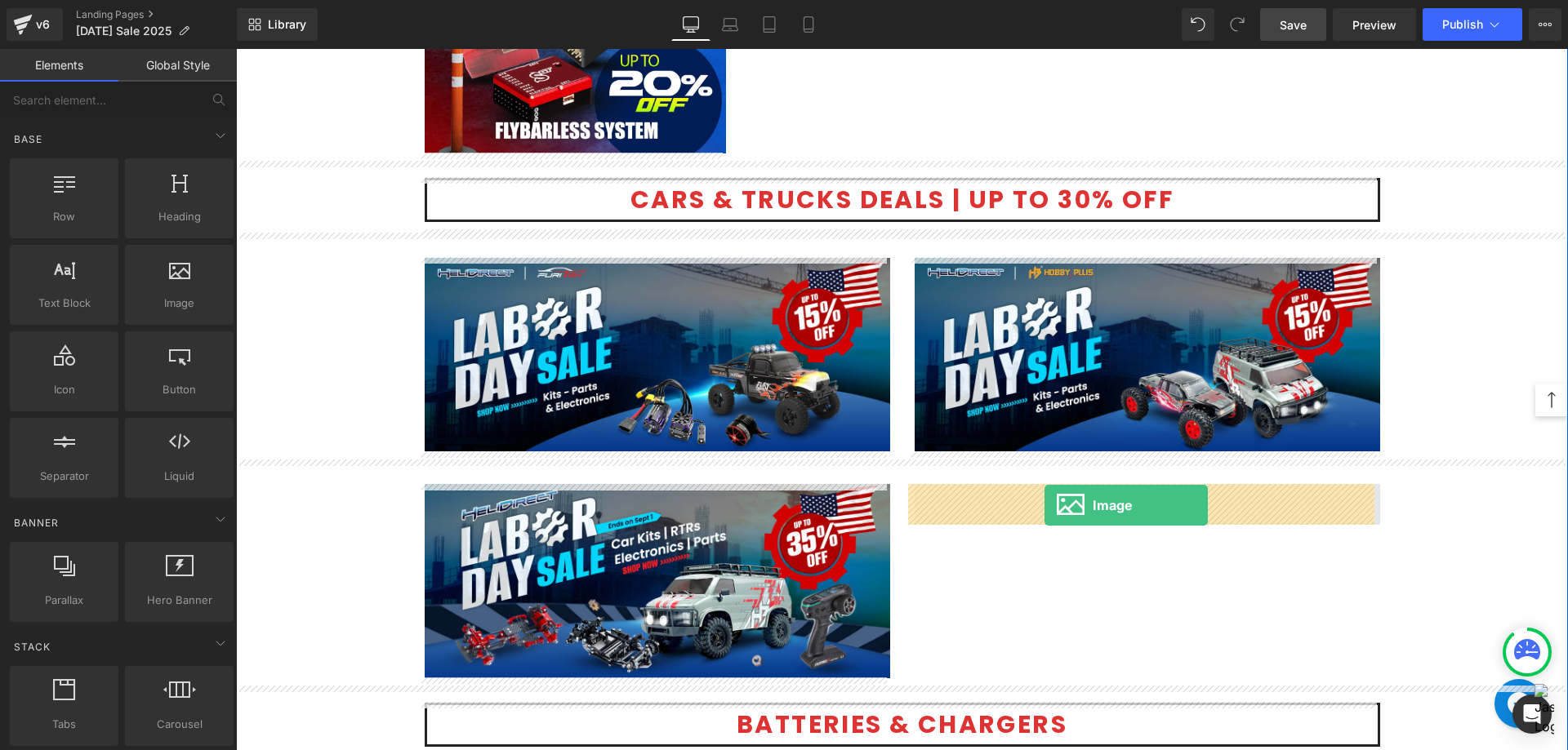
drag, startPoint x: 429, startPoint y: 355, endPoint x: 1044, endPoint y: 505, distance: 633.0
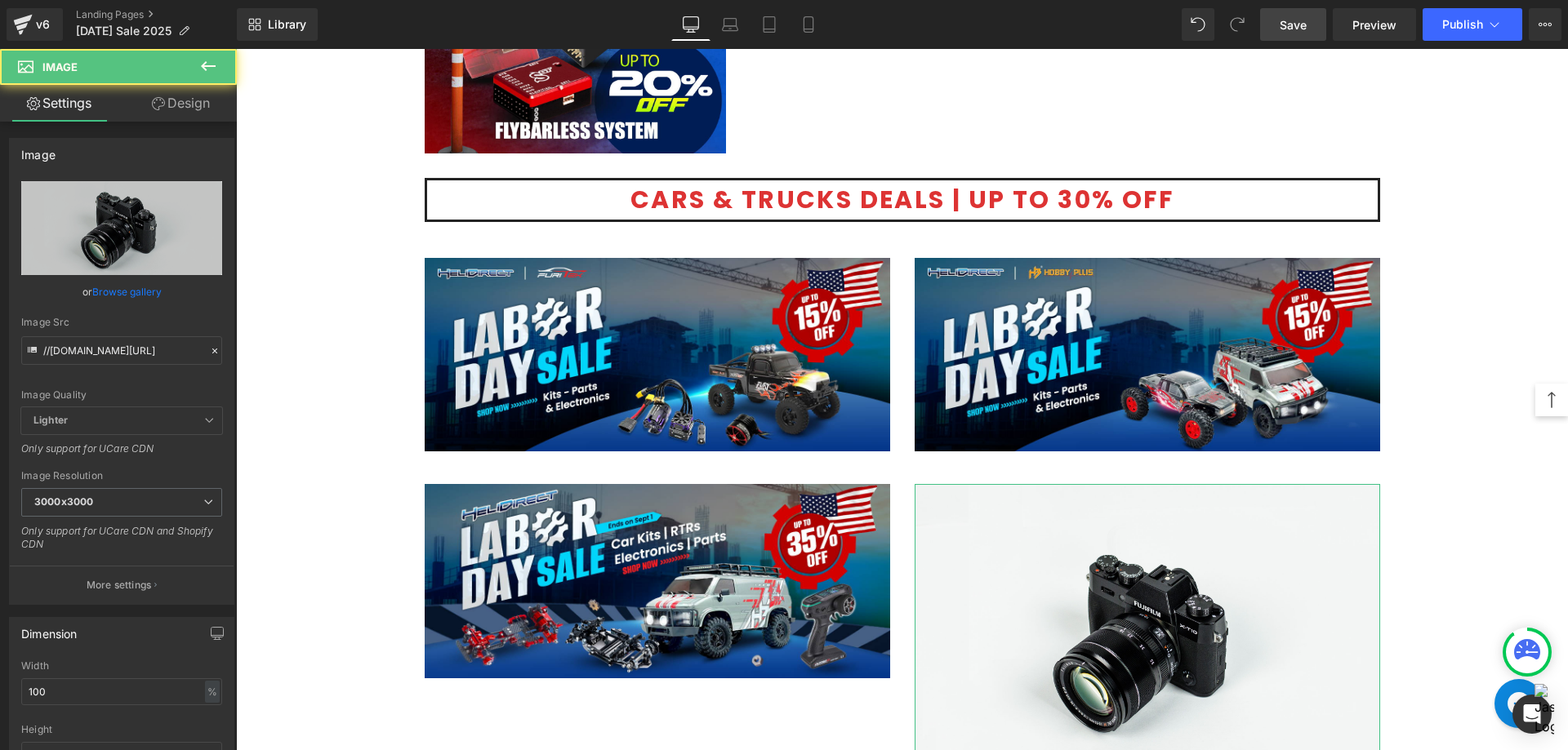
click at [0, 0] on icon "Replace Image" at bounding box center [0, 0] width 0 height 0
type input "C:\fakepath\LABOR_BMR_KV-1200x500.png"
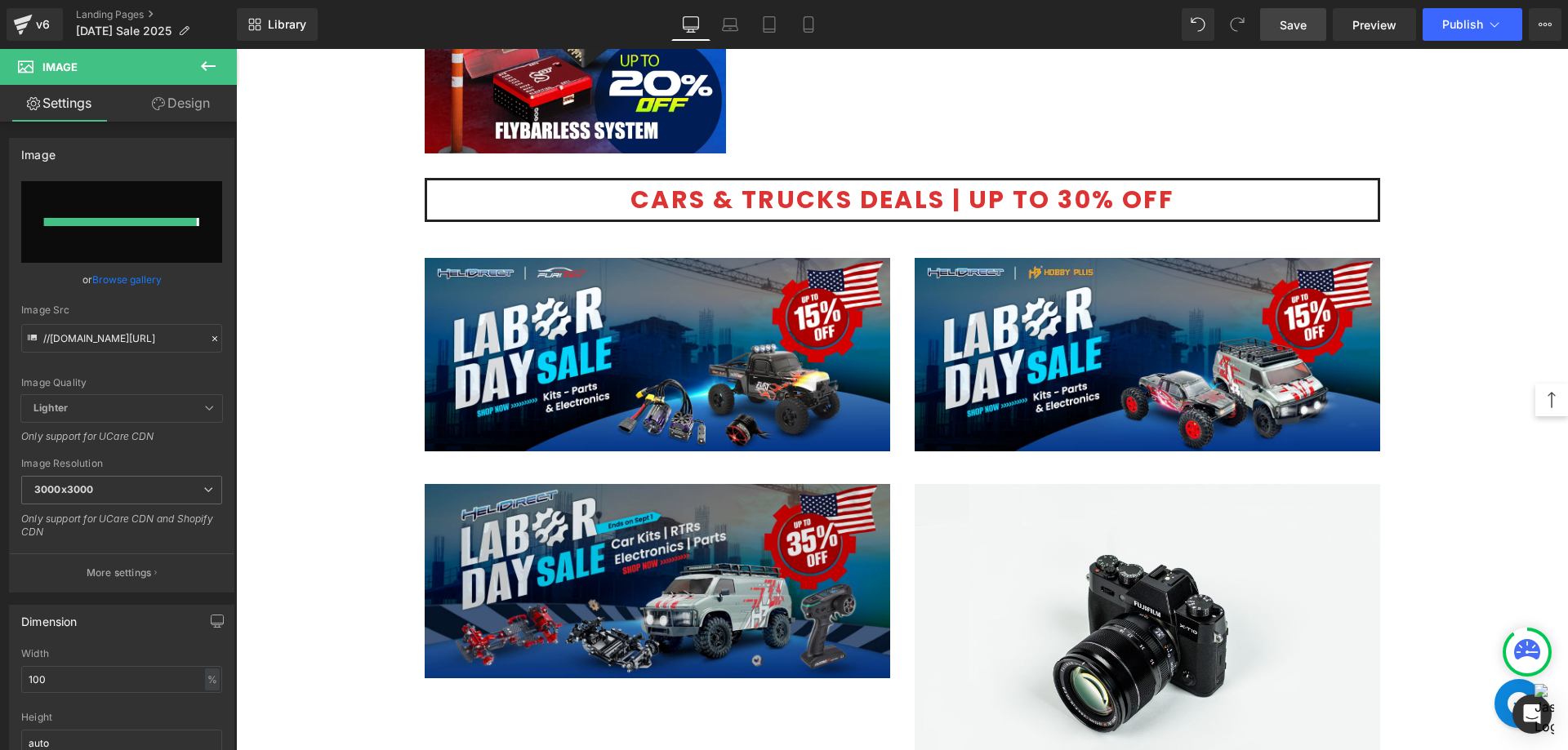
type input "[URL][DOMAIN_NAME]"
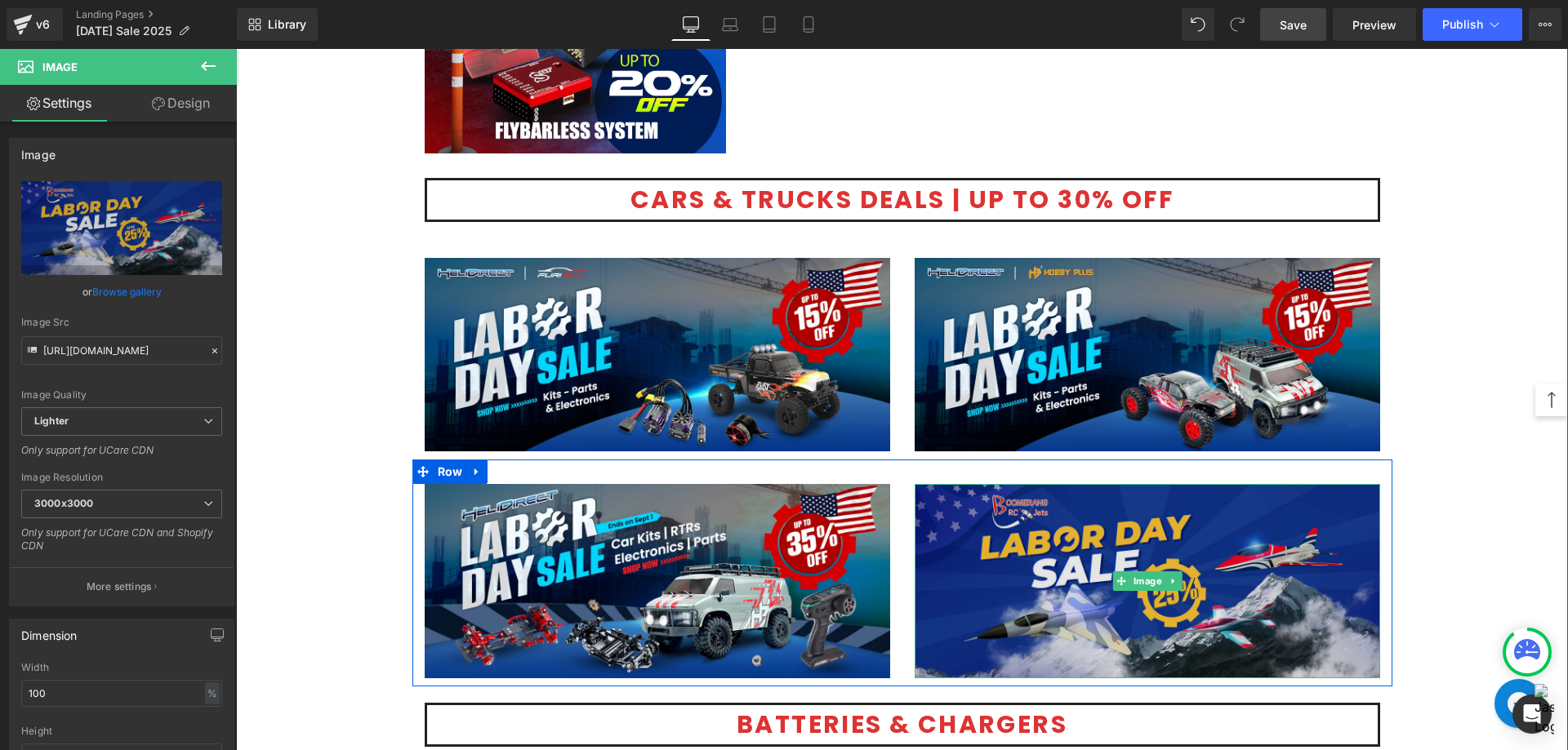
click at [1140, 548] on img at bounding box center [1146, 581] width 465 height 195
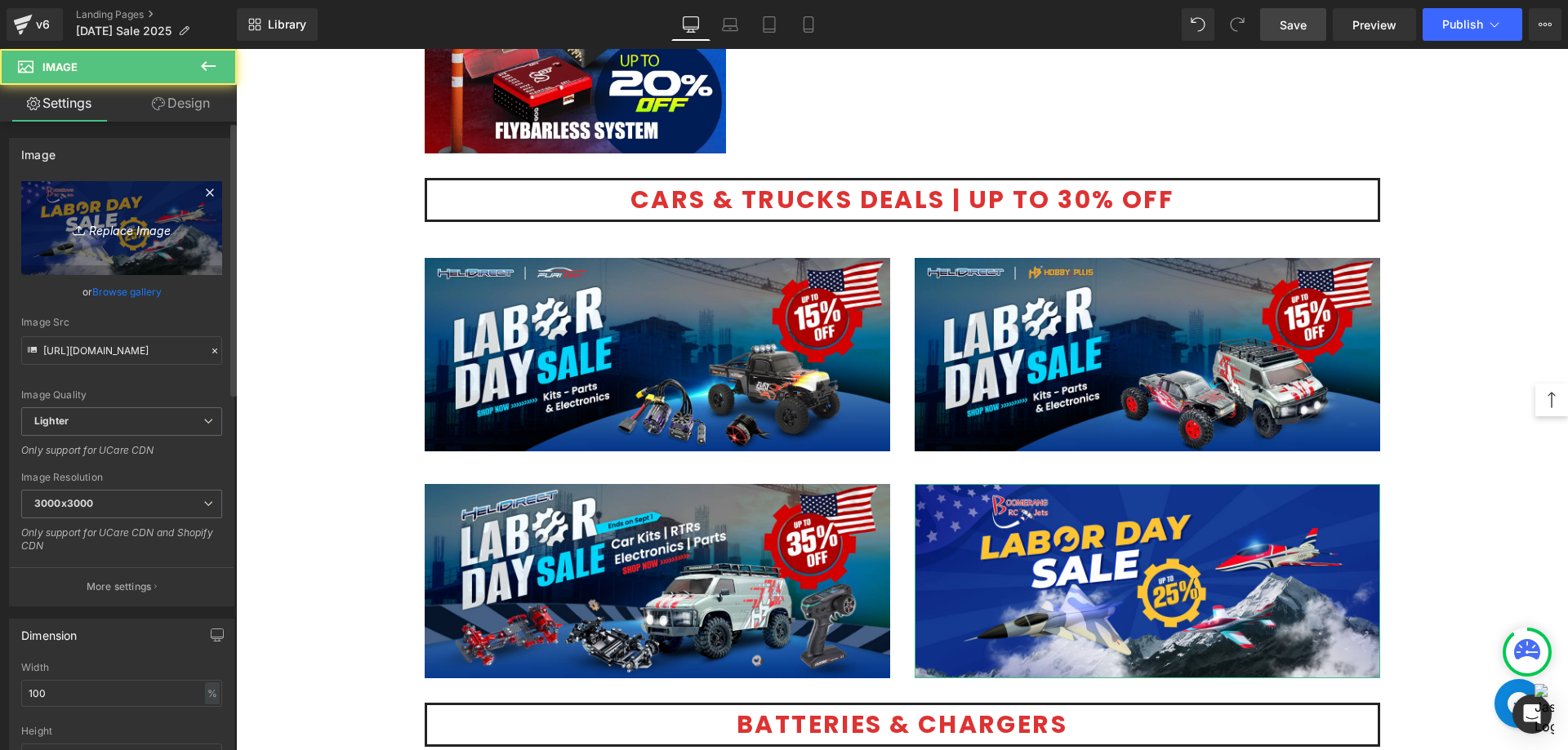
click at [157, 217] on link "Replace Image" at bounding box center [122, 228] width 201 height 94
type input "C:\fakepath\Supper Combo Offer_HD-1200x500 (1).png"
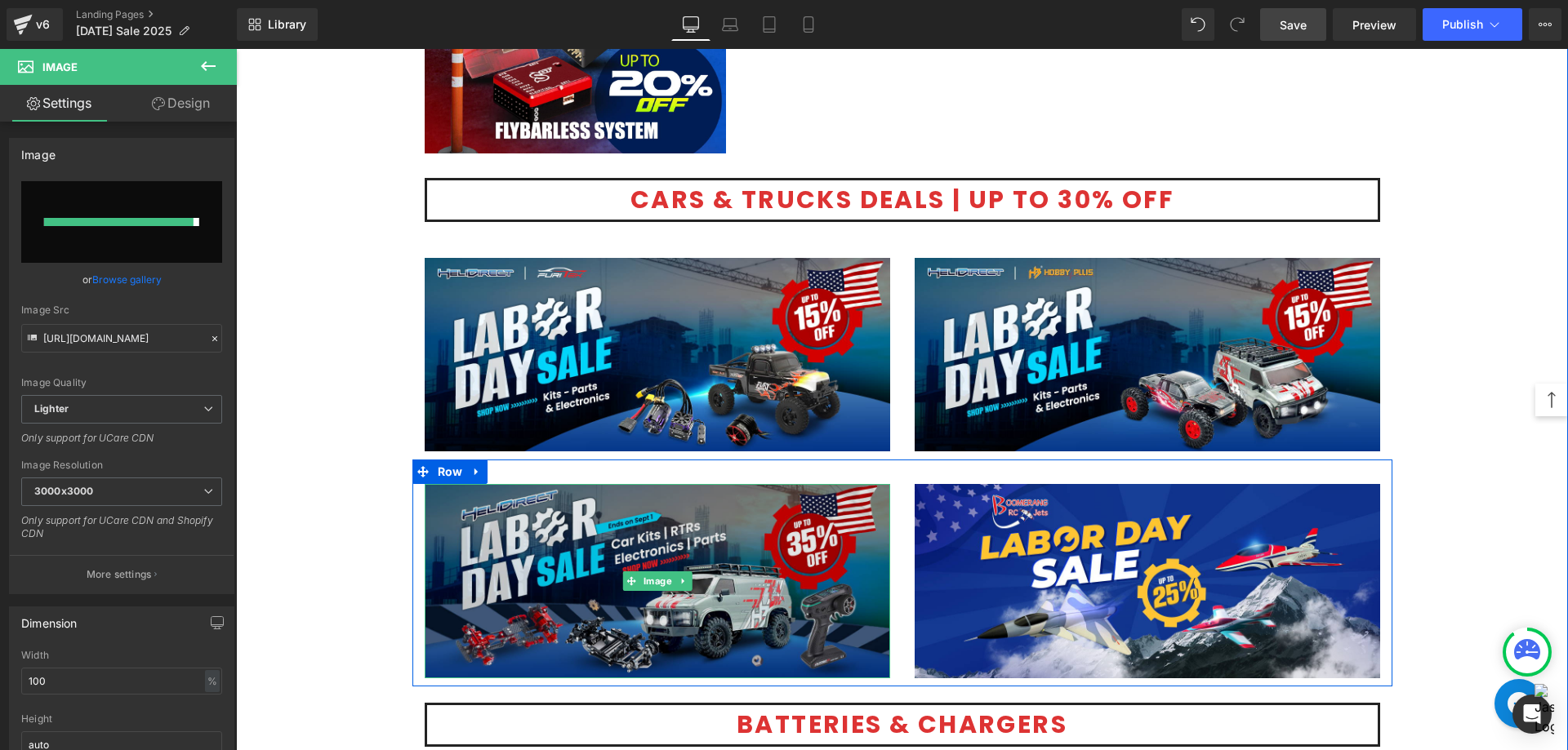
type input "[URL][DOMAIN_NAME]"
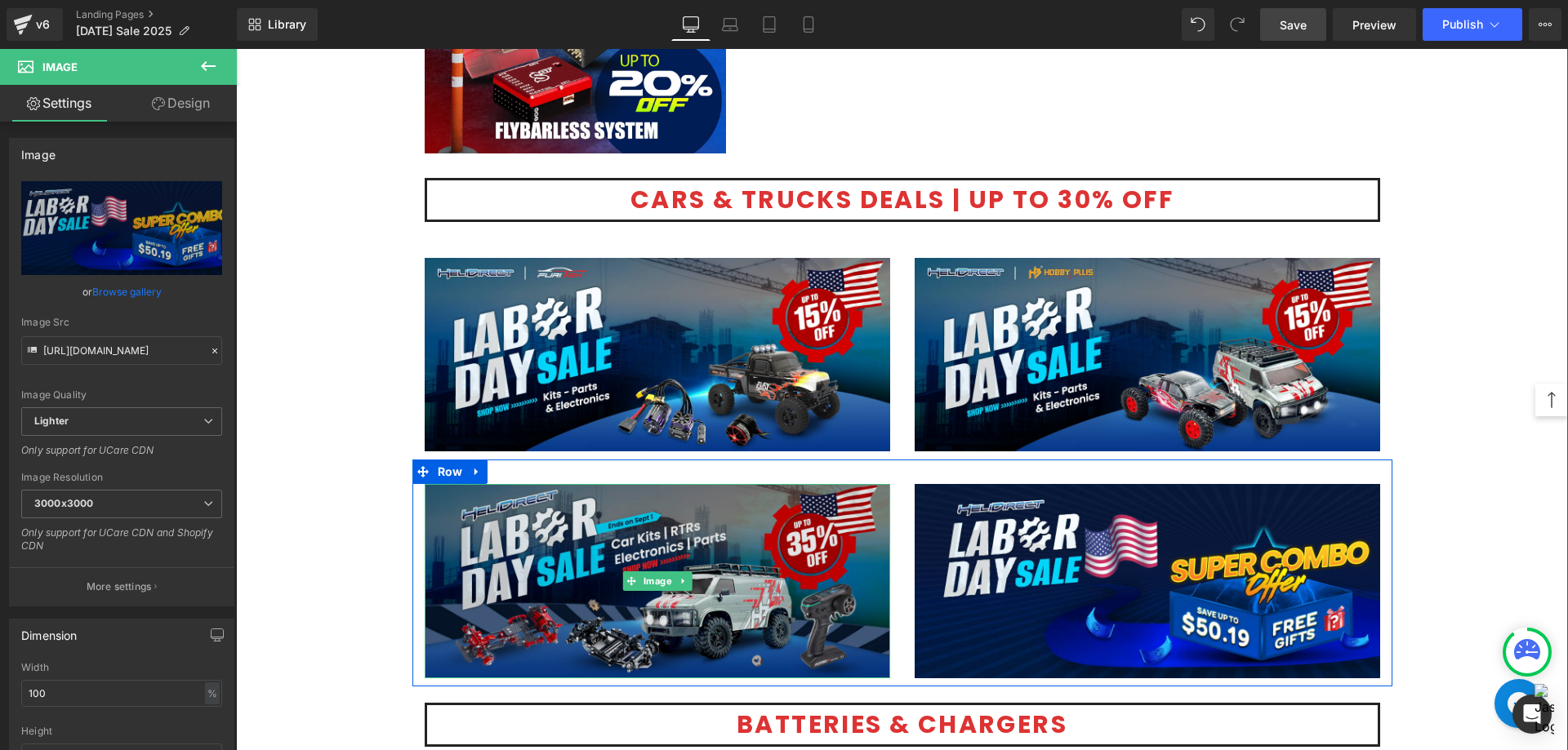
click at [557, 561] on img at bounding box center [657, 581] width 465 height 195
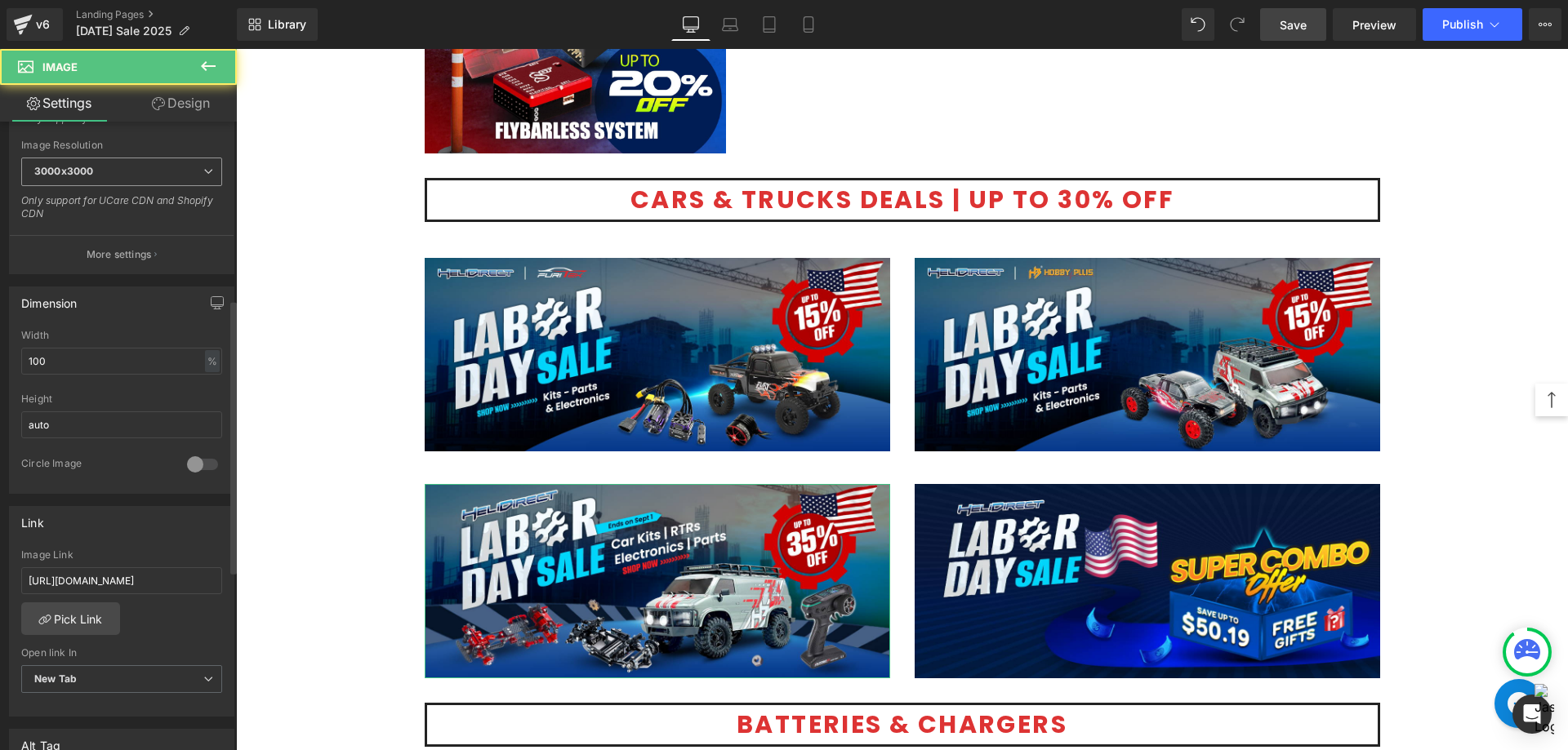
scroll to position [408, 0]
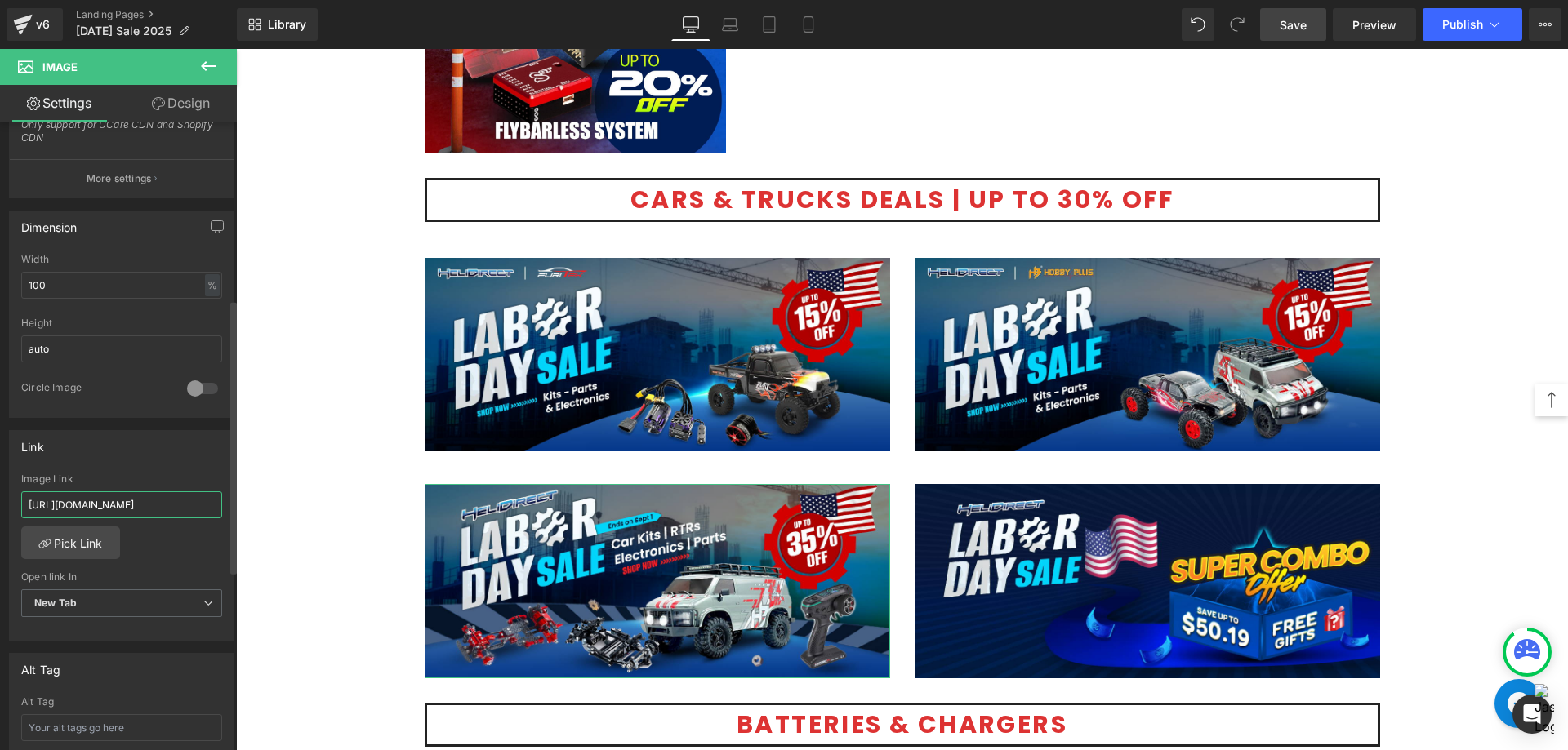
click at [139, 510] on input "[URL][DOMAIN_NAME]" at bounding box center [122, 504] width 201 height 27
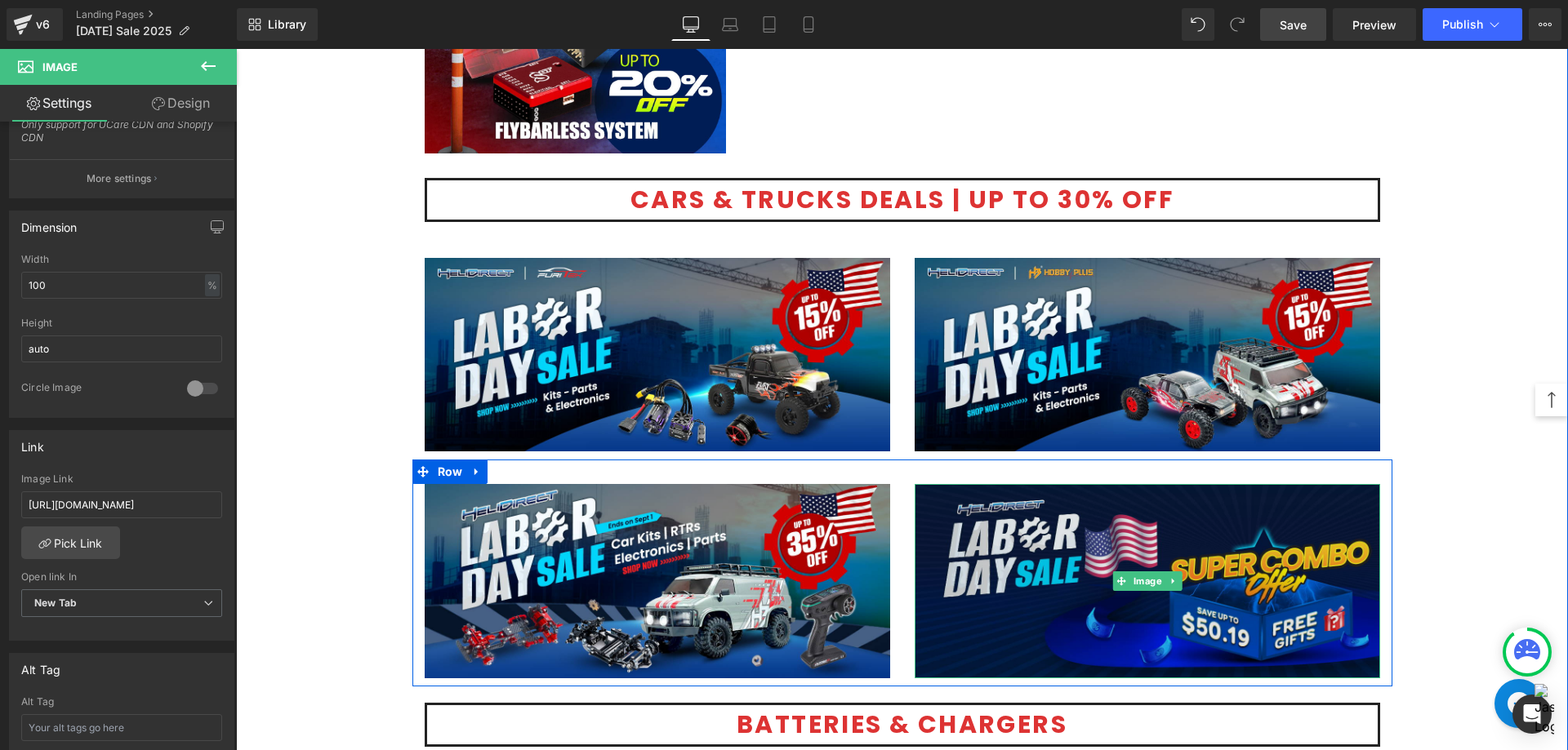
click at [1060, 613] on img at bounding box center [1146, 581] width 465 height 195
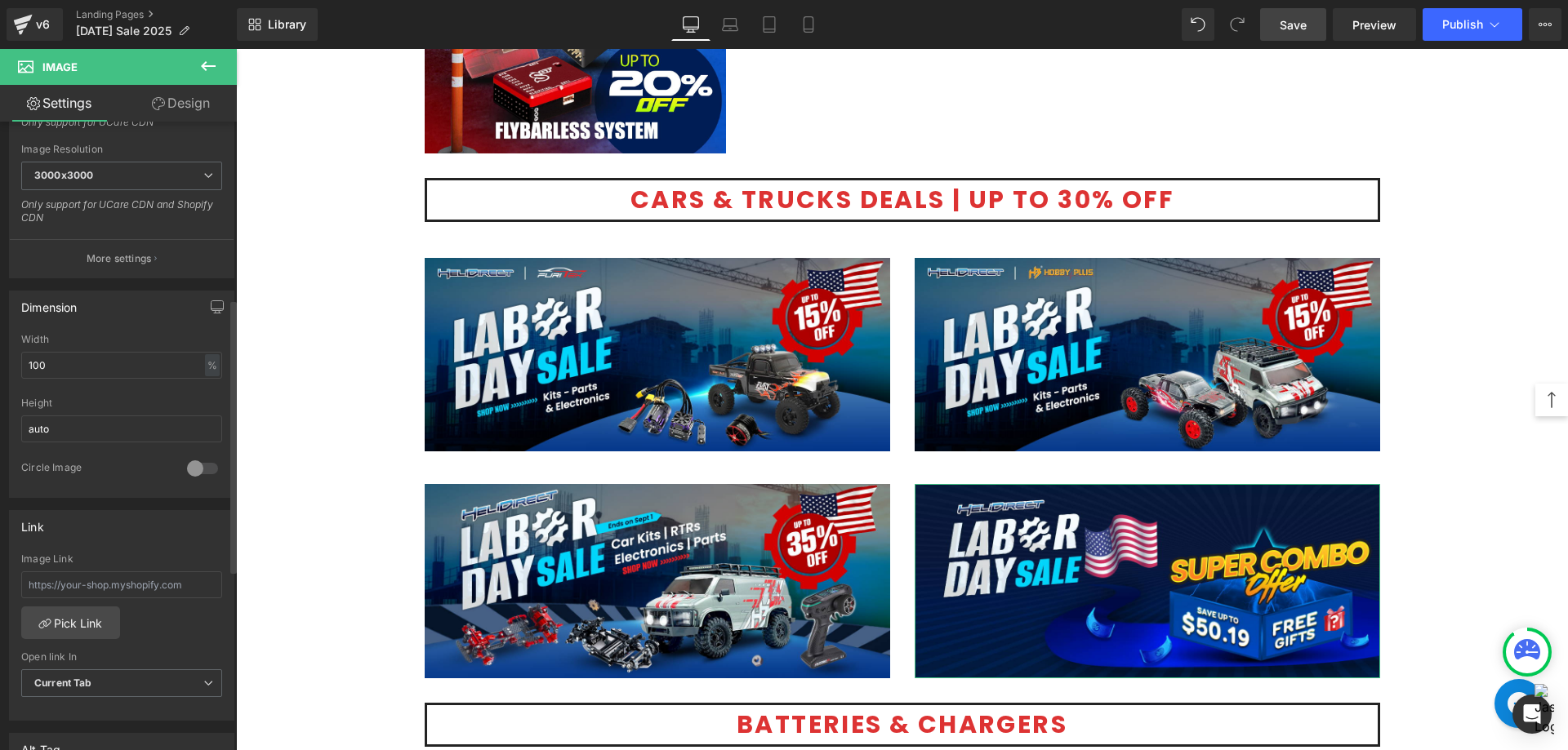
scroll to position [408, 0]
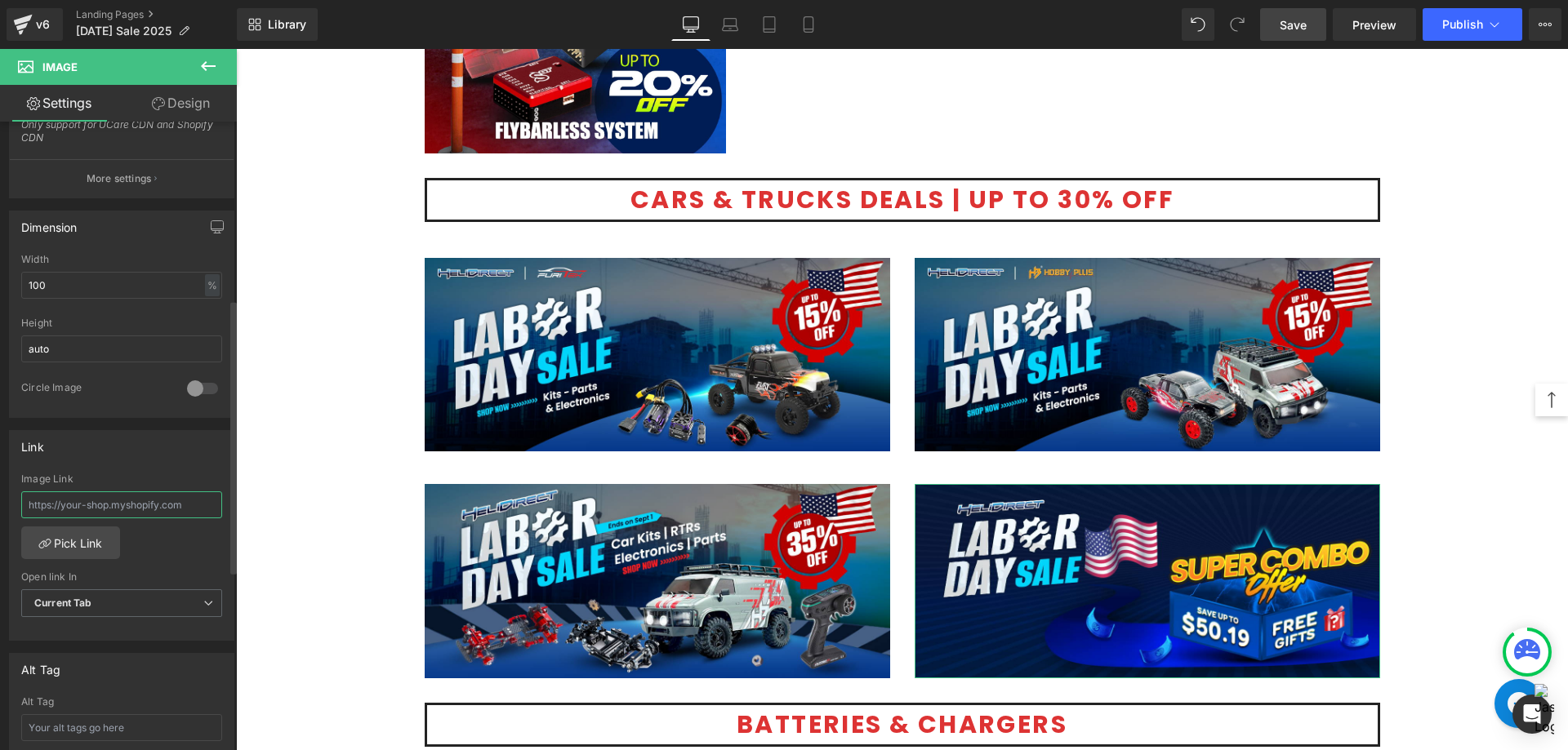
click at [118, 501] on input "text" at bounding box center [122, 504] width 201 height 27
click at [162, 507] on input "text" at bounding box center [122, 504] width 201 height 27
paste input "[URL][DOMAIN_NAME]"
type input "[URL][DOMAIN_NAME]"
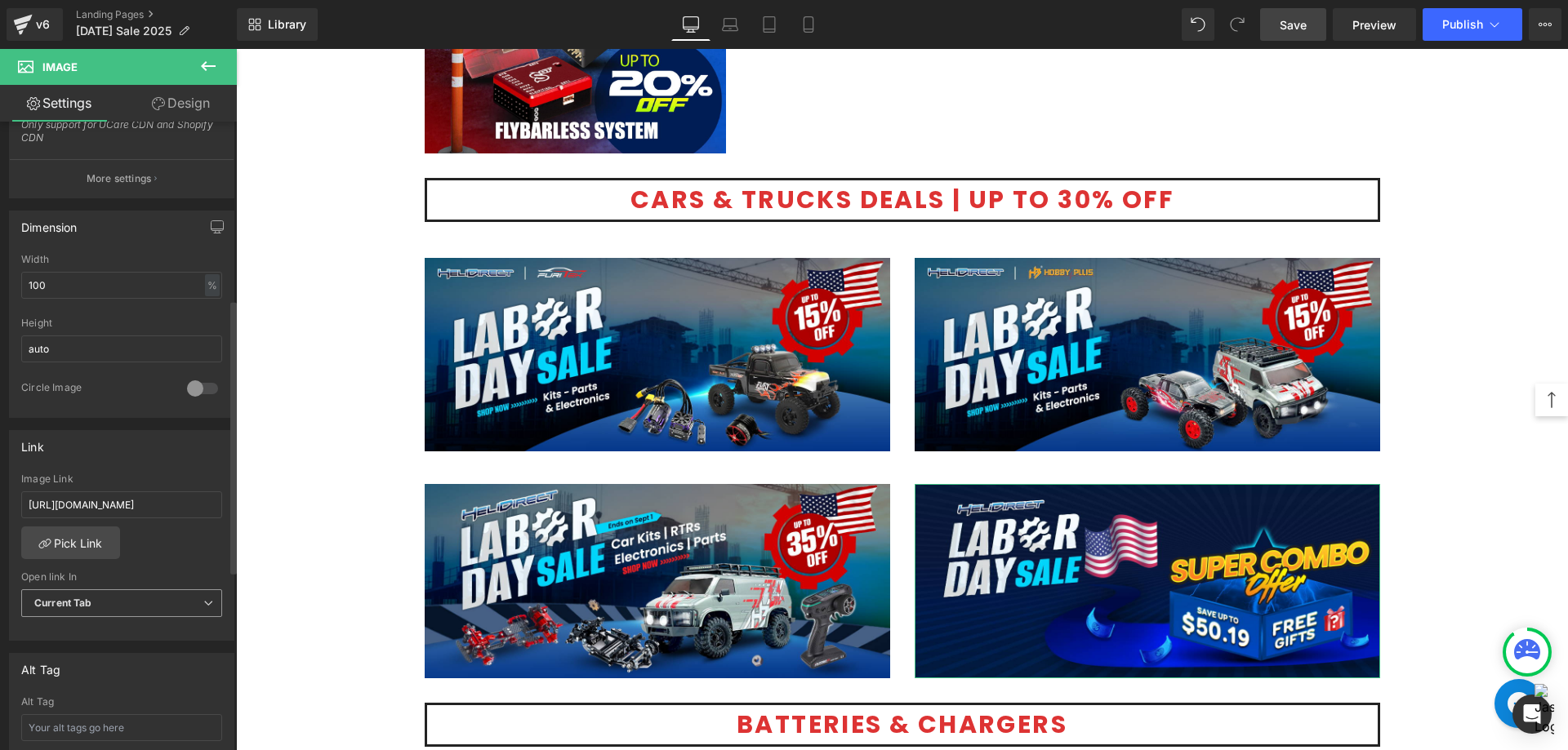
click at [134, 604] on span "Current Tab" at bounding box center [122, 603] width 201 height 29
click at [100, 651] on li "New Tab" at bounding box center [119, 656] width 195 height 24
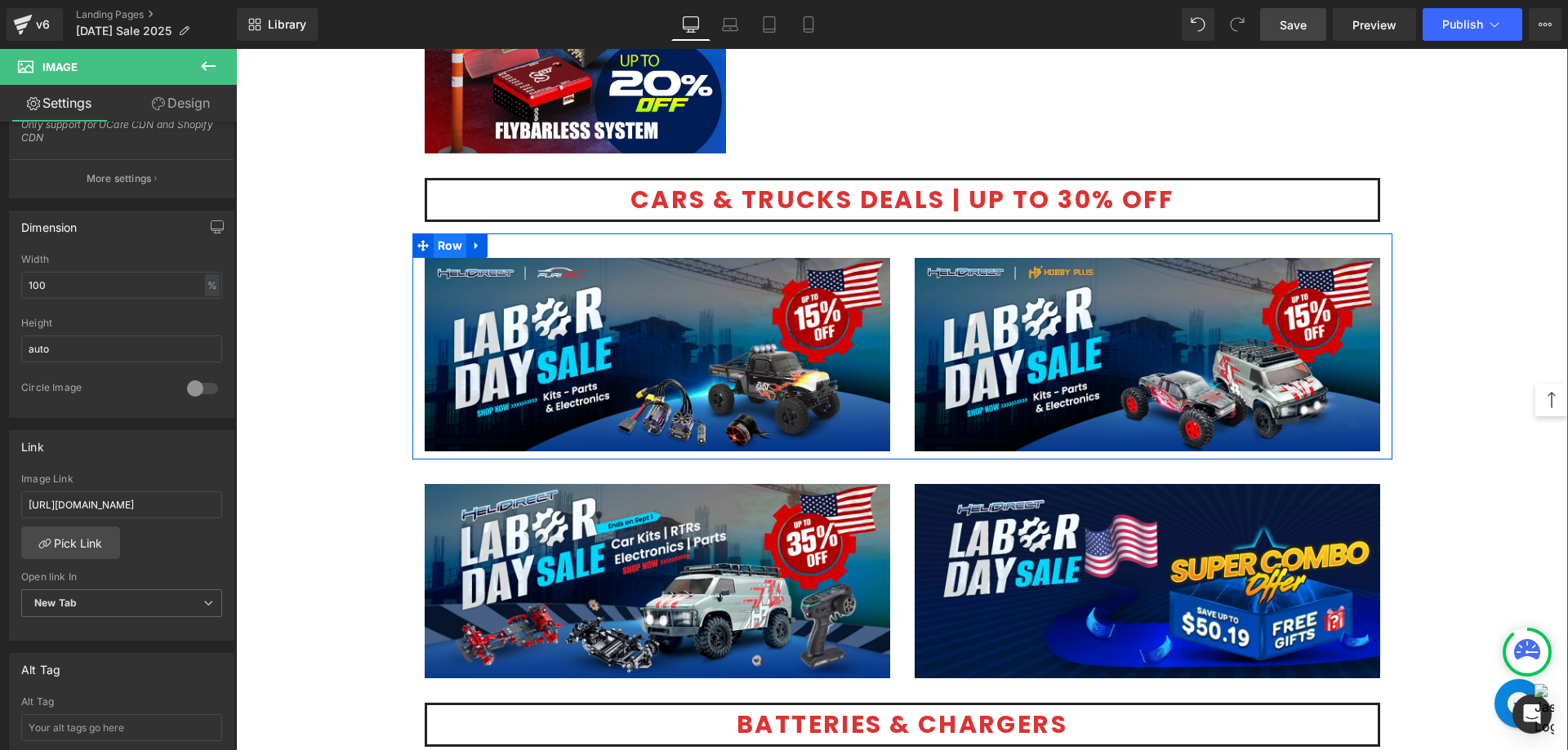
click at [440, 240] on span "Row" at bounding box center [450, 246] width 34 height 24
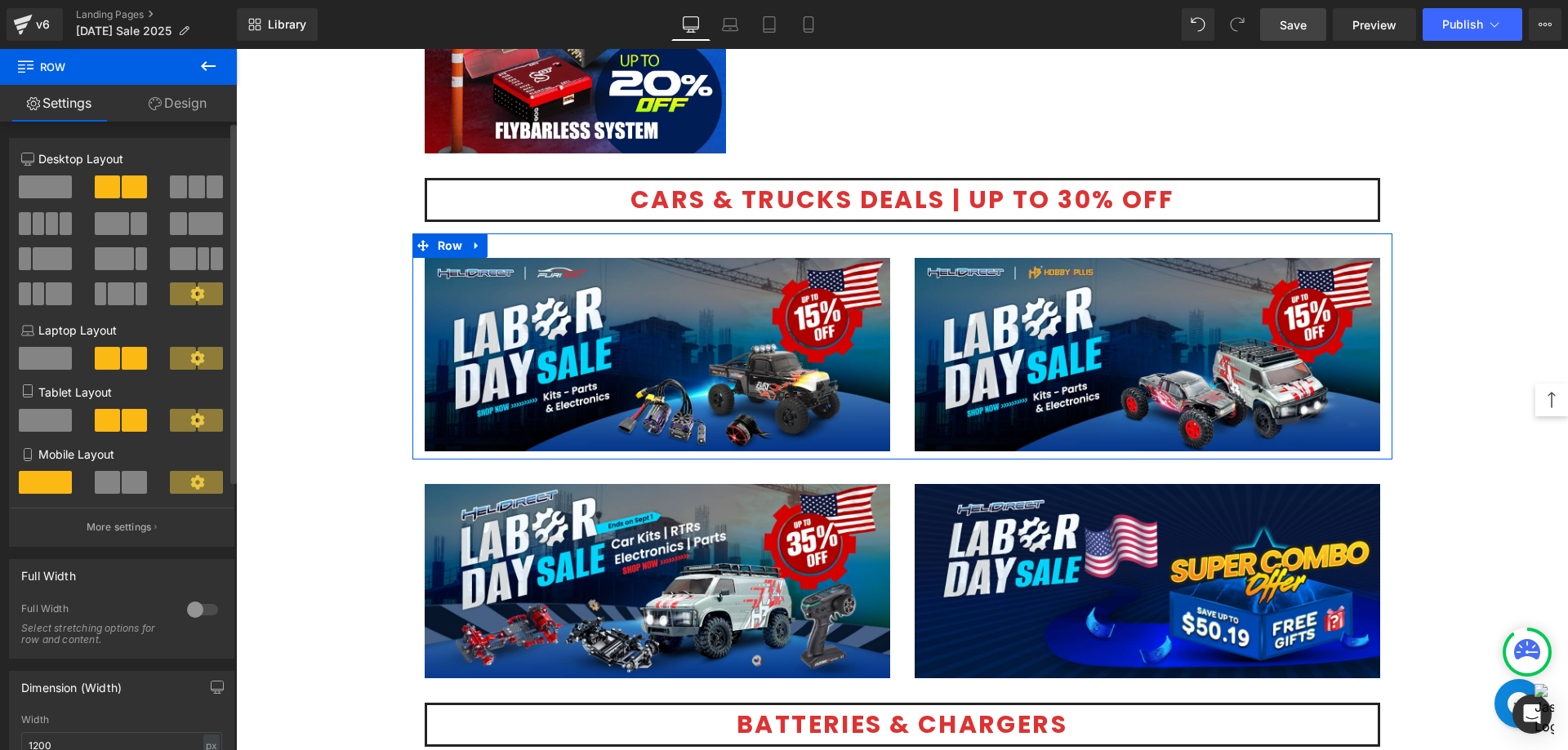
click at [207, 195] on span at bounding box center [214, 187] width 16 height 22
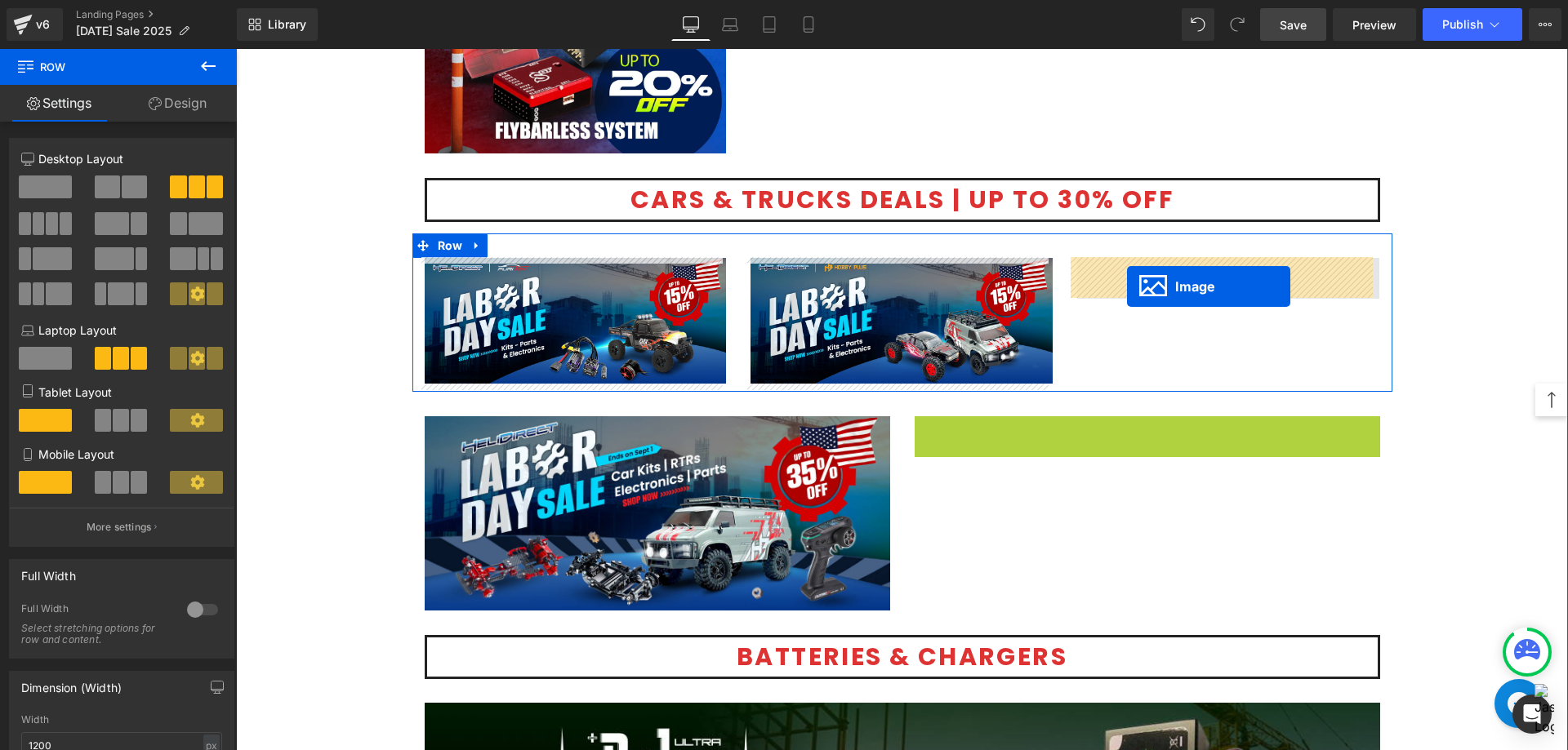
drag, startPoint x: 1107, startPoint y: 514, endPoint x: 1126, endPoint y: 286, distance: 228.8
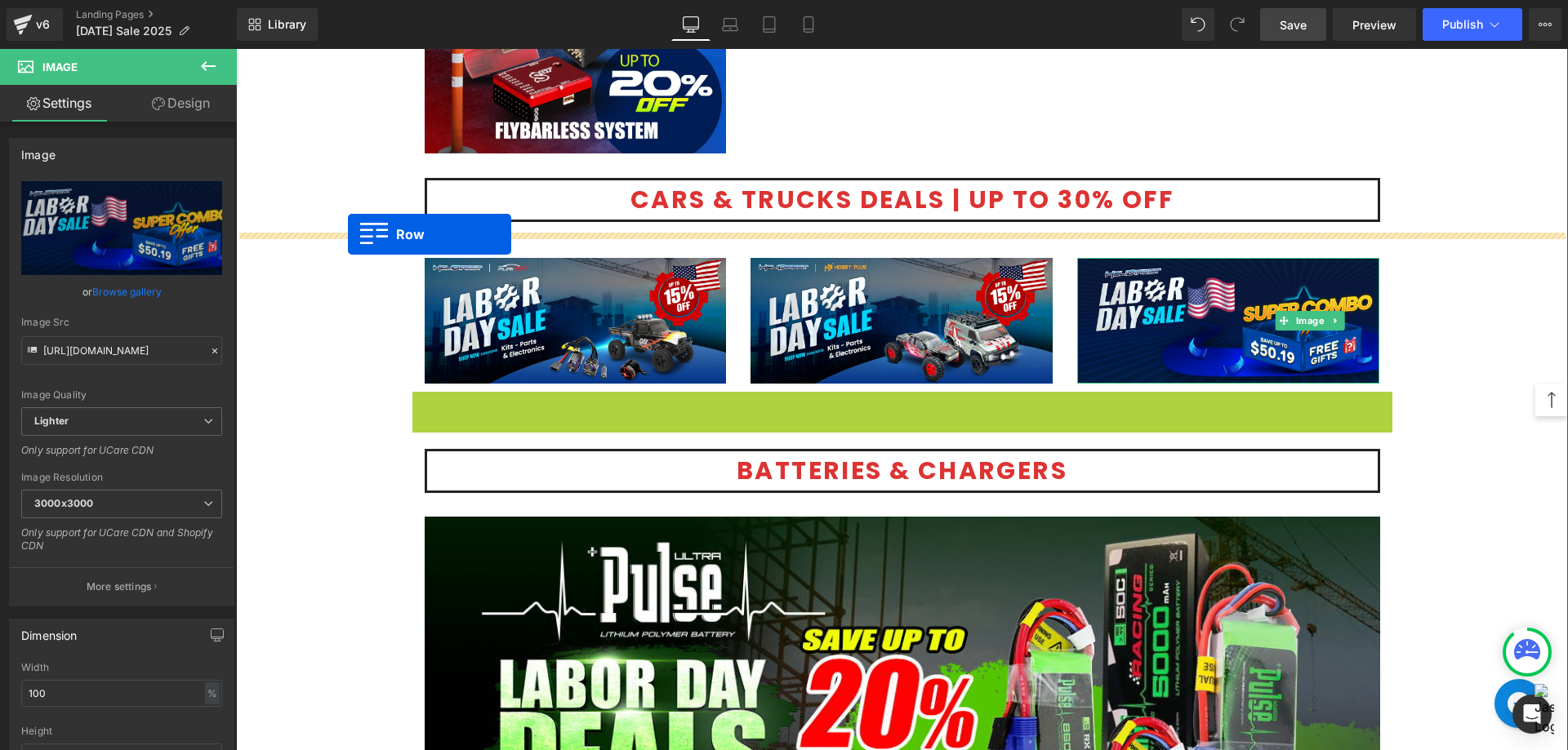
drag, startPoint x: 414, startPoint y: 403, endPoint x: 348, endPoint y: 234, distance: 181.4
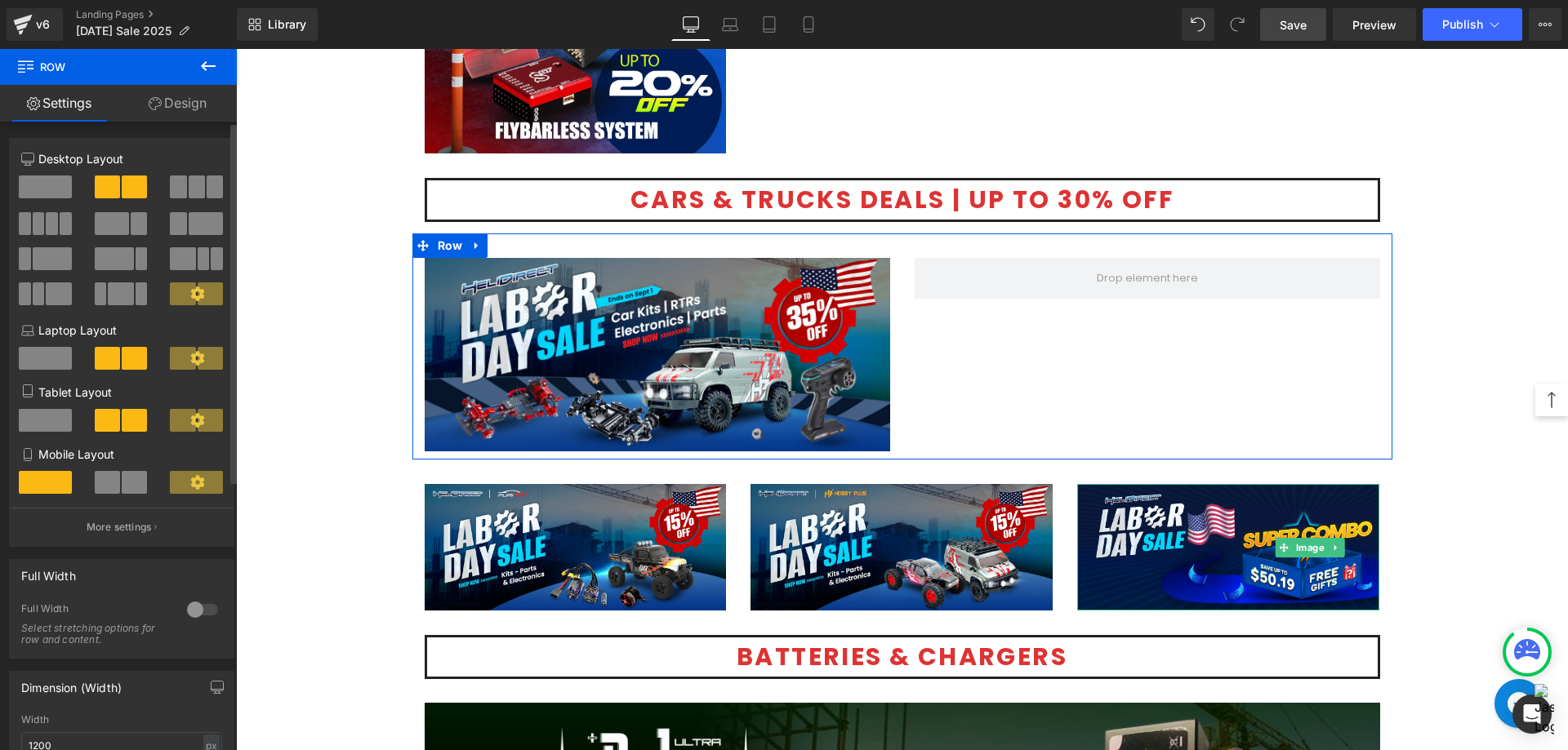
drag, startPoint x: 51, startPoint y: 192, endPoint x: 84, endPoint y: 222, distance: 44.6
click at [51, 192] on span at bounding box center [45, 187] width 53 height 22
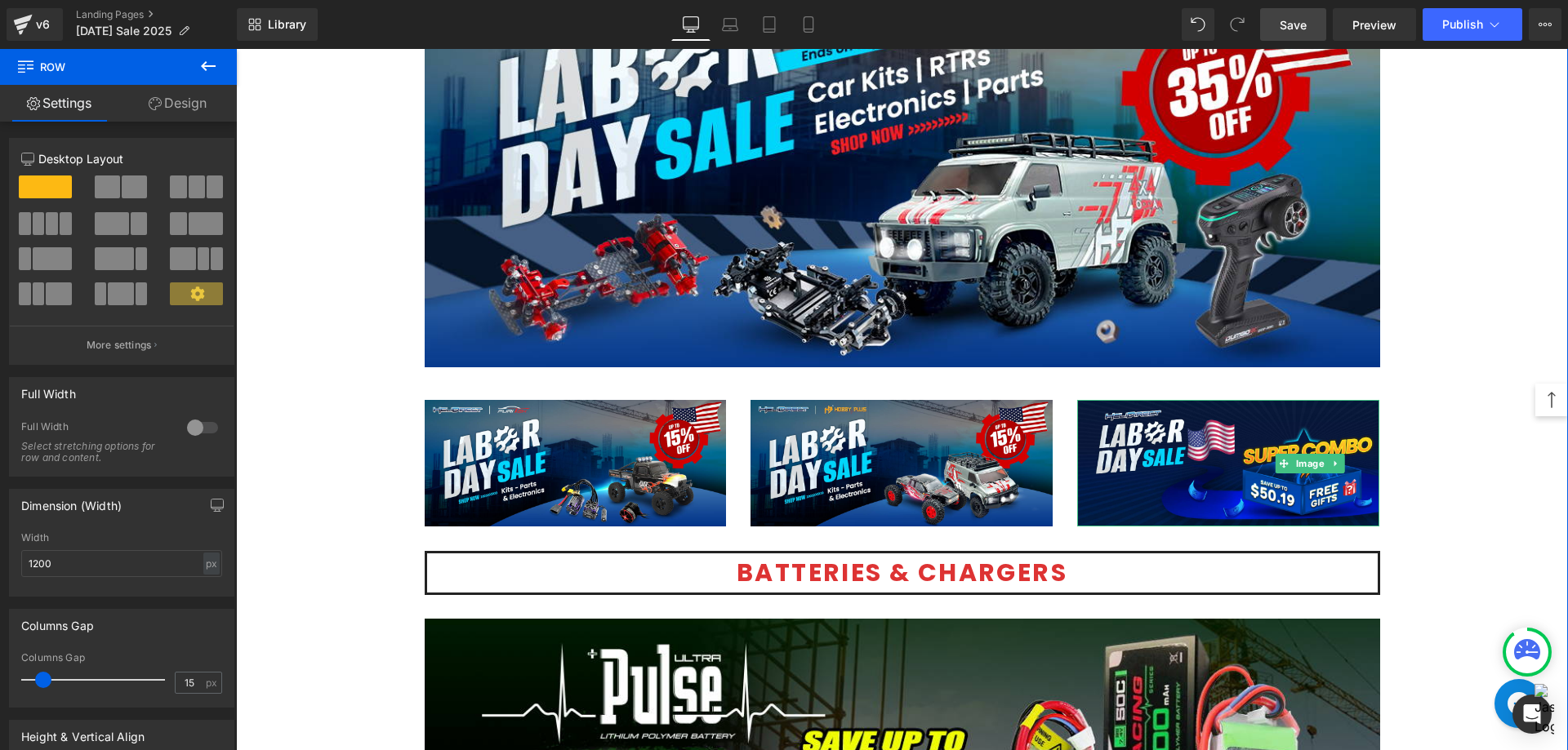
scroll to position [3526, 0]
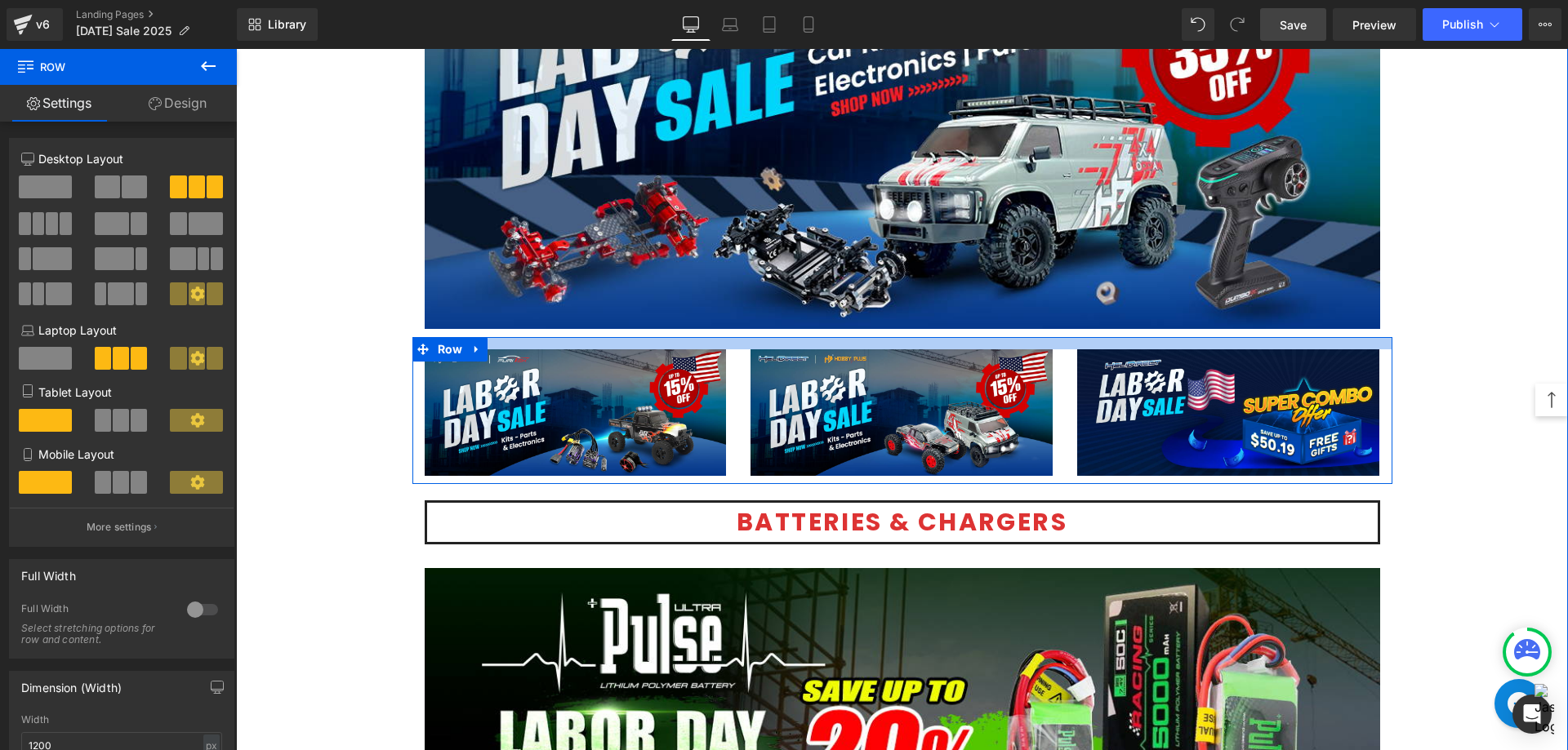
drag, startPoint x: 1096, startPoint y: 344, endPoint x: 1092, endPoint y: 332, distance: 12.6
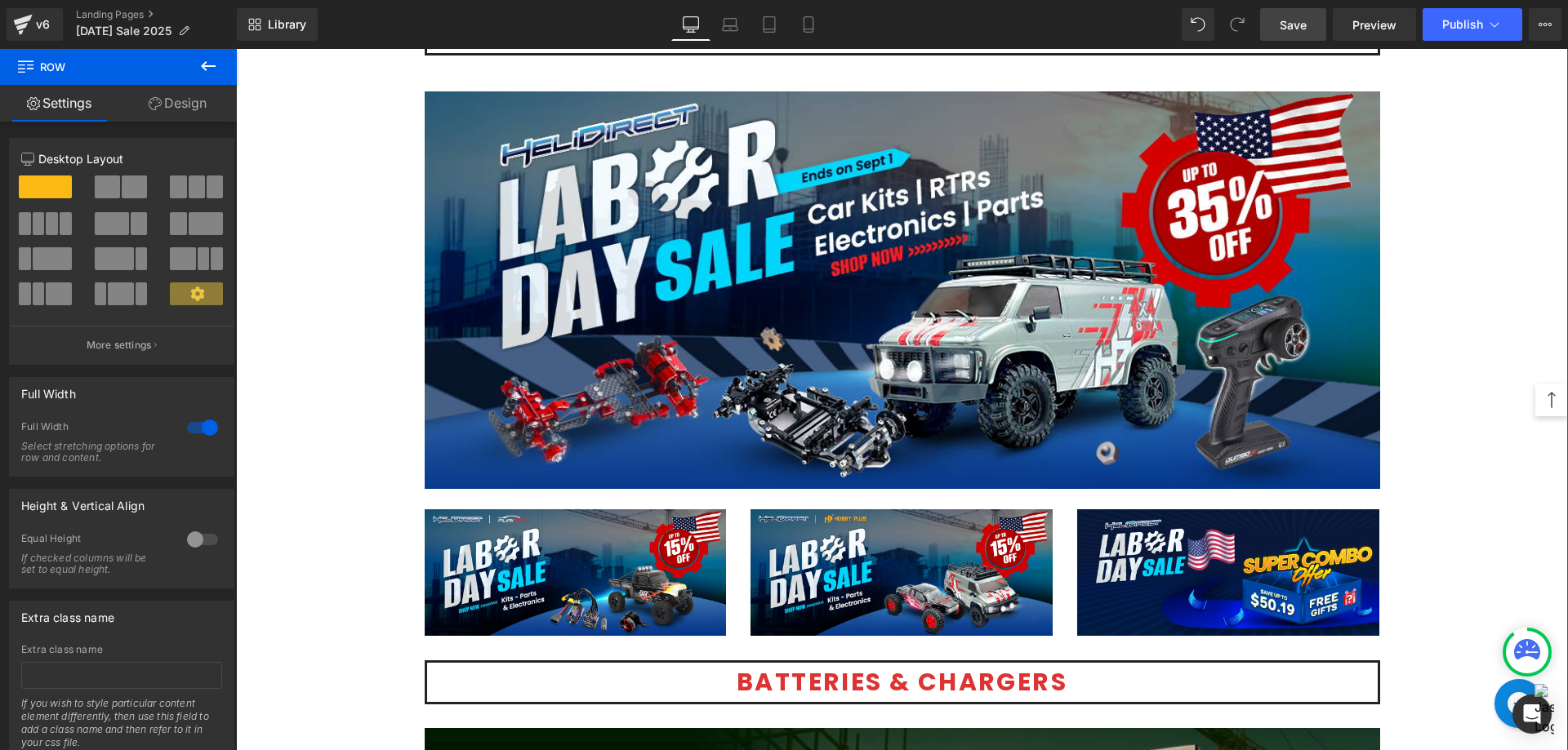
scroll to position [3362, 0]
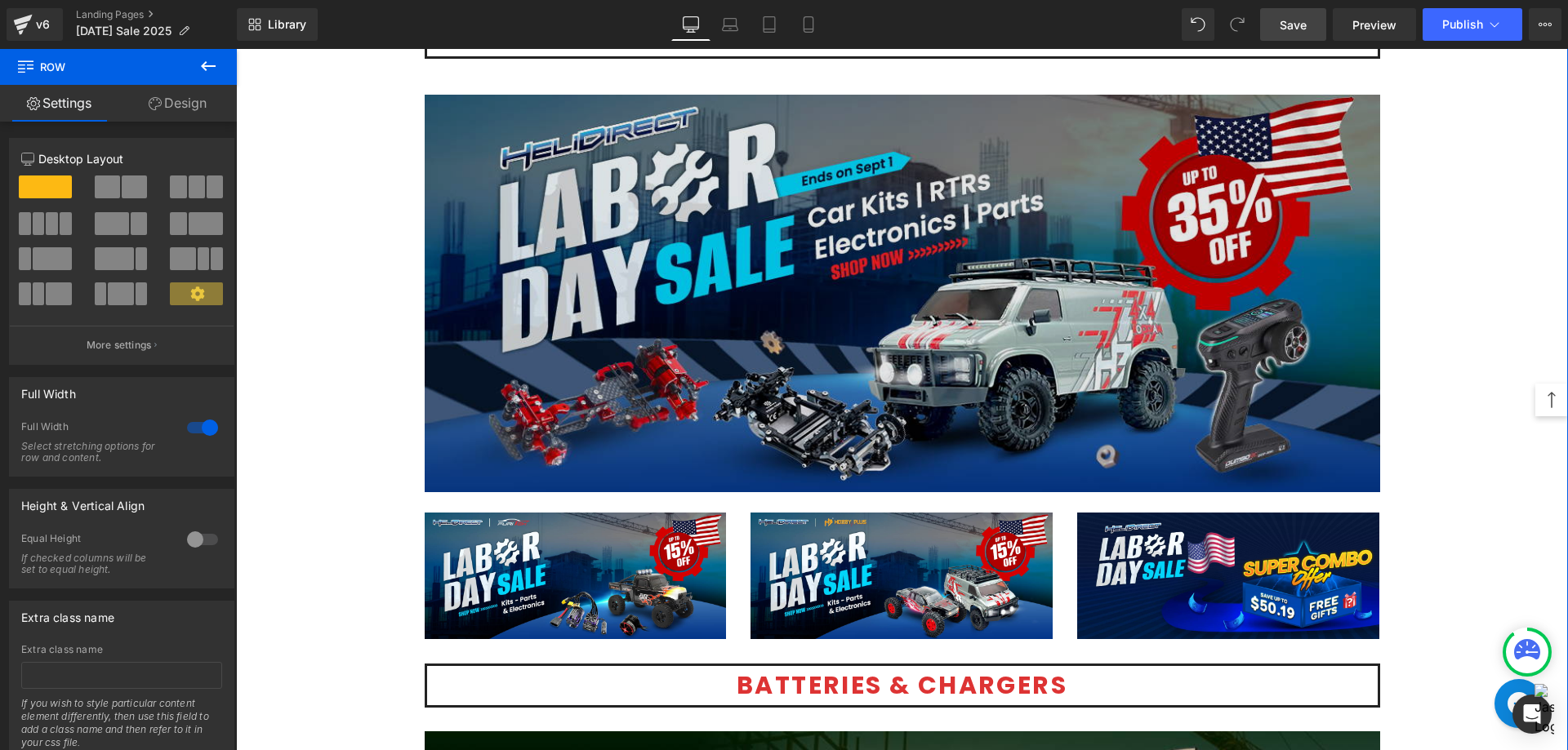
click at [891, 390] on img at bounding box center [902, 294] width 955 height 398
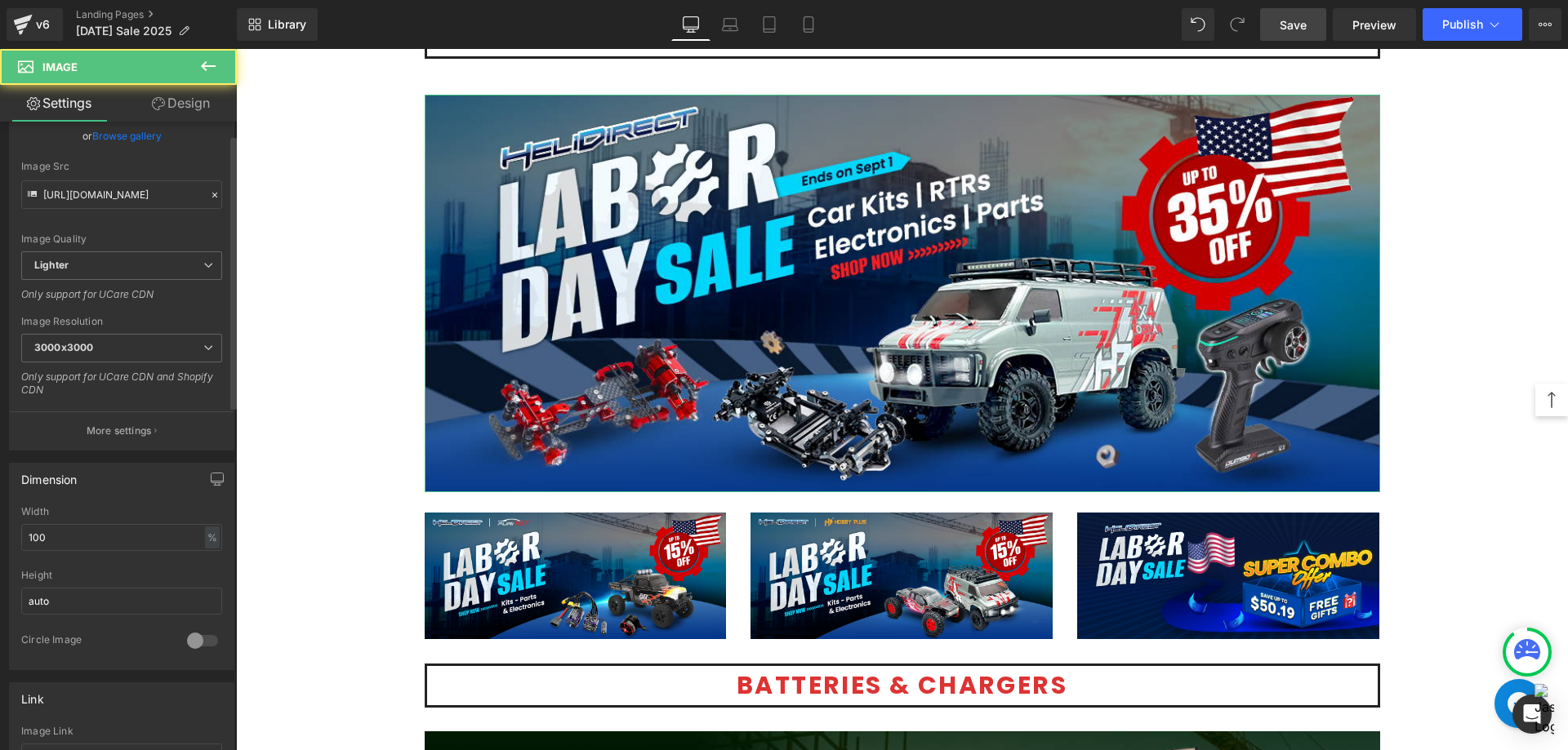
scroll to position [408, 0]
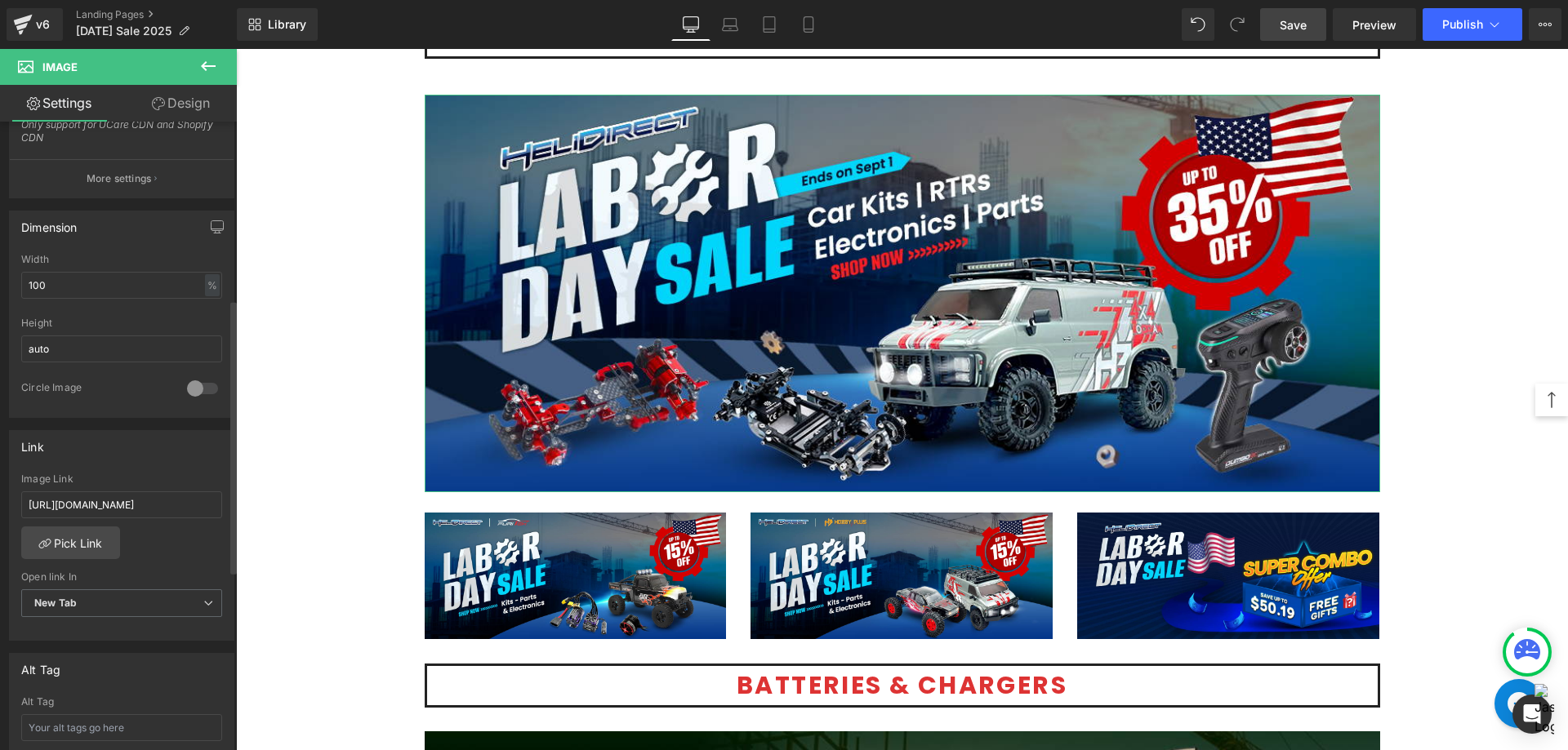
click at [201, 543] on div "[URL][DOMAIN_NAME] Image Link [URL][DOMAIN_NAME] Pick Link Current Tab New Tab …" at bounding box center [121, 556] width 224 height 167
click at [213, 65] on icon at bounding box center [208, 65] width 20 height 20
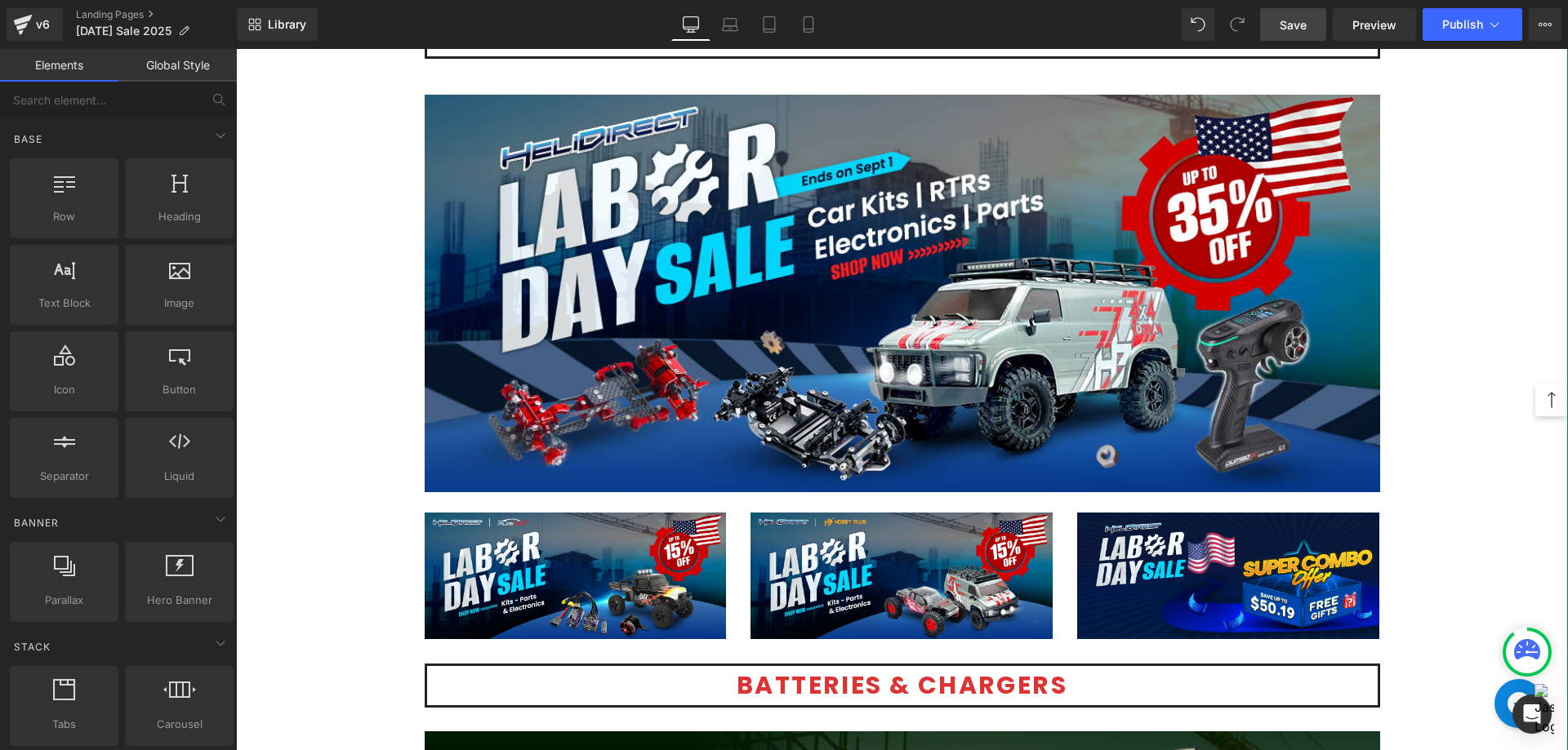
scroll to position [3281, 0]
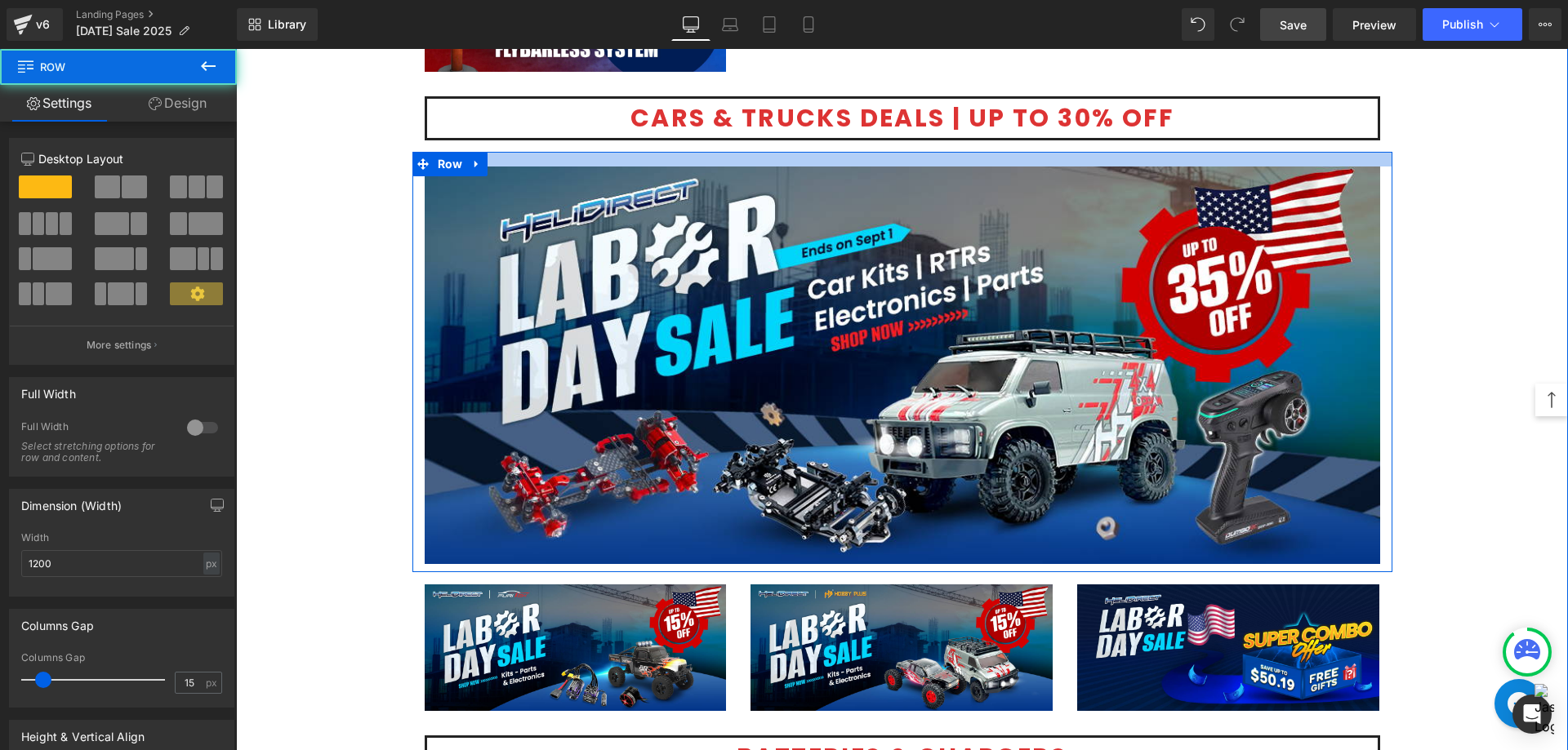
drag, startPoint x: 1065, startPoint y: 163, endPoint x: 1065, endPoint y: 152, distance: 11.0
click at [1065, 152] on div at bounding box center [902, 159] width 980 height 15
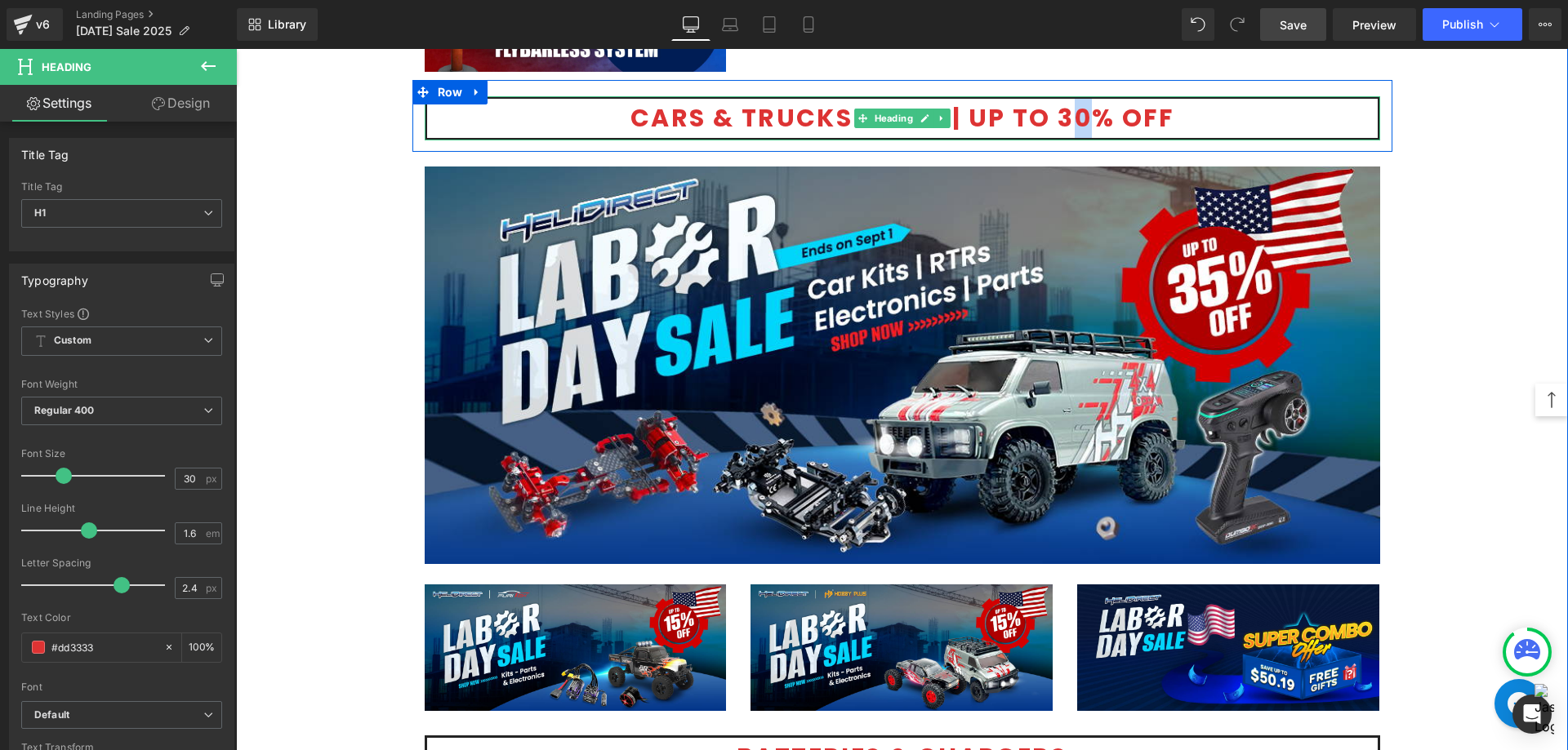
drag, startPoint x: 1085, startPoint y: 119, endPoint x: 1068, endPoint y: 118, distance: 17.0
click at [1068, 118] on h1 "Cars & Trucks Deals | Up to 30% Off" at bounding box center [902, 119] width 951 height 39
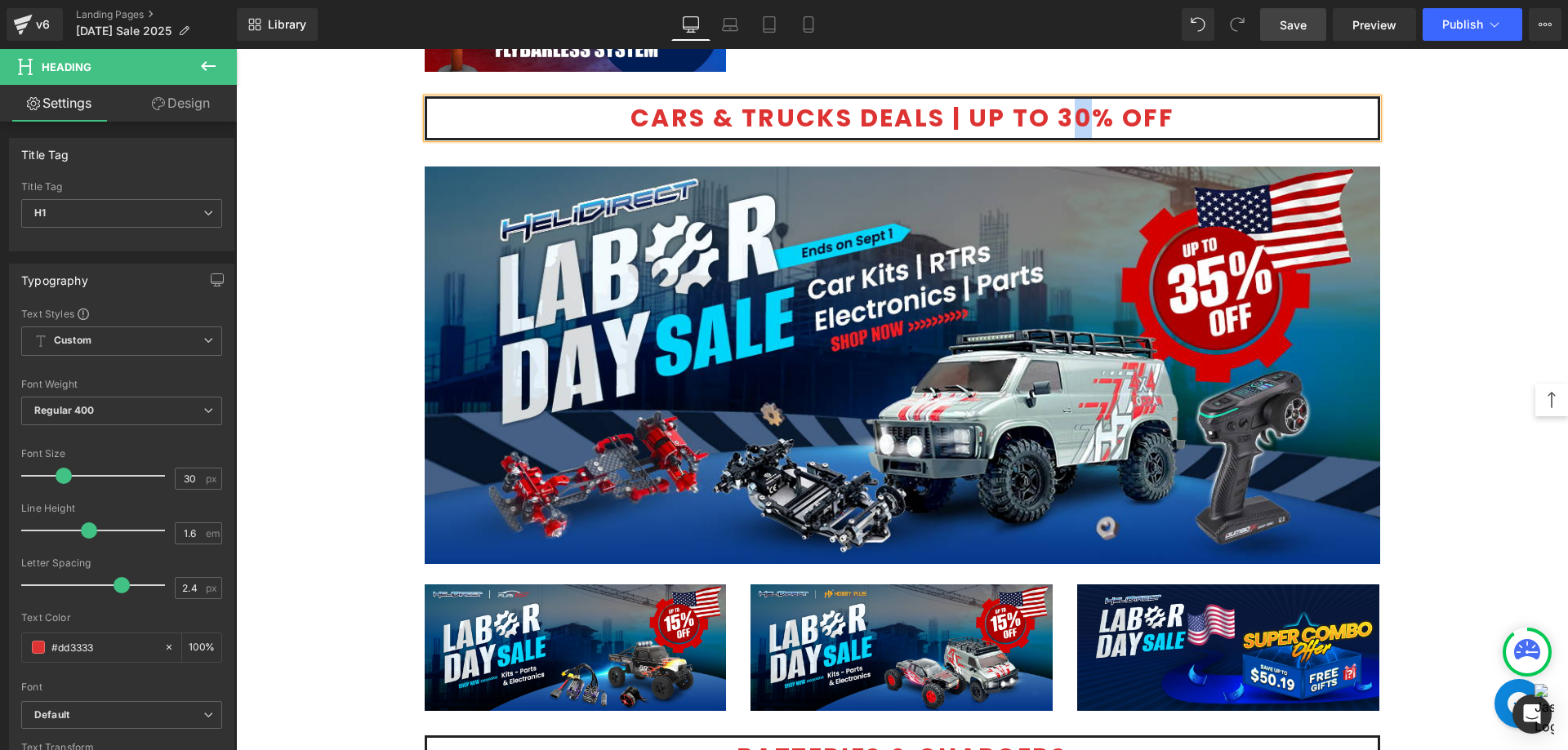
click at [1086, 126] on h1 "Cars & Trucks Deals | Up to 30% Off" at bounding box center [902, 119] width 951 height 39
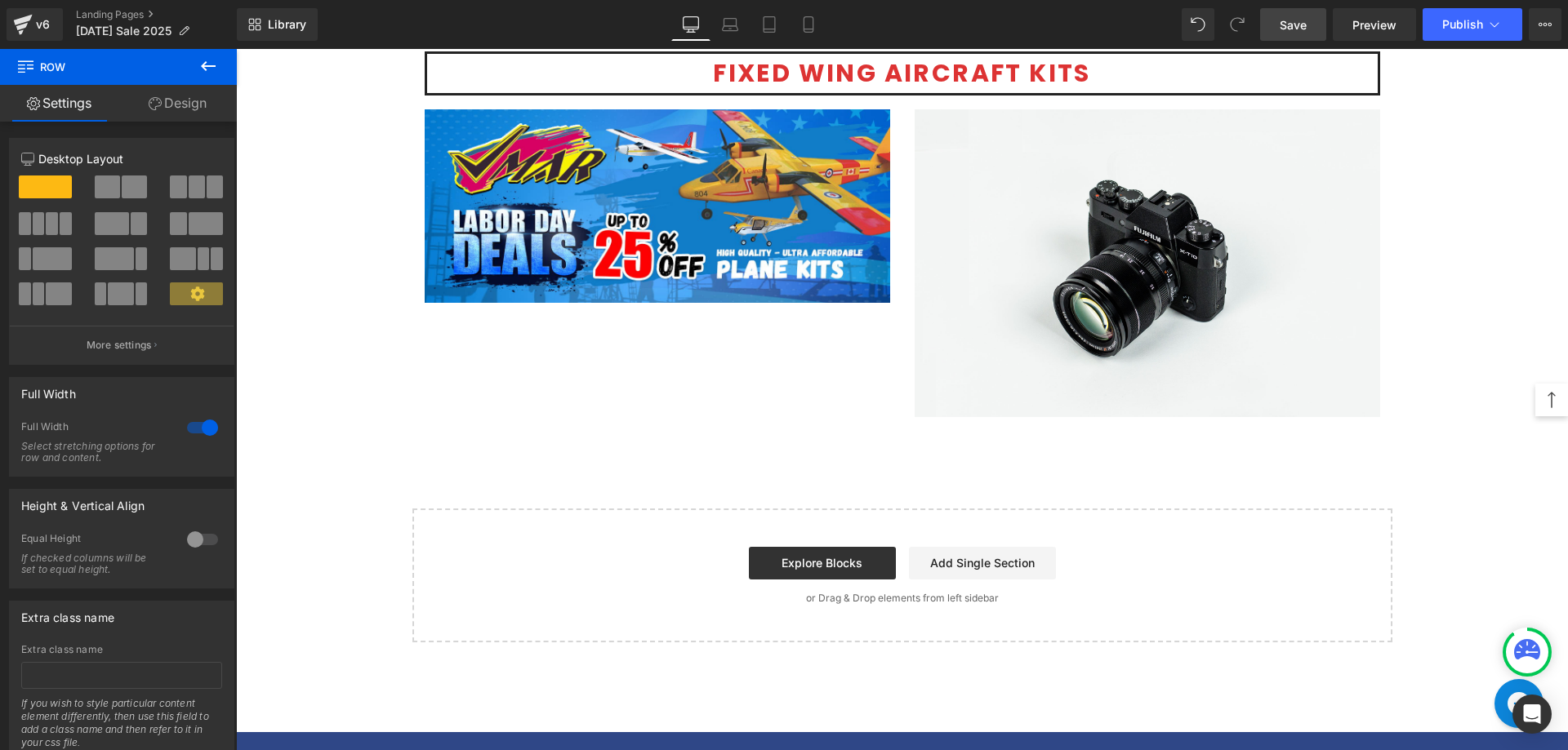
scroll to position [4505, 0]
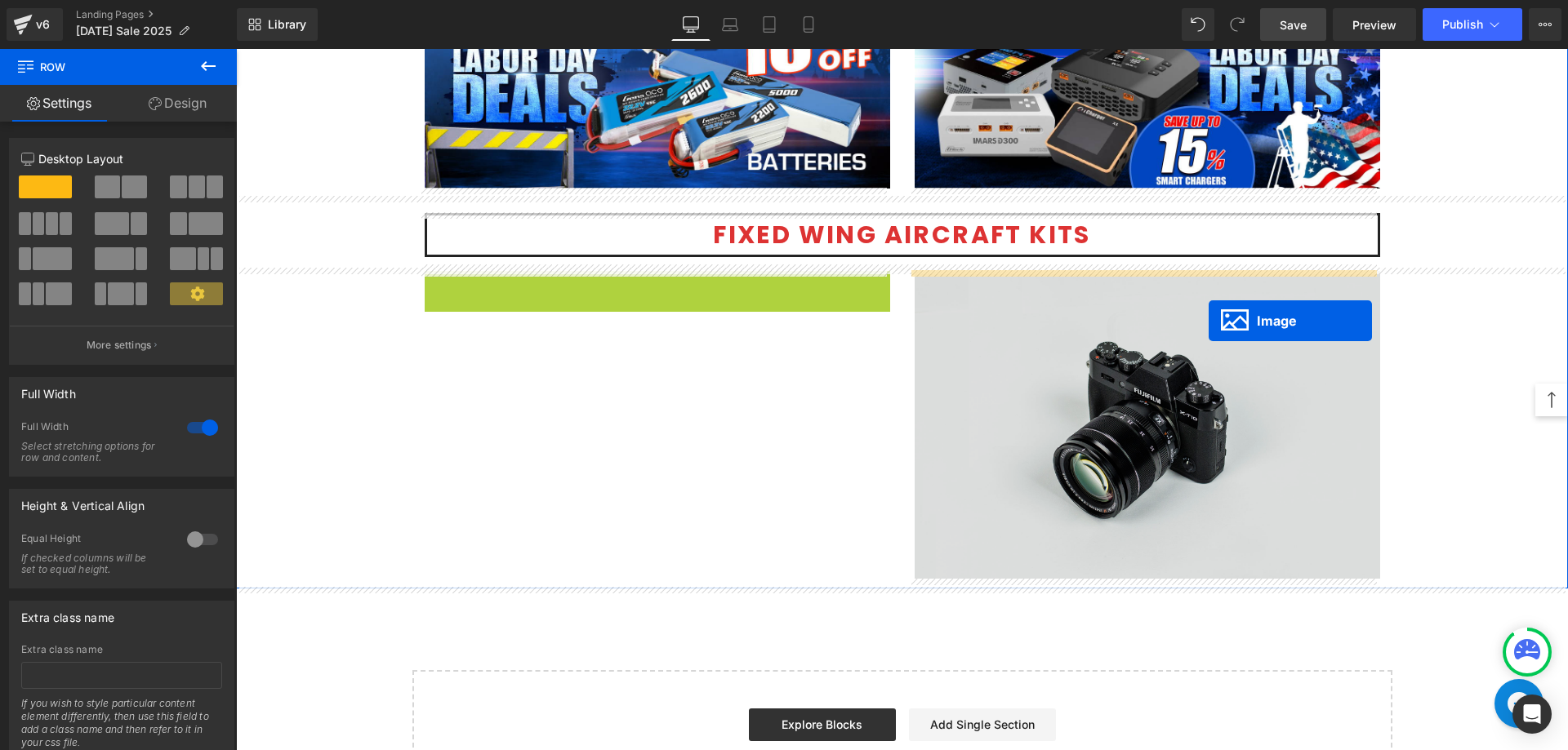
drag, startPoint x: 620, startPoint y: 366, endPoint x: 1209, endPoint y: 321, distance: 590.7
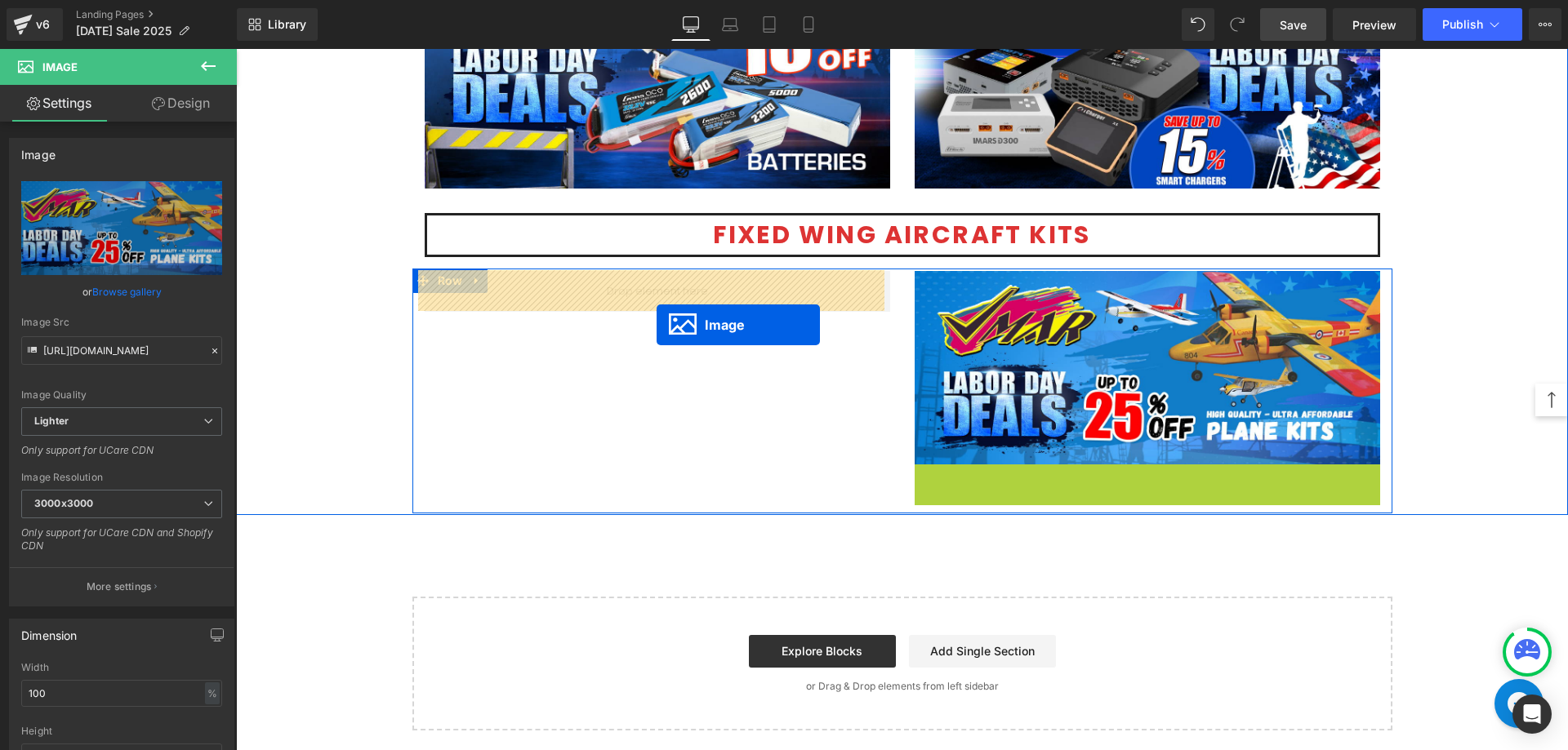
drag, startPoint x: 1111, startPoint y: 622, endPoint x: 657, endPoint y: 325, distance: 542.5
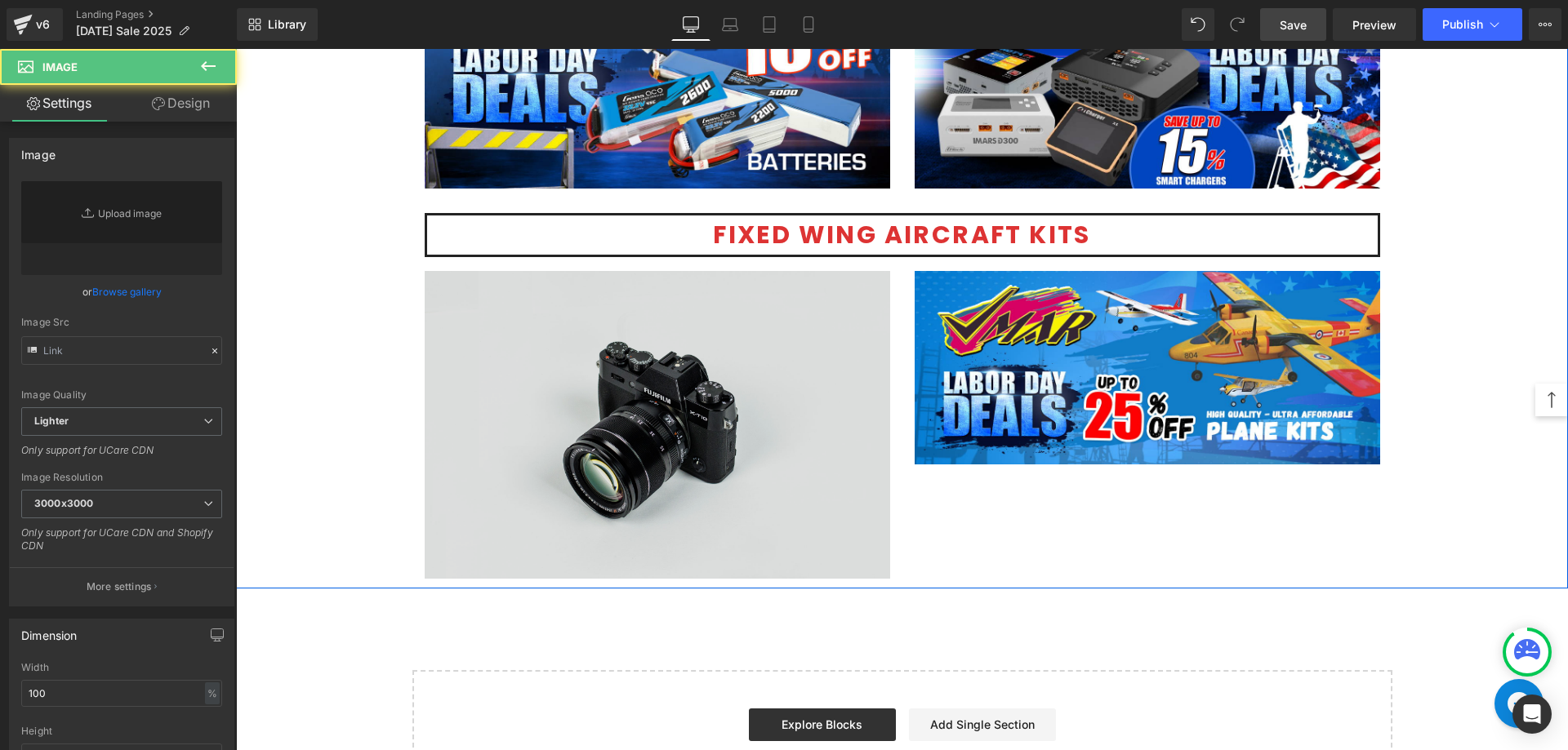
type input "//[DOMAIN_NAME][URL]"
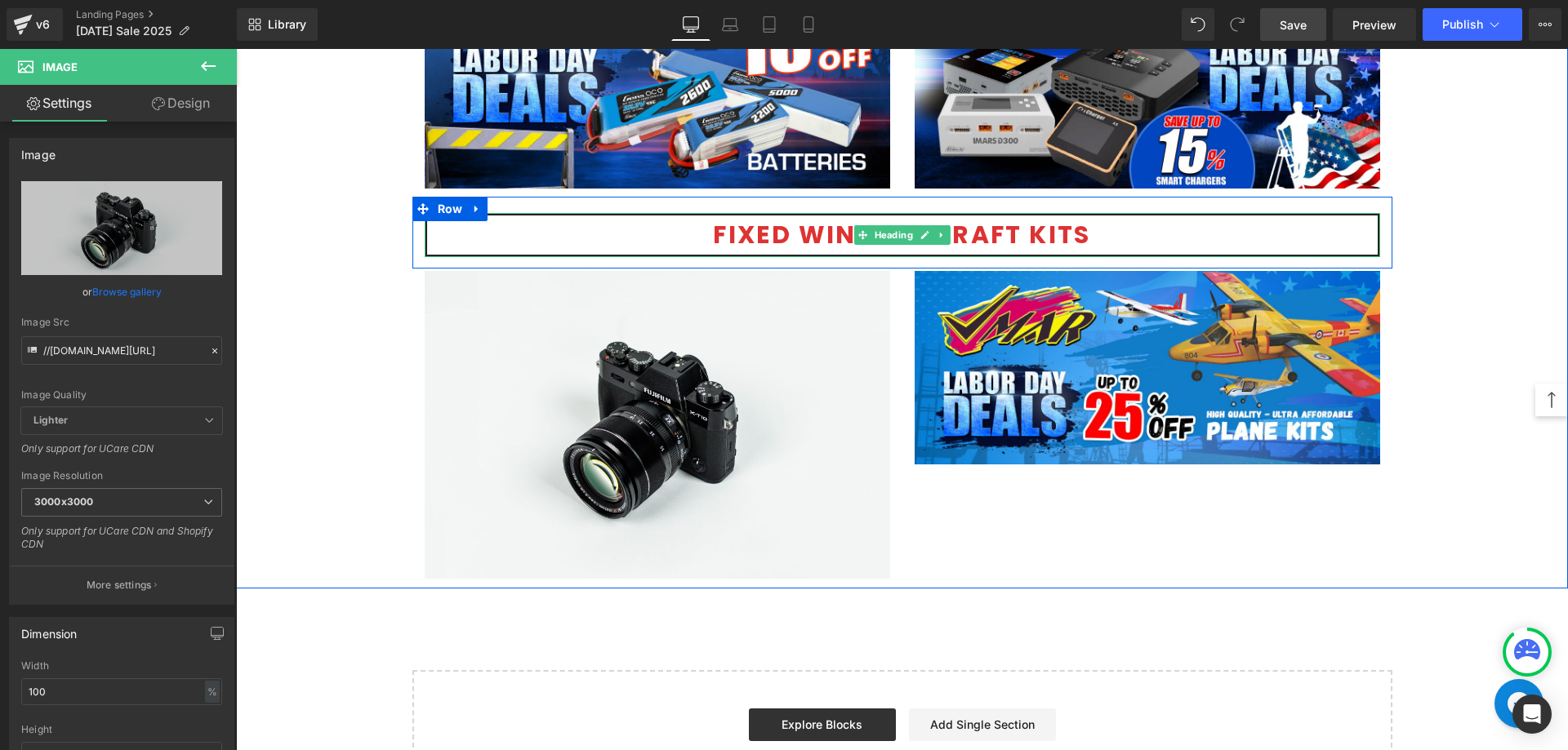
click at [1103, 231] on h1 "Fixed Wing AirCRAFT Kits" at bounding box center [902, 235] width 951 height 39
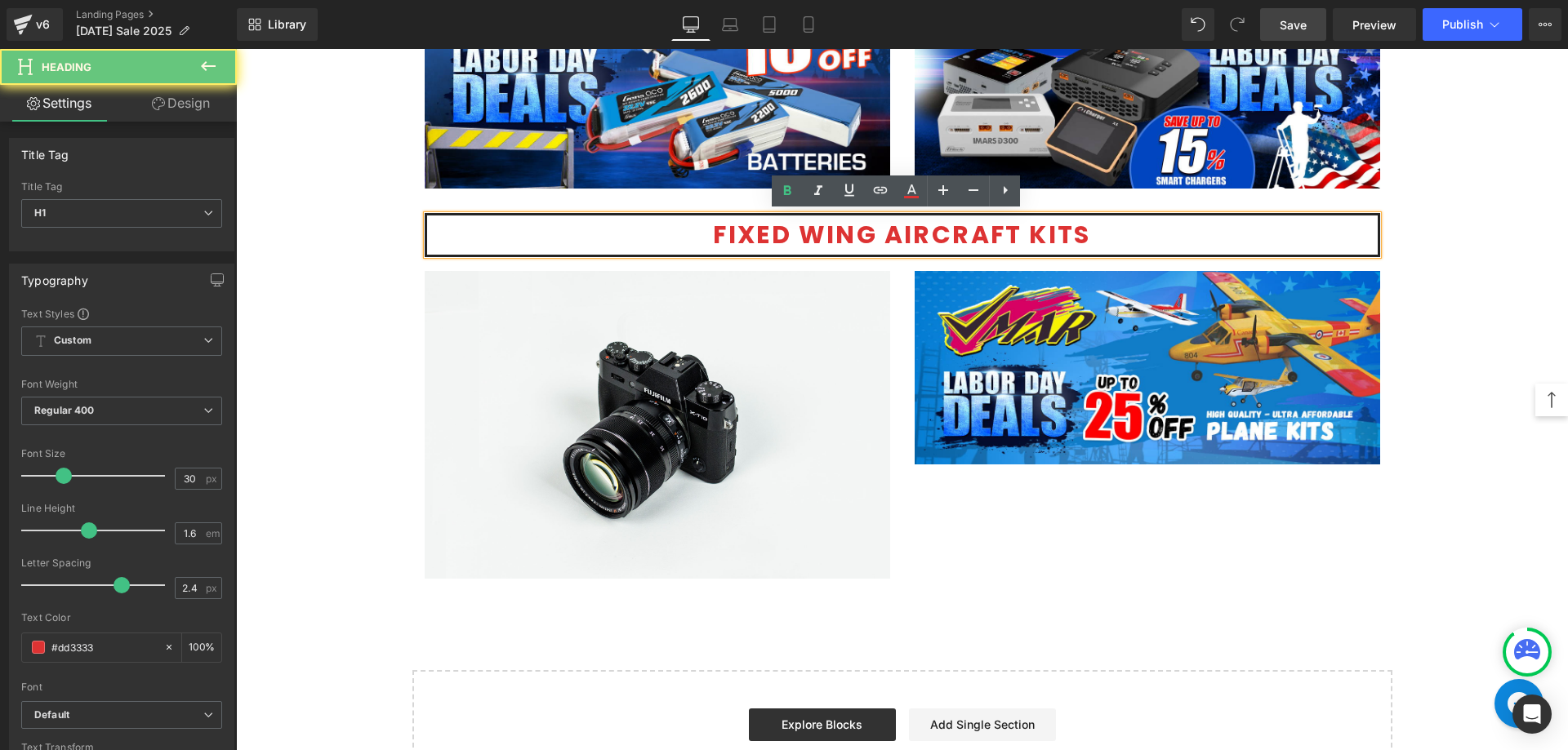
click at [1064, 238] on h1 "Fixed Wing AirCRAFT Kits" at bounding box center [902, 235] width 951 height 39
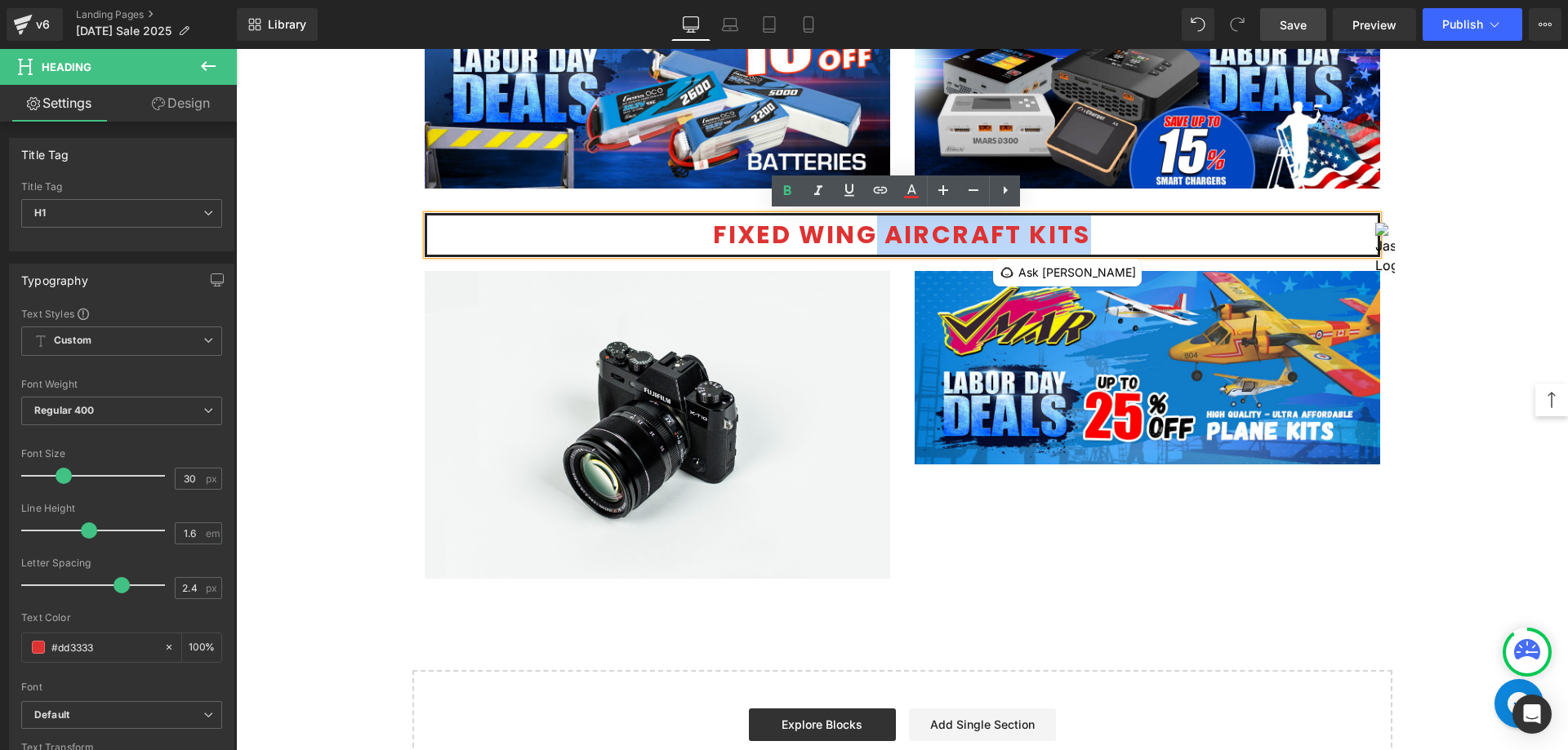
drag, startPoint x: 1125, startPoint y: 230, endPoint x: 871, endPoint y: 237, distance: 254.1
click at [871, 237] on h1 "Fixed Wing AirCRAFT Kits" at bounding box center [902, 235] width 951 height 39
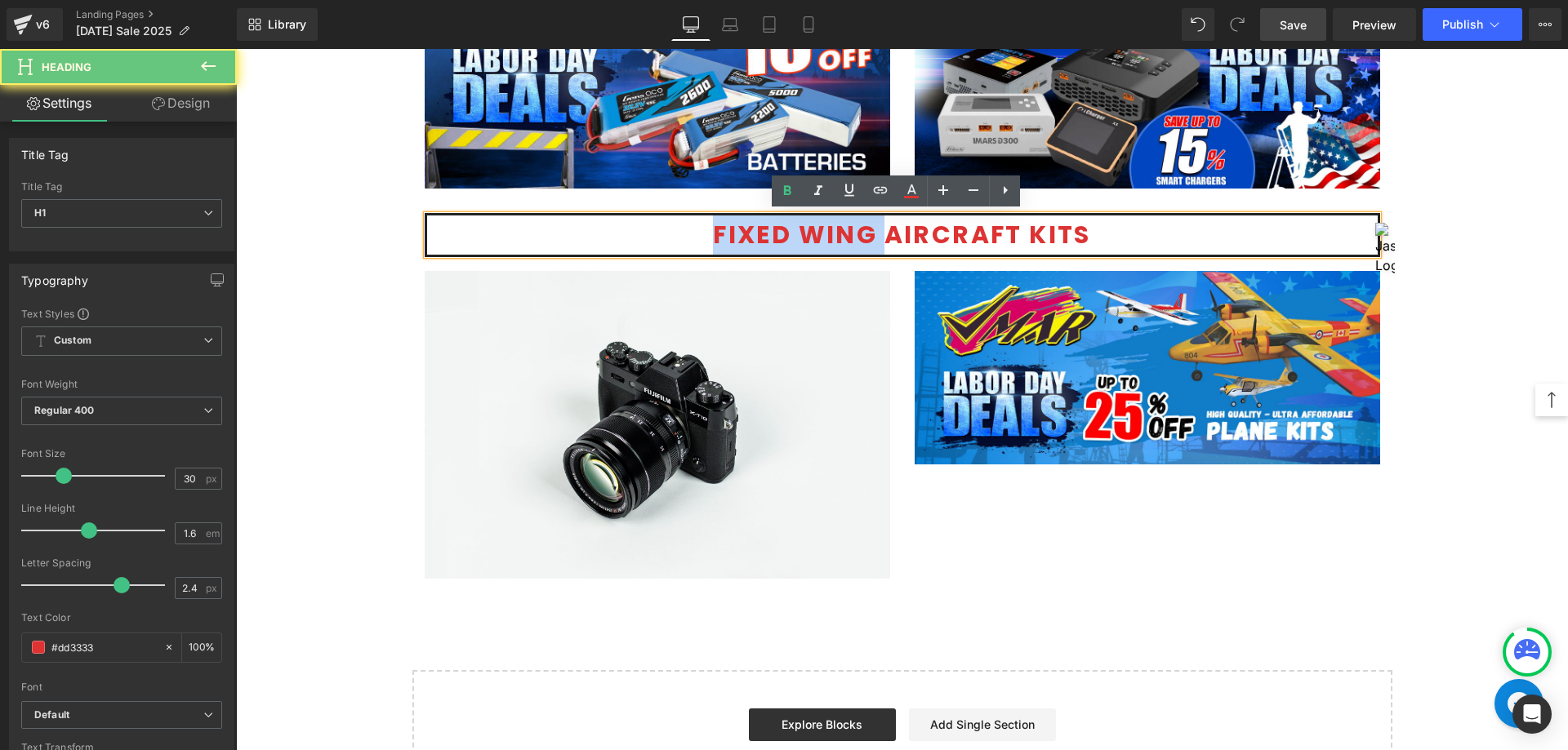
drag, startPoint x: 877, startPoint y: 235, endPoint x: 640, endPoint y: 236, distance: 237.0
click at [640, 236] on h1 "Fixed Wing AirCRAFT Kits" at bounding box center [902, 235] width 951 height 39
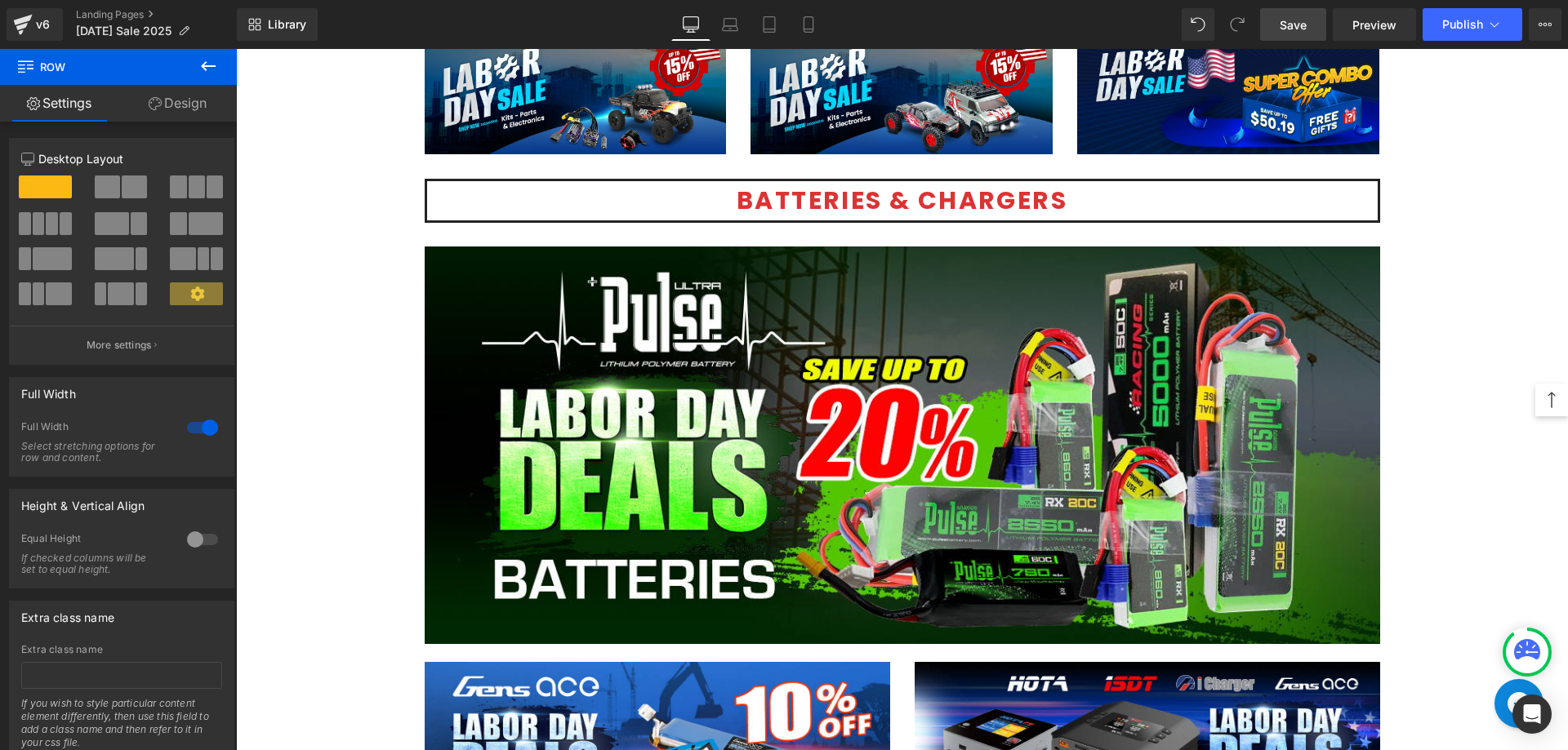
scroll to position [3688, 0]
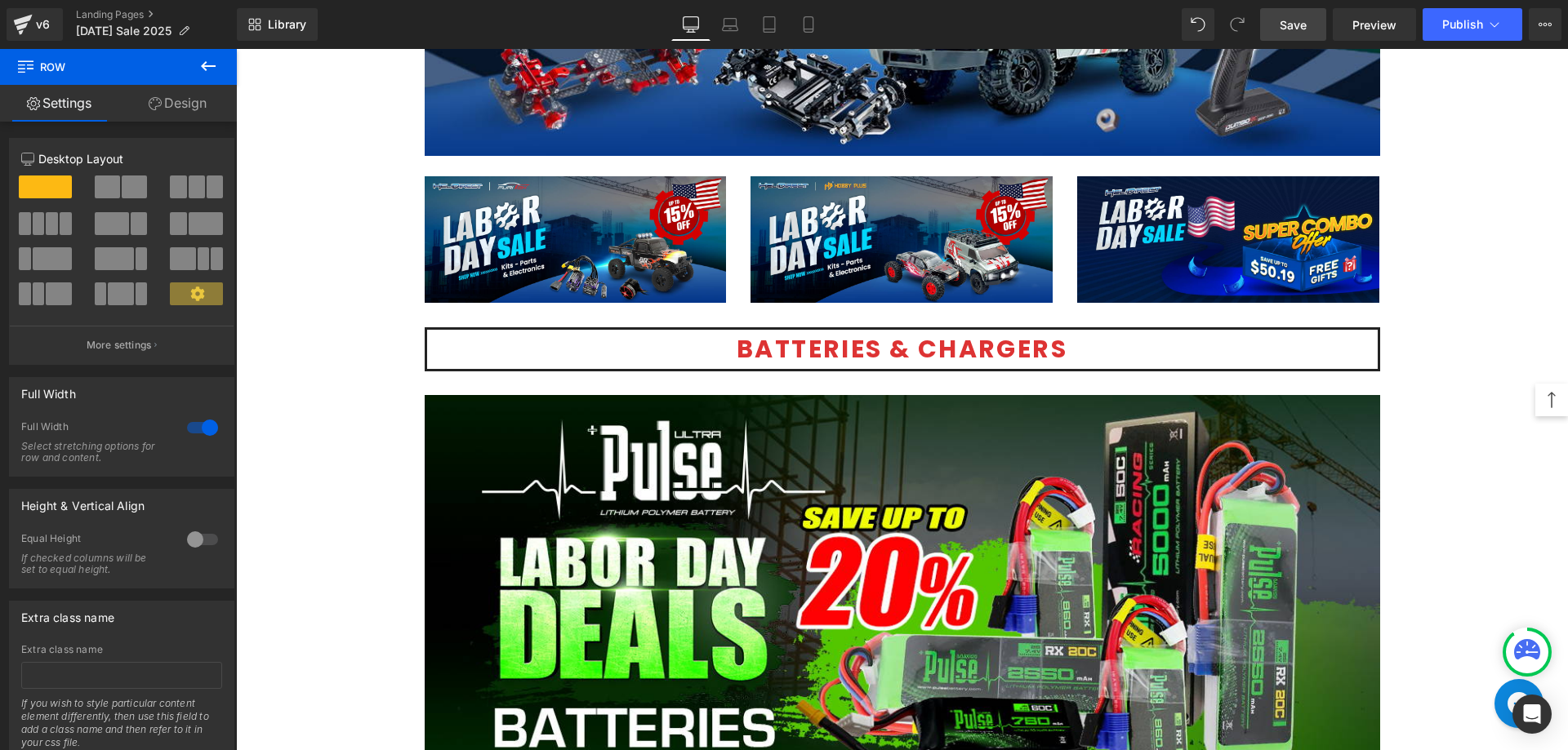
click at [1094, 349] on h1 "BatterieS & Chargers" at bounding box center [902, 350] width 951 height 39
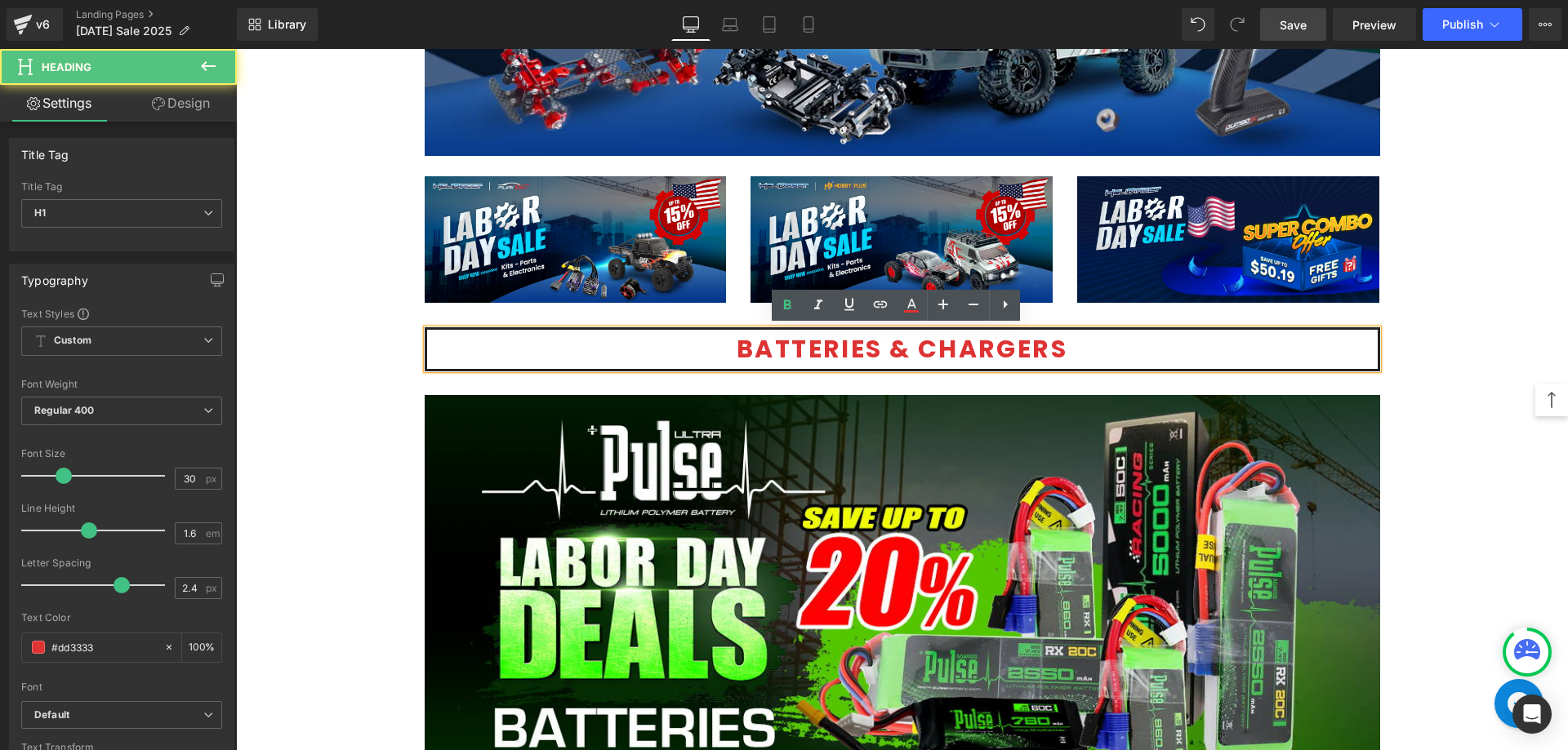
click at [1064, 350] on h1 "BatterieS & Chargers" at bounding box center [902, 350] width 951 height 39
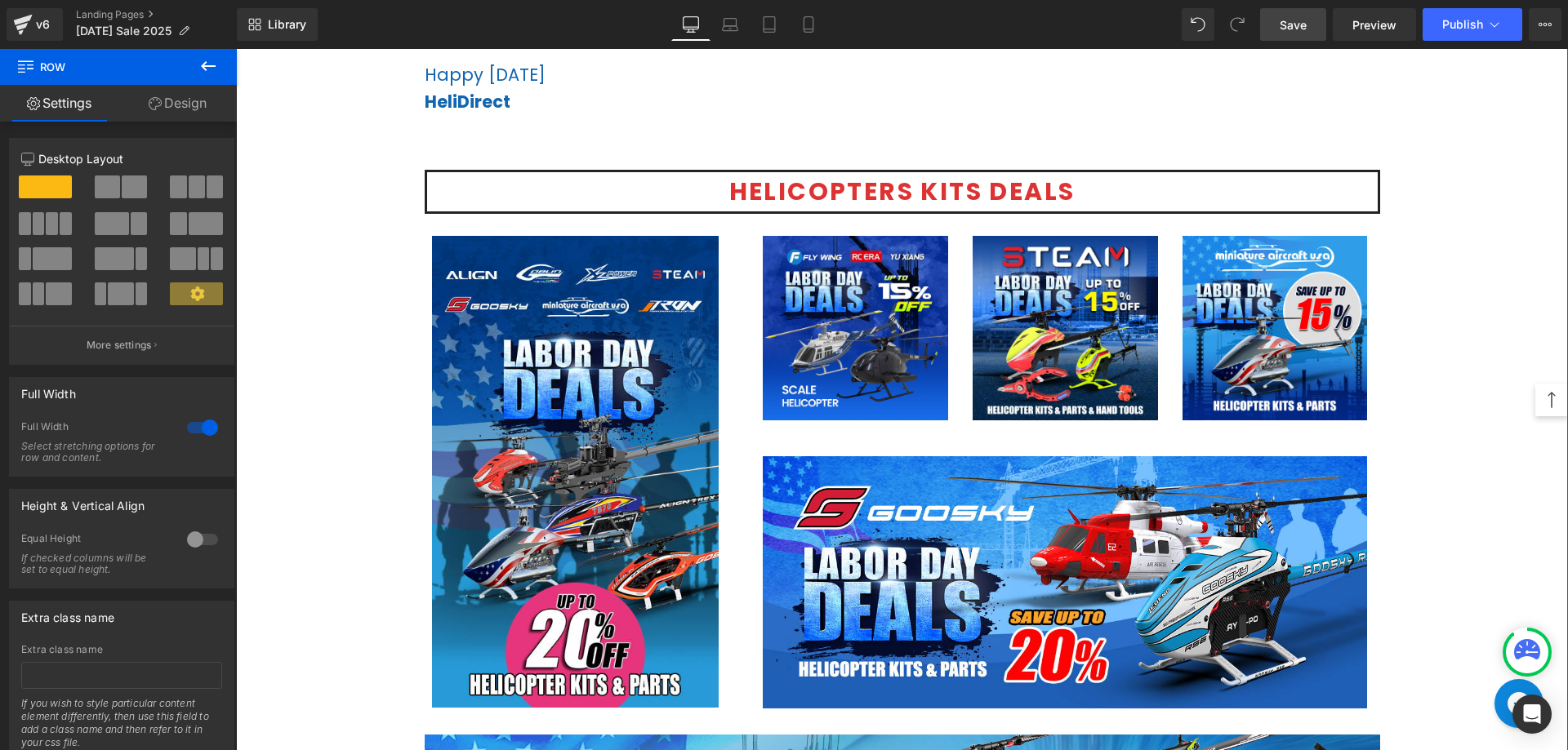
scroll to position [914, 0]
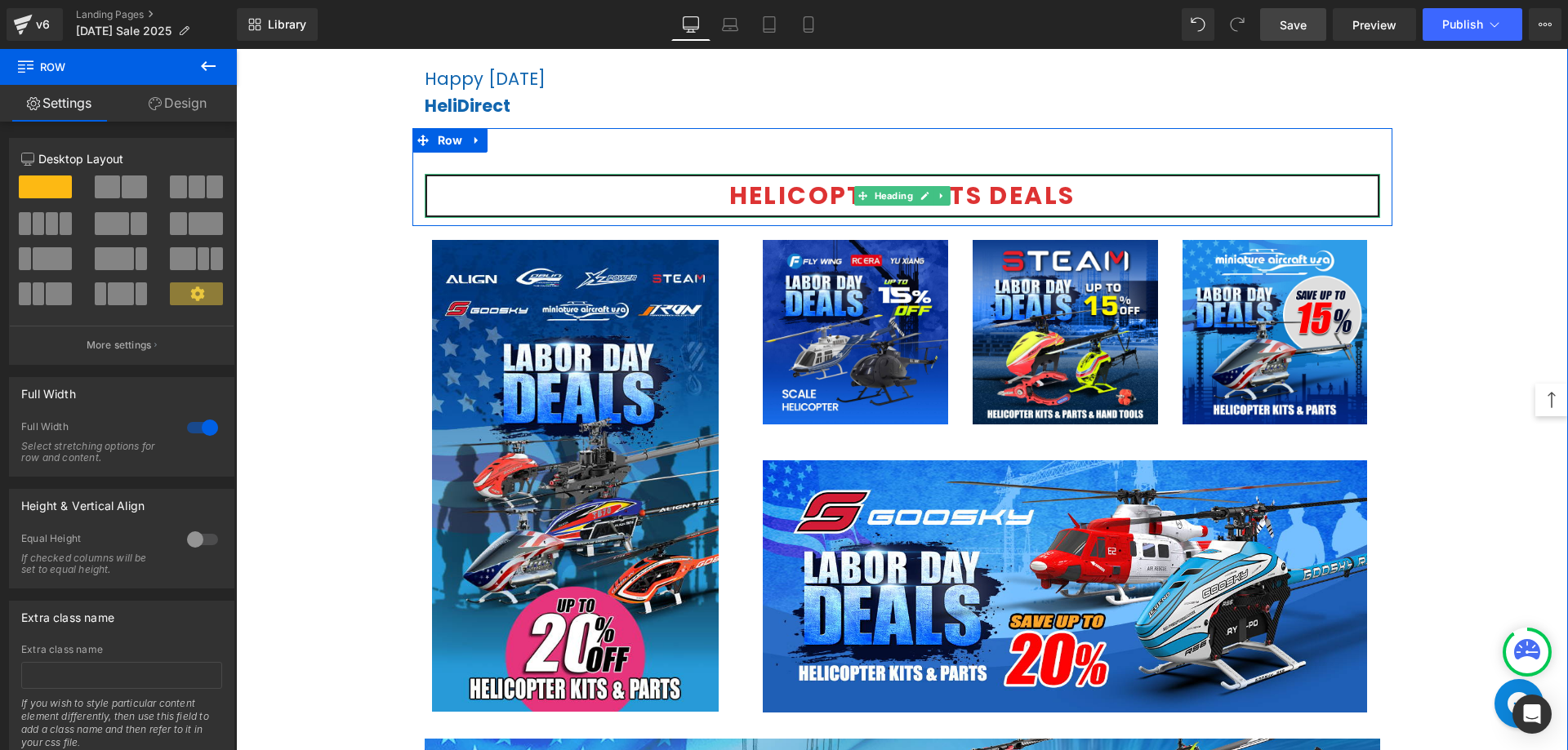
click at [1095, 199] on h1 "helicopters Kits Deals" at bounding box center [902, 195] width 951 height 39
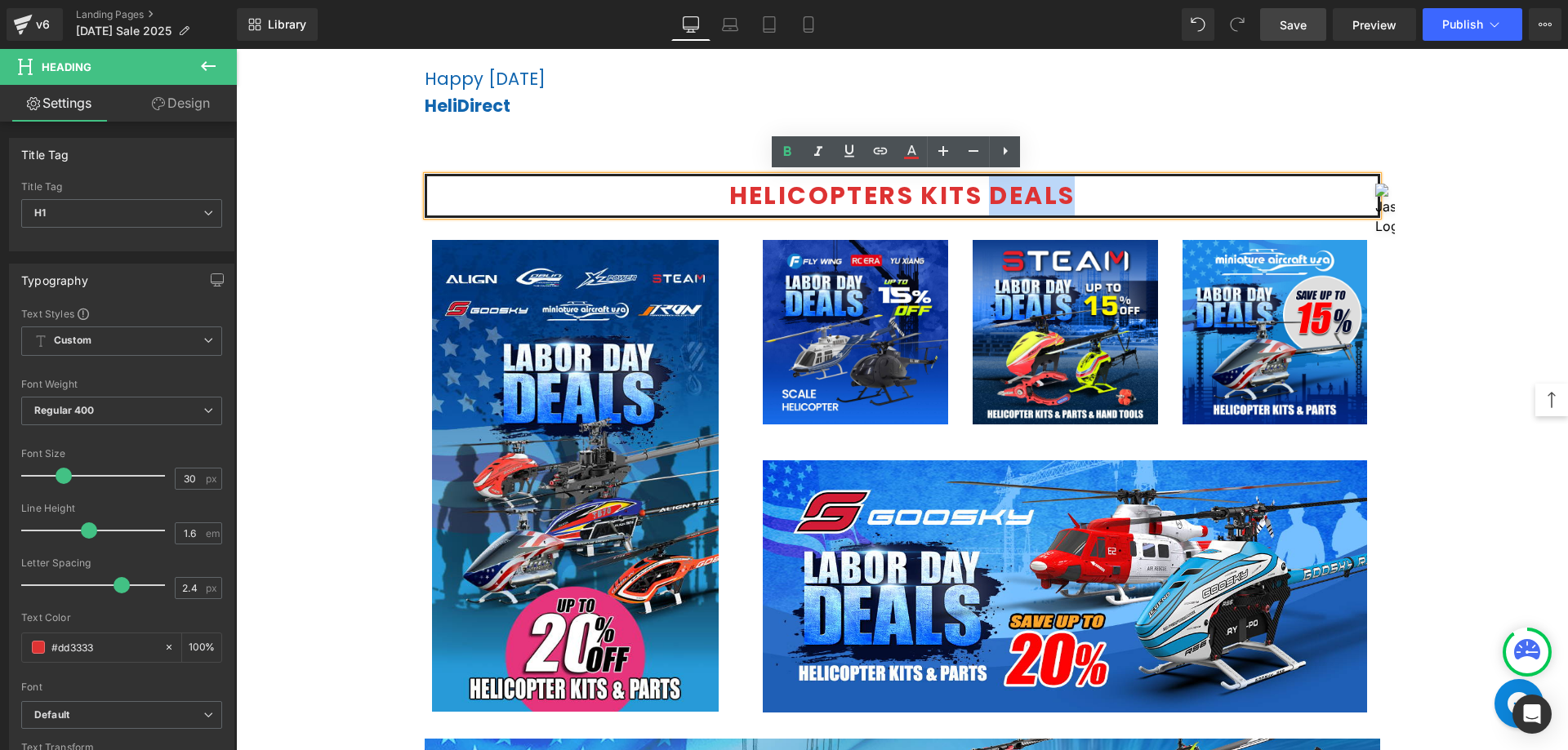
drag, startPoint x: 1074, startPoint y: 195, endPoint x: 980, endPoint y: 200, distance: 94.1
click at [980, 200] on h1 "helicopters Kits Deals" at bounding box center [902, 195] width 951 height 39
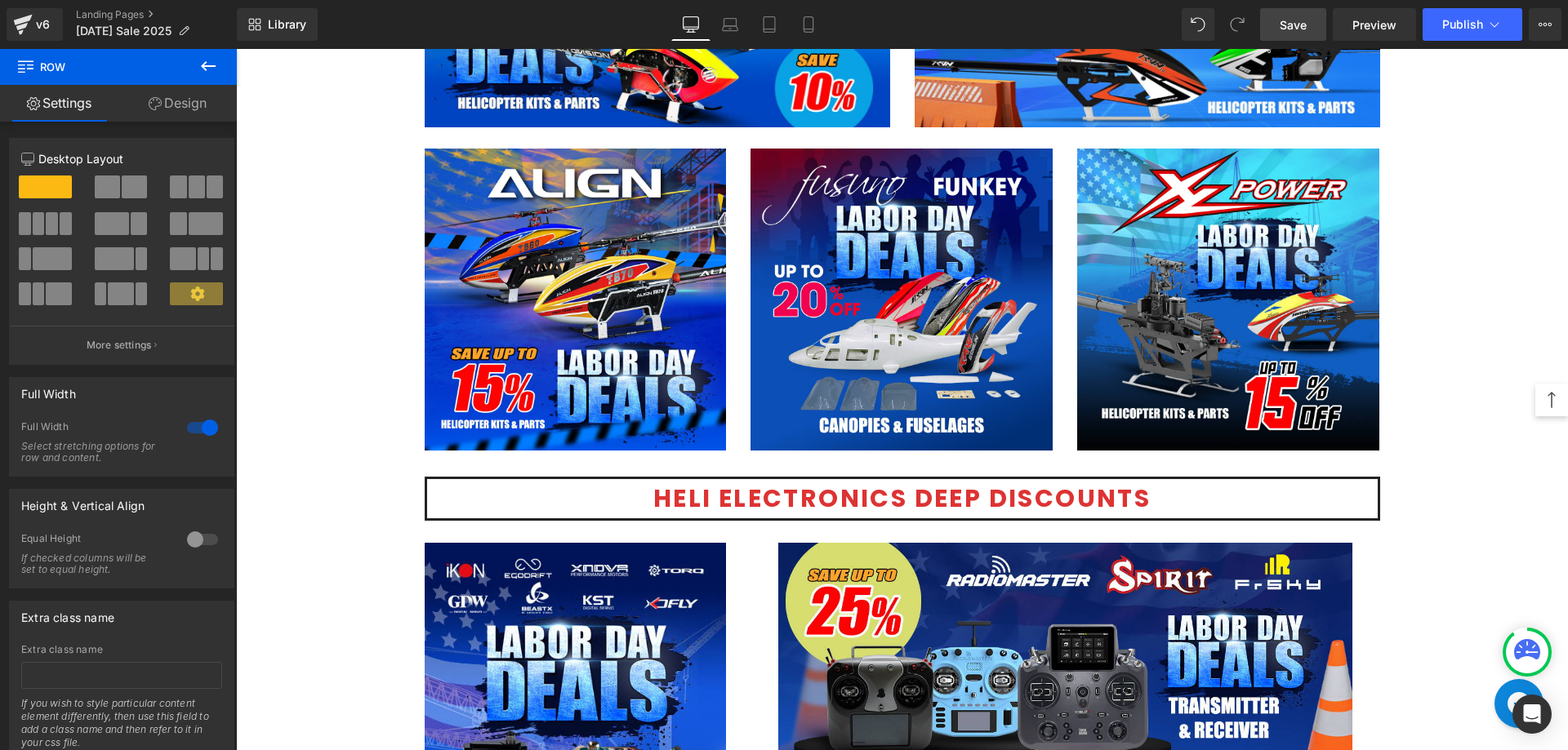
scroll to position [2138, 0]
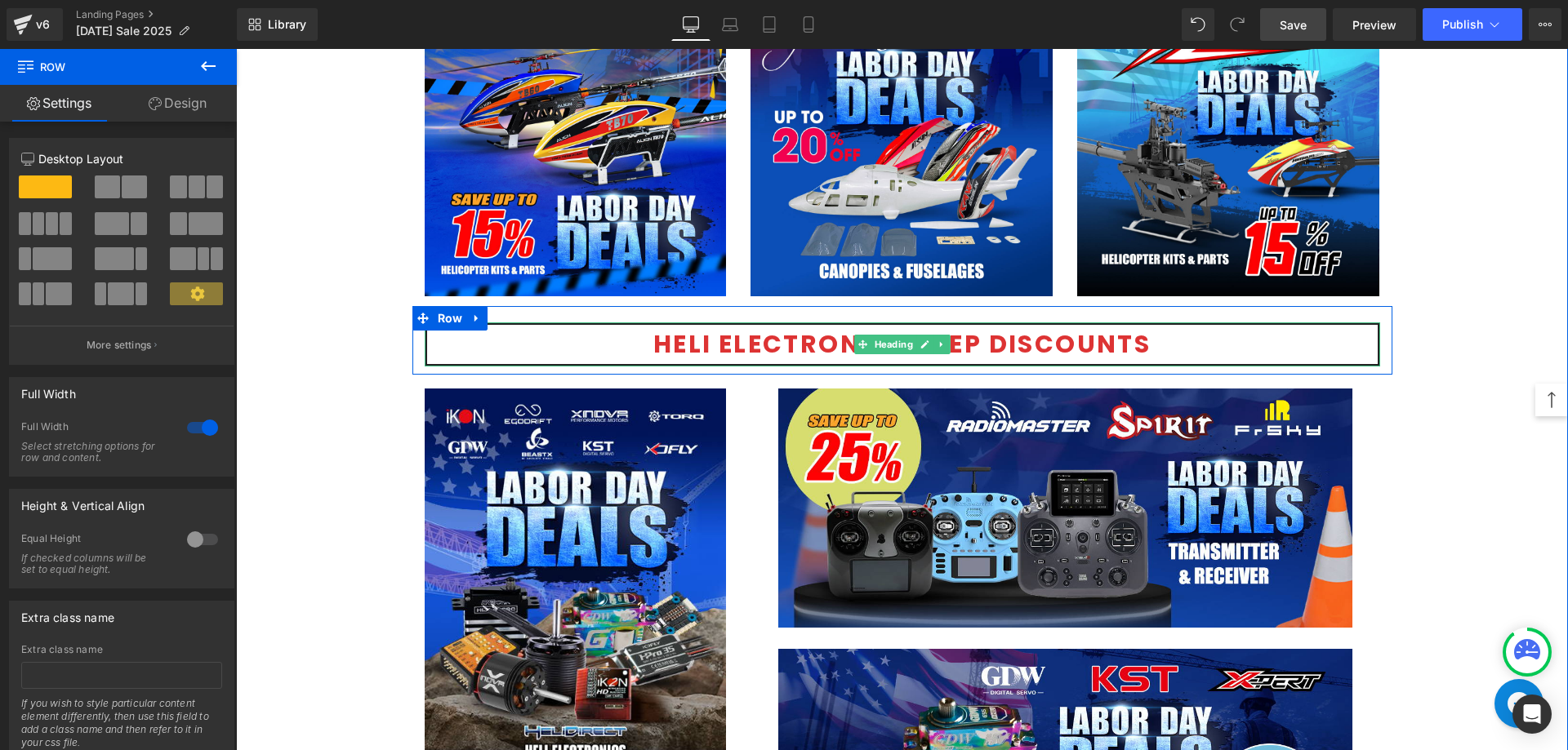
click at [1176, 359] on h1 "Heli electronics Deep Discounts" at bounding box center [902, 344] width 951 height 39
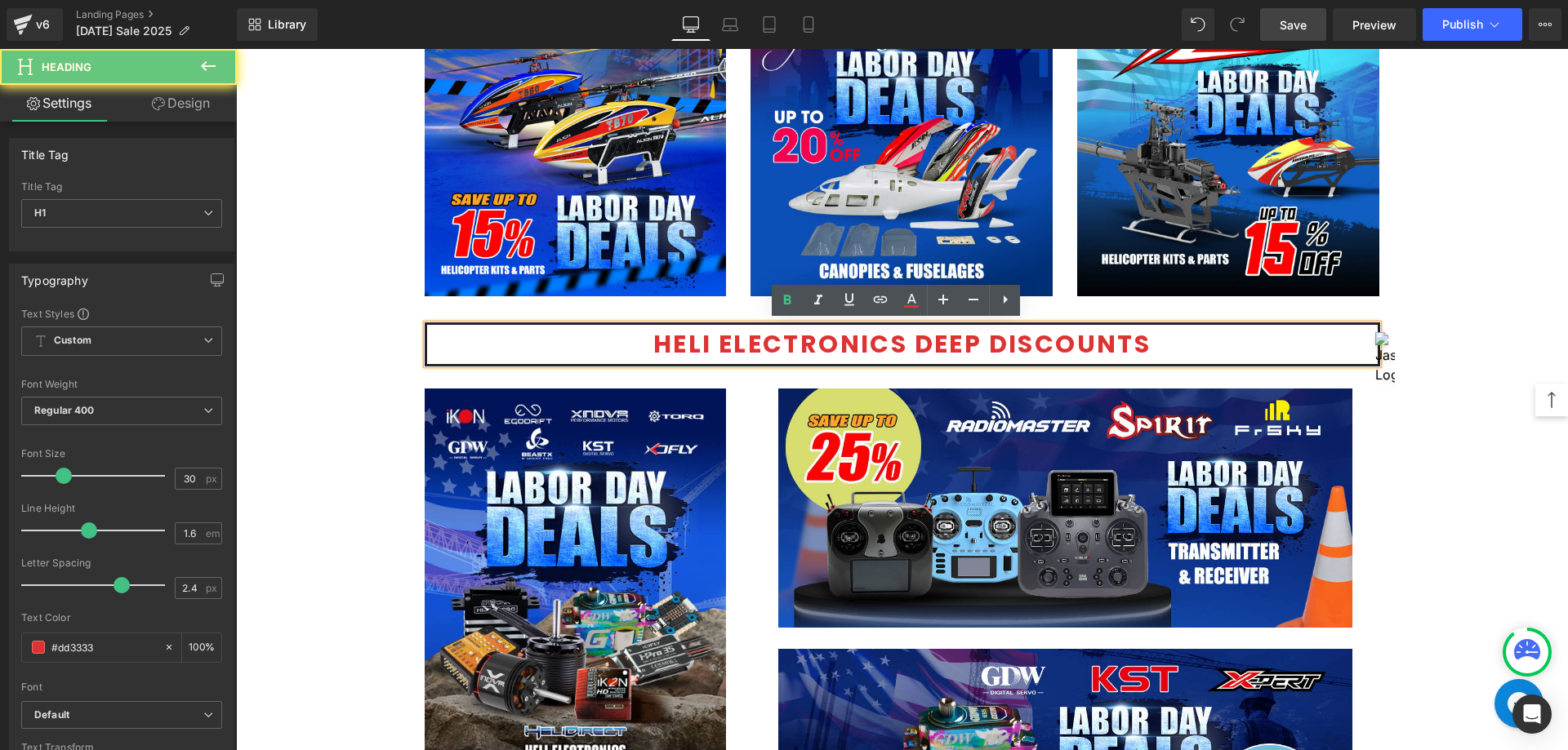
click at [1165, 335] on h1 "Heli electronics Deep Discounts" at bounding box center [902, 344] width 951 height 39
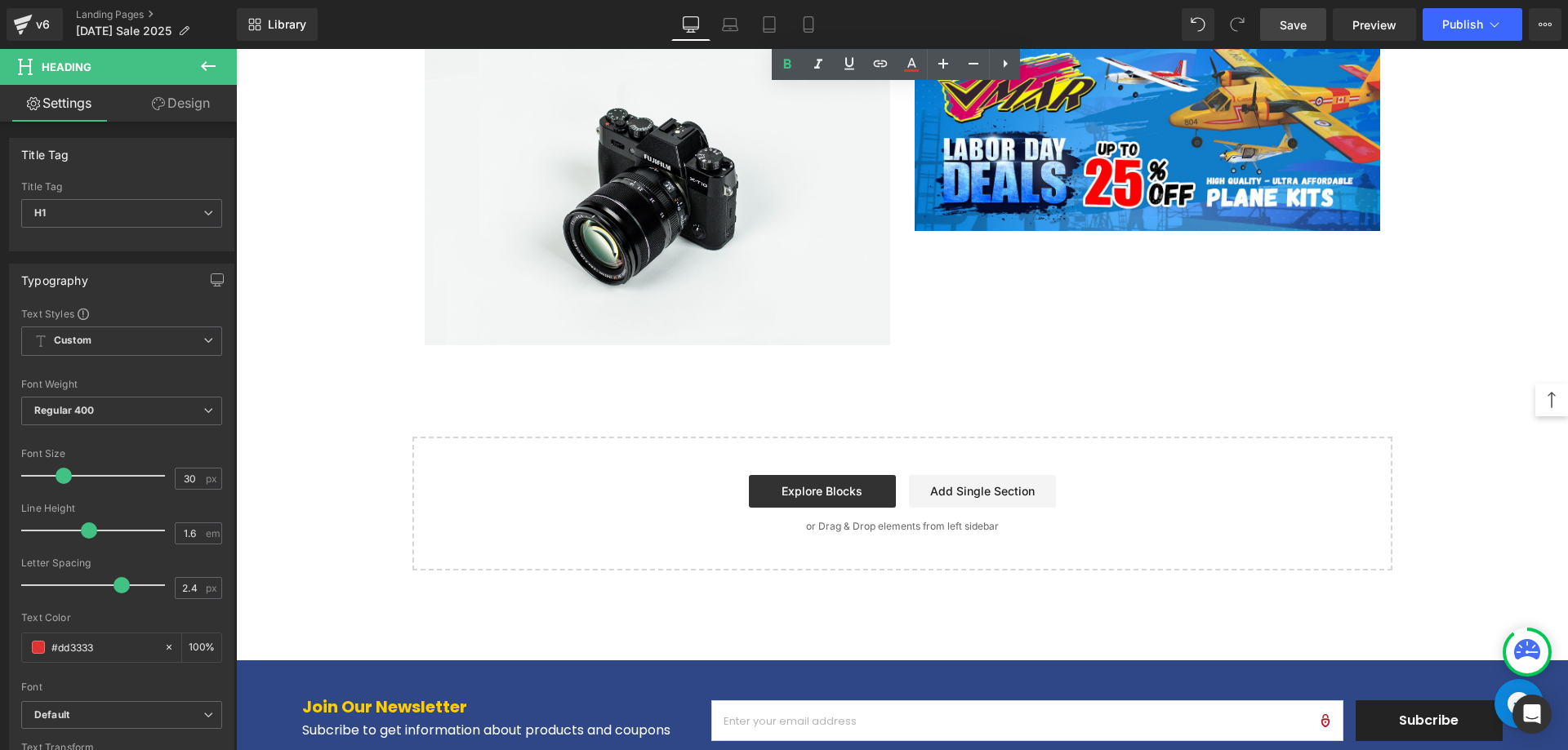
scroll to position [4750, 0]
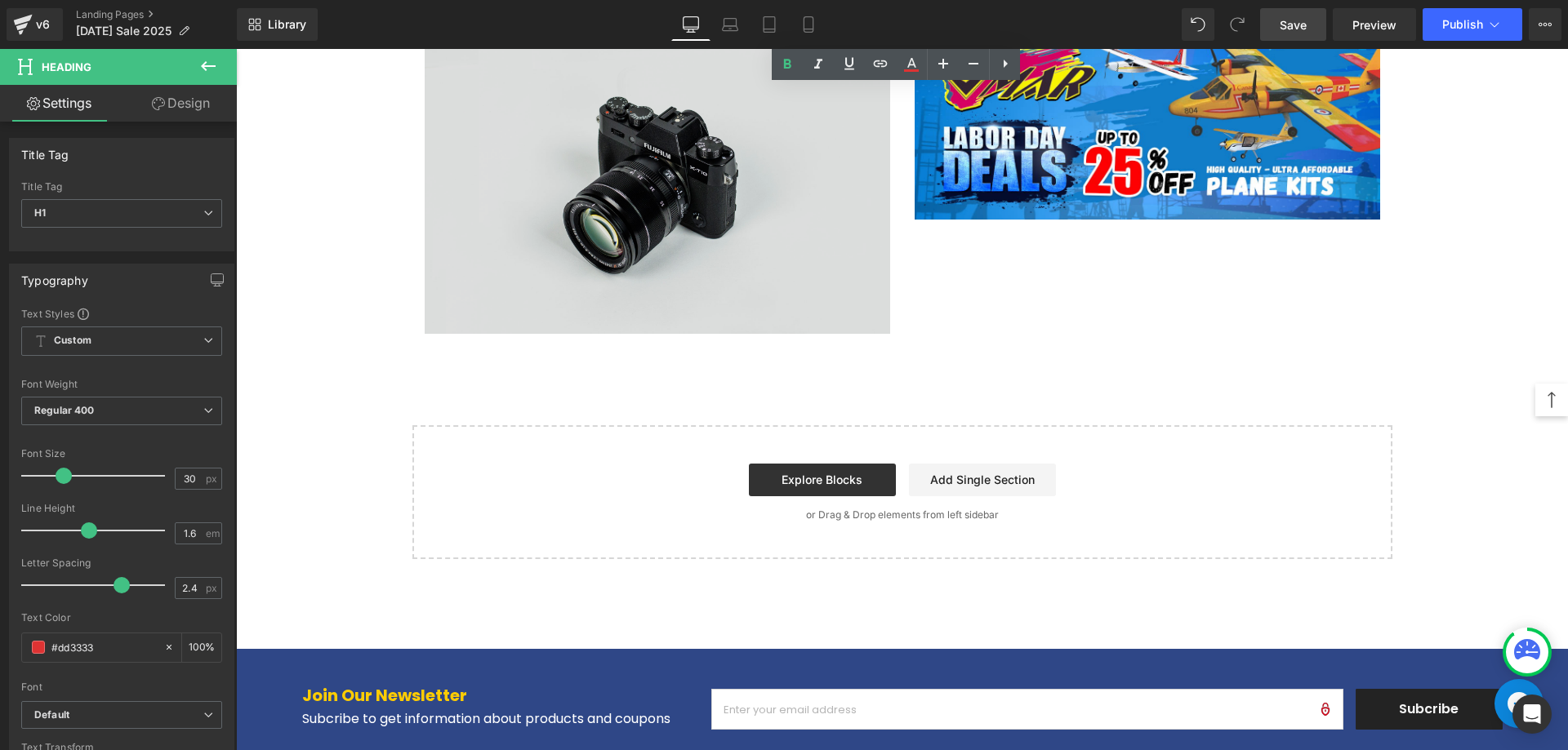
click at [658, 107] on img at bounding box center [657, 180] width 465 height 309
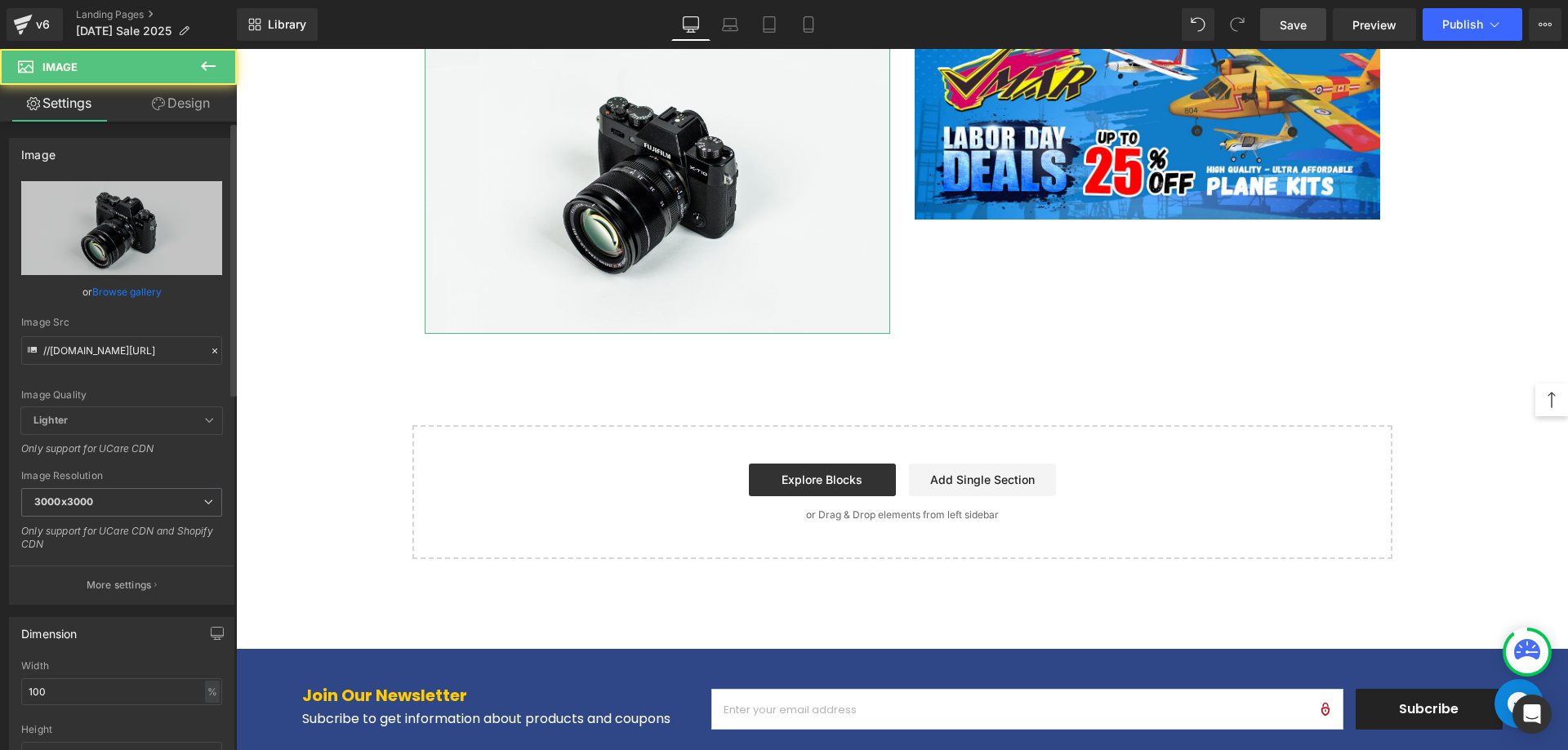
click at [130, 293] on link "Browse gallery" at bounding box center [127, 292] width 69 height 29
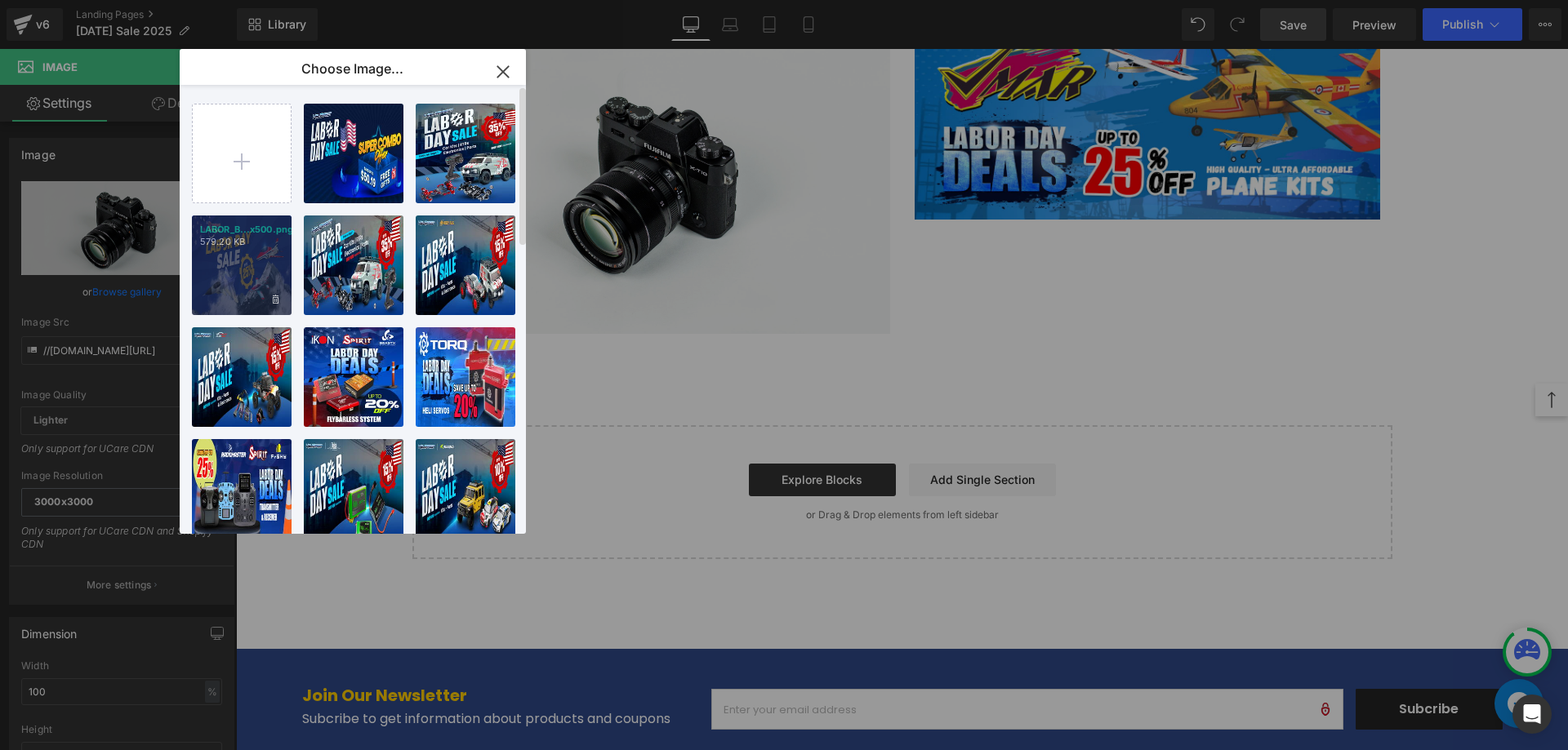
click at [229, 281] on div "LABOR_B...x500.png 579.20 KB" at bounding box center [241, 265] width 99 height 99
type input "[URL][DOMAIN_NAME]"
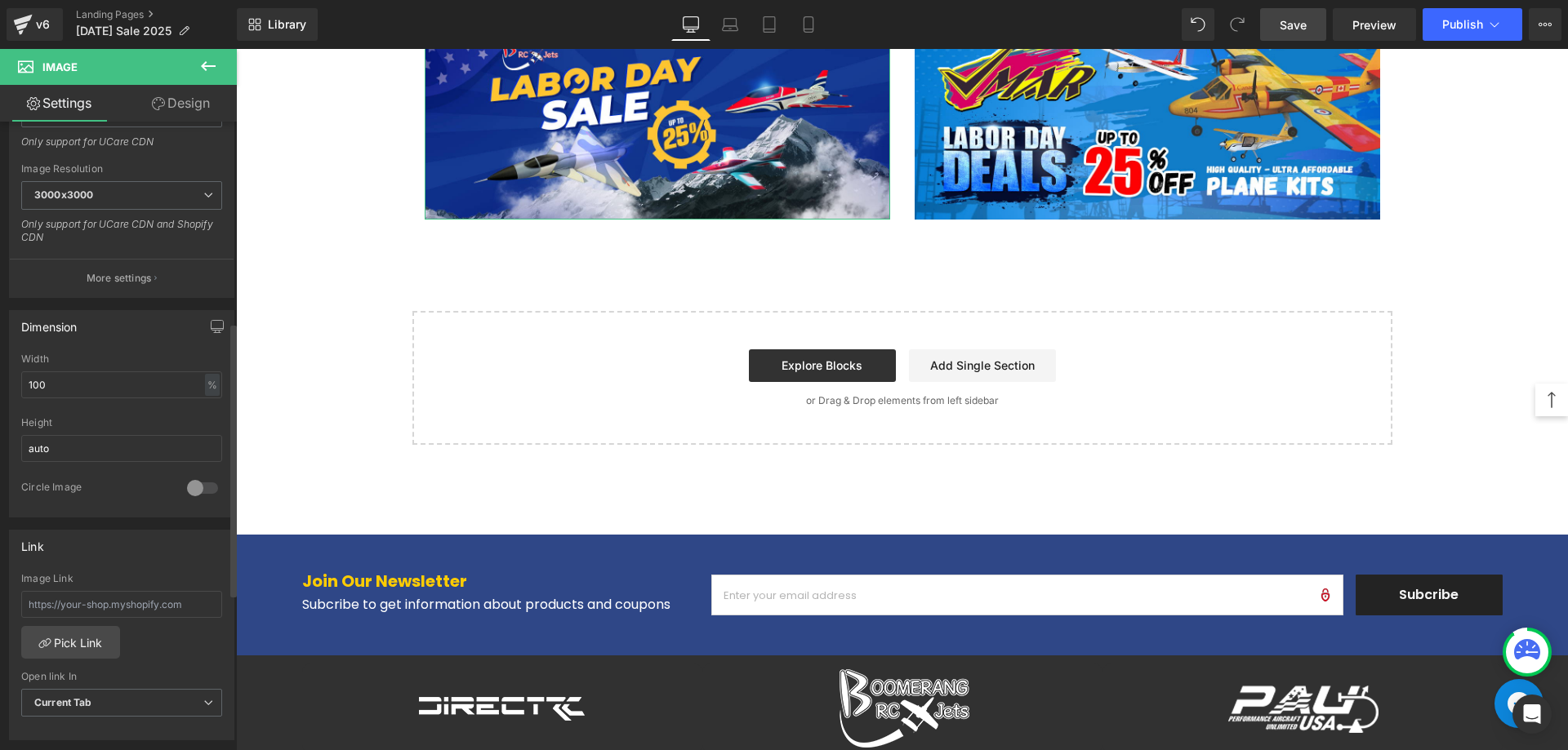
scroll to position [490, 0]
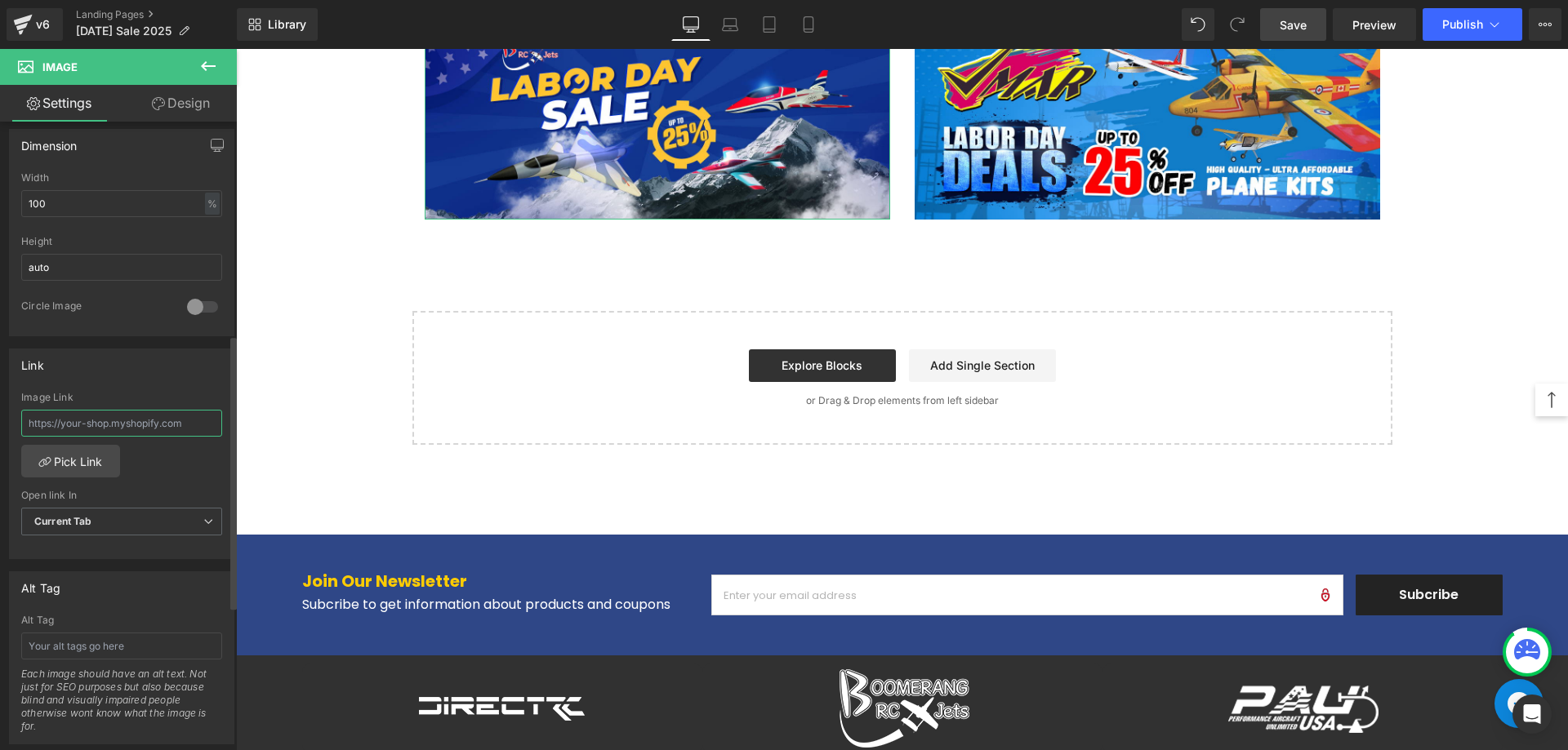
click at [143, 425] on input "text" at bounding box center [122, 423] width 201 height 27
paste input "[URL][DOMAIN_NAME]"
type input "[URL][DOMAIN_NAME]"
click at [137, 523] on span "Current Tab" at bounding box center [122, 522] width 201 height 29
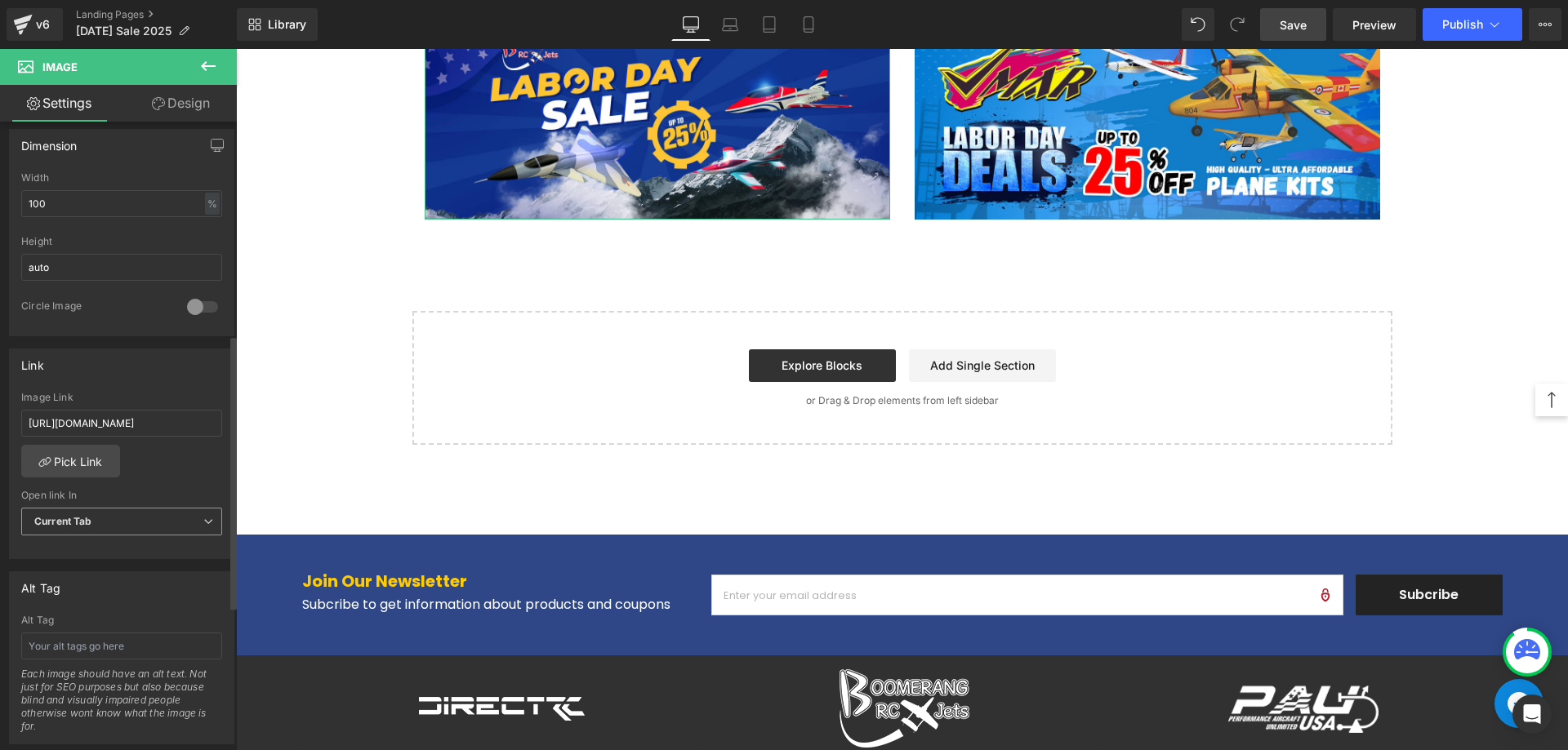
scroll to position [0, 0]
drag, startPoint x: 111, startPoint y: 568, endPoint x: 189, endPoint y: 443, distance: 147.3
click at [111, 568] on li "New Tab" at bounding box center [119, 574] width 195 height 24
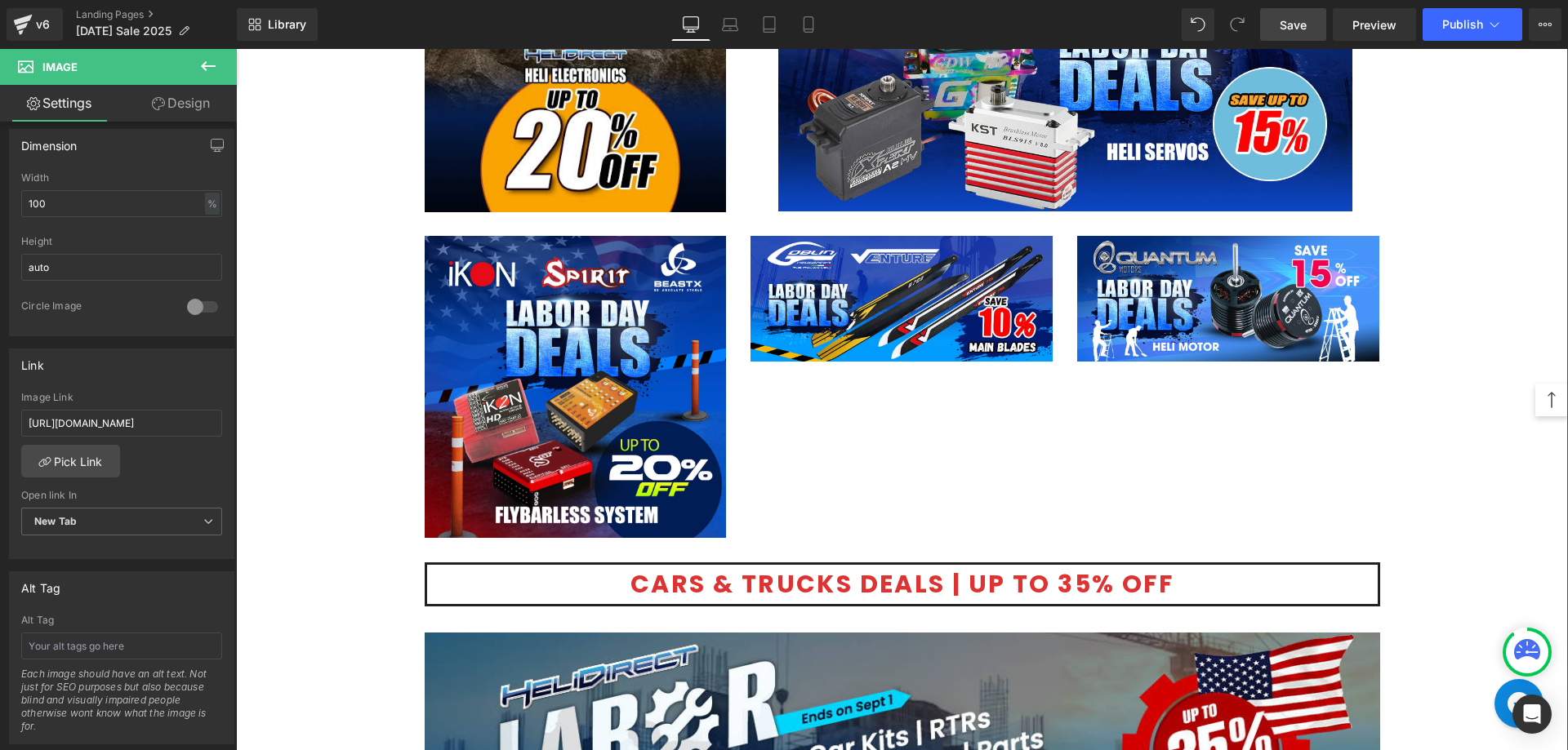
scroll to position [2628, 0]
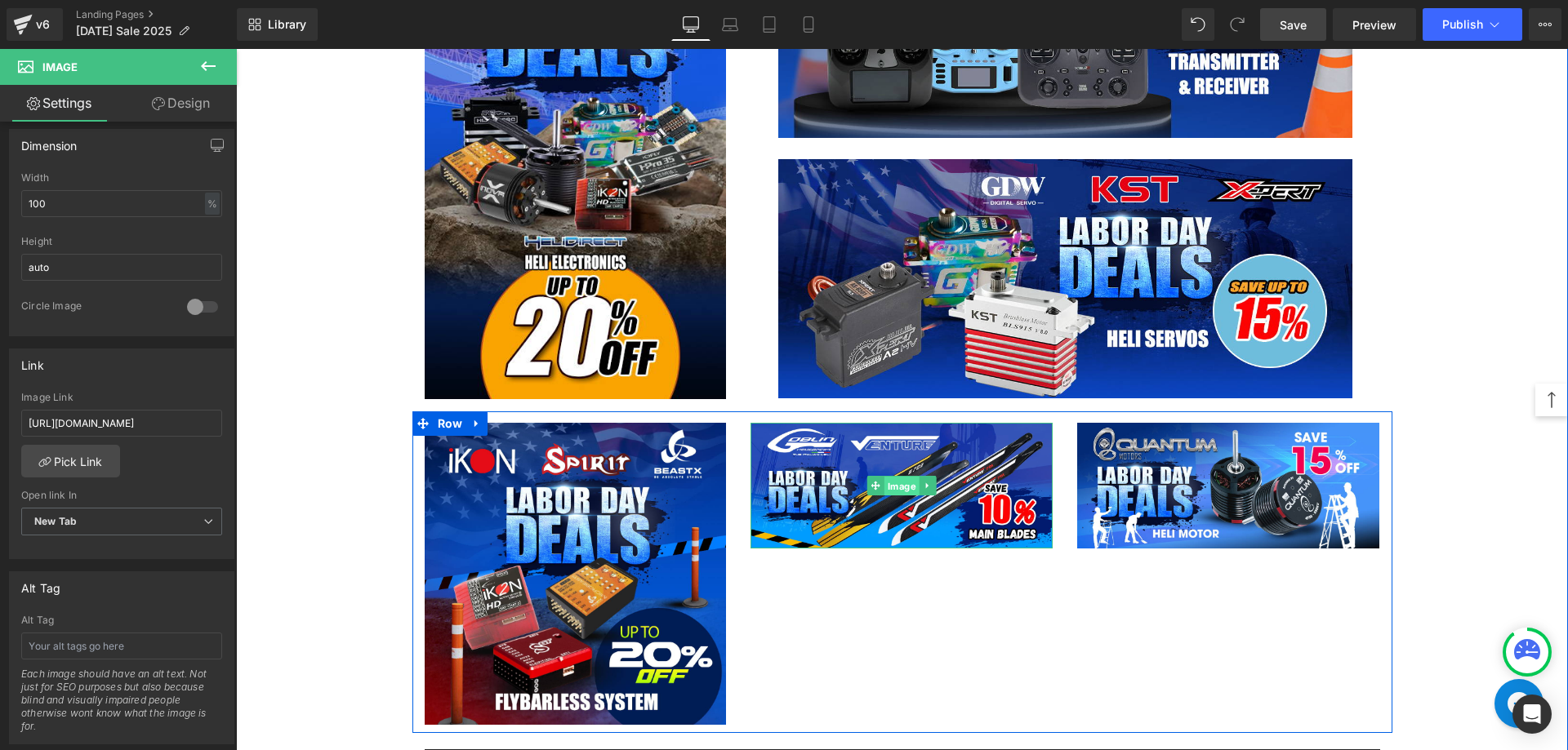
click at [899, 478] on span "Image" at bounding box center [902, 486] width 36 height 20
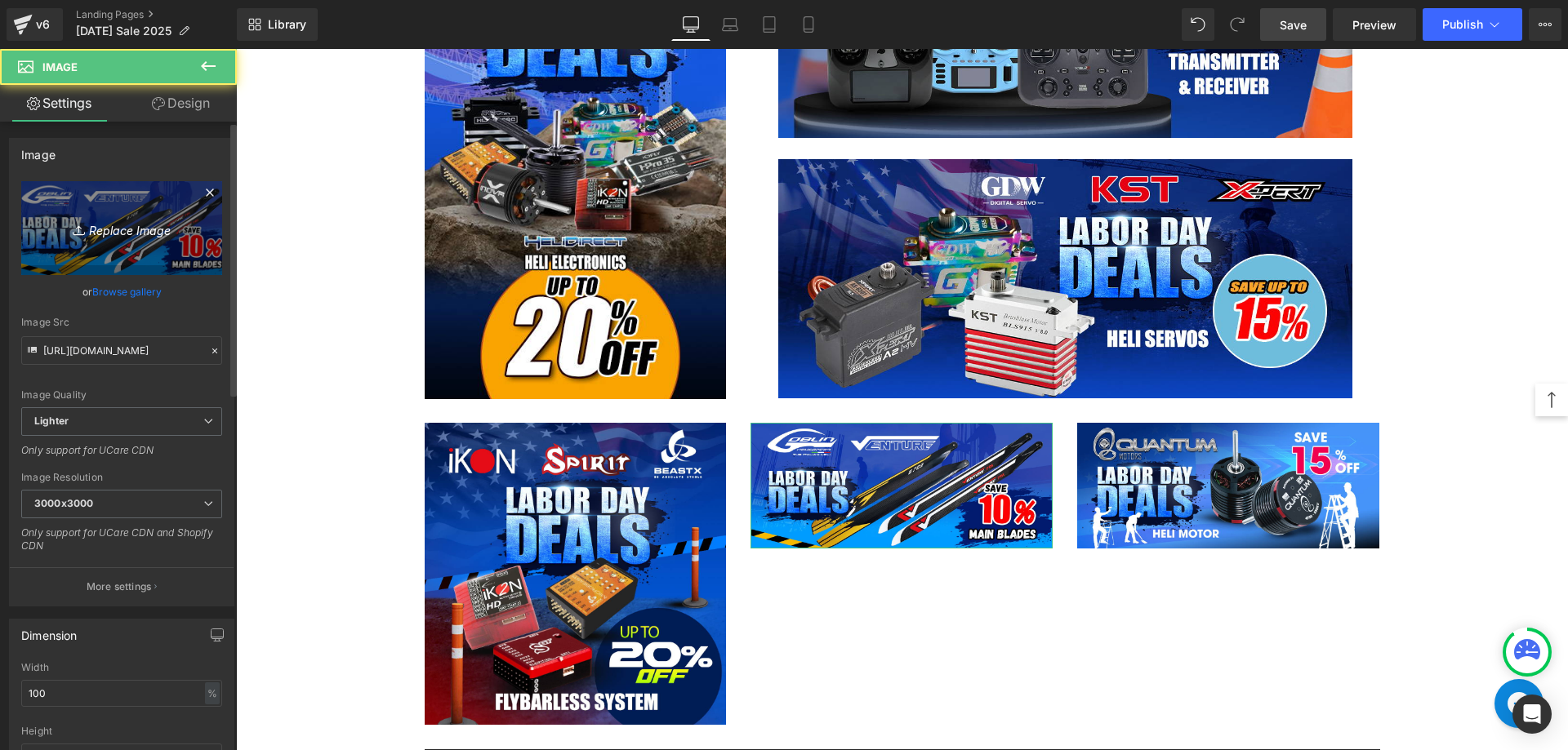
click at [123, 229] on icon "Replace Image" at bounding box center [122, 228] width 131 height 21
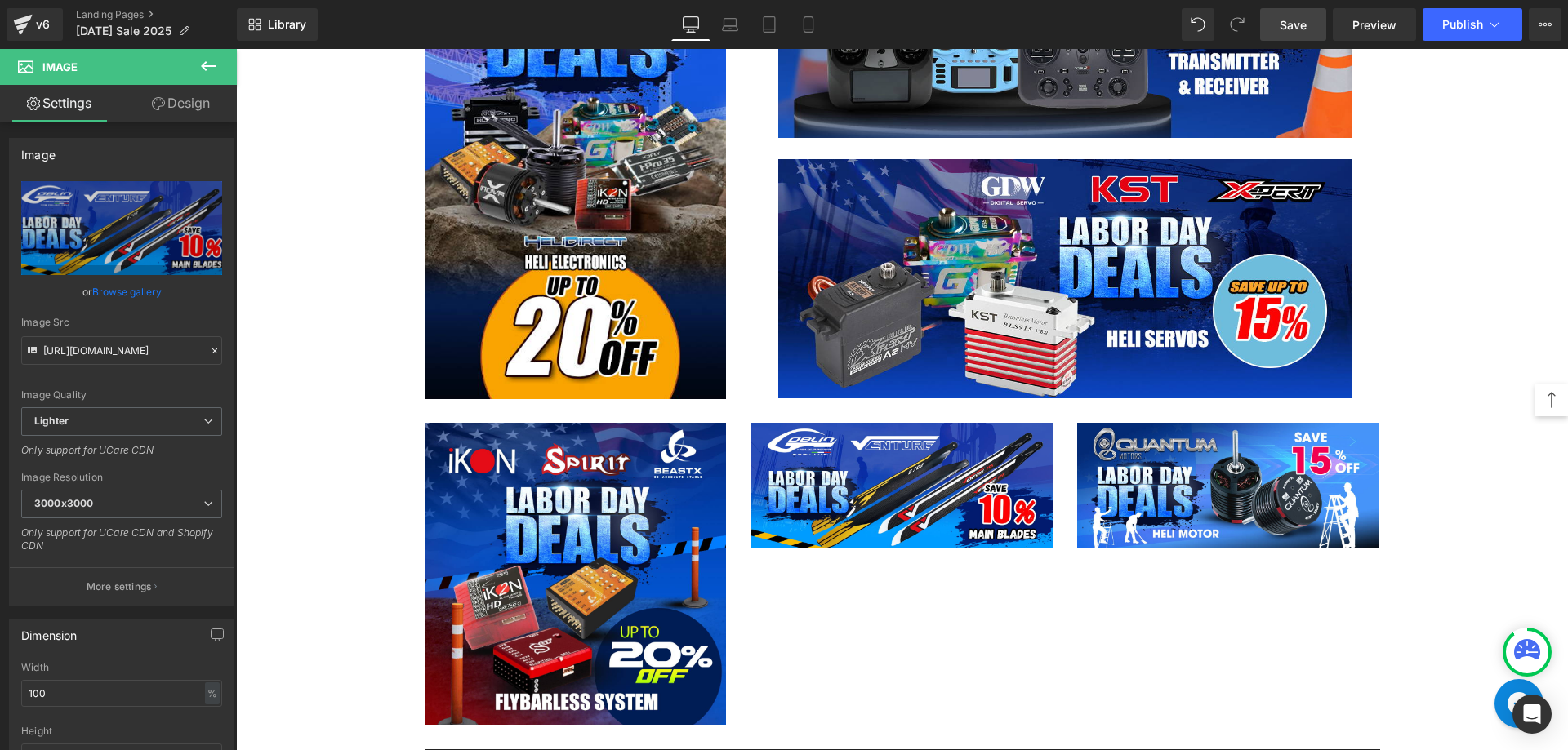
click at [1271, 32] on link "Save" at bounding box center [1293, 24] width 66 height 33
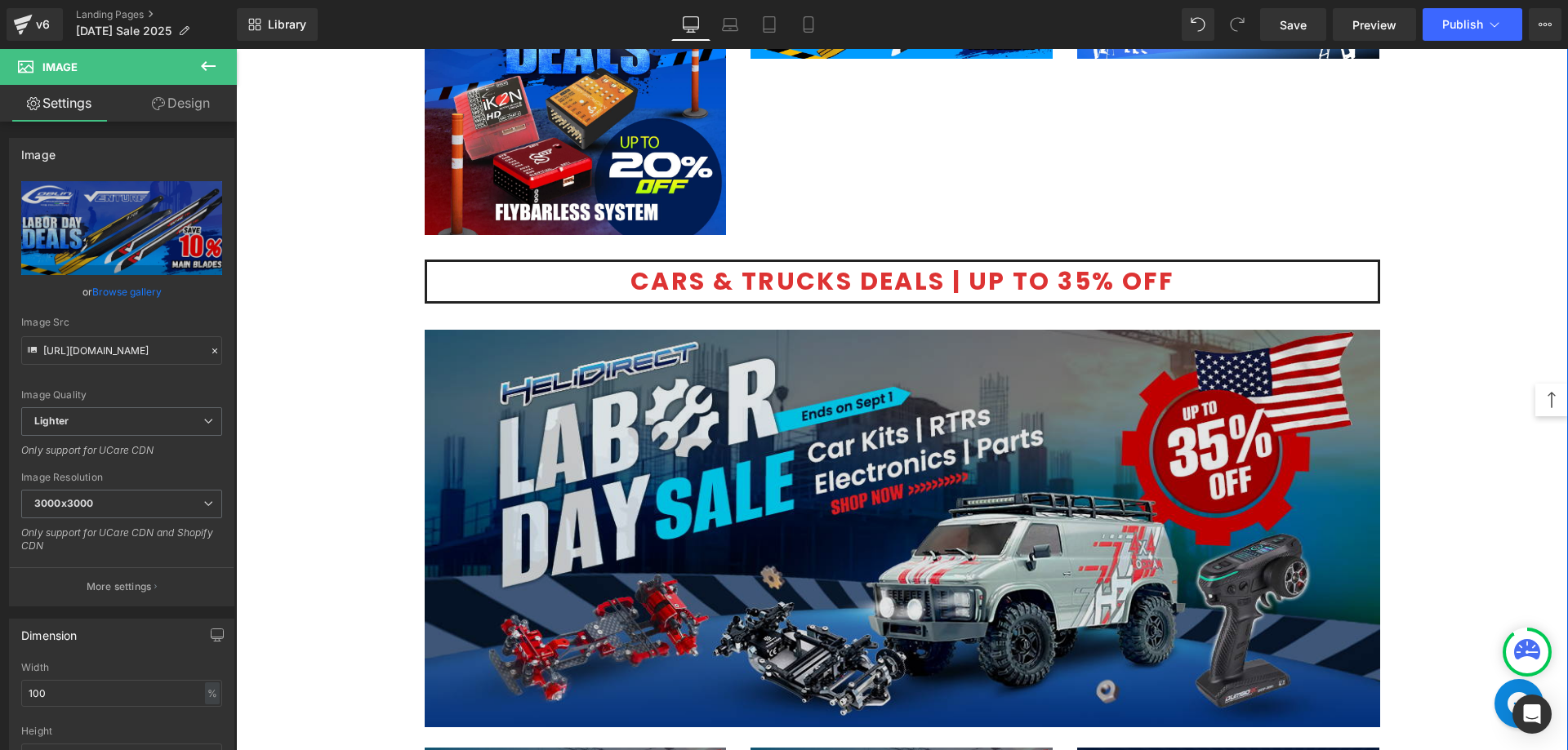
scroll to position [2791, 0]
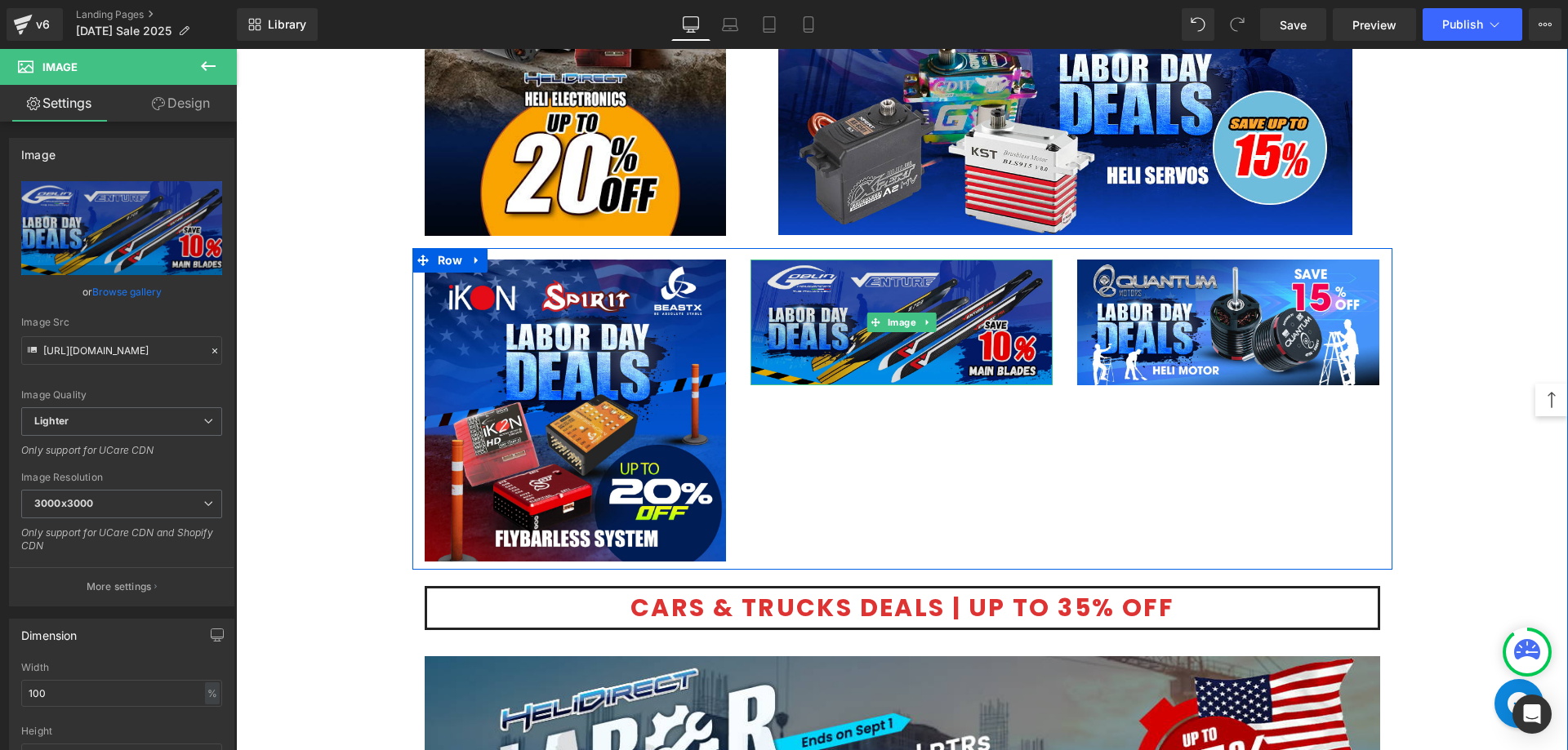
click at [864, 317] on div "Image" at bounding box center [901, 323] width 302 height 125
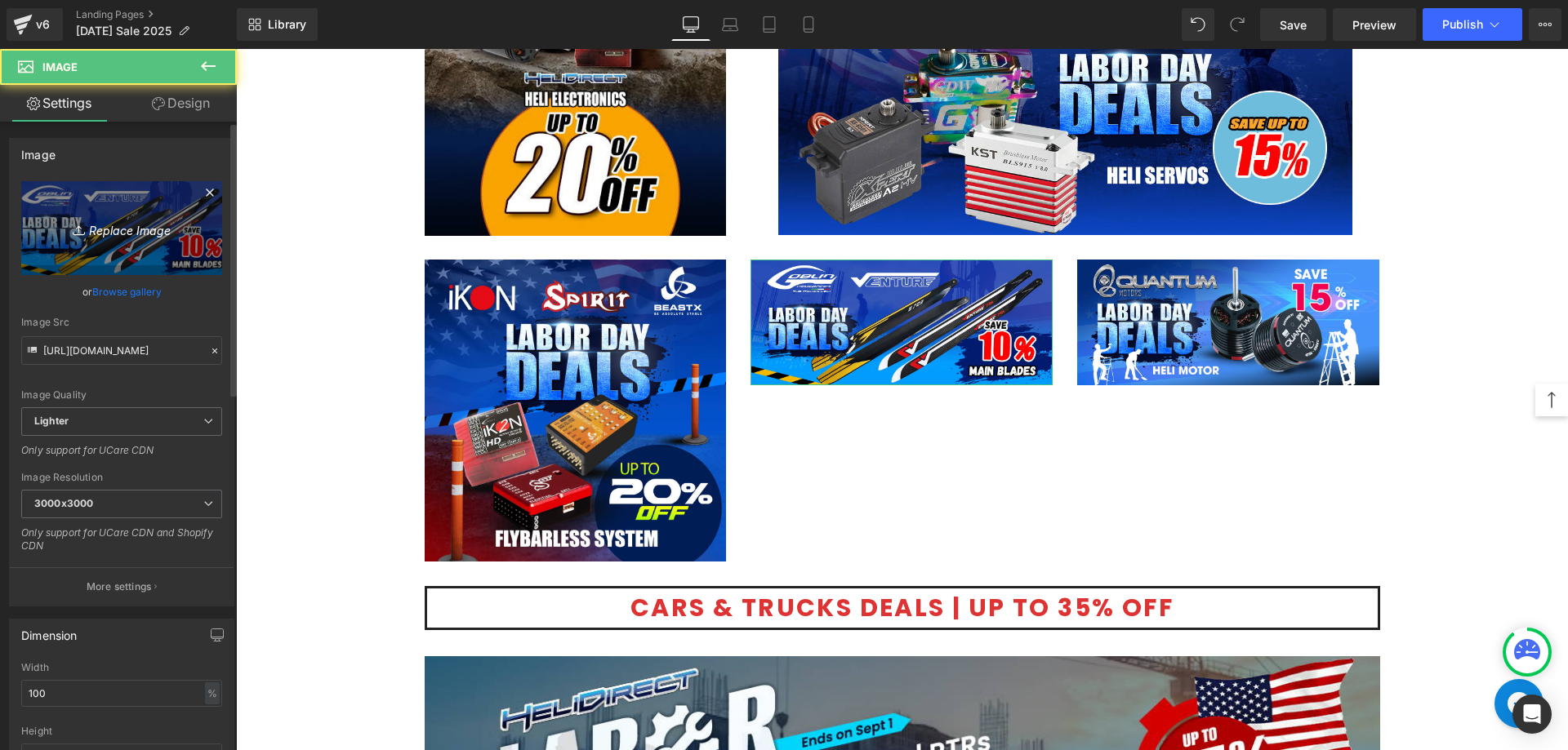
click at [128, 209] on link "Replace Image" at bounding box center [122, 228] width 201 height 94
type input "C:\fakepath\Venture Blade-1080 (1).jpg"
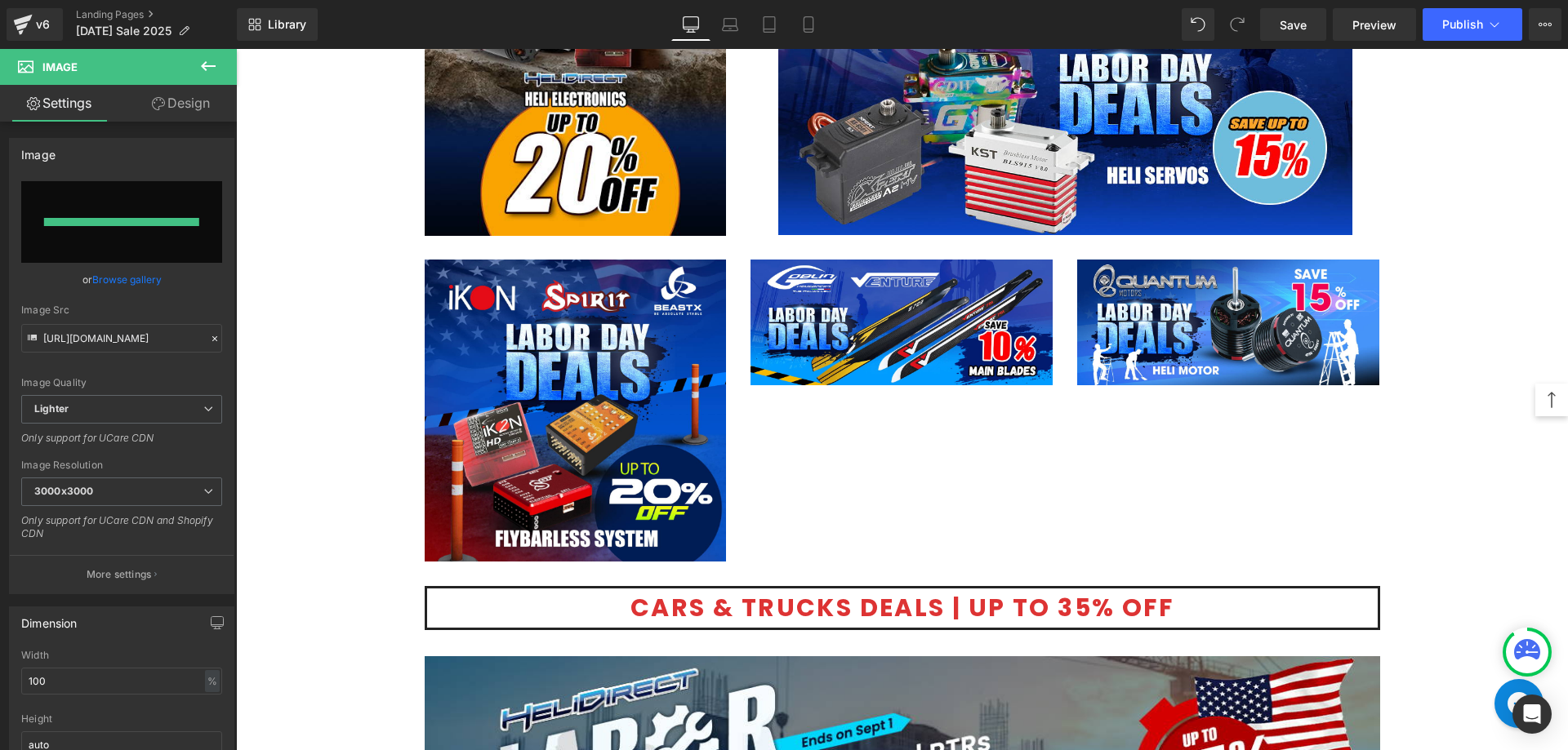
type input "[URL][DOMAIN_NAME]"
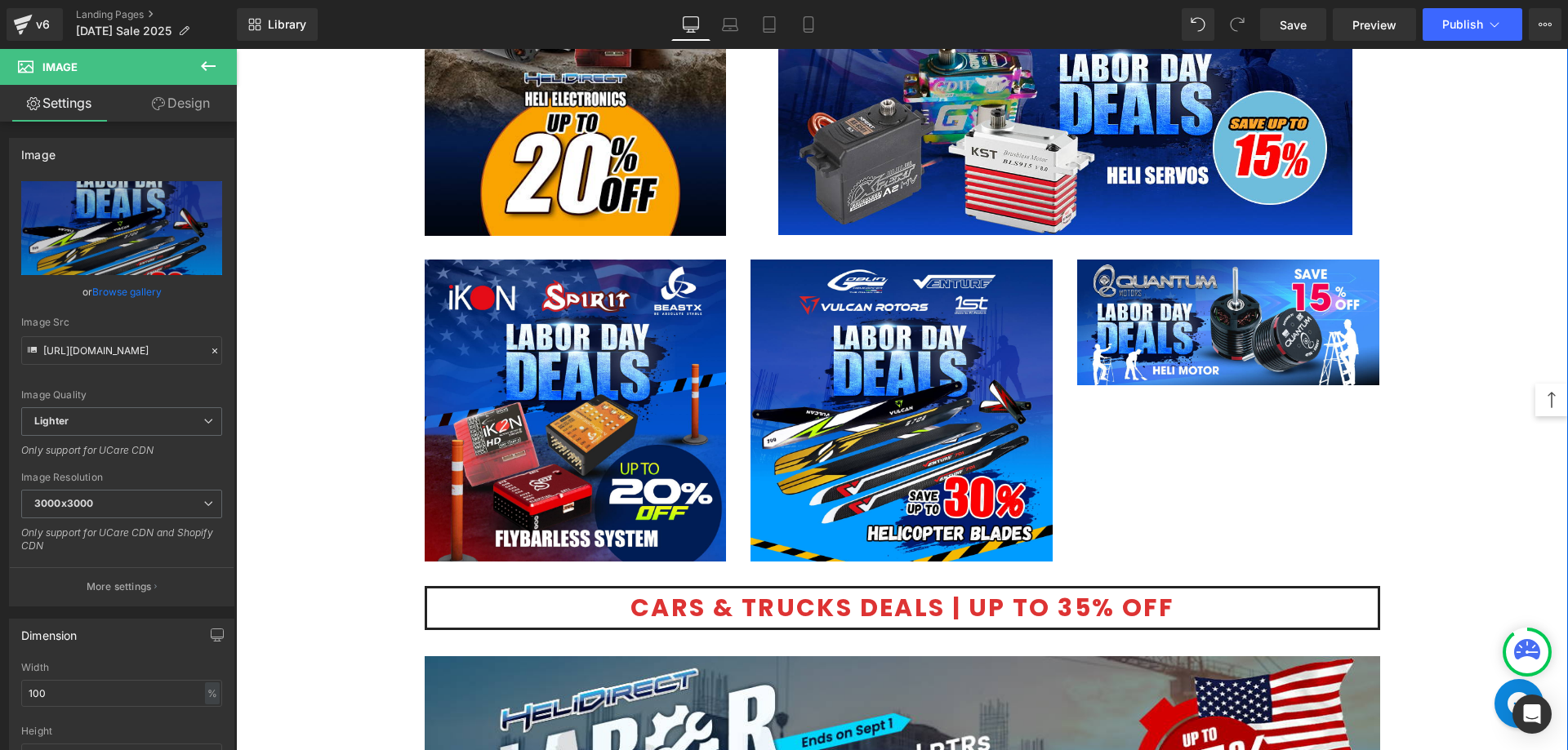
drag, startPoint x: 1456, startPoint y: 413, endPoint x: 1320, endPoint y: 375, distance: 141.2
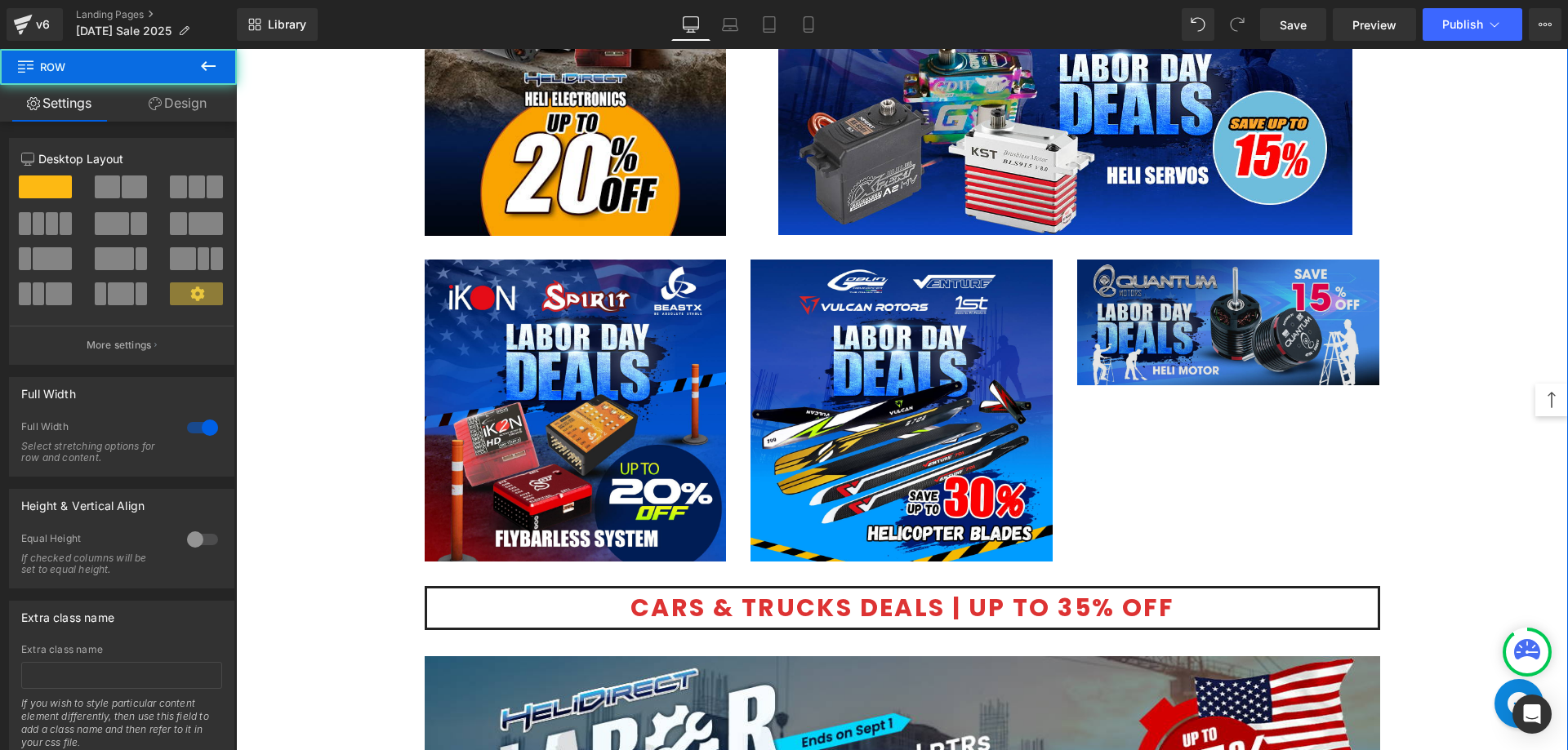
click at [1119, 305] on img at bounding box center [1227, 323] width 302 height 125
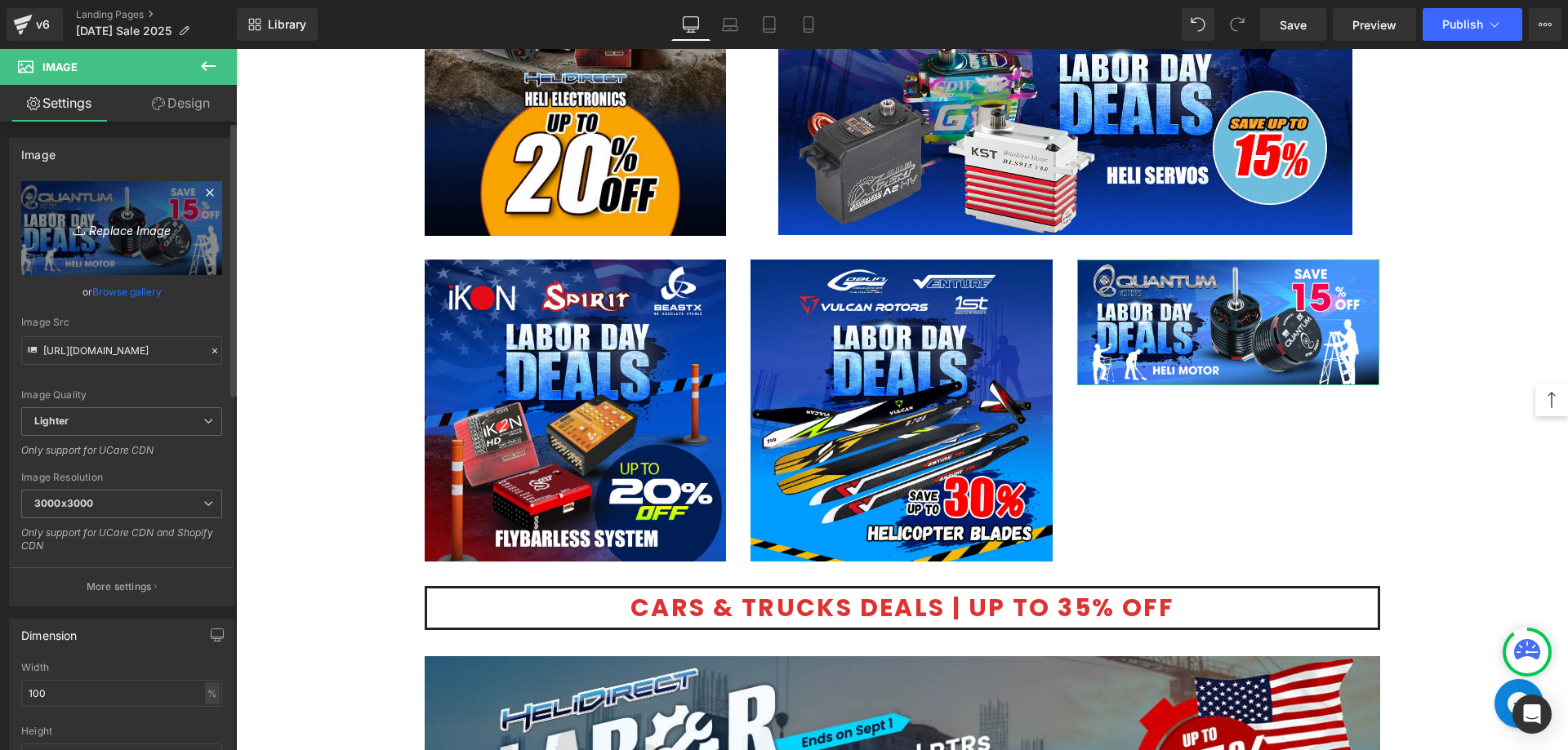
click at [126, 248] on link "Replace Image" at bounding box center [122, 228] width 201 height 94
type input "C:\fakepath\Motor Quantum -All size-1080 (1).jpg"
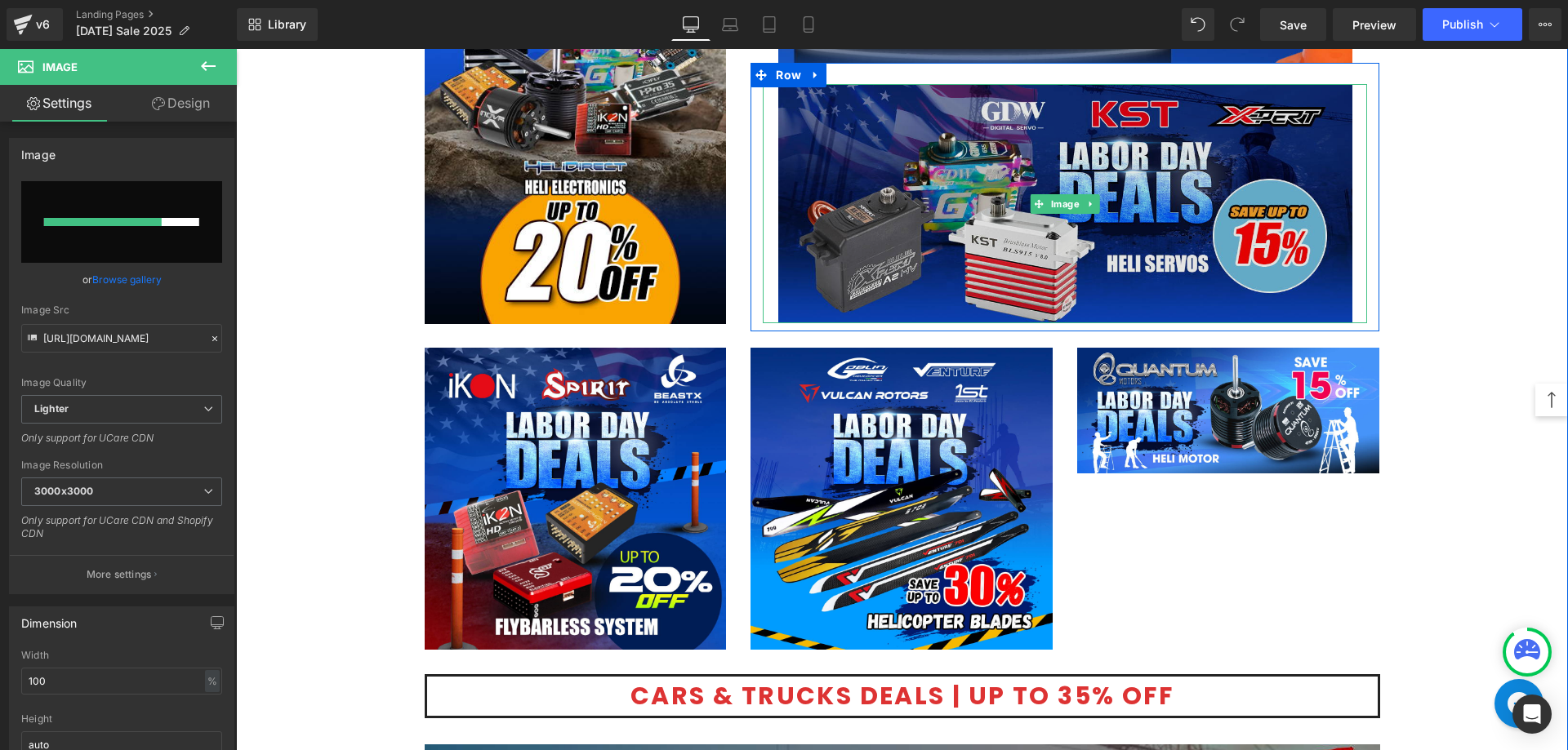
scroll to position [2628, 0]
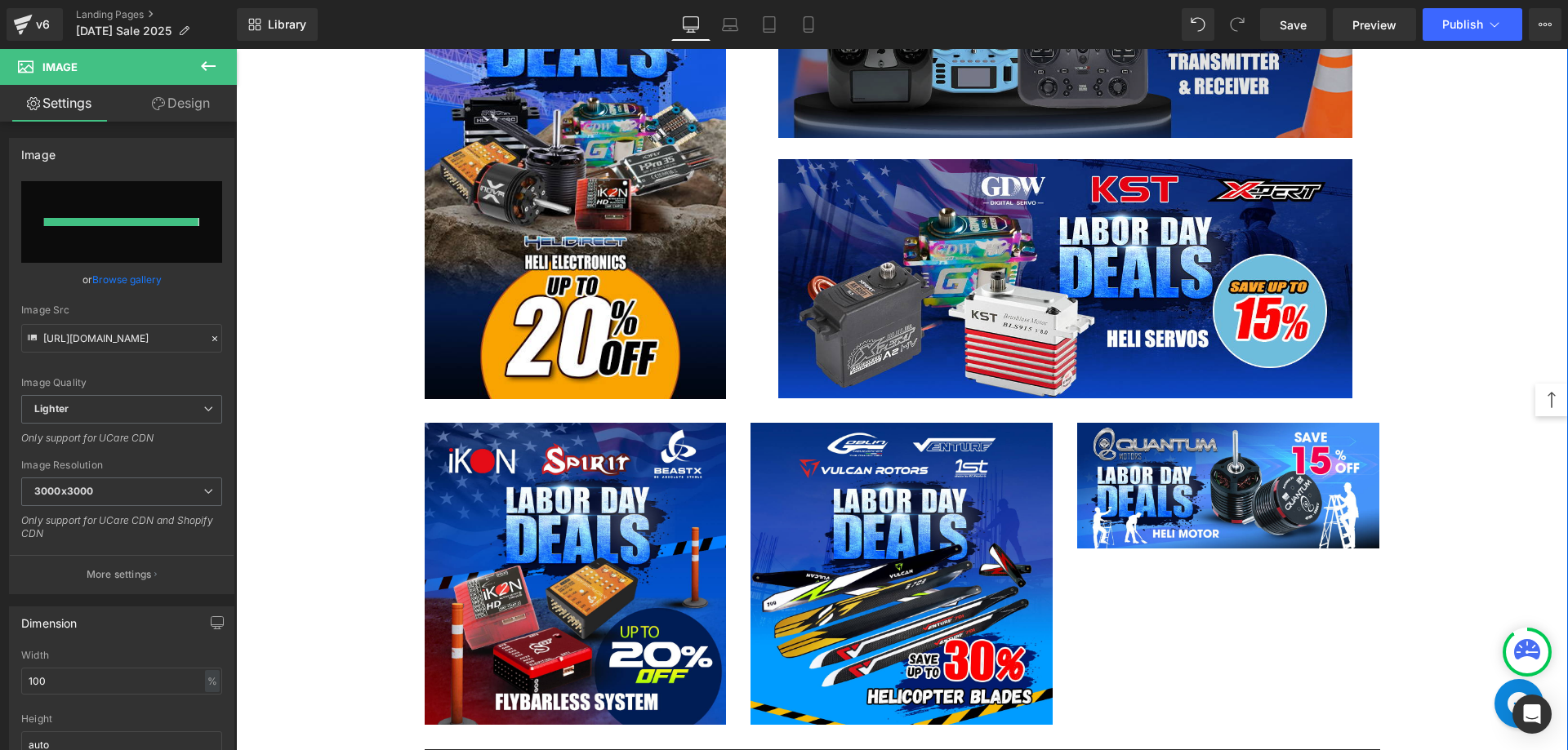
type input "[URL][DOMAIN_NAME]"
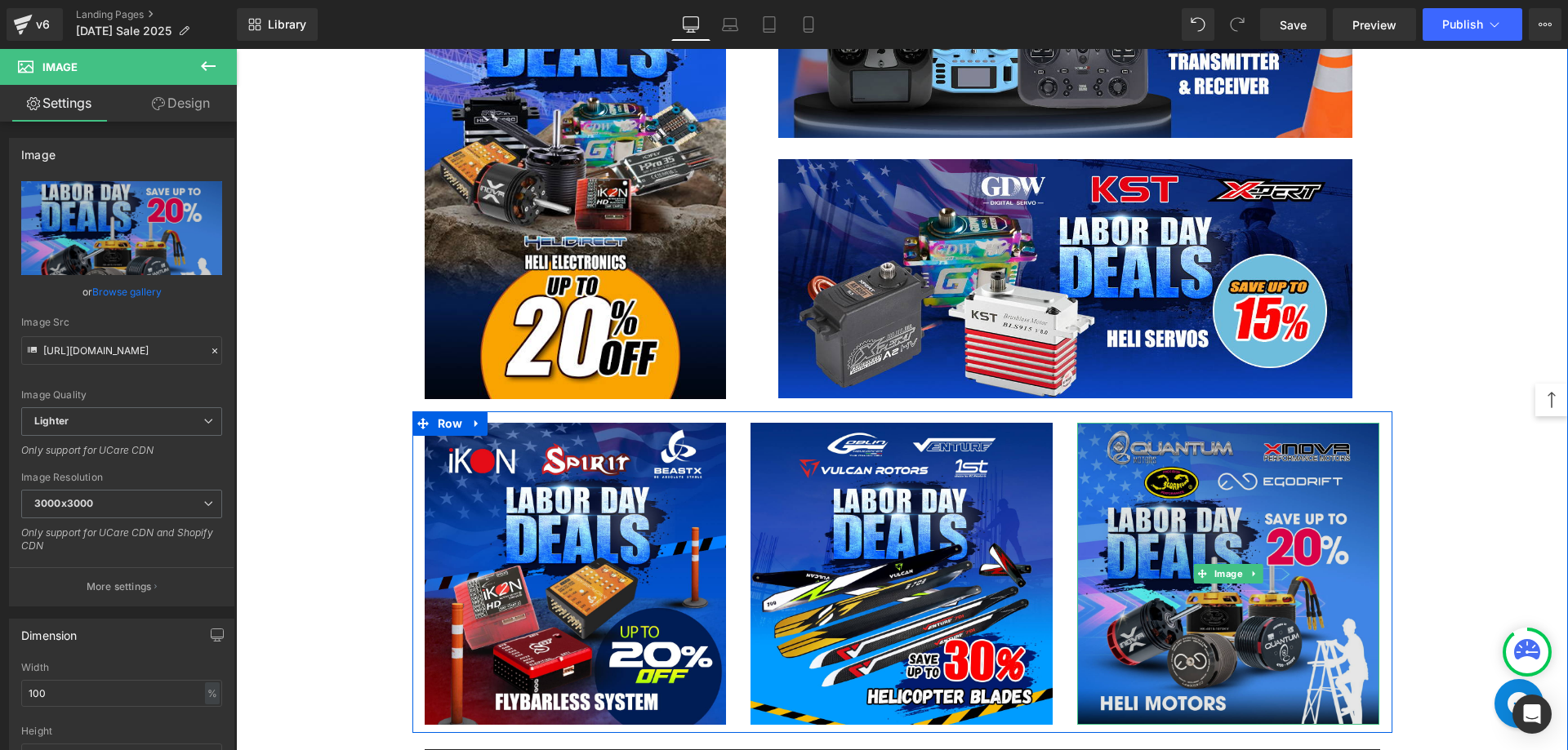
click at [1134, 541] on img at bounding box center [1227, 573] width 302 height 302
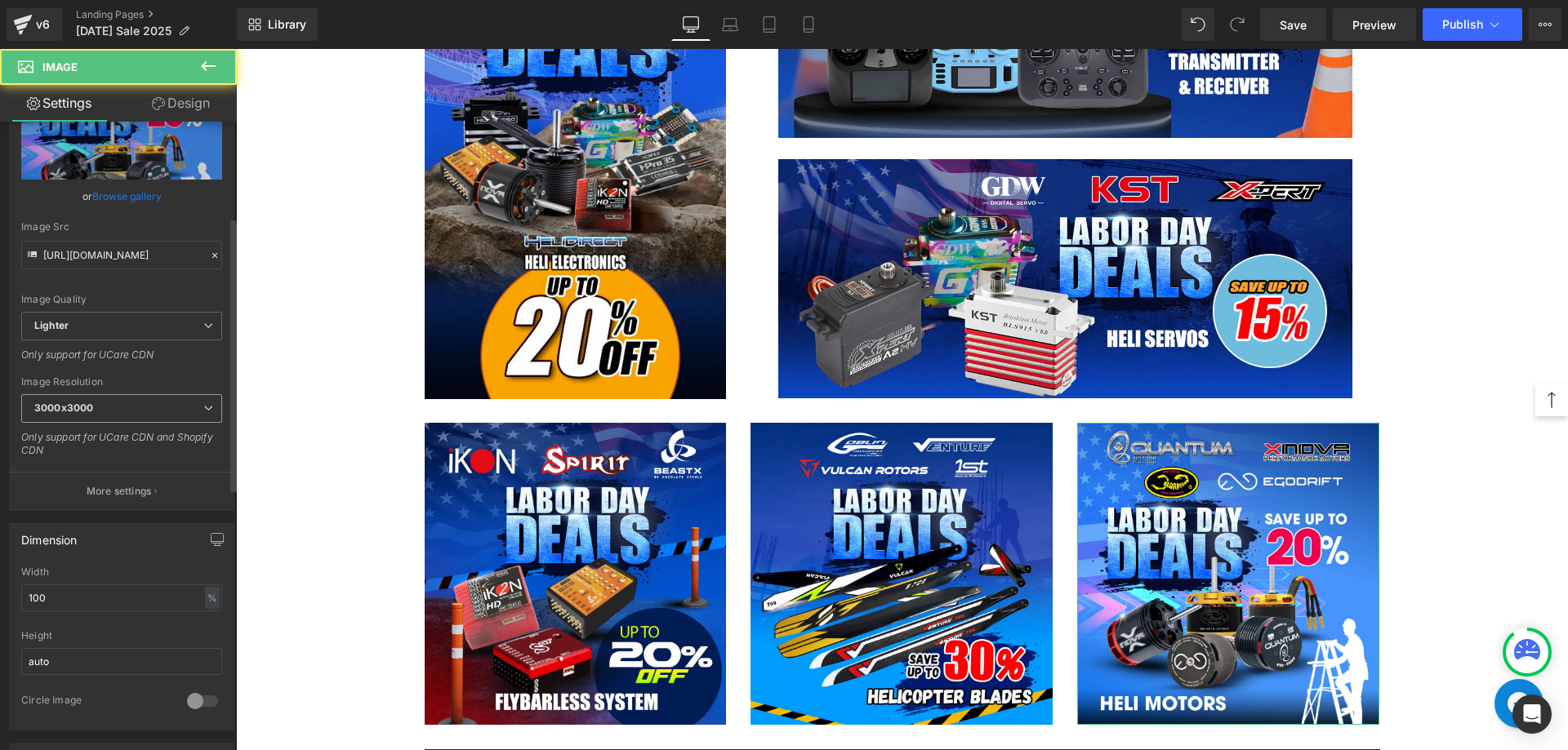
scroll to position [408, 0]
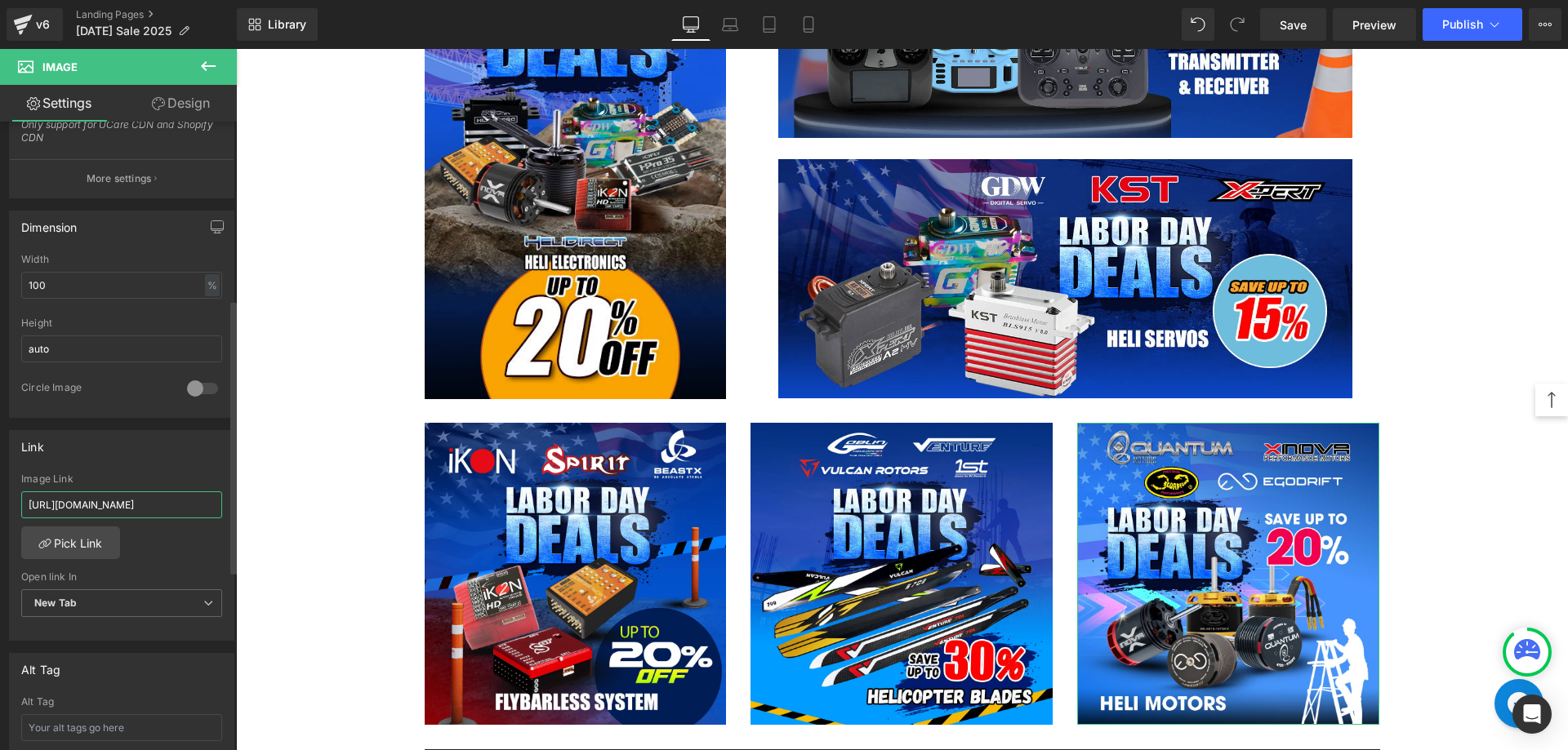
click at [147, 510] on input "[URL][DOMAIN_NAME]" at bounding box center [122, 504] width 201 height 27
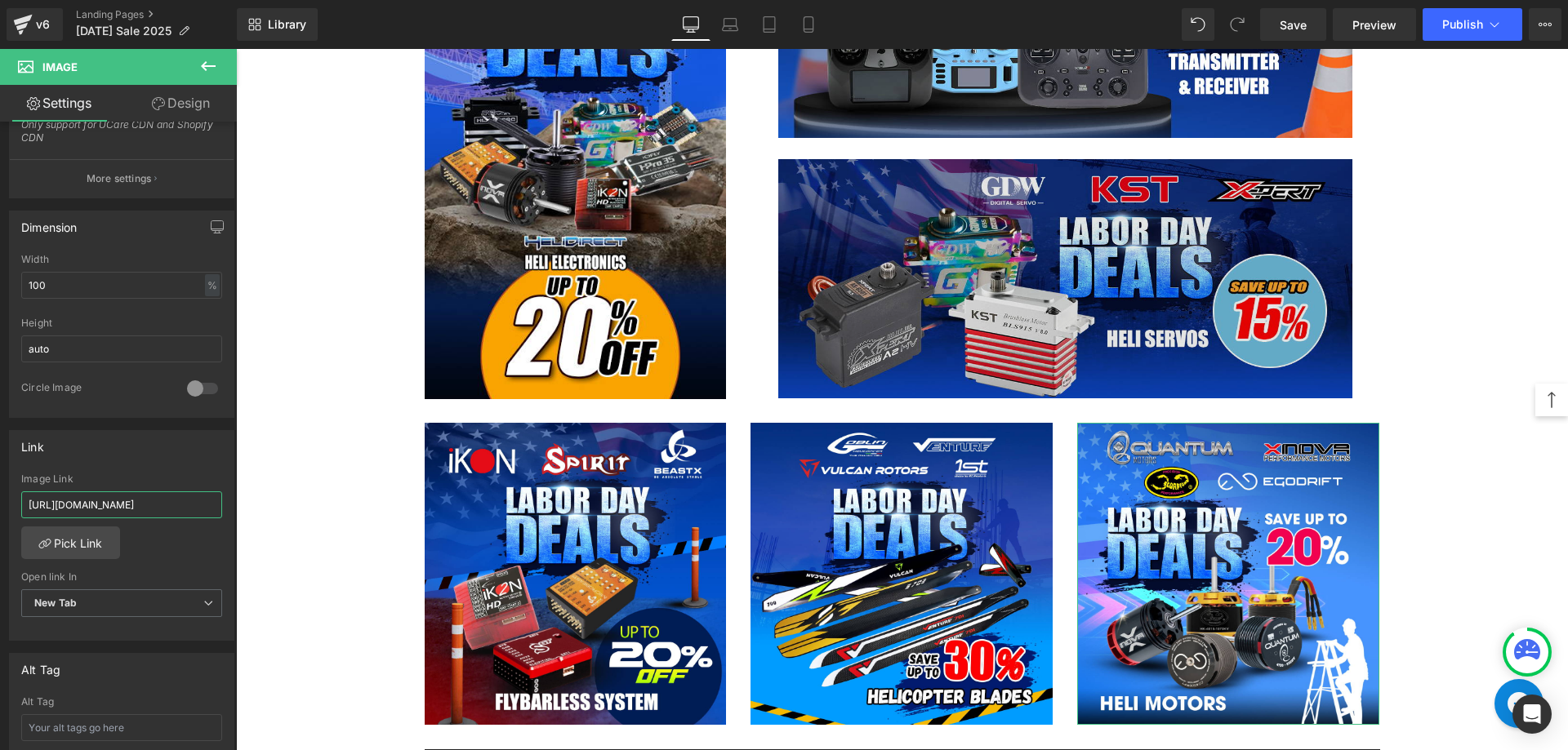
scroll to position [0, 110]
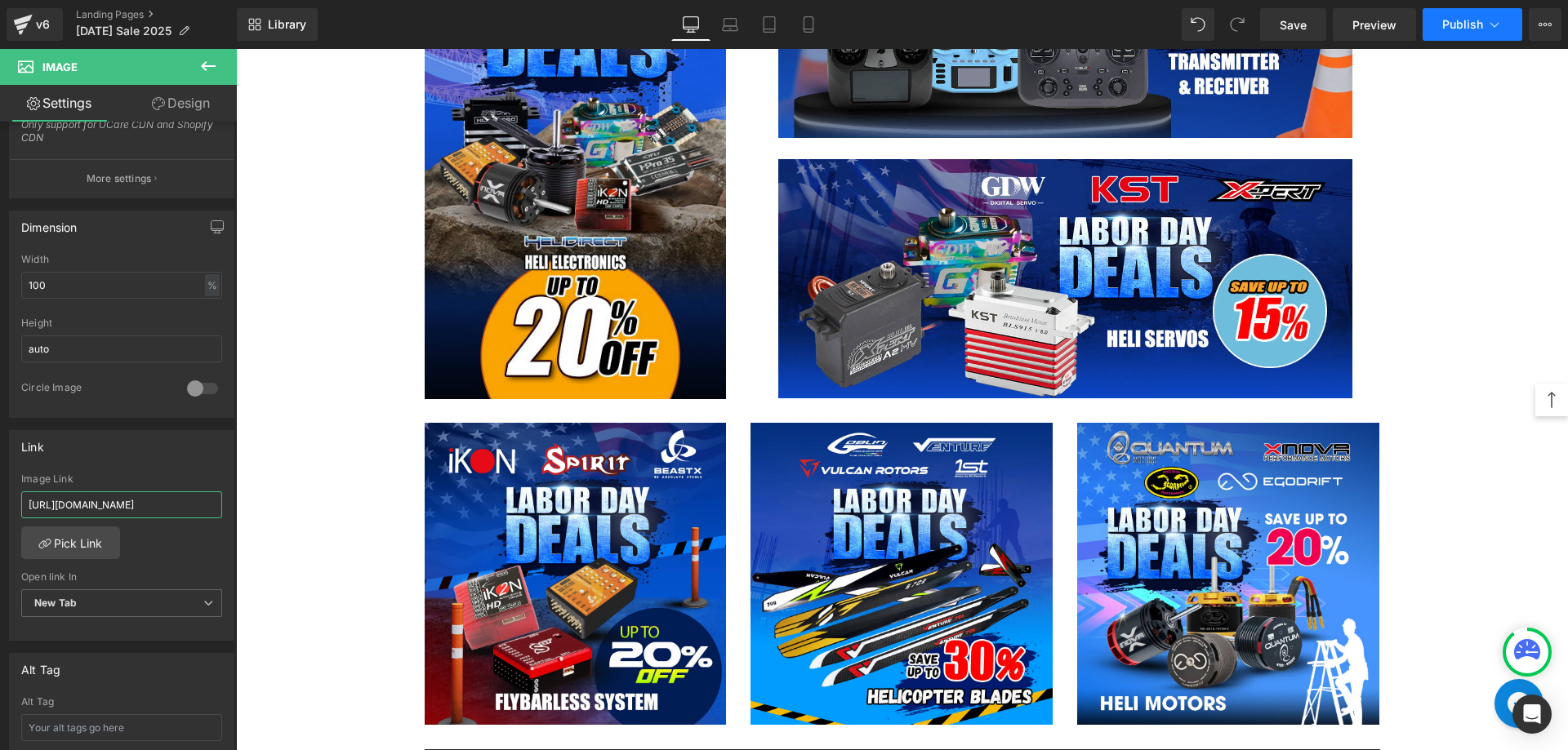
type input "[URL][DOMAIN_NAME]"
click at [1484, 13] on button "Publish" at bounding box center [1472, 24] width 99 height 33
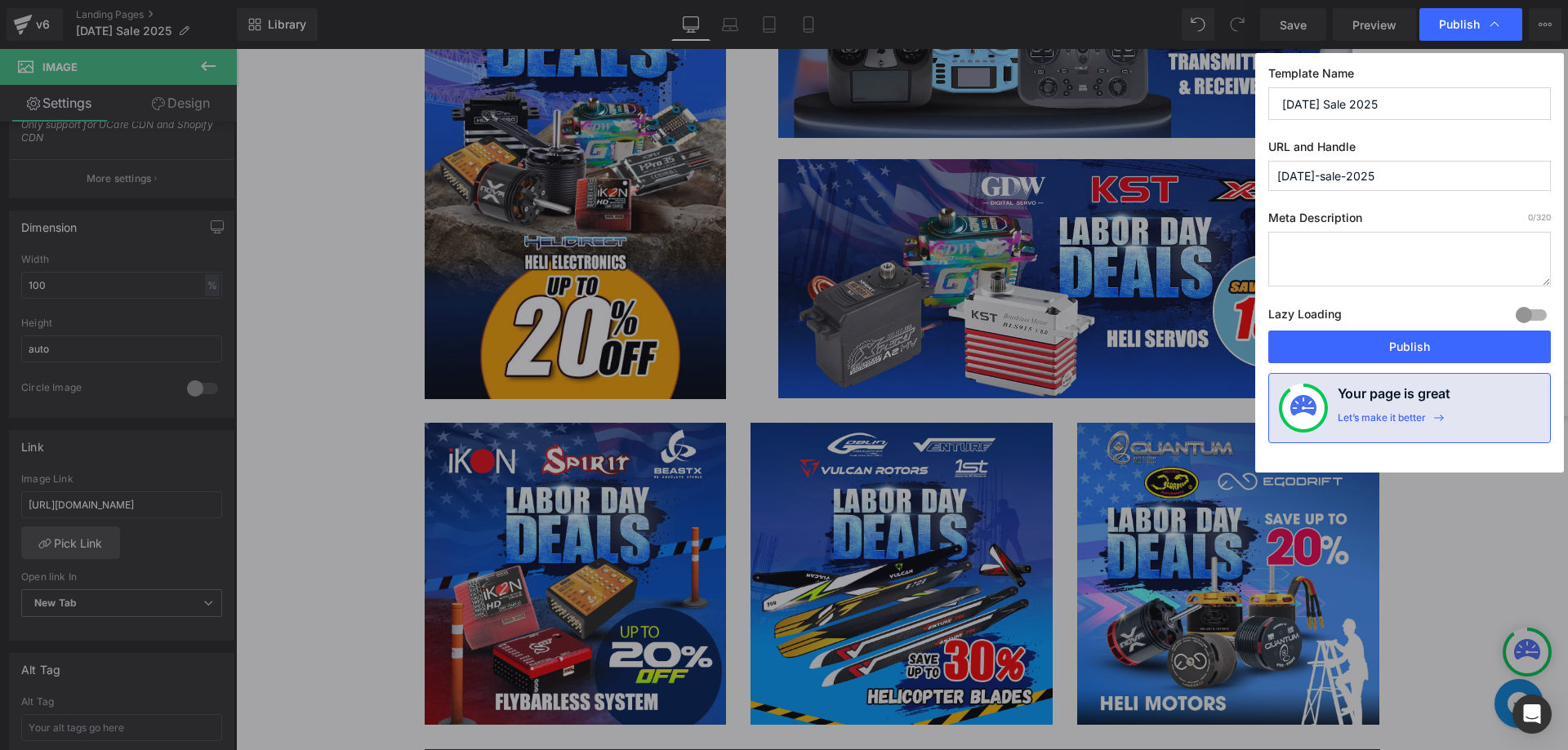
scroll to position [0, 0]
drag, startPoint x: 1366, startPoint y: 347, endPoint x: 1075, endPoint y: 489, distance: 323.8
click at [1366, 347] on button "Publish" at bounding box center [1409, 346] width 283 height 33
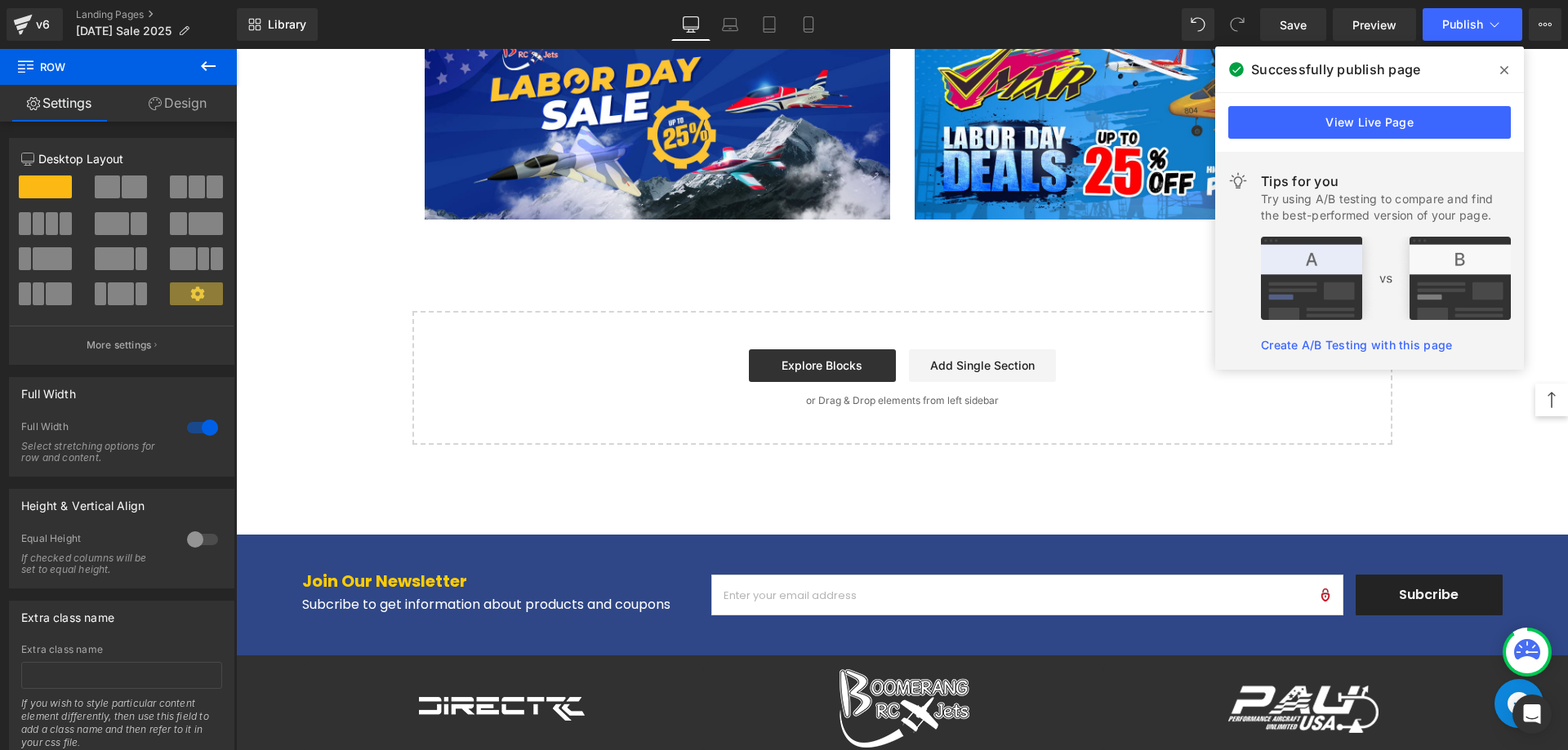
scroll to position [4342, 0]
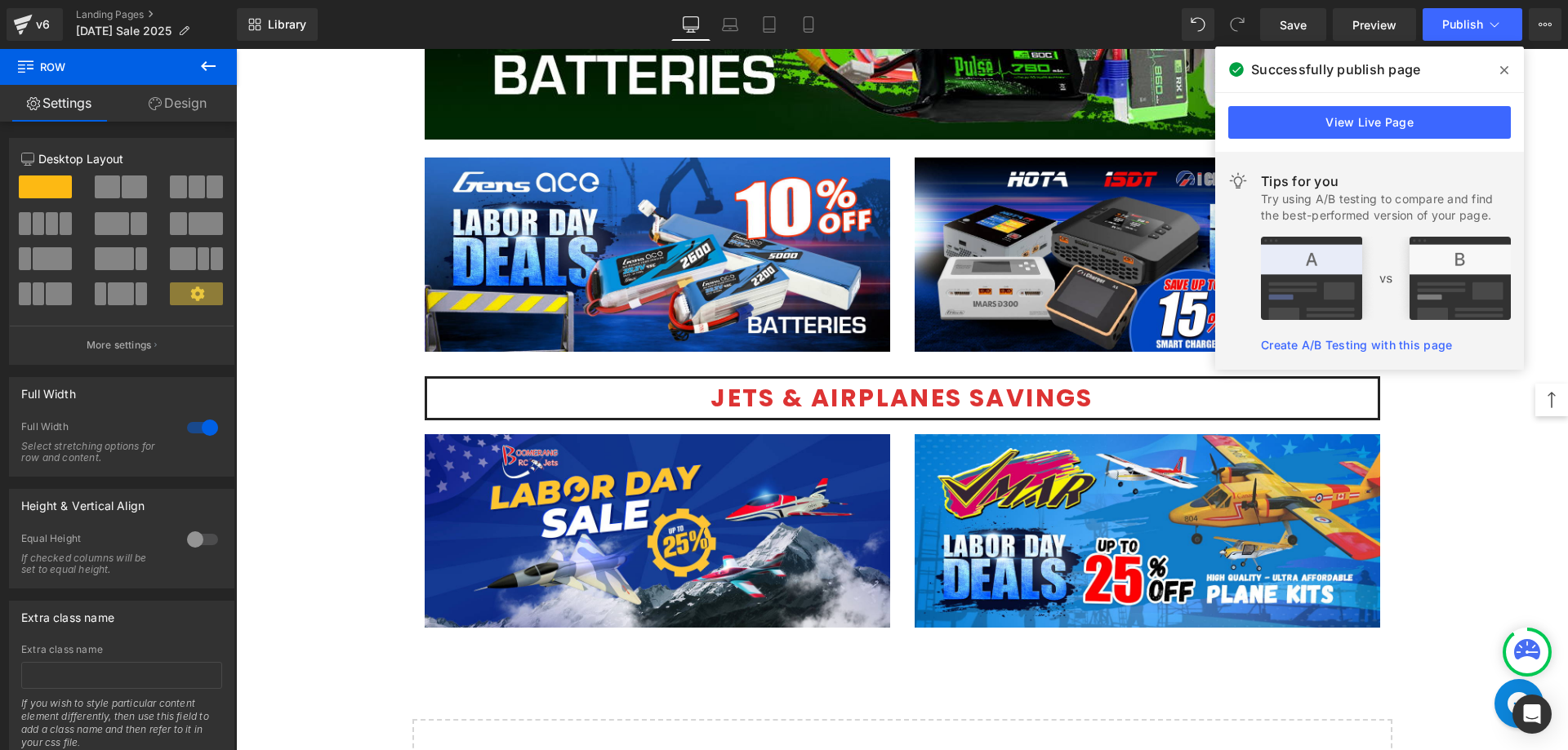
click at [639, 541] on img at bounding box center [657, 531] width 465 height 195
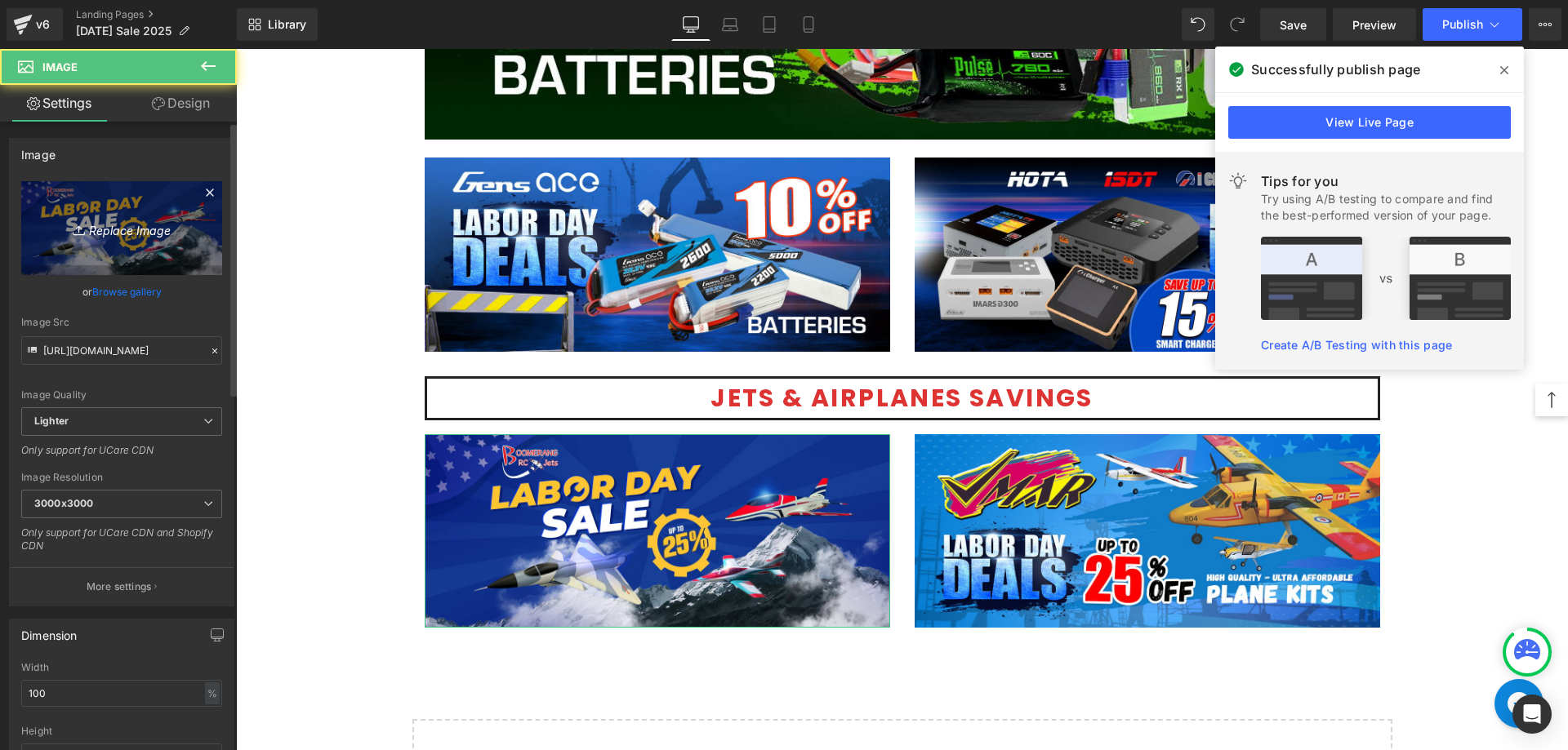
click at [112, 234] on icon "Replace Image" at bounding box center [122, 228] width 131 height 21
type input "C:\fakepath\LABOR_BMR_KV-1200x500 (1).png"
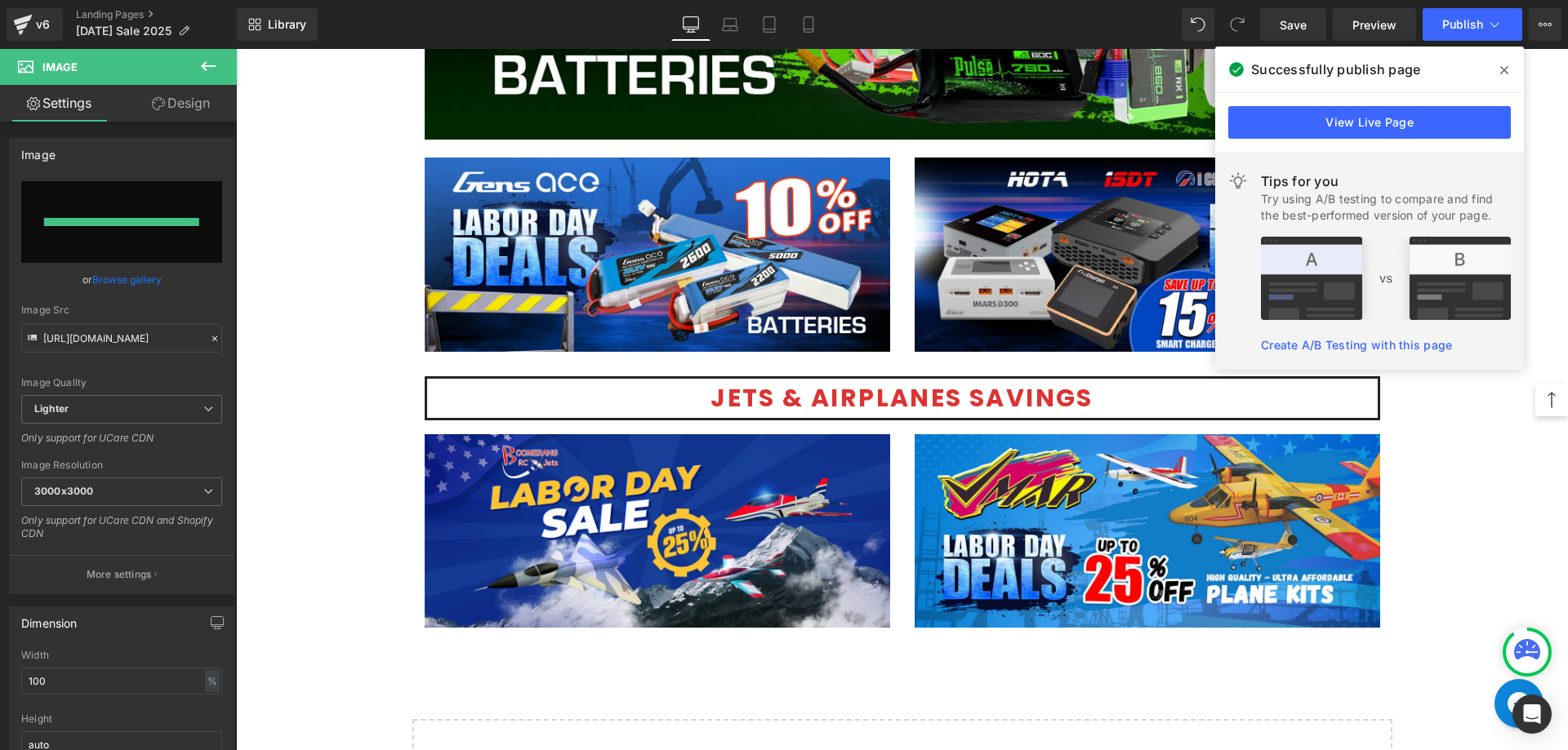
type input "[URL][DOMAIN_NAME]"
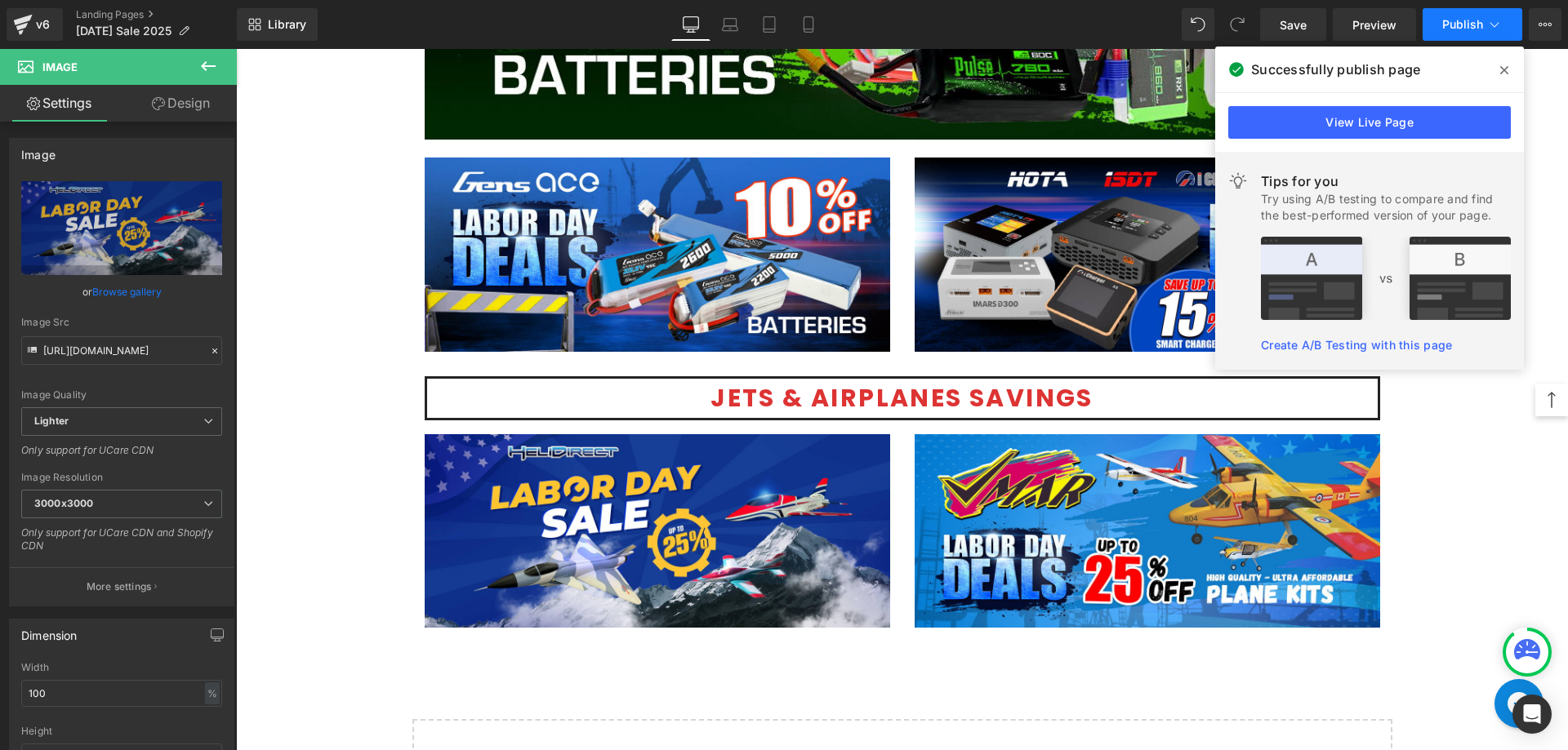
click at [1455, 28] on span "Publish" at bounding box center [1462, 24] width 41 height 13
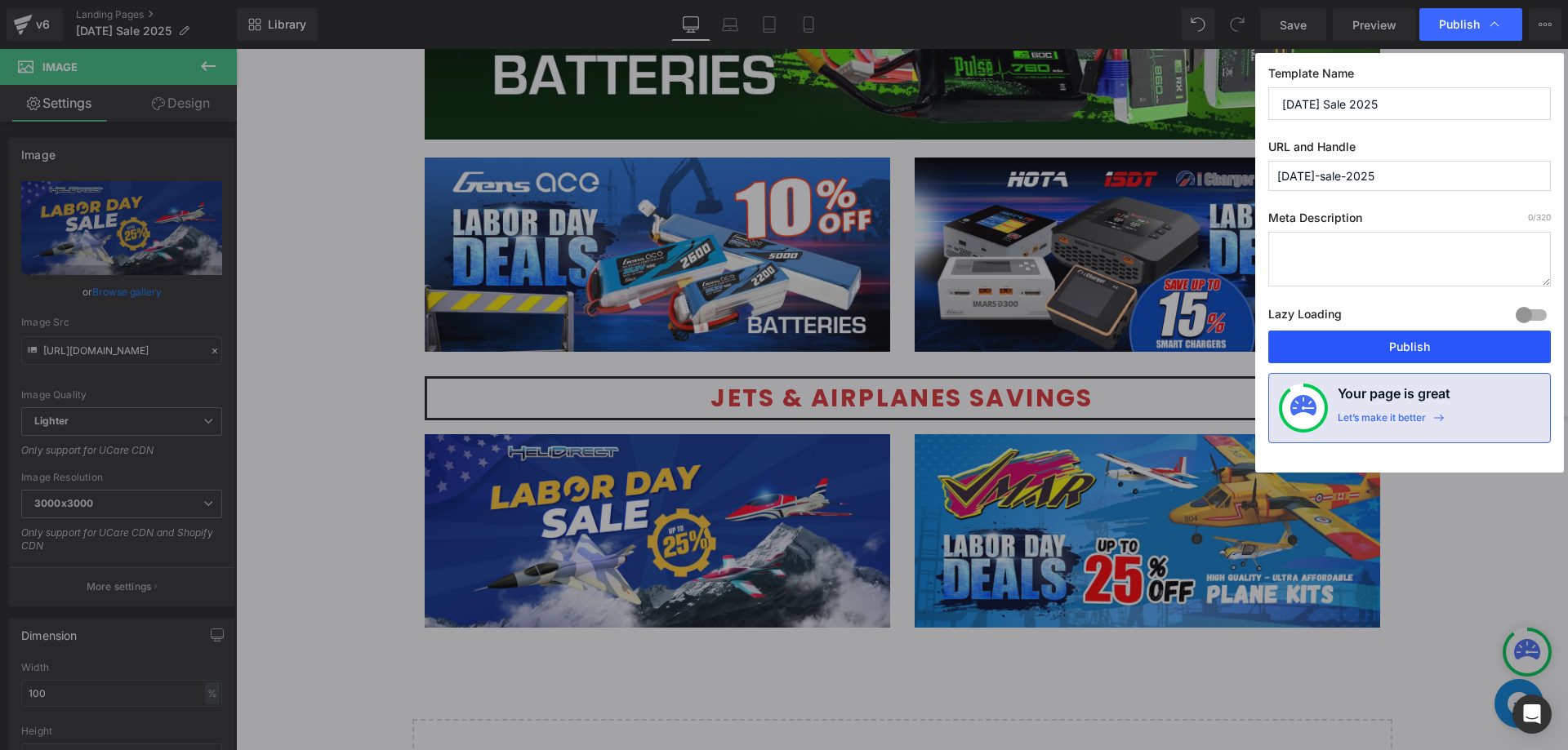
drag, startPoint x: 1392, startPoint y: 337, endPoint x: 1081, endPoint y: 200, distance: 339.8
click at [1392, 337] on button "Publish" at bounding box center [1409, 346] width 283 height 33
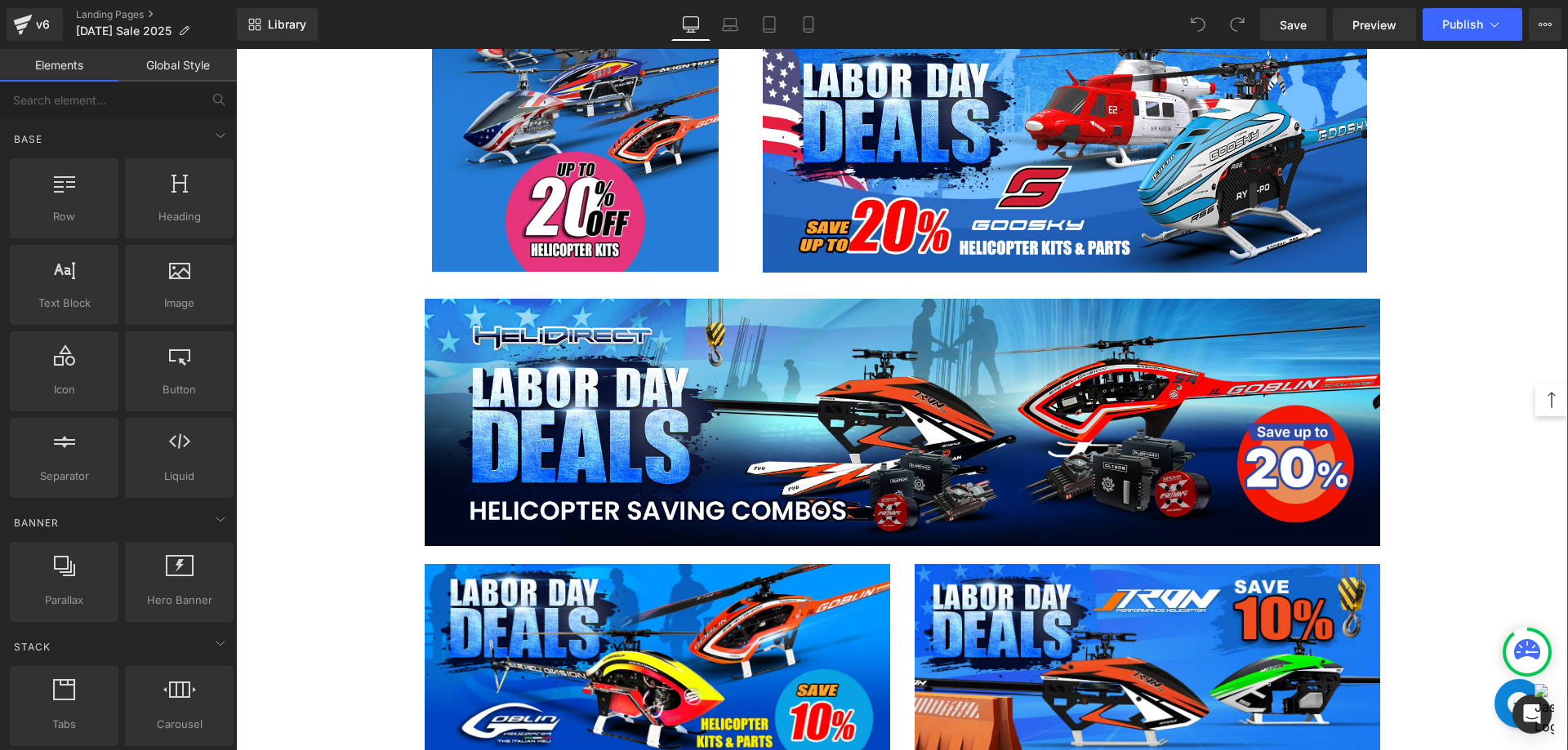
scroll to position [1550, 0]
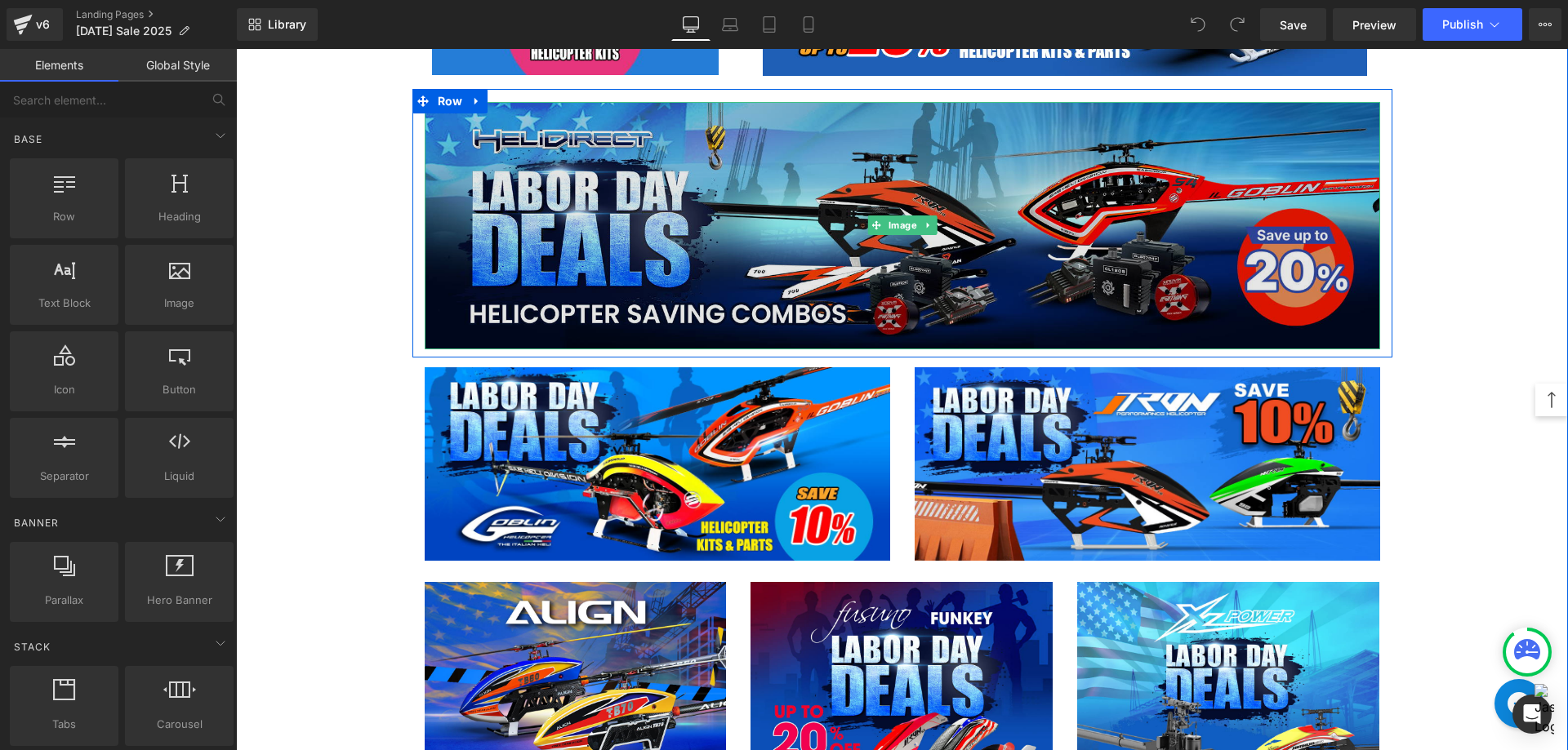
click at [646, 234] on img at bounding box center [902, 225] width 955 height 247
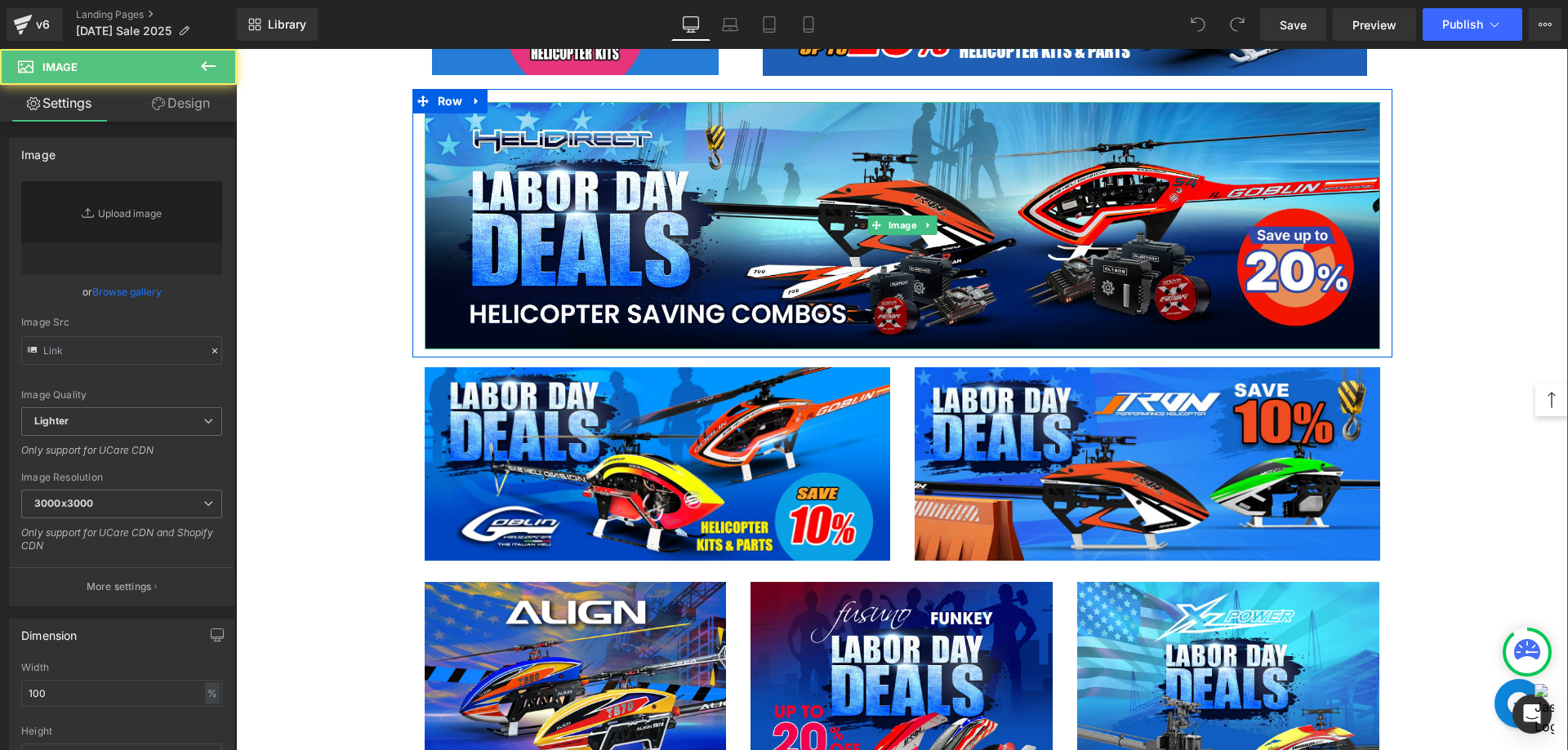
type input "[URL][DOMAIN_NAME][DATE]"
